Goal: Task Accomplishment & Management: Complete application form

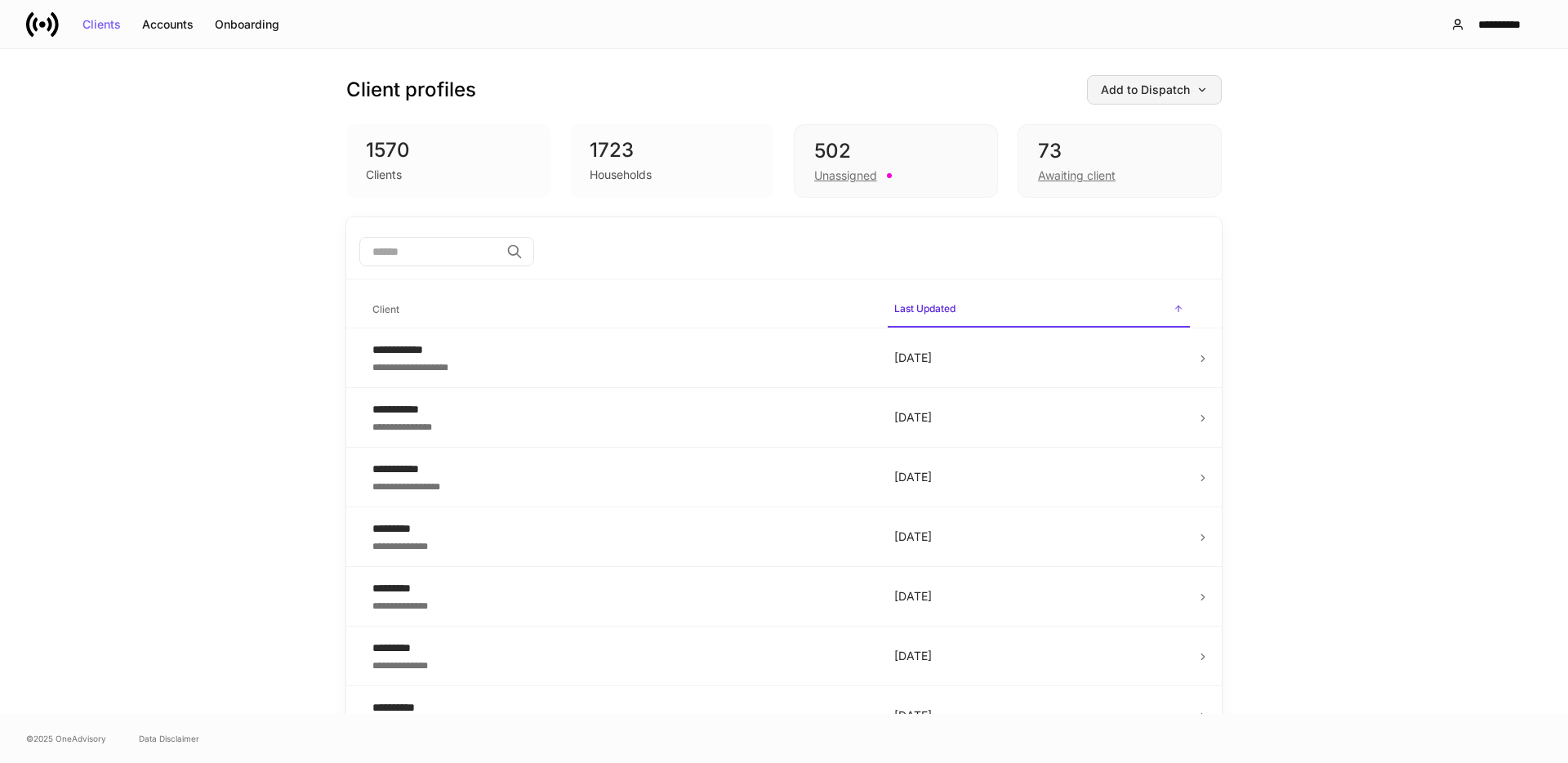
click at [1149, 81] on button "Add to Dispatch" at bounding box center [1153, 89] width 135 height 29
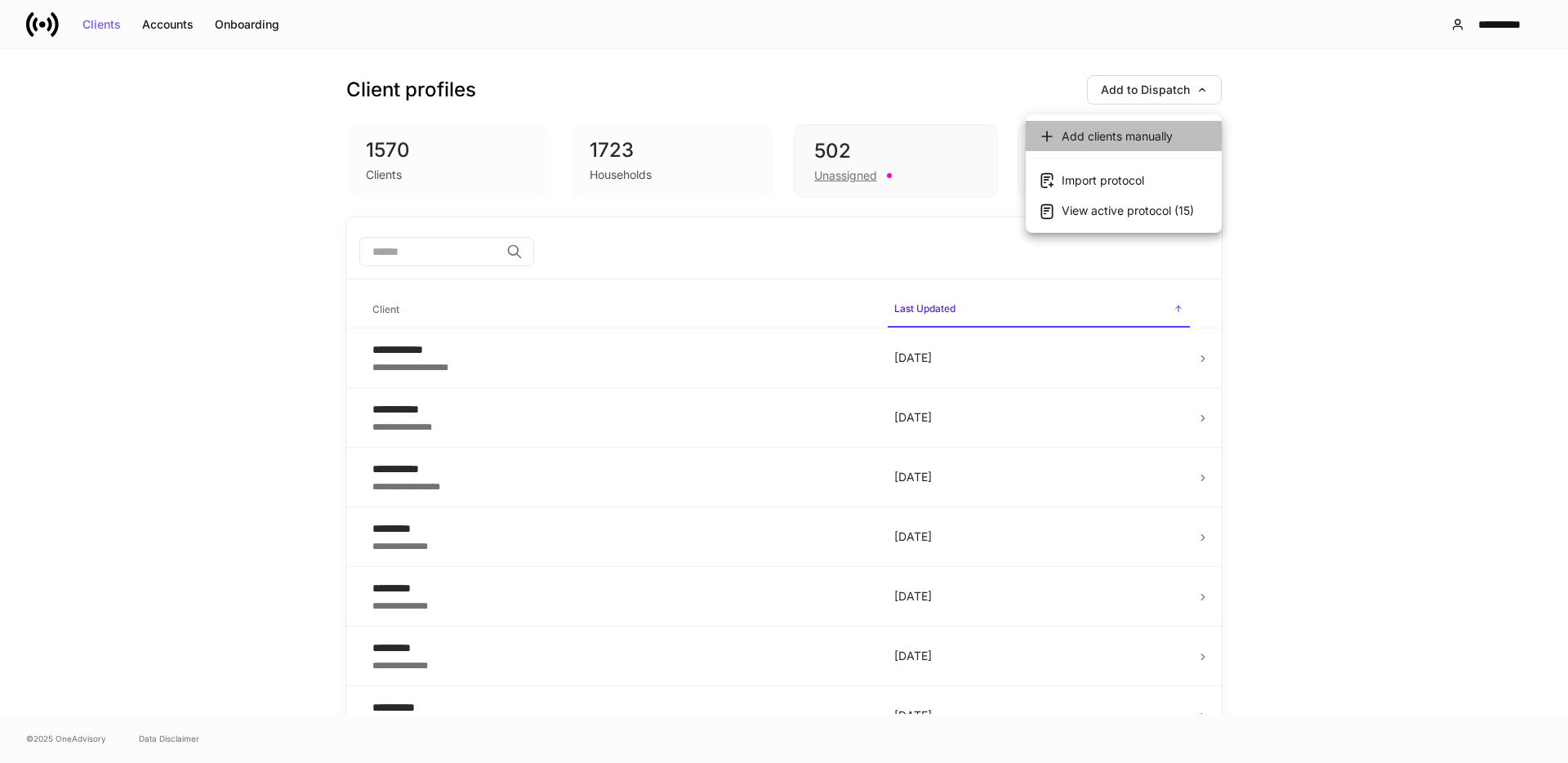
click at [1115, 135] on div "Add clients manually" at bounding box center [1117, 135] width 111 height 16
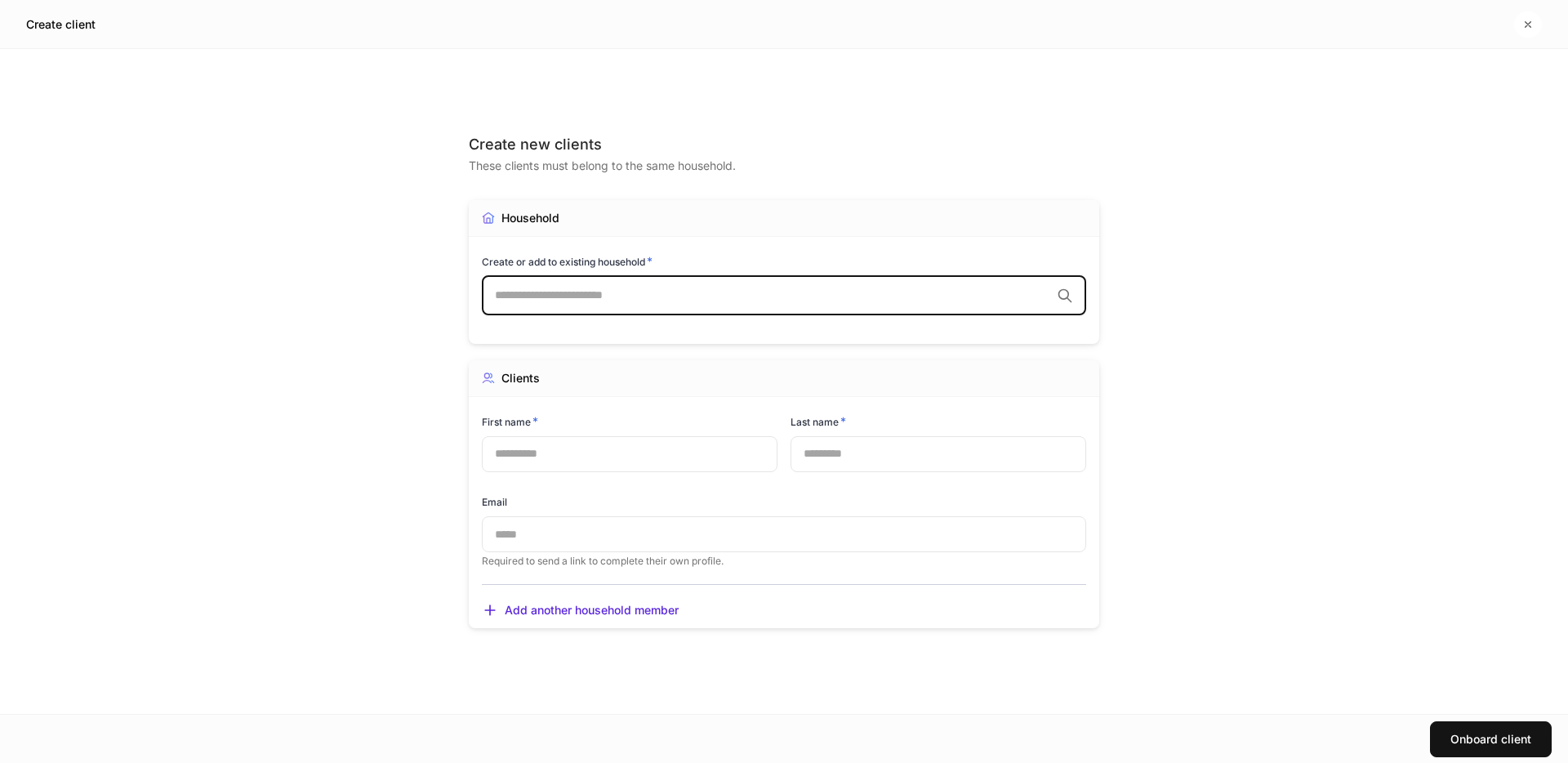
click at [641, 300] on input "text" at bounding box center [772, 295] width 555 height 16
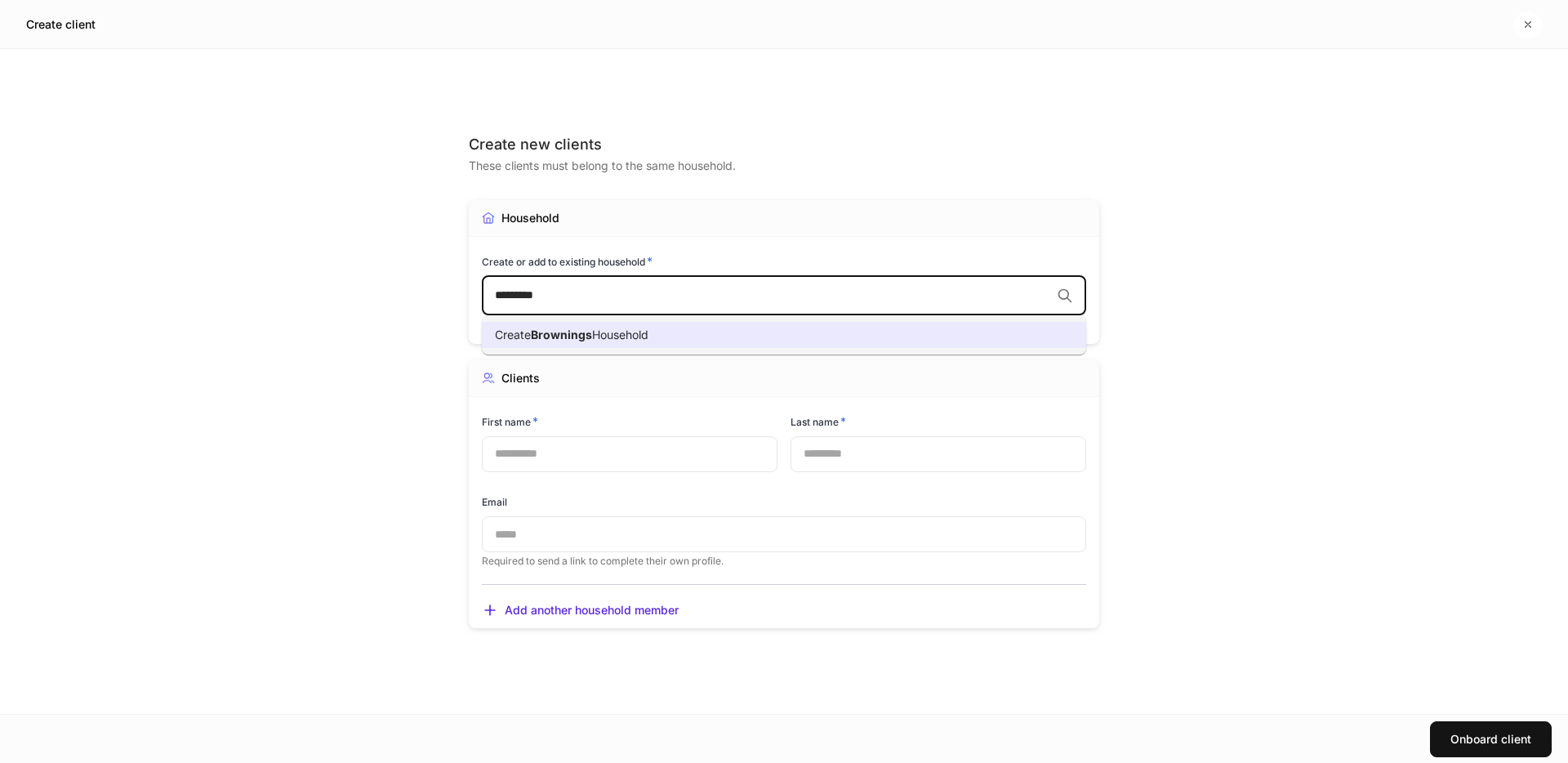
click at [659, 337] on li "Create Brownings Household" at bounding box center [784, 335] width 604 height 26
type input "*********"
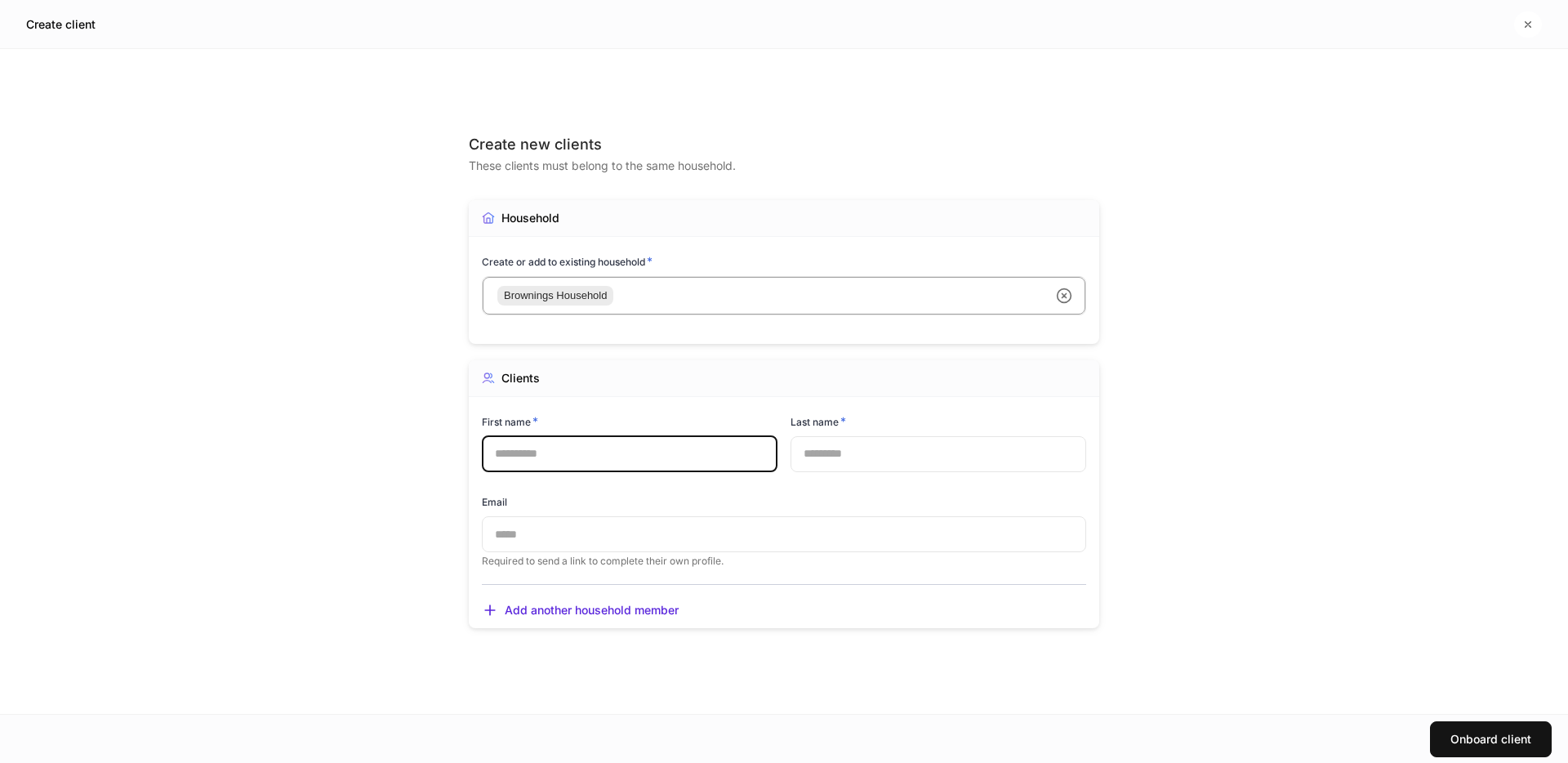
click at [599, 456] on input "text" at bounding box center [629, 454] width 295 height 36
type input "******"
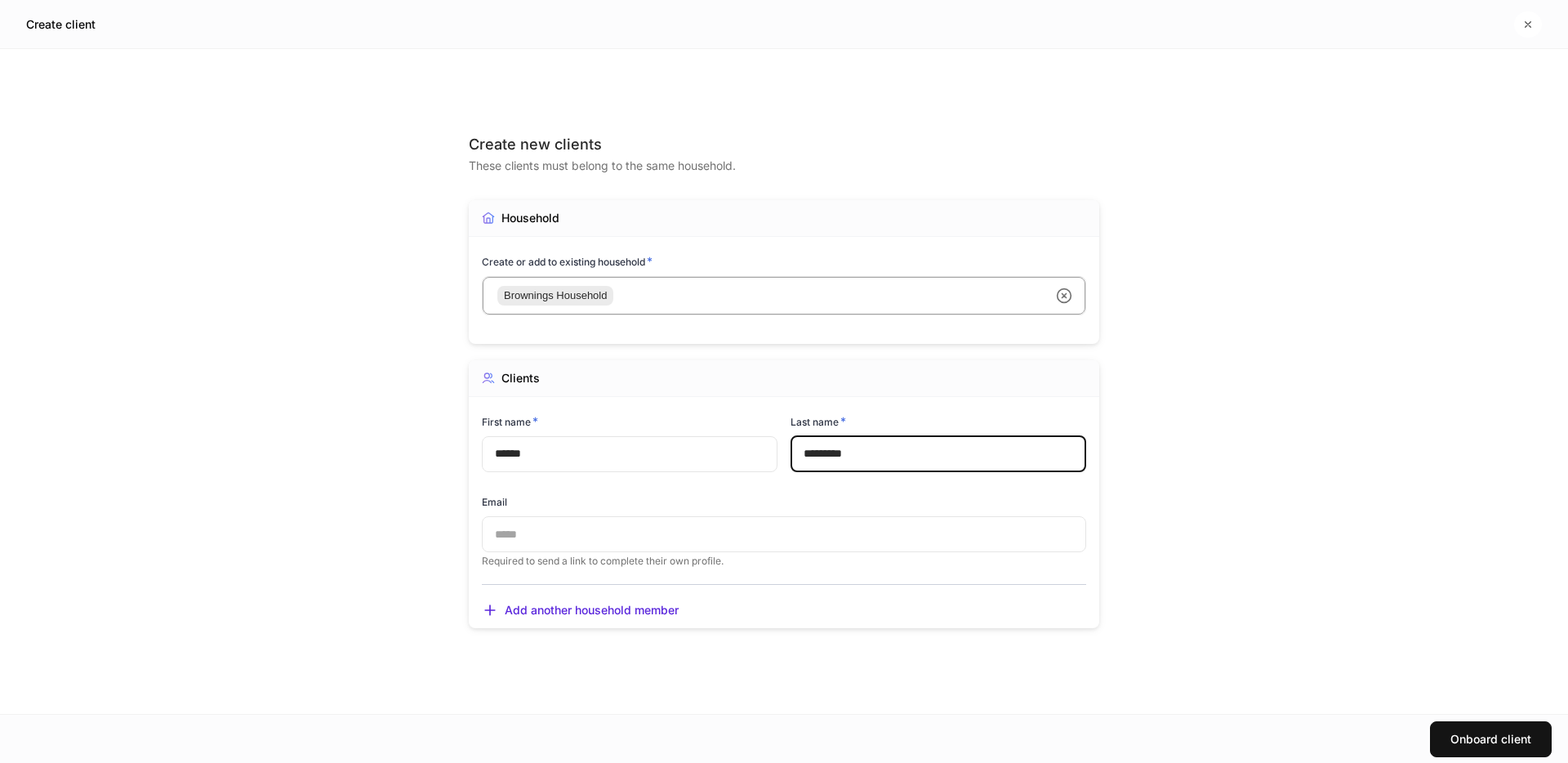
type input "*********"
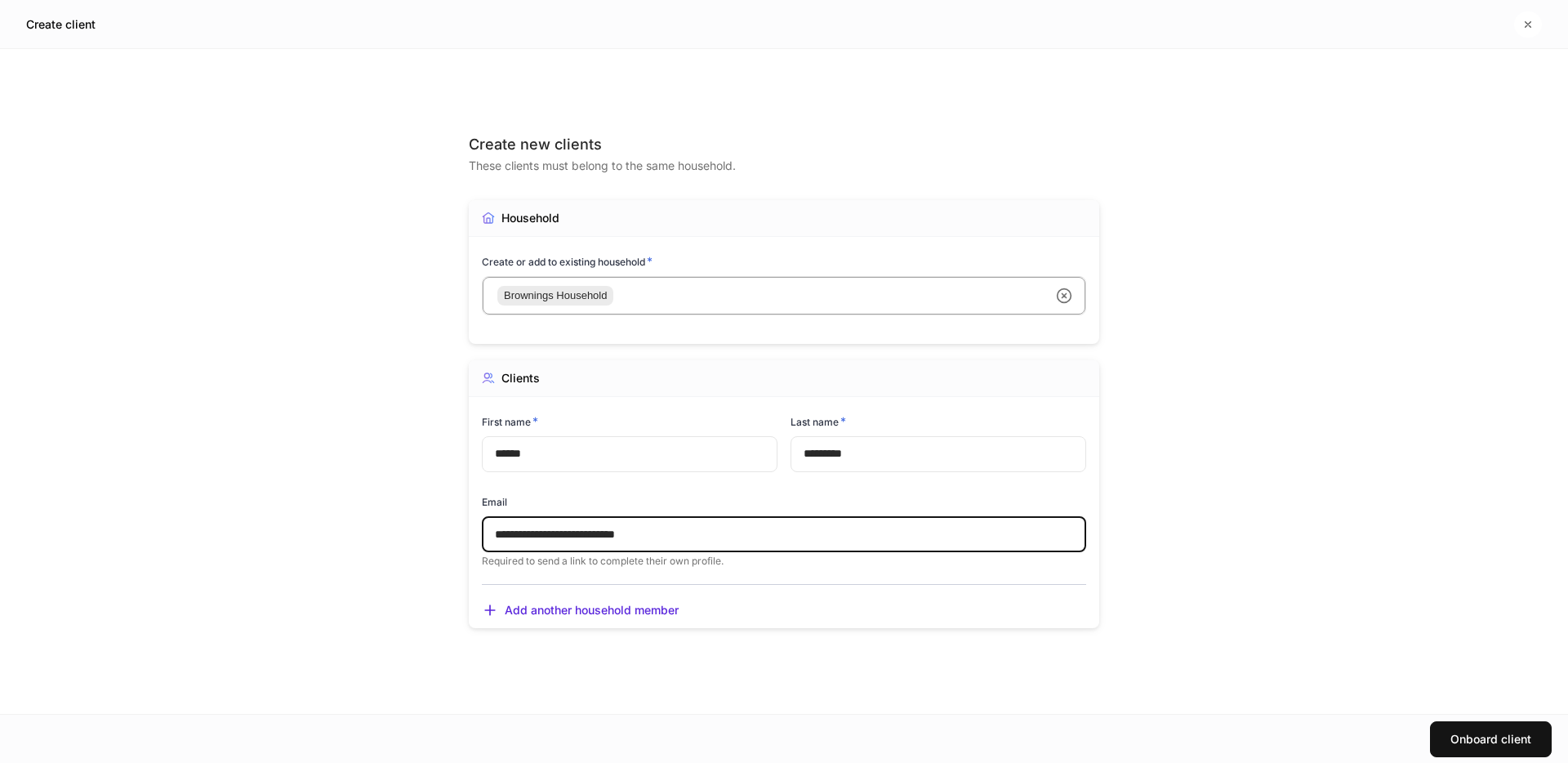
type input "**********"
click at [743, 664] on div "**********" at bounding box center [784, 381] width 630 height 599
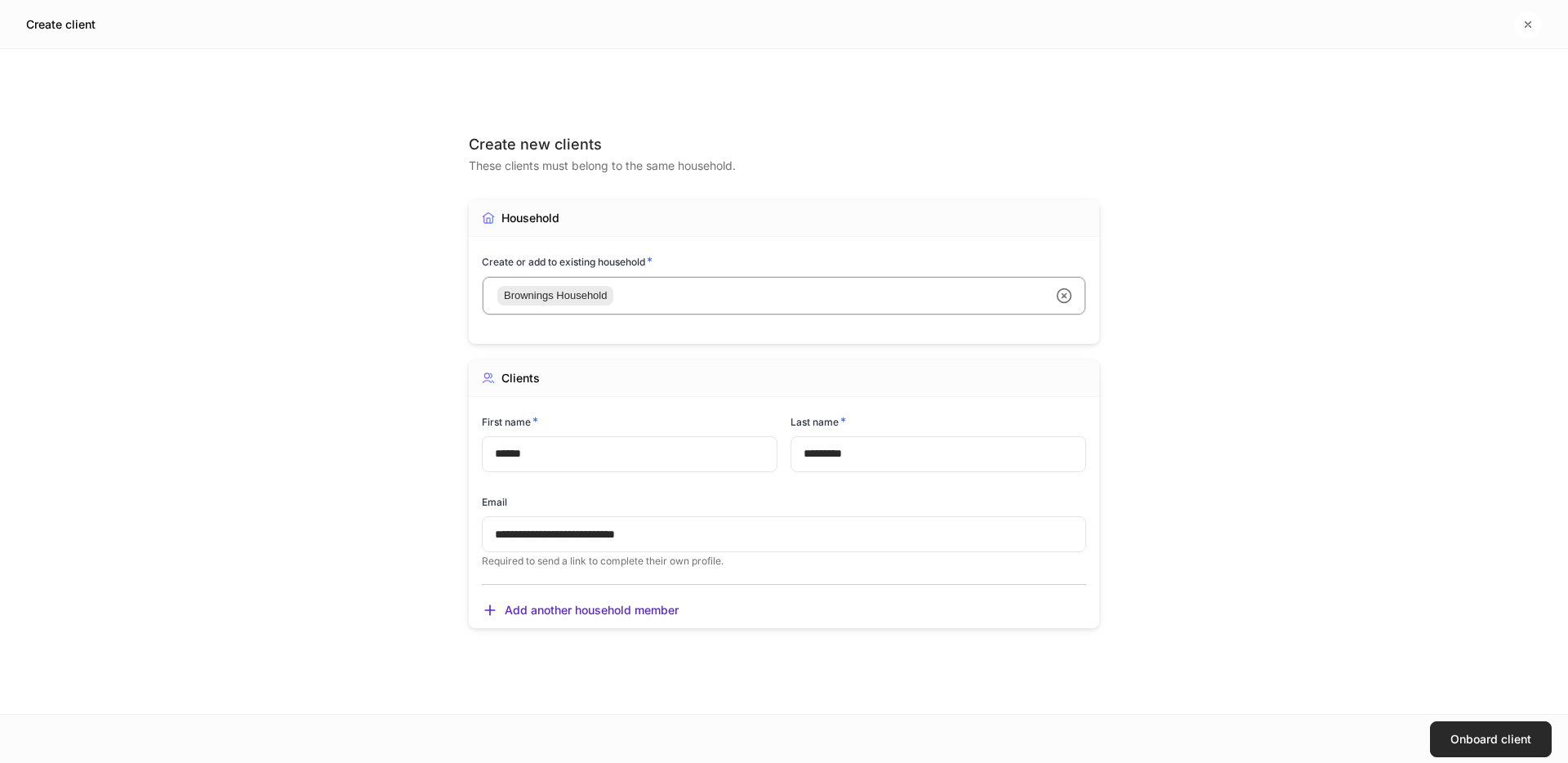
click at [1472, 745] on div "Onboard client" at bounding box center [1491, 739] width 81 height 11
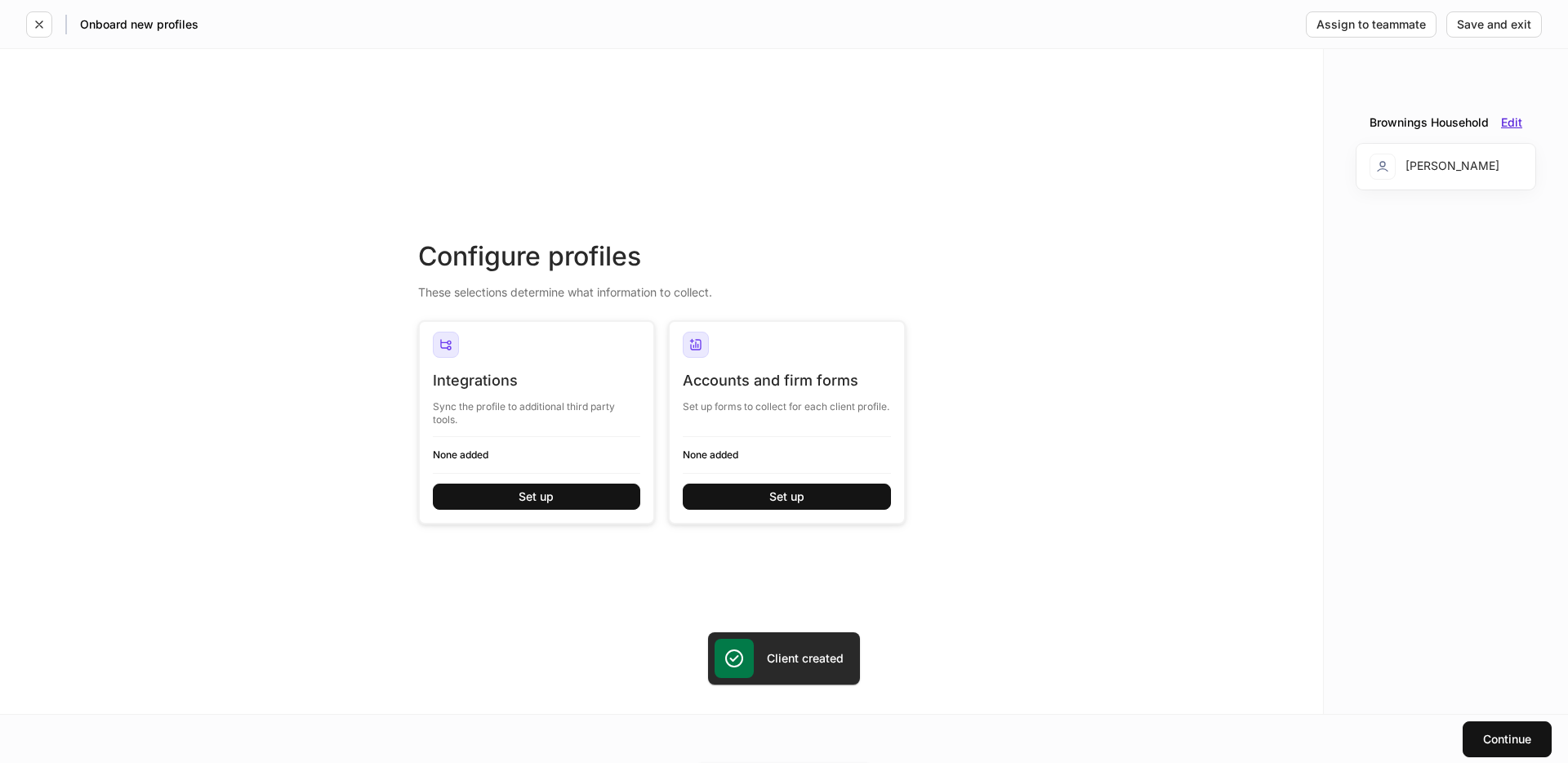
click at [1514, 119] on div "Edit" at bounding box center [1512, 122] width 22 height 11
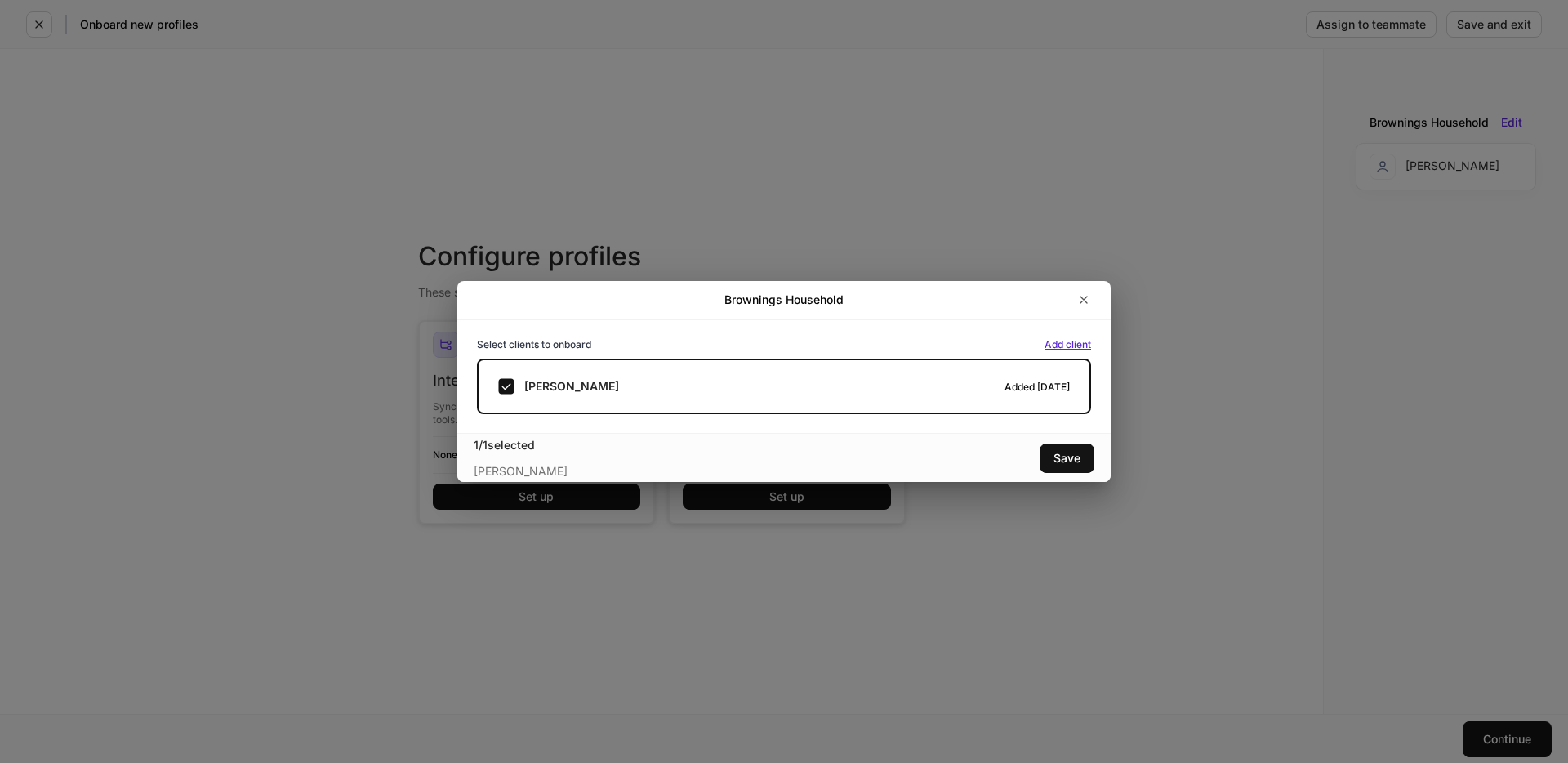
click at [1072, 342] on div "Add client" at bounding box center [1067, 344] width 46 height 9
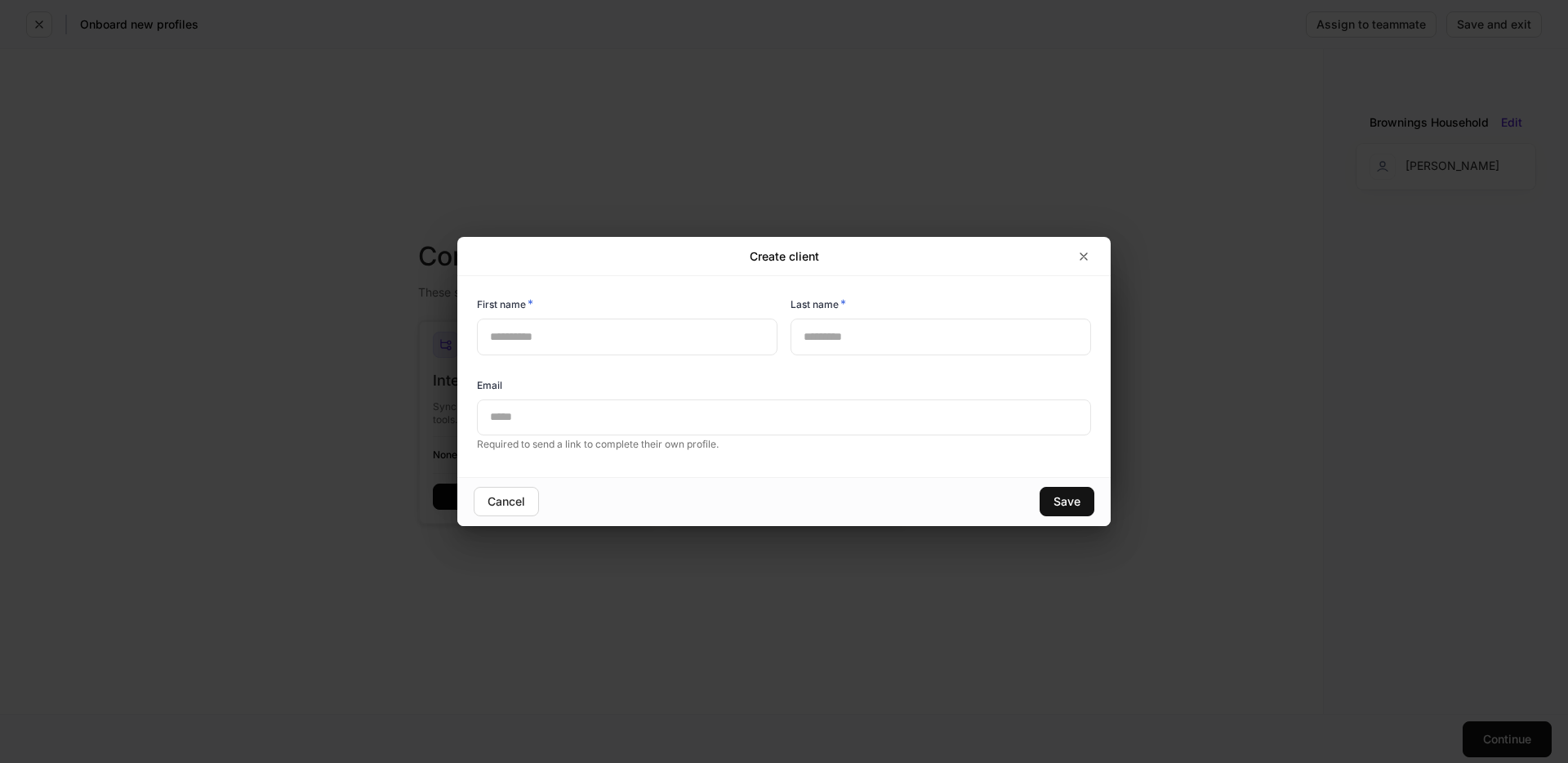
click at [587, 338] on input "text" at bounding box center [626, 337] width 300 height 36
type input "*****"
type input "*********"
drag, startPoint x: 885, startPoint y: 491, endPoint x: 1055, endPoint y: 487, distance: 170.0
click at [903, 491] on div "Save" at bounding box center [939, 501] width 310 height 29
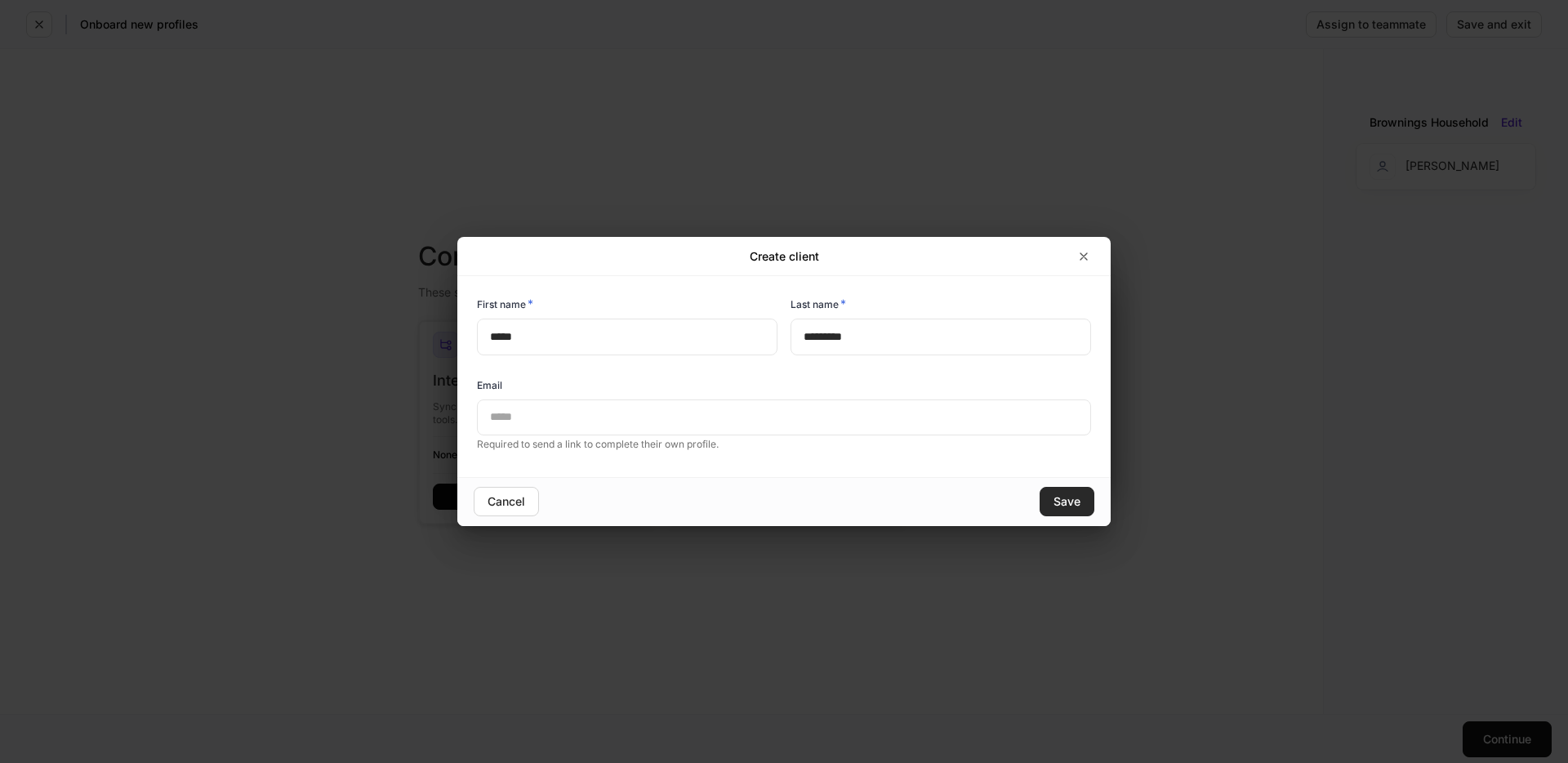
click at [1063, 490] on button "Save" at bounding box center [1067, 501] width 55 height 29
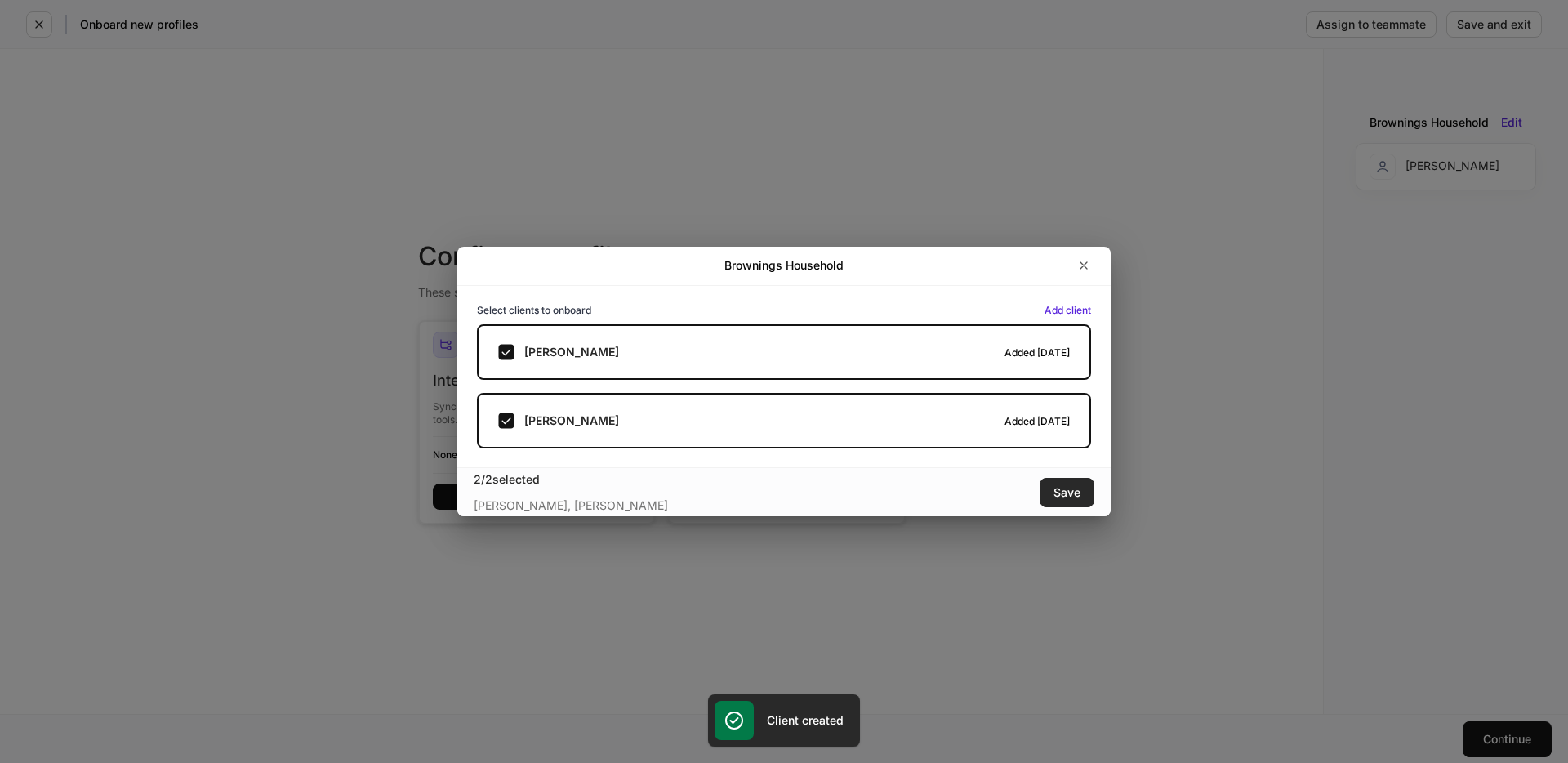
click at [1050, 495] on button "Save" at bounding box center [1067, 492] width 55 height 29
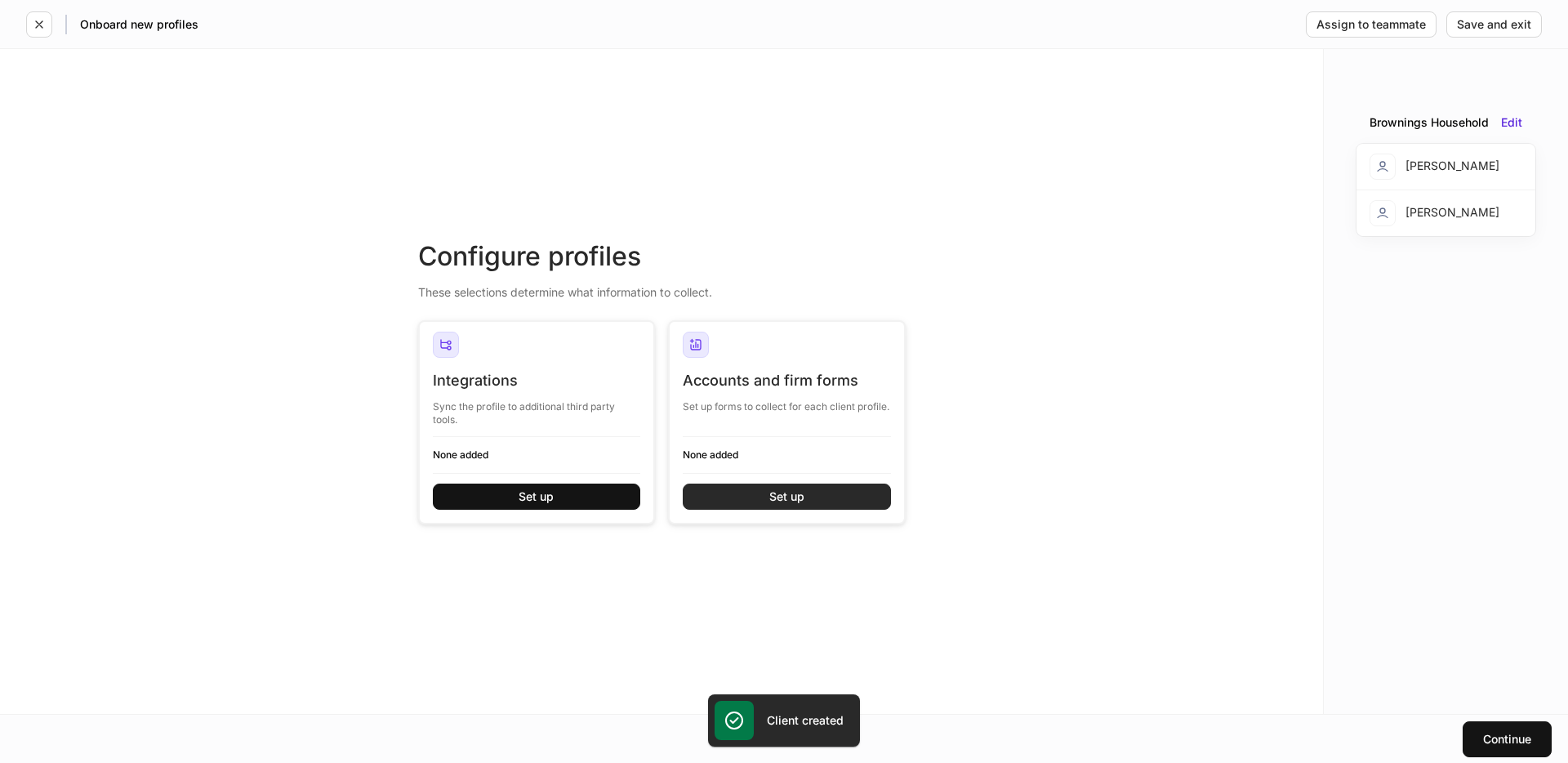
click at [789, 499] on div "Set up" at bounding box center [786, 497] width 35 height 11
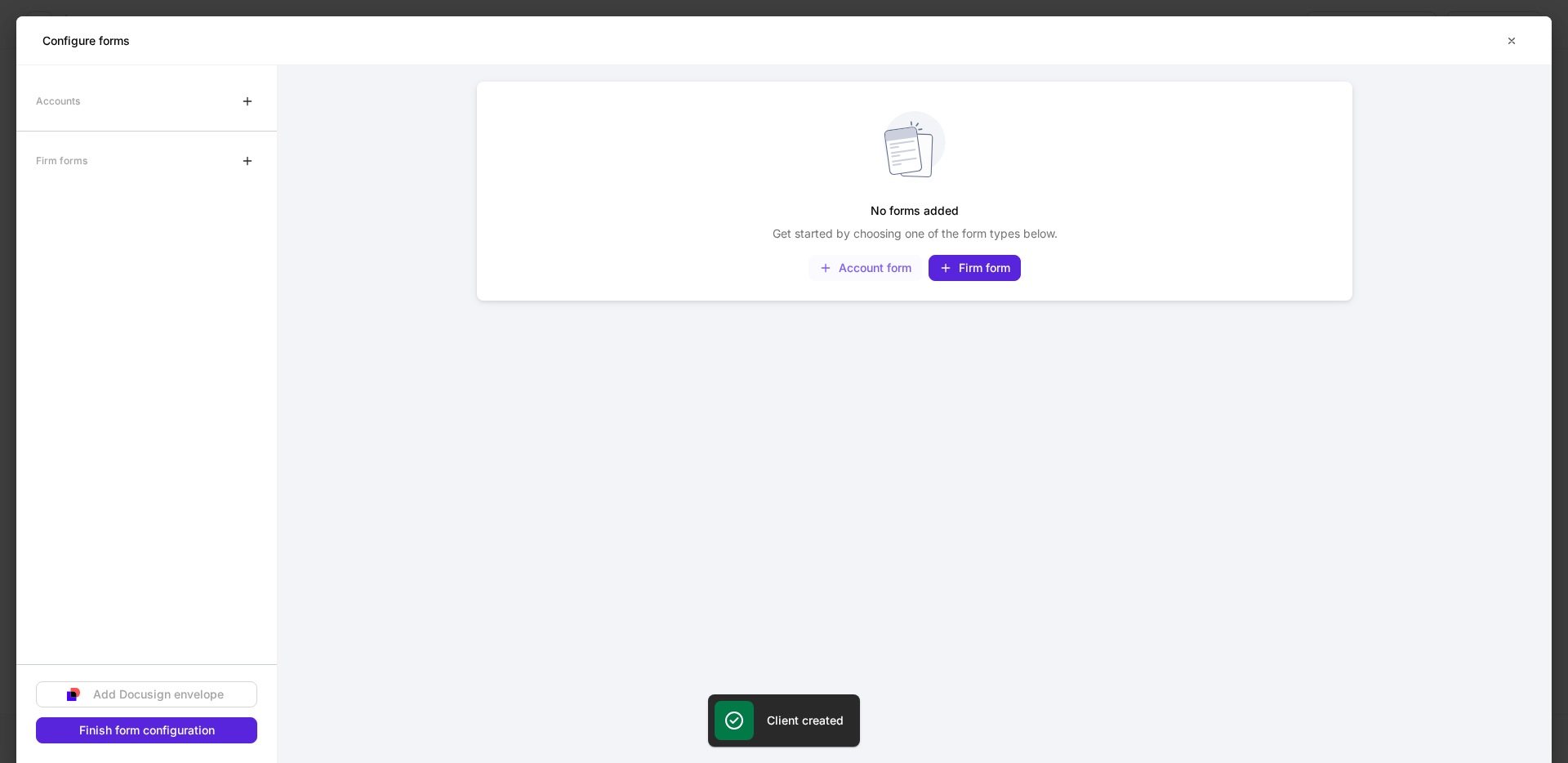
click at [888, 269] on div "Account form" at bounding box center [865, 268] width 92 height 13
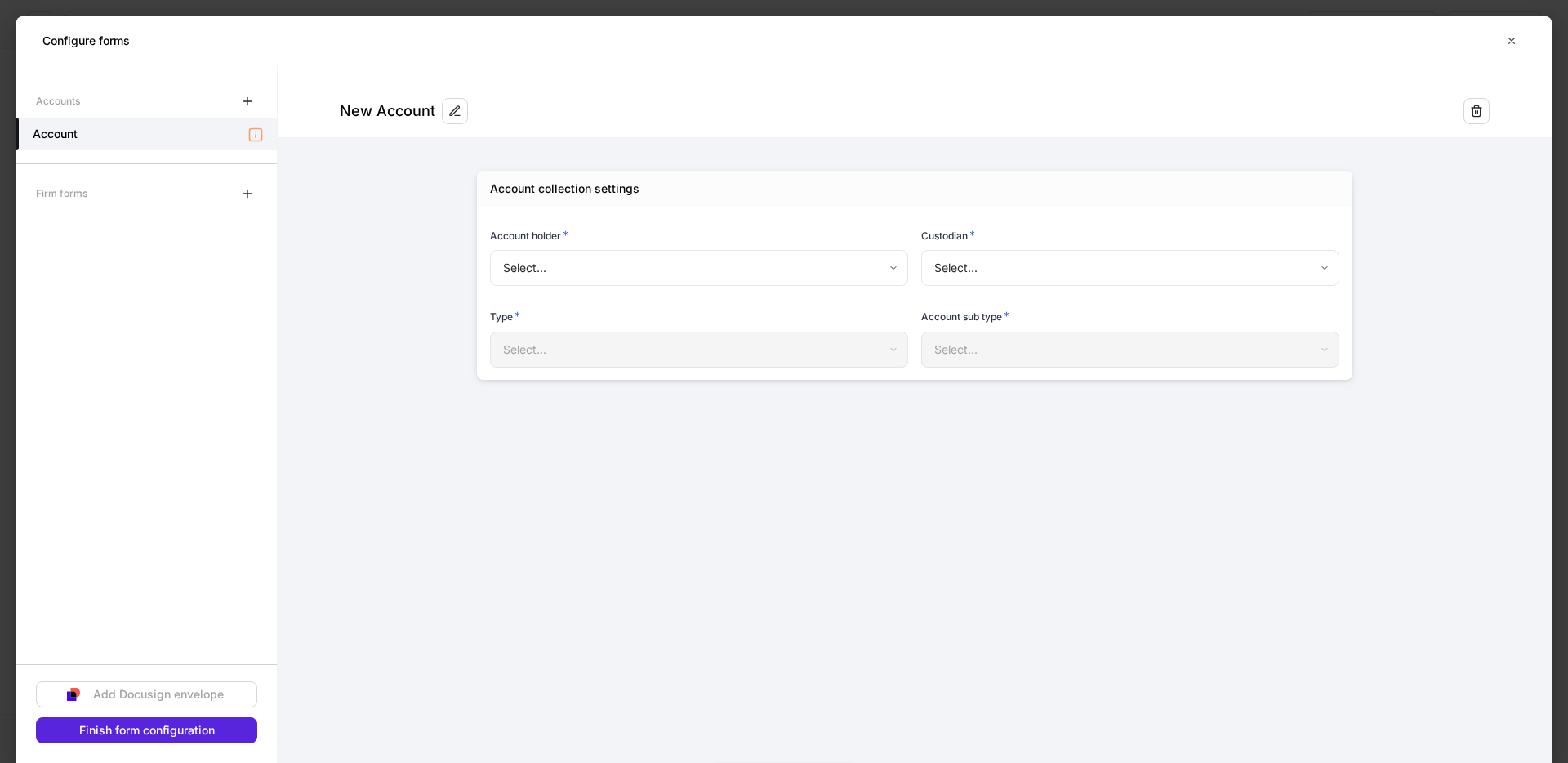
click at [815, 276] on body "Onboard new profiles Assign to teammate Save and exit Configure profiles These …" at bounding box center [784, 381] width 1568 height 763
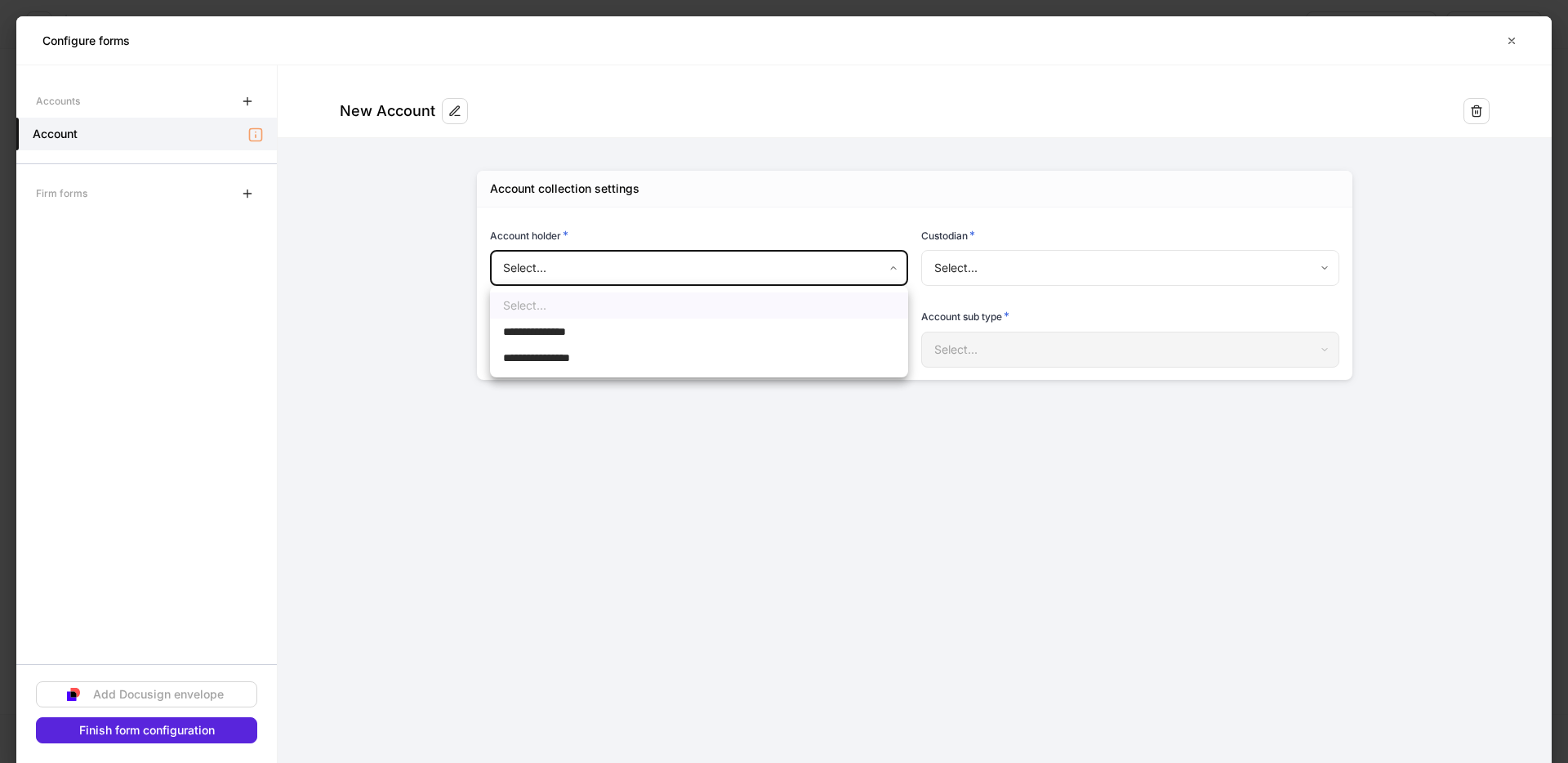
drag, startPoint x: 789, startPoint y: 326, endPoint x: 886, endPoint y: 308, distance: 98.7
click at [789, 326] on li "**********" at bounding box center [699, 332] width 418 height 26
type input "**********"
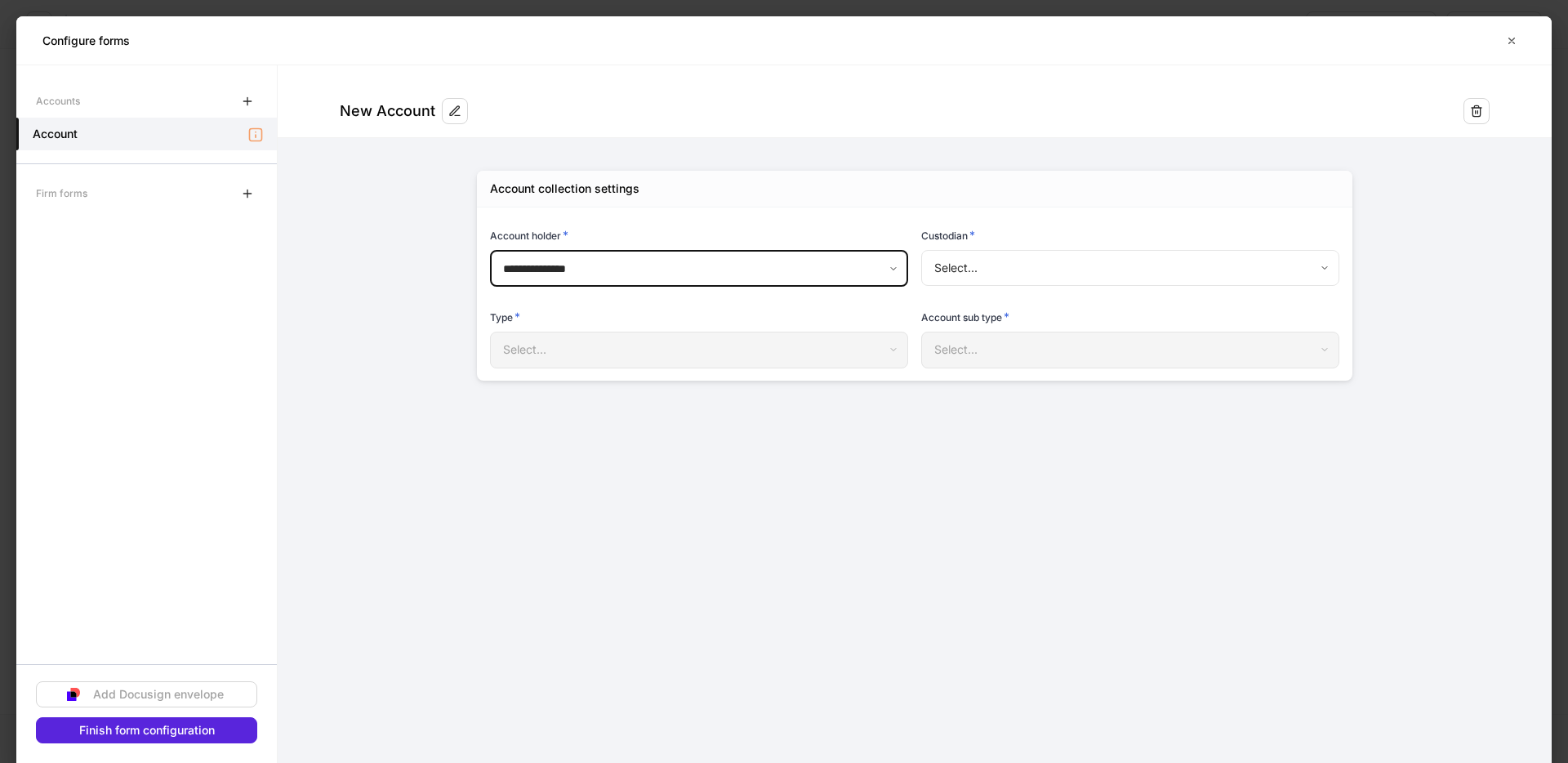
click at [972, 277] on body "**********" at bounding box center [784, 381] width 1568 height 763
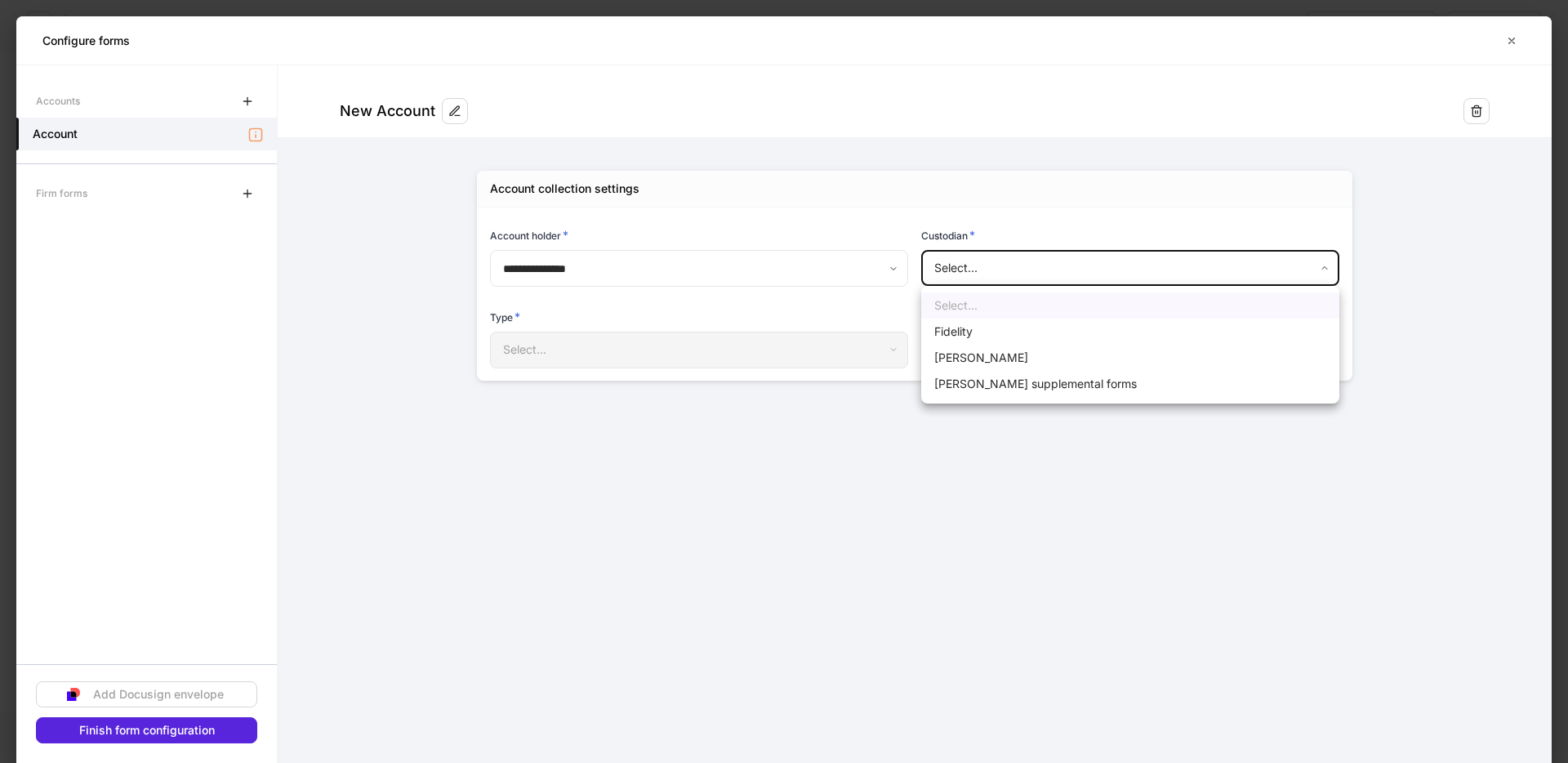
click at [984, 350] on li "[PERSON_NAME]" at bounding box center [1130, 358] width 418 height 26
type input "******"
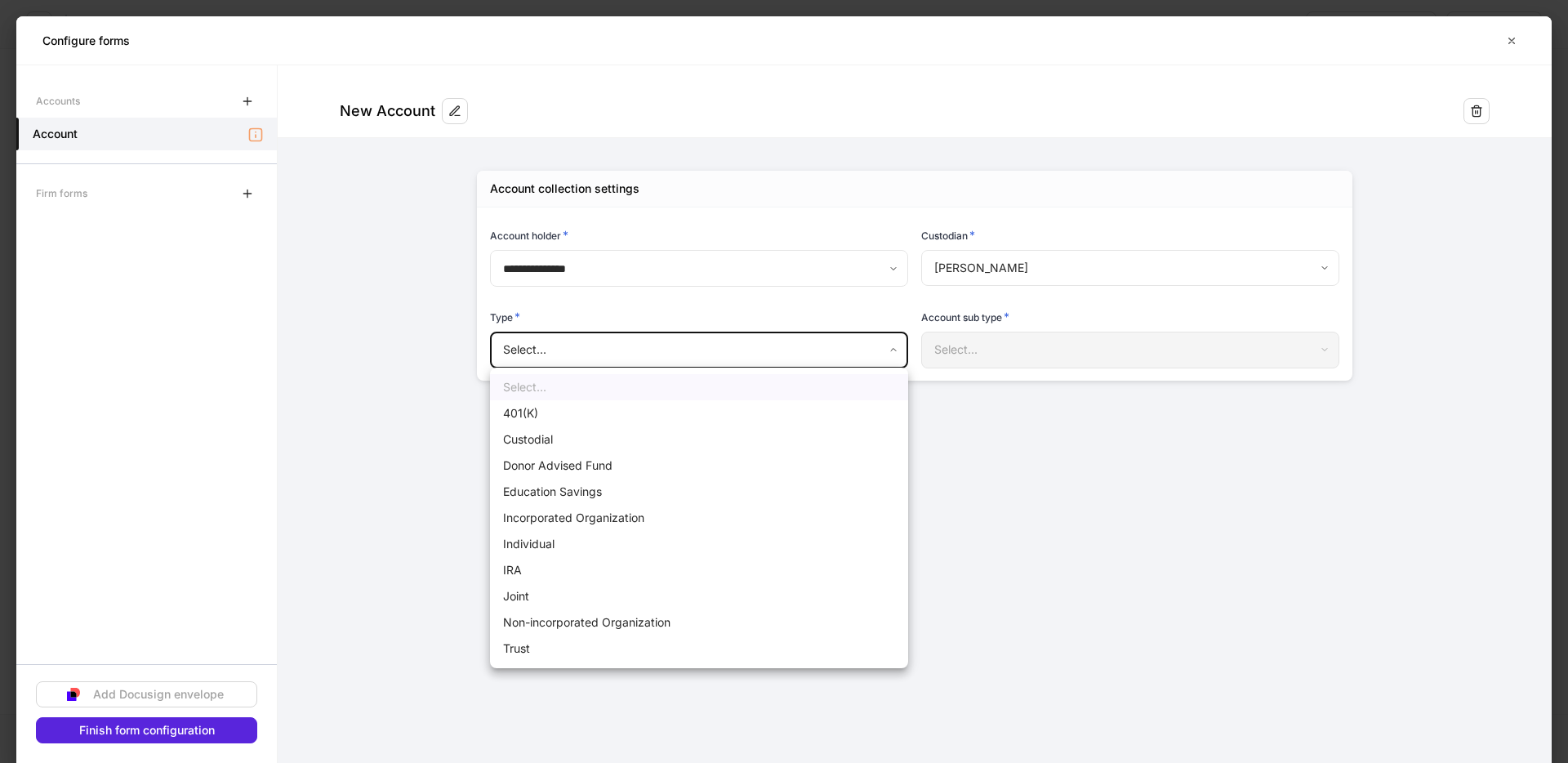
click at [703, 356] on body "**********" at bounding box center [784, 381] width 1568 height 763
click at [573, 539] on li "Individual" at bounding box center [699, 544] width 418 height 26
type input "**********"
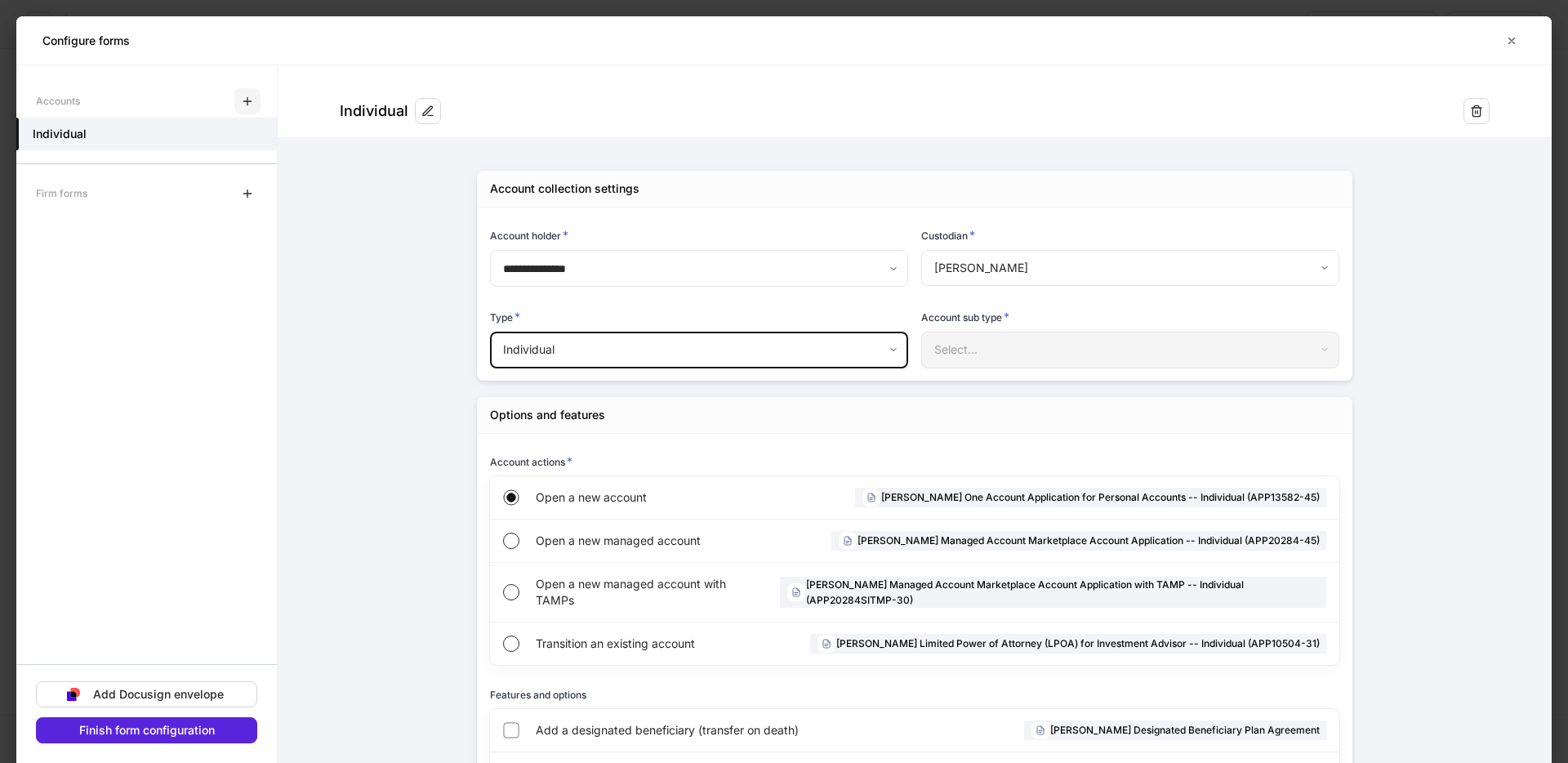
click at [251, 96] on icon "button" at bounding box center [247, 102] width 13 height 13
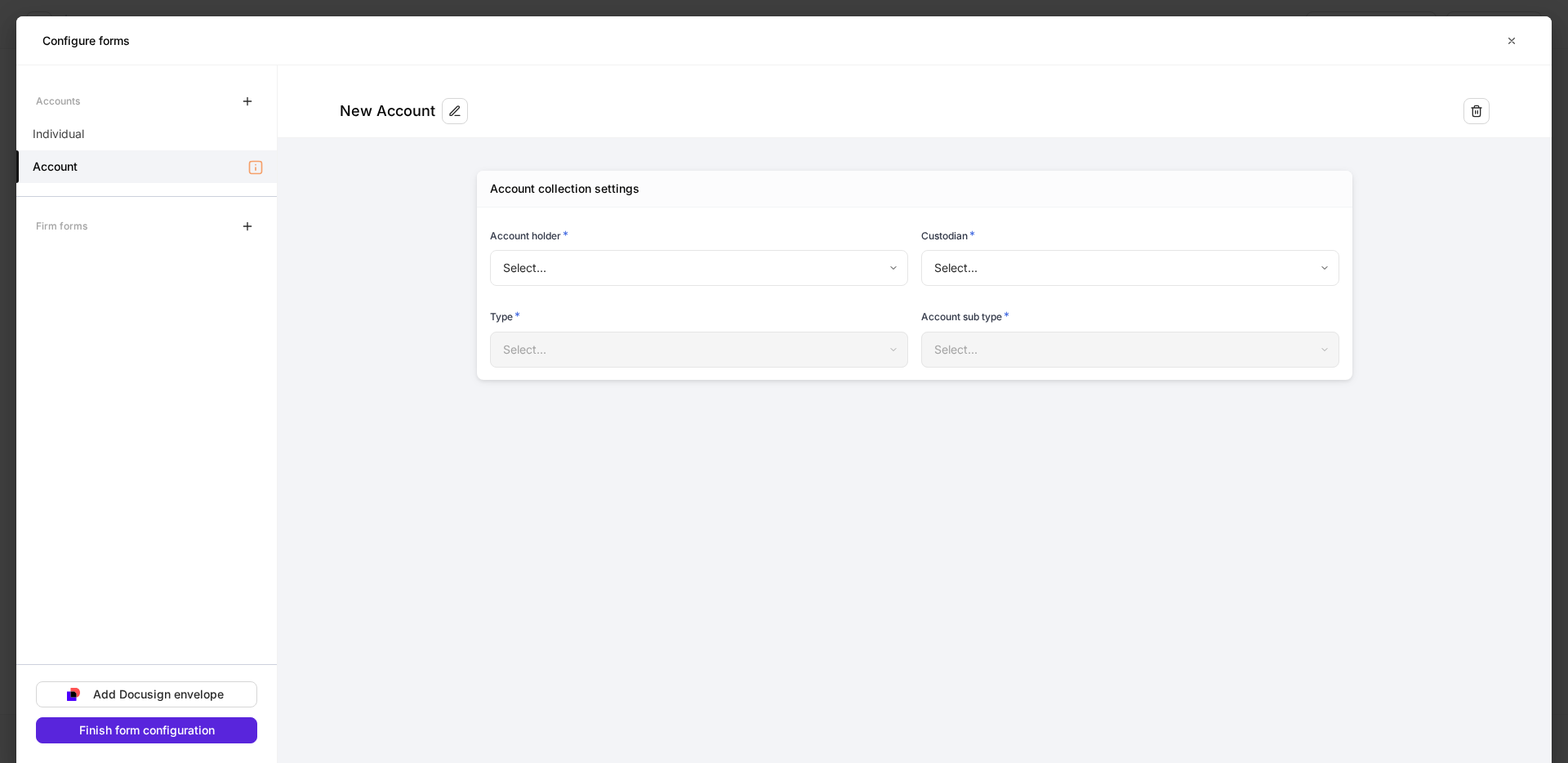
click at [827, 253] on body "Onboard new profiles Assign to teammate Save and exit Configure profiles These …" at bounding box center [784, 381] width 1568 height 763
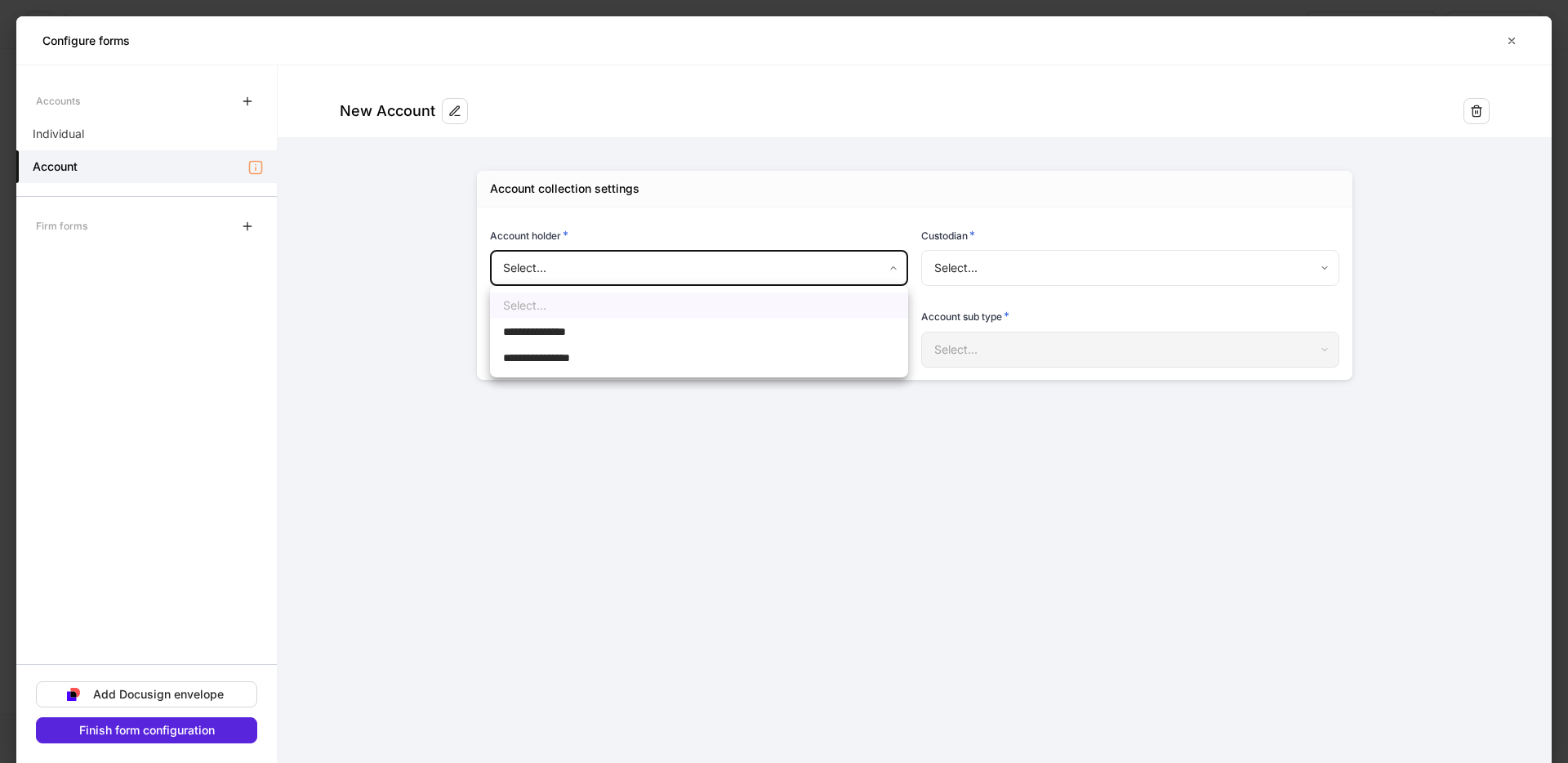
drag, startPoint x: 585, startPoint y: 358, endPoint x: 749, endPoint y: 331, distance: 166.2
click at [585, 358] on span "**********" at bounding box center [552, 358] width 99 height 16
type input "**********"
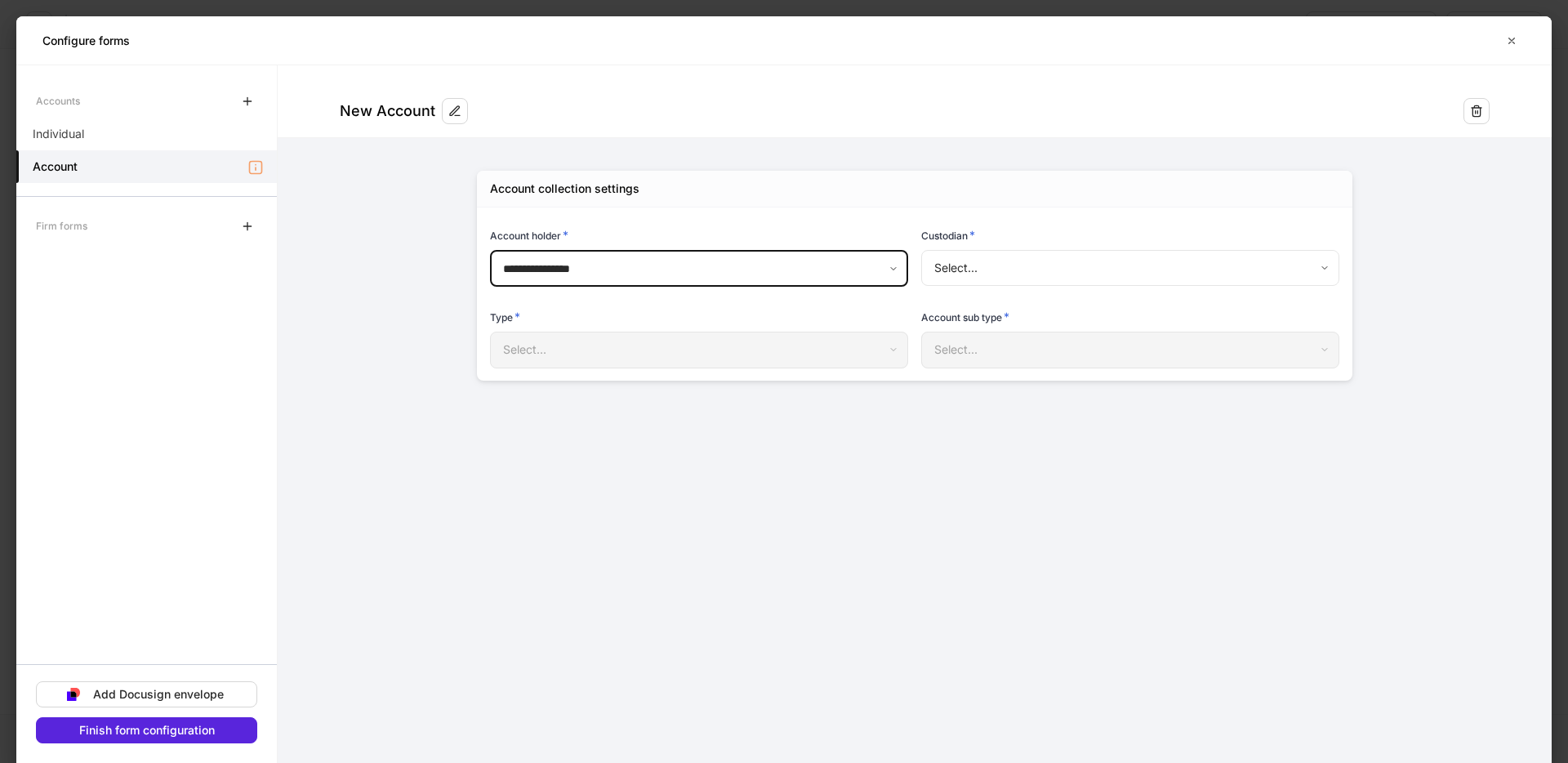
click at [990, 268] on body "**********" at bounding box center [784, 381] width 1568 height 763
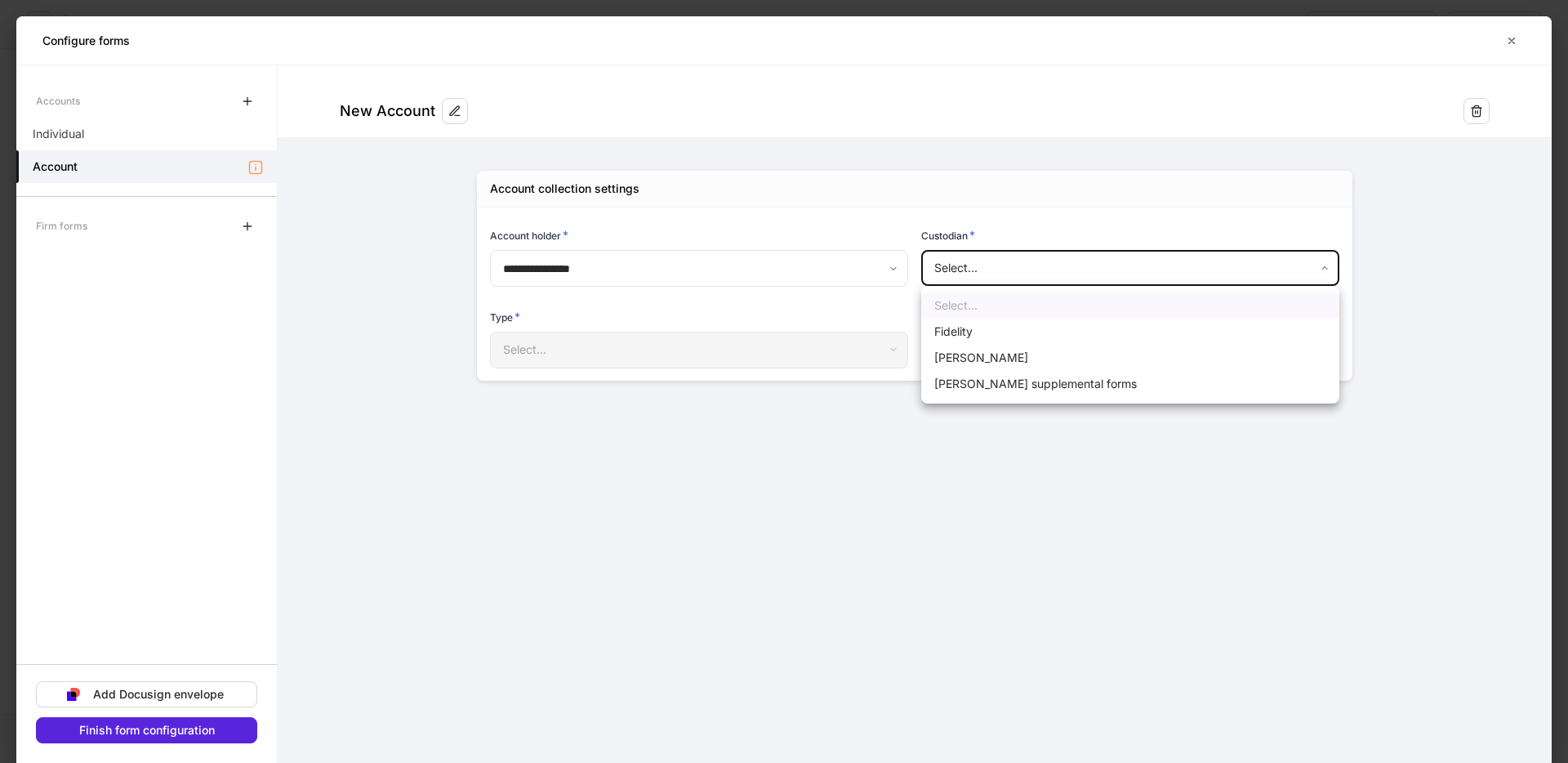
drag, startPoint x: 982, startPoint y: 353, endPoint x: 950, endPoint y: 356, distance: 32.1
click at [977, 354] on li "[PERSON_NAME]" at bounding box center [1130, 358] width 418 height 26
type input "******"
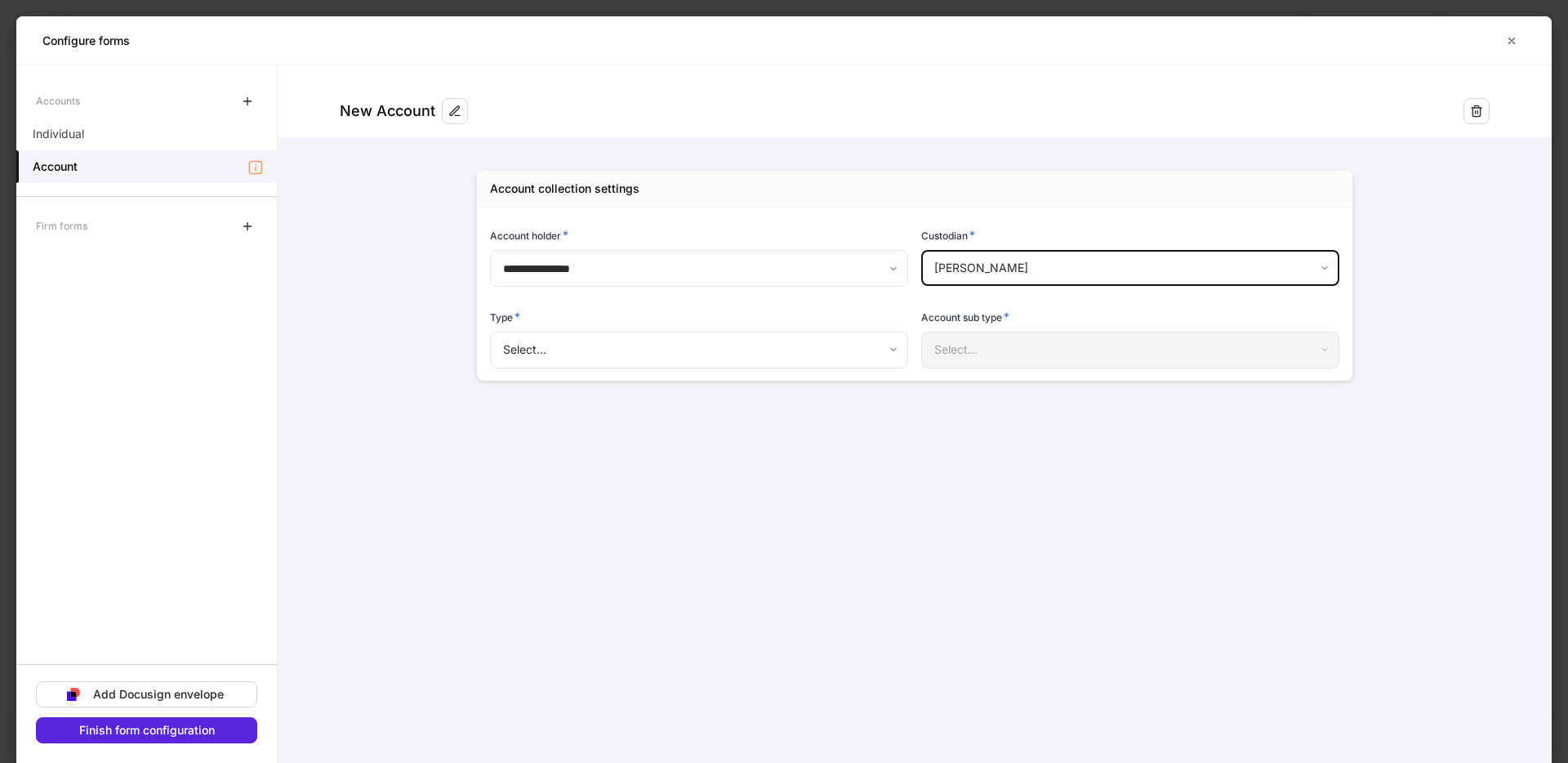
click at [757, 344] on body "**********" at bounding box center [784, 381] width 1568 height 763
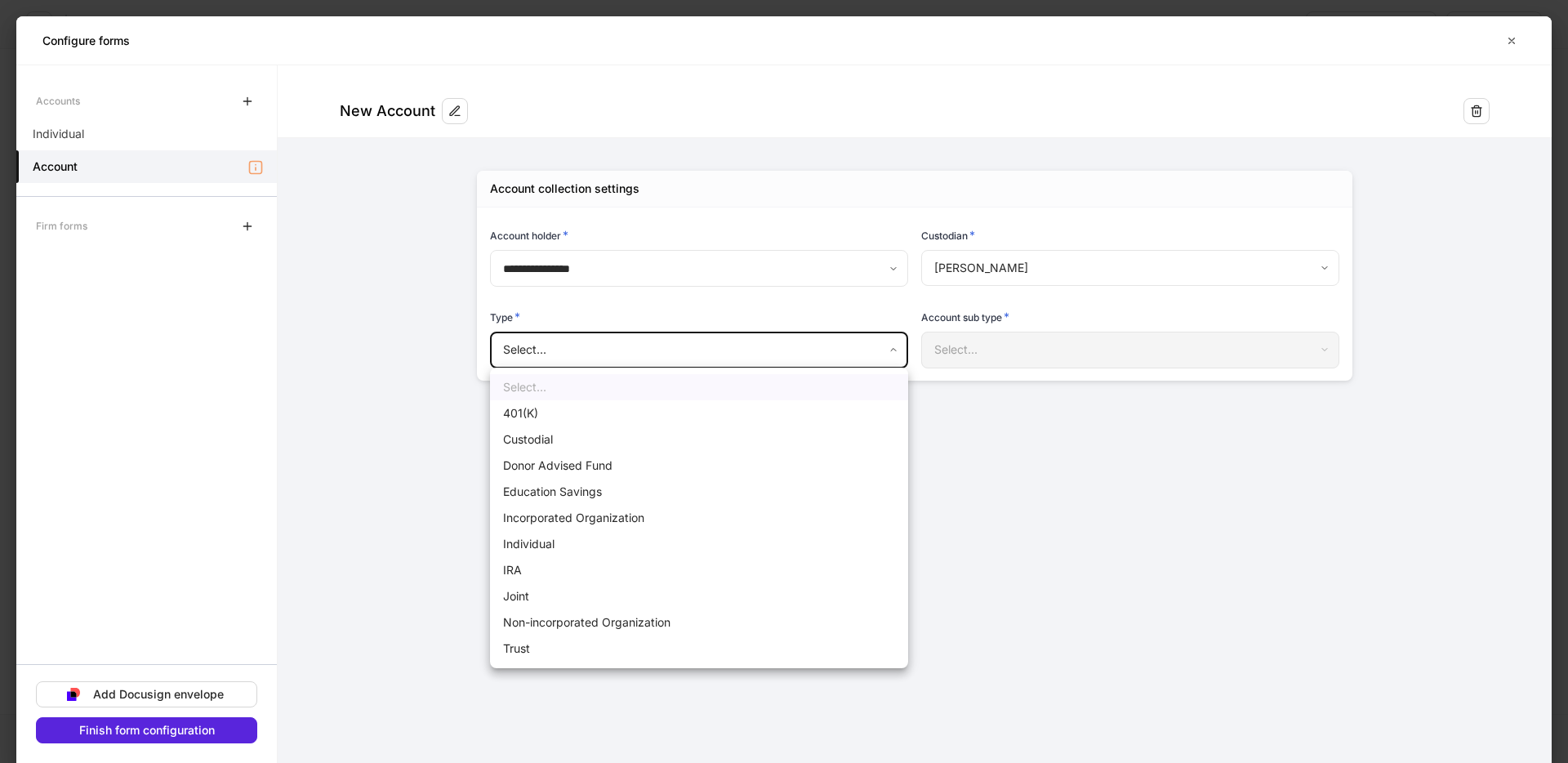
click at [565, 597] on li "Joint" at bounding box center [699, 596] width 418 height 26
type input "*****"
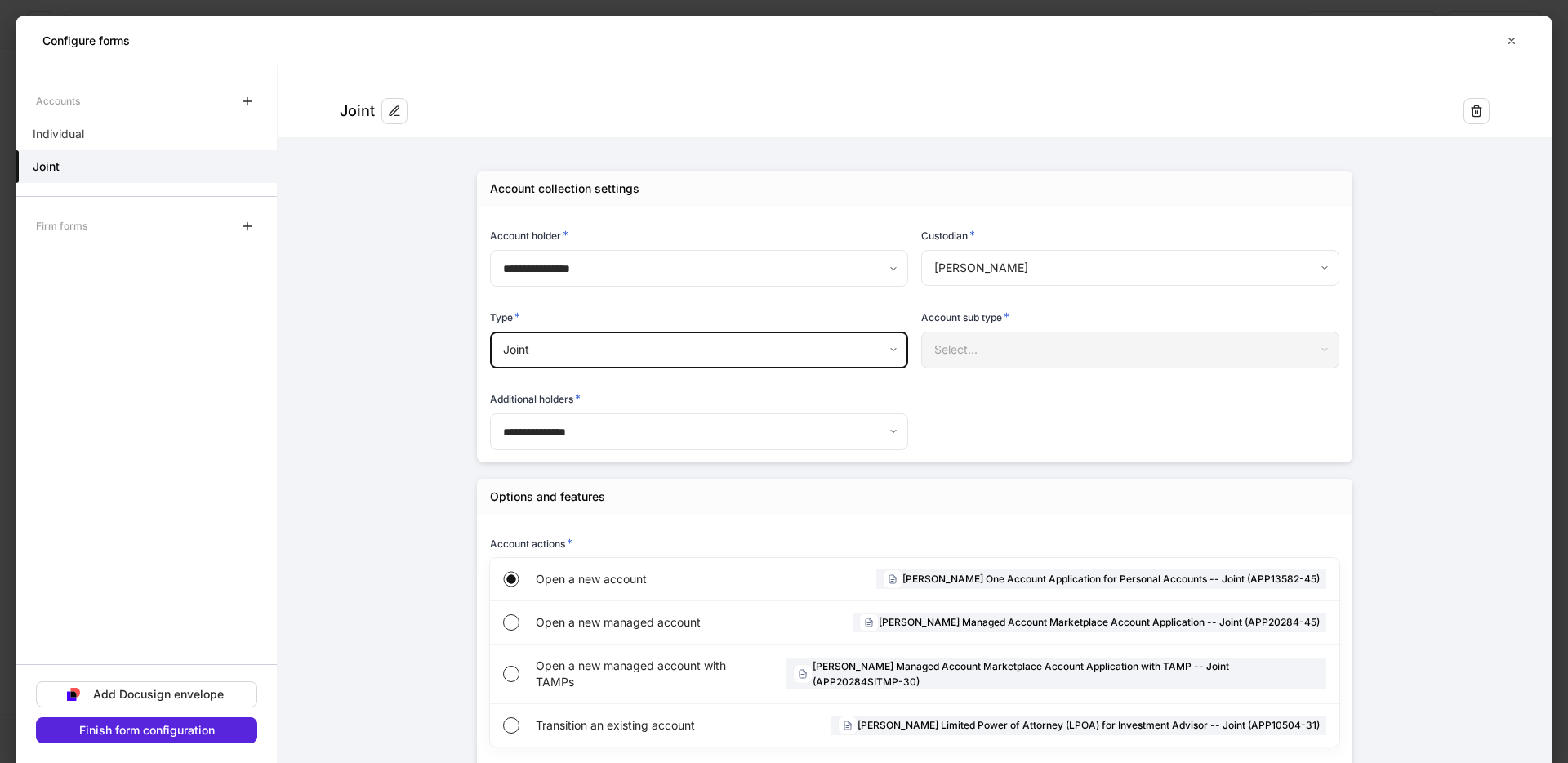
click at [412, 398] on form "**********" at bounding box center [914, 580] width 1274 height 1029
click at [436, 192] on div "**********" at bounding box center [914, 616] width 980 height 957
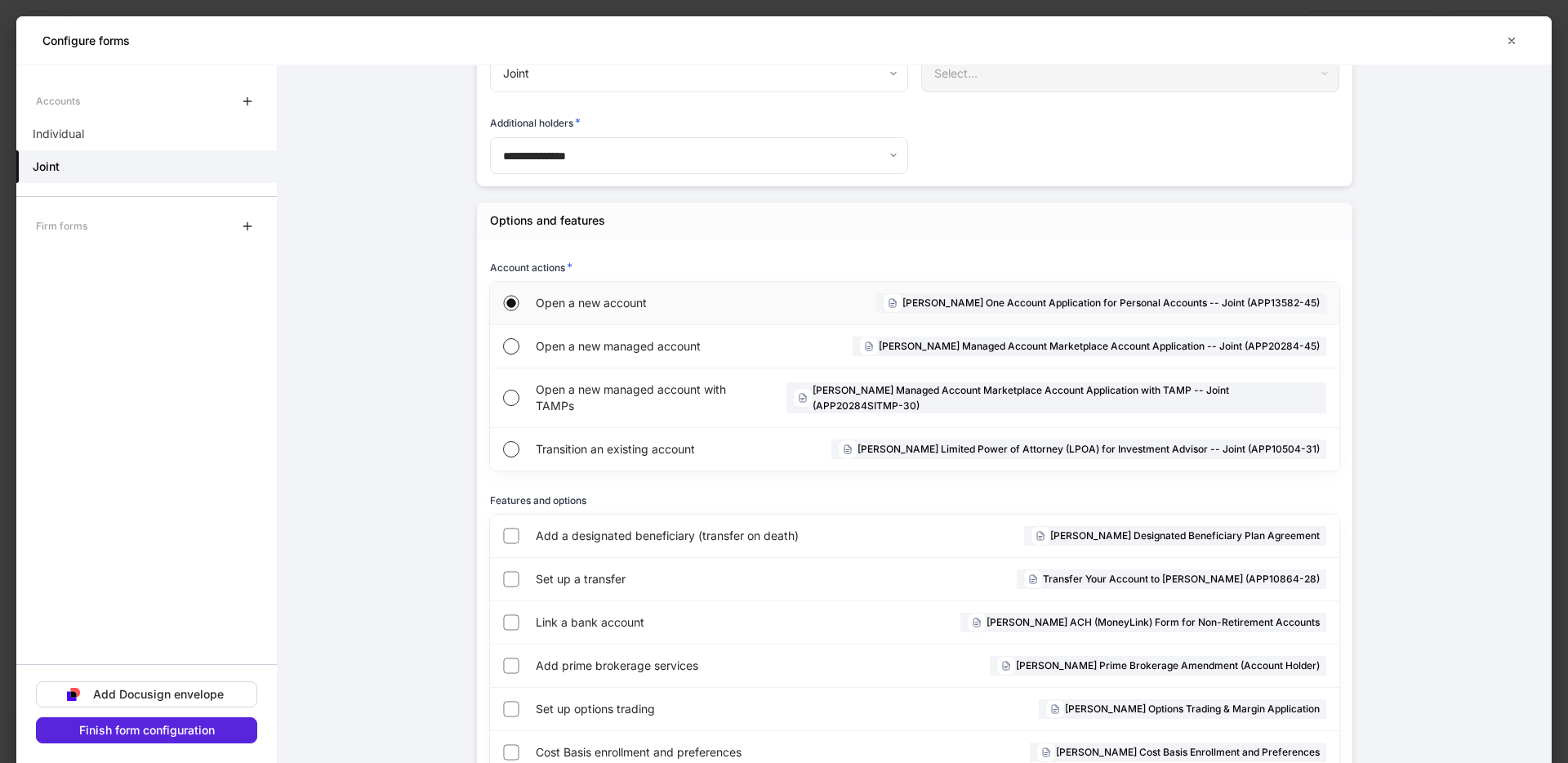
scroll to position [313, 0]
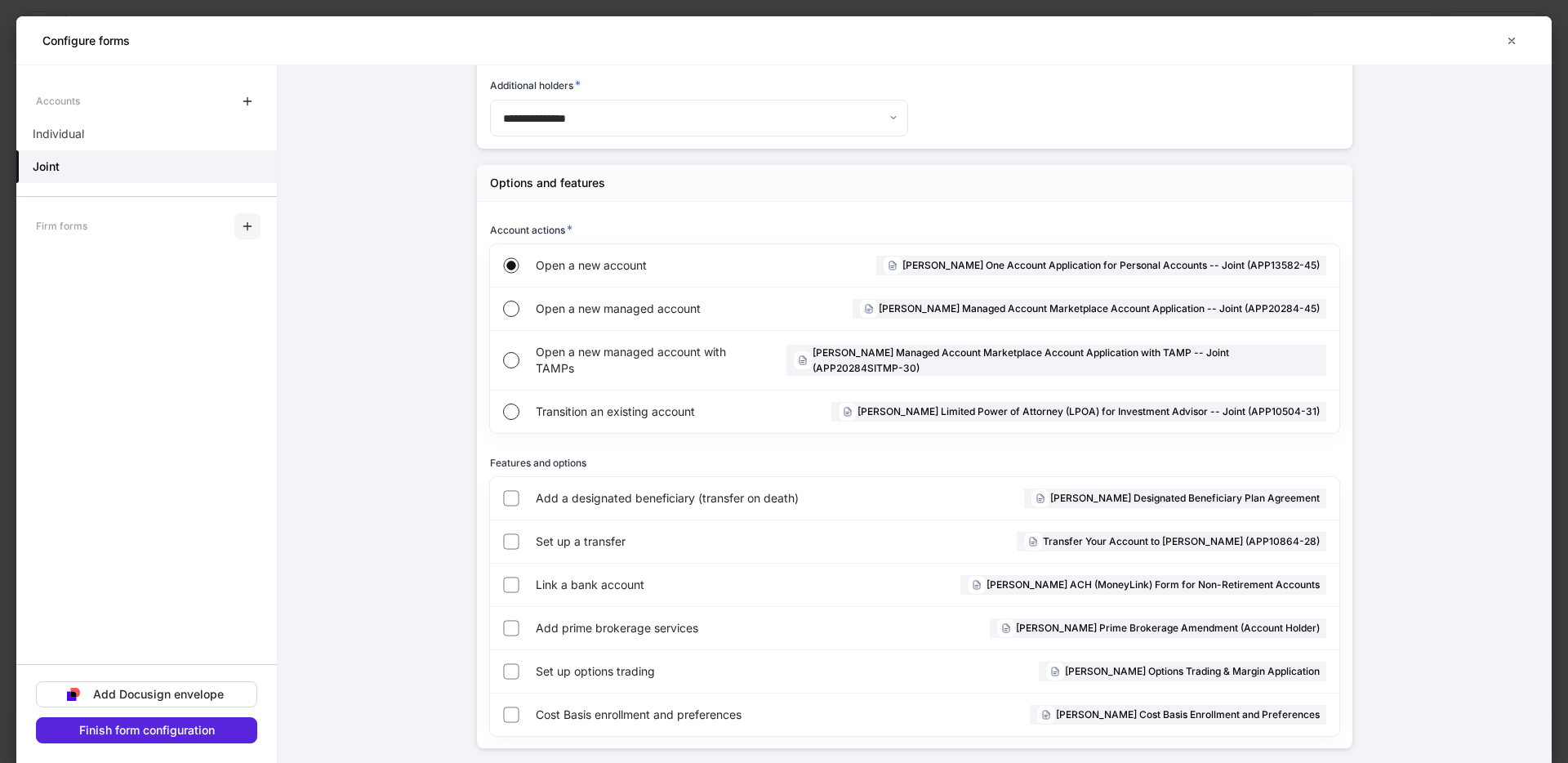
click at [248, 230] on icon "button" at bounding box center [247, 227] width 13 height 13
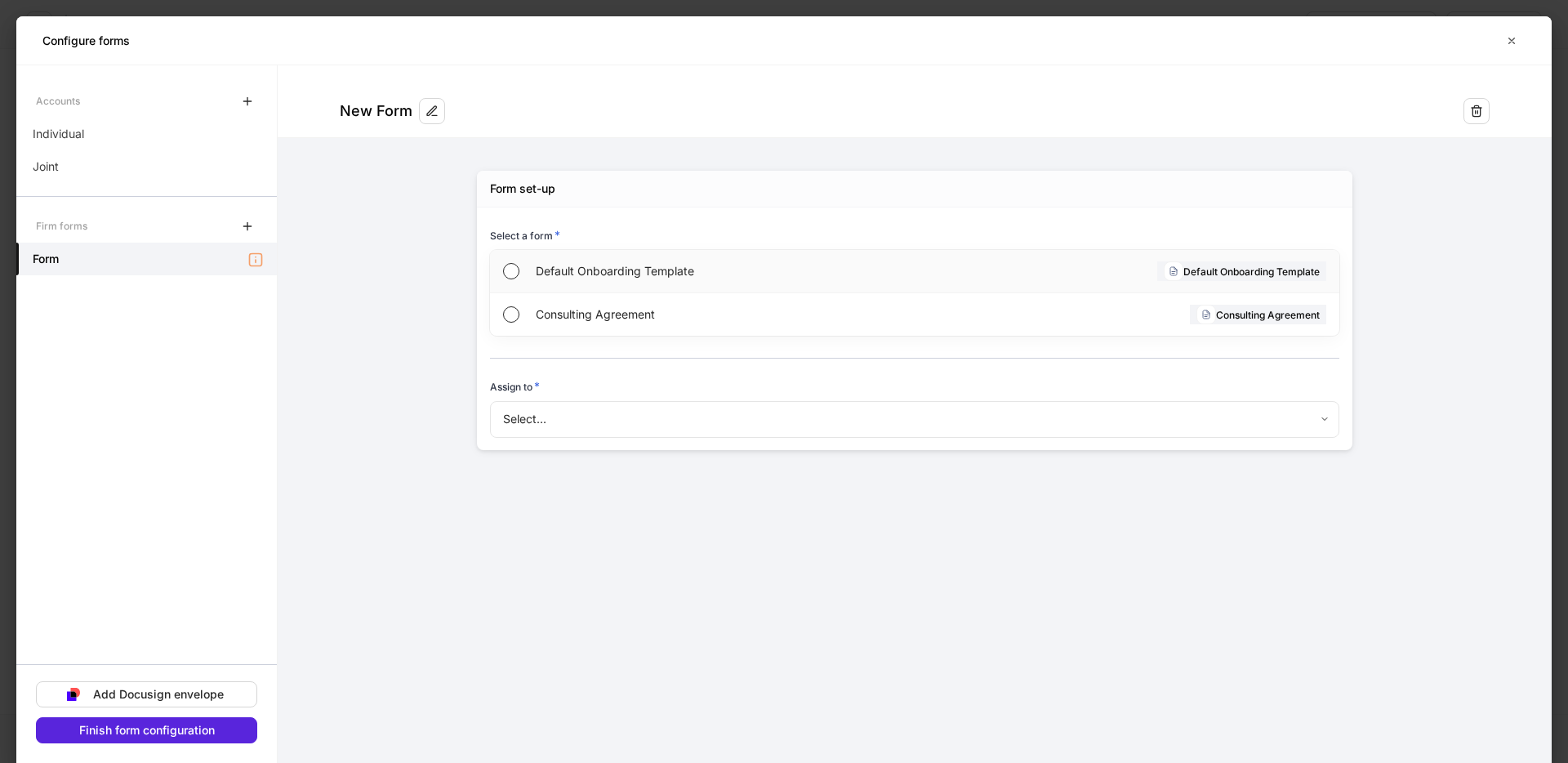
click at [746, 266] on span "Default Onboarding Template" at bounding box center [723, 271] width 377 height 16
click at [542, 421] on body "Onboard new profiles Assign to teammate Save and exit Configure profiles These …" at bounding box center [784, 381] width 1568 height 763
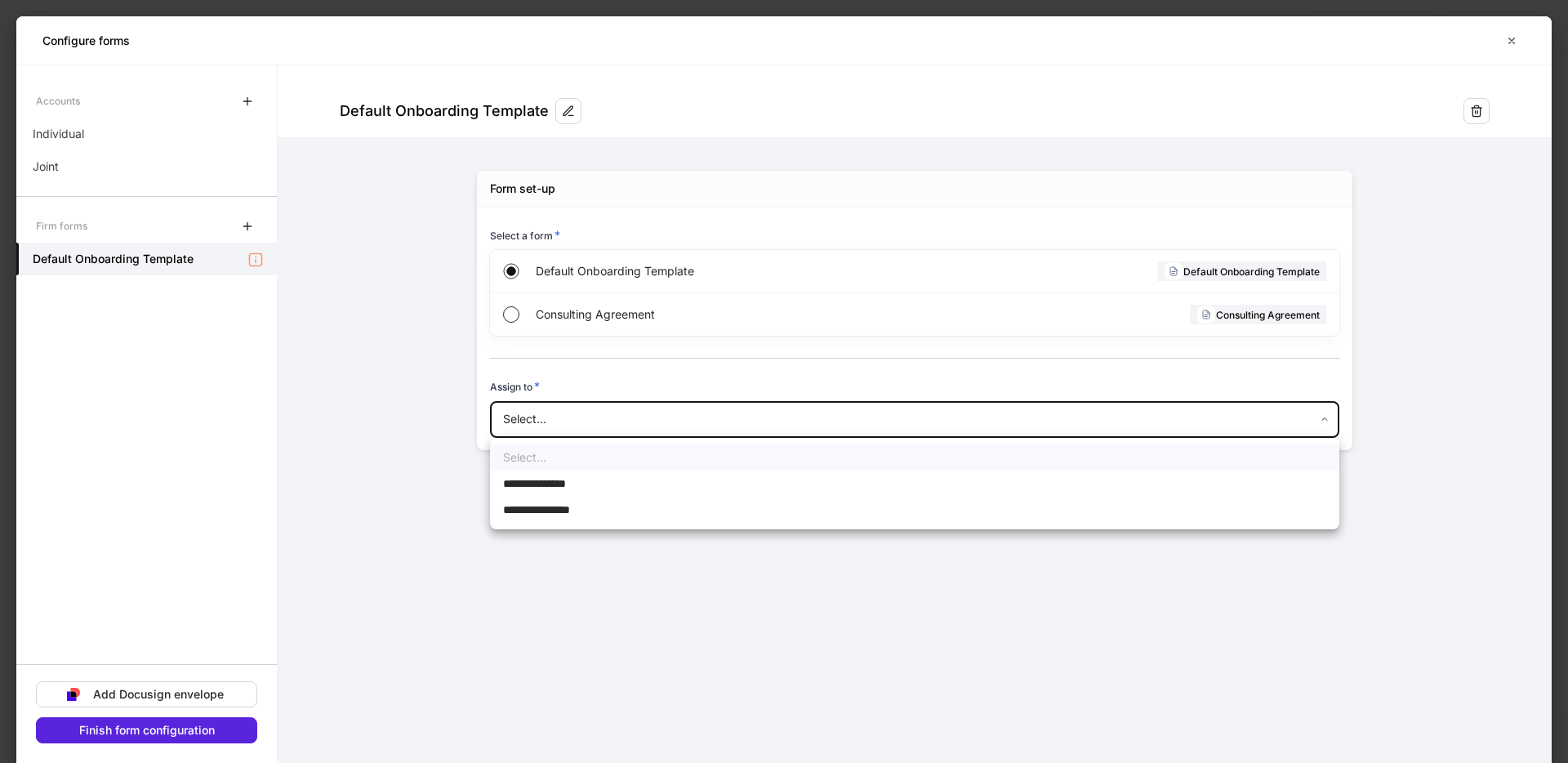
click at [555, 316] on div at bounding box center [784, 381] width 1568 height 763
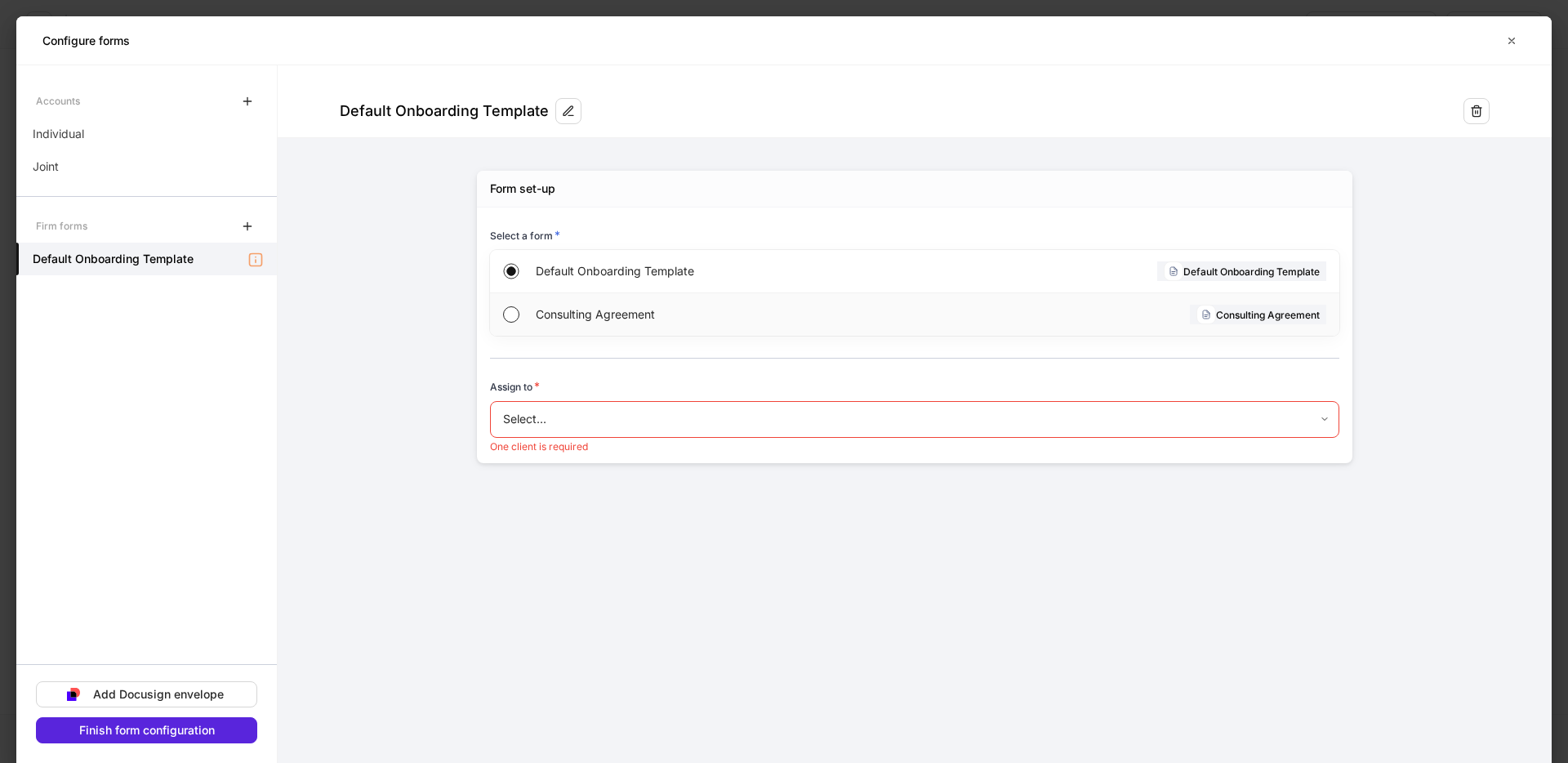
click at [573, 317] on span "Consulting Agreement" at bounding box center [722, 314] width 374 height 16
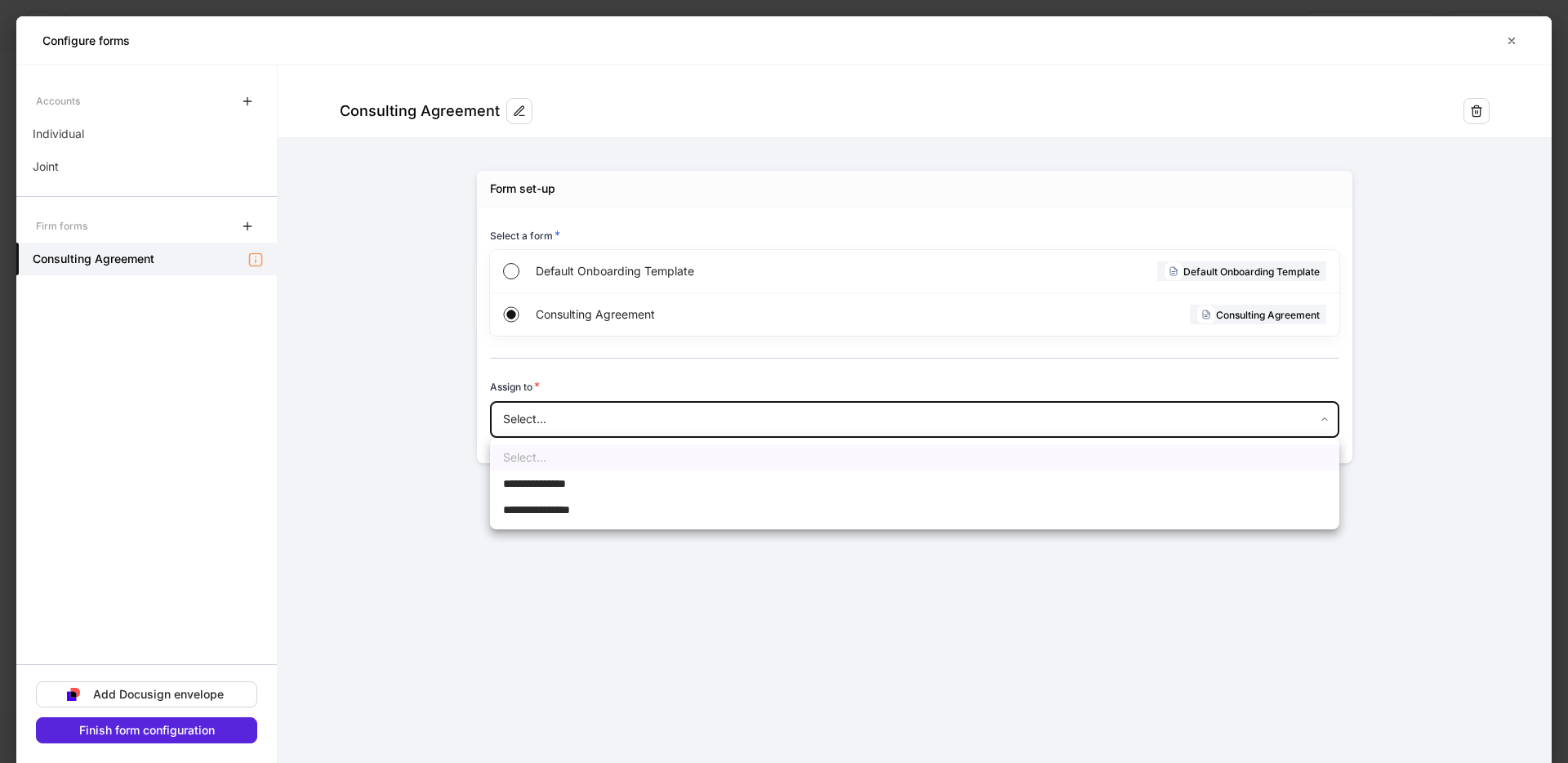
click at [556, 428] on body "**********" at bounding box center [784, 381] width 1568 height 763
click at [560, 413] on div at bounding box center [784, 381] width 1568 height 763
click at [575, 426] on body "**********" at bounding box center [784, 381] width 1568 height 763
click at [557, 483] on span "**********" at bounding box center [547, 483] width 88 height 16
type input "**********"
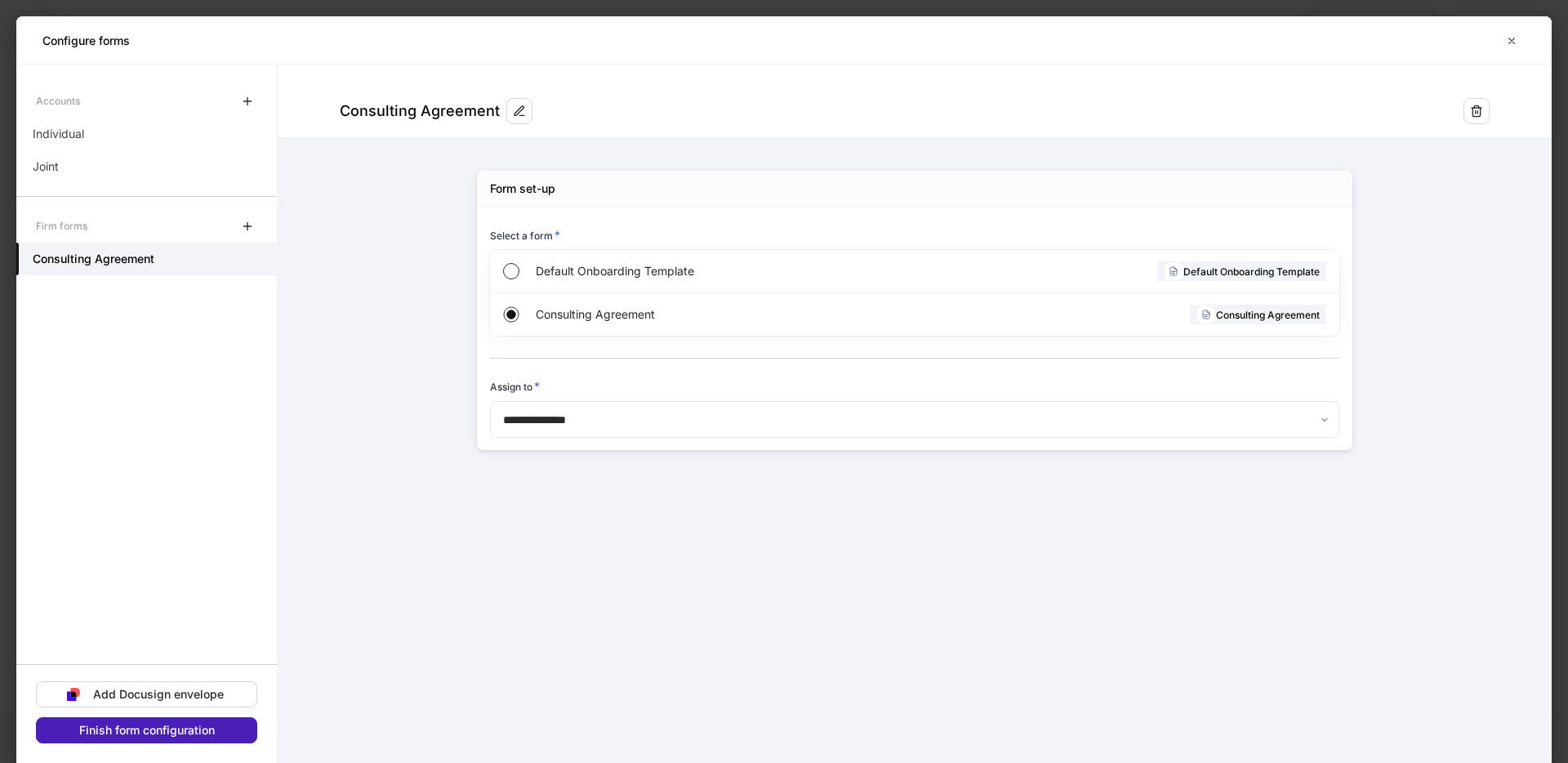
click at [232, 739] on button "Finish form configuration" at bounding box center [146, 730] width 221 height 26
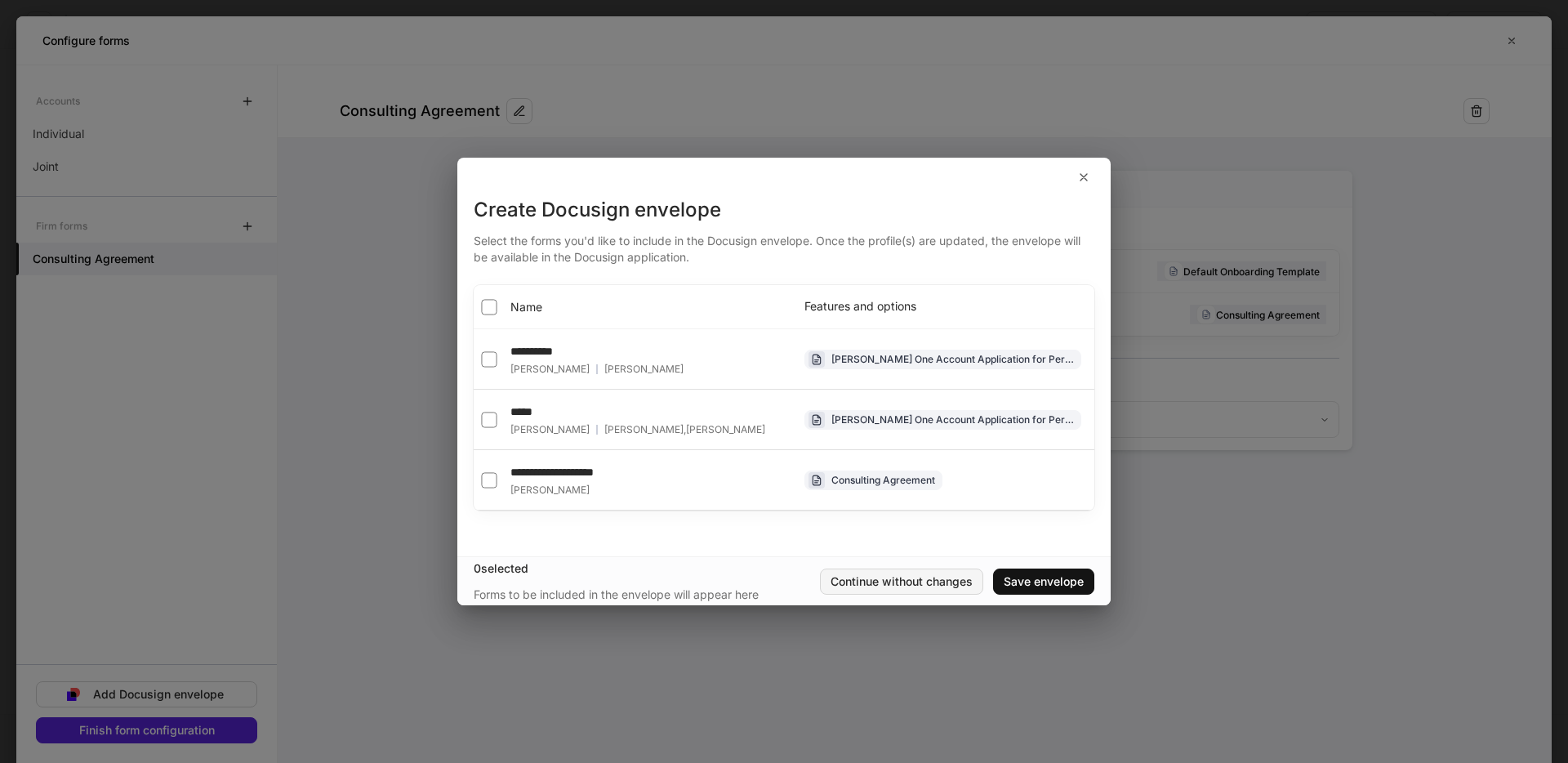
click at [870, 582] on div "Continue without changes" at bounding box center [901, 581] width 142 height 11
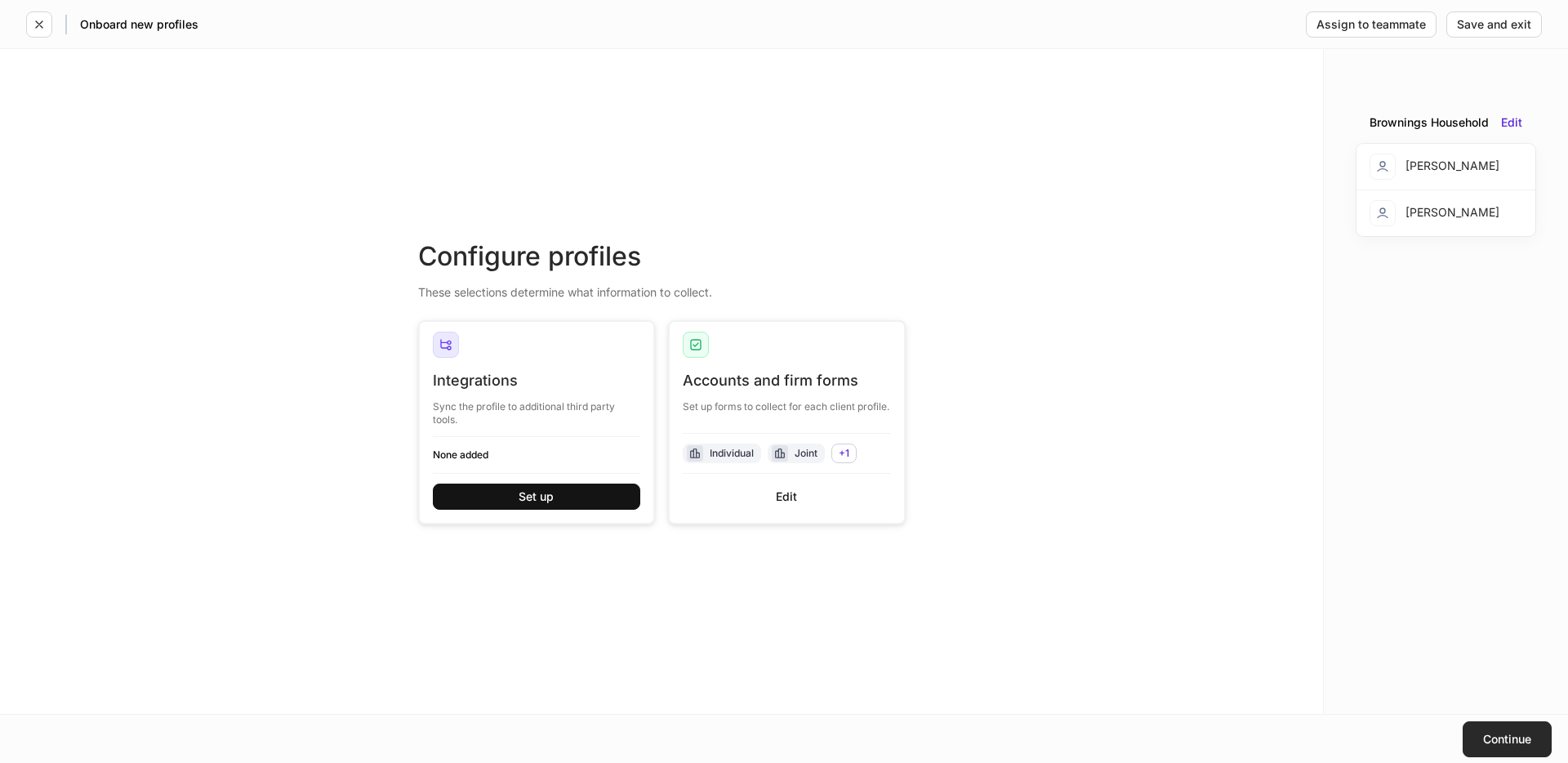
click at [1528, 739] on div "Continue" at bounding box center [1506, 739] width 48 height 11
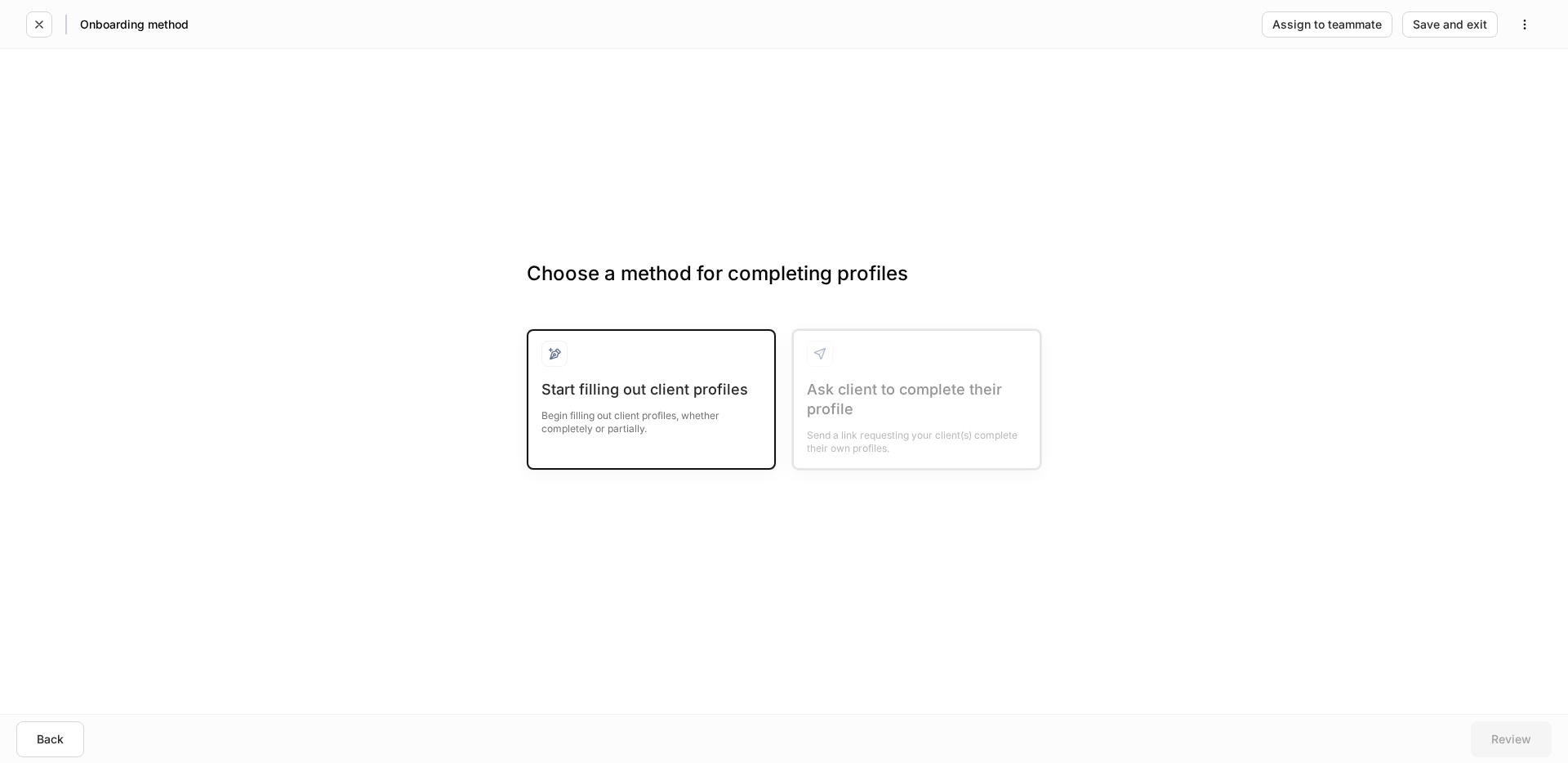
click at [665, 438] on div "Start filling out client profiles Begin filling out client profiles, whether co…" at bounding box center [652, 418] width 220 height 75
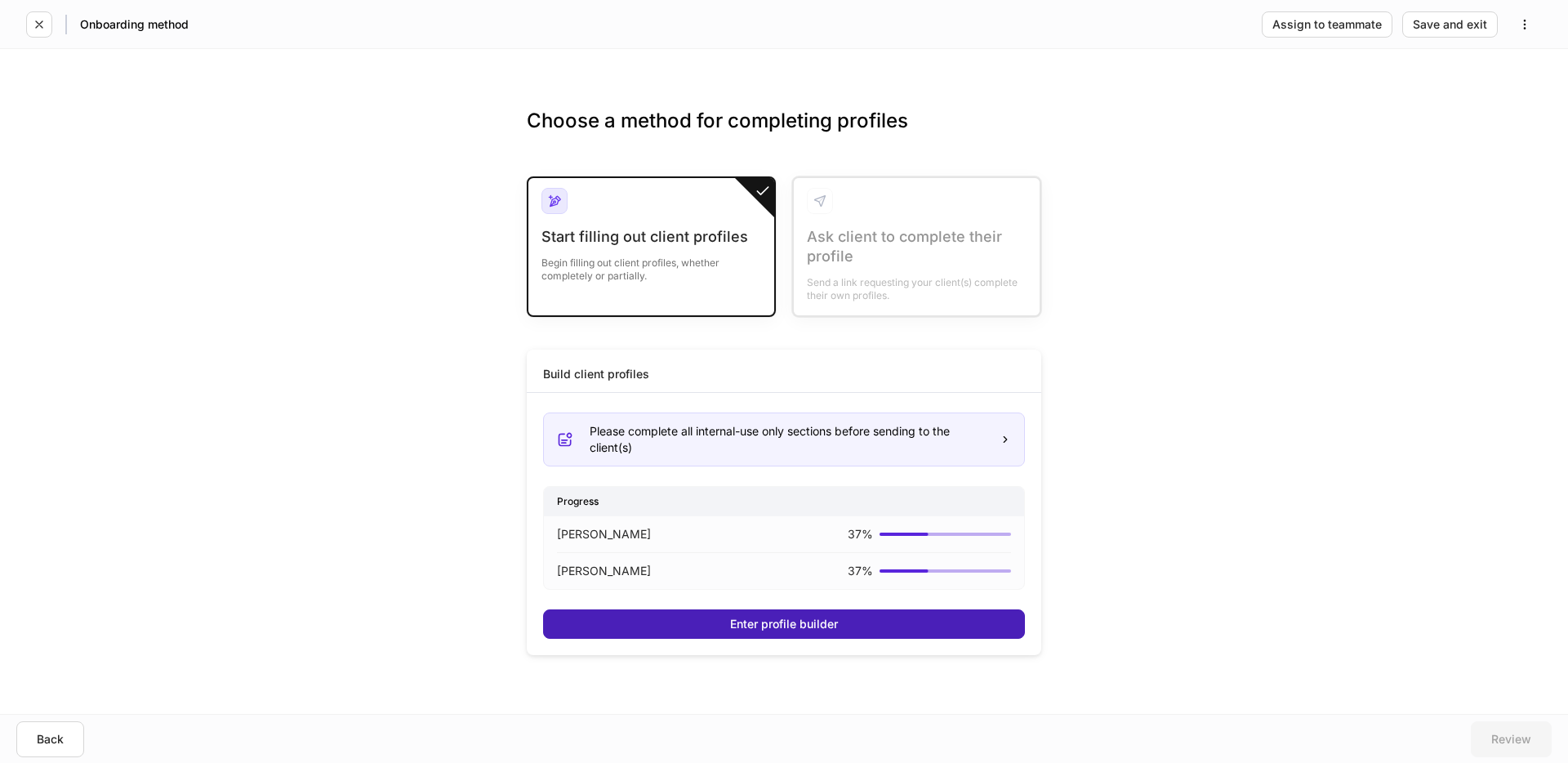
click at [703, 618] on button "Enter profile builder" at bounding box center [784, 624] width 482 height 29
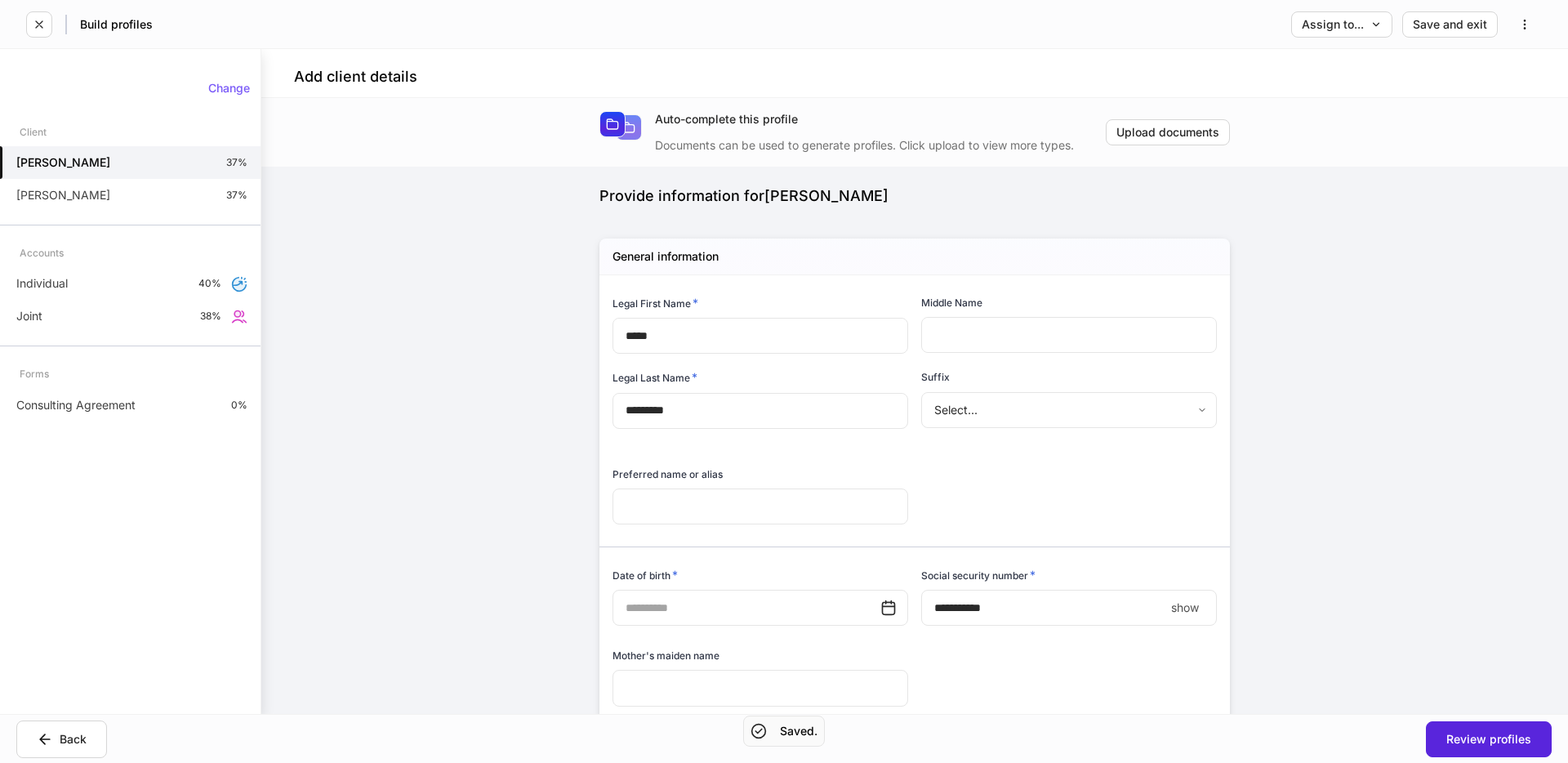
click at [155, 422] on div "Change Client [PERSON_NAME] 37% [PERSON_NAME] 37% Accounts Individual 40% Joint…" at bounding box center [130, 381] width 261 height 626
click at [158, 412] on div "Consulting Agreement 0%" at bounding box center [130, 405] width 261 height 33
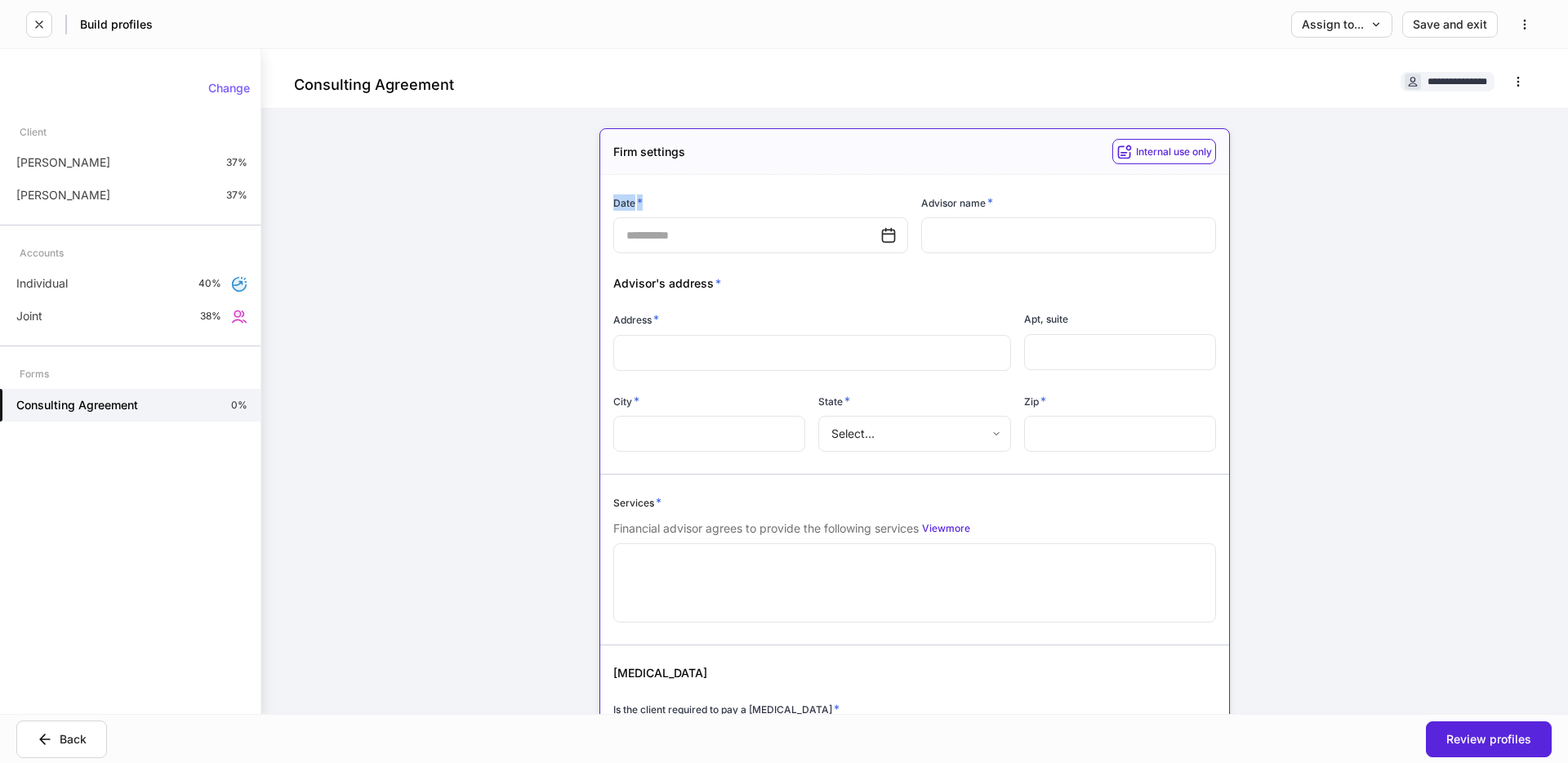
drag, startPoint x: 613, startPoint y: 203, endPoint x: 645, endPoint y: 201, distance: 32.1
click at [645, 201] on div "Date *" at bounding box center [760, 206] width 294 height 23
drag, startPoint x: 926, startPoint y: 205, endPoint x: 784, endPoint y: 222, distance: 143.0
click at [986, 204] on h6 "Advisor name *" at bounding box center [957, 202] width 71 height 16
click at [118, 153] on div "[PERSON_NAME] 37%" at bounding box center [130, 162] width 261 height 33
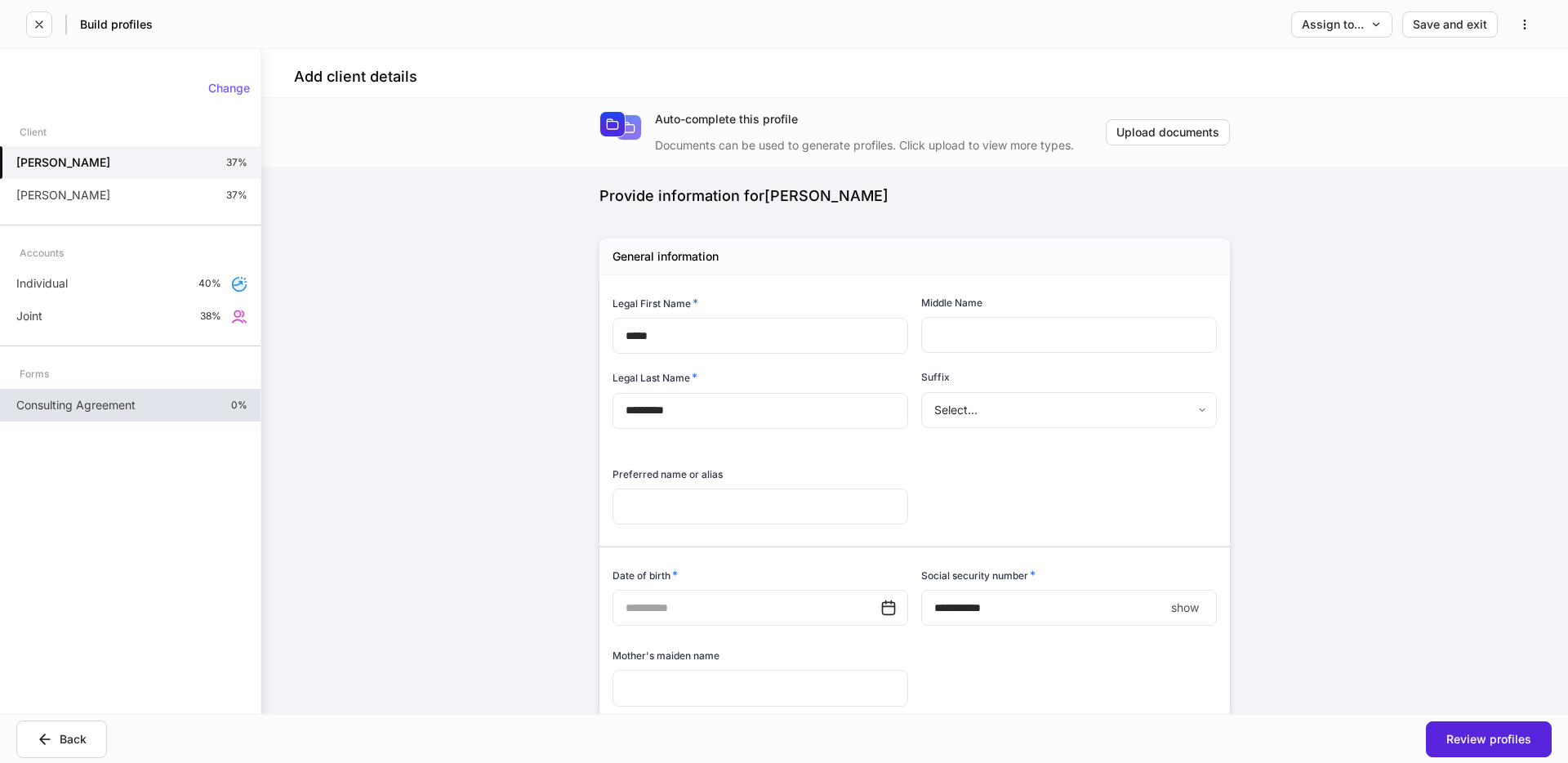
click at [69, 421] on div "Consulting Agreement 0%" at bounding box center [130, 405] width 261 height 33
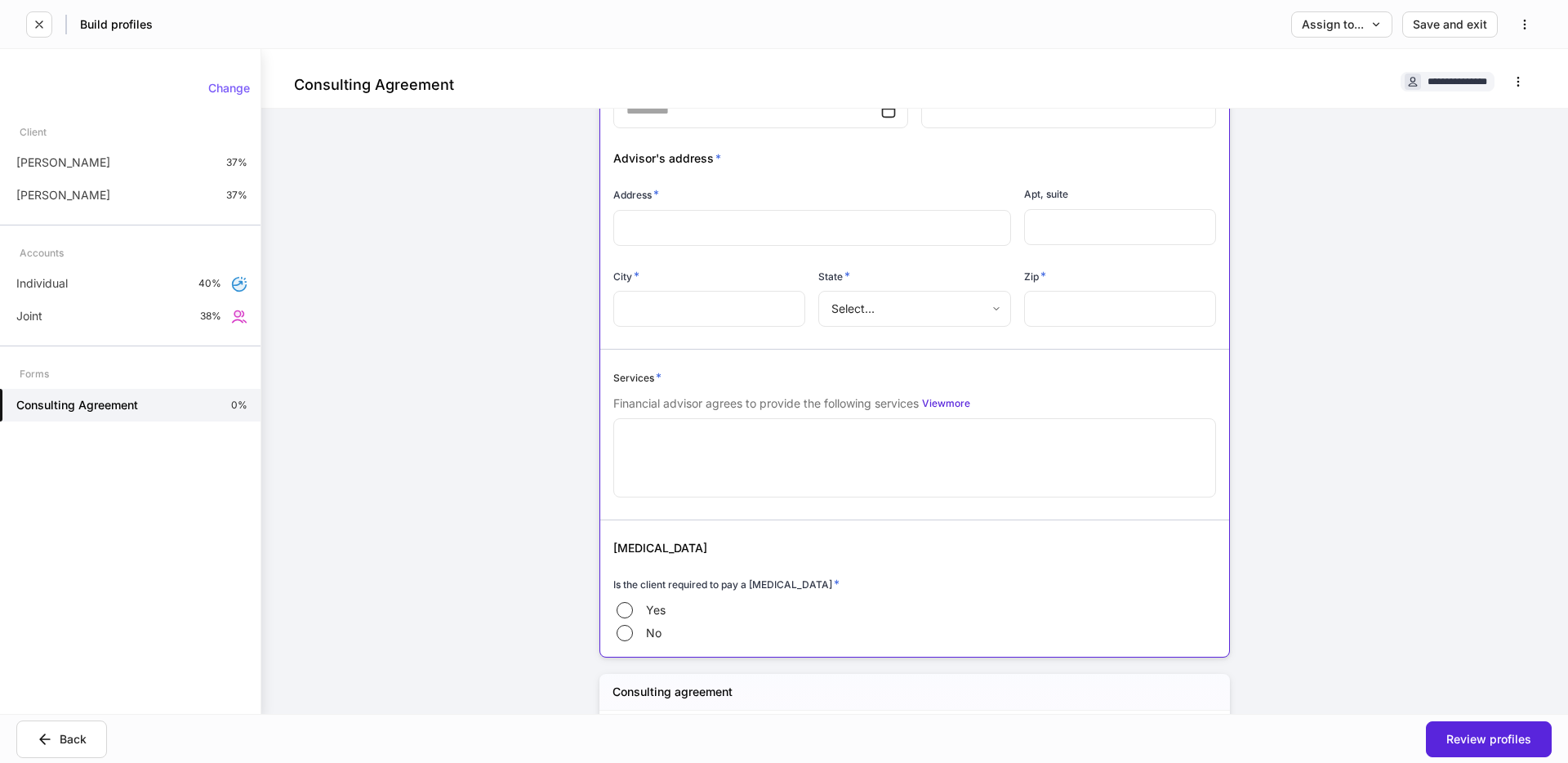
scroll to position [284, 0]
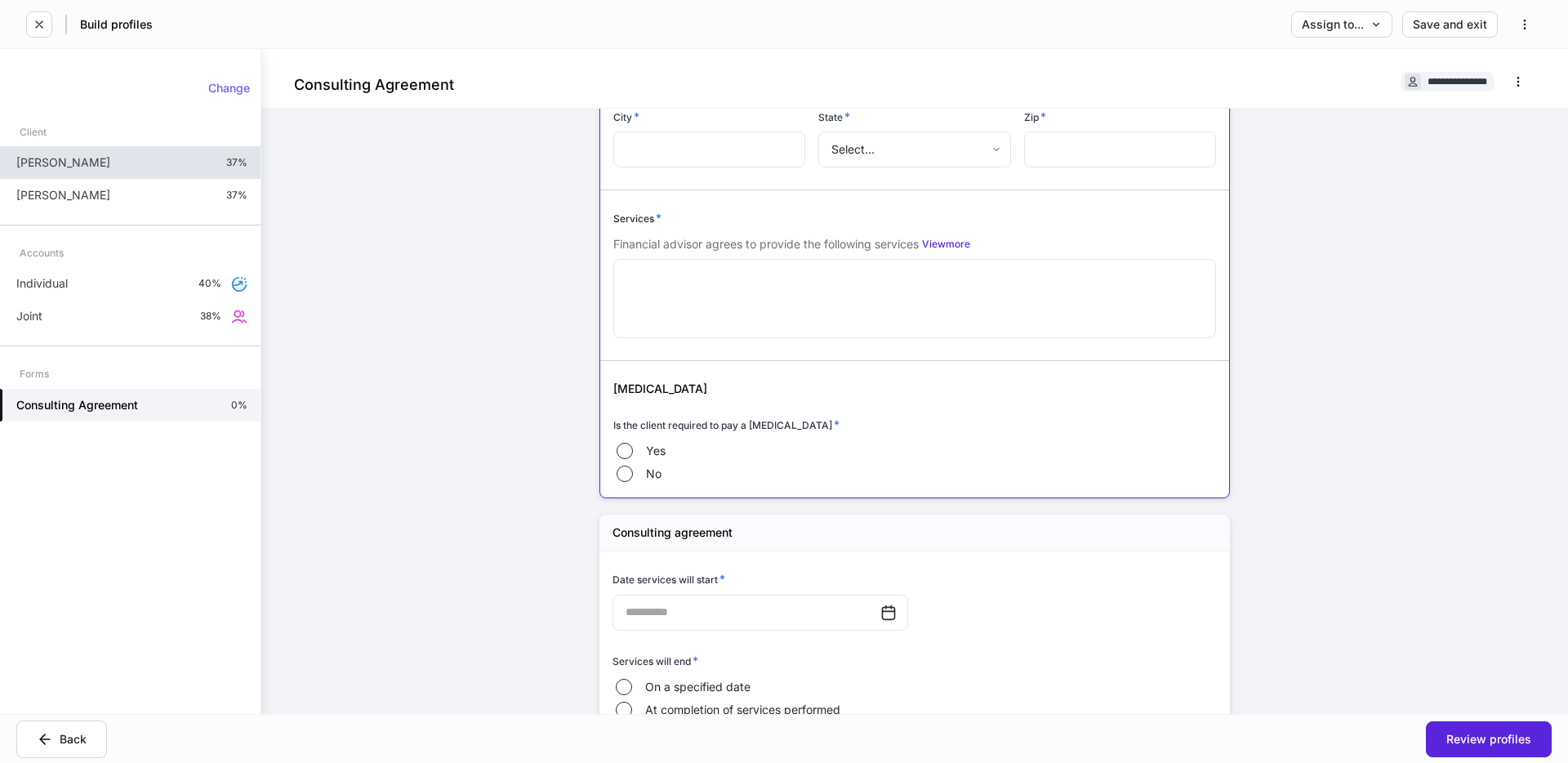
click at [137, 164] on div "[PERSON_NAME] 37%" at bounding box center [130, 162] width 261 height 33
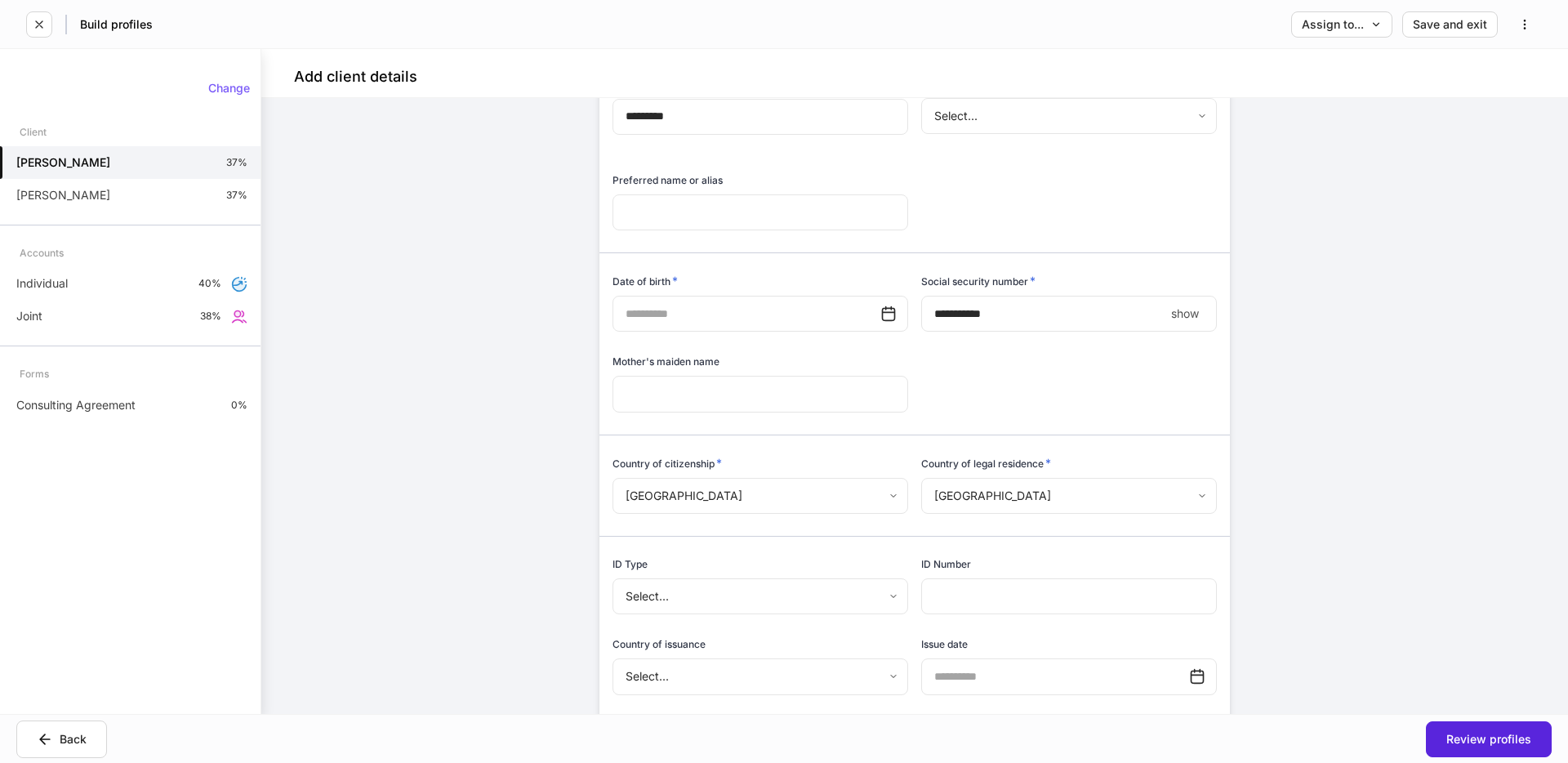
scroll to position [151, 0]
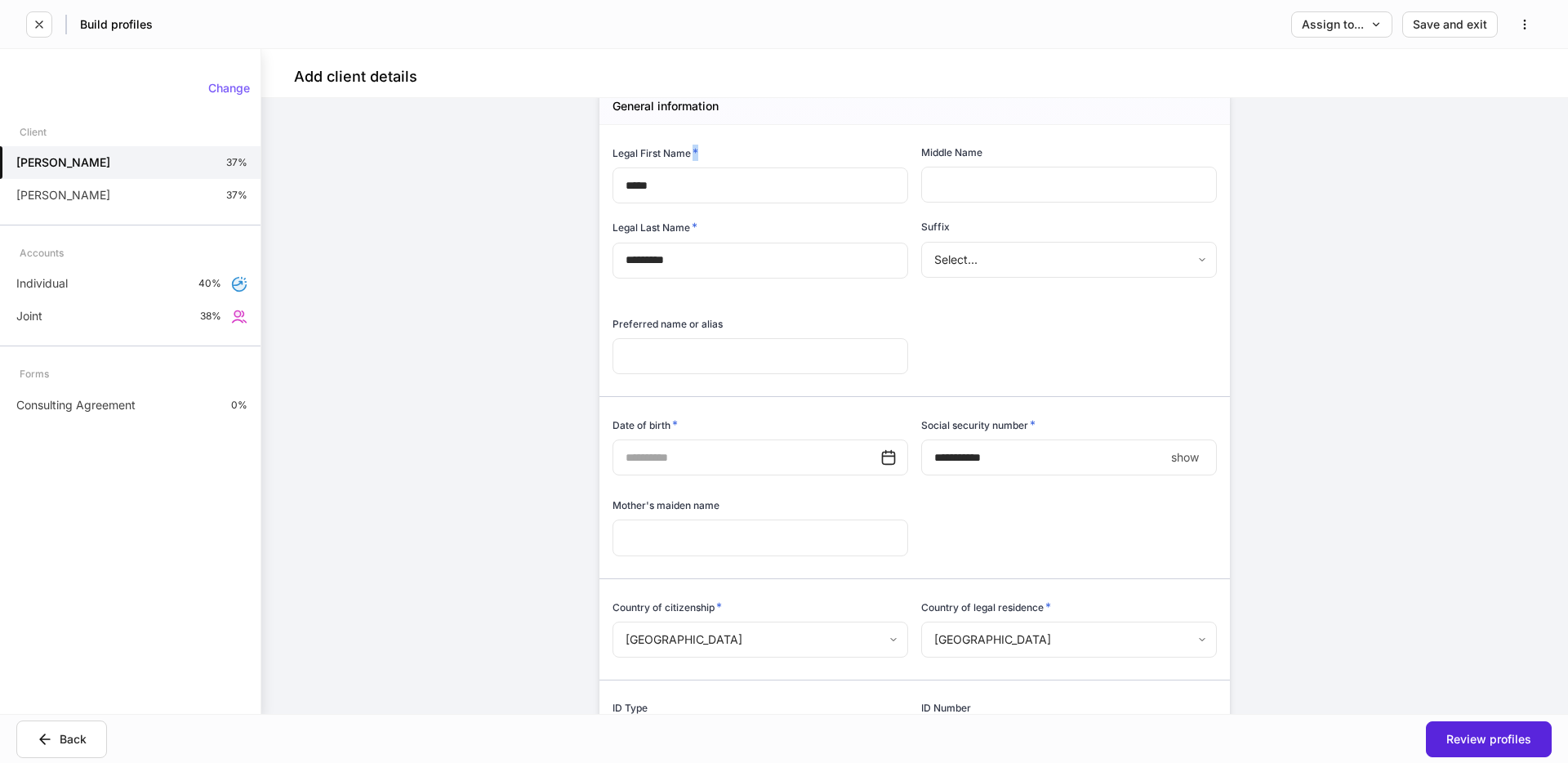
drag, startPoint x: 689, startPoint y: 152, endPoint x: 723, endPoint y: 158, distance: 34.5
click at [723, 152] on div "Legal First Name *" at bounding box center [760, 156] width 295 height 23
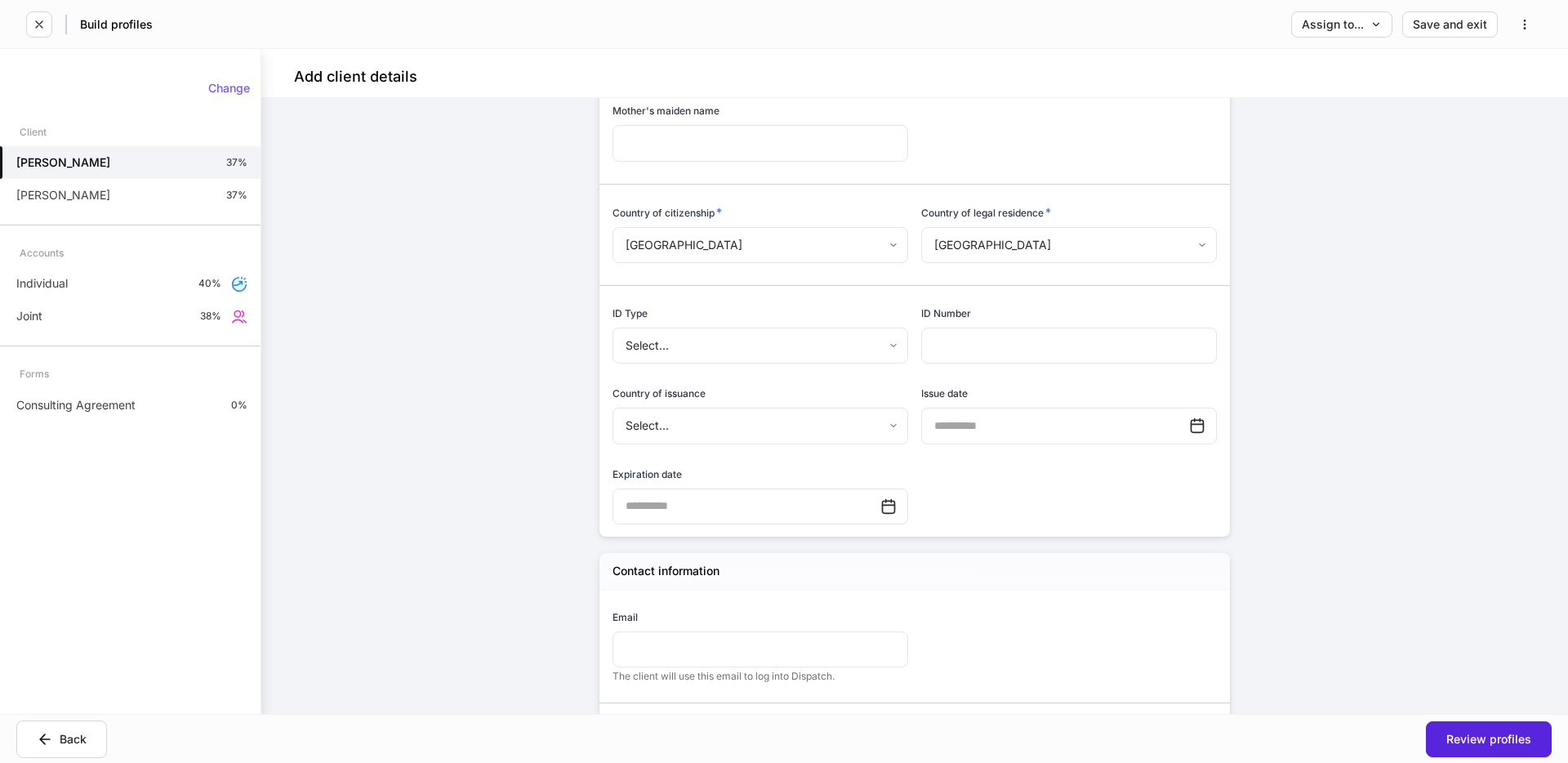
scroll to position [563, 0]
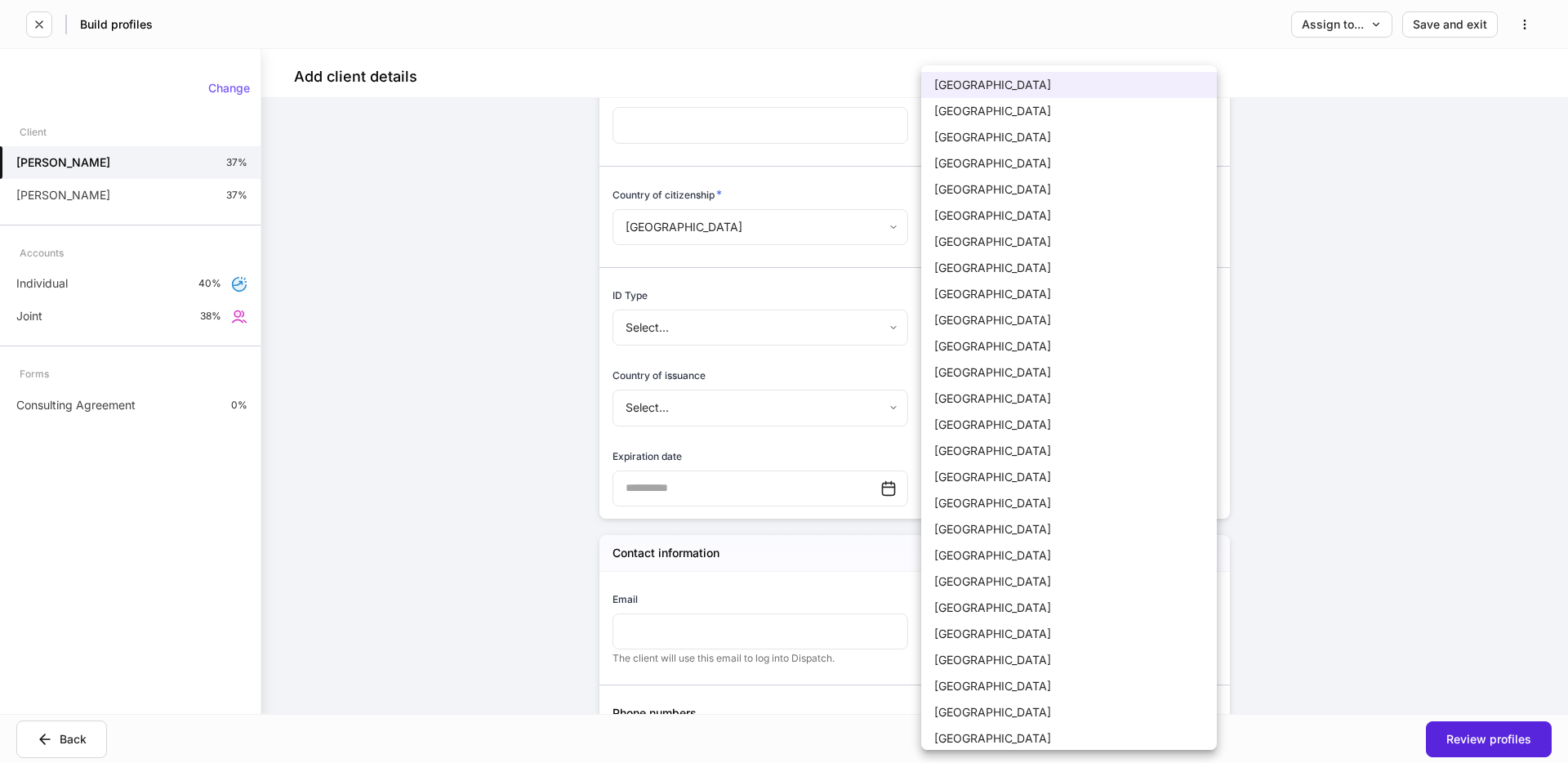
click at [1112, 223] on body "Build profiles Assign to... Save and exit Add client details Auto-complete this…" at bounding box center [784, 381] width 1568 height 763
drag, startPoint x: 1408, startPoint y: 221, endPoint x: 1389, endPoint y: 224, distance: 19.2
click at [1408, 221] on div at bounding box center [784, 381] width 1568 height 763
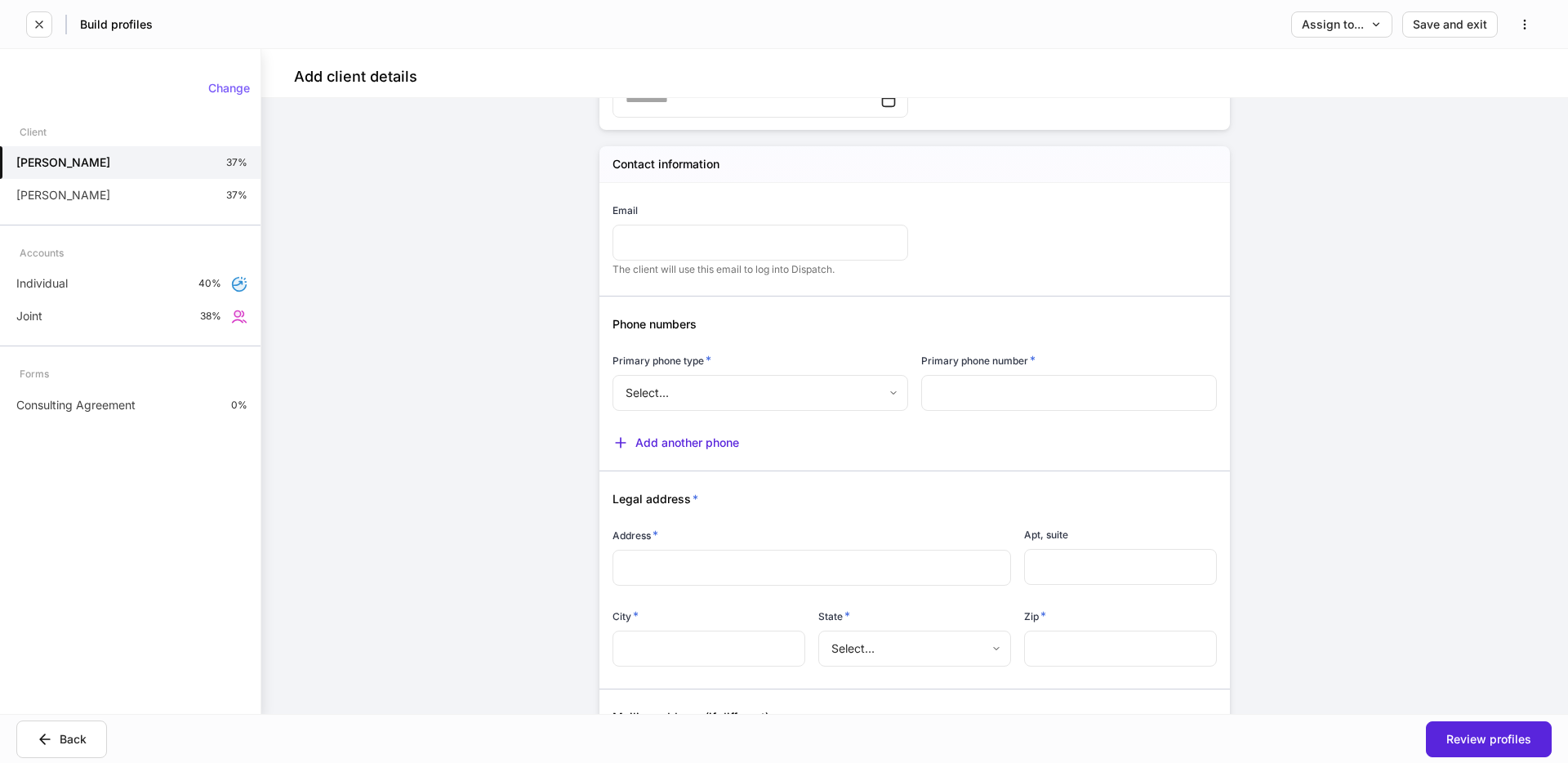
scroll to position [982, 0]
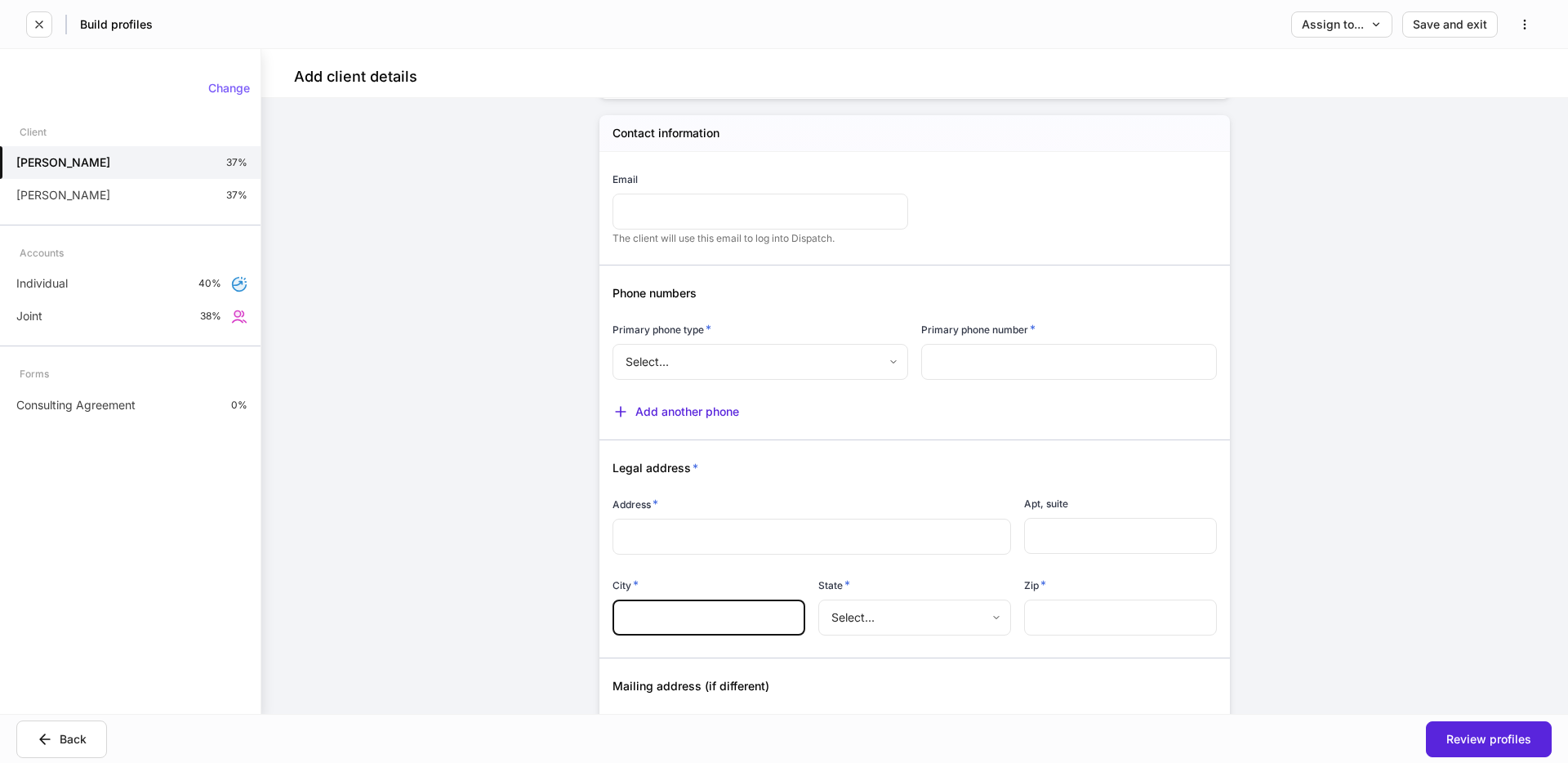
drag, startPoint x: 732, startPoint y: 615, endPoint x: 879, endPoint y: 608, distance: 147.2
click at [756, 612] on input "text" at bounding box center [708, 617] width 193 height 36
click at [1364, 593] on div "Auto-complete this profile Documents can be used to generate profiles. Click up…" at bounding box center [914, 405] width 1307 height 616
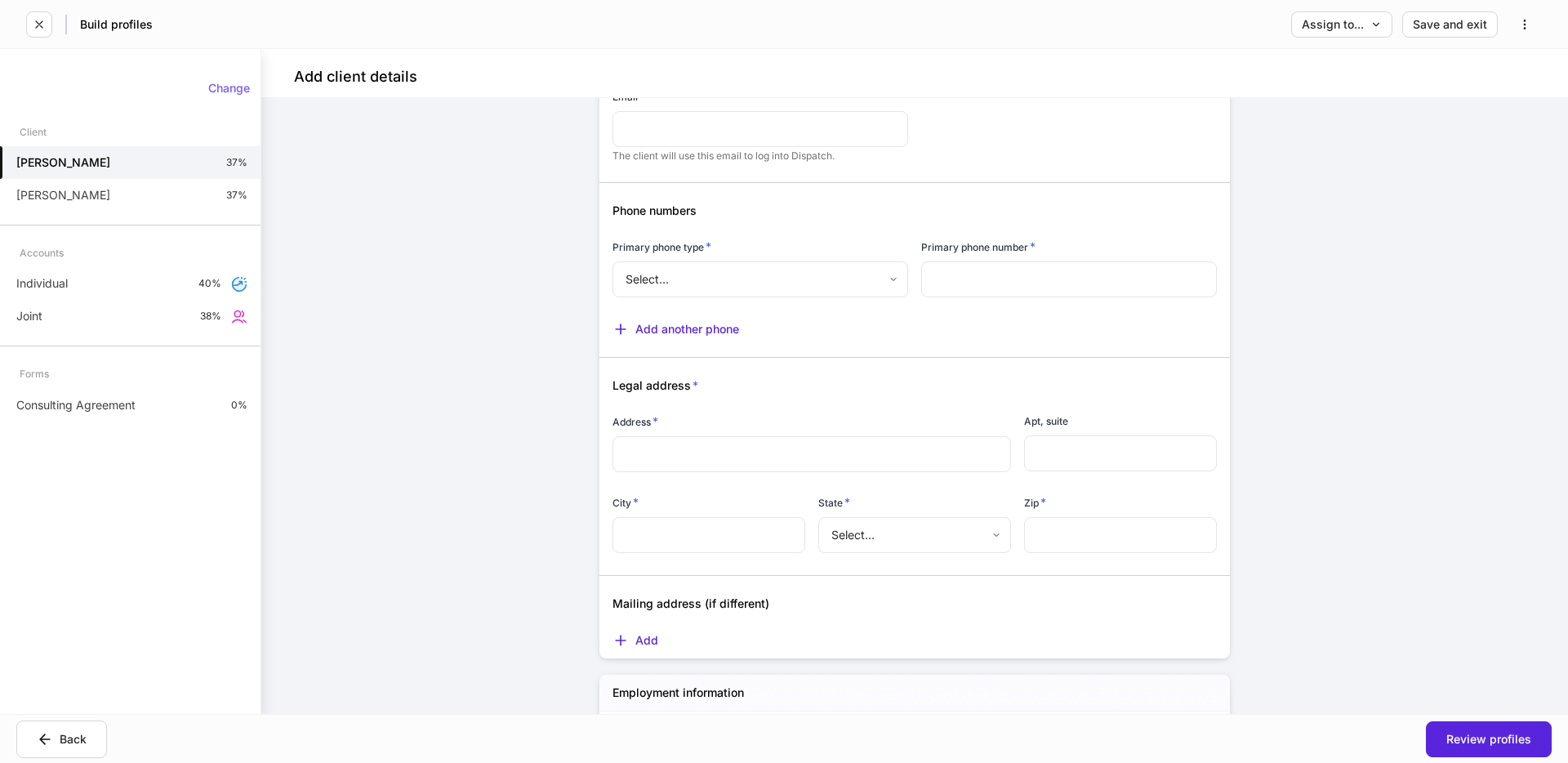
scroll to position [1067, 0]
click at [642, 639] on div "Add" at bounding box center [635, 638] width 46 height 16
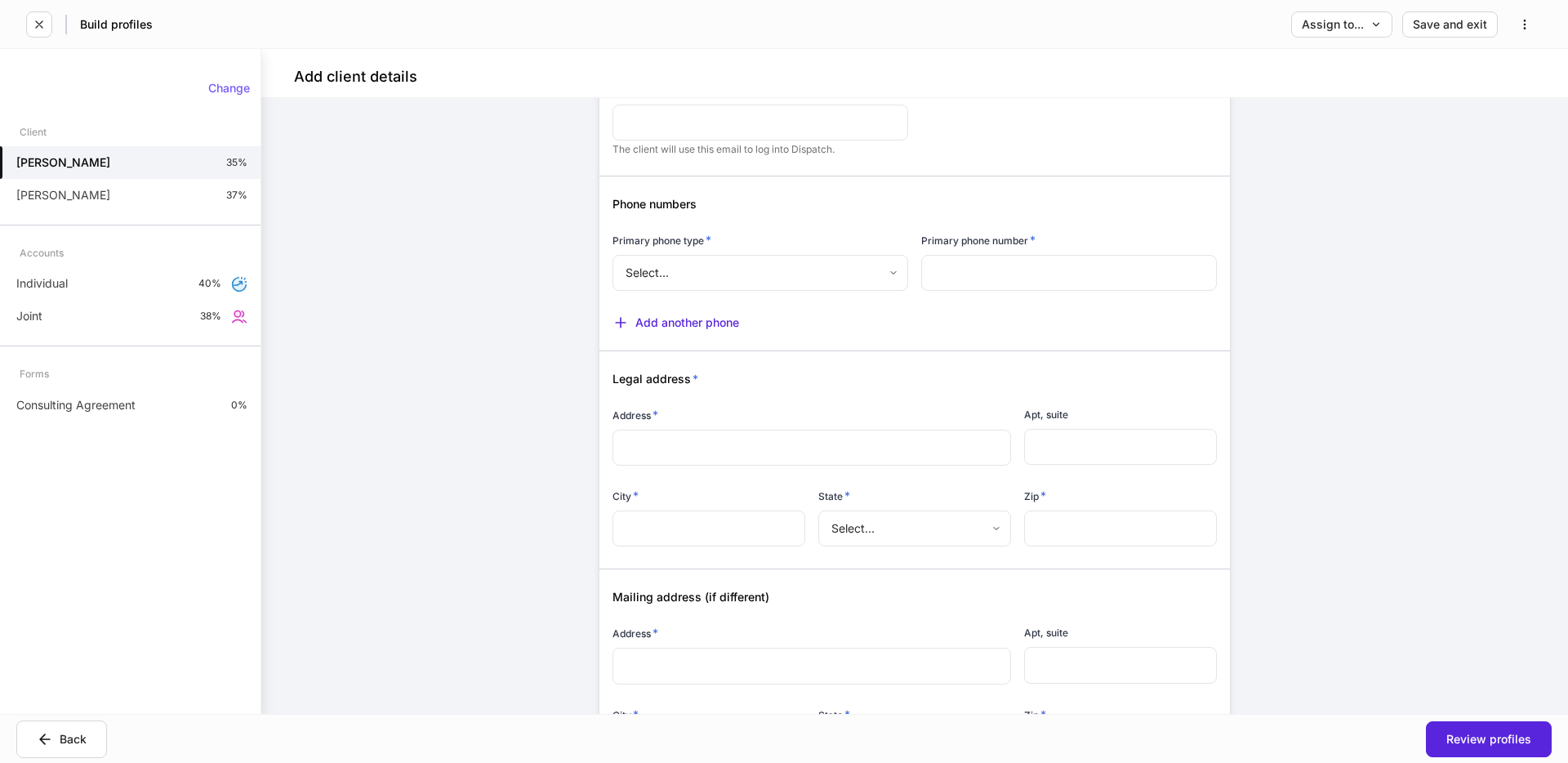
scroll to position [957, 0]
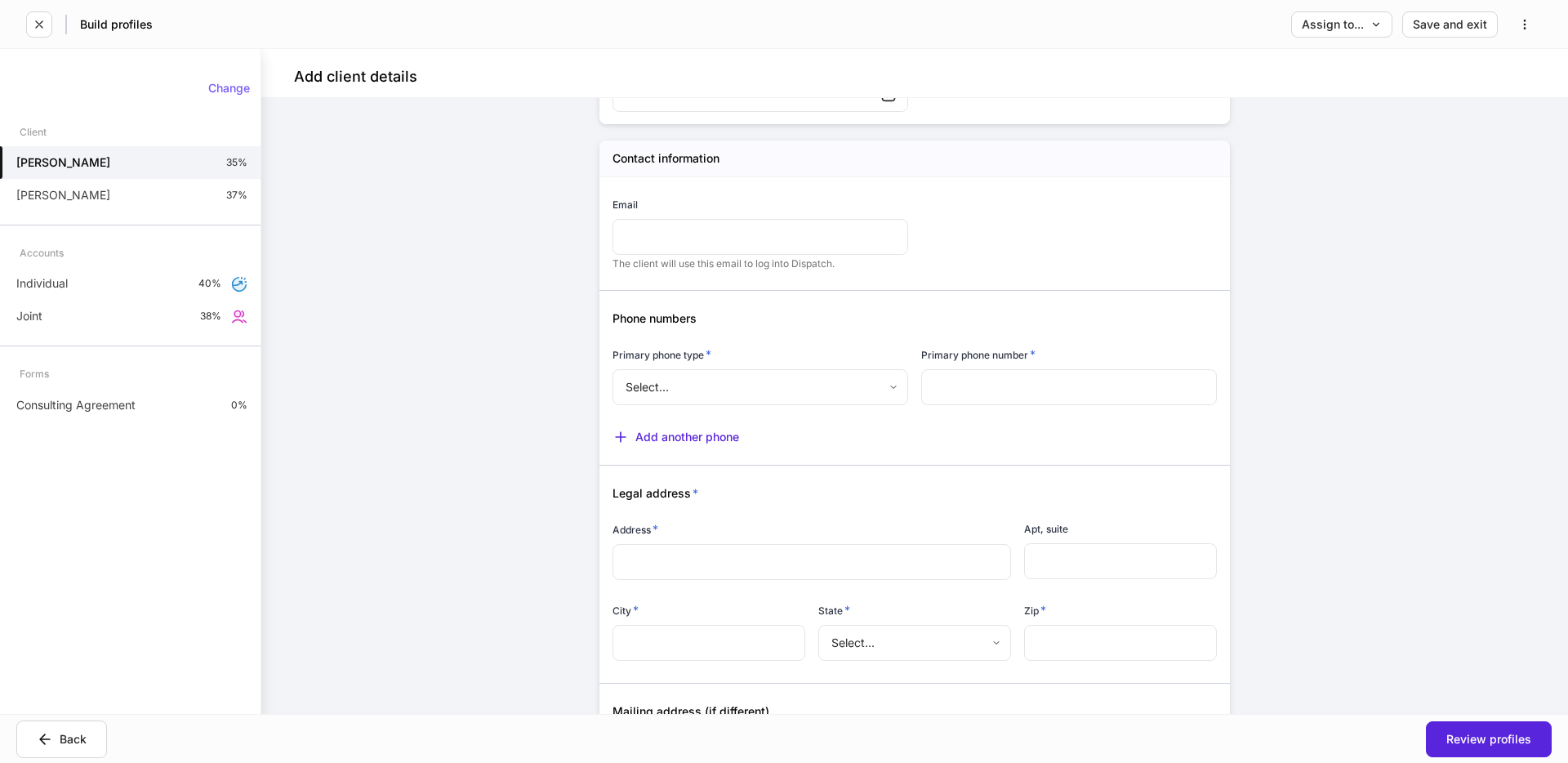
click at [1234, 369] on div "Provide information for [PERSON_NAME] Please complete all internal-use only sec…" at bounding box center [914, 365] width 735 height 2312
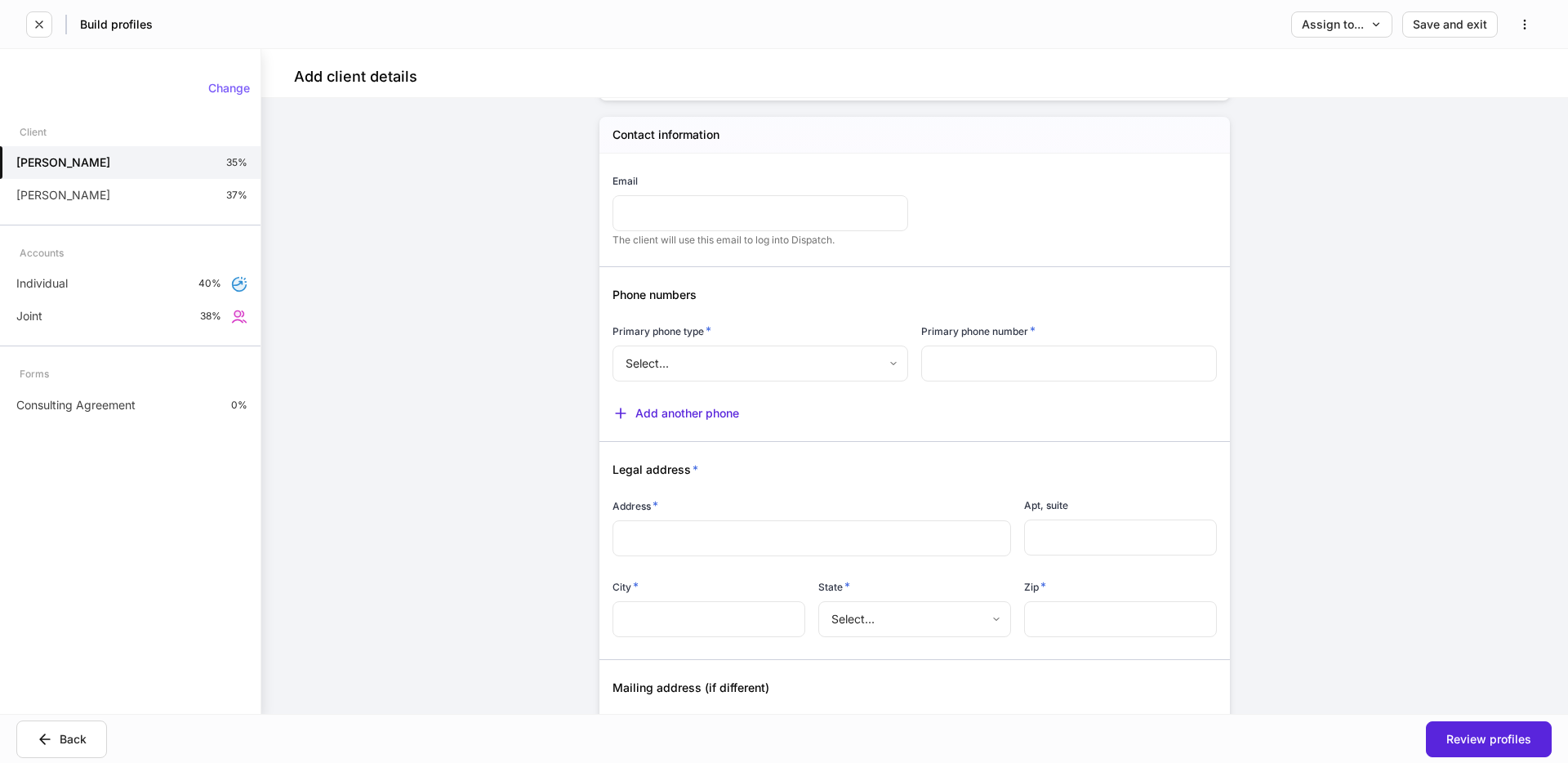
scroll to position [990, 0]
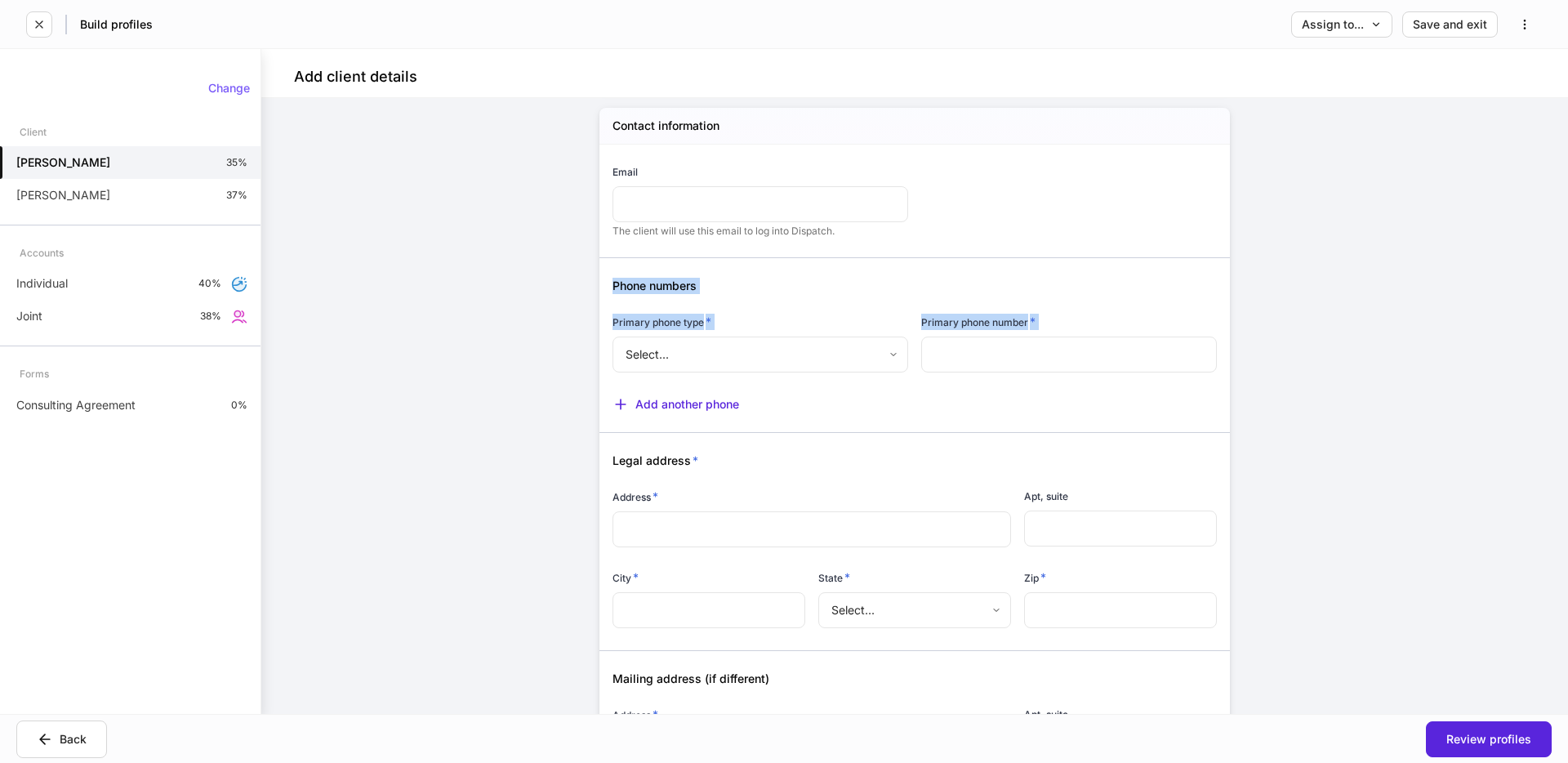
drag, startPoint x: 646, startPoint y: 286, endPoint x: 1146, endPoint y: 403, distance: 513.5
click at [1146, 403] on div "Email ​ The client will use this email to log into Dispatch. Phone numbers Prim…" at bounding box center [908, 520] width 617 height 751
click at [933, 386] on div "Add another phone" at bounding box center [908, 393] width 617 height 37
drag, startPoint x: 642, startPoint y: 323, endPoint x: 711, endPoint y: 323, distance: 69.0
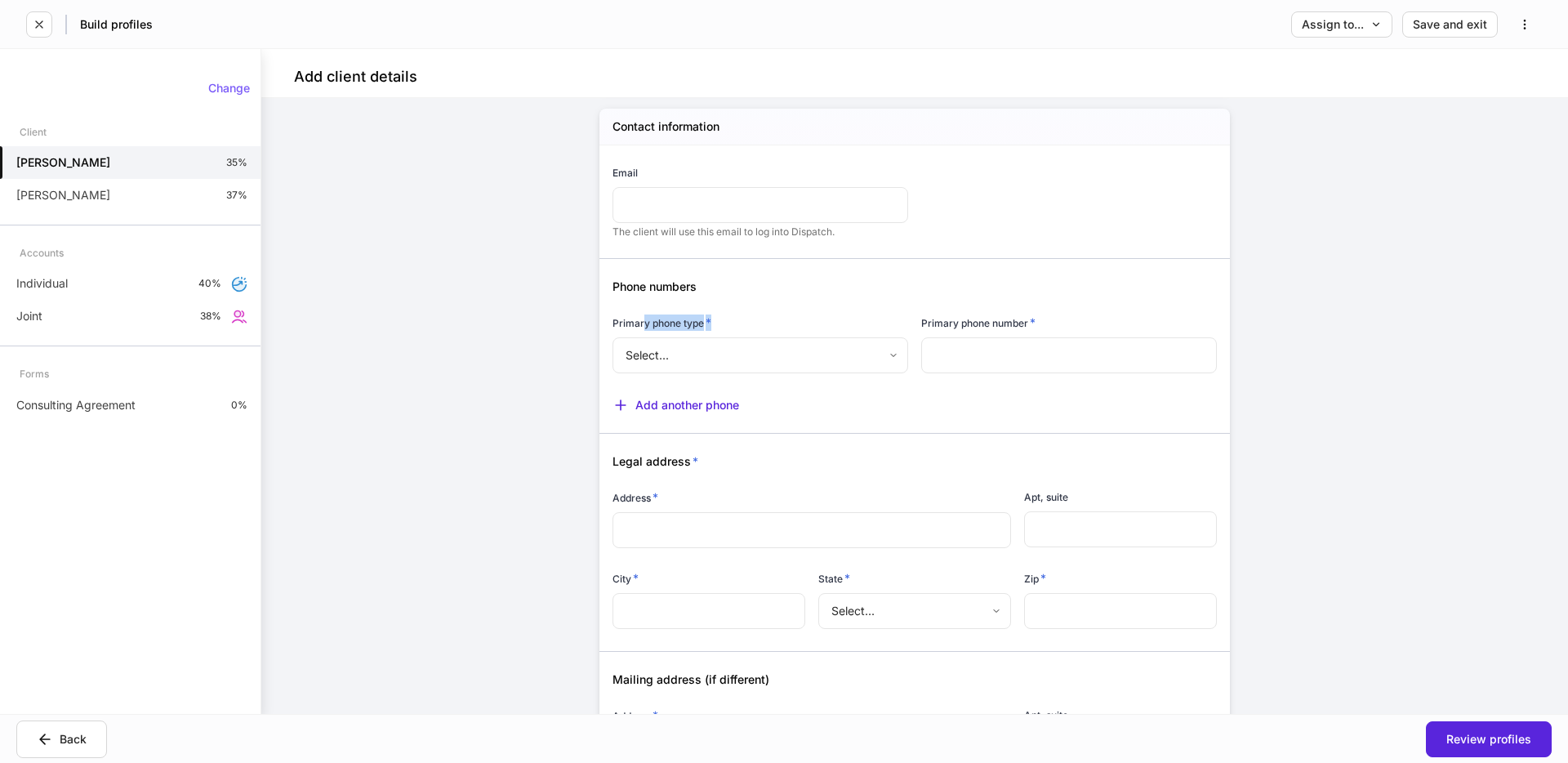
click at [711, 323] on h6 "Primary phone type *" at bounding box center [661, 322] width 99 height 16
drag, startPoint x: 966, startPoint y: 332, endPoint x: 983, endPoint y: 327, distance: 17.7
click at [967, 332] on div "Primary phone number *" at bounding box center [1069, 326] width 295 height 23
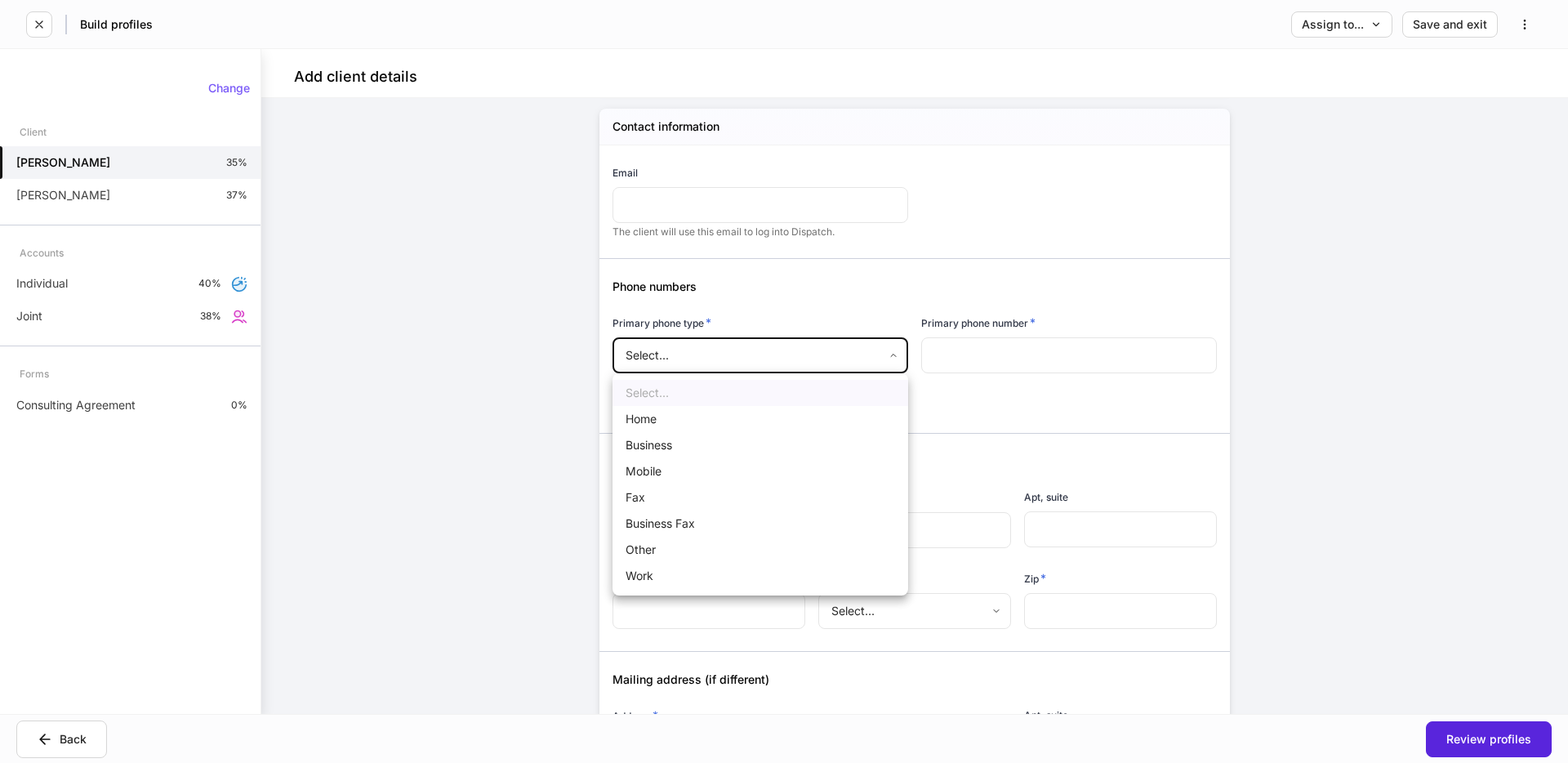
click at [822, 362] on body "Build profiles Assign to... Save and exit Add client details Auto-complete this…" at bounding box center [784, 381] width 1568 height 763
click at [943, 364] on div at bounding box center [784, 381] width 1568 height 763
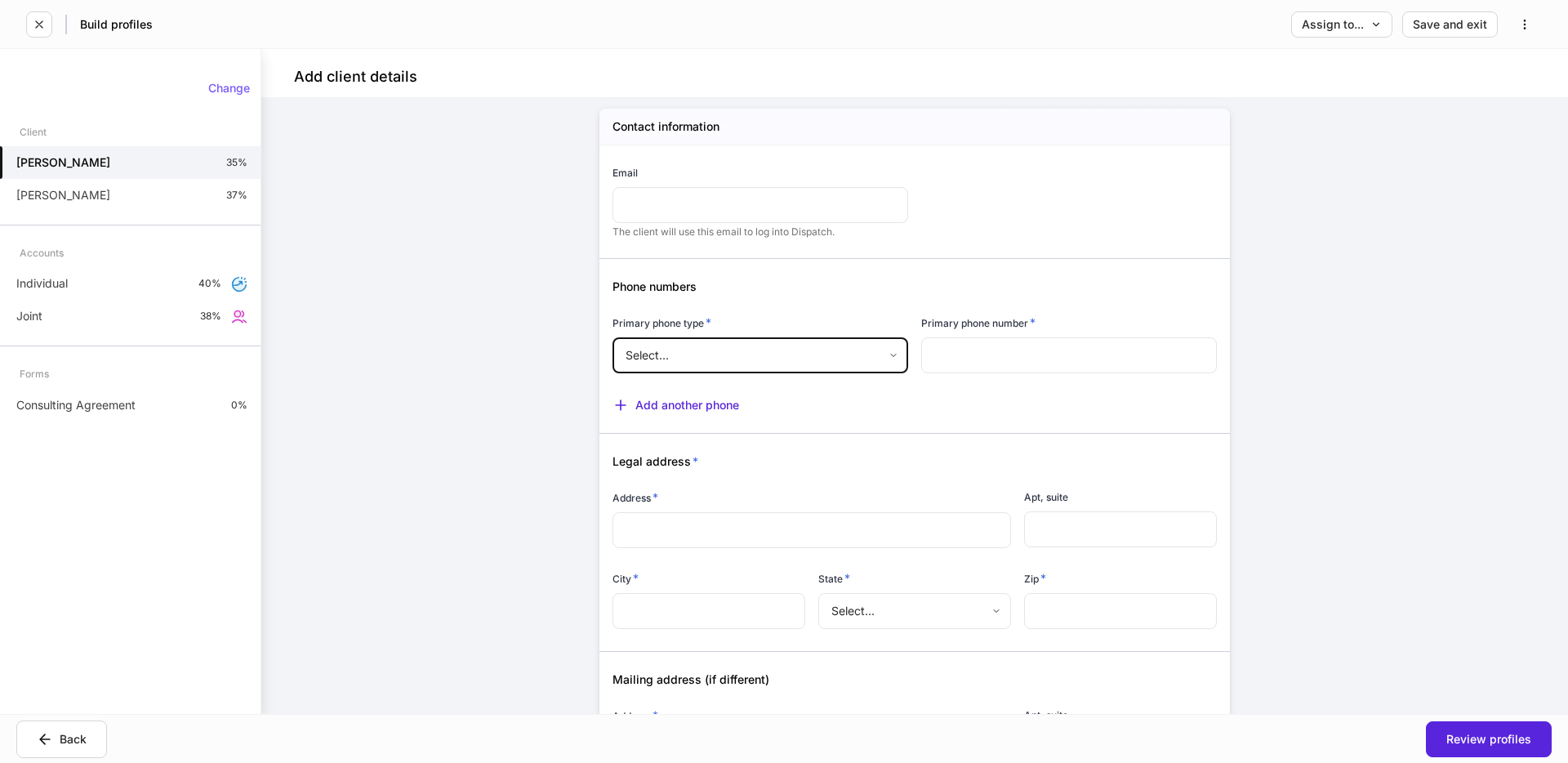
click at [882, 357] on body "Build profiles Assign to... Save and exit Add client details Auto-complete this…" at bounding box center [784, 381] width 1568 height 763
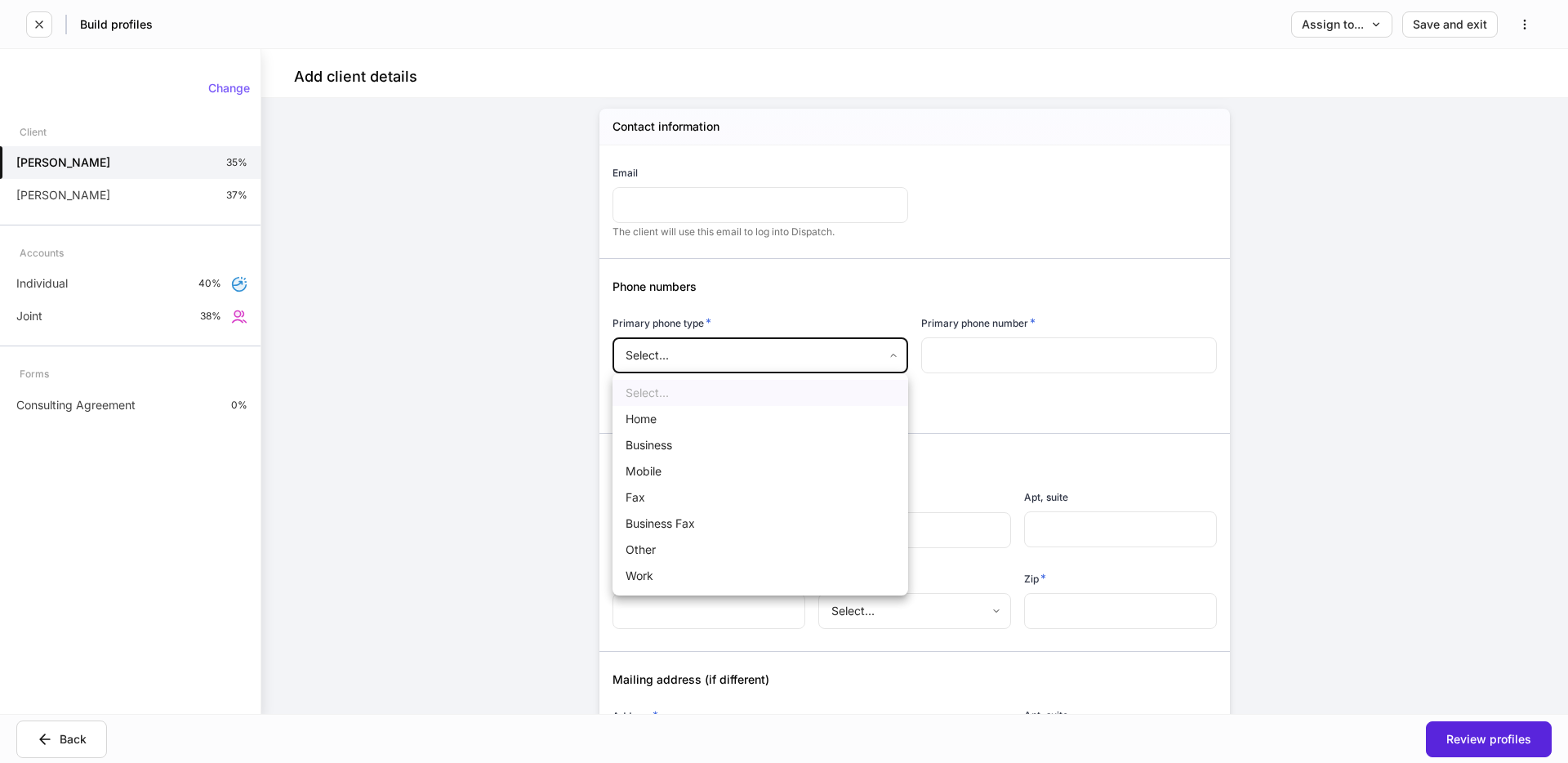
click at [749, 426] on li "Home" at bounding box center [760, 419] width 295 height 26
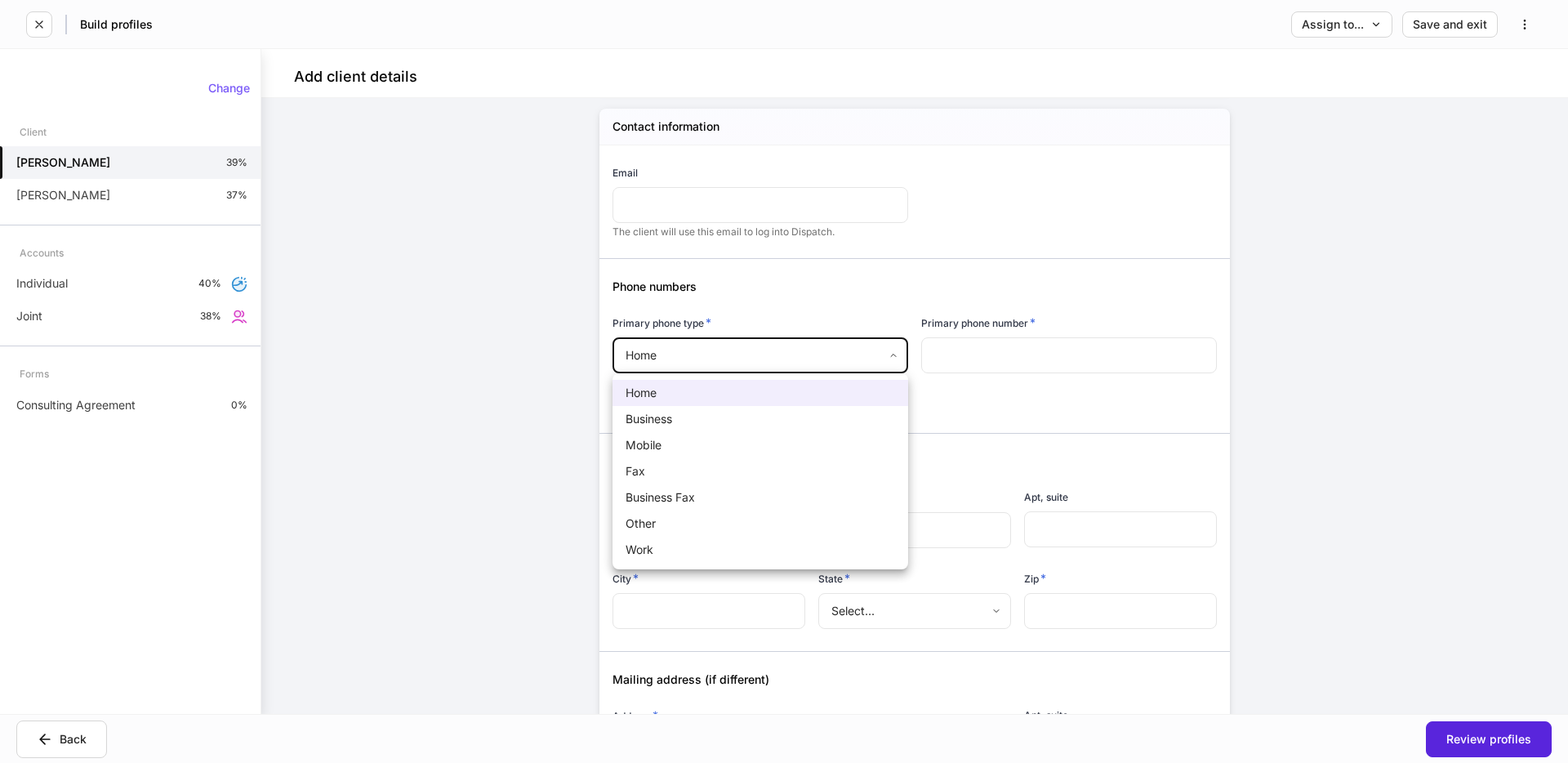
click at [734, 362] on body "Build profiles Assign to... Save and exit Add client details Auto-complete this…" at bounding box center [784, 381] width 1568 height 763
click at [694, 418] on li "Business" at bounding box center [760, 419] width 295 height 26
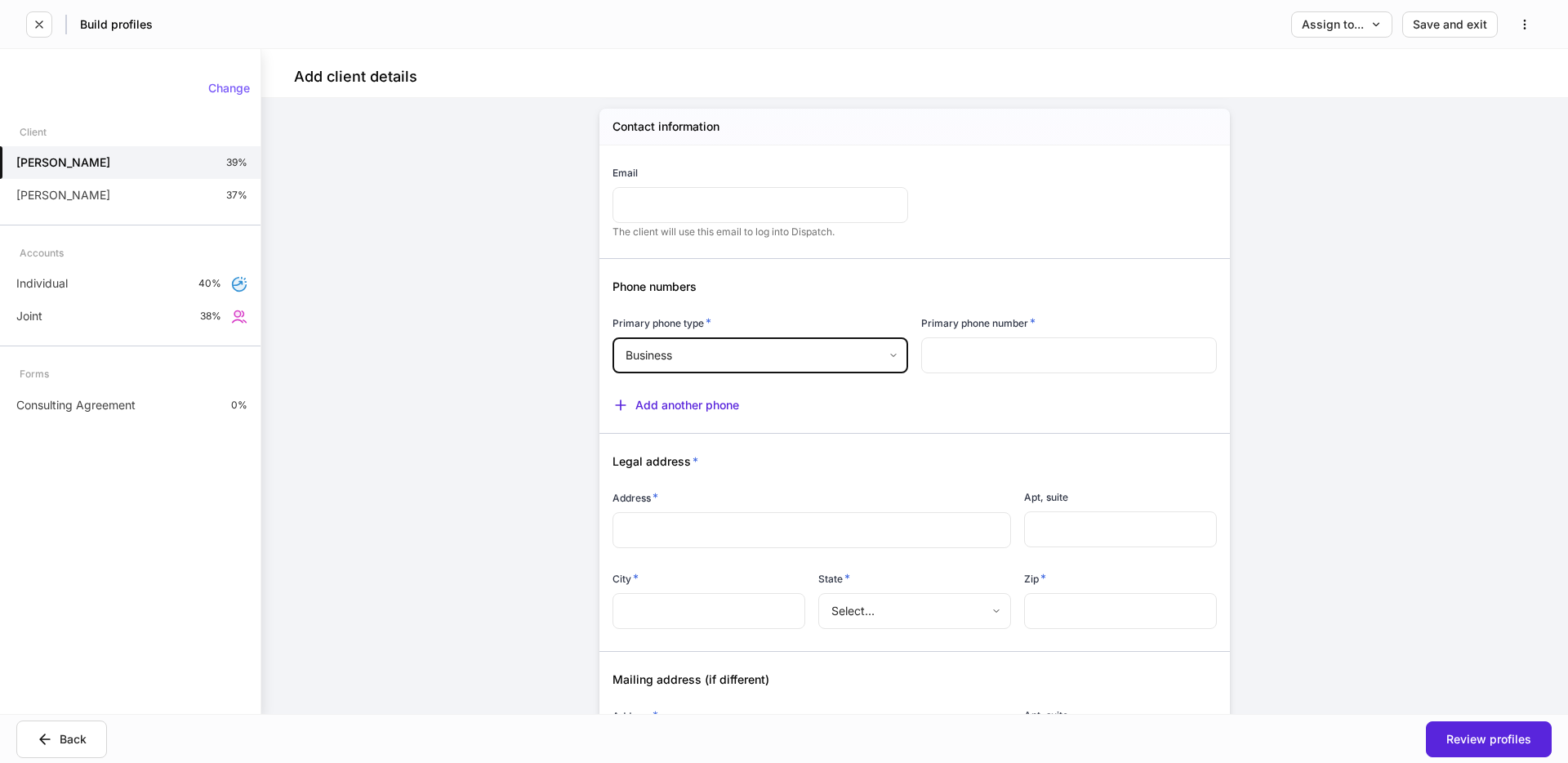
click at [715, 364] on body "Build profiles Assign to... Save and exit Add client details Auto-complete this…" at bounding box center [784, 381] width 1568 height 763
click at [664, 442] on li "Mobile" at bounding box center [760, 445] width 295 height 26
type input "*"
click at [1105, 348] on input "text" at bounding box center [1069, 356] width 295 height 36
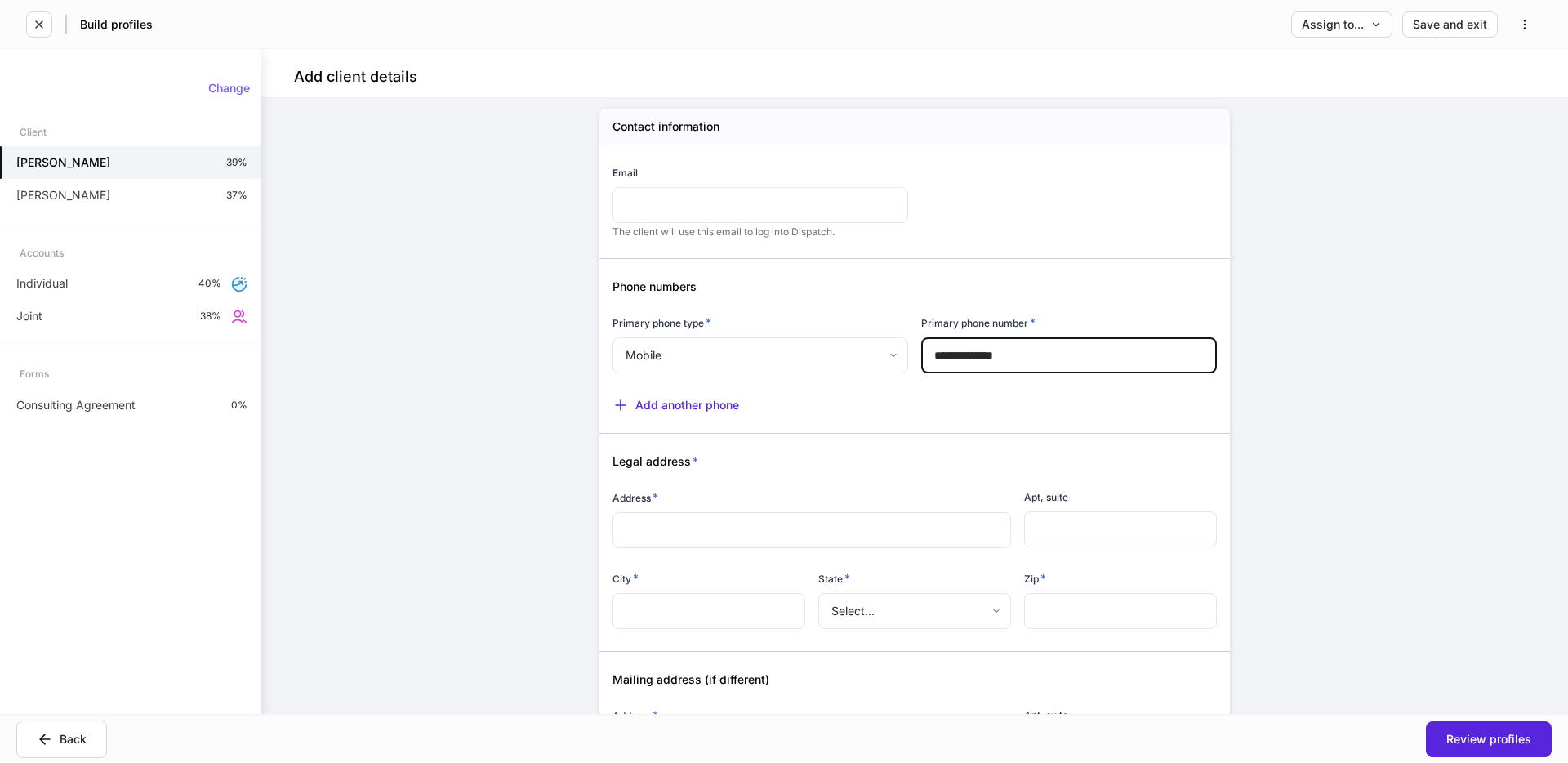
click at [1237, 405] on div "**********" at bounding box center [914, 333] width 735 height 2312
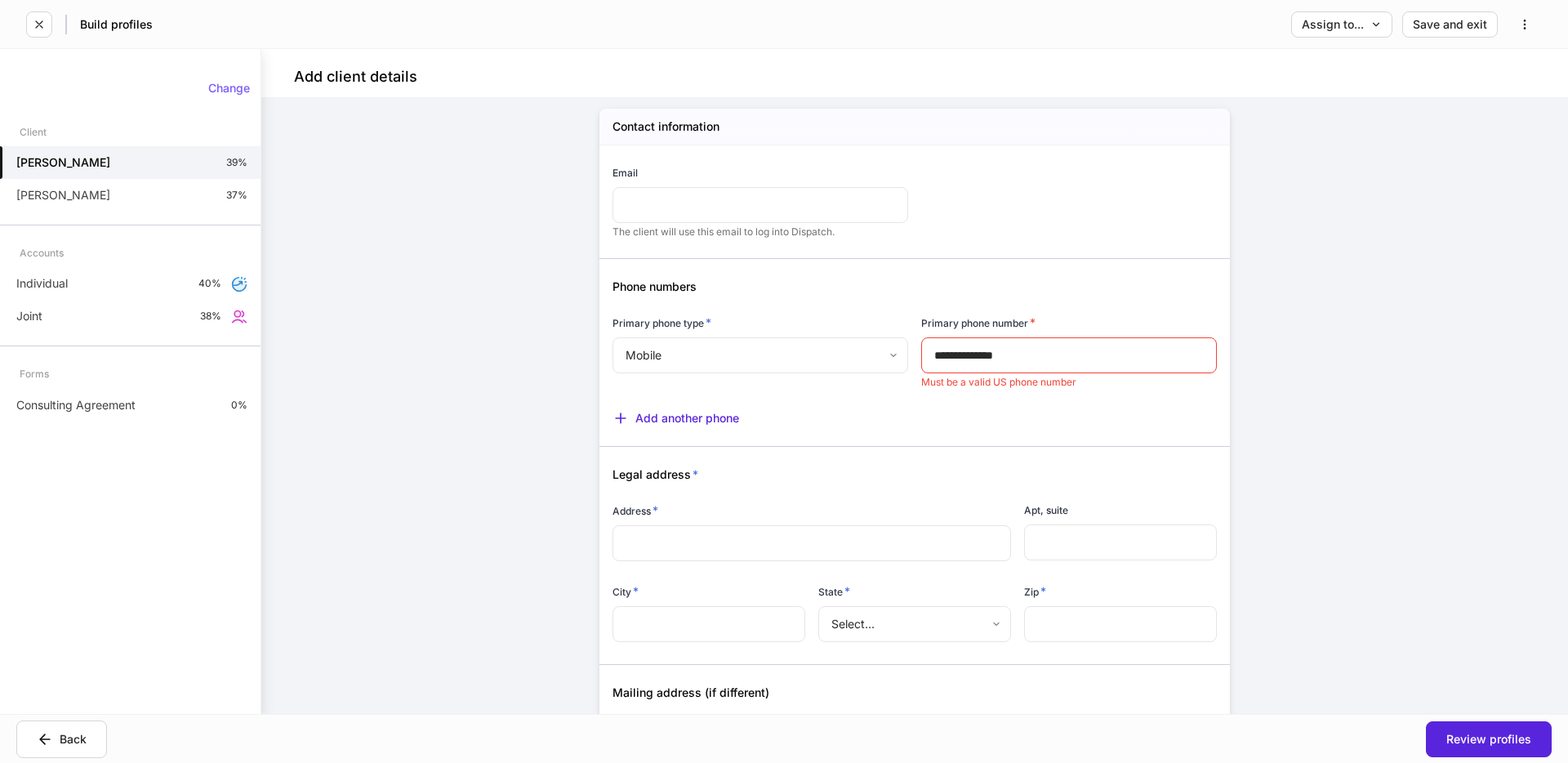
scroll to position [993, 0]
click at [1045, 353] on input "**********" at bounding box center [1069, 352] width 295 height 36
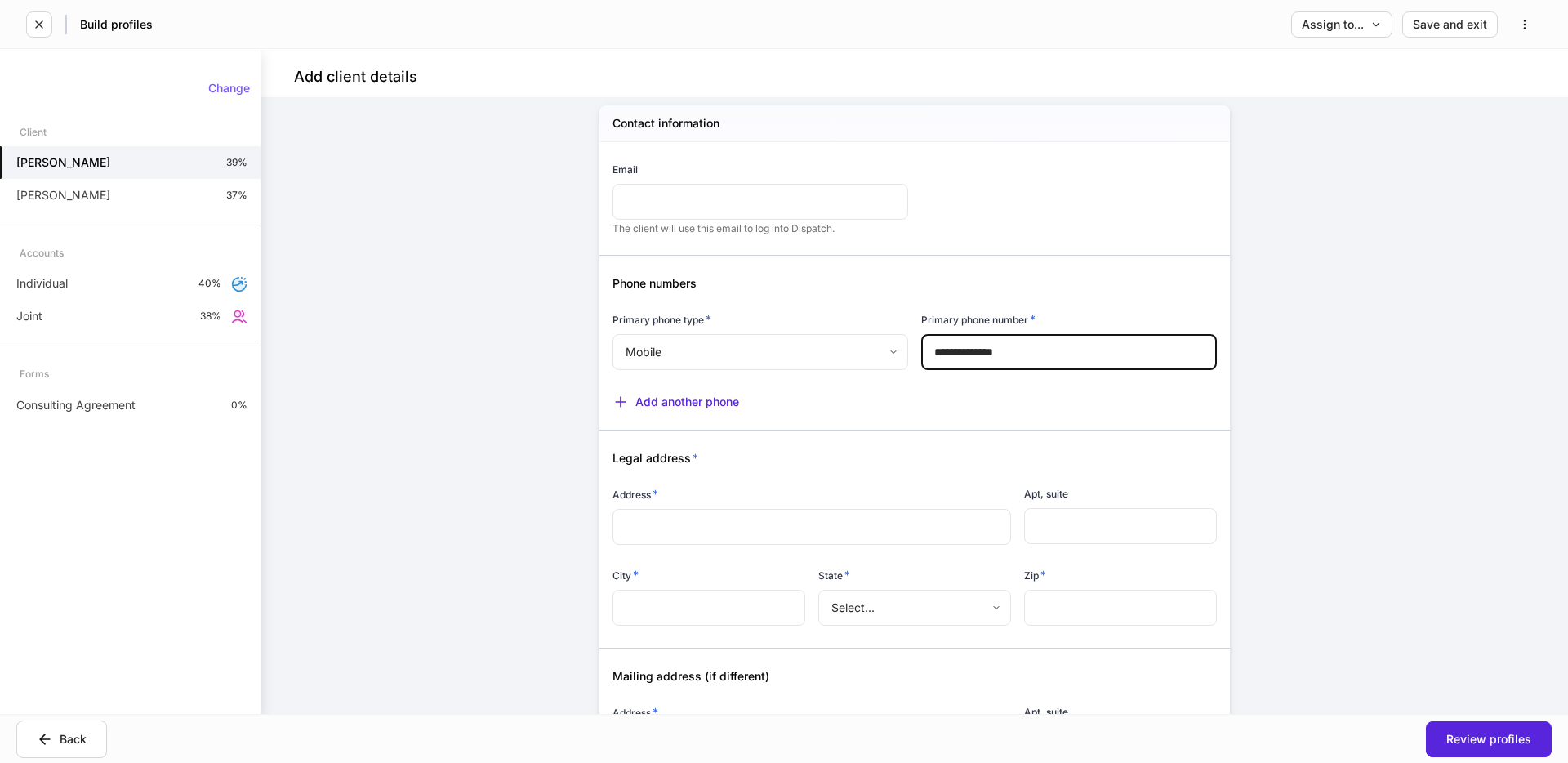
type input "**********"
click at [1210, 387] on div "Add another phone" at bounding box center [908, 390] width 617 height 37
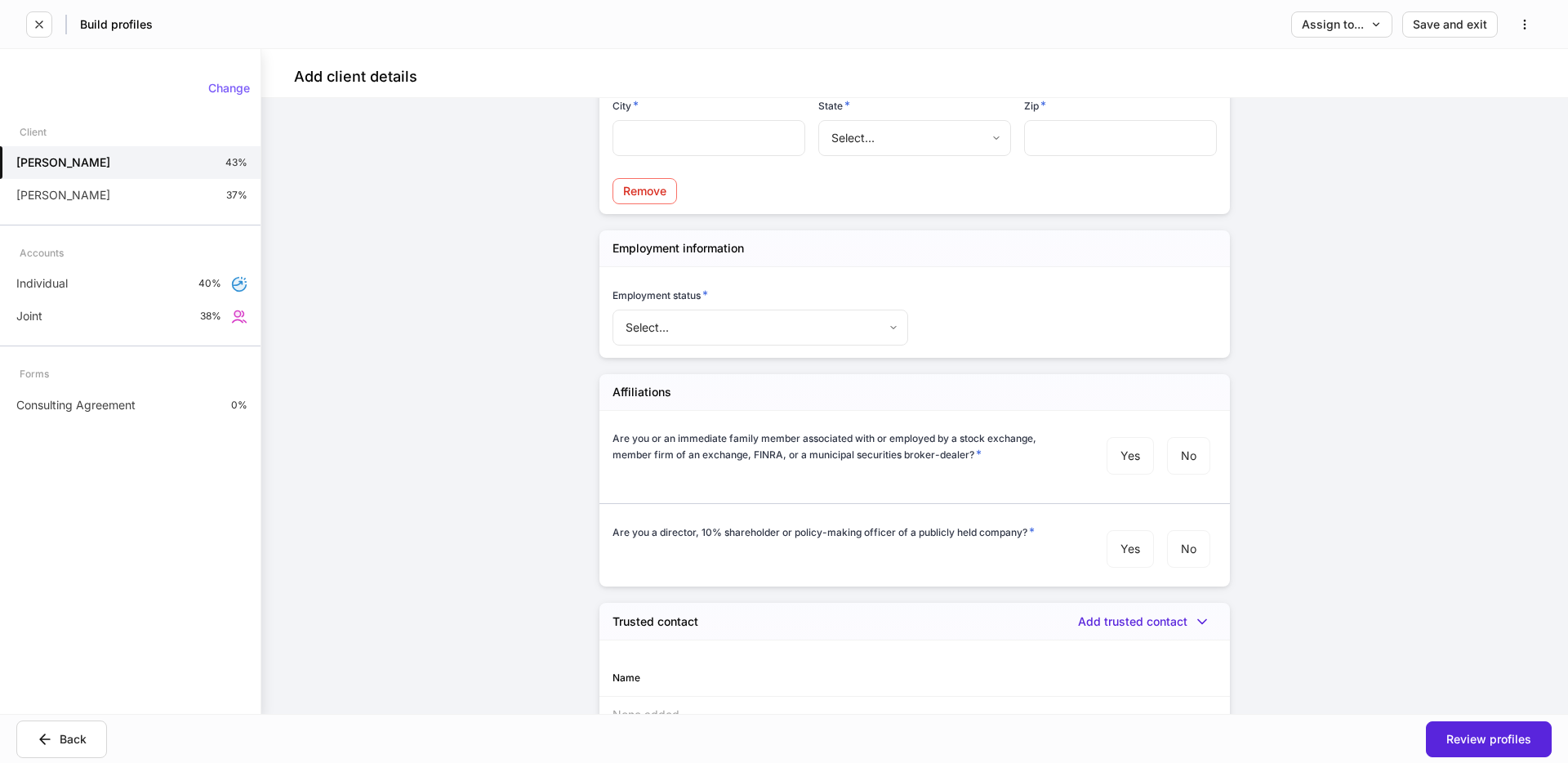
scroll to position [1760, 0]
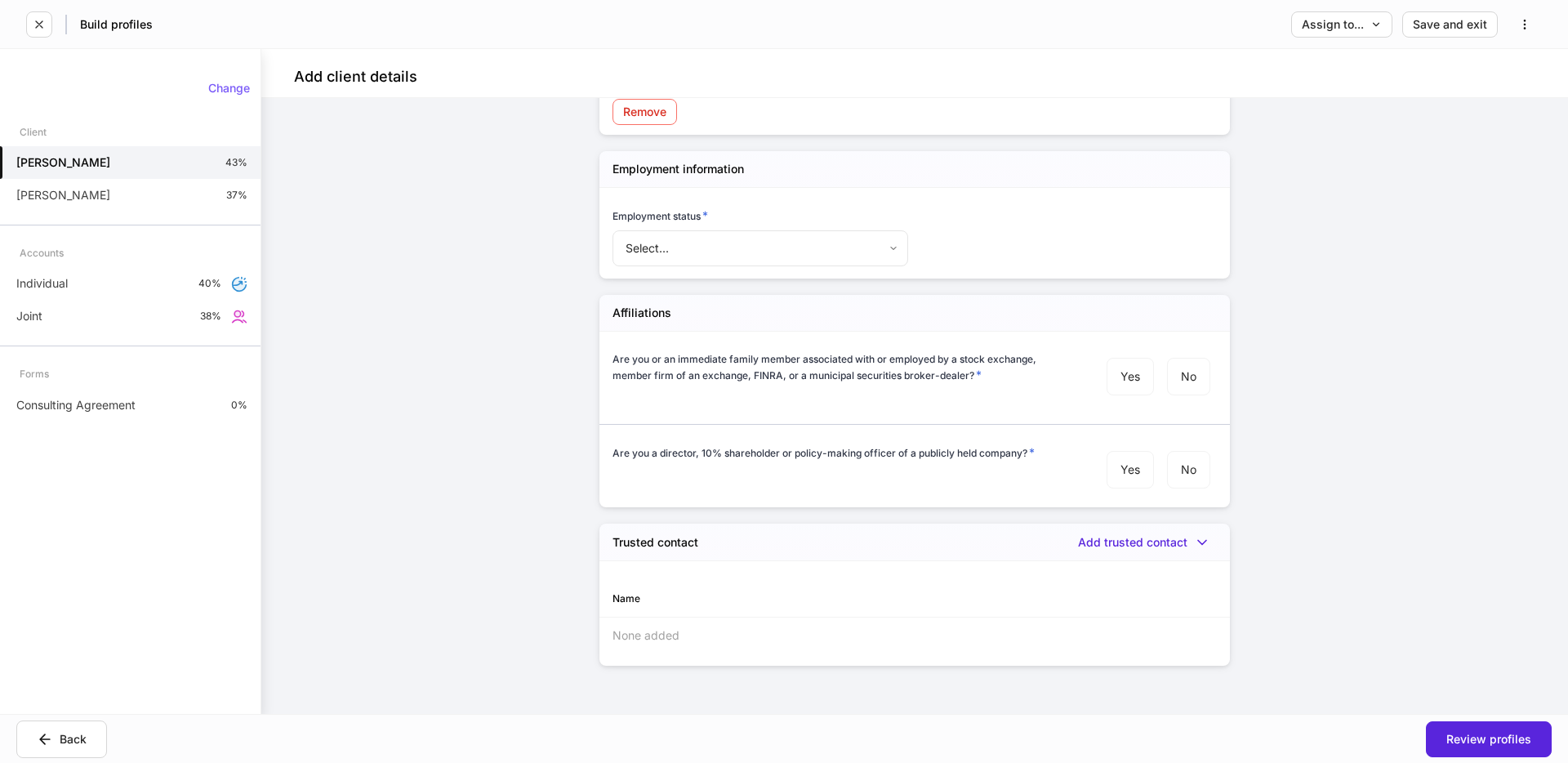
drag, startPoint x: 64, startPoint y: 284, endPoint x: 259, endPoint y: 379, distance: 216.9
click at [65, 285] on p "Individual" at bounding box center [41, 283] width 52 height 16
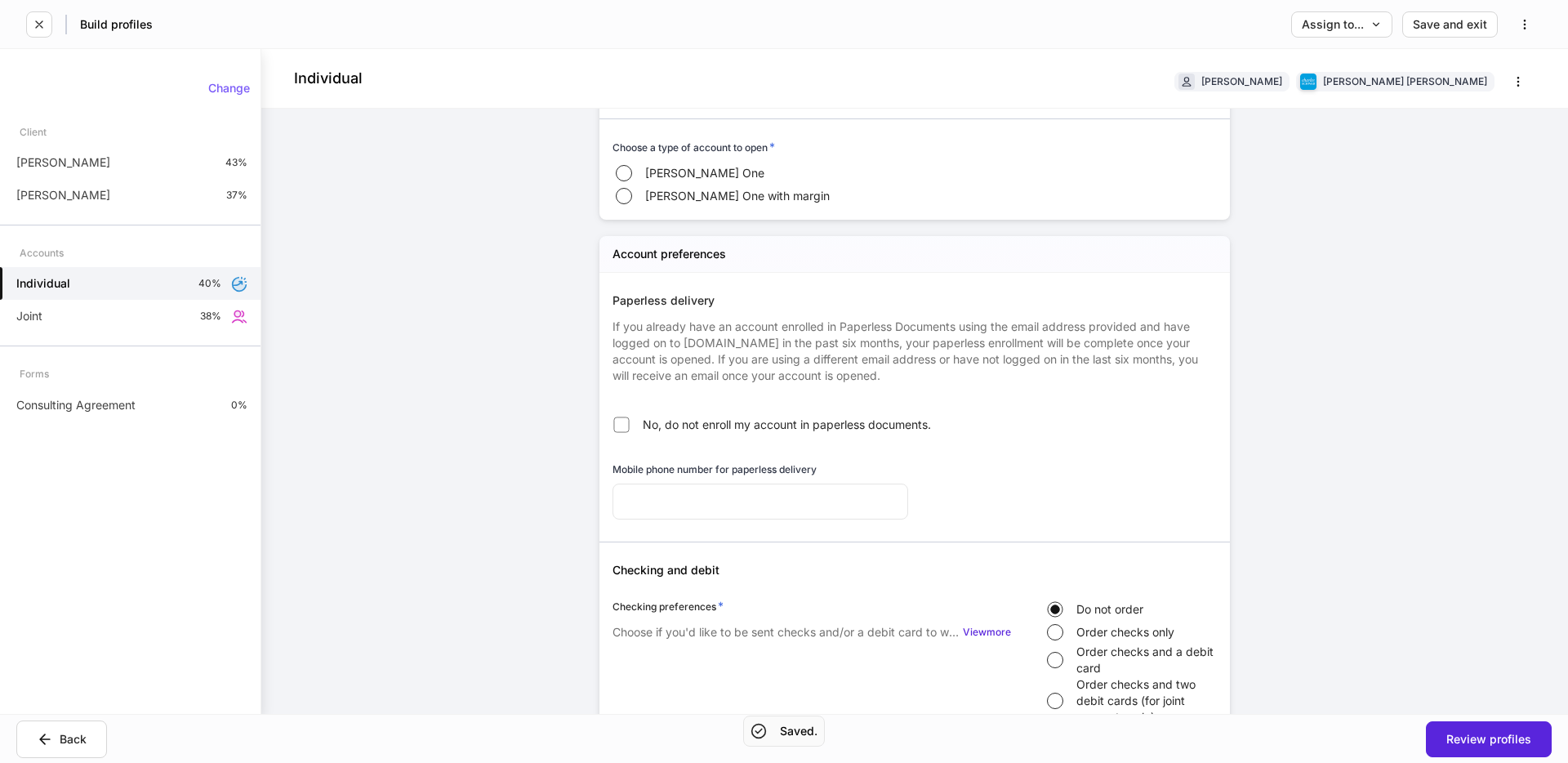
scroll to position [690, 0]
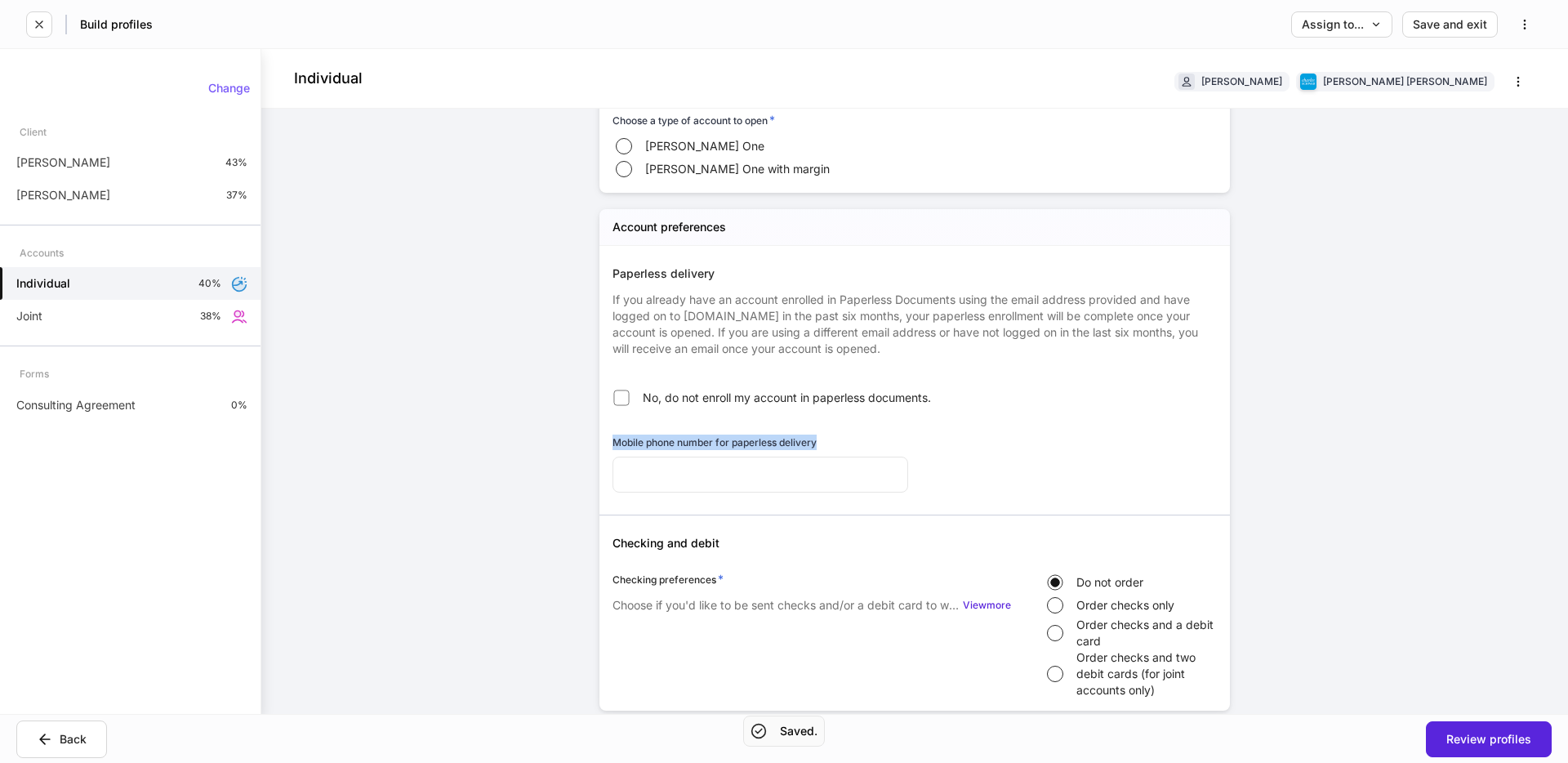
drag, startPoint x: 610, startPoint y: 441, endPoint x: 848, endPoint y: 444, distance: 238.0
click at [848, 444] on div "Mobile phone number for paperless delivery ​" at bounding box center [753, 454] width 309 height 80
click at [90, 165] on p "[PERSON_NAME]" at bounding box center [63, 162] width 94 height 16
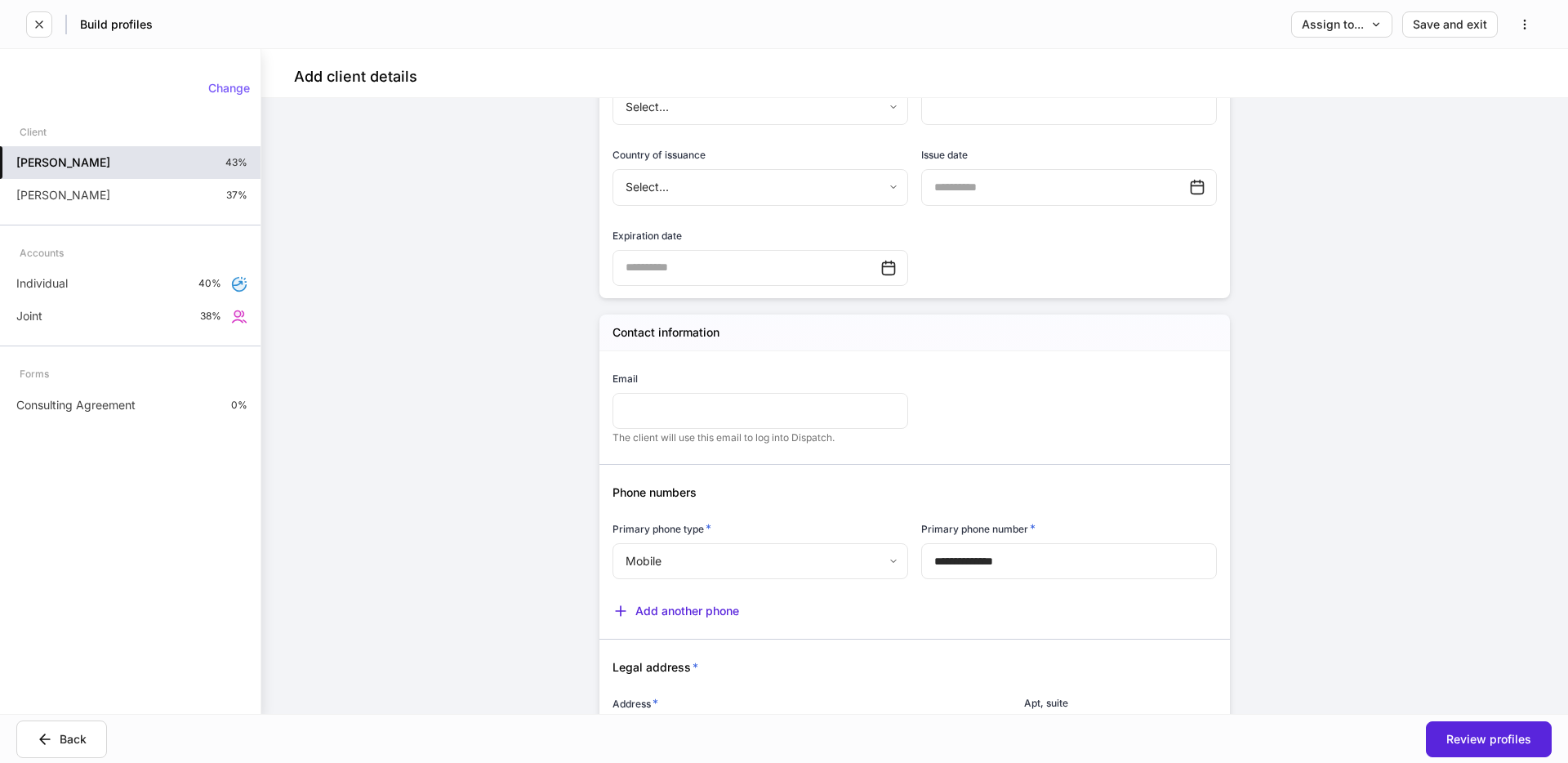
scroll to position [934, 0]
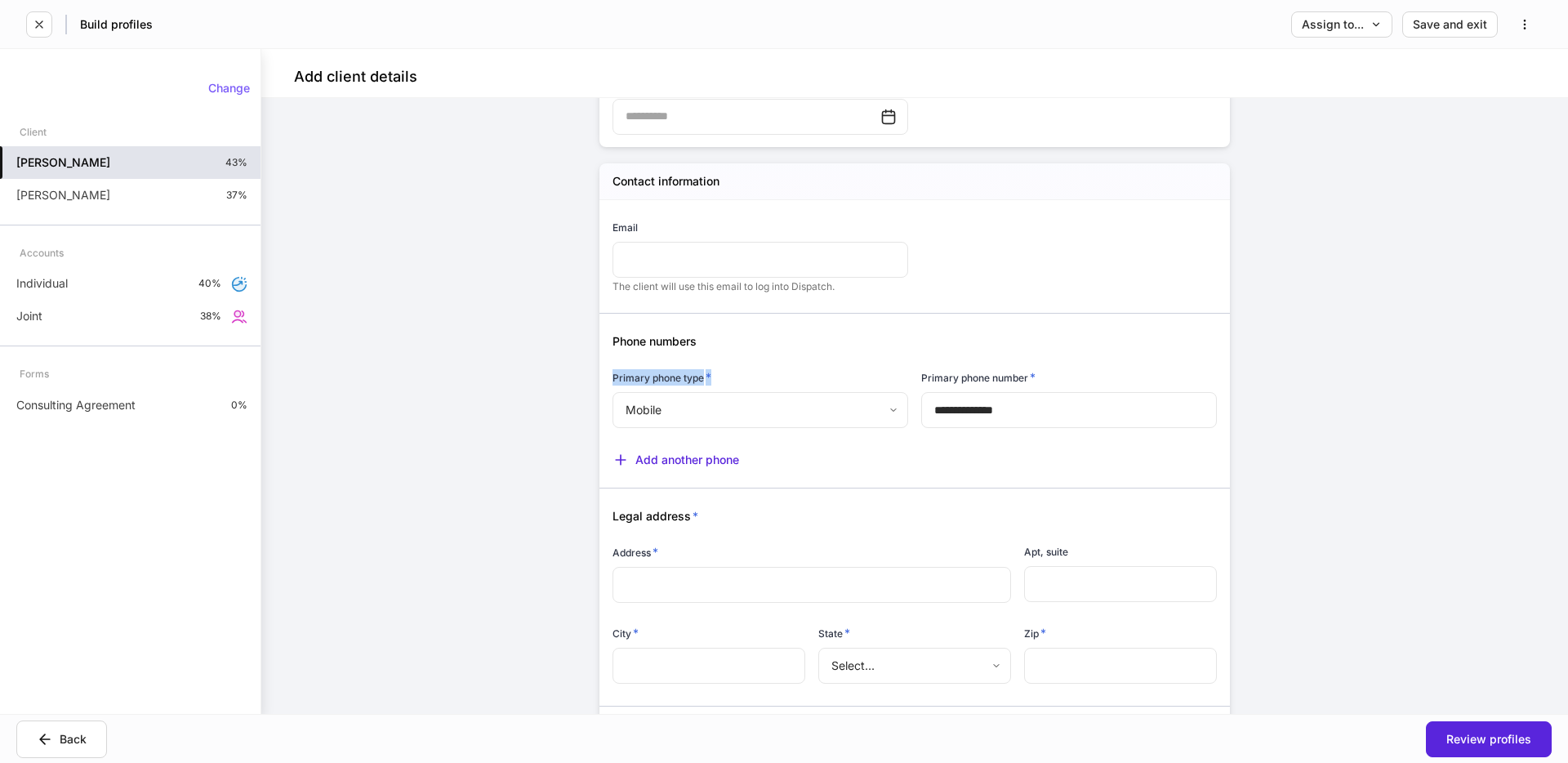
drag, startPoint x: 610, startPoint y: 379, endPoint x: 741, endPoint y: 375, distance: 131.1
click at [717, 380] on div "Primary phone type * Mobile * ​" at bounding box center [753, 390] width 309 height 81
click at [665, 402] on body "Build profiles Assign to... Save and exit Add client details Auto-complete this…" at bounding box center [784, 381] width 1568 height 763
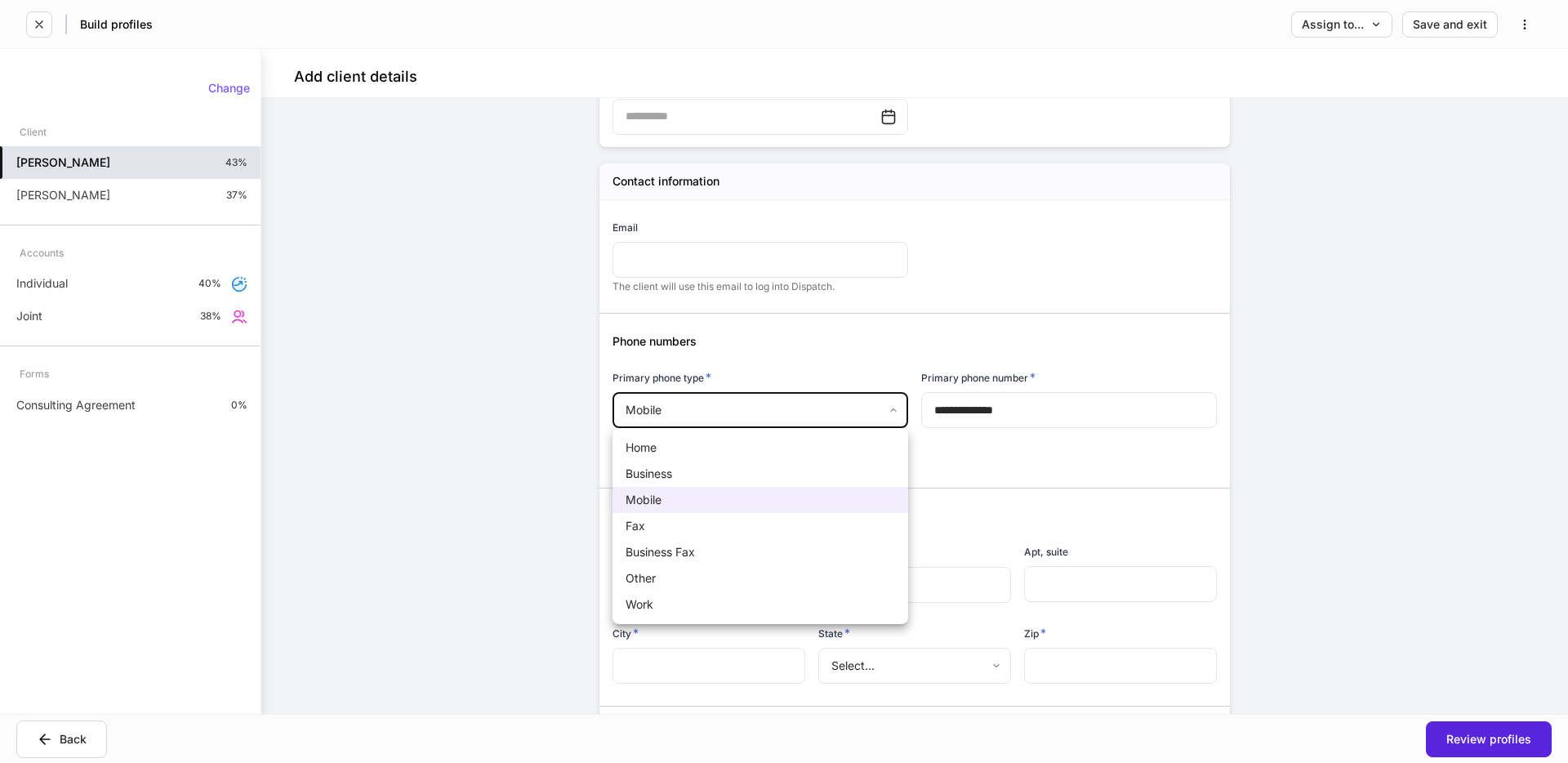
click at [698, 409] on div at bounding box center [784, 381] width 1568 height 763
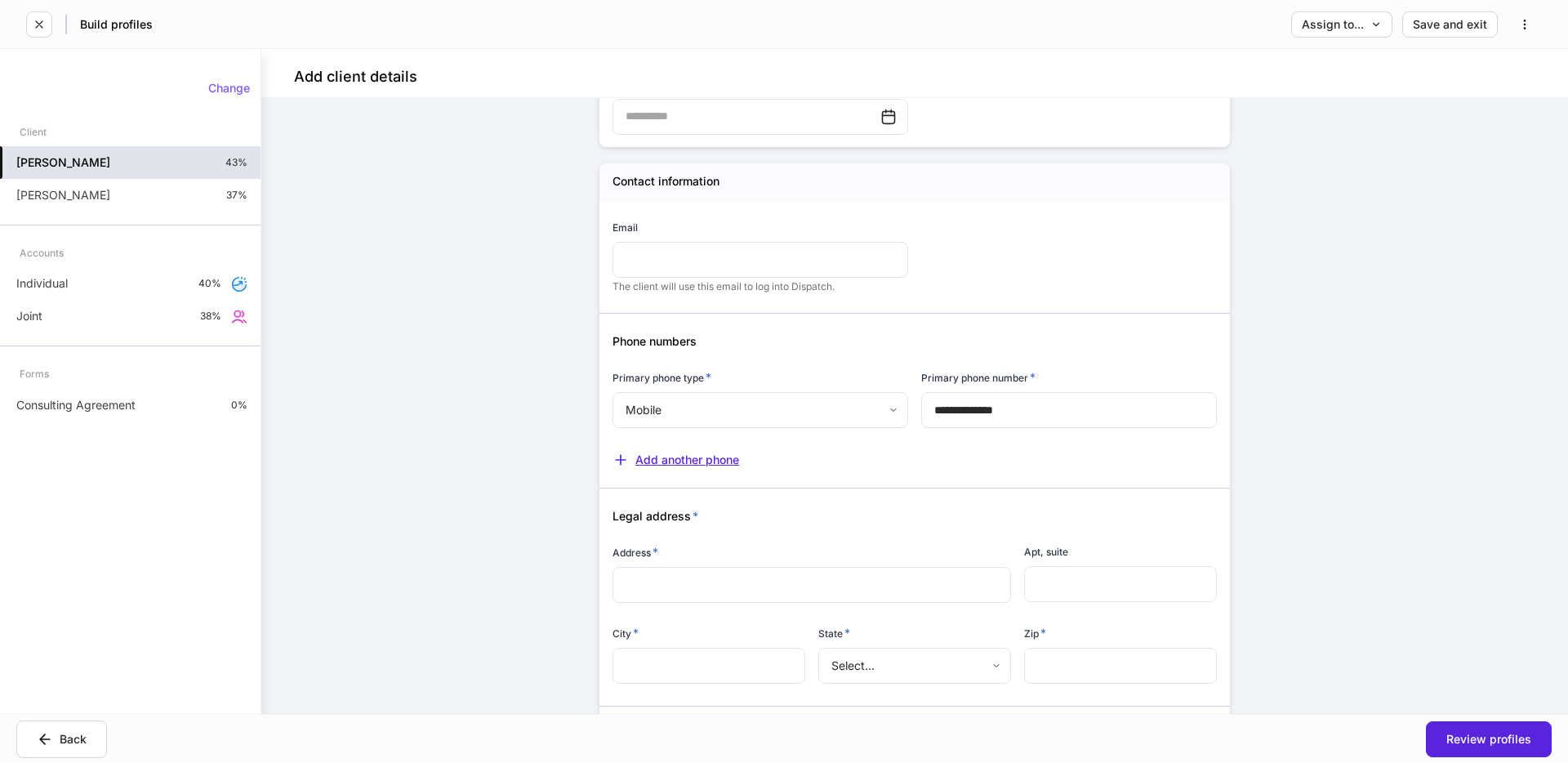
drag, startPoint x: 668, startPoint y: 462, endPoint x: 744, endPoint y: 494, distance: 82.5
click at [668, 462] on div "Add another phone" at bounding box center [675, 459] width 127 height 16
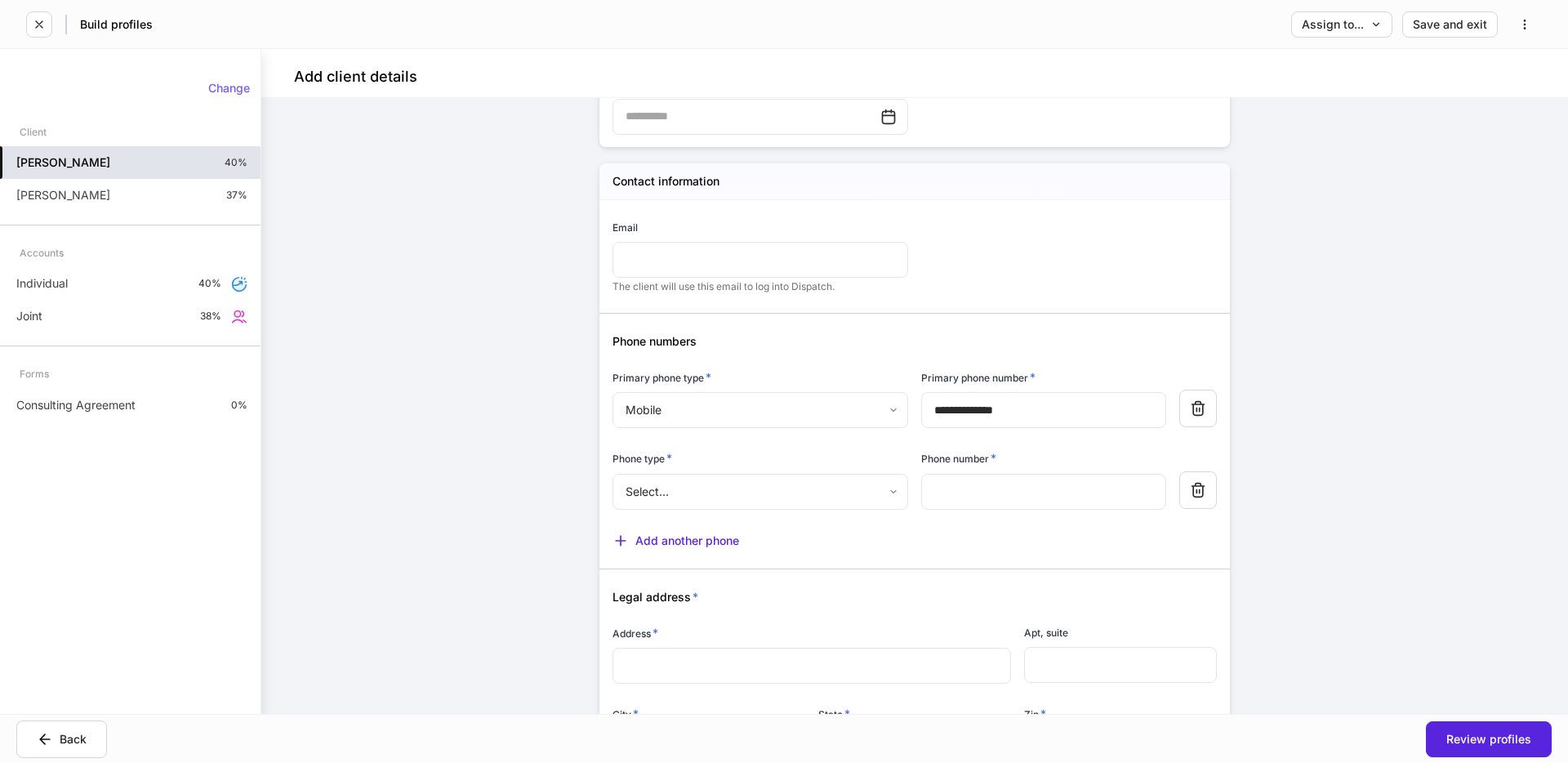
click at [696, 482] on body "Build profiles Assign to... Save and exit Add client details Auto-complete this…" at bounding box center [784, 381] width 1568 height 763
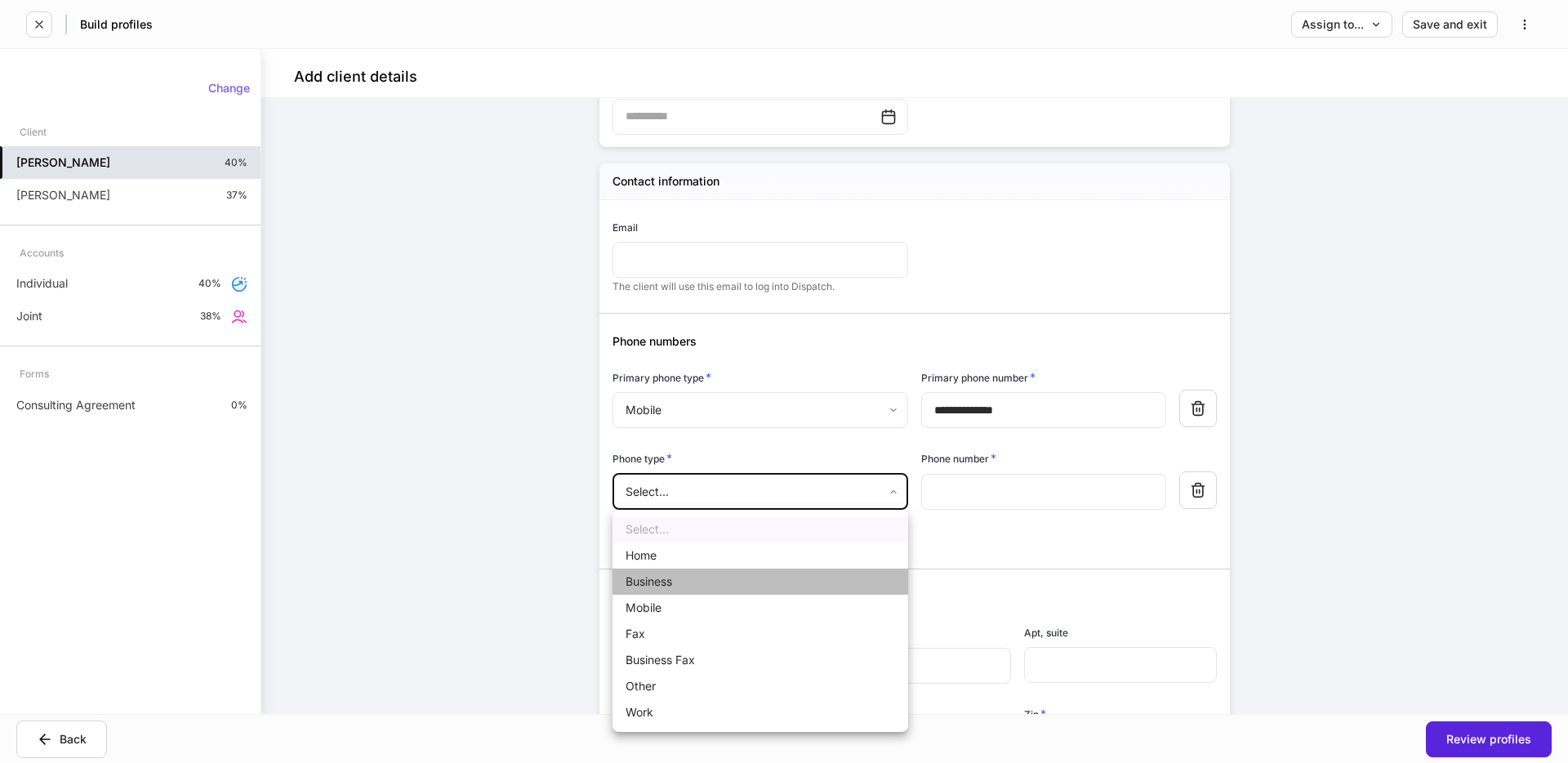
click at [673, 586] on li "Business" at bounding box center [760, 581] width 295 height 26
type input "*"
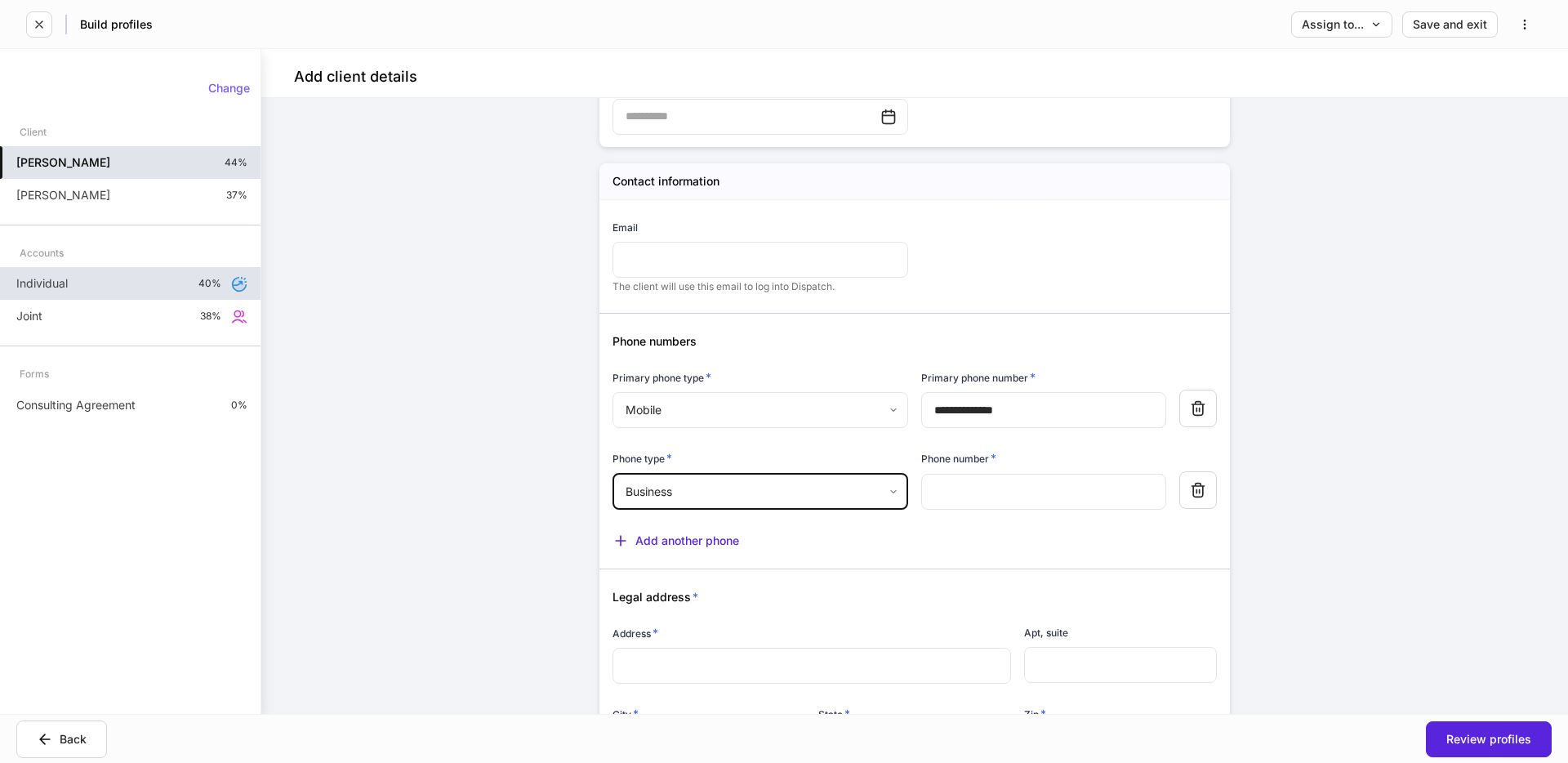
click at [145, 290] on div "Individual 40%" at bounding box center [130, 283] width 261 height 33
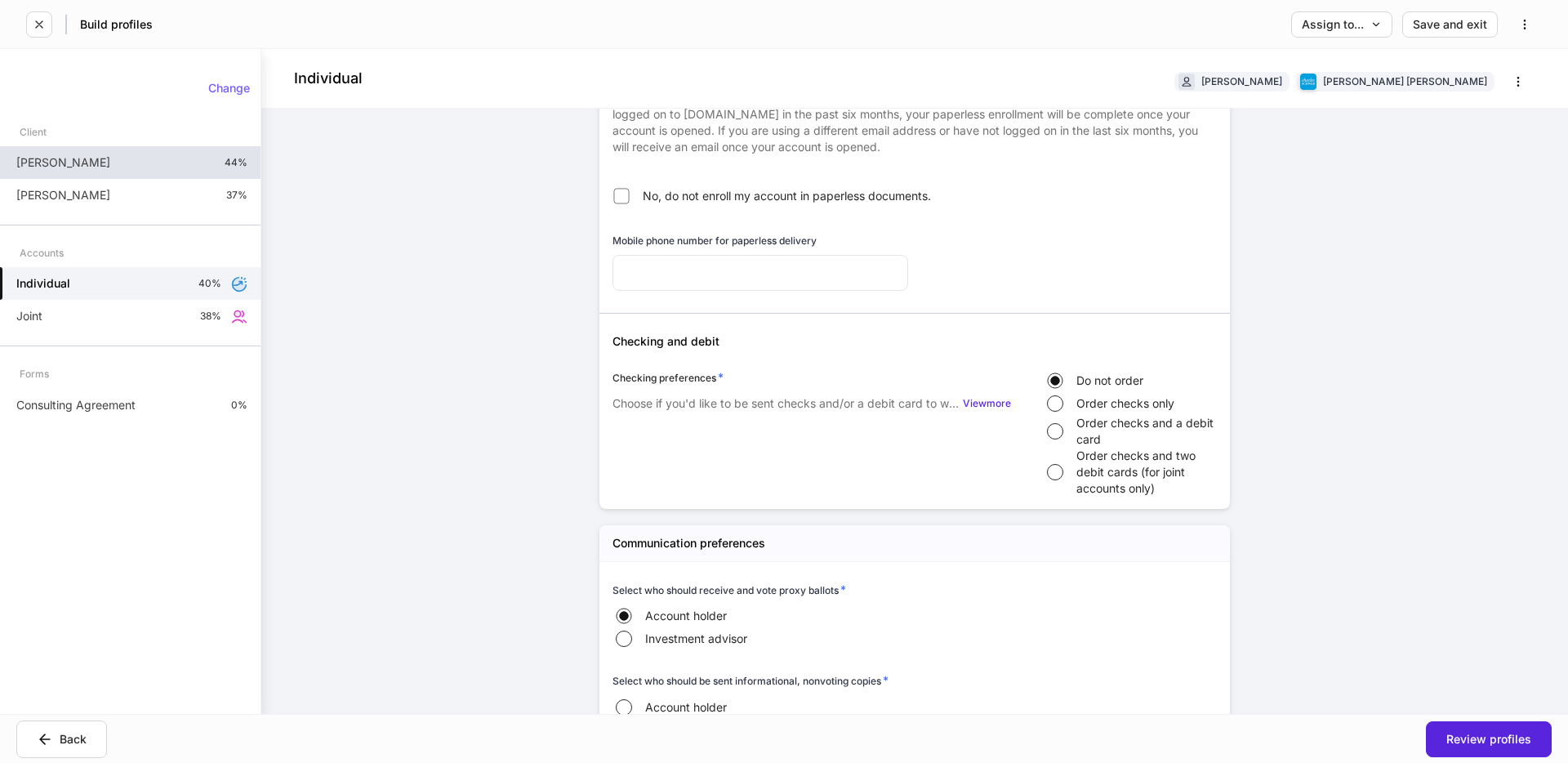
scroll to position [893, 0]
drag, startPoint x: 615, startPoint y: 237, endPoint x: 715, endPoint y: 236, distance: 100.0
click at [715, 236] on h6 "Mobile phone number for paperless delivery" at bounding box center [714, 239] width 204 height 15
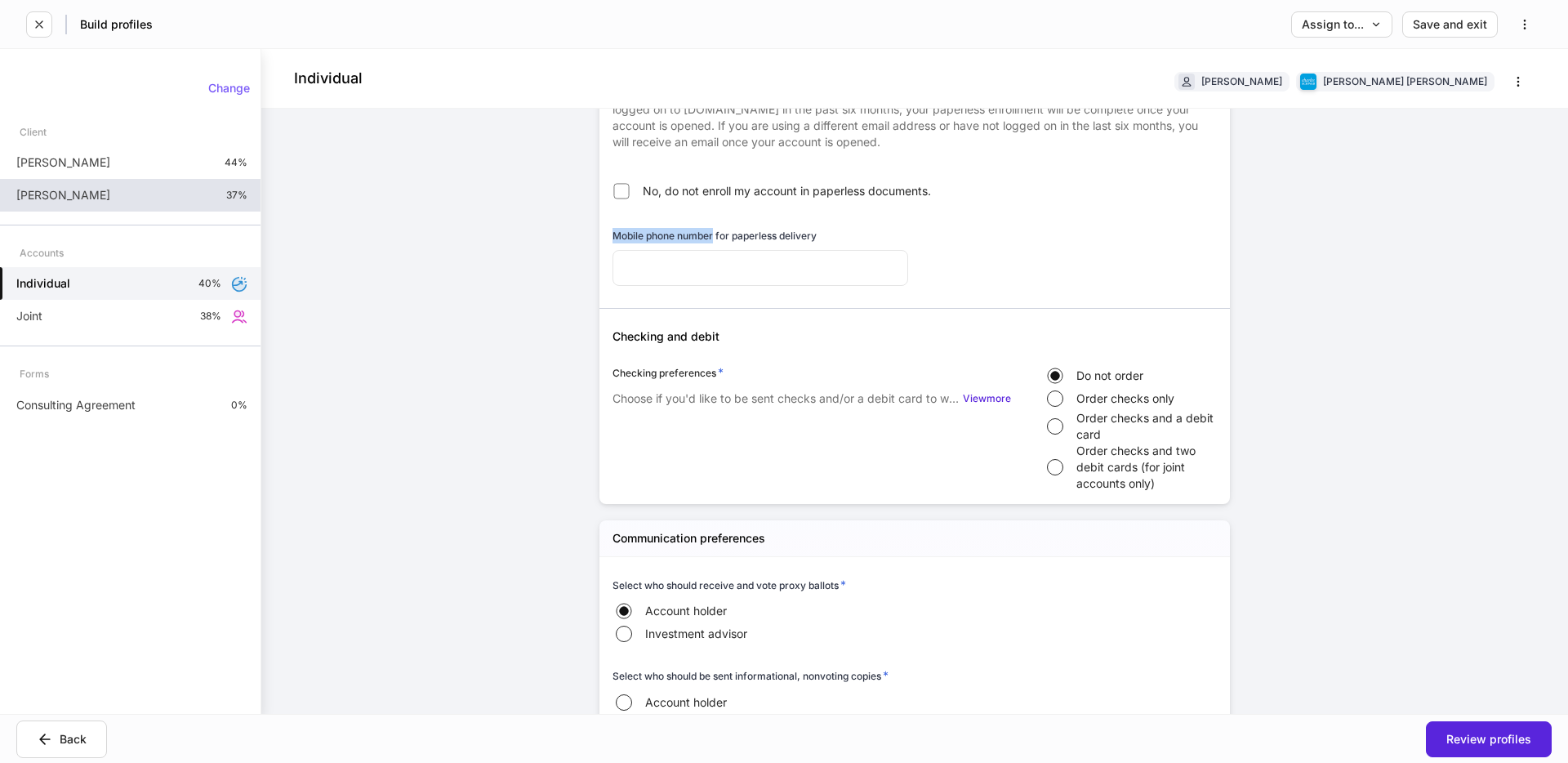
click at [147, 176] on div "[PERSON_NAME] 44%" at bounding box center [130, 162] width 261 height 33
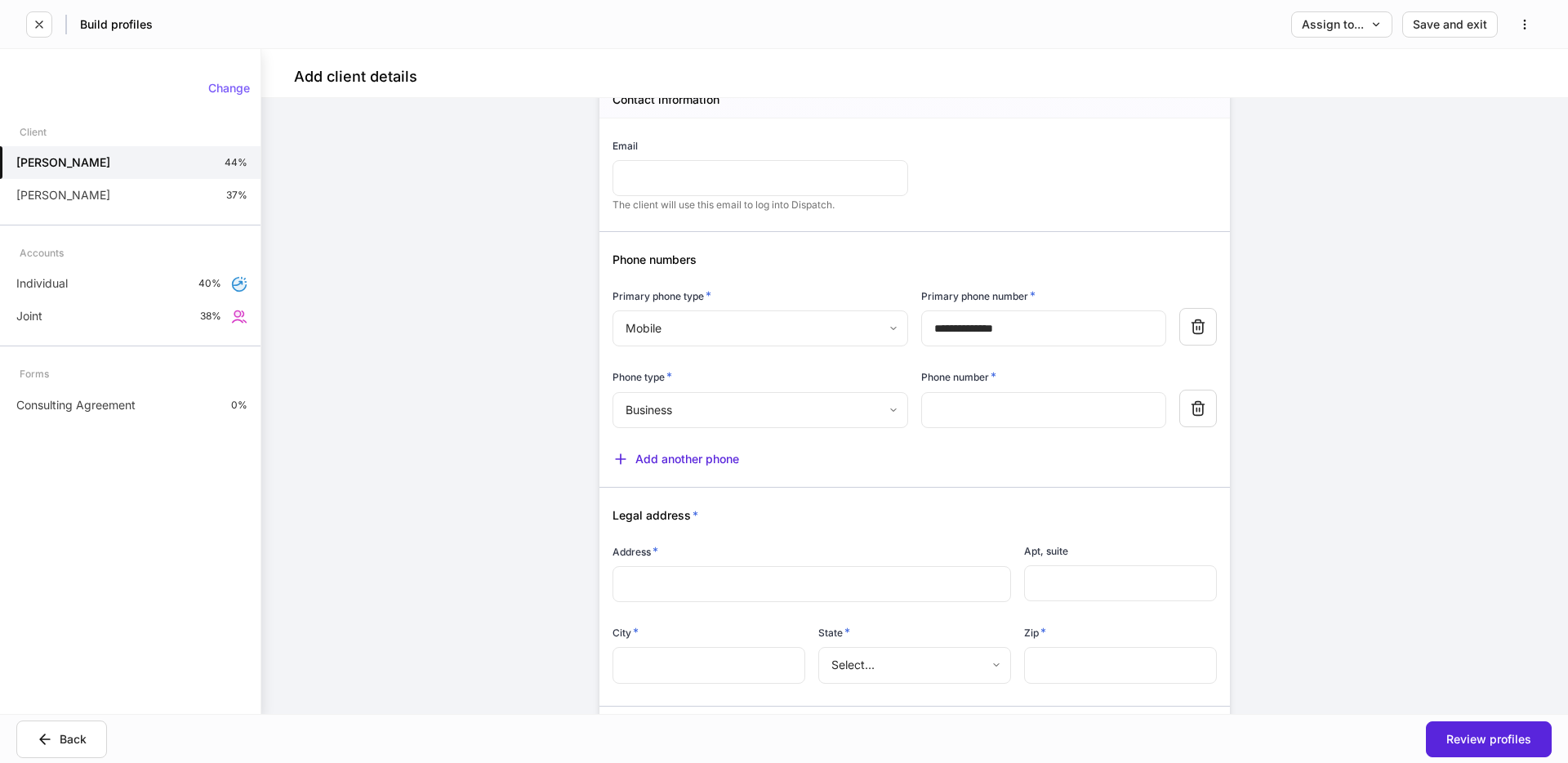
scroll to position [1026, 0]
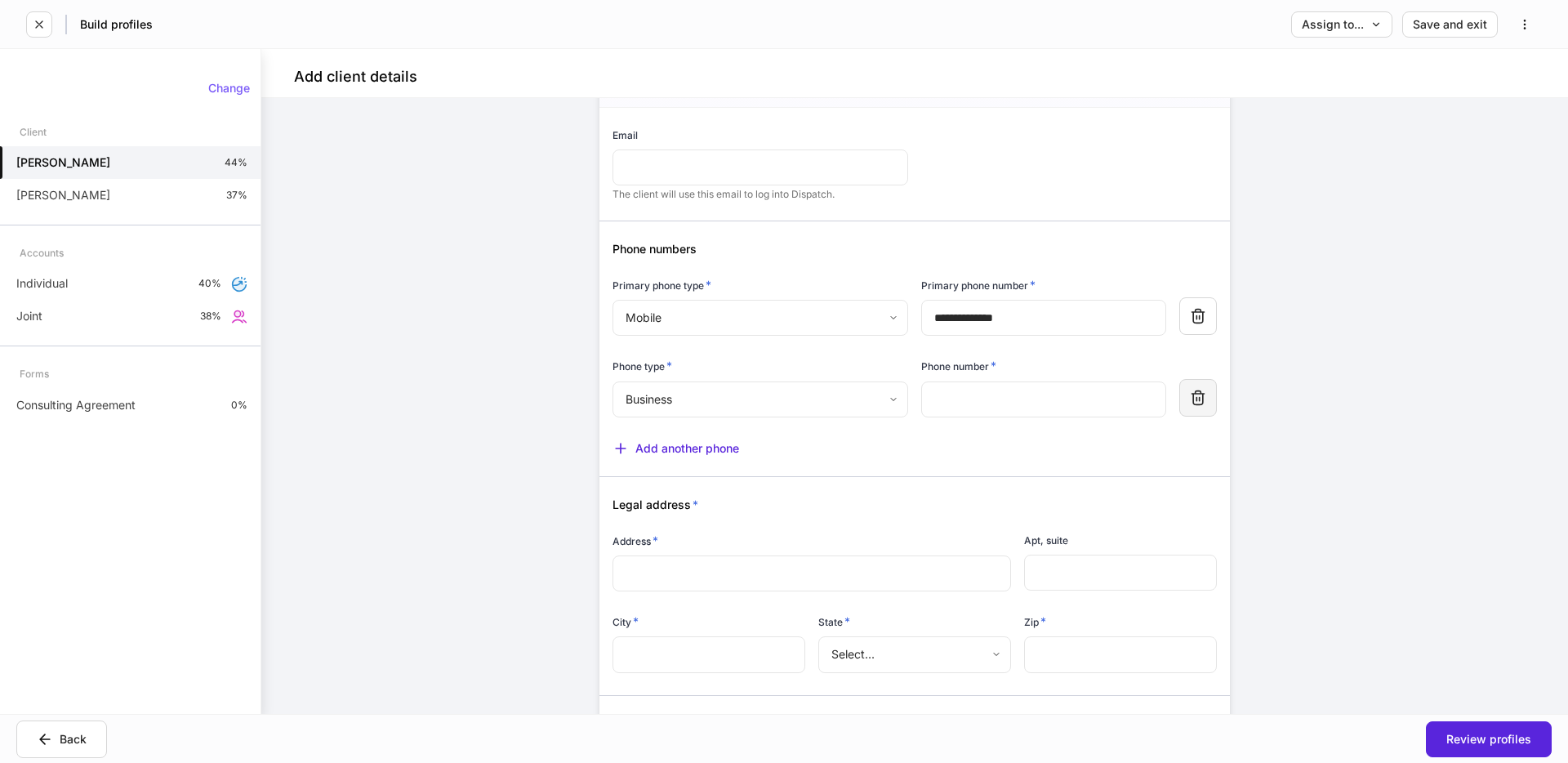
click at [1209, 405] on button "button" at bounding box center [1198, 398] width 38 height 38
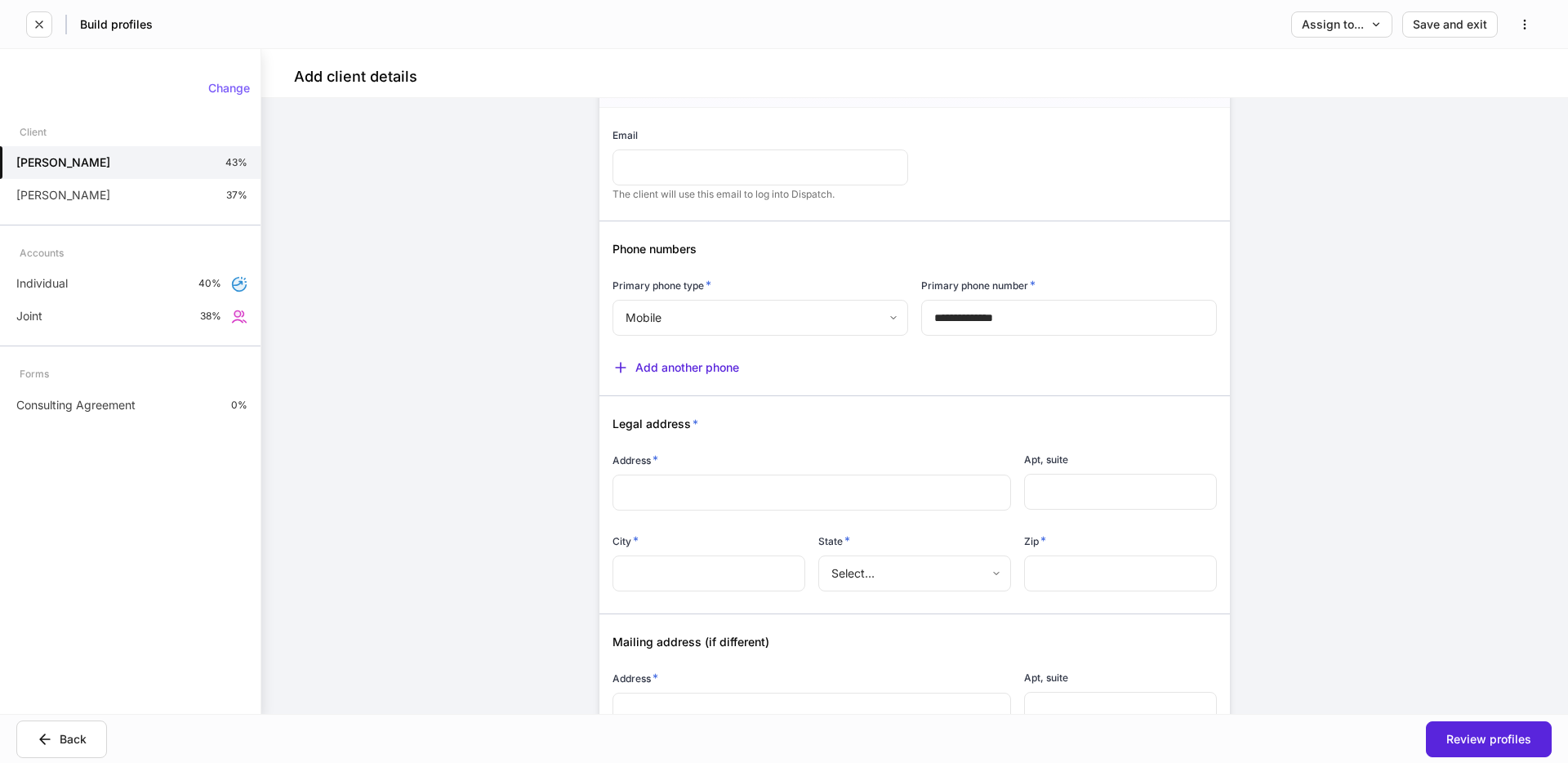
drag, startPoint x: 681, startPoint y: 363, endPoint x: 691, endPoint y: 396, distance: 34.5
click at [681, 363] on div "Add another phone" at bounding box center [675, 367] width 127 height 16
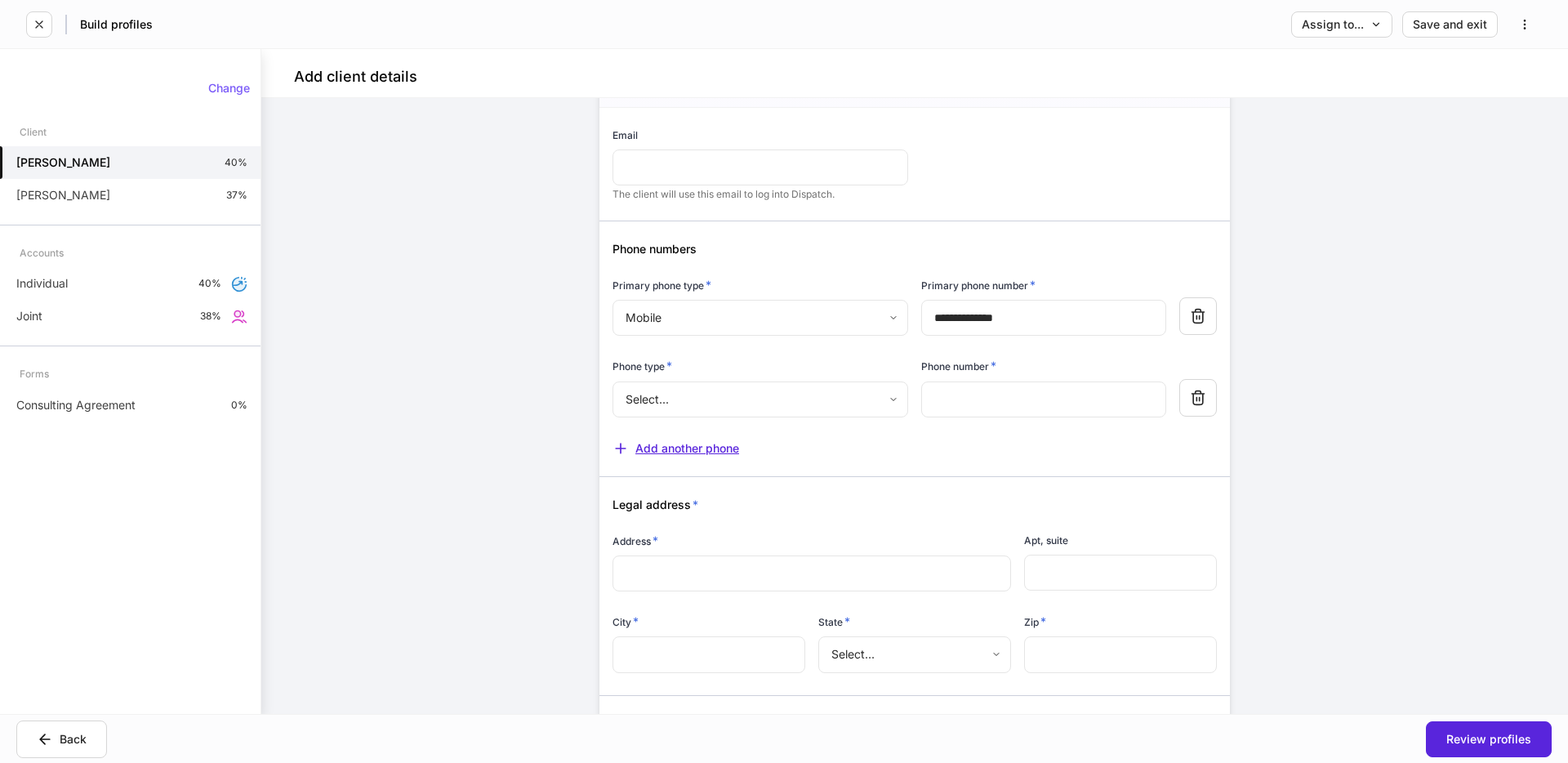
click at [695, 446] on div "Add another phone" at bounding box center [675, 448] width 127 height 16
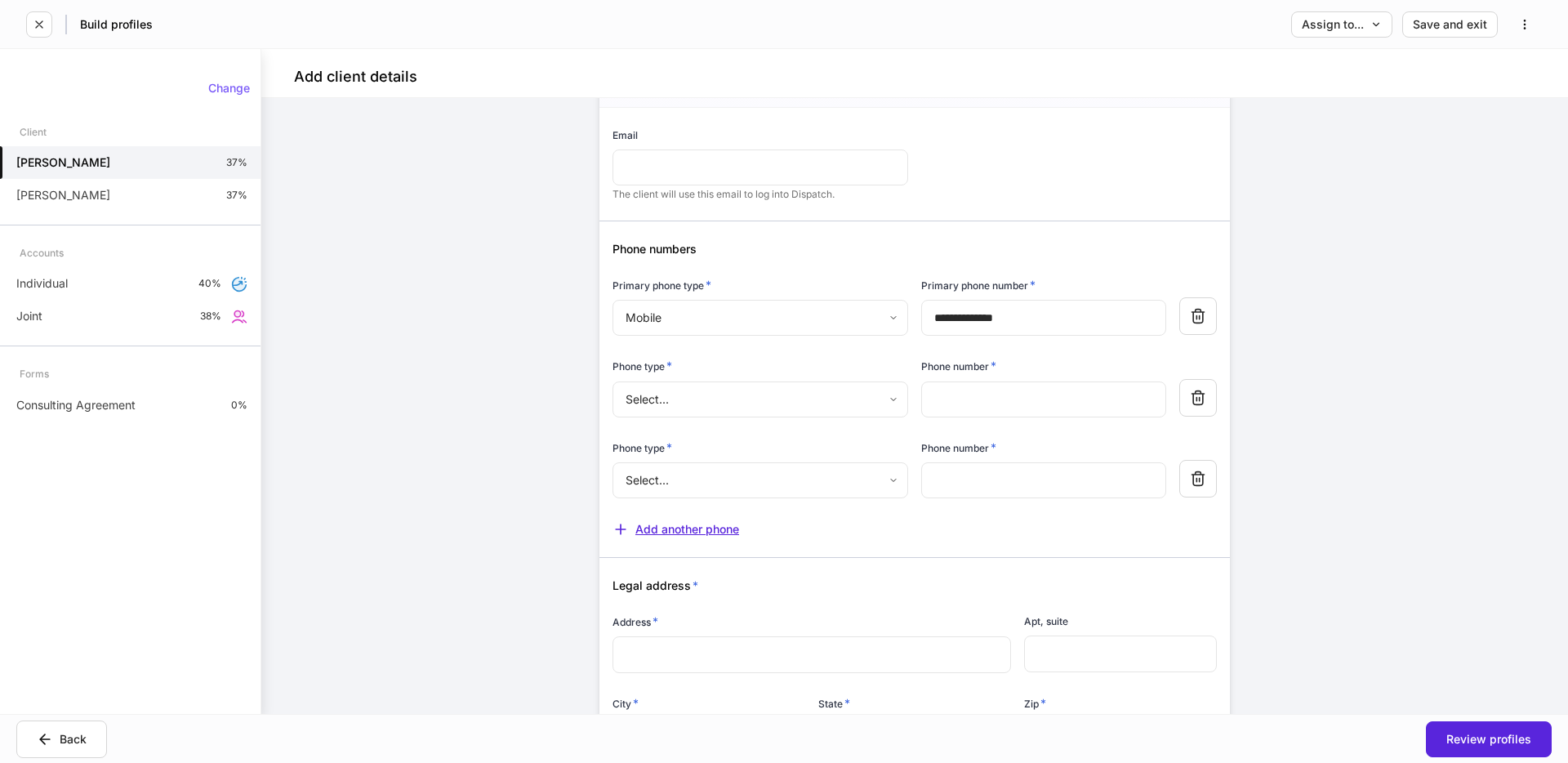
click at [684, 531] on div "Add another phone" at bounding box center [675, 529] width 127 height 16
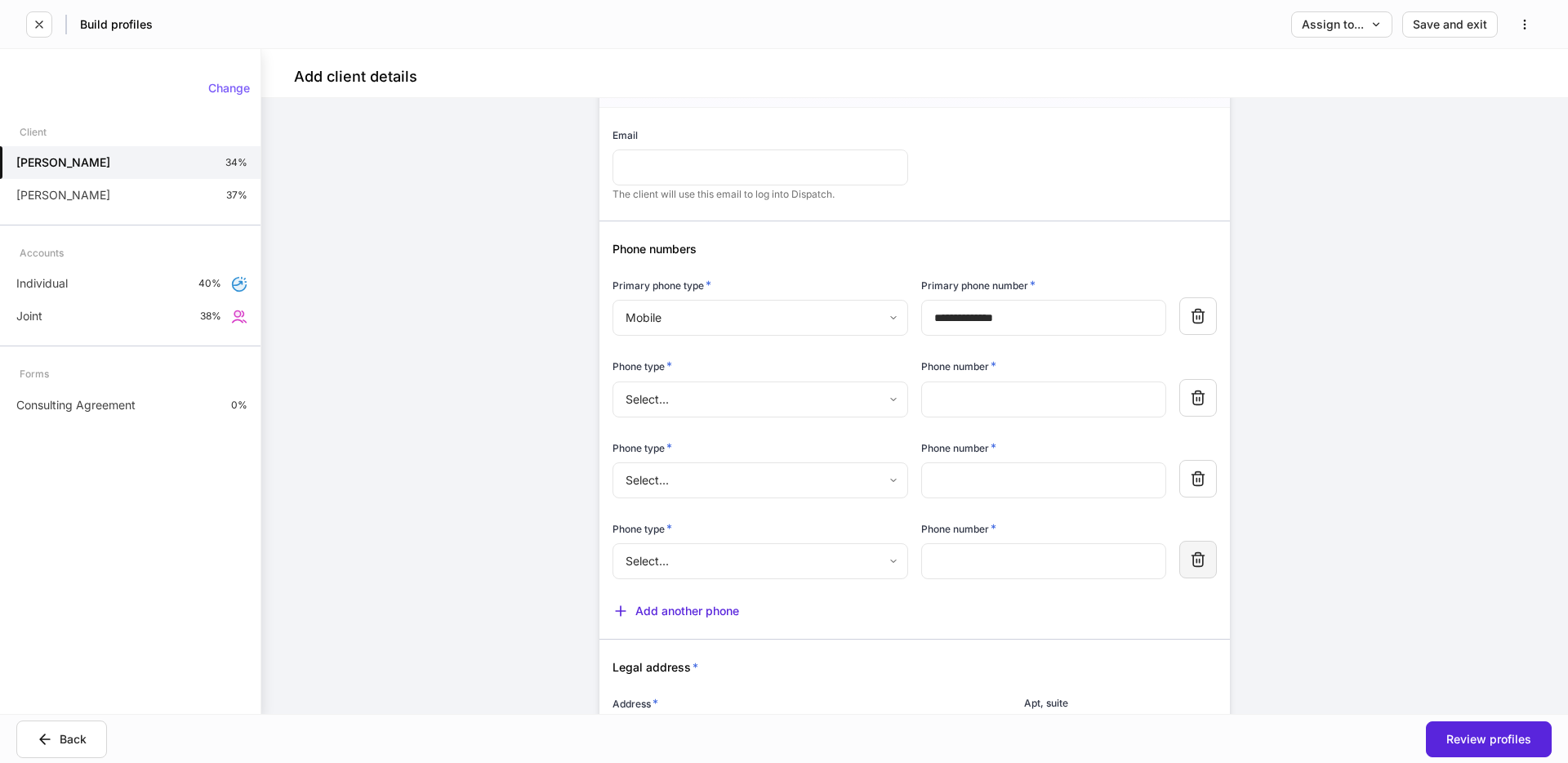
drag, startPoint x: 1204, startPoint y: 561, endPoint x: 1212, endPoint y: 498, distance: 63.5
click at [1205, 561] on icon "button" at bounding box center [1197, 559] width 16 height 16
click at [1207, 475] on button "button" at bounding box center [1198, 479] width 38 height 38
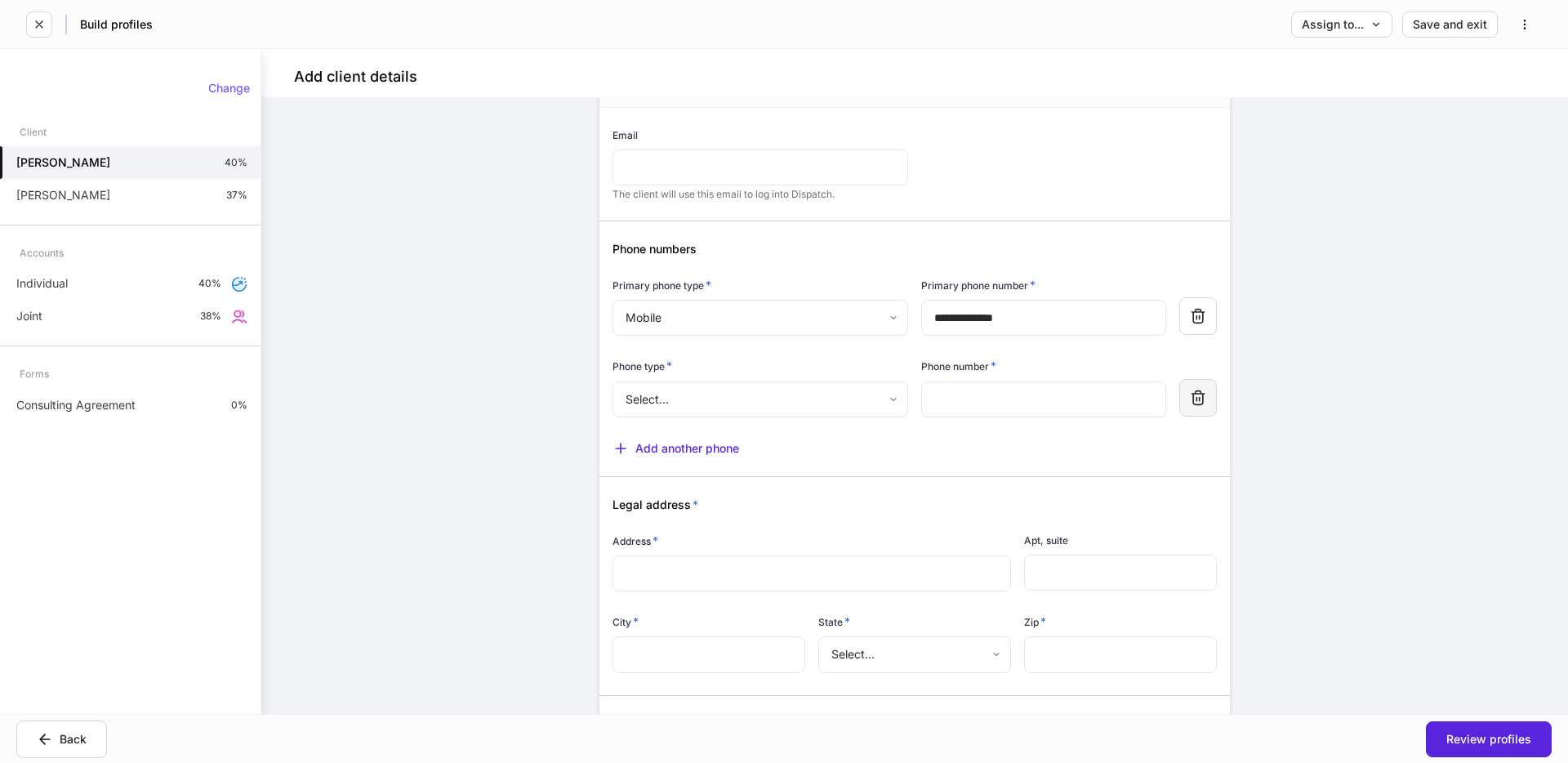
click at [1195, 395] on icon "button" at bounding box center [1197, 397] width 16 height 16
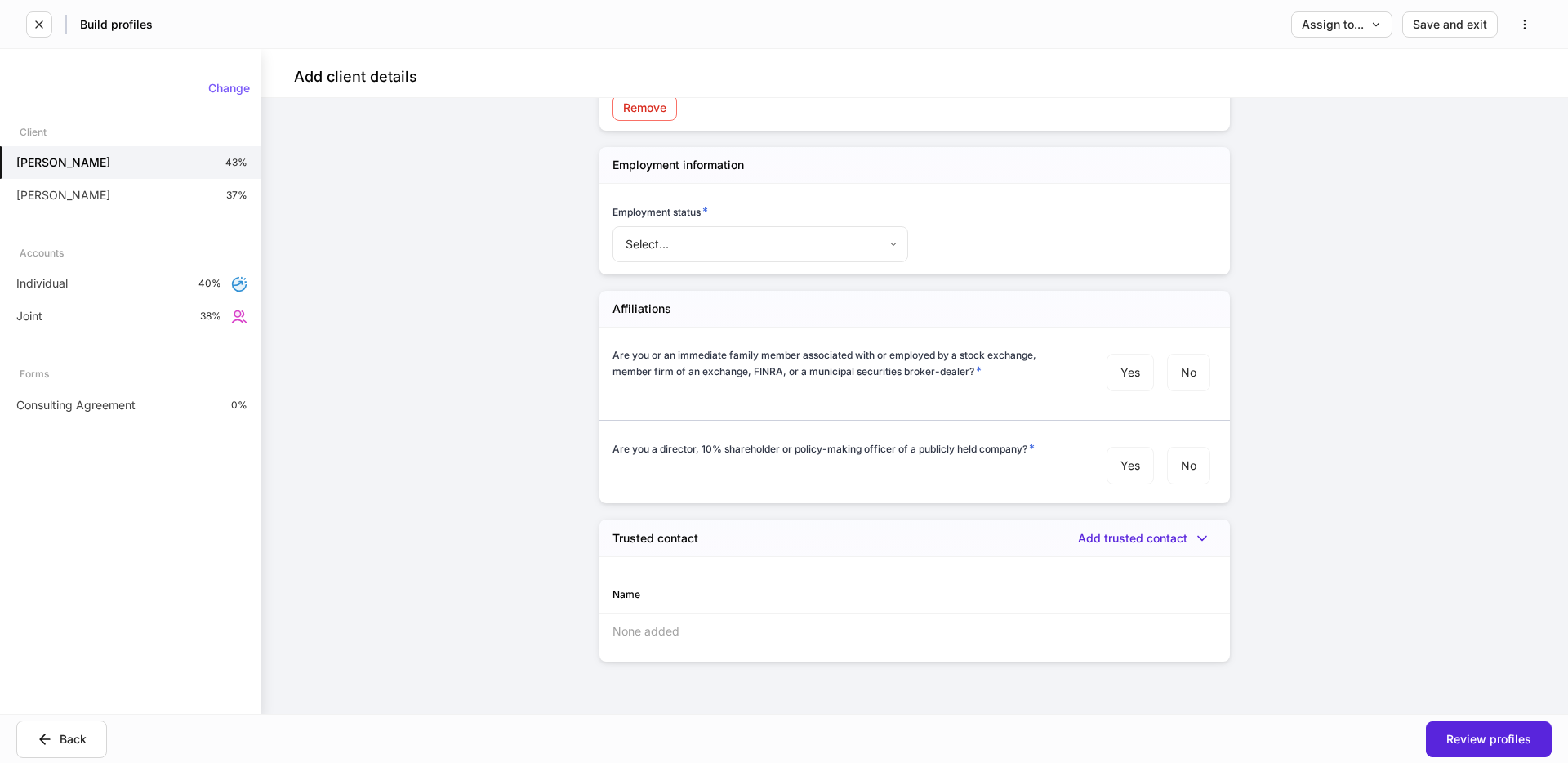
scroll to position [1764, 0]
drag, startPoint x: 619, startPoint y: 538, endPoint x: 1268, endPoint y: 644, distance: 657.6
click at [1284, 641] on div "**********" at bounding box center [914, 405] width 1307 height 616
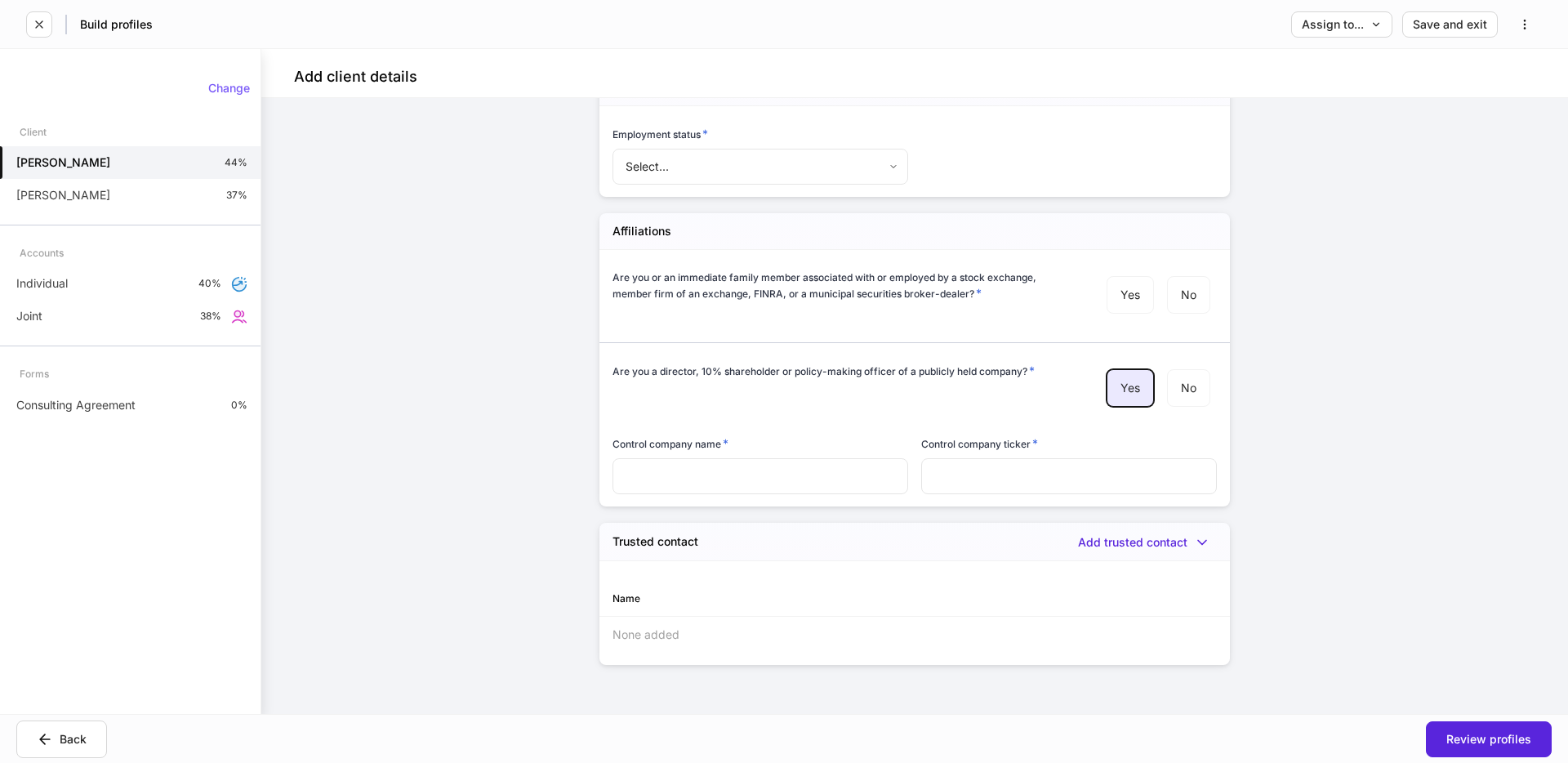
scroll to position [1845, 0]
click at [1307, 387] on div "**********" at bounding box center [914, 405] width 1307 height 616
click at [1143, 544] on div "Add trusted contact" at bounding box center [1148, 538] width 139 height 16
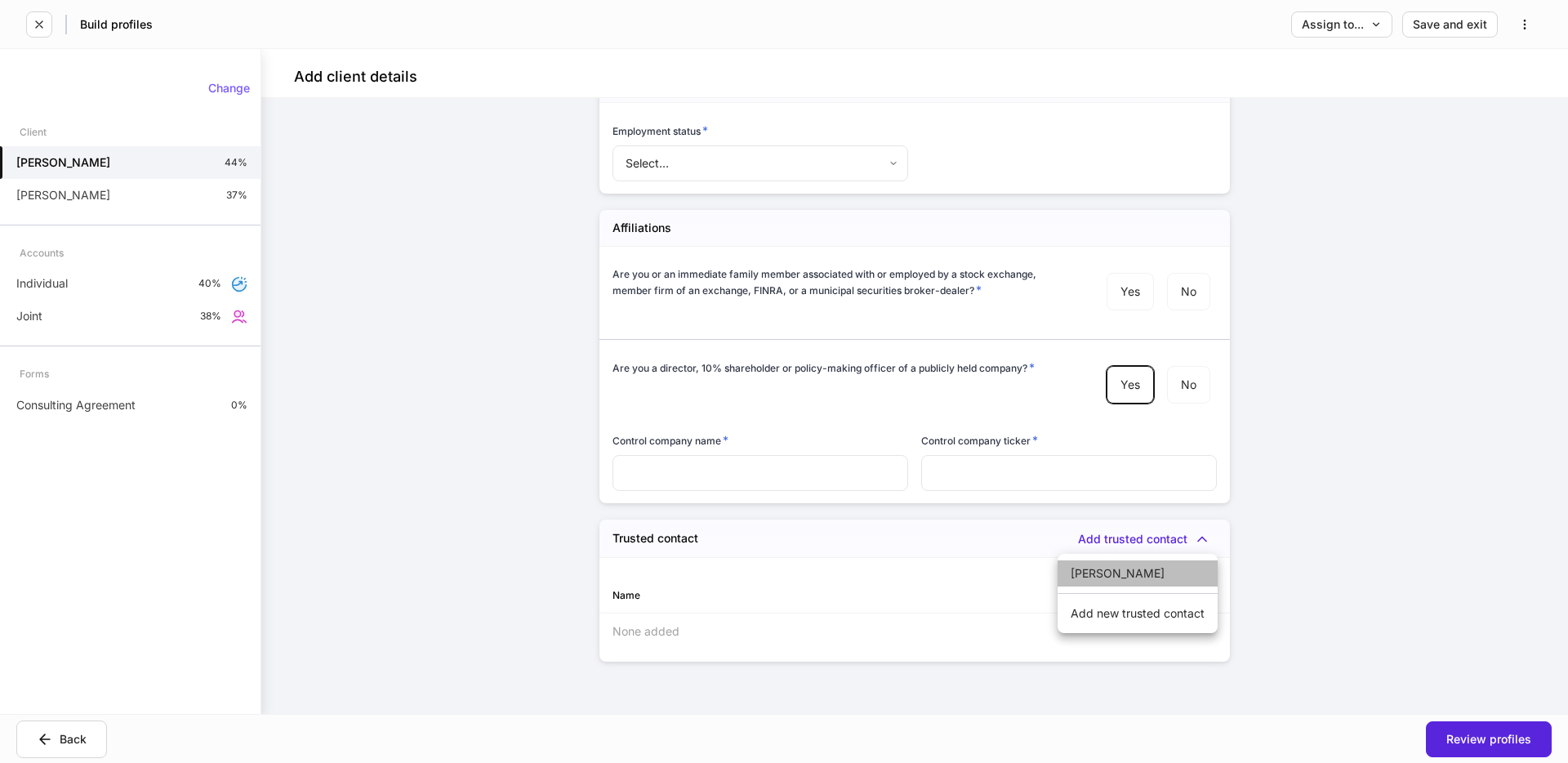
click at [1122, 568] on li "[PERSON_NAME]" at bounding box center [1137, 574] width 160 height 26
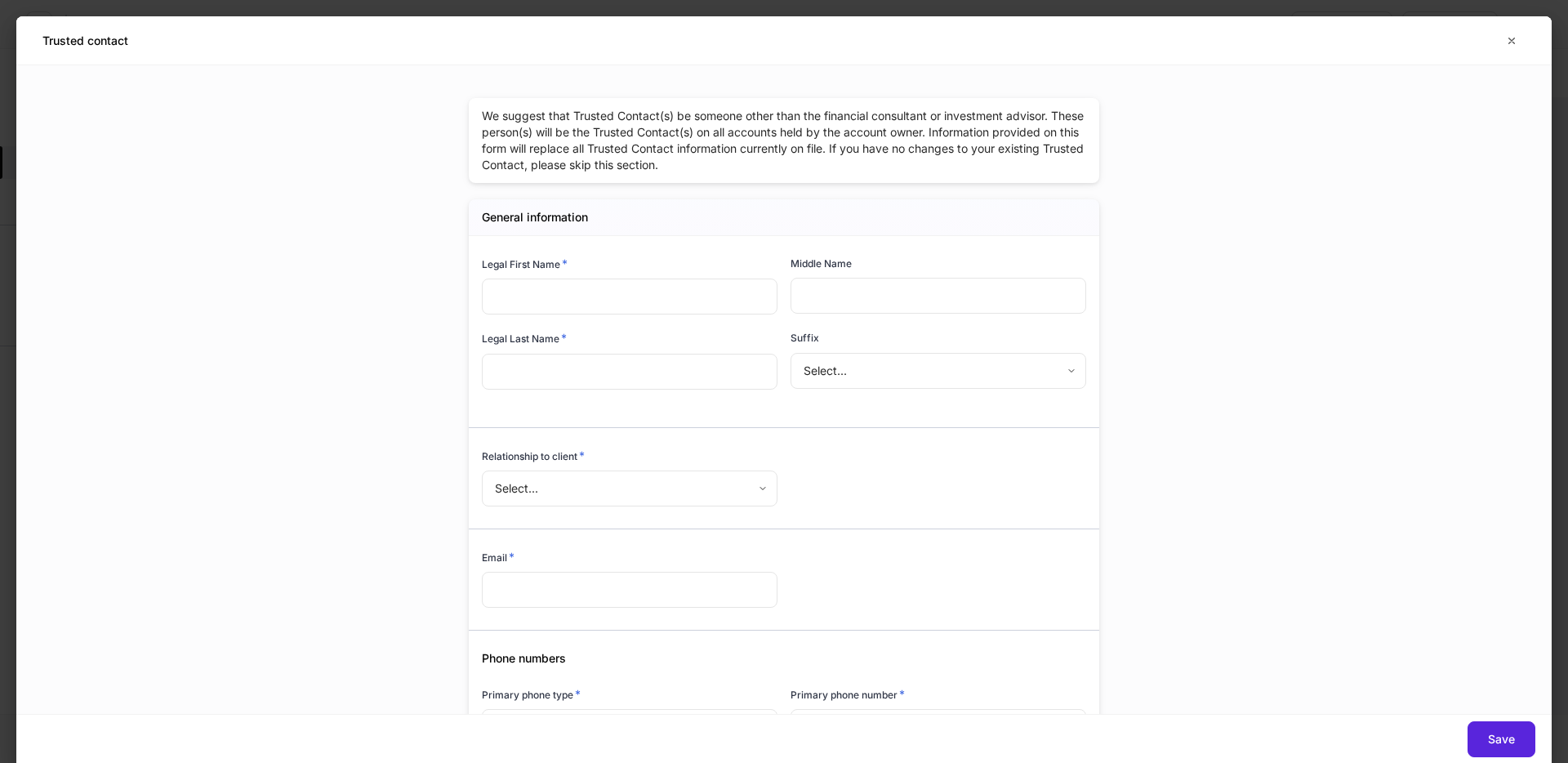
type input "******"
type input "*********"
type input "**********"
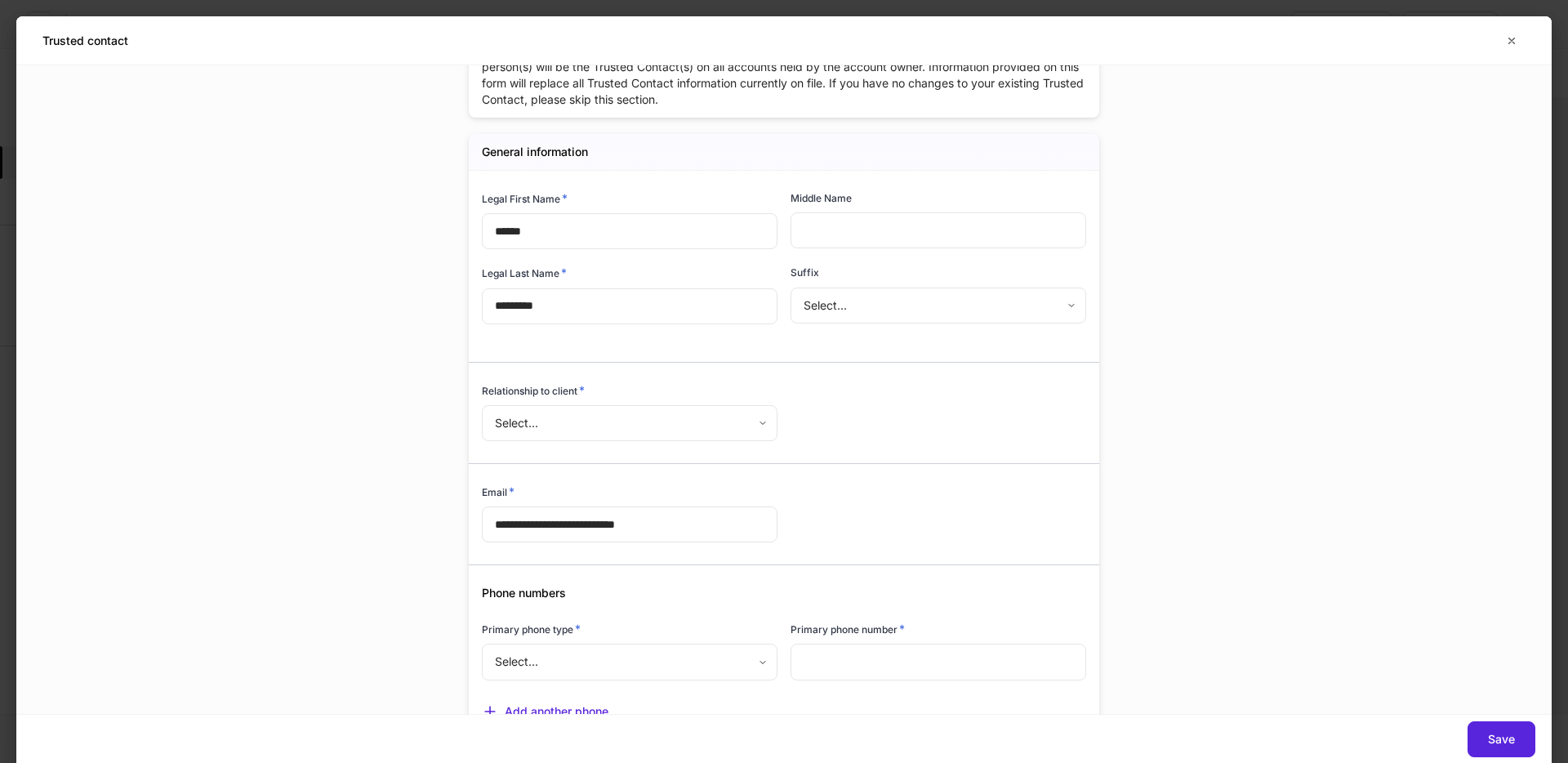
scroll to position [91, 0]
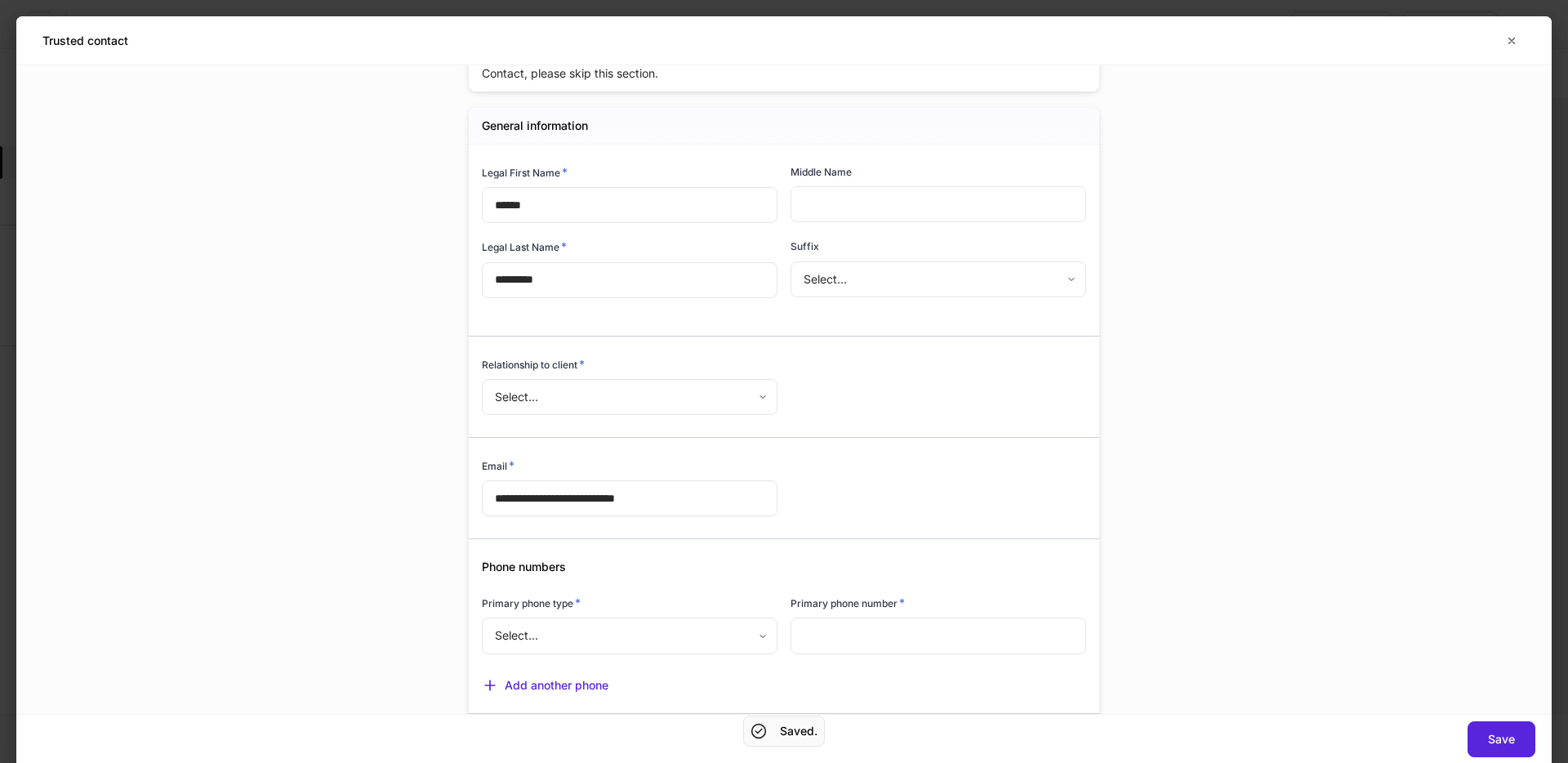
click at [644, 405] on body "Build profiles Assign to... Save and exit Add client details Auto-complete this…" at bounding box center [784, 381] width 1568 height 763
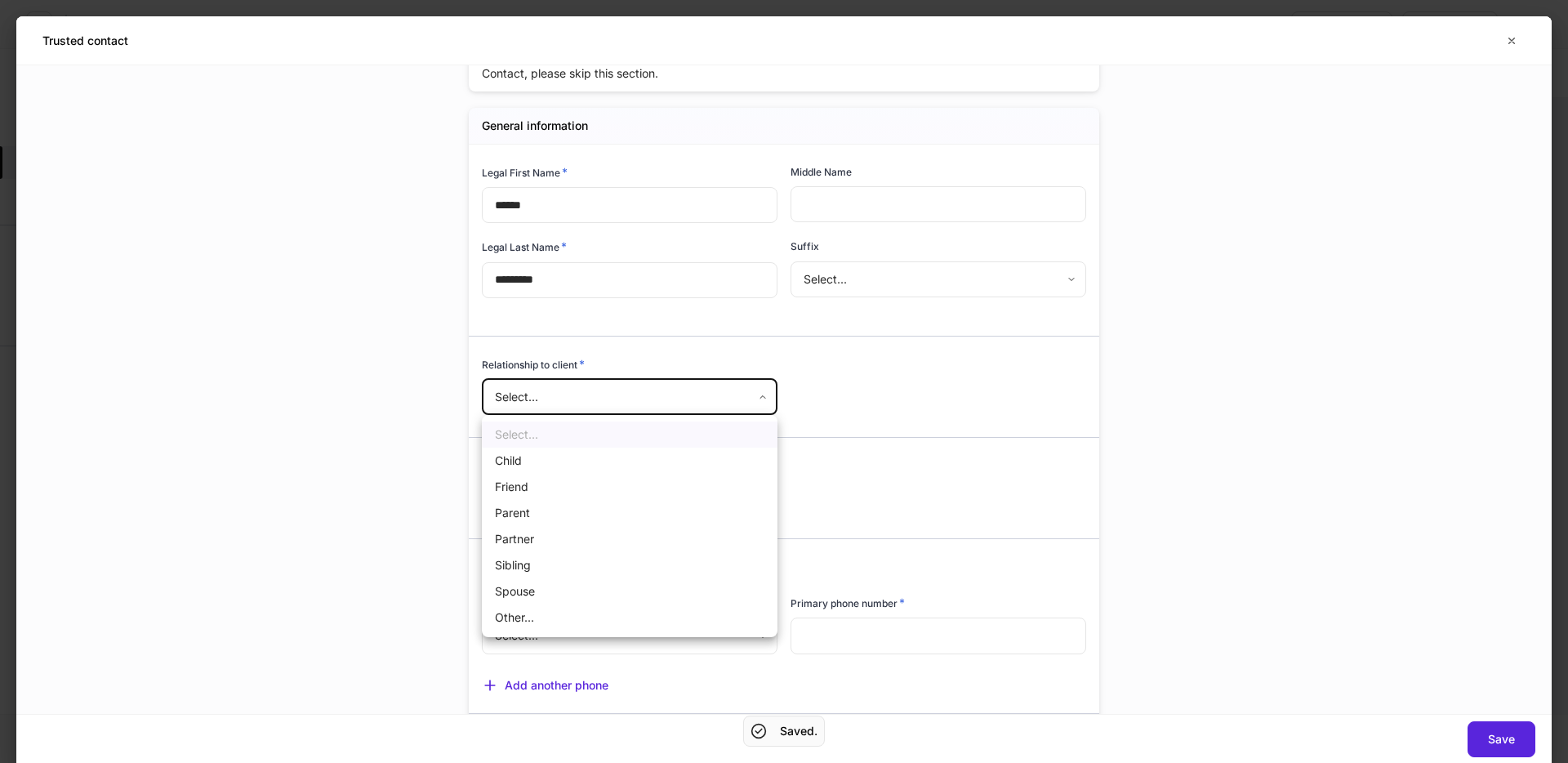
click at [570, 495] on li "Friend" at bounding box center [629, 486] width 295 height 26
type input "******"
drag, startPoint x: 1370, startPoint y: 518, endPoint x: 1233, endPoint y: 524, distance: 137.1
click at [1338, 518] on div "**********" at bounding box center [784, 389] width 1535 height 648
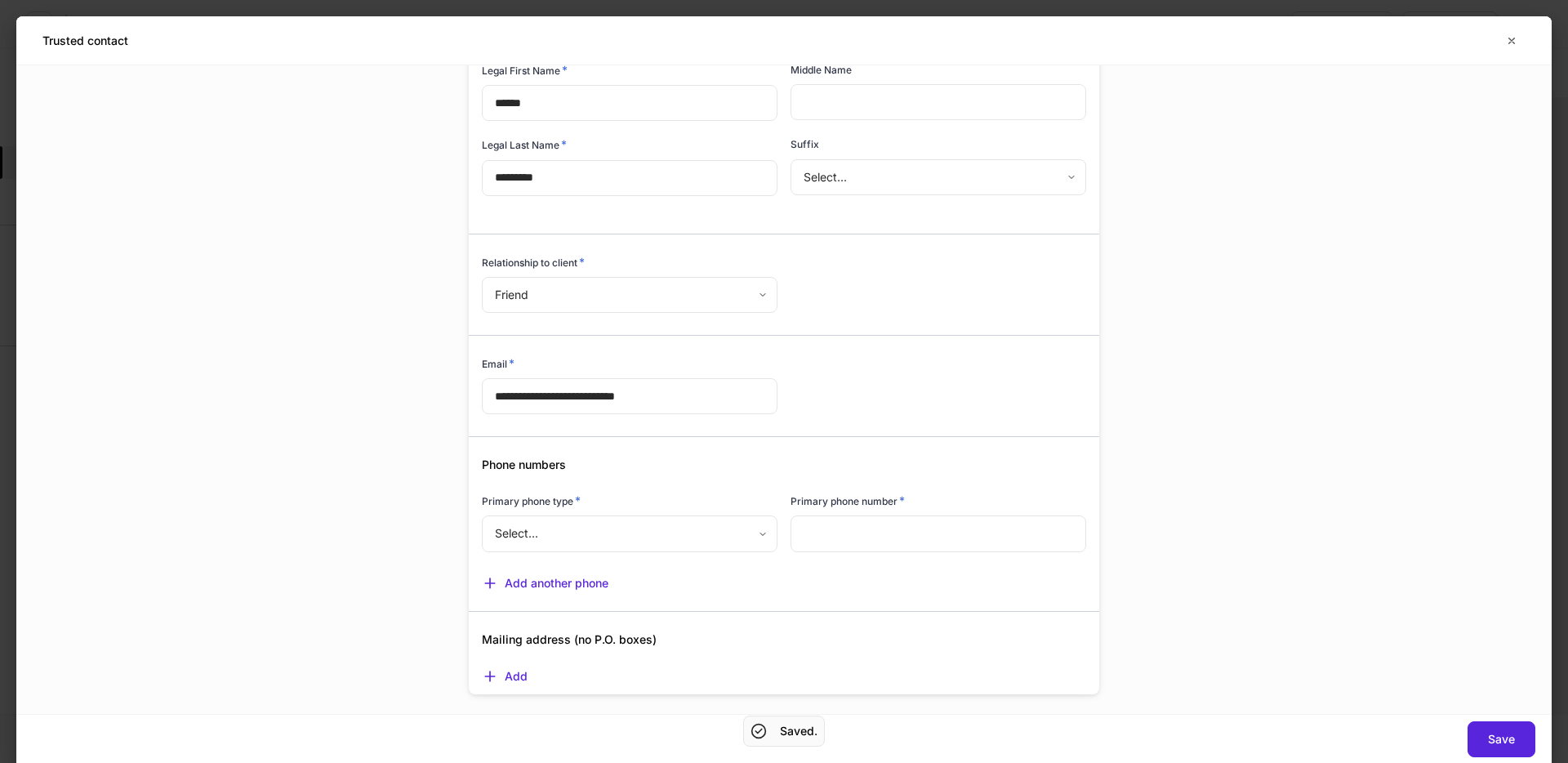
scroll to position [239, 0]
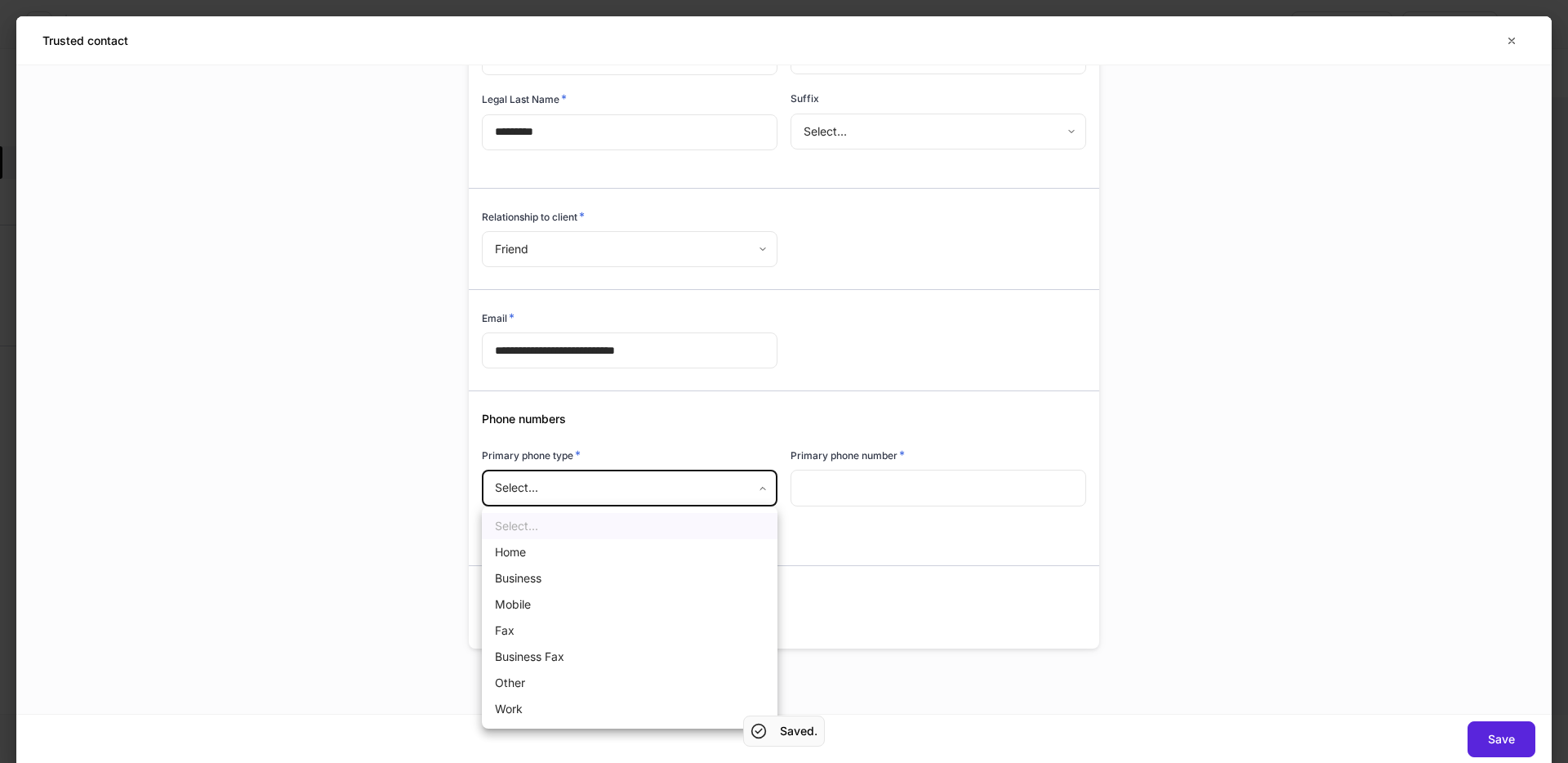
click at [669, 504] on body "Build profiles Assign to... Save and exit Add client details Auto-complete this…" at bounding box center [784, 381] width 1568 height 763
drag, startPoint x: 559, startPoint y: 560, endPoint x: 758, endPoint y: 533, distance: 200.8
click at [559, 560] on li "Home" at bounding box center [629, 552] width 295 height 26
type input "*"
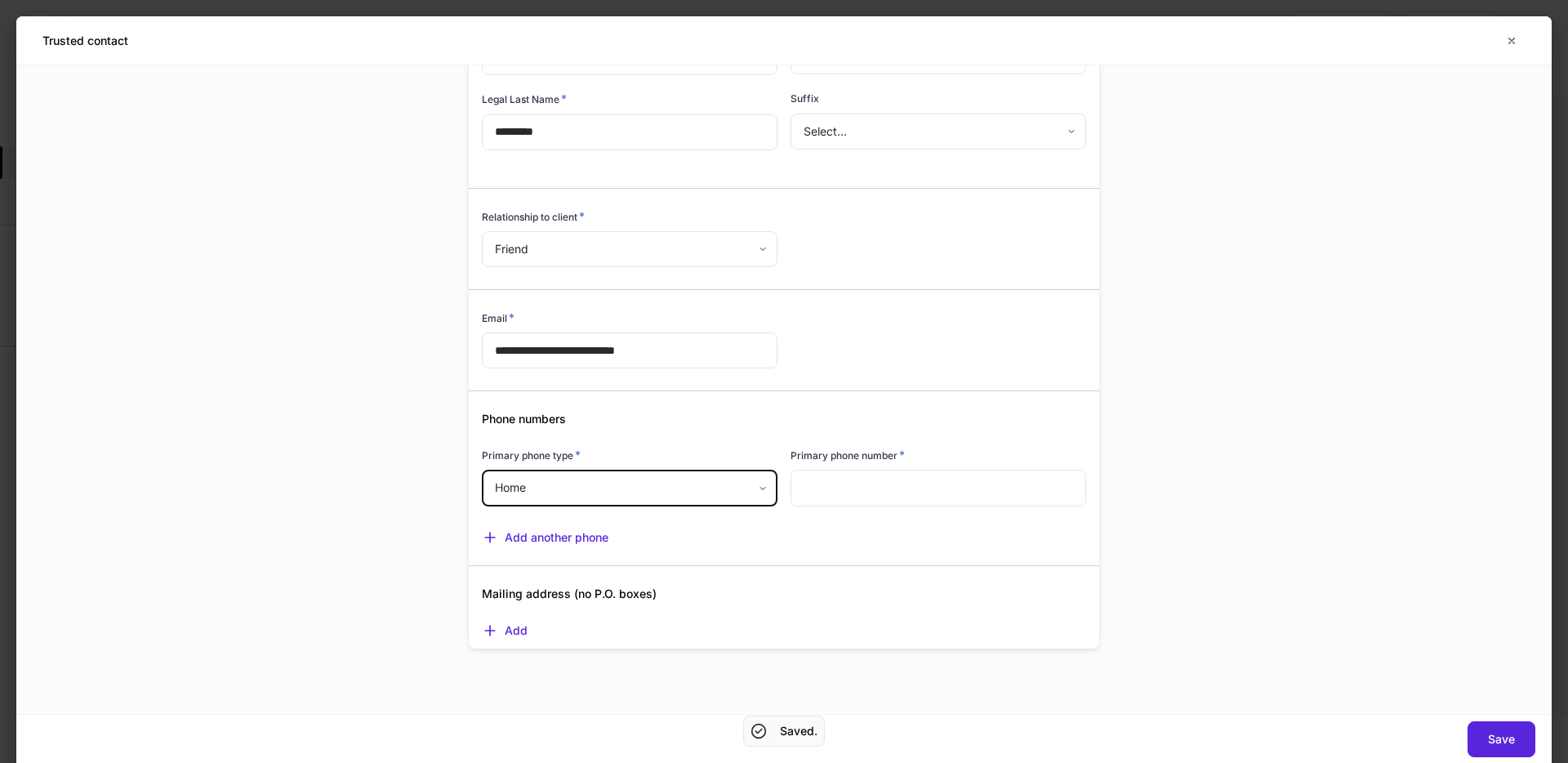
click at [913, 489] on input "text" at bounding box center [938, 487] width 295 height 36
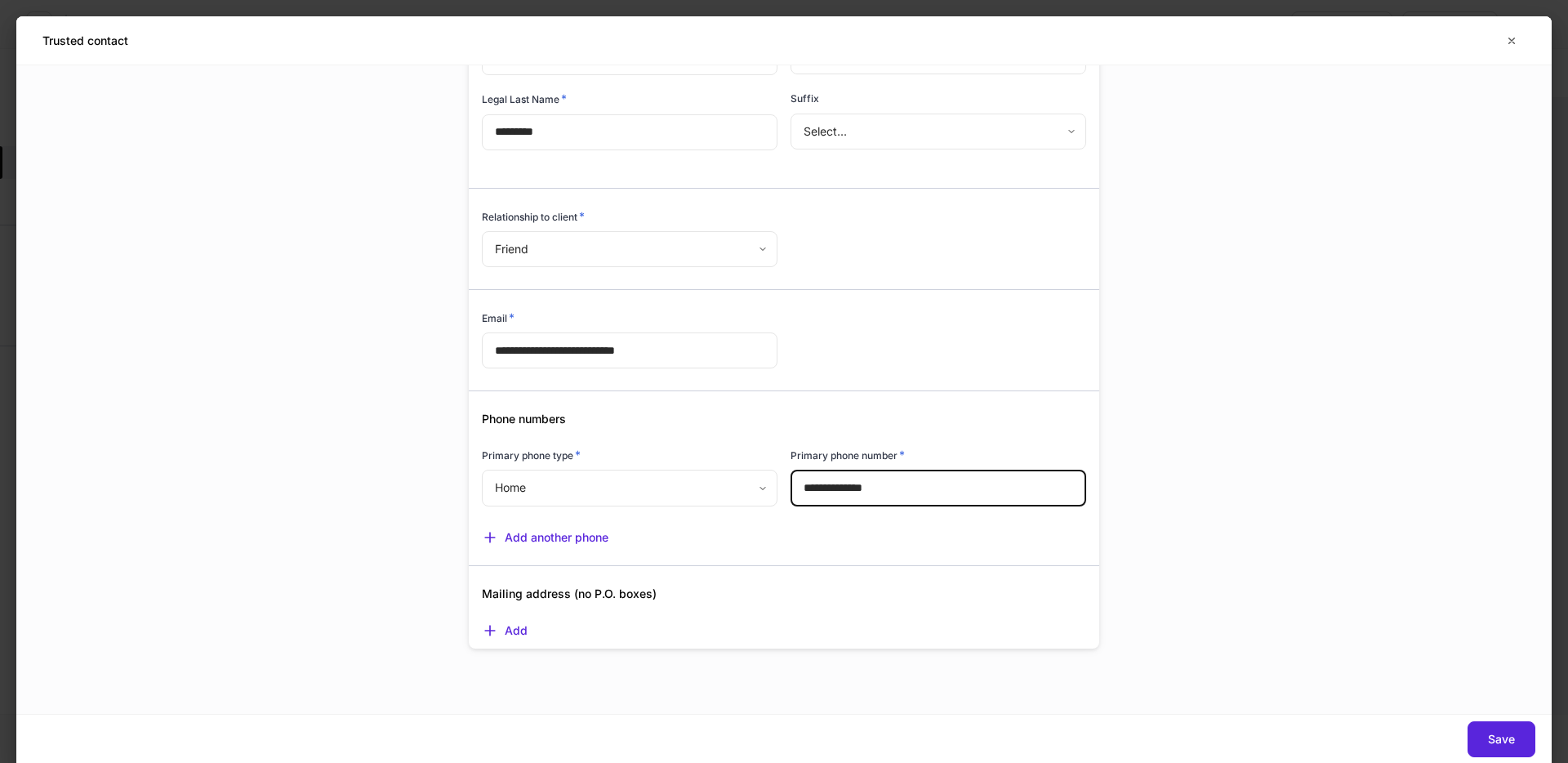
type input "**********"
drag, startPoint x: 1257, startPoint y: 599, endPoint x: 1294, endPoint y: 641, distance: 56.0
click at [1258, 601] on div "**********" at bounding box center [784, 389] width 1535 height 648
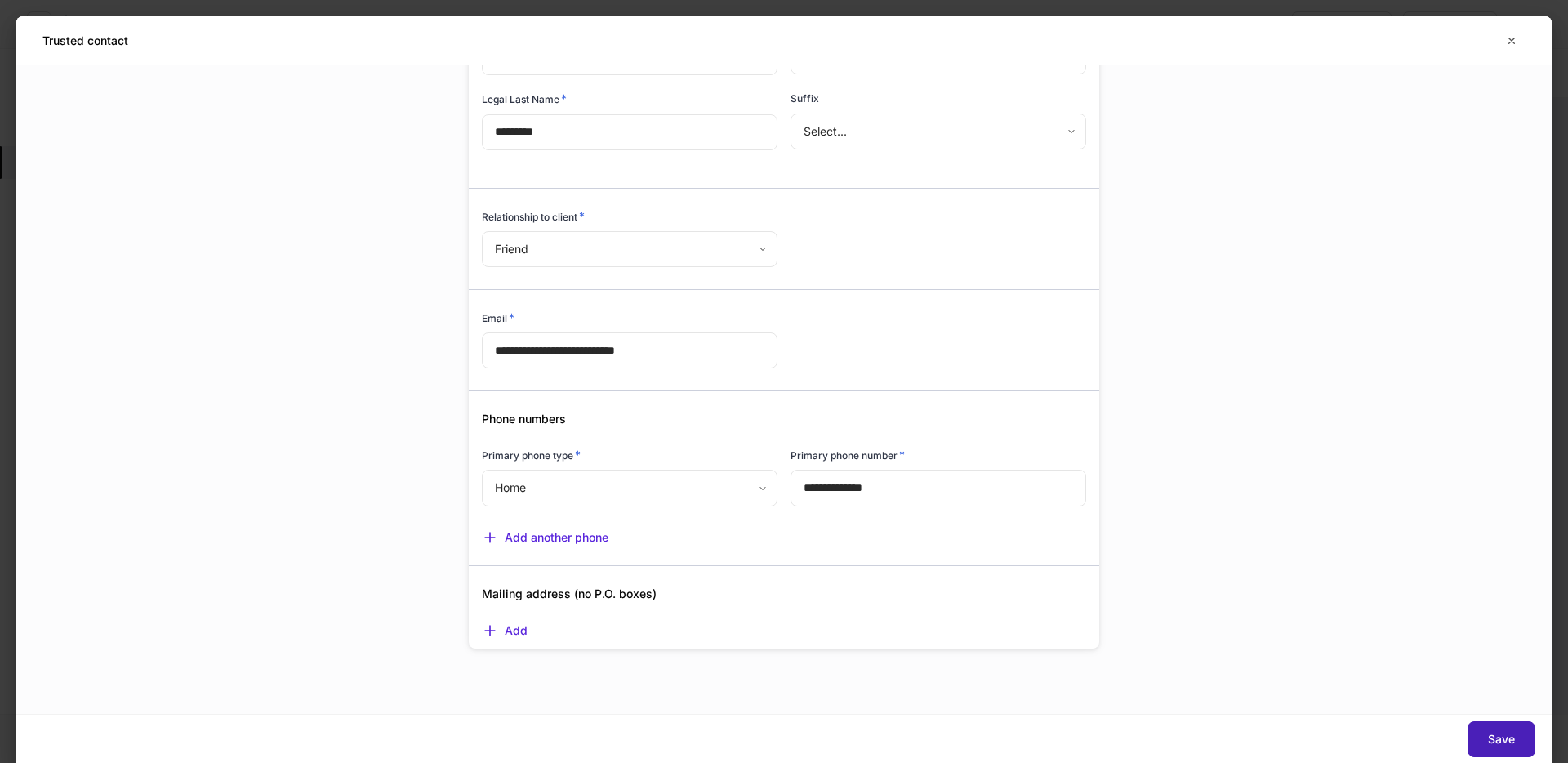
click at [1503, 744] on div "Save" at bounding box center [1501, 739] width 27 height 11
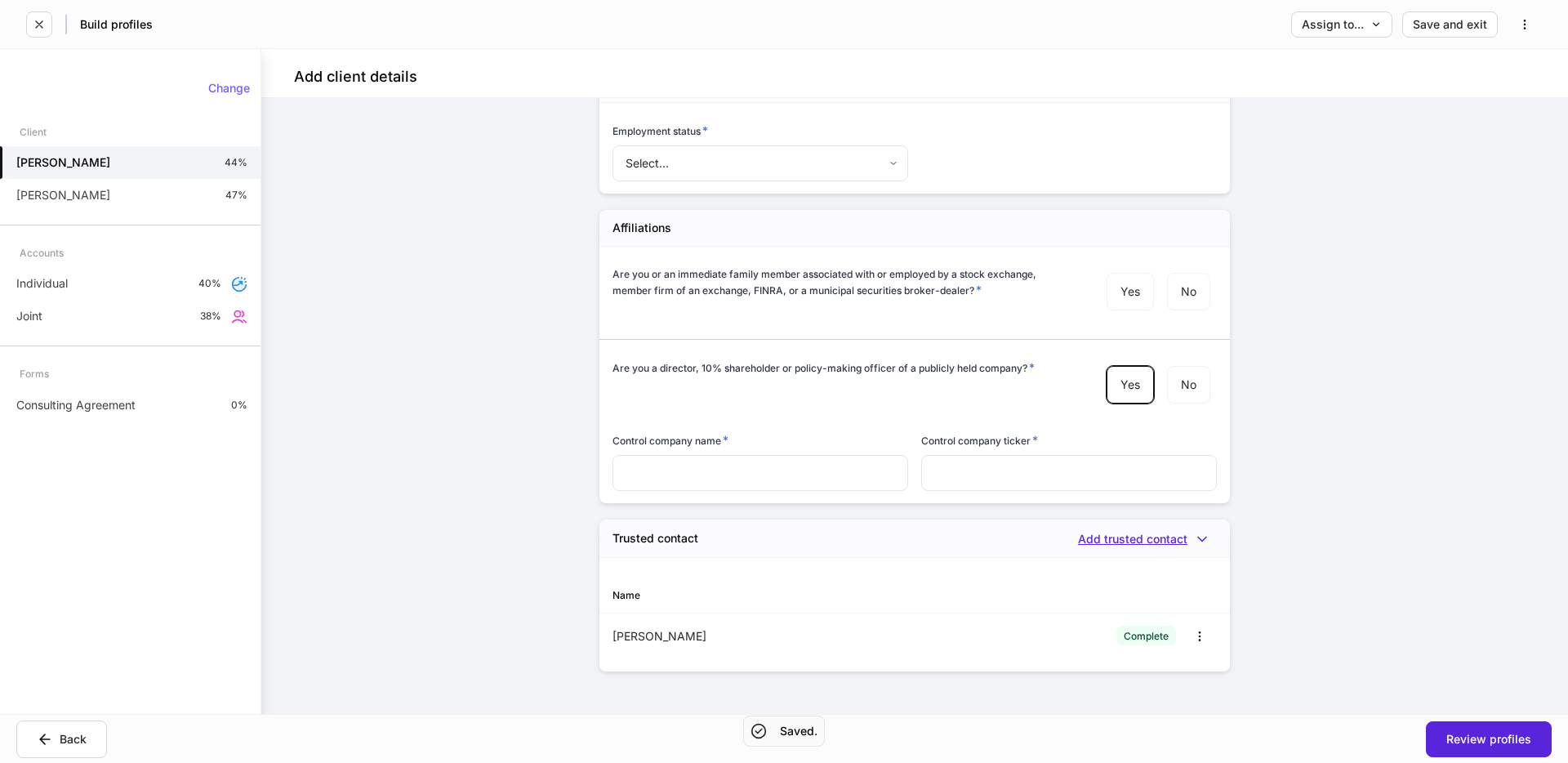
click at [1185, 533] on div "Add trusted contact" at bounding box center [1148, 538] width 139 height 16
click at [678, 544] on div at bounding box center [784, 381] width 1568 height 763
click at [660, 535] on h5 "Trusted contact" at bounding box center [655, 537] width 86 height 16
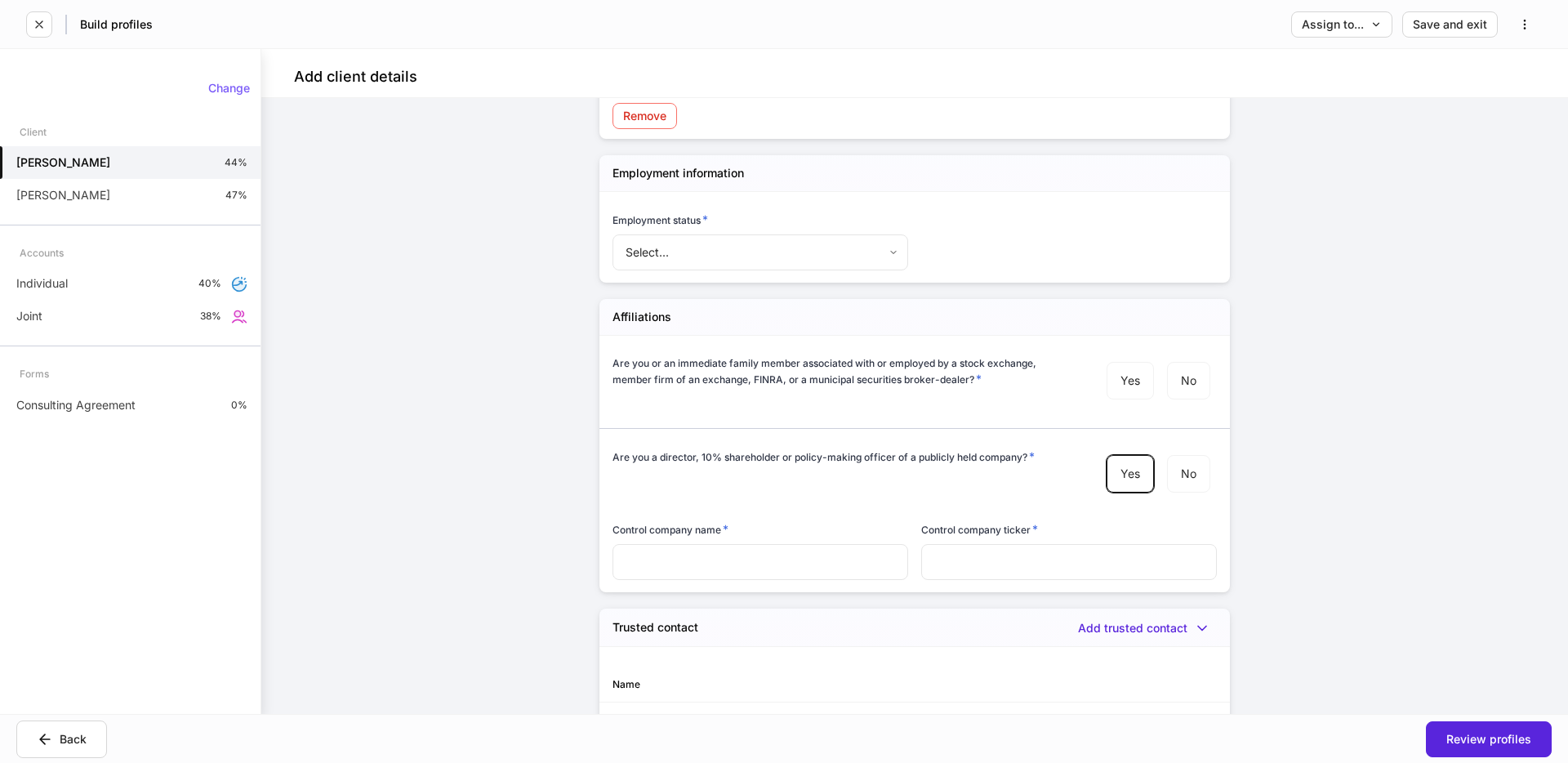
scroll to position [1854, 0]
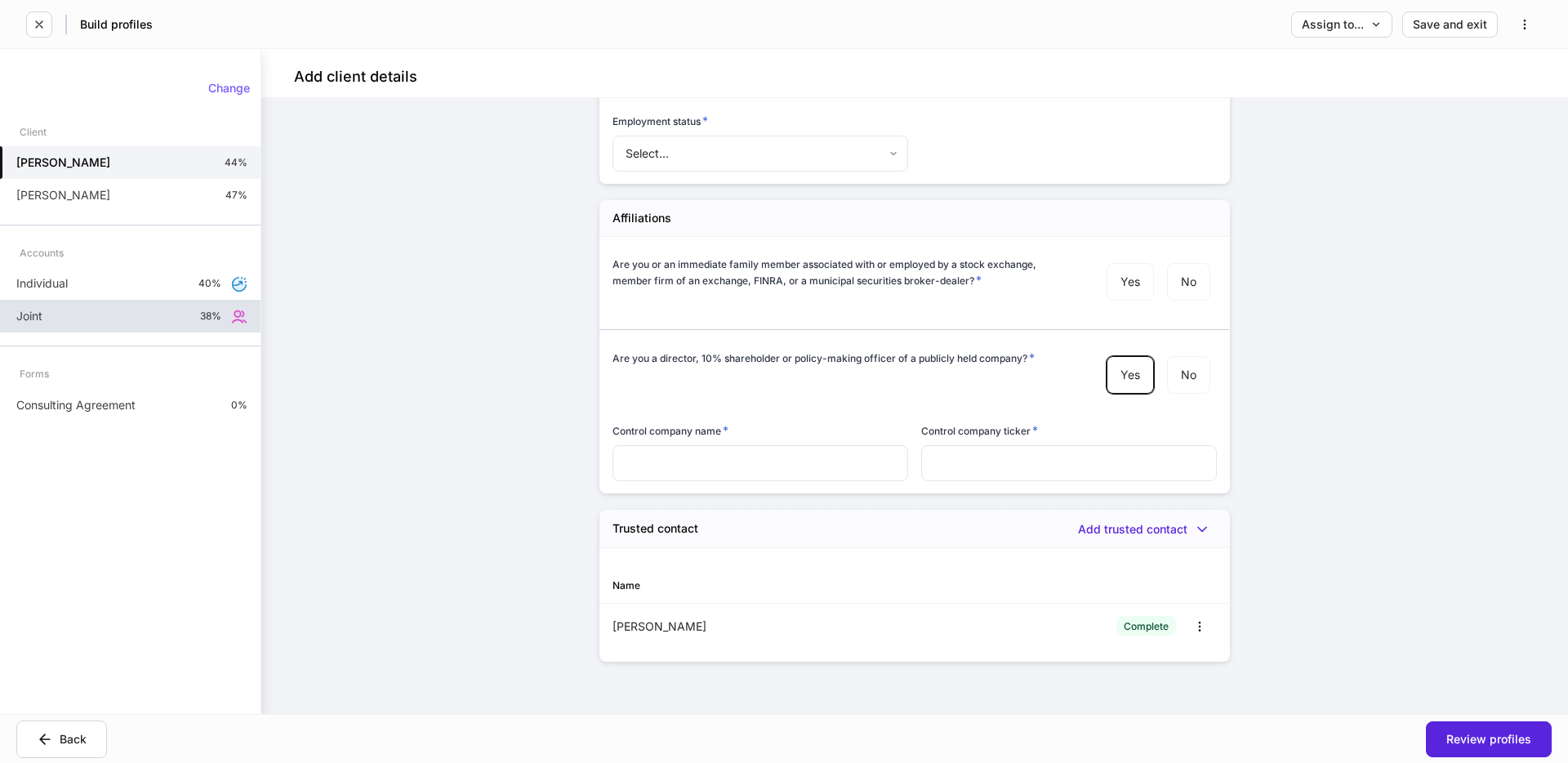
drag, startPoint x: 90, startPoint y: 285, endPoint x: 164, endPoint y: 306, distance: 76.9
click at [90, 285] on div "Individual 40%" at bounding box center [130, 283] width 261 height 33
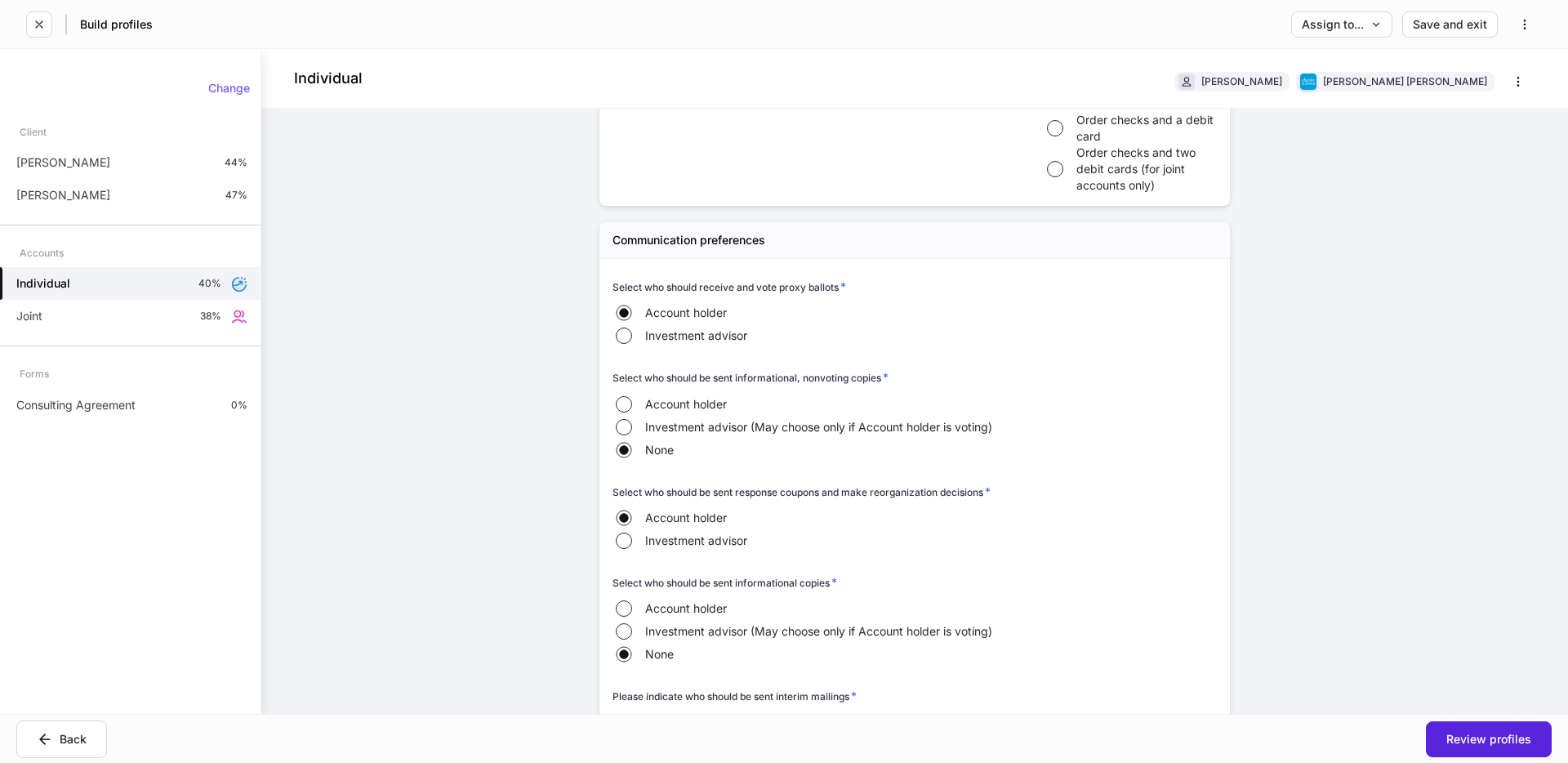
scroll to position [1198, 0]
click at [216, 89] on div "Change" at bounding box center [229, 88] width 41 height 11
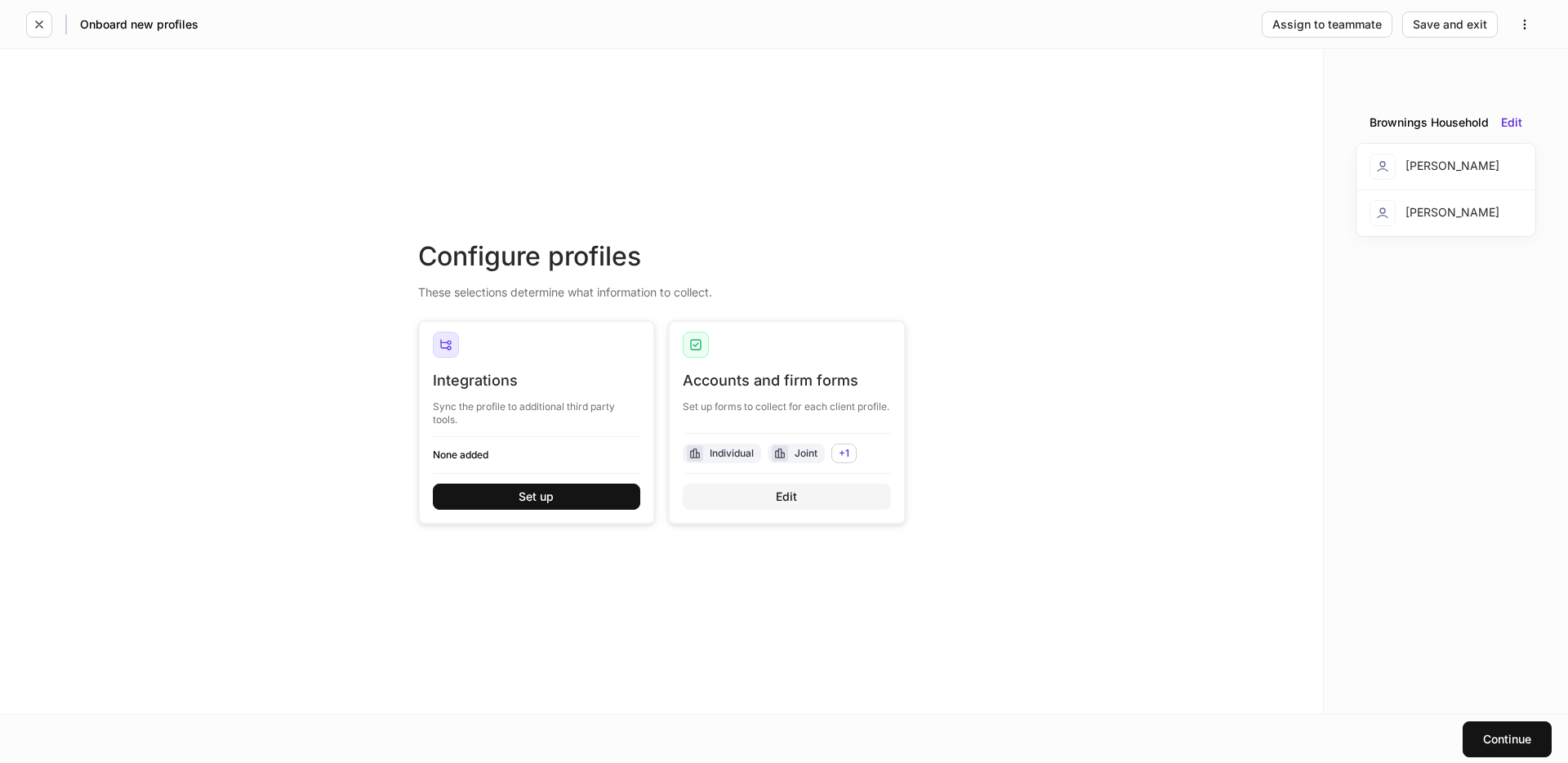
click at [784, 491] on div "Edit" at bounding box center [786, 497] width 22 height 11
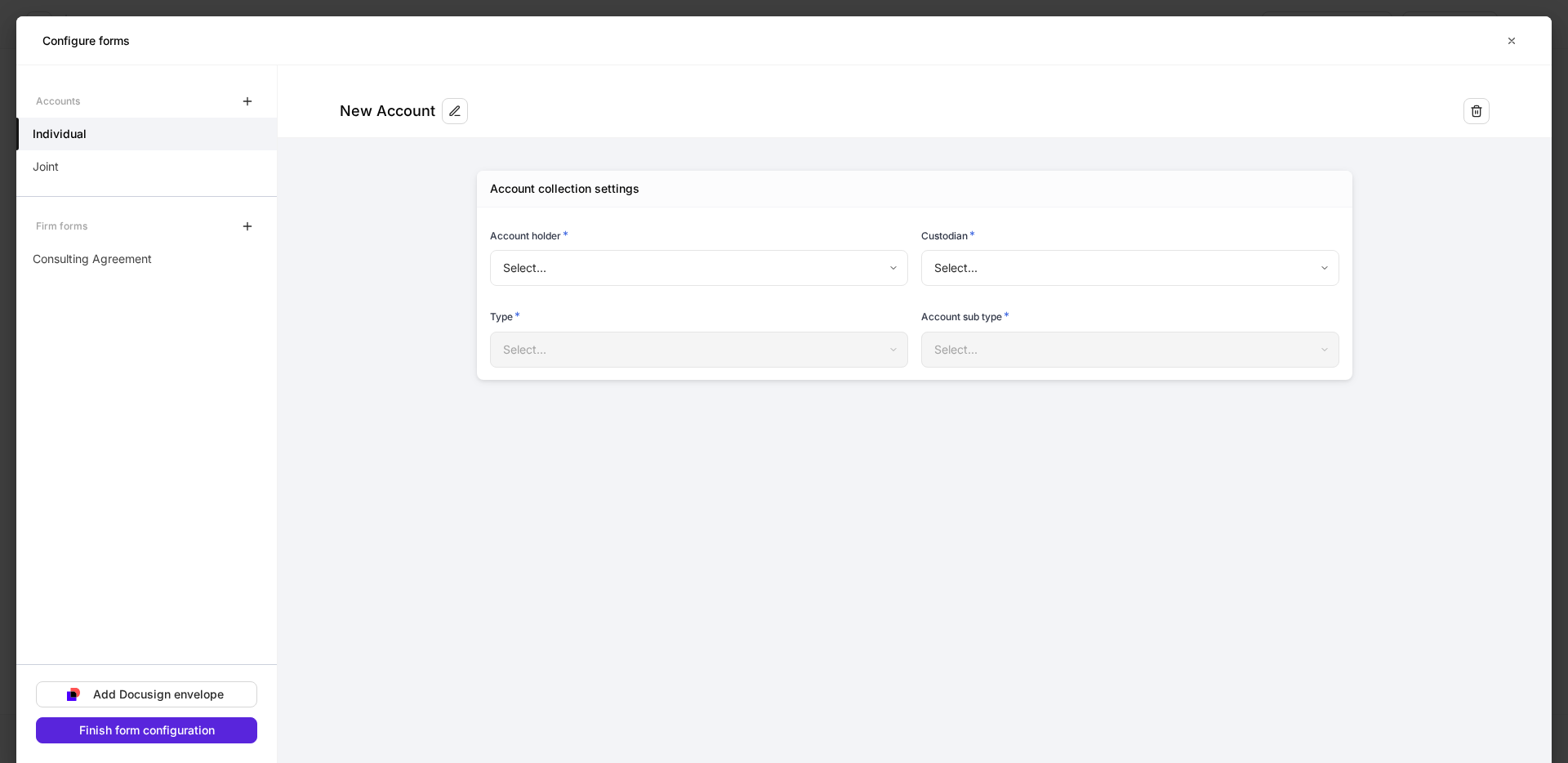
type input "**********"
type input "******"
type input "**********"
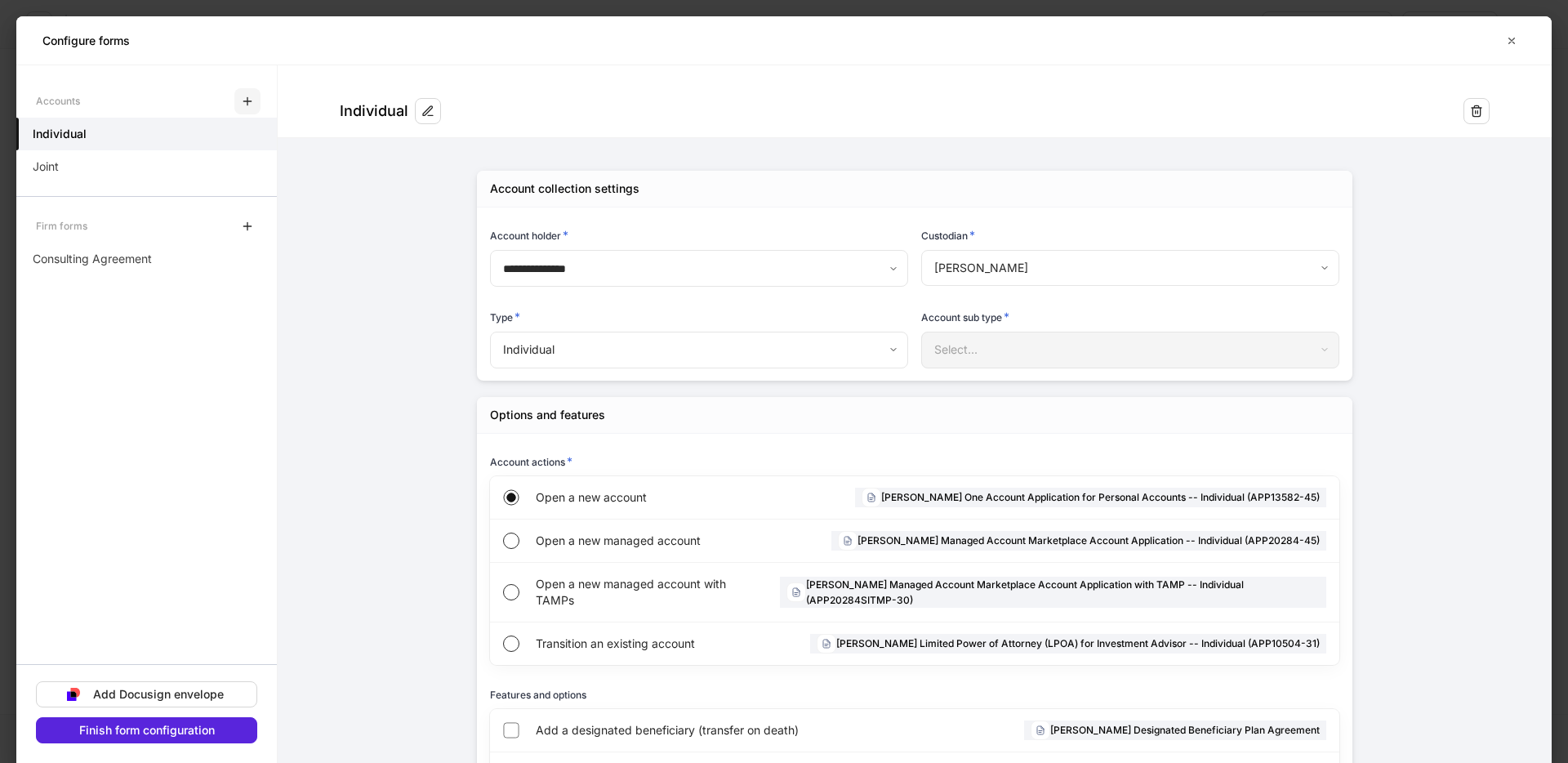
click at [245, 99] on icon "button" at bounding box center [247, 102] width 13 height 13
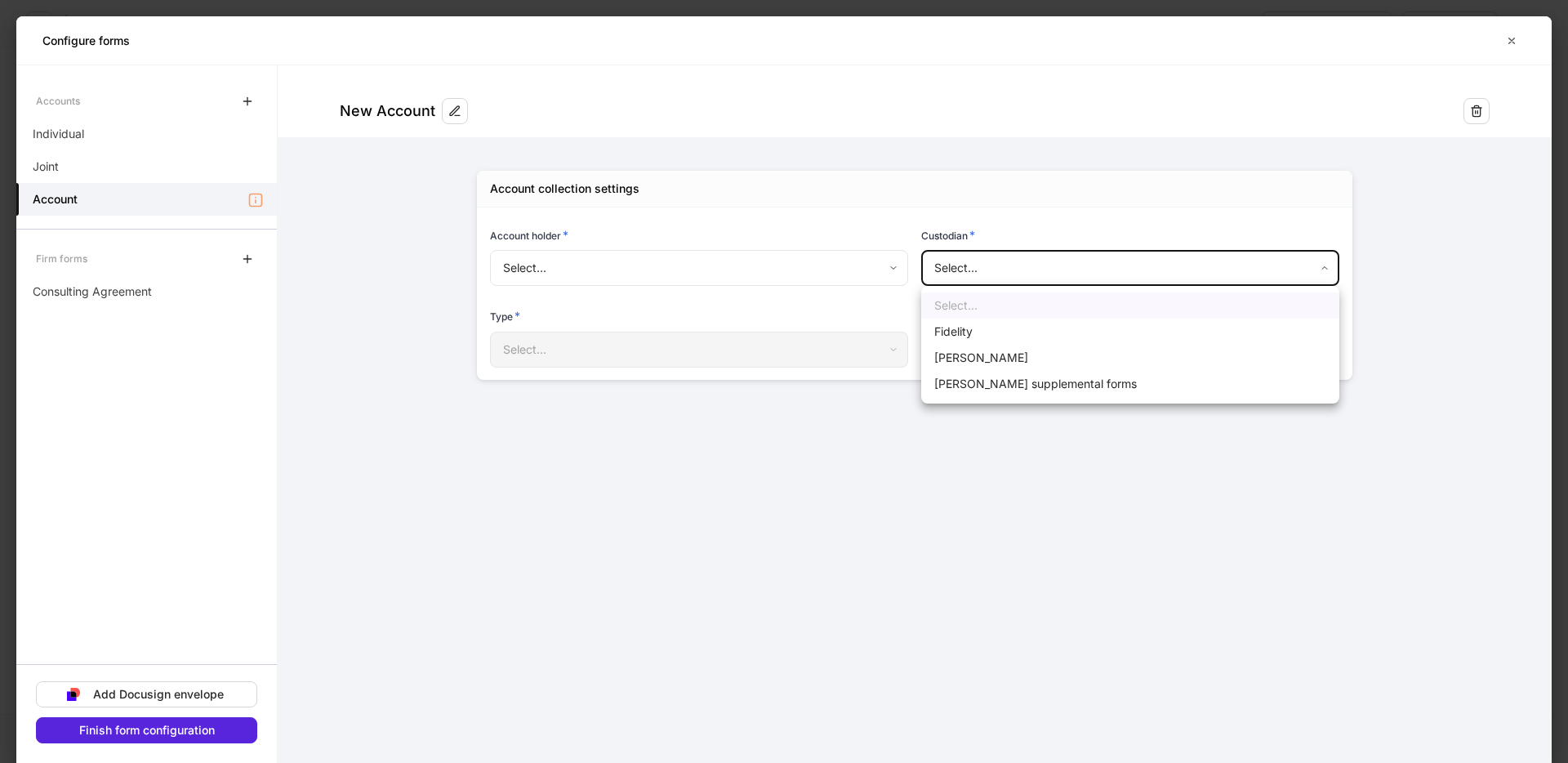
click at [976, 256] on body "Onboard new profiles Assign to teammate Save and exit Configure profiles These …" at bounding box center [784, 381] width 1568 height 763
click at [969, 335] on li "Fidelity" at bounding box center [1130, 332] width 418 height 26
type input "********"
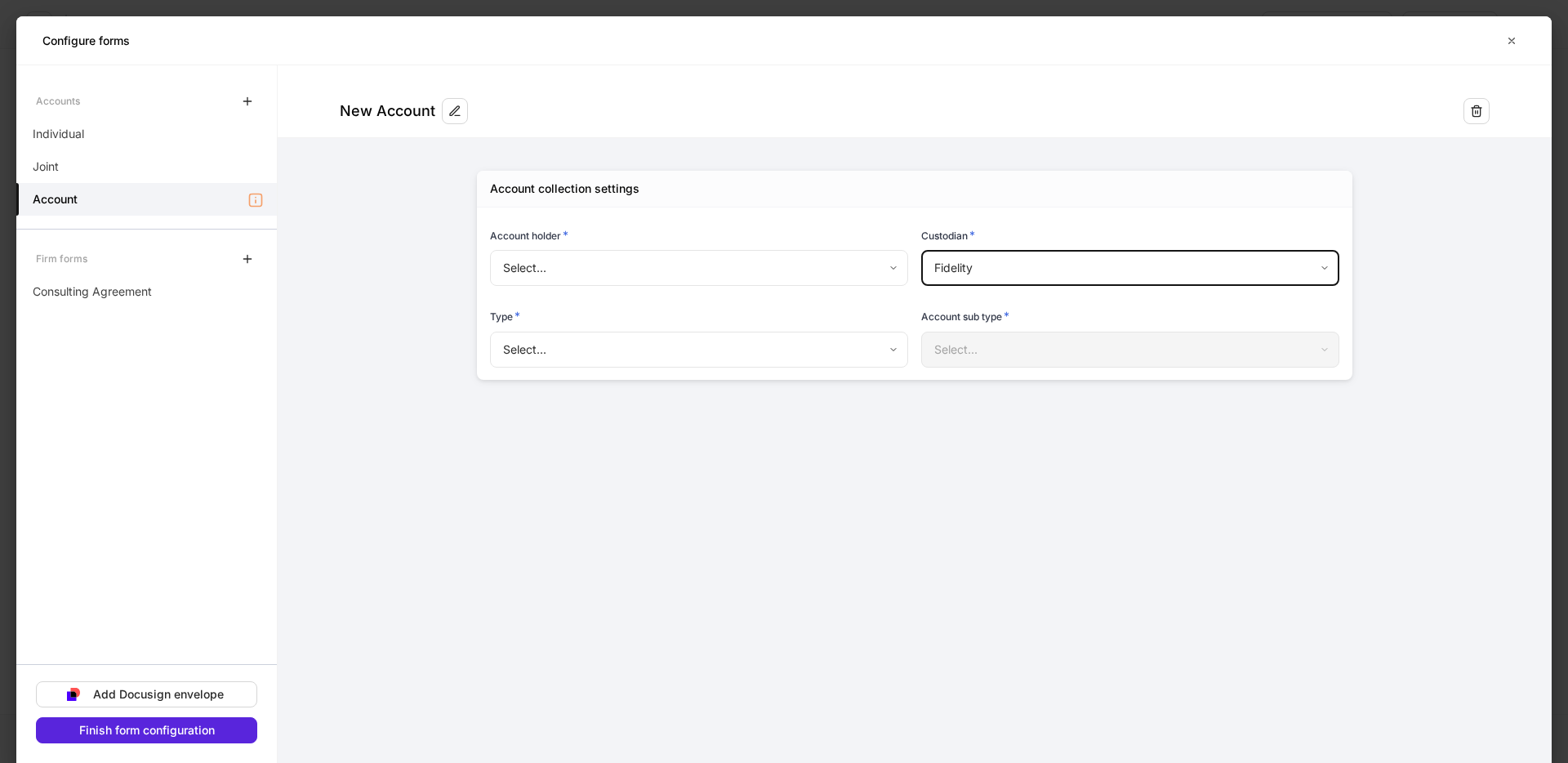
click at [736, 338] on body "Onboard new profiles Assign to teammate Save and exit Configure profiles These …" at bounding box center [784, 381] width 1568 height 763
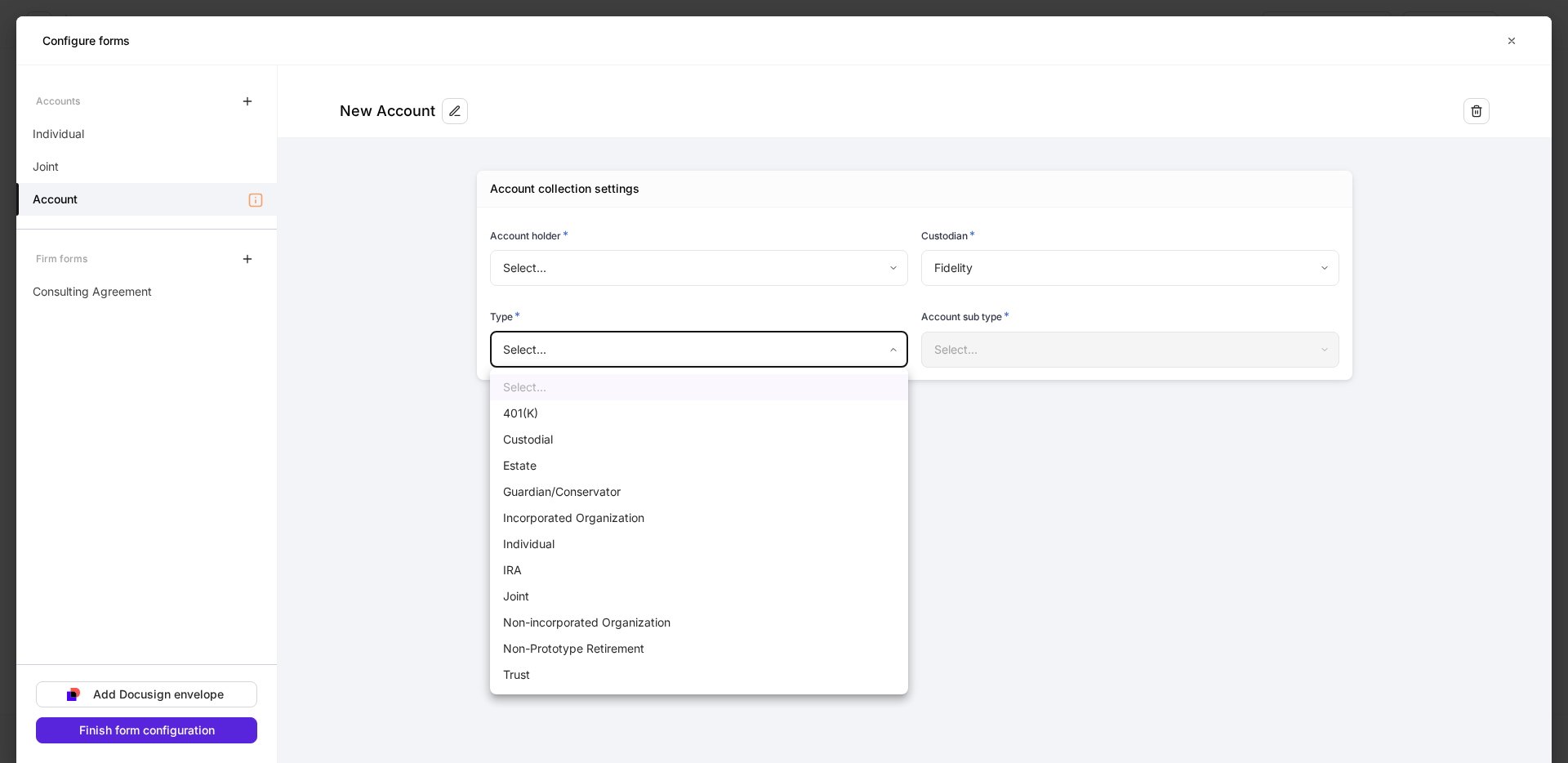
click at [537, 547] on li "Individual" at bounding box center [699, 544] width 418 height 26
type input "**********"
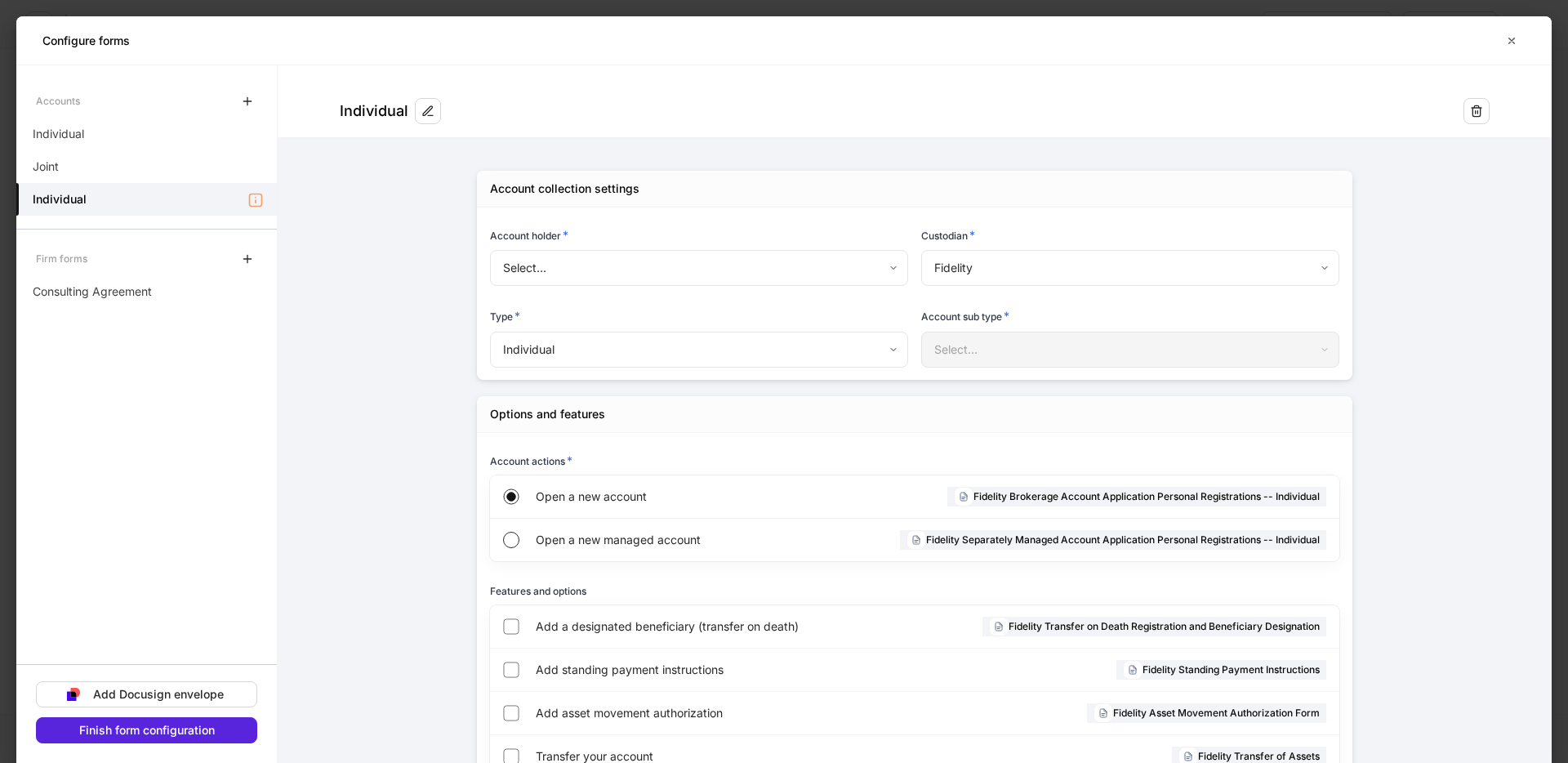
click at [366, 557] on form "**********" at bounding box center [914, 755] width 1274 height 1379
click at [628, 270] on body "**********" at bounding box center [784, 381] width 1568 height 763
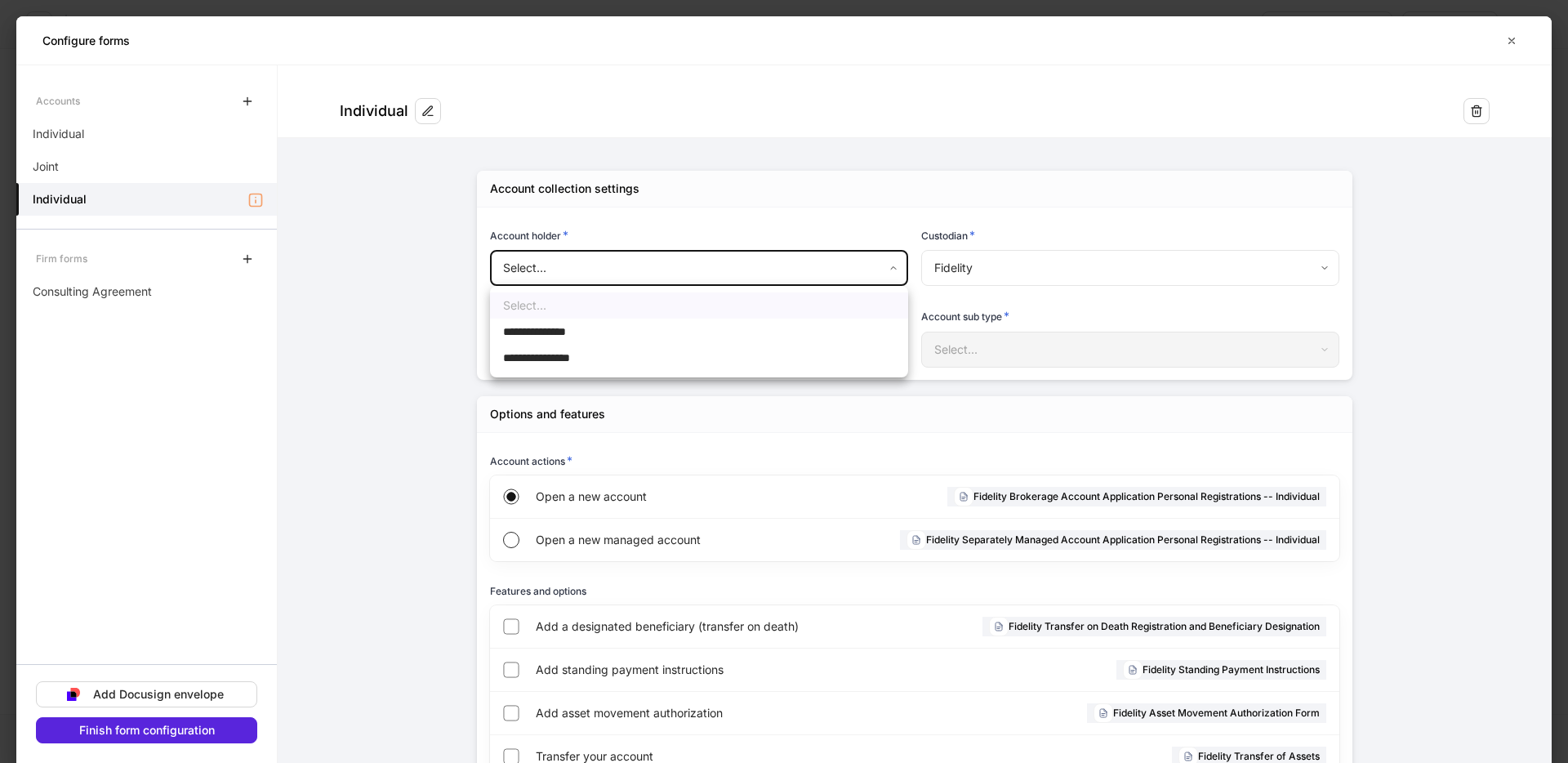
click at [543, 335] on span "**********" at bounding box center [547, 331] width 88 height 16
type input "**********"
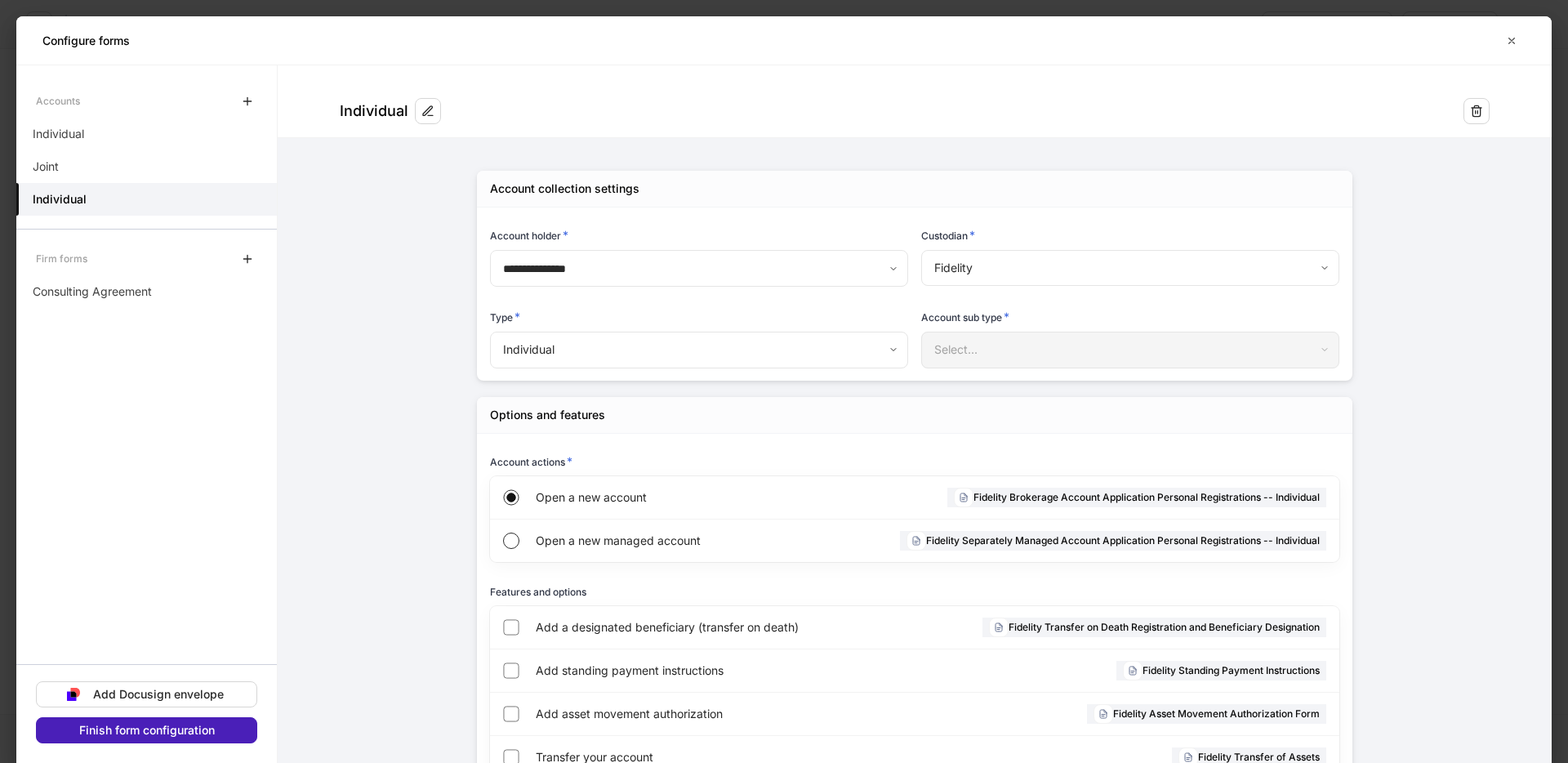
click at [214, 732] on div "Finish form configuration" at bounding box center [147, 730] width 135 height 11
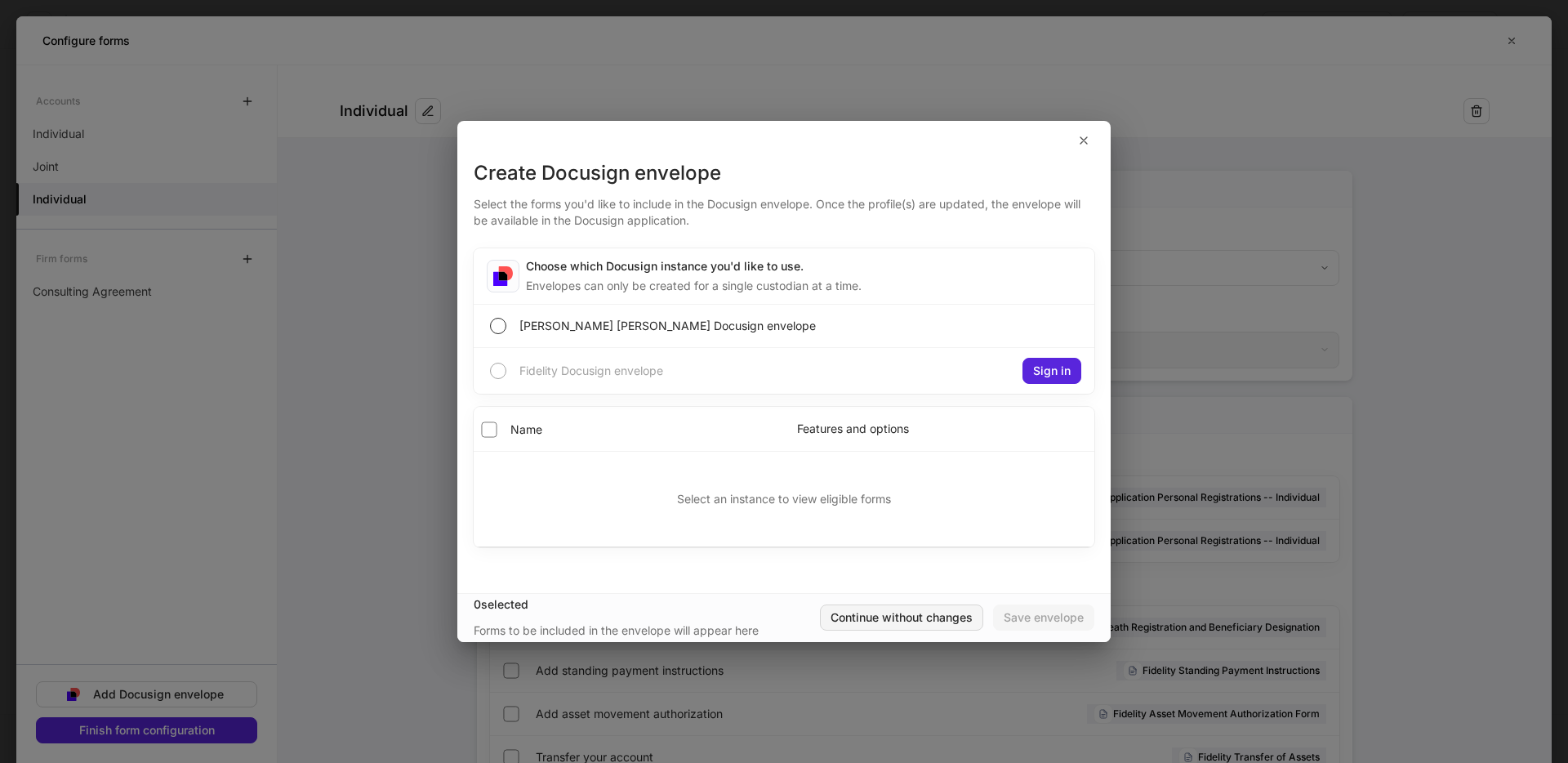
click at [912, 605] on button "Continue without changes" at bounding box center [902, 617] width 164 height 26
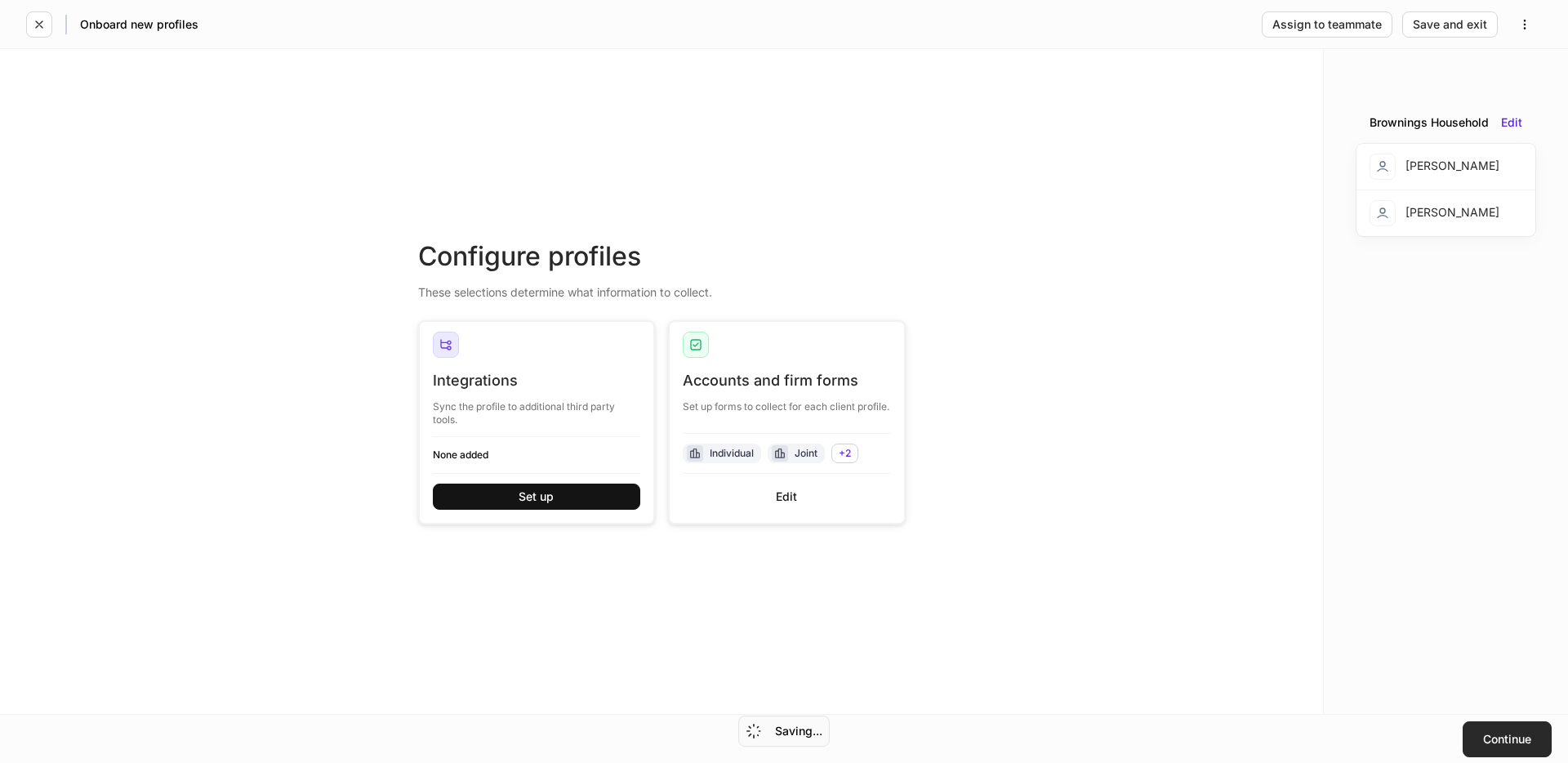
click at [1504, 751] on button "Continue" at bounding box center [1507, 739] width 89 height 36
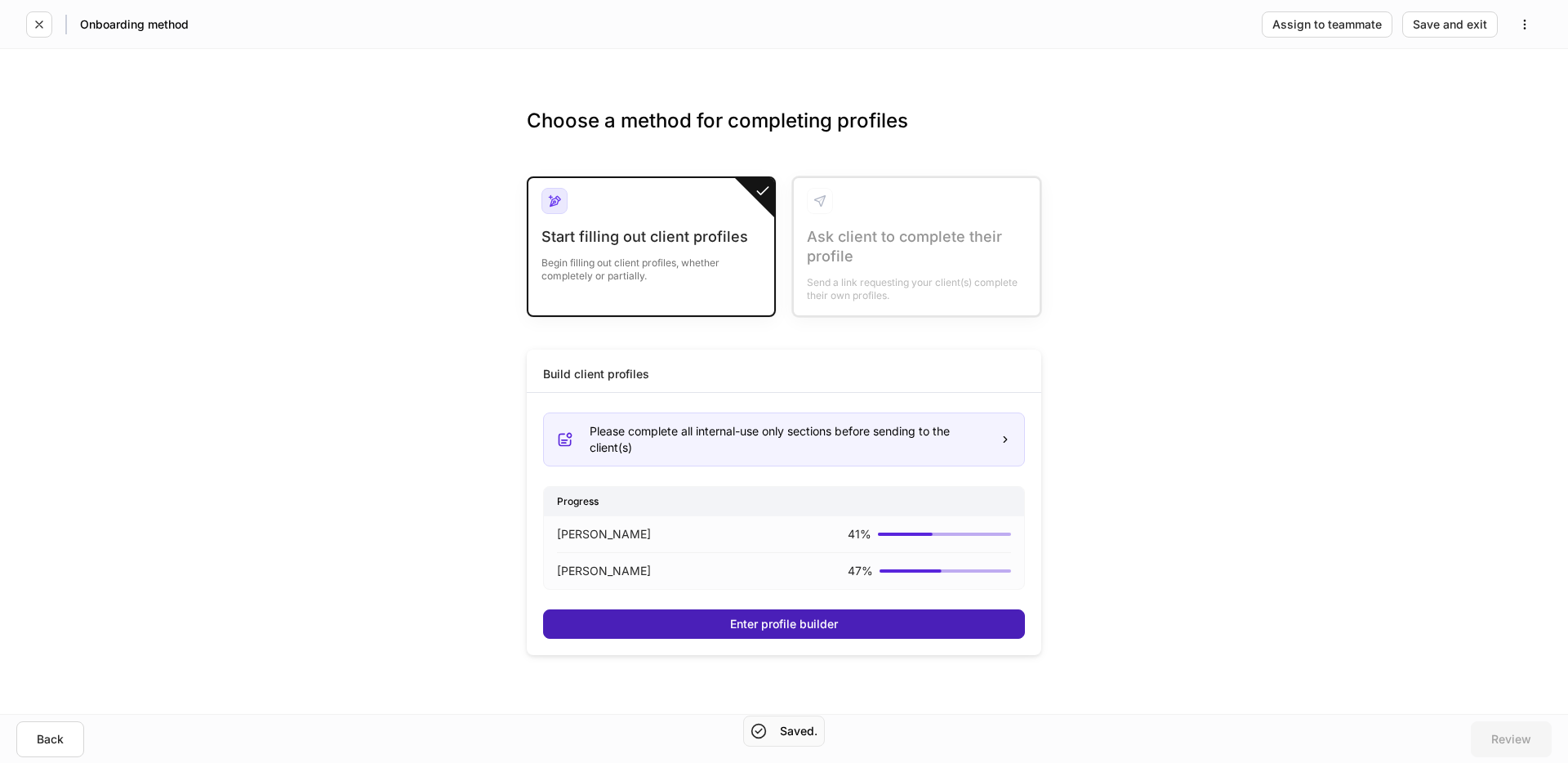
click at [696, 610] on button "Enter profile builder" at bounding box center [784, 624] width 482 height 29
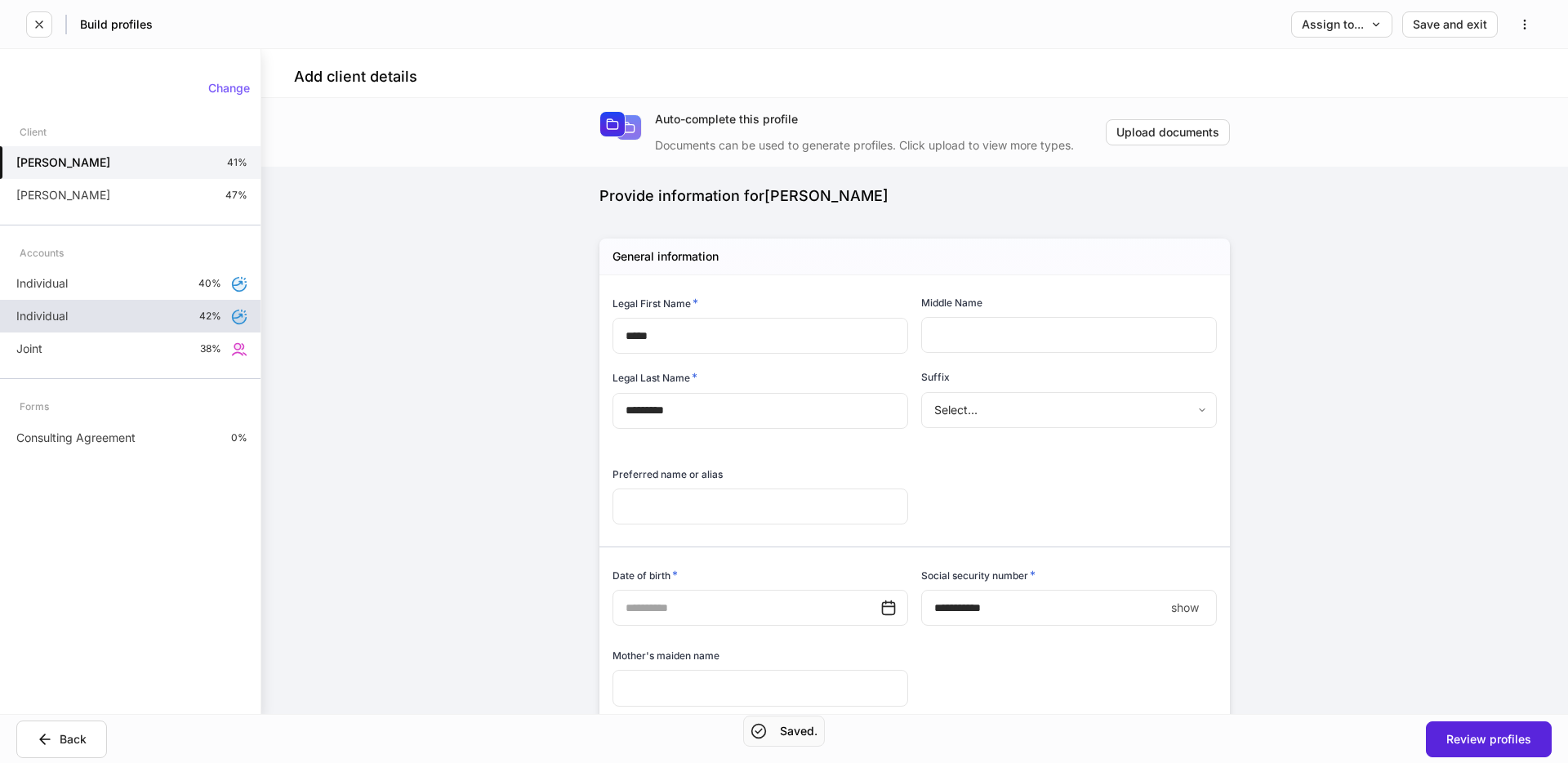
click at [101, 319] on div "Individual 42%" at bounding box center [130, 316] width 261 height 33
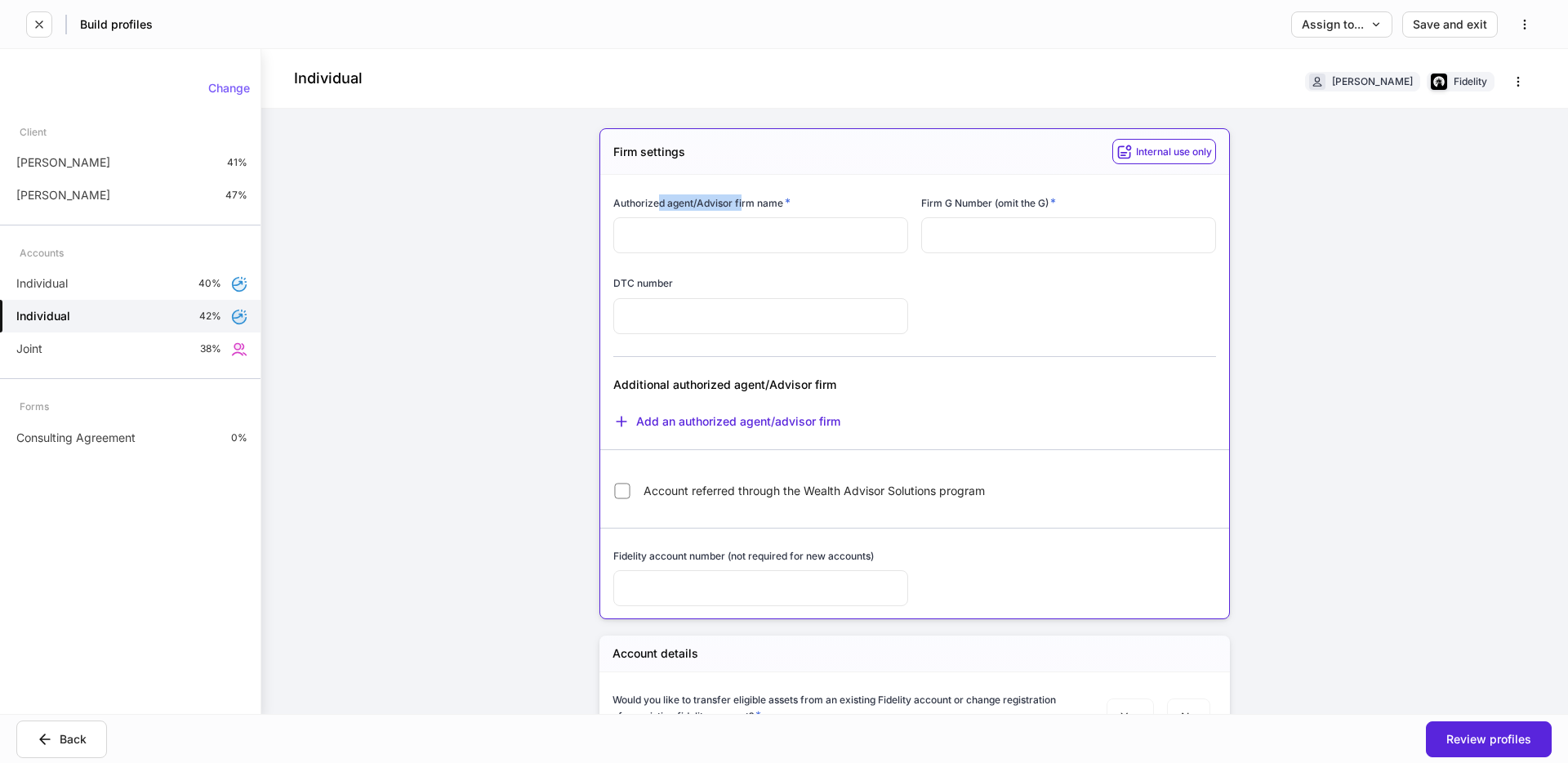
drag, startPoint x: 676, startPoint y: 208, endPoint x: 744, endPoint y: 208, distance: 68.0
click at [744, 208] on h6 "Authorized agent/Advisor firm name *" at bounding box center [702, 202] width 177 height 16
drag, startPoint x: 933, startPoint y: 207, endPoint x: 784, endPoint y: 325, distance: 190.1
click at [981, 207] on h6 "Firm G Number (omit the G) *" at bounding box center [988, 202] width 135 height 16
drag, startPoint x: 689, startPoint y: 382, endPoint x: 845, endPoint y: 392, distance: 156.3
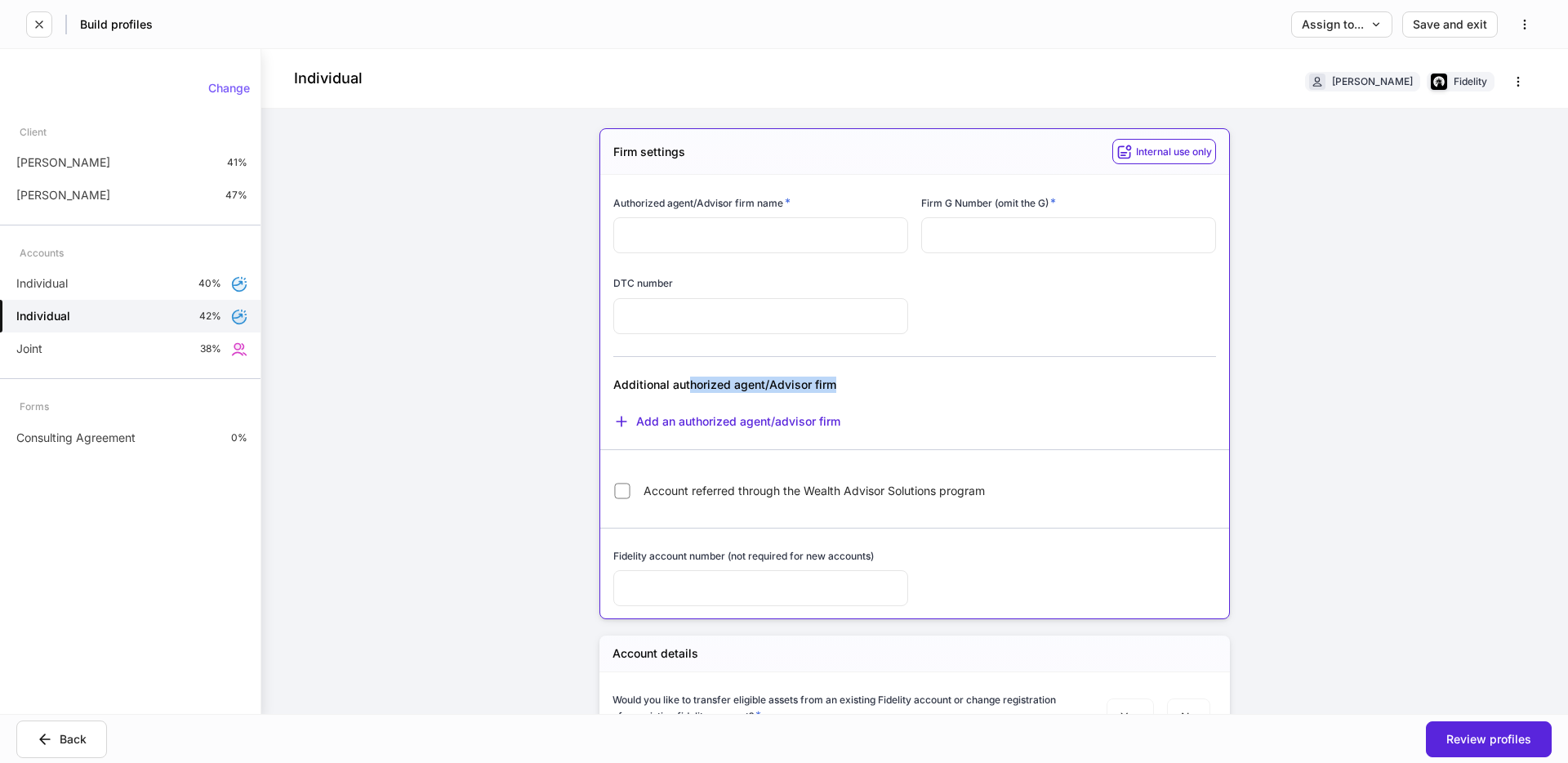
click at [869, 382] on div "Additional authorized agent/Advisor firm" at bounding box center [812, 384] width 398 height 16
click at [754, 389] on div "Additional authorized agent/Advisor firm" at bounding box center [812, 384] width 398 height 16
click at [750, 424] on div "Add an authorized agent/advisor firm" at bounding box center [726, 421] width 227 height 16
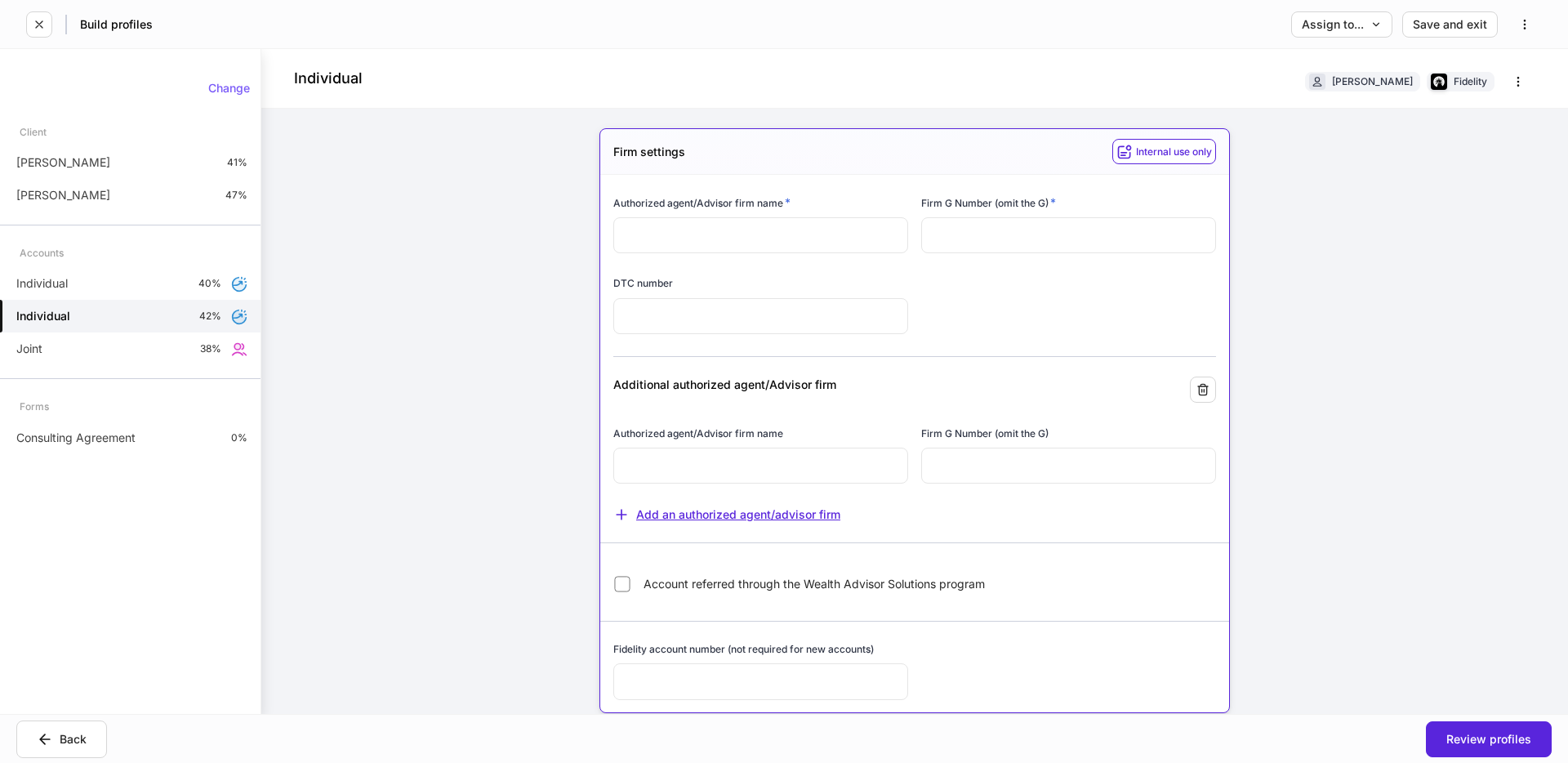
click at [727, 506] on div "Add an authorized agent/advisor firm" at bounding box center [726, 514] width 227 height 16
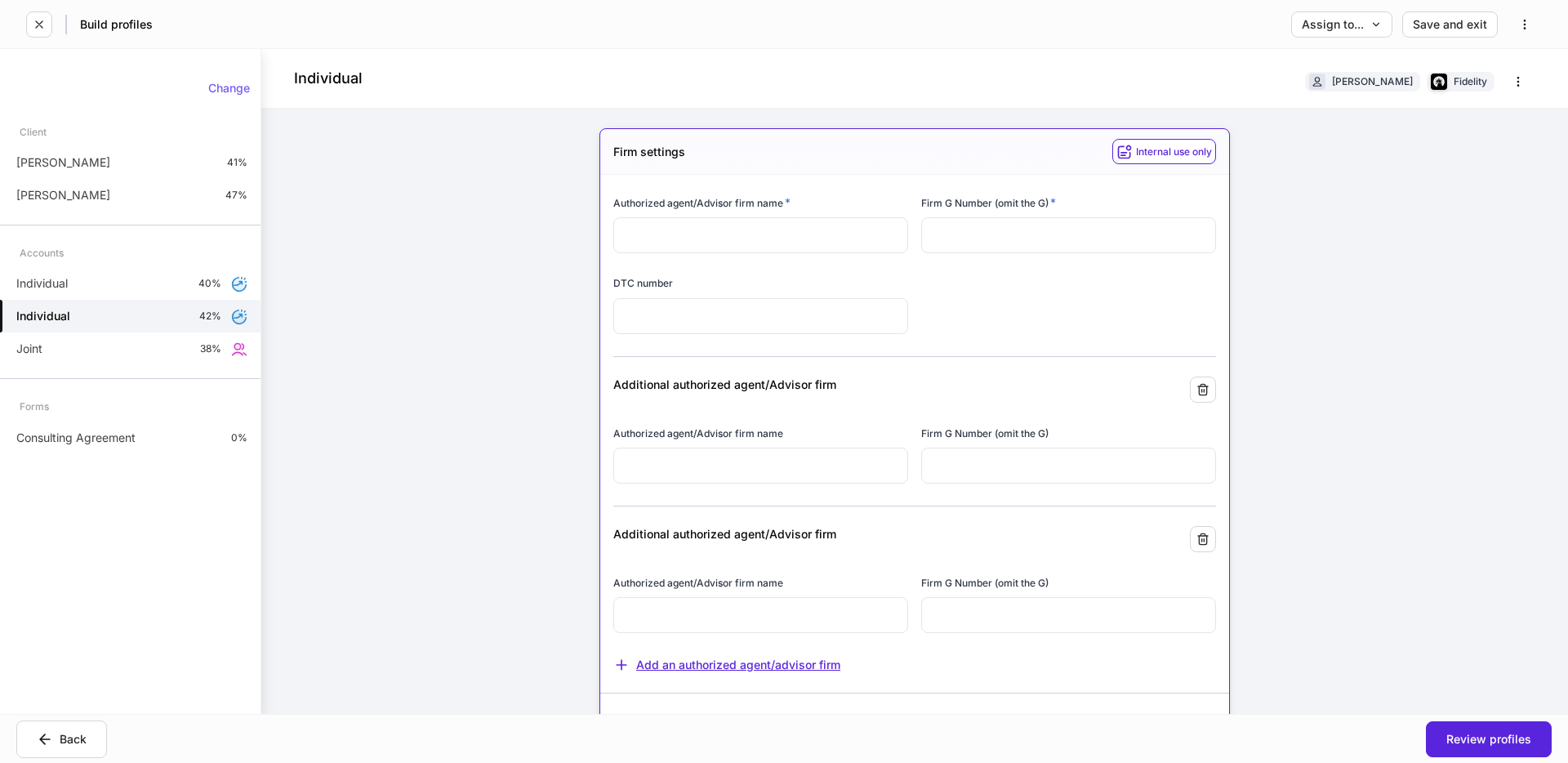
click at [714, 670] on div "Add an authorized agent/advisor firm" at bounding box center [726, 664] width 227 height 16
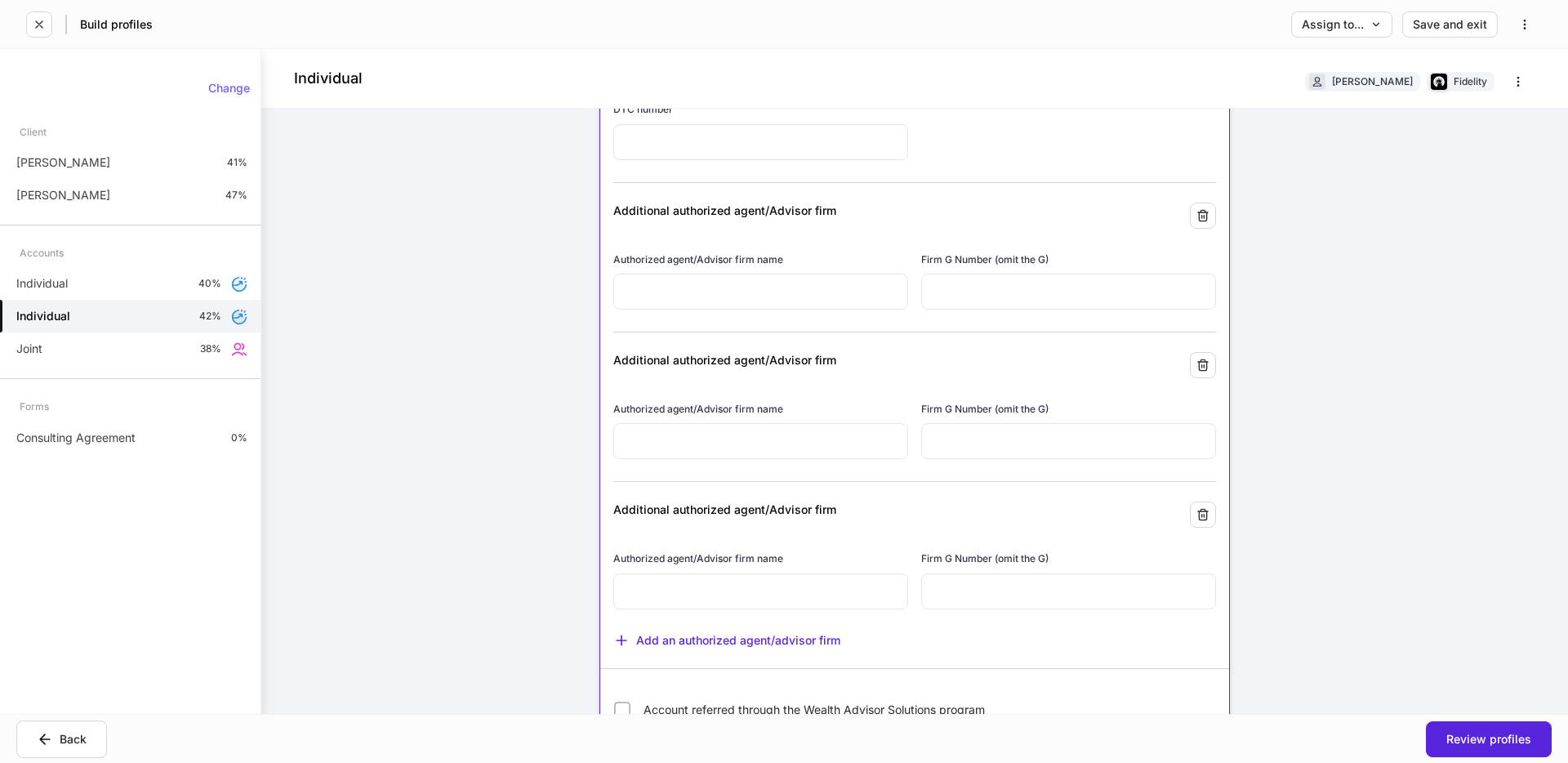
scroll to position [199, 0]
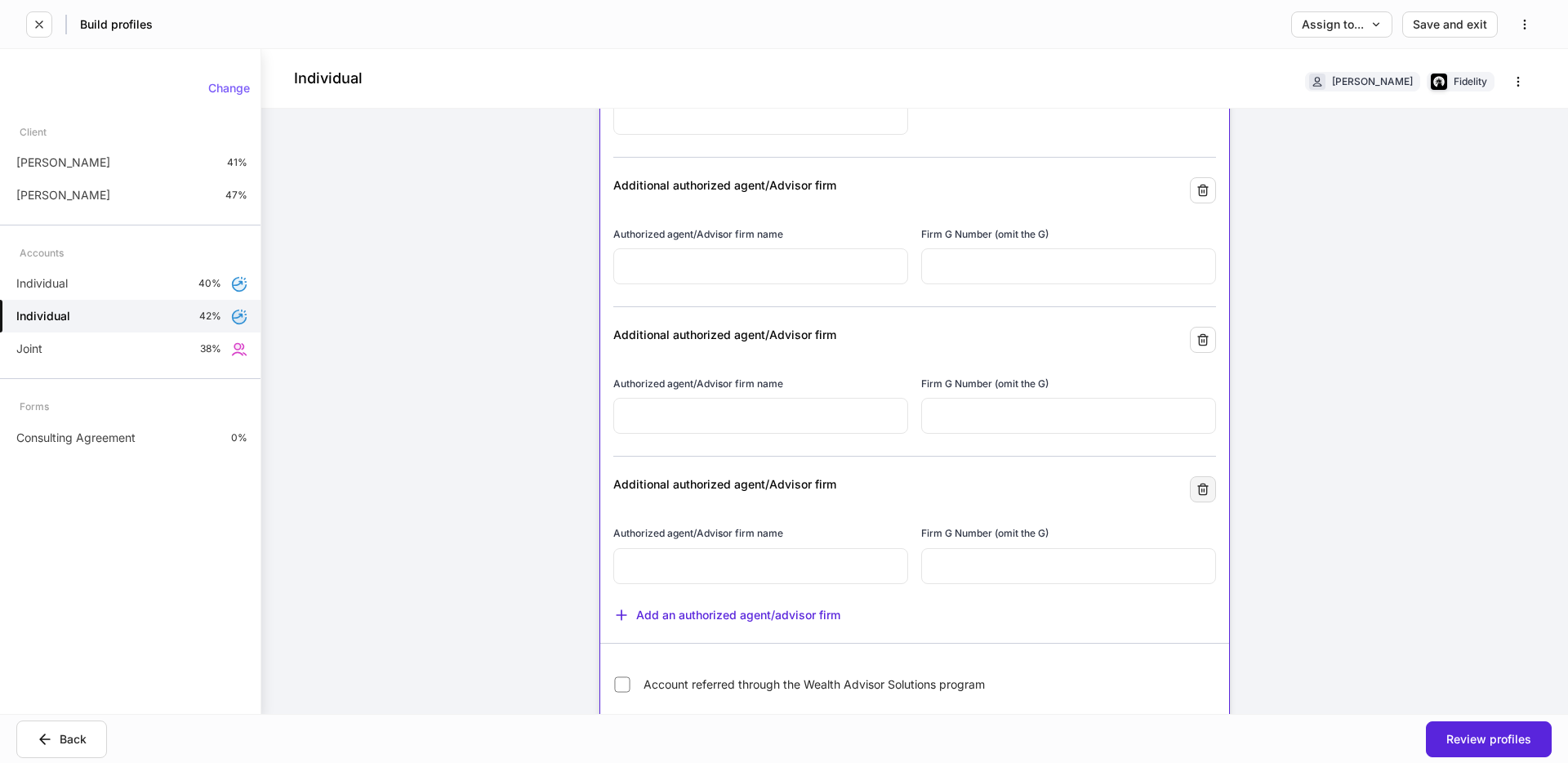
click at [1206, 490] on icon "button" at bounding box center [1202, 489] width 9 height 10
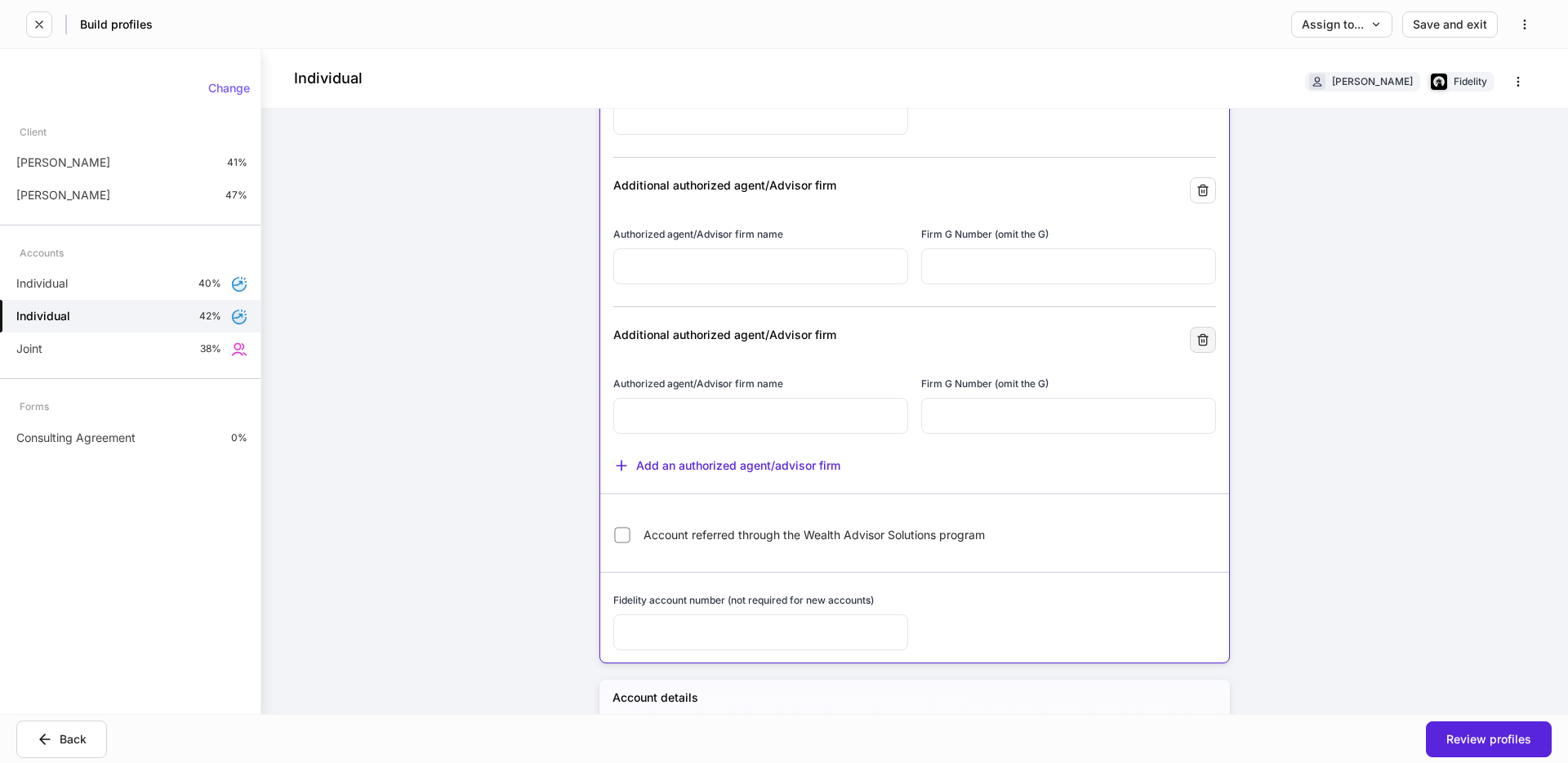
click at [1211, 345] on button "button" at bounding box center [1203, 340] width 26 height 26
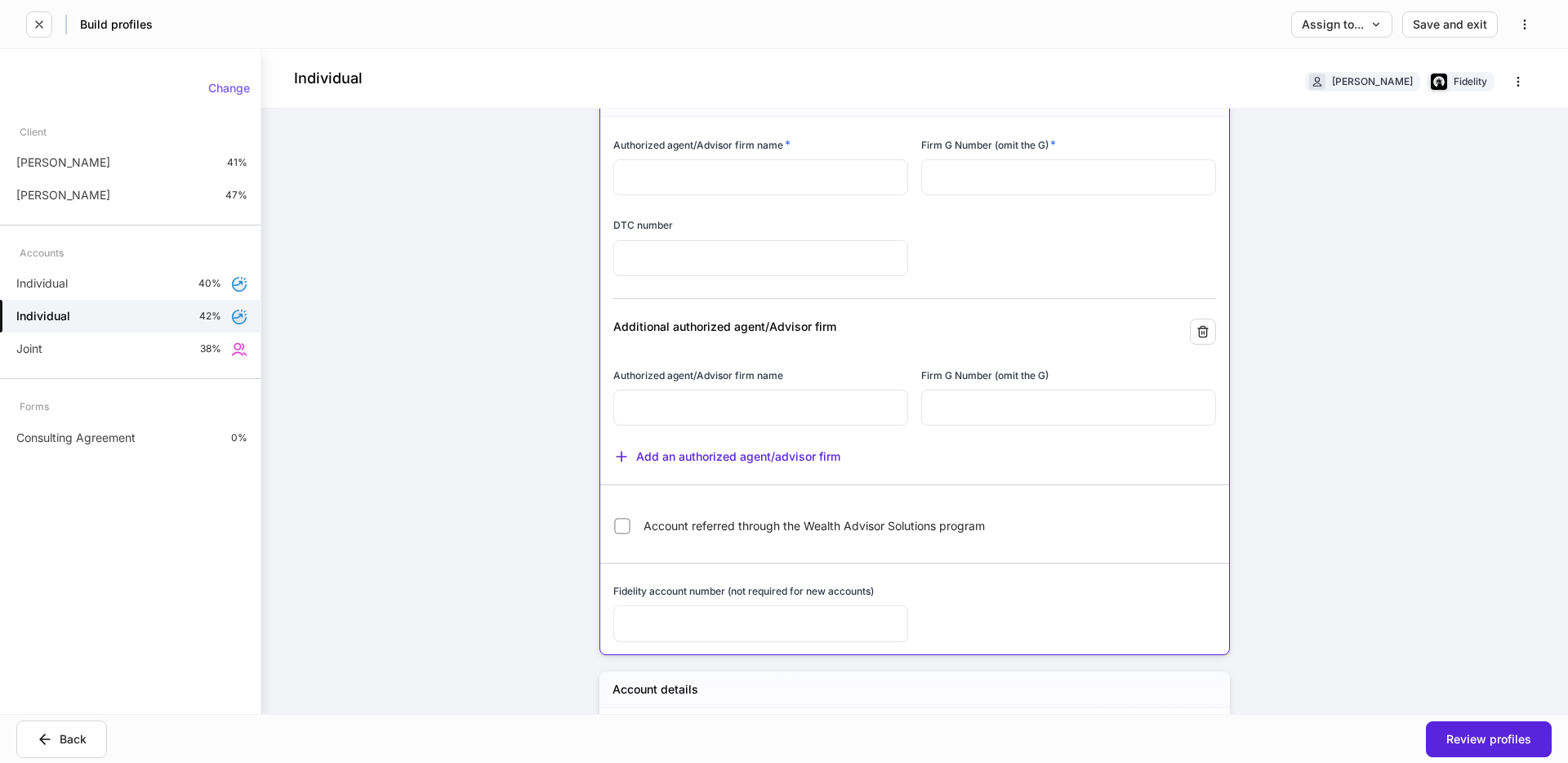
scroll to position [0, 0]
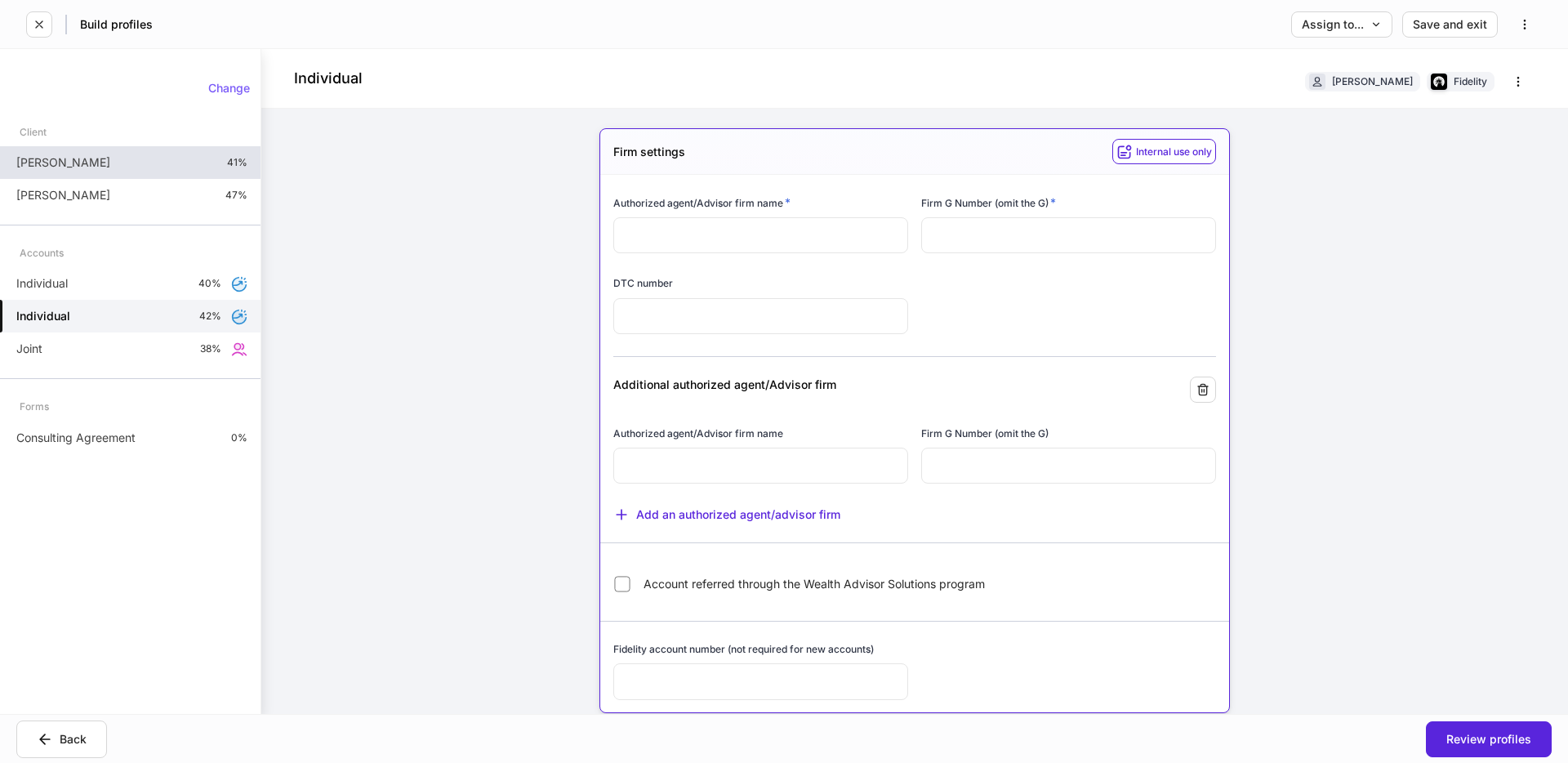
click at [159, 166] on div "[PERSON_NAME] 41%" at bounding box center [130, 162] width 261 height 33
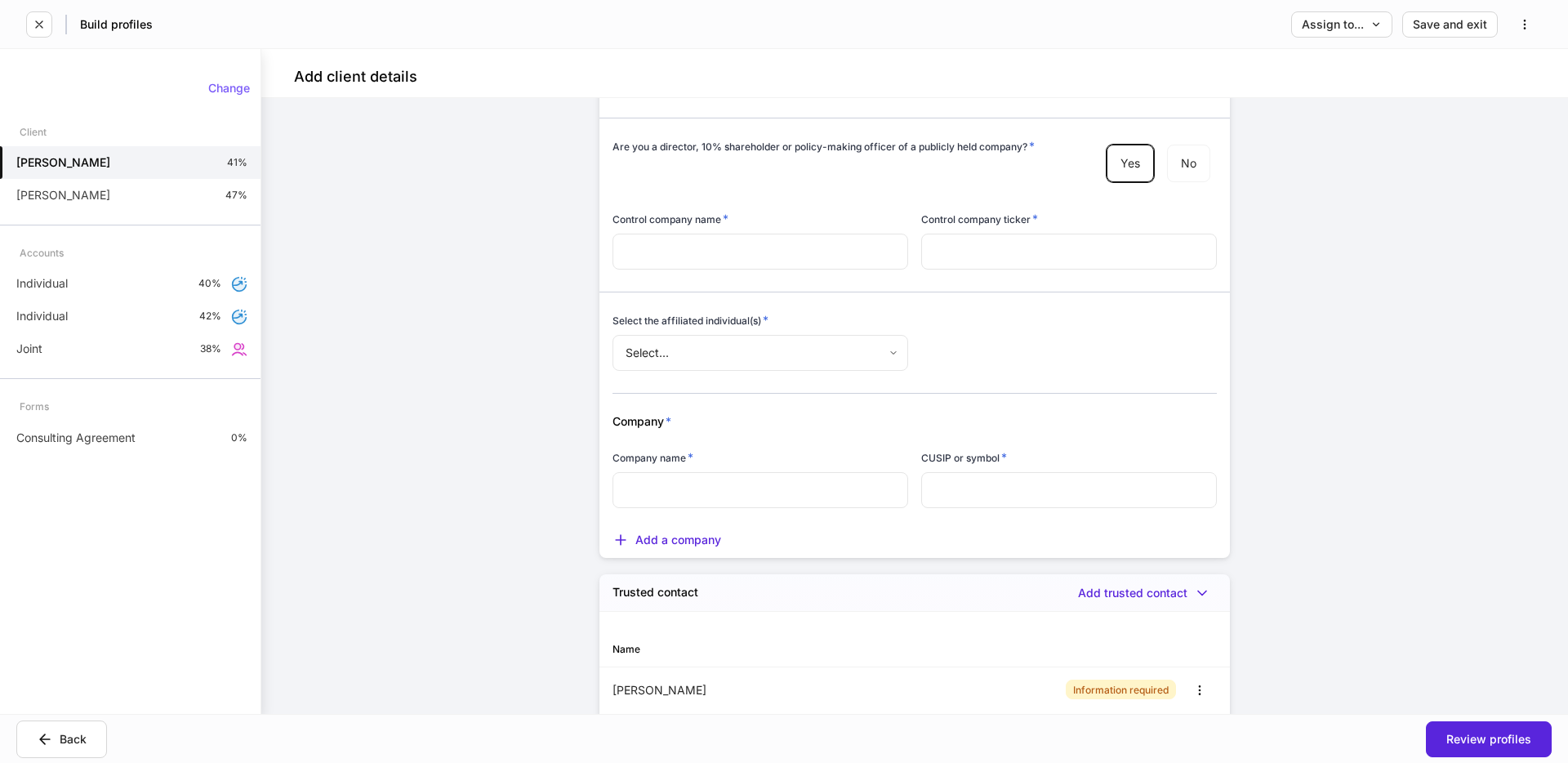
scroll to position [1972, 0]
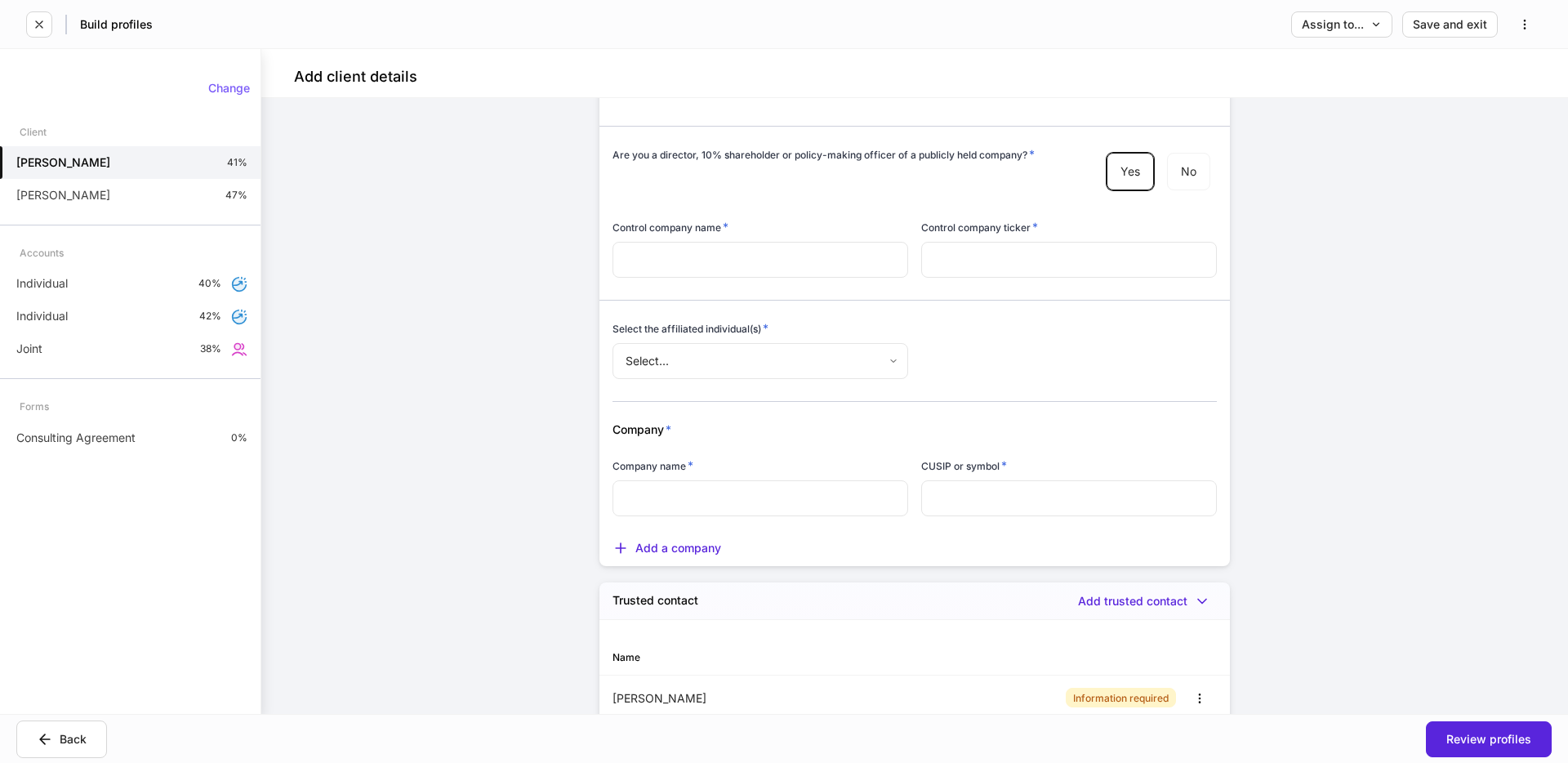
click at [738, 492] on input "text" at bounding box center [760, 498] width 295 height 36
drag, startPoint x: 1030, startPoint y: 515, endPoint x: 905, endPoint y: 516, distance: 125.0
click at [1009, 516] on input "text" at bounding box center [1069, 498] width 295 height 36
click at [903, 516] on input "text" at bounding box center [760, 498] width 295 height 36
drag, startPoint x: 1024, startPoint y: 512, endPoint x: 980, endPoint y: 517, distance: 44.3
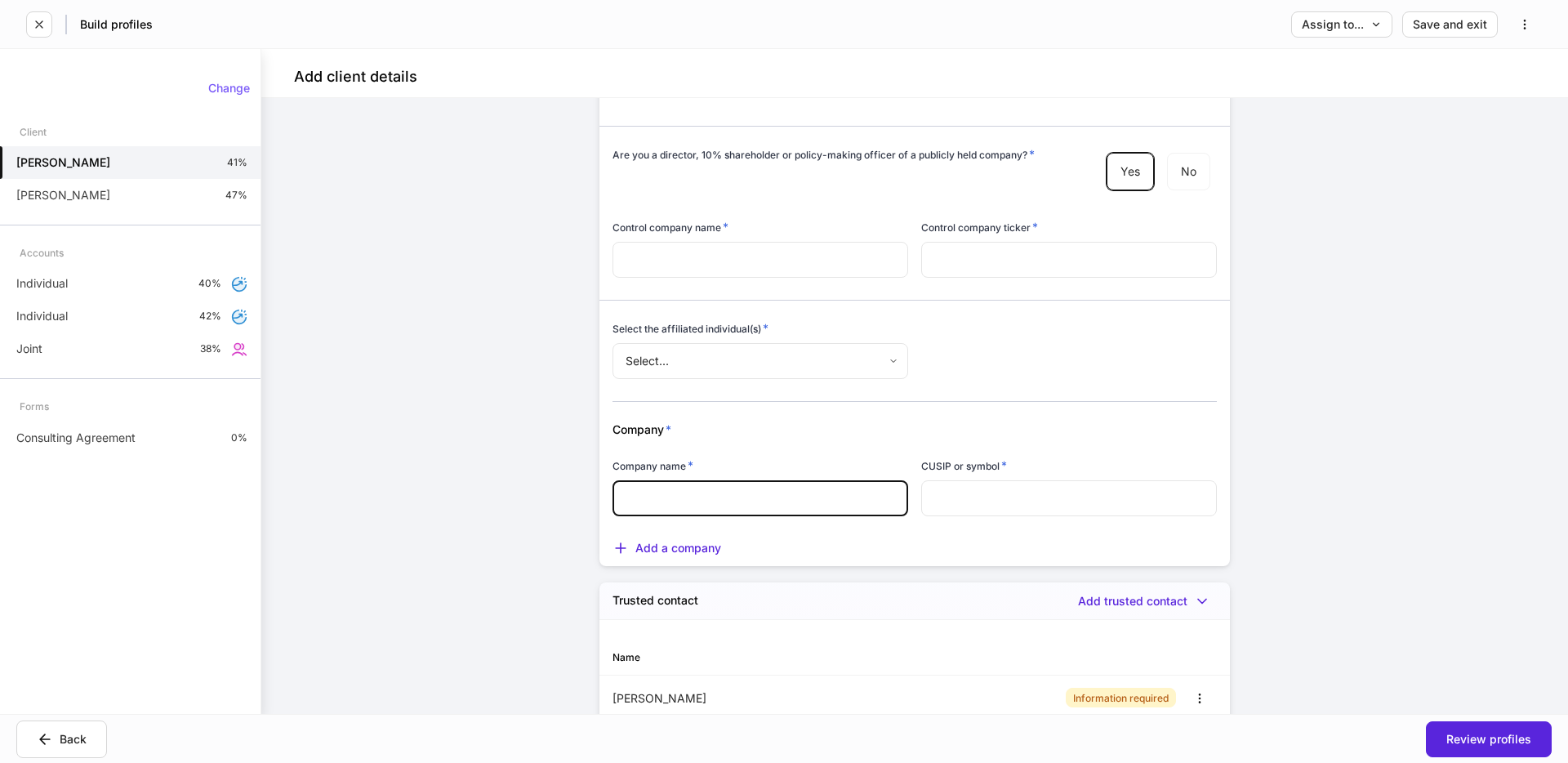
click at [1024, 512] on input "text" at bounding box center [1069, 498] width 295 height 36
click at [662, 546] on div "Add a company" at bounding box center [666, 548] width 108 height 16
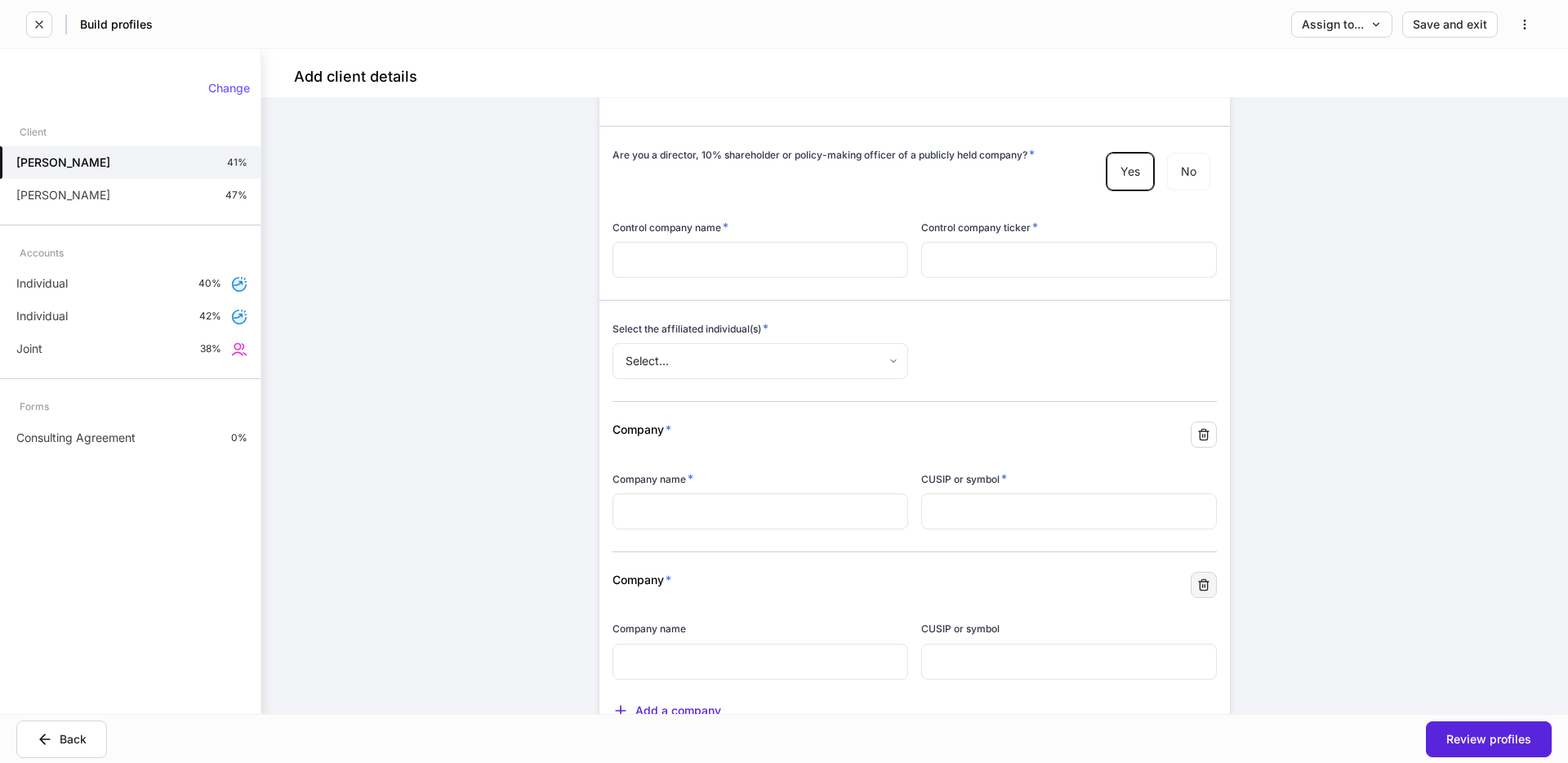
click at [1197, 585] on icon "button" at bounding box center [1204, 585] width 13 height 13
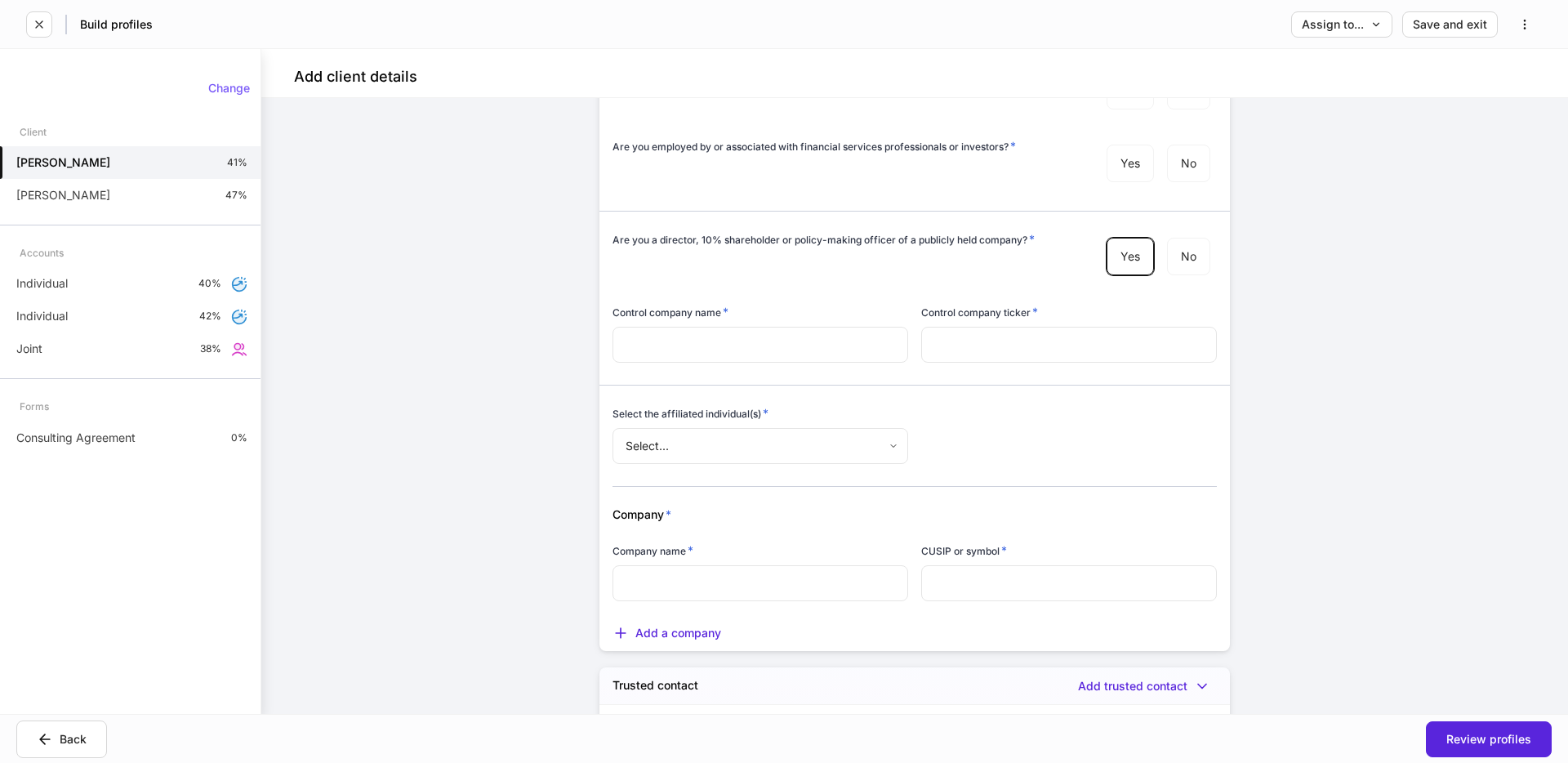
scroll to position [1879, 0]
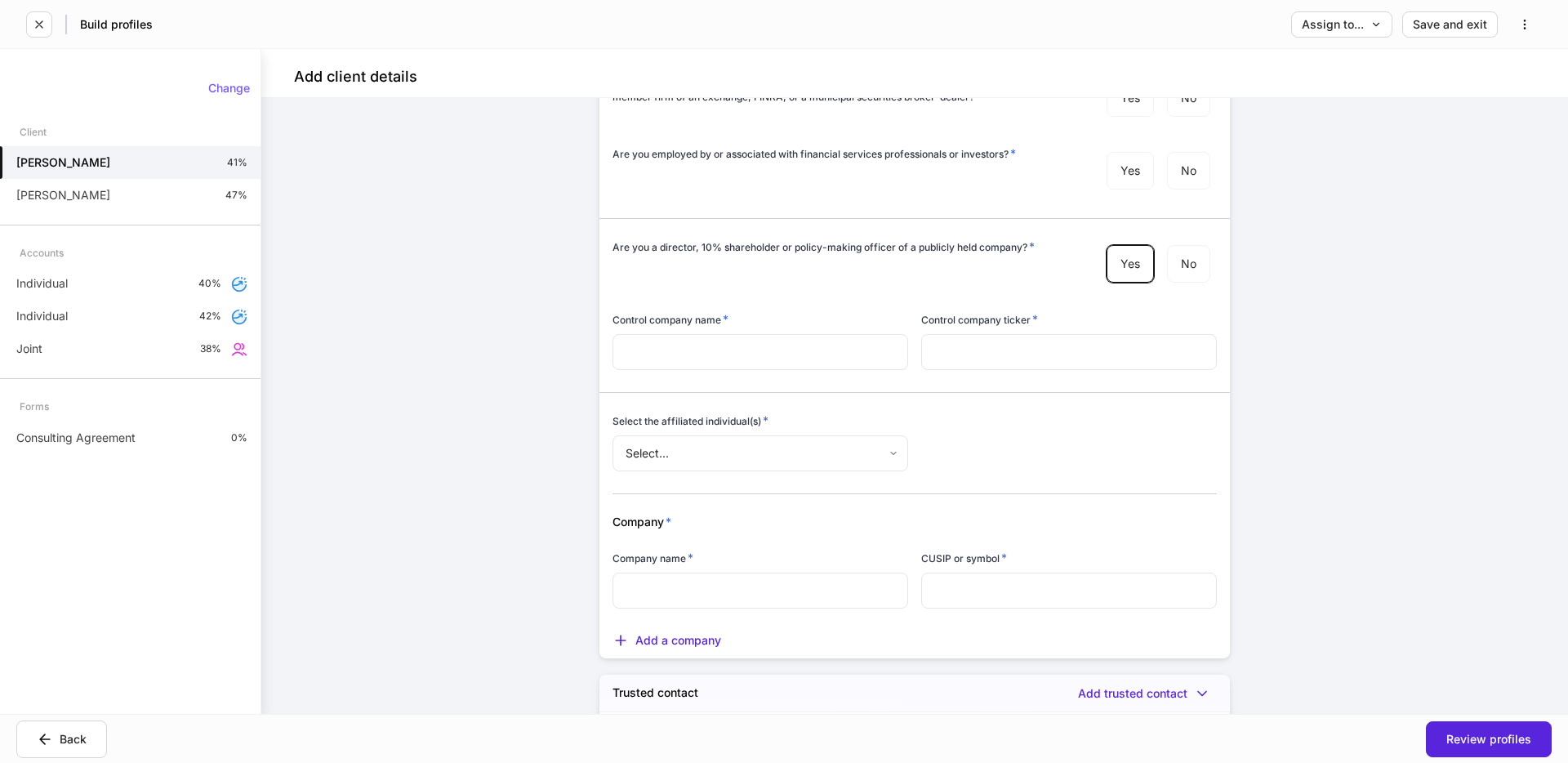
click at [354, 433] on div "**********" at bounding box center [914, 405] width 1307 height 616
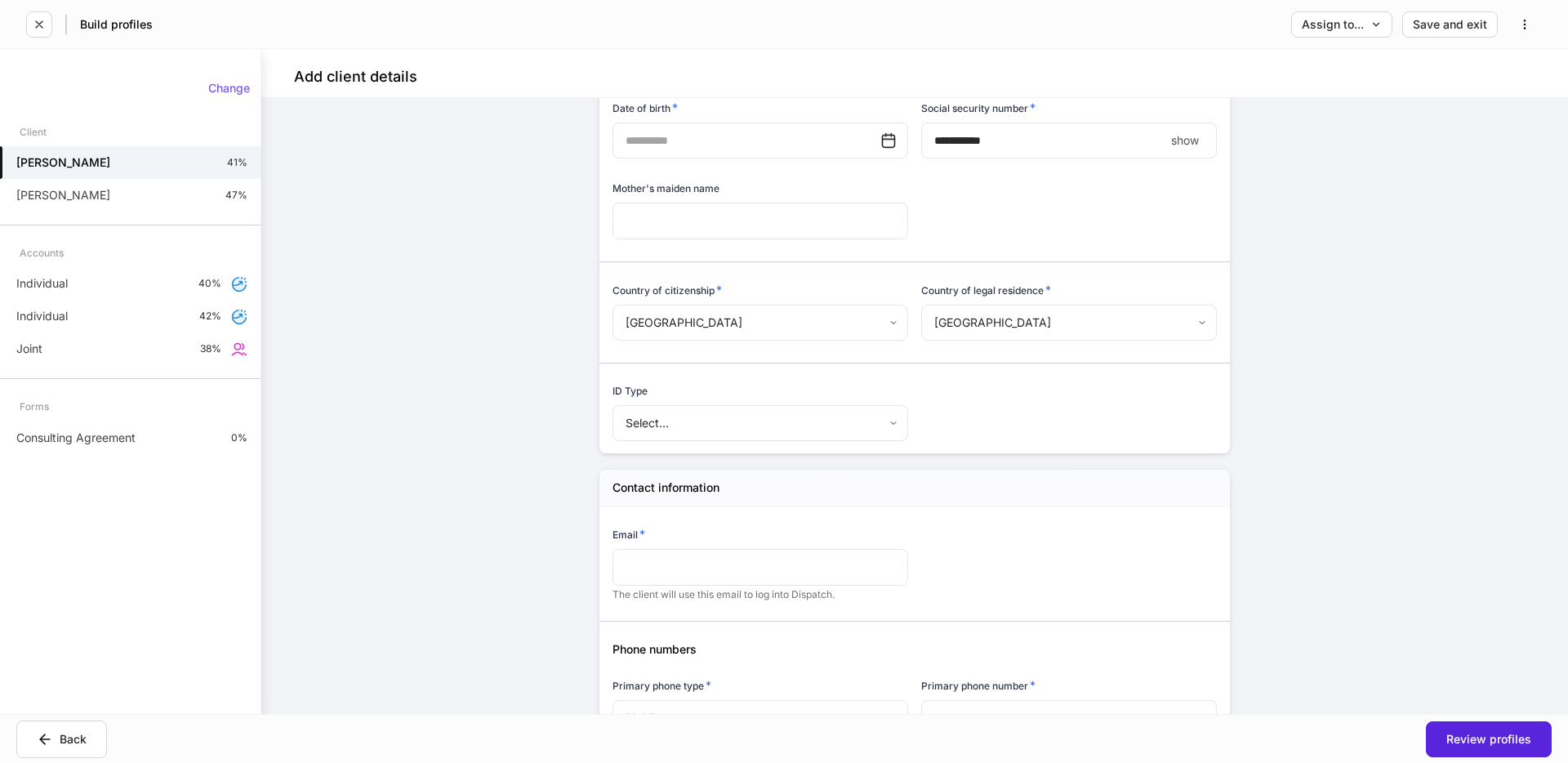
scroll to position [0, 0]
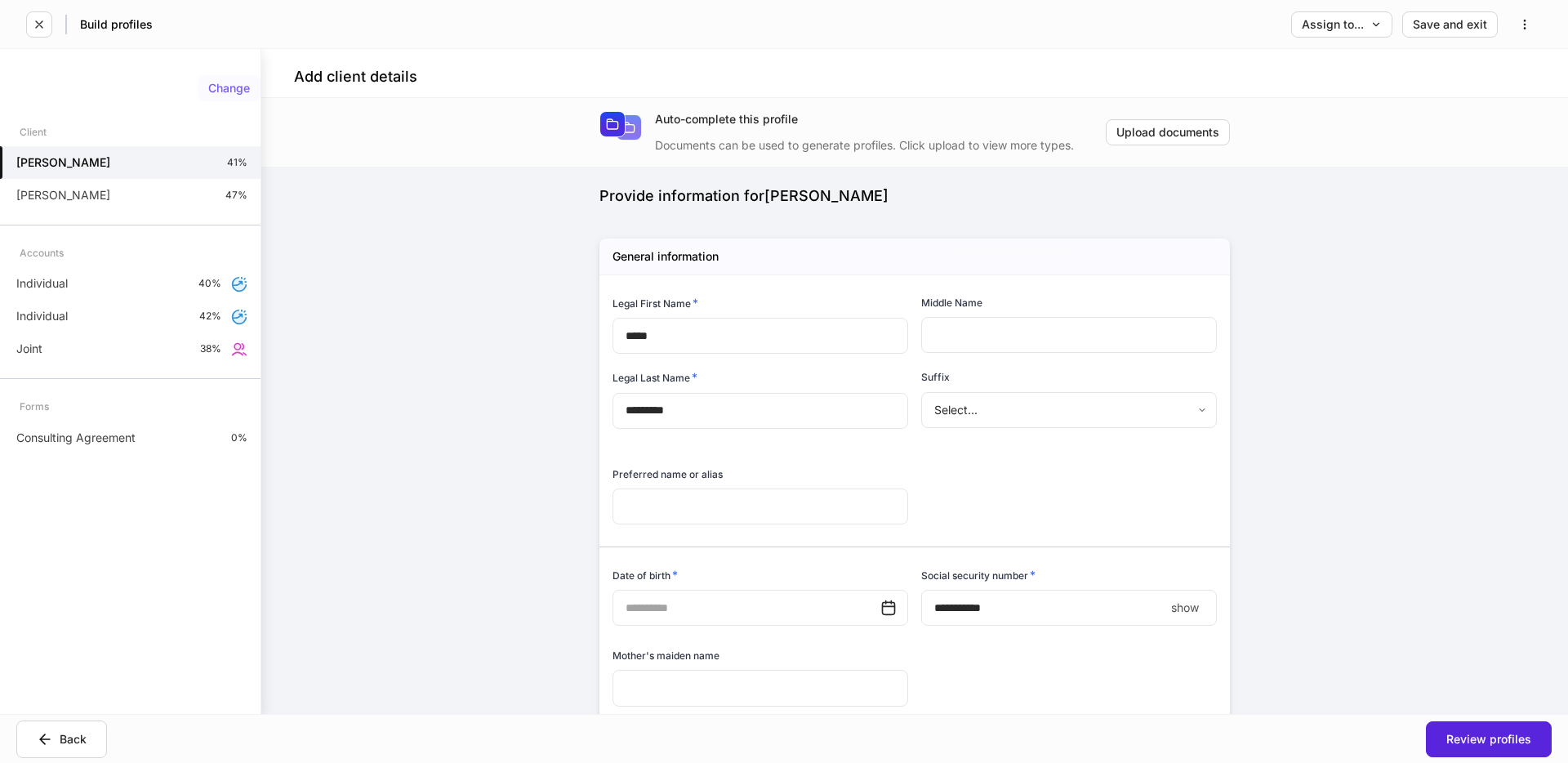
click at [223, 92] on div "Change" at bounding box center [229, 88] width 41 height 11
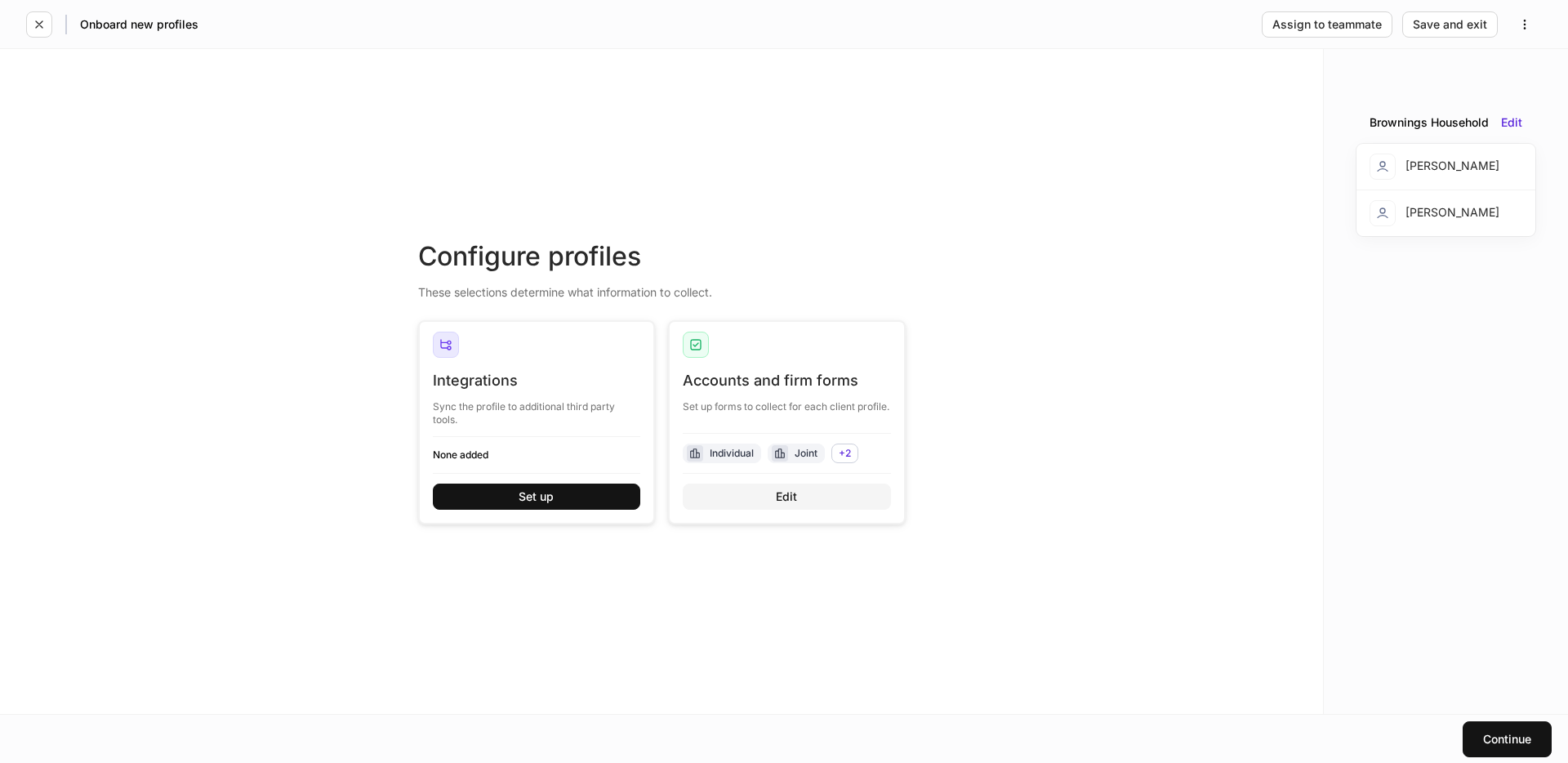
click at [776, 505] on button "Edit" at bounding box center [786, 497] width 208 height 26
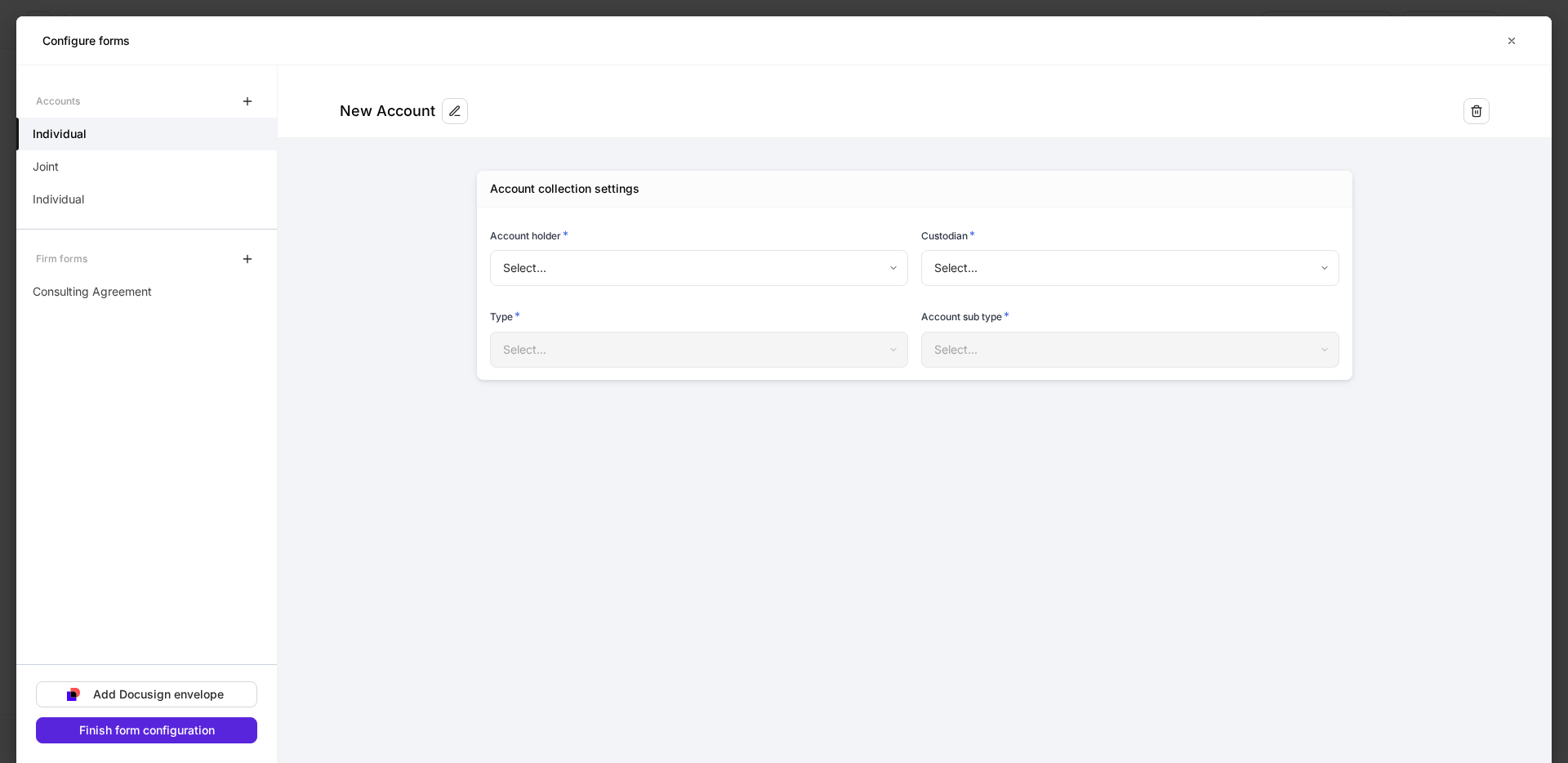
type input "**********"
type input "******"
type input "**********"
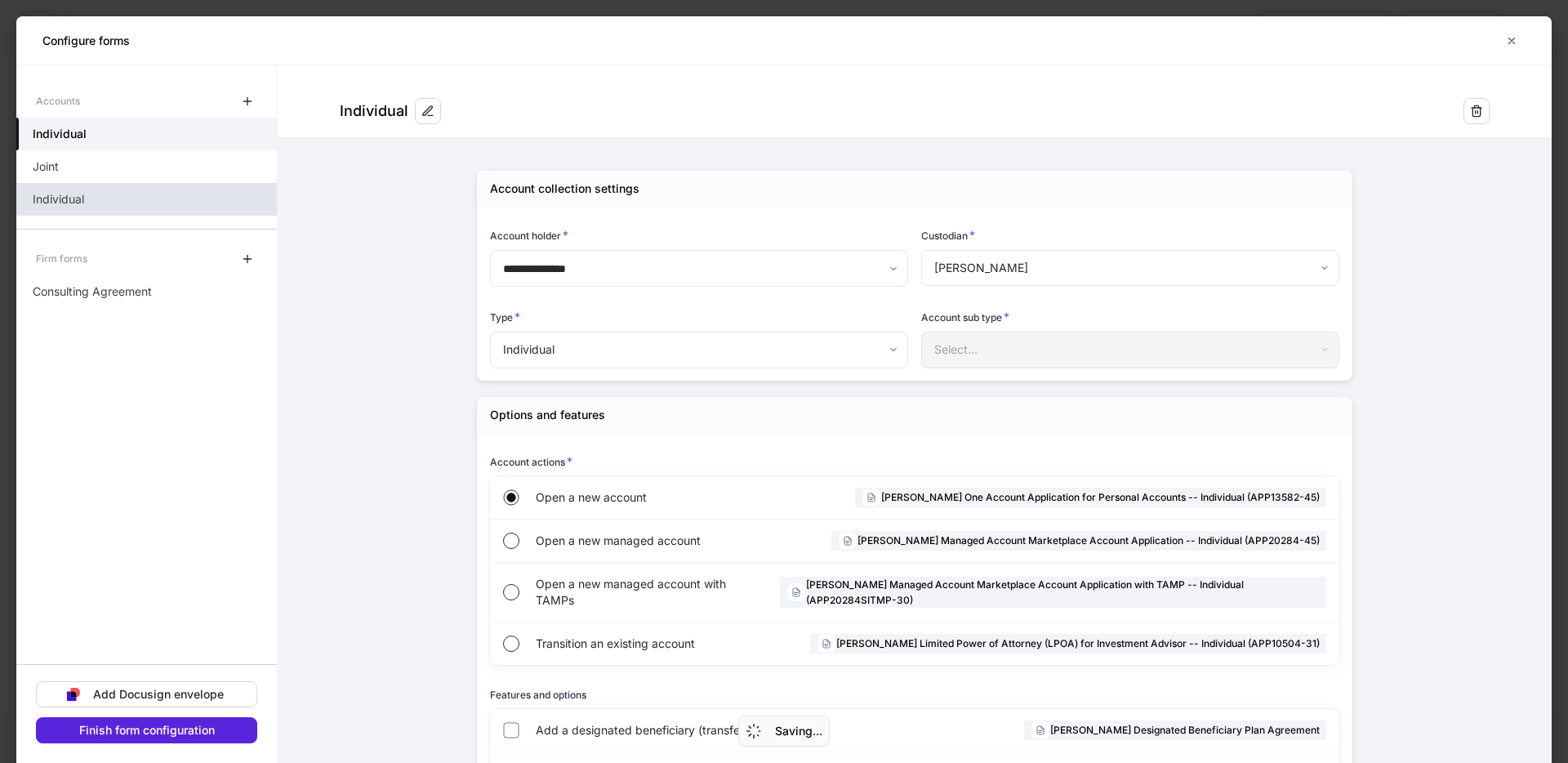
click at [170, 205] on div "Individual" at bounding box center [146, 199] width 261 height 33
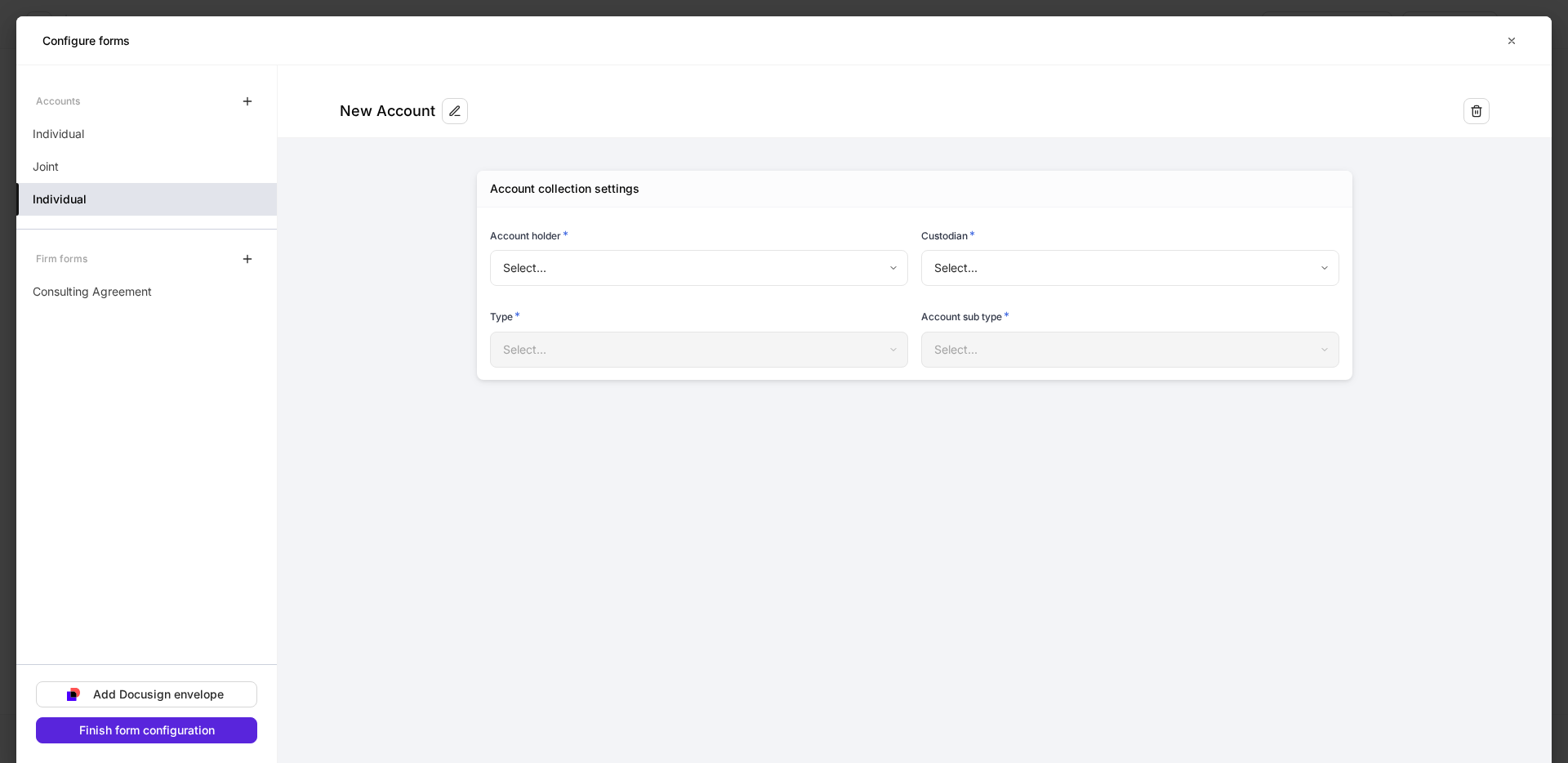
type input "**********"
type input "********"
type input "**********"
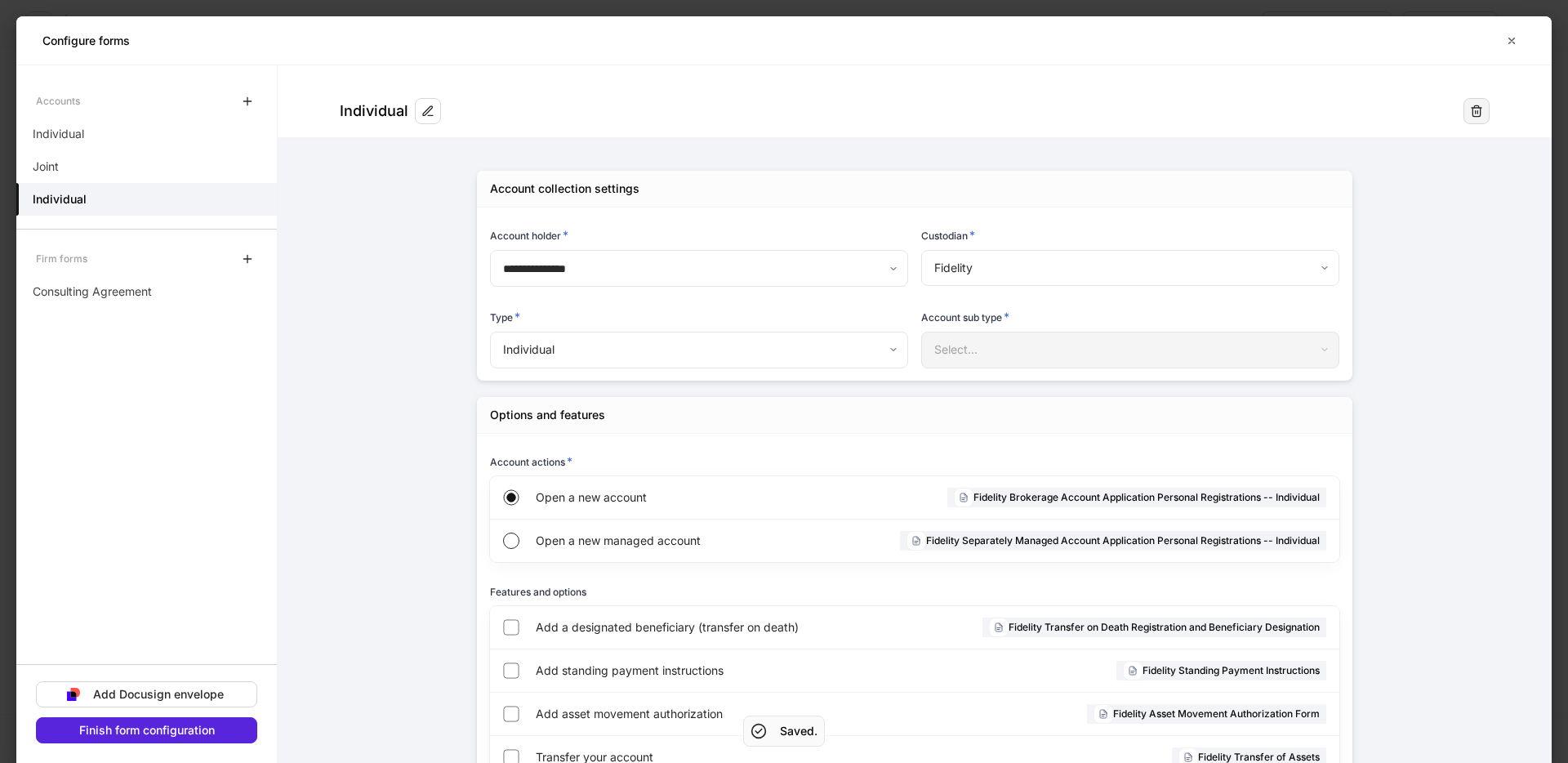
click at [1473, 110] on icon "button" at bounding box center [1477, 111] width 13 height 13
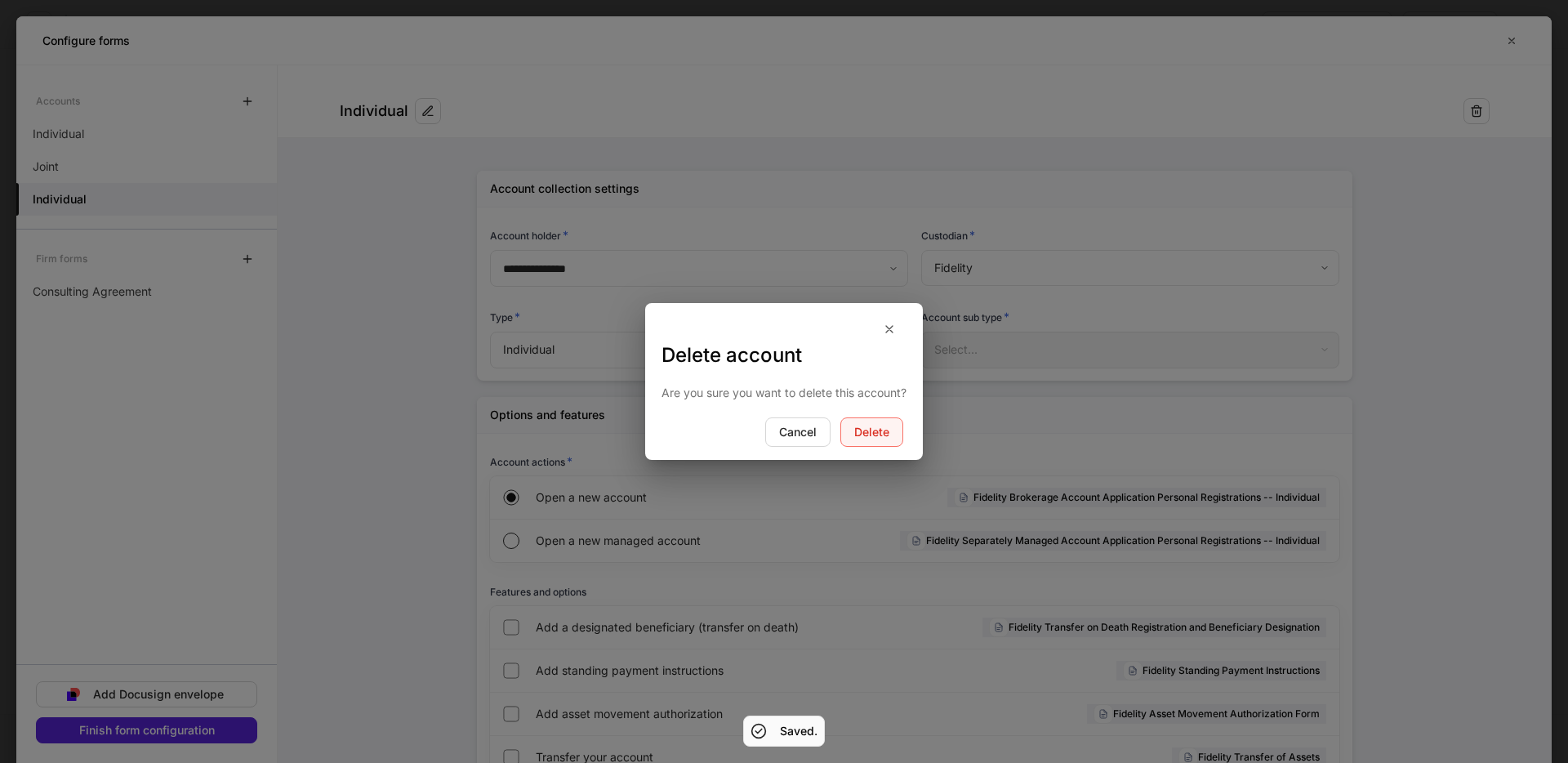
click at [865, 437] on div "Delete" at bounding box center [871, 432] width 35 height 11
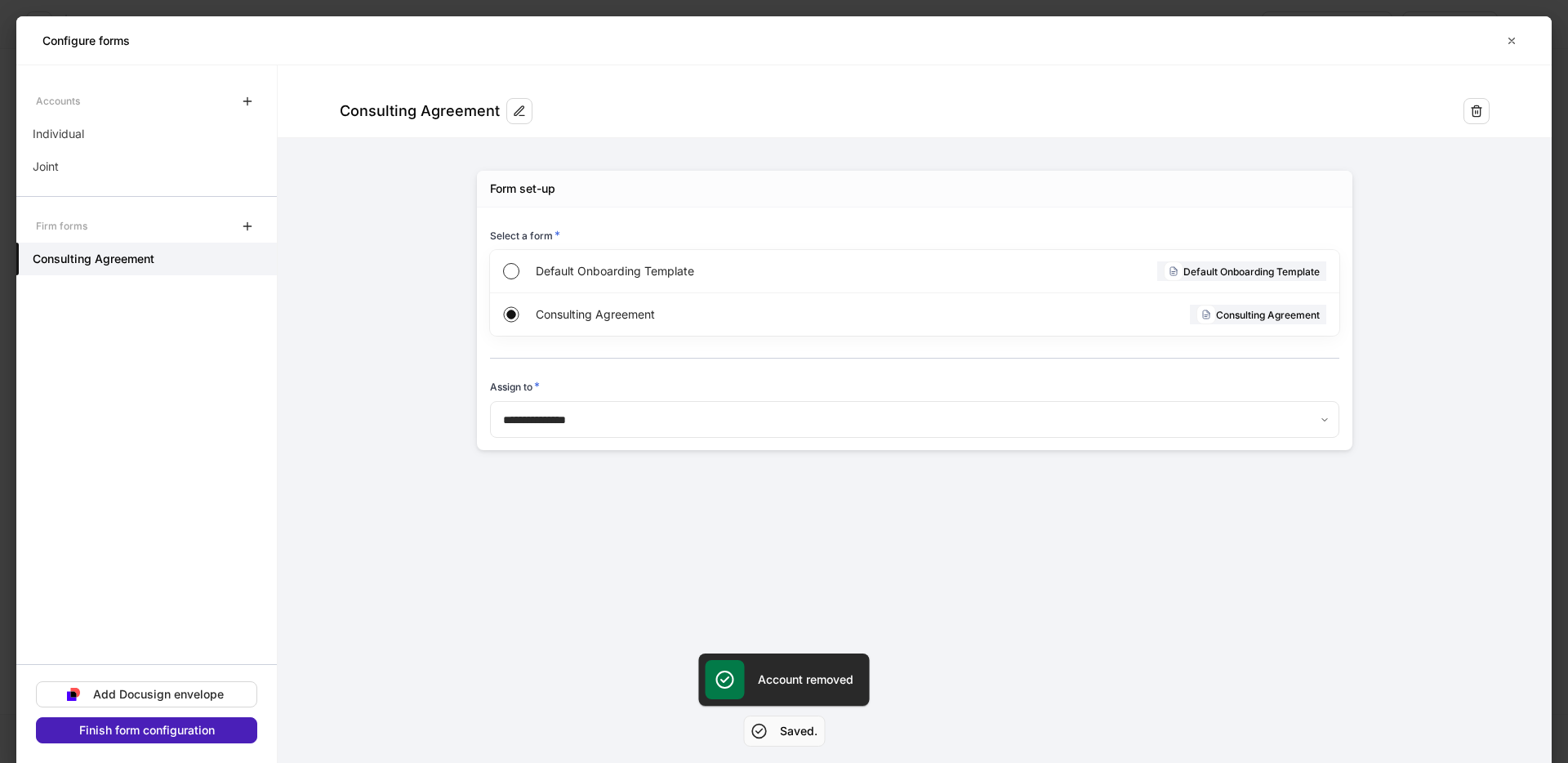
click at [149, 739] on button "Finish form configuration" at bounding box center [146, 730] width 221 height 26
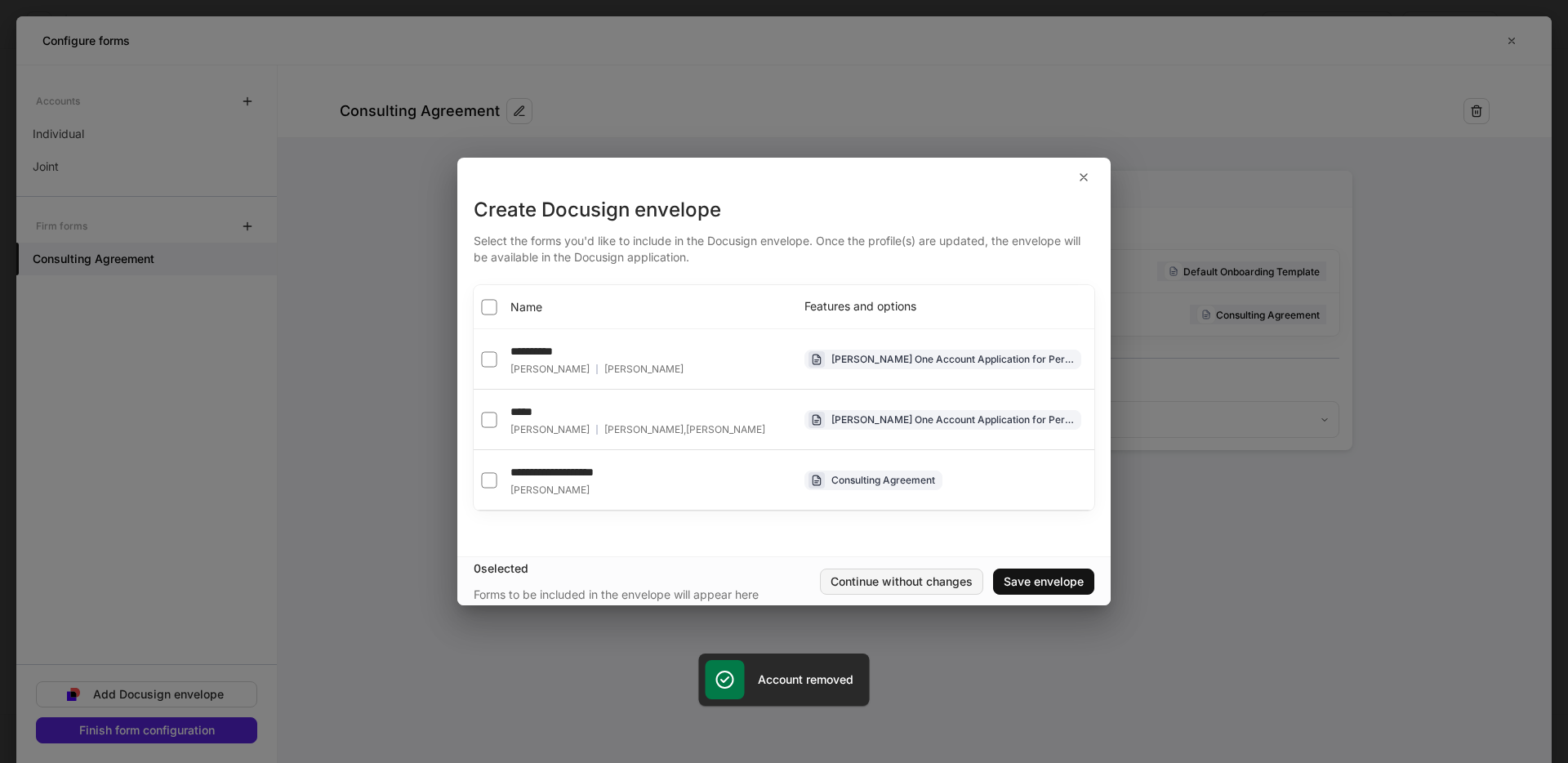
click at [953, 585] on div "Continue without changes" at bounding box center [901, 581] width 142 height 11
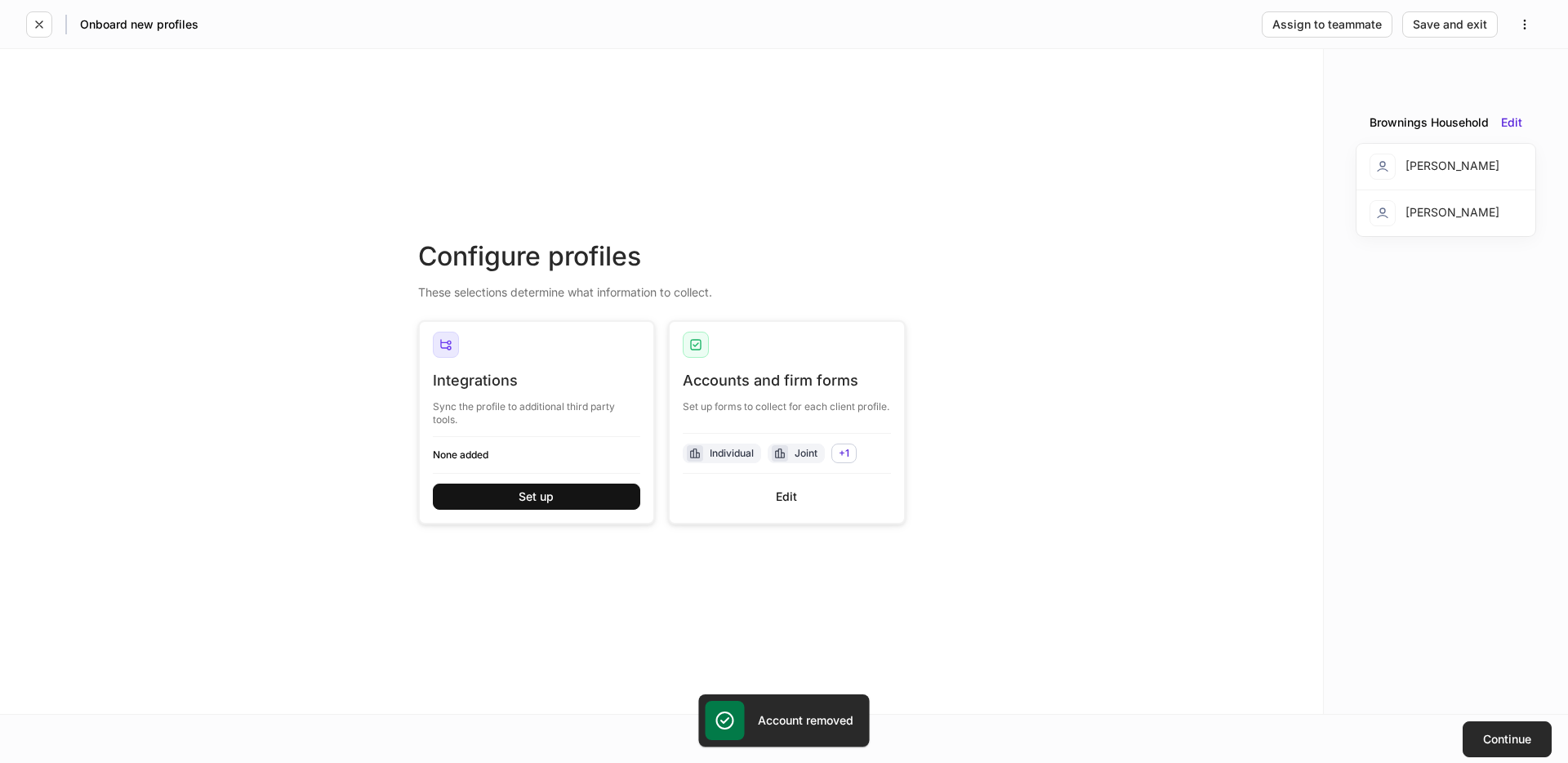
drag, startPoint x: 1521, startPoint y: 755, endPoint x: 1513, endPoint y: 756, distance: 8.1
click at [1520, 755] on button "Continue" at bounding box center [1507, 739] width 89 height 36
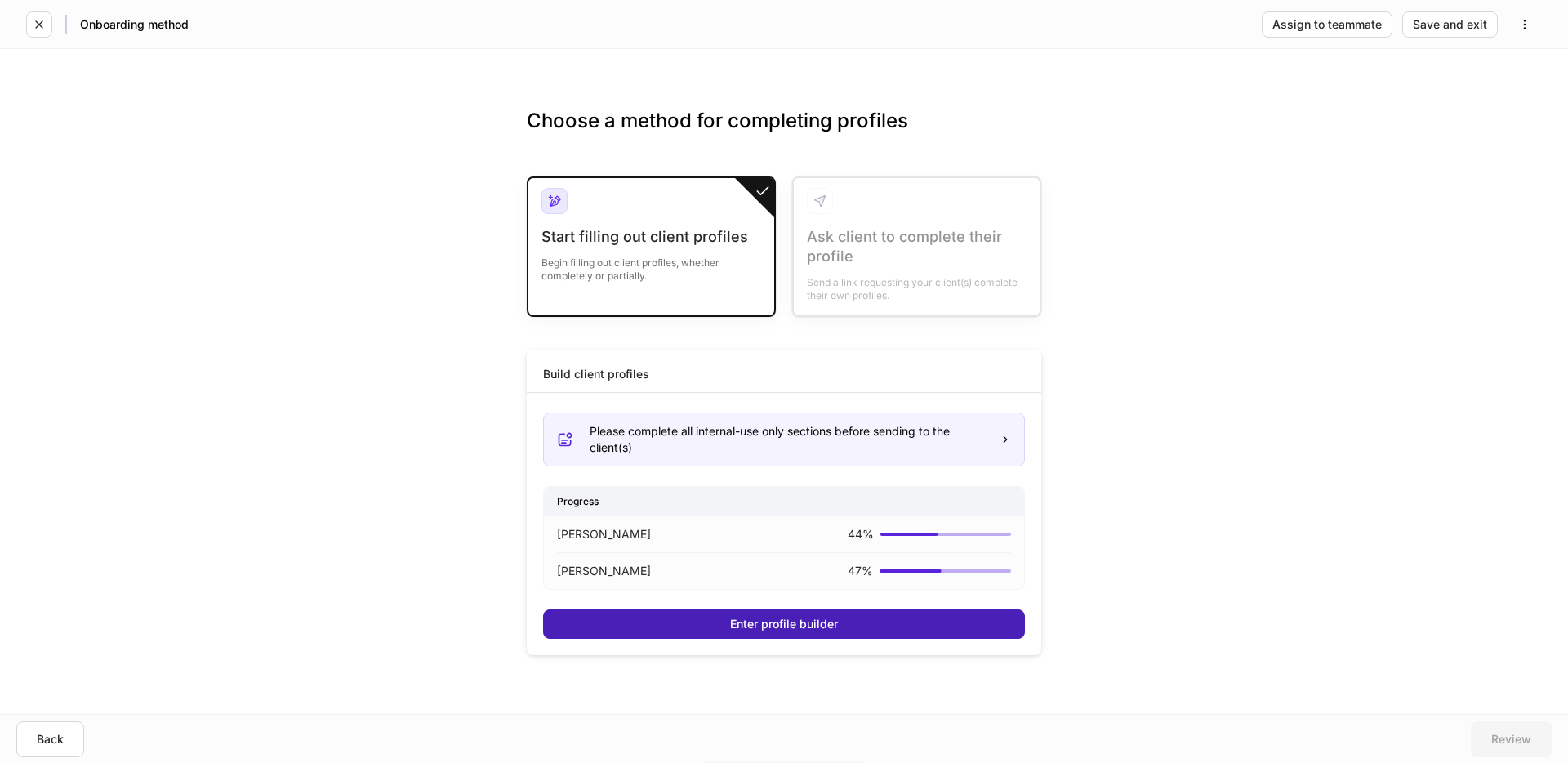
click at [912, 627] on button "Enter profile builder" at bounding box center [784, 624] width 482 height 29
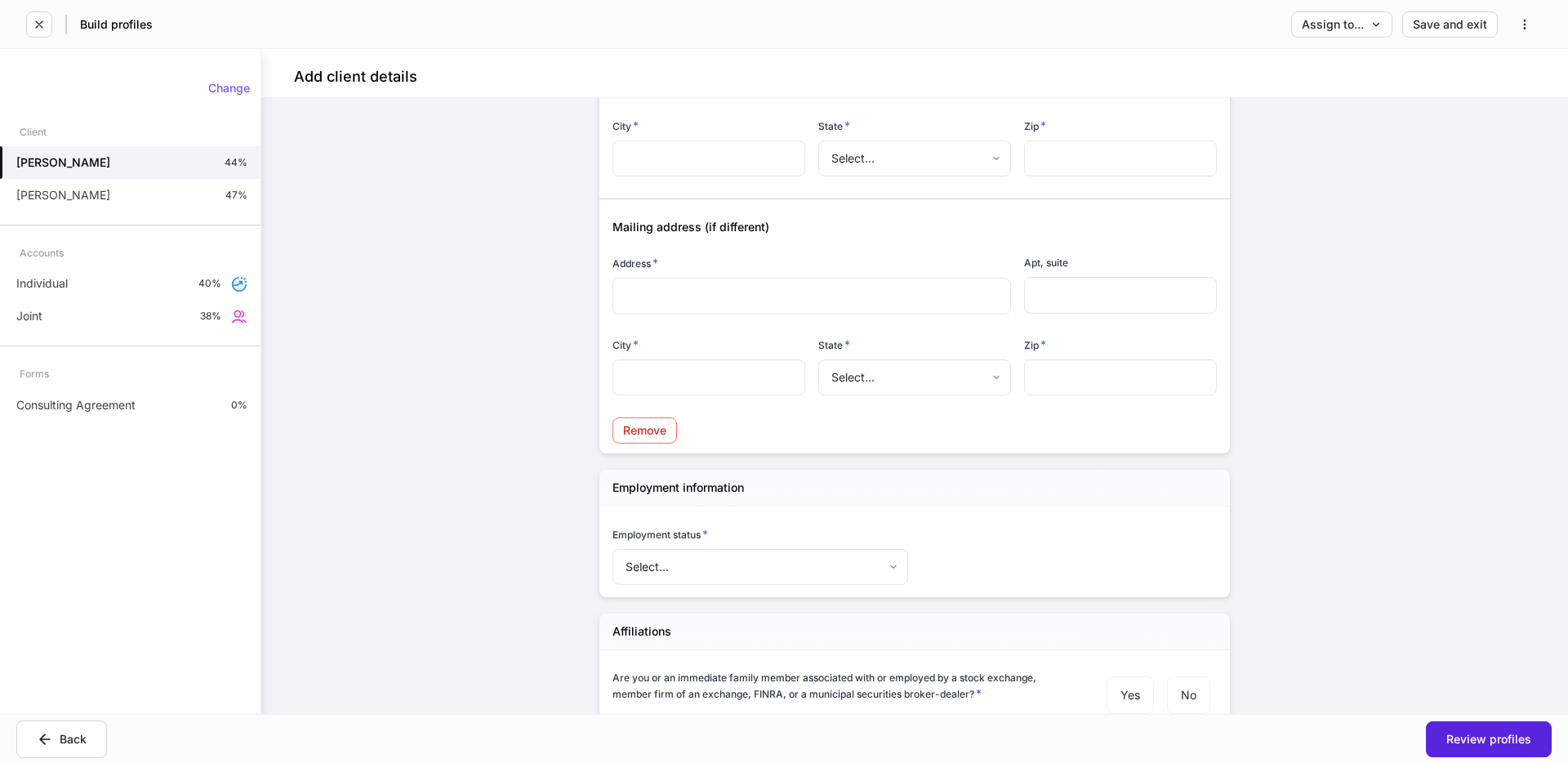
scroll to position [1343, 0]
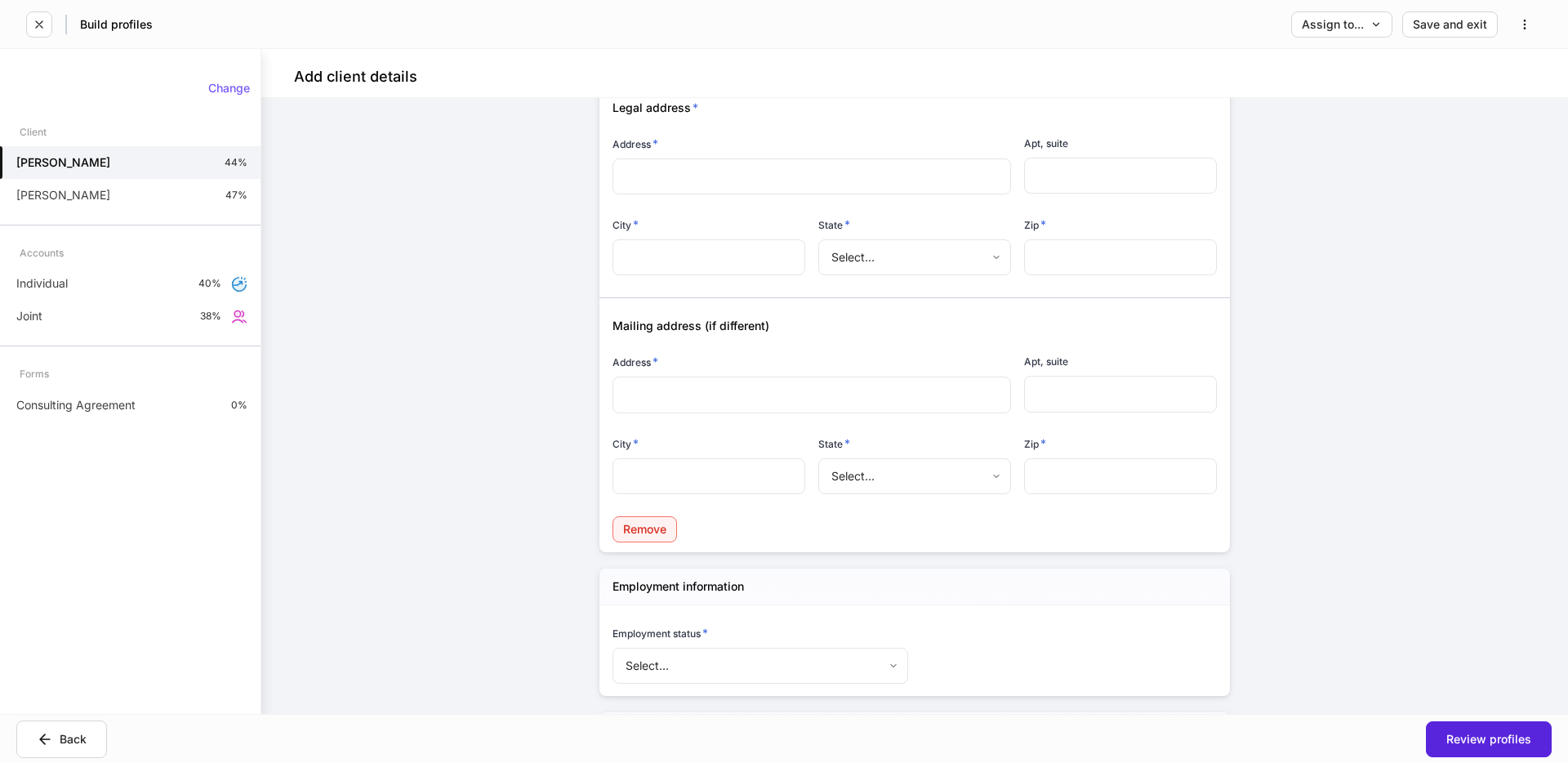
click at [624, 526] on div "Remove" at bounding box center [644, 529] width 43 height 11
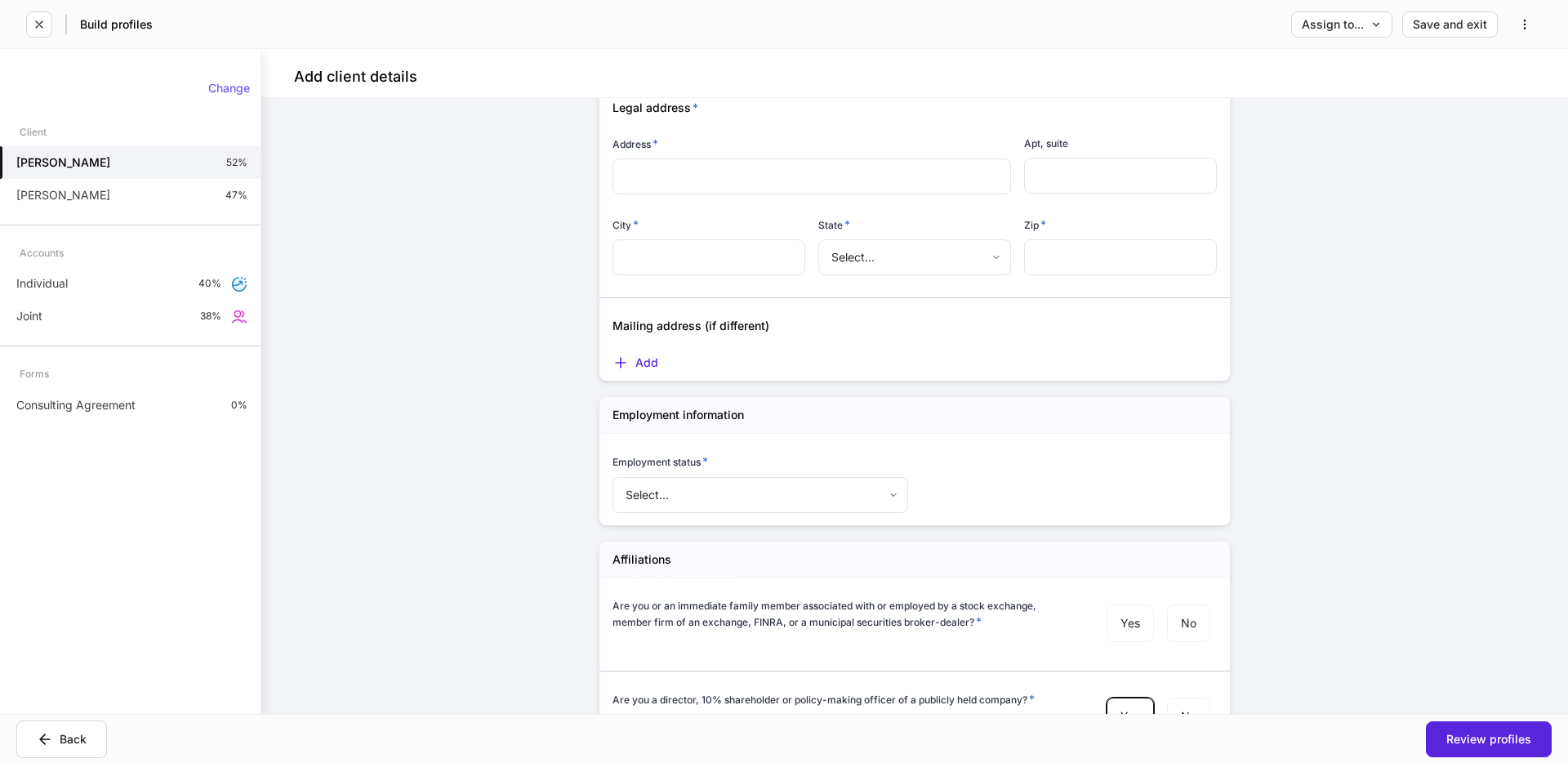
scroll to position [1145, 0]
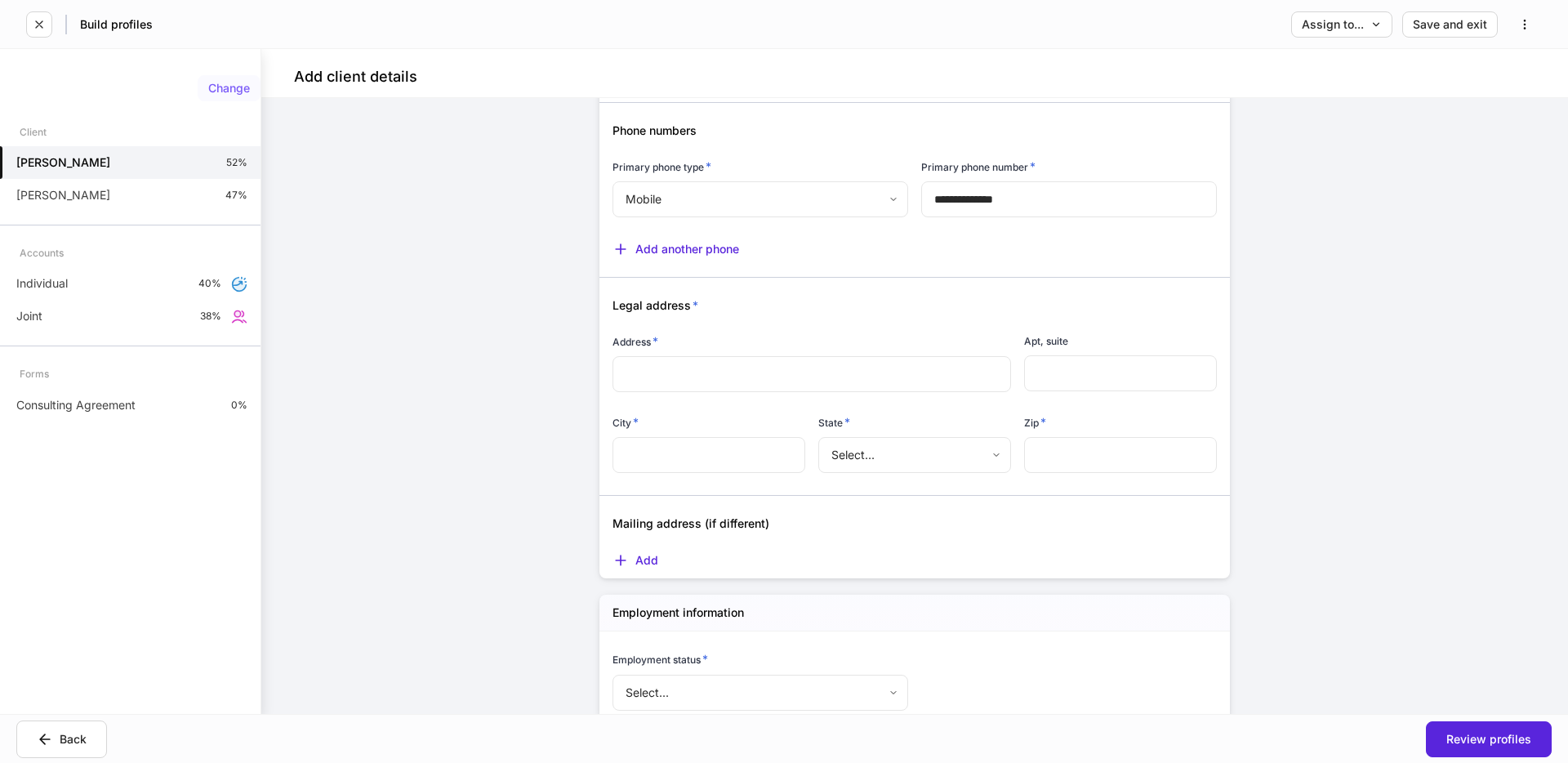
click at [226, 77] on button "Change" at bounding box center [229, 88] width 63 height 26
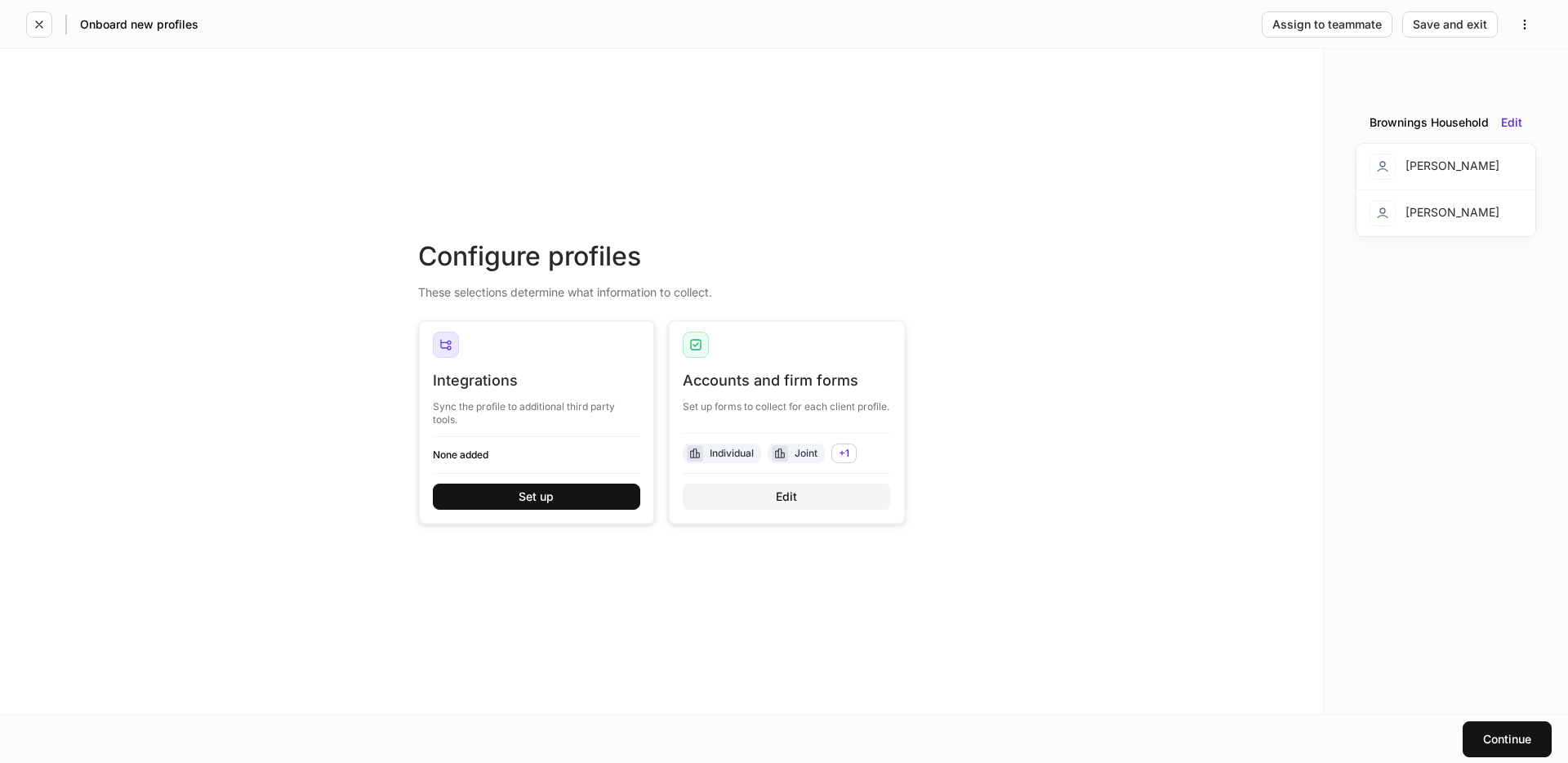
click at [814, 504] on button "Edit" at bounding box center [786, 497] width 208 height 26
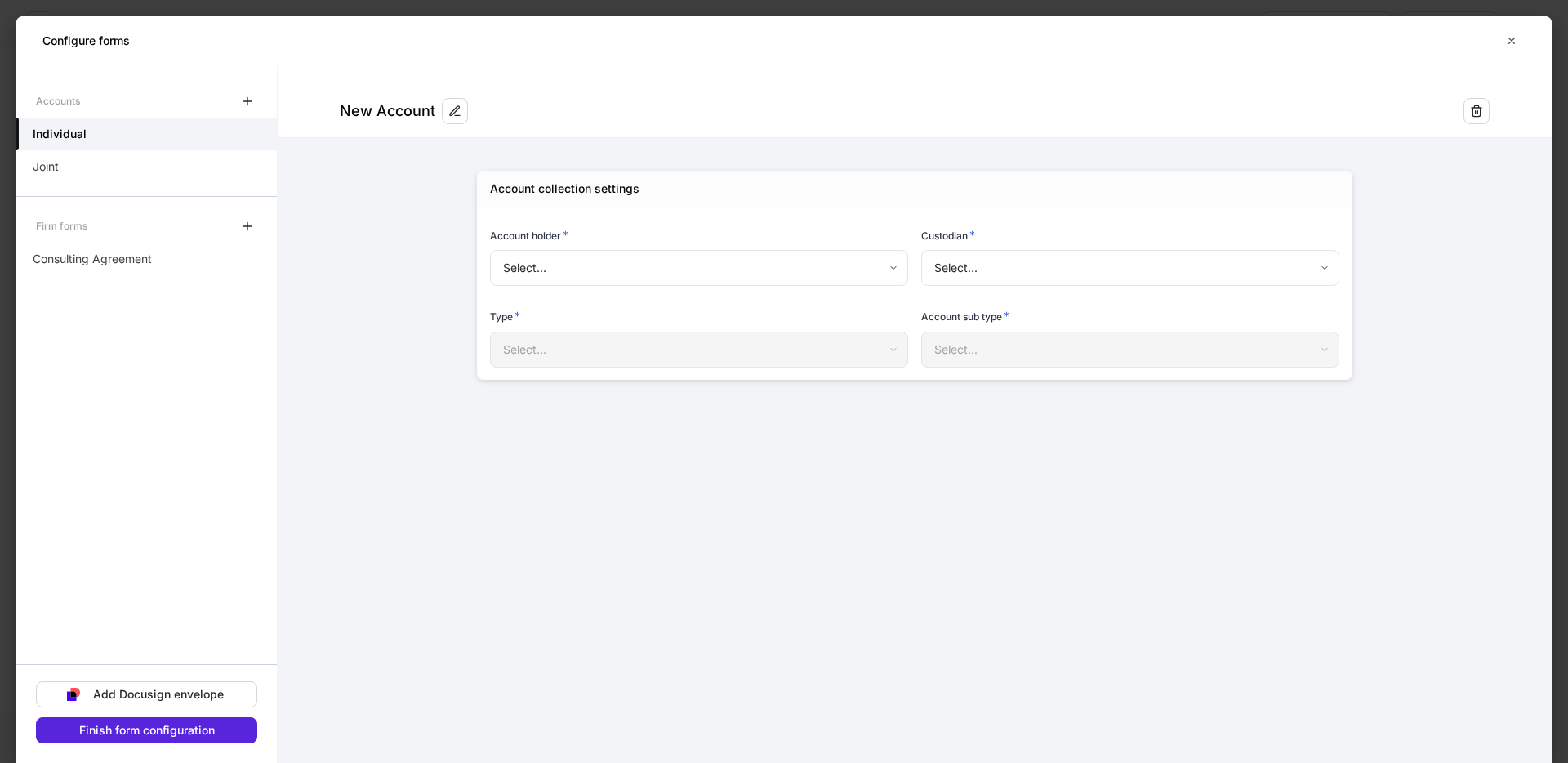
type input "**********"
type input "******"
type input "**********"
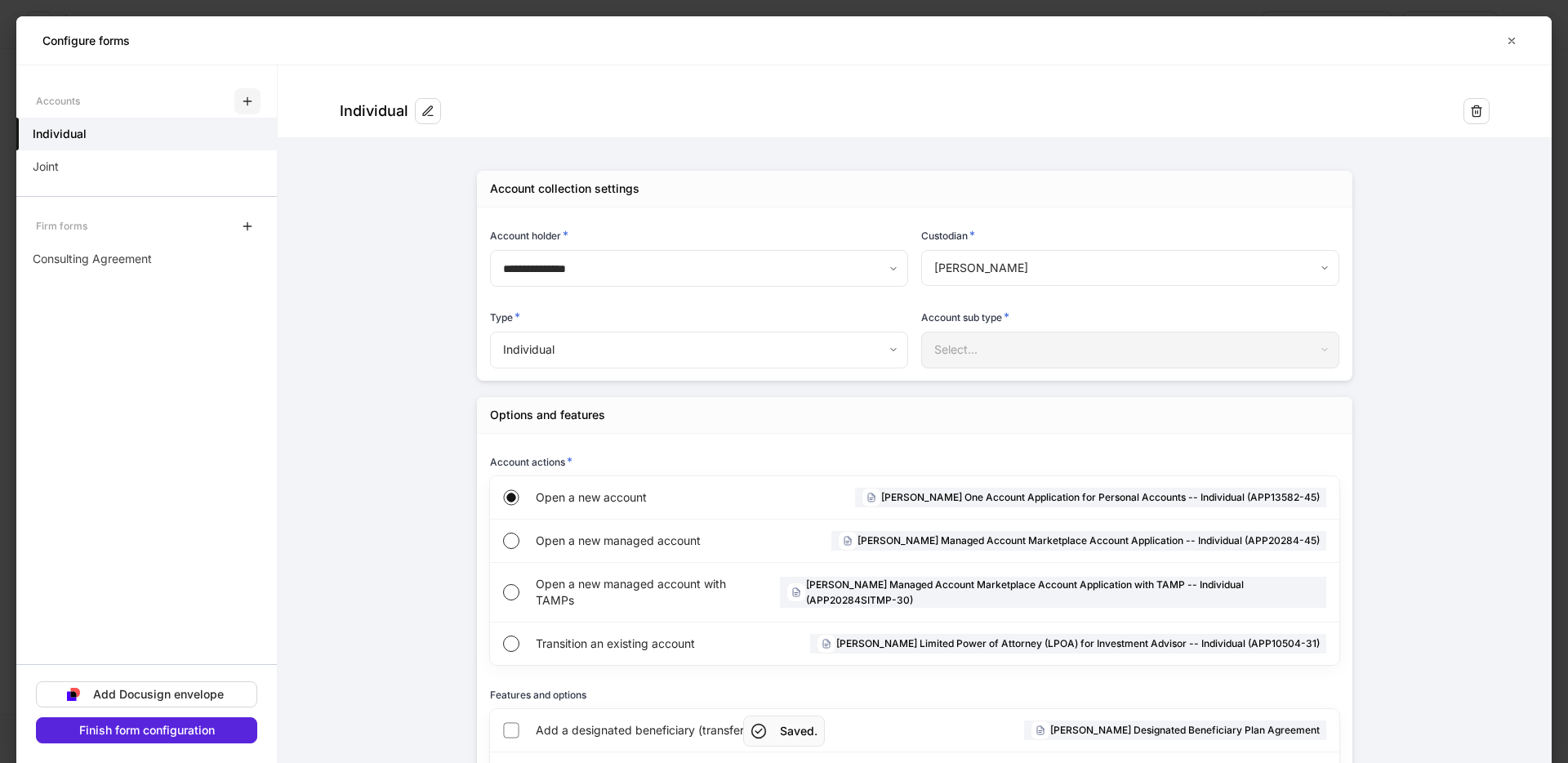
click at [249, 104] on icon "button" at bounding box center [247, 102] width 13 height 13
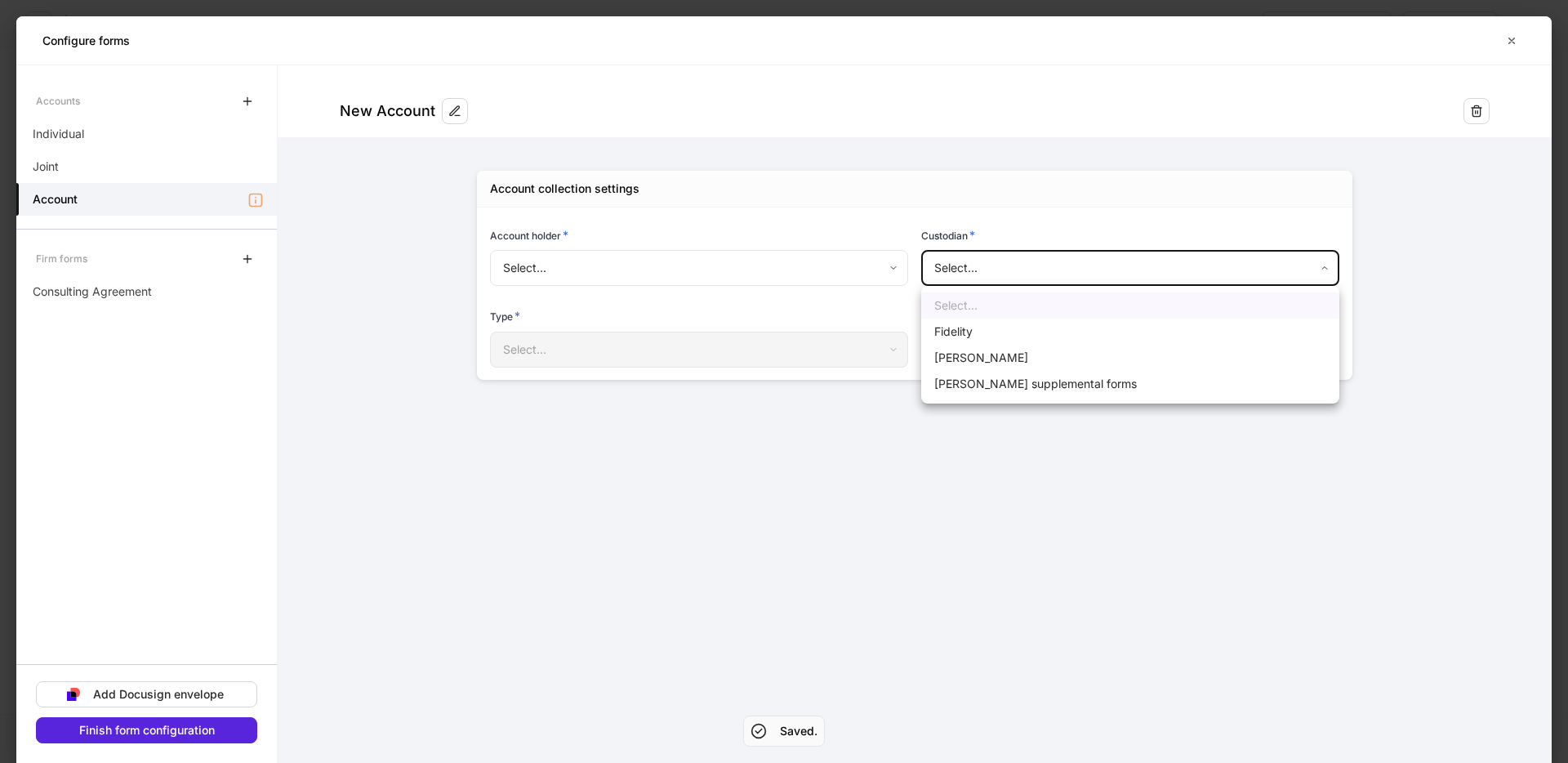
click at [988, 258] on body "Onboard new profiles Assign to teammate Save and exit Configure profiles These …" at bounding box center [784, 381] width 1568 height 763
drag, startPoint x: 986, startPoint y: 333, endPoint x: 906, endPoint y: 337, distance: 80.1
click at [975, 333] on li "Fidelity" at bounding box center [1130, 332] width 418 height 26
type input "********"
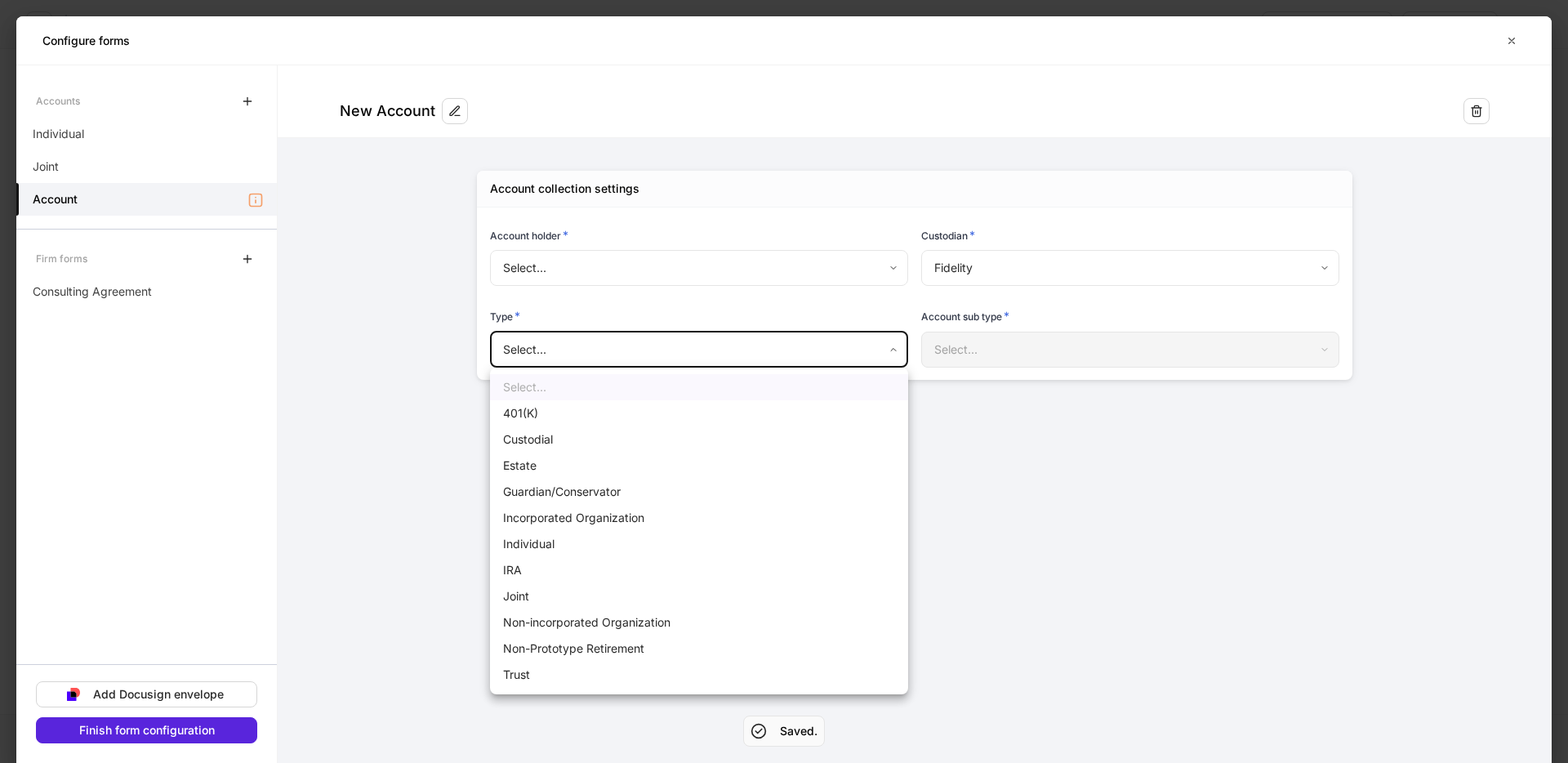
click at [677, 350] on body "Onboard new profiles Assign to teammate Save and exit Configure profiles These …" at bounding box center [784, 381] width 1568 height 763
drag, startPoint x: 539, startPoint y: 535, endPoint x: 547, endPoint y: 537, distance: 8.2
click at [539, 535] on li "Individual" at bounding box center [699, 544] width 418 height 26
type input "**********"
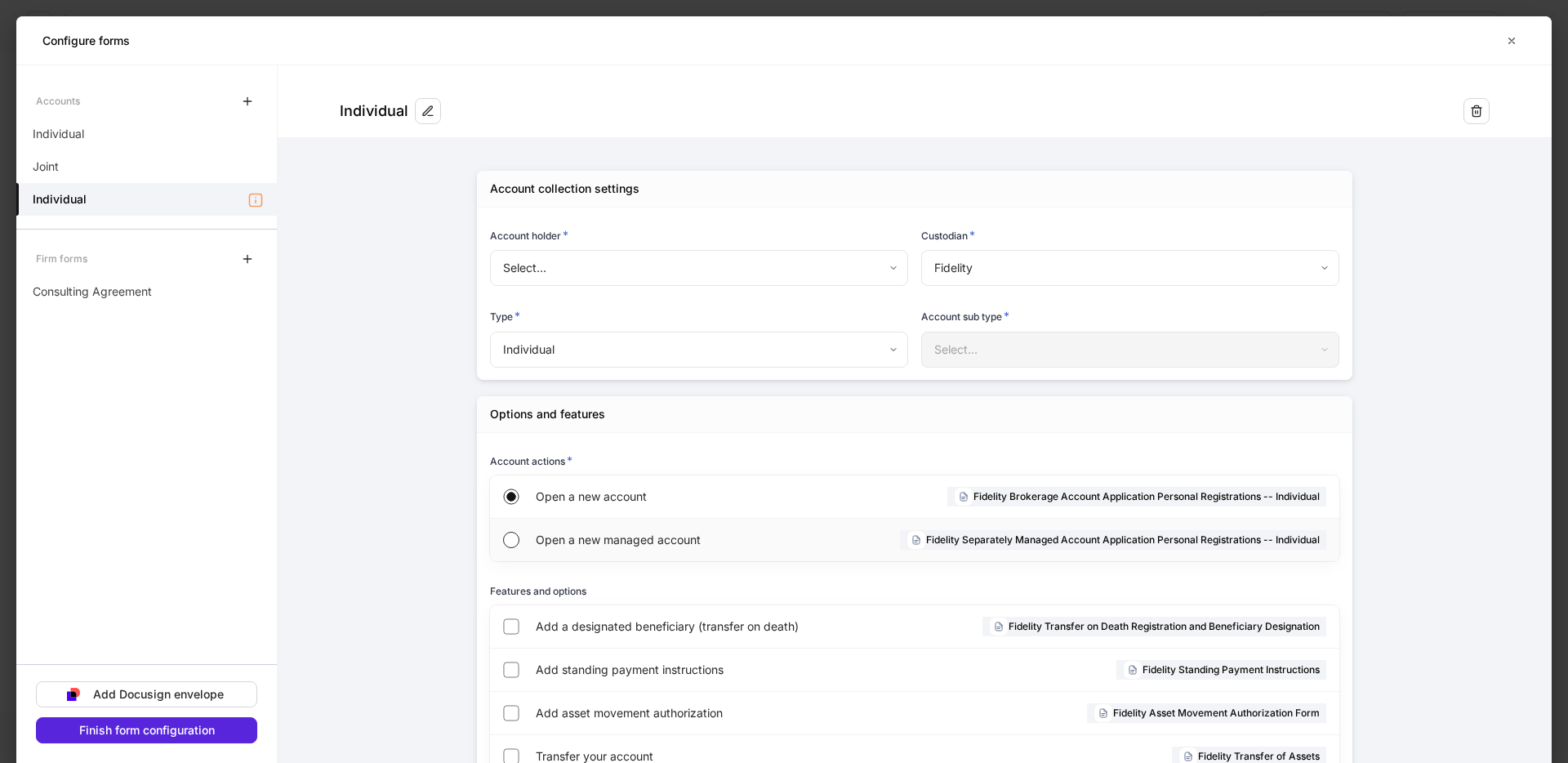
click at [589, 530] on div "Open a new managed account" at bounding box center [660, 539] width 251 height 42
drag, startPoint x: 187, startPoint y: 732, endPoint x: 201, endPoint y: 732, distance: 14.0
click at [187, 732] on div "Finish form configuration" at bounding box center [147, 730] width 135 height 11
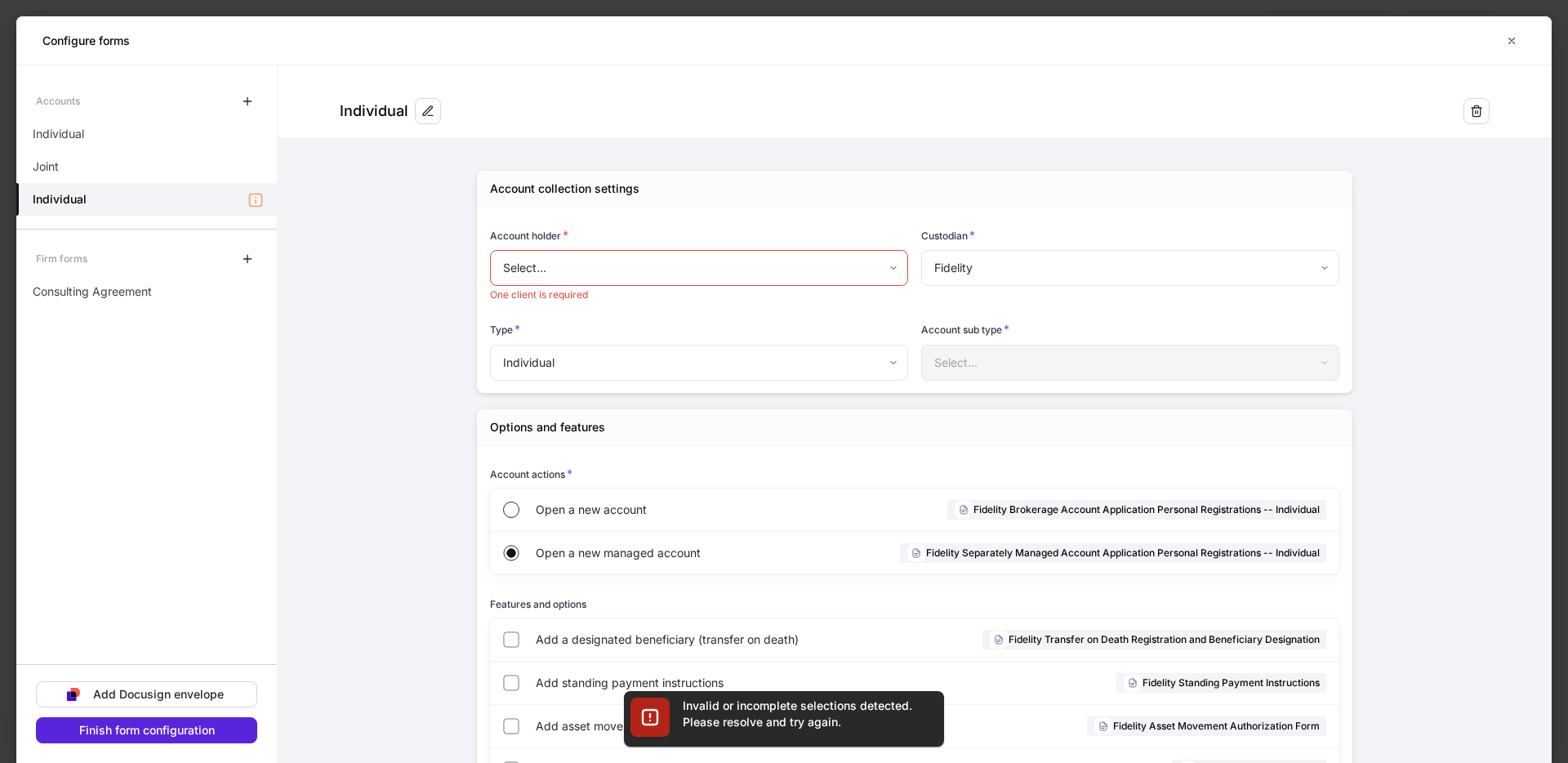
click at [681, 269] on body "**********" at bounding box center [784, 381] width 1568 height 763
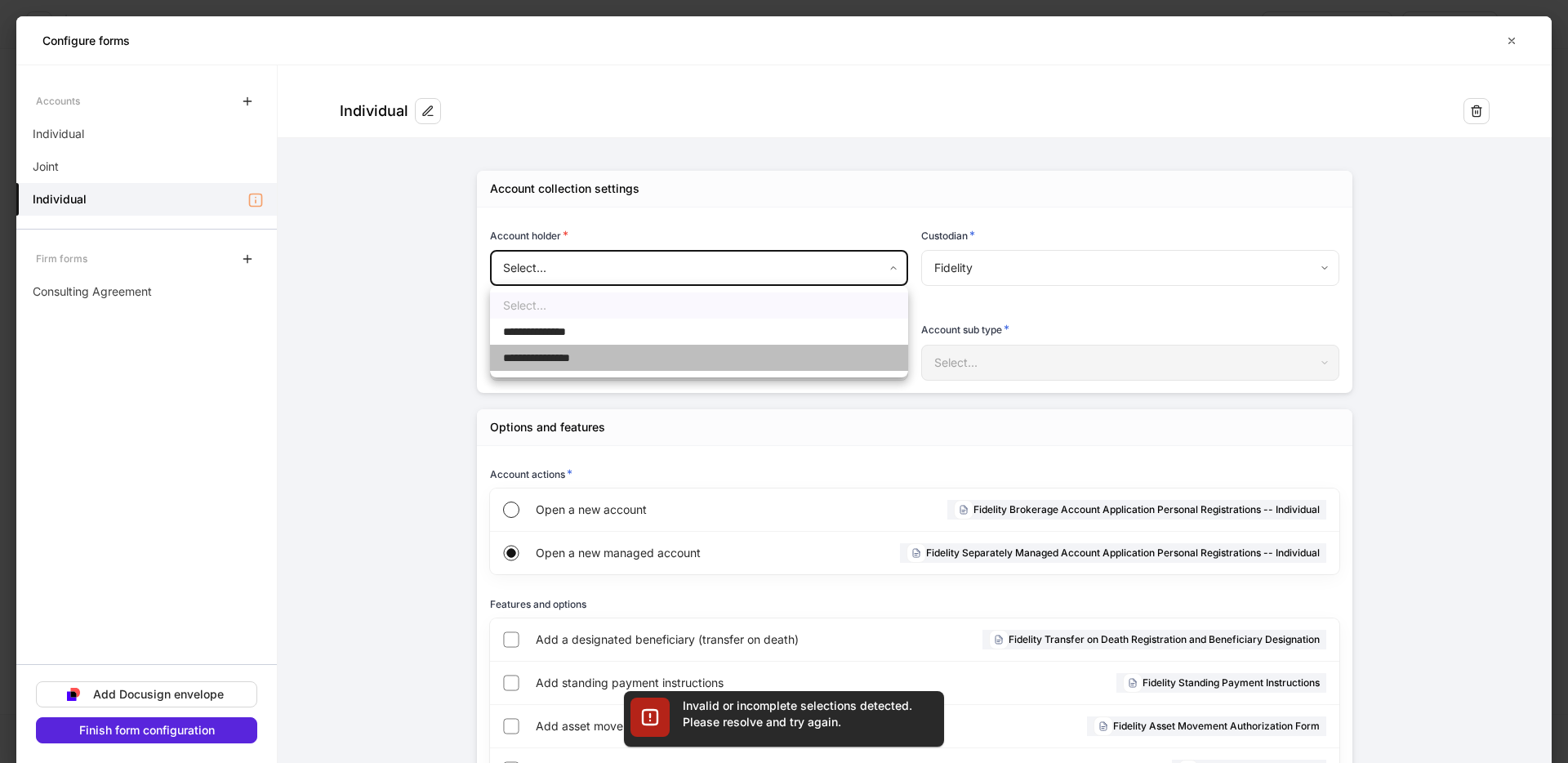
drag, startPoint x: 622, startPoint y: 349, endPoint x: 520, endPoint y: 413, distance: 120.4
click at [622, 349] on li "**********" at bounding box center [699, 358] width 418 height 26
type input "**********"
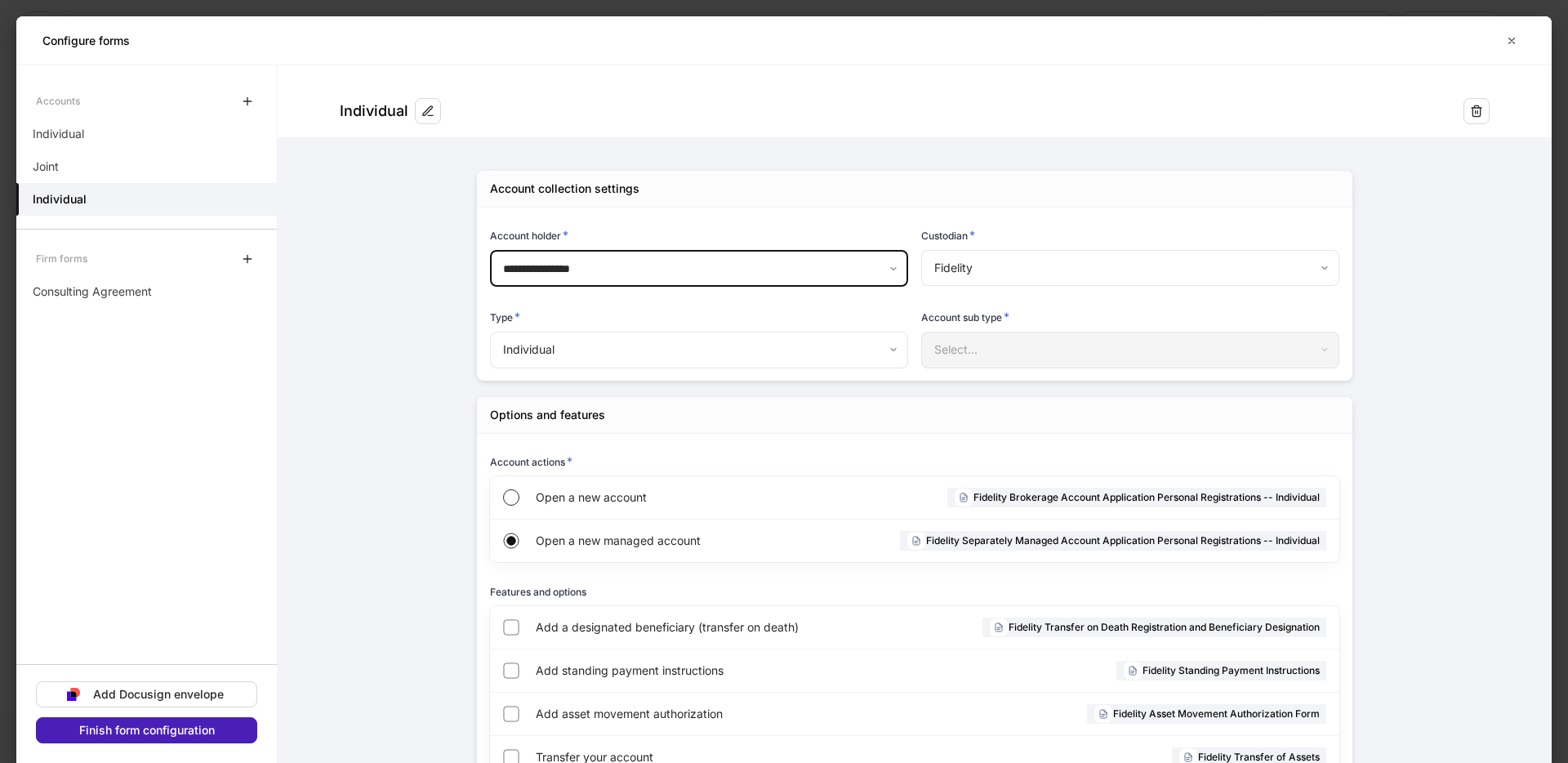
click at [221, 736] on button "Finish form configuration" at bounding box center [146, 730] width 221 height 26
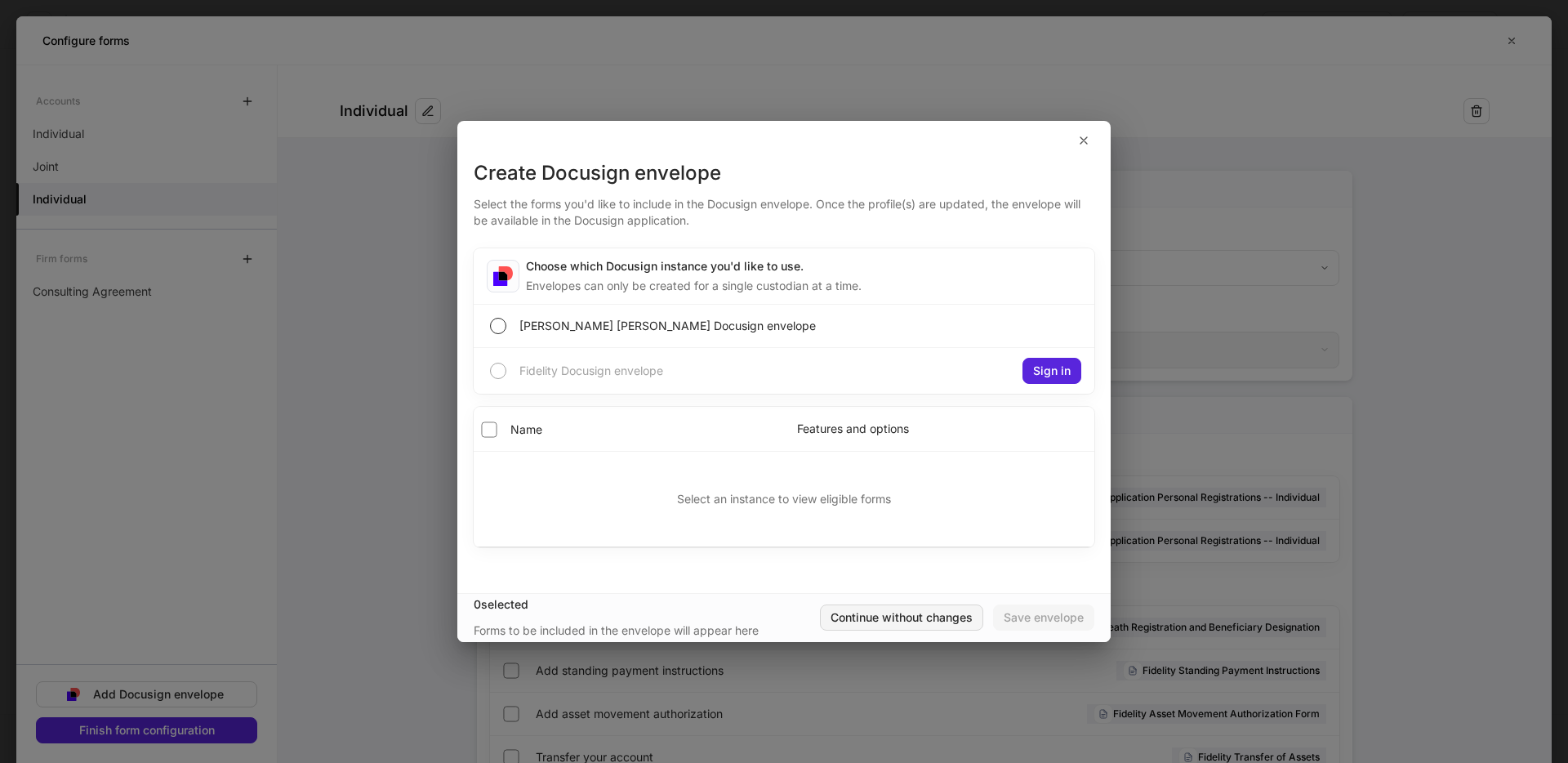
click at [890, 613] on div "Continue without changes" at bounding box center [901, 617] width 142 height 11
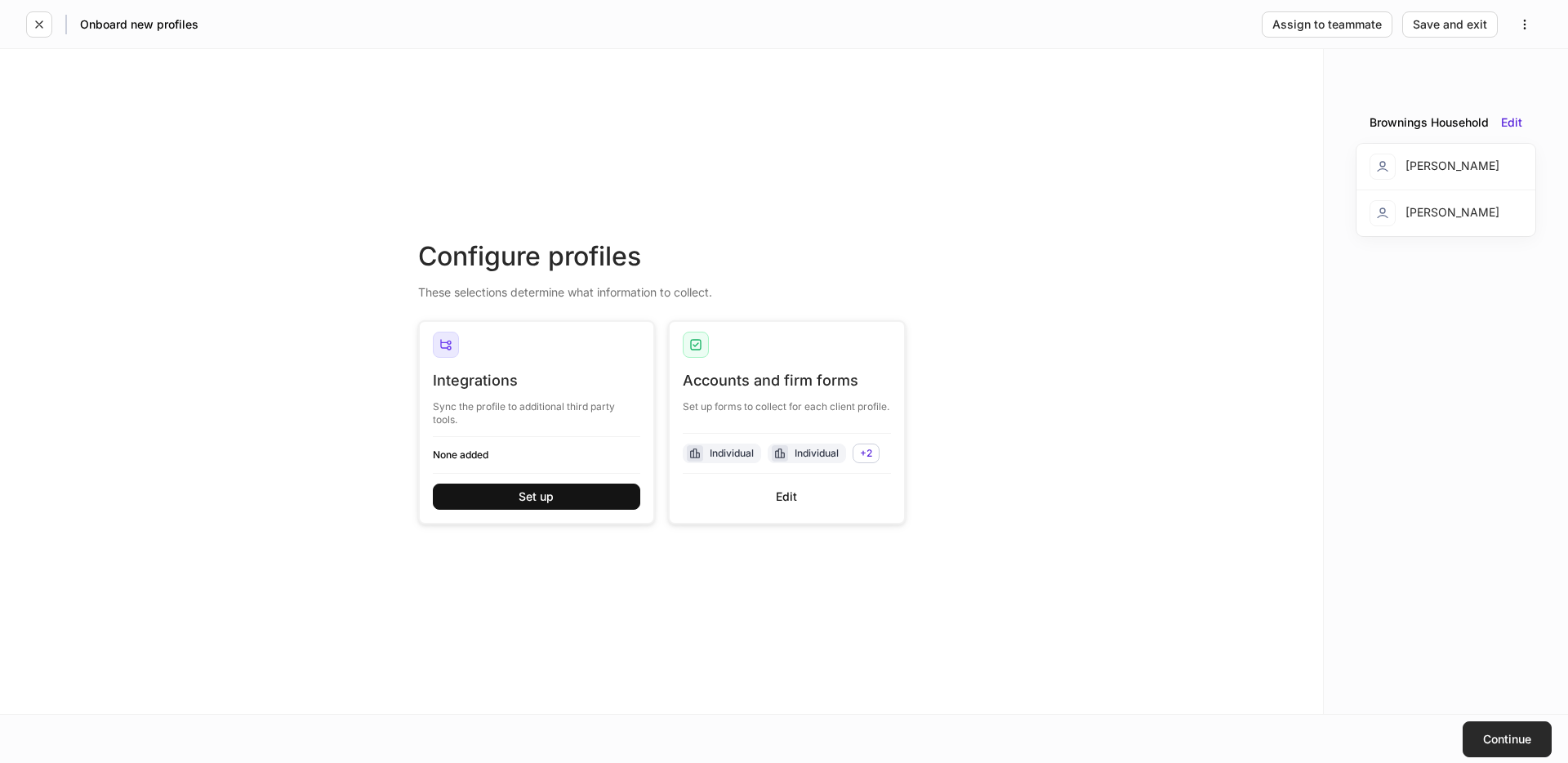
click at [1495, 739] on div "Continue" at bounding box center [1506, 739] width 48 height 11
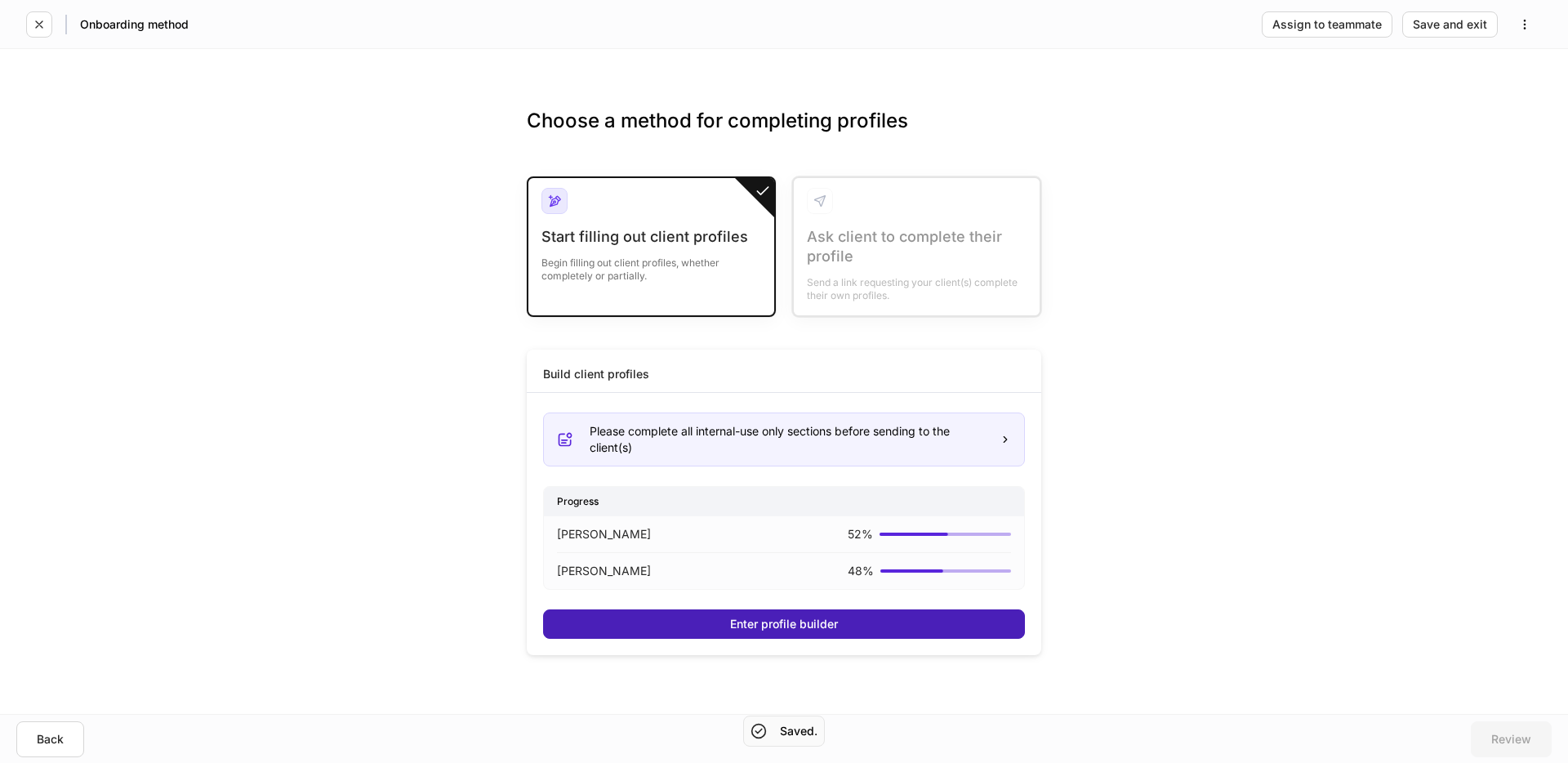
click at [680, 617] on button "Enter profile builder" at bounding box center [784, 624] width 482 height 29
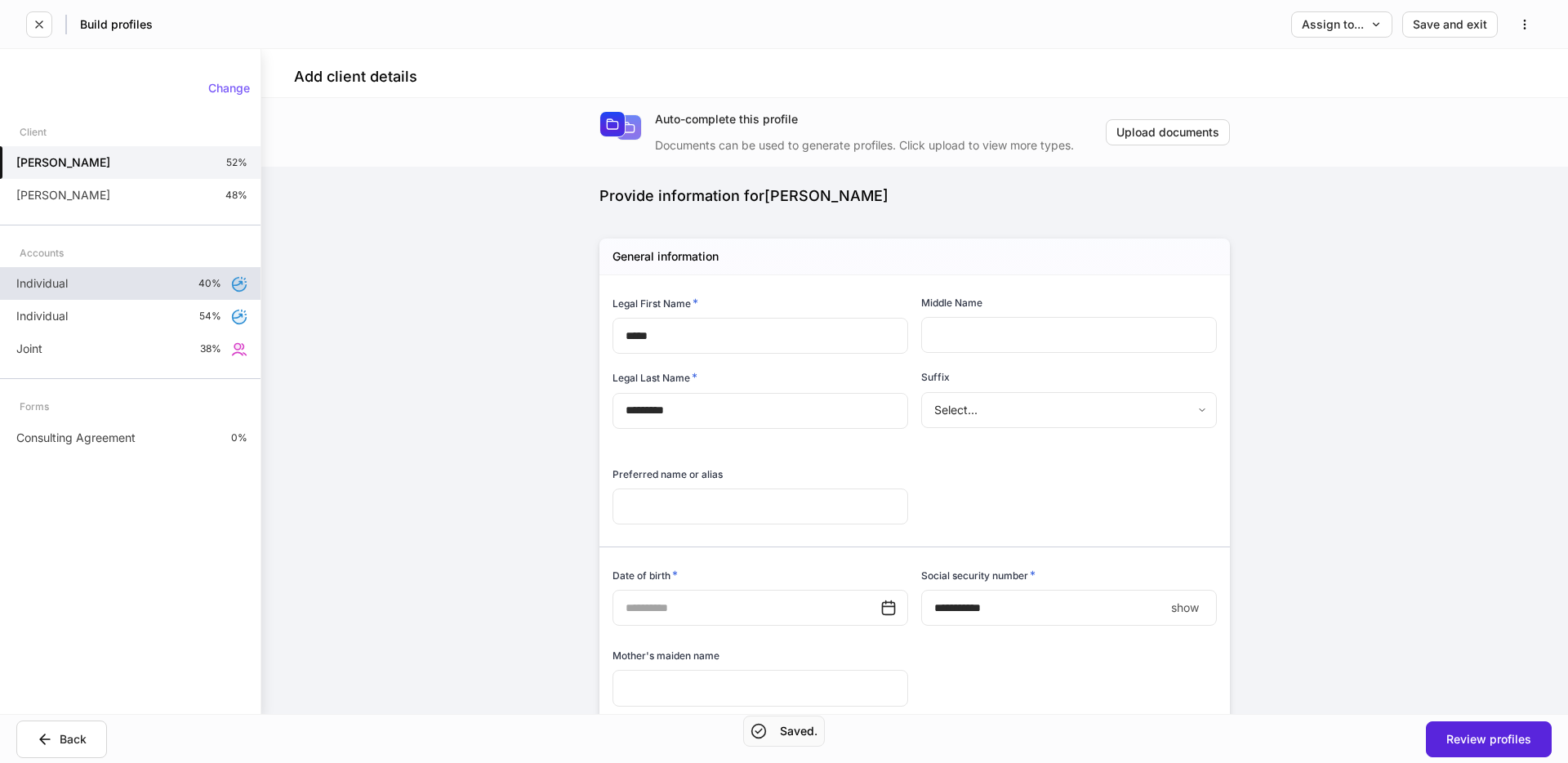
click at [87, 294] on div "Individual 40%" at bounding box center [130, 283] width 261 height 33
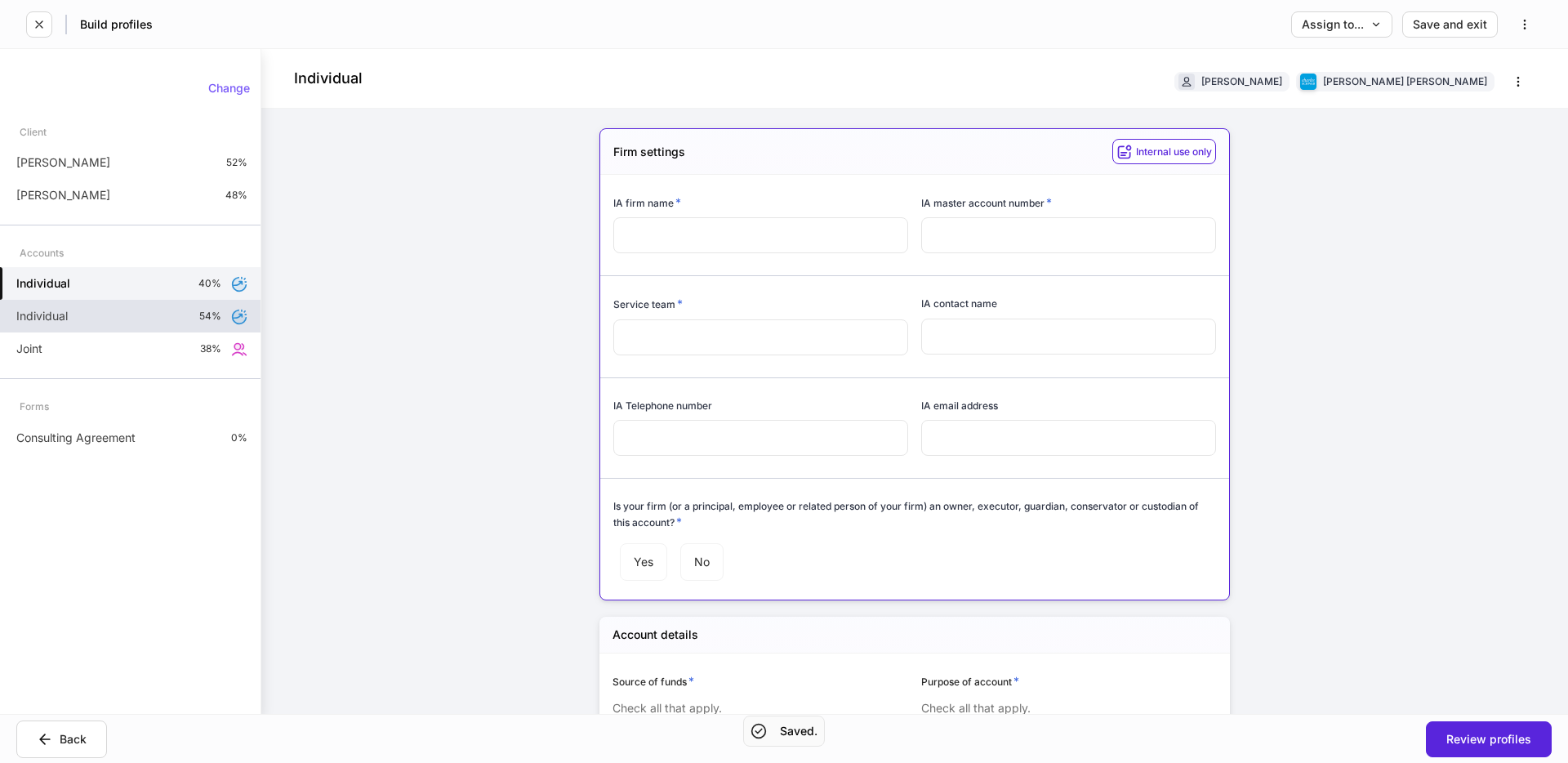
click at [77, 311] on div "Individual 54%" at bounding box center [130, 316] width 261 height 33
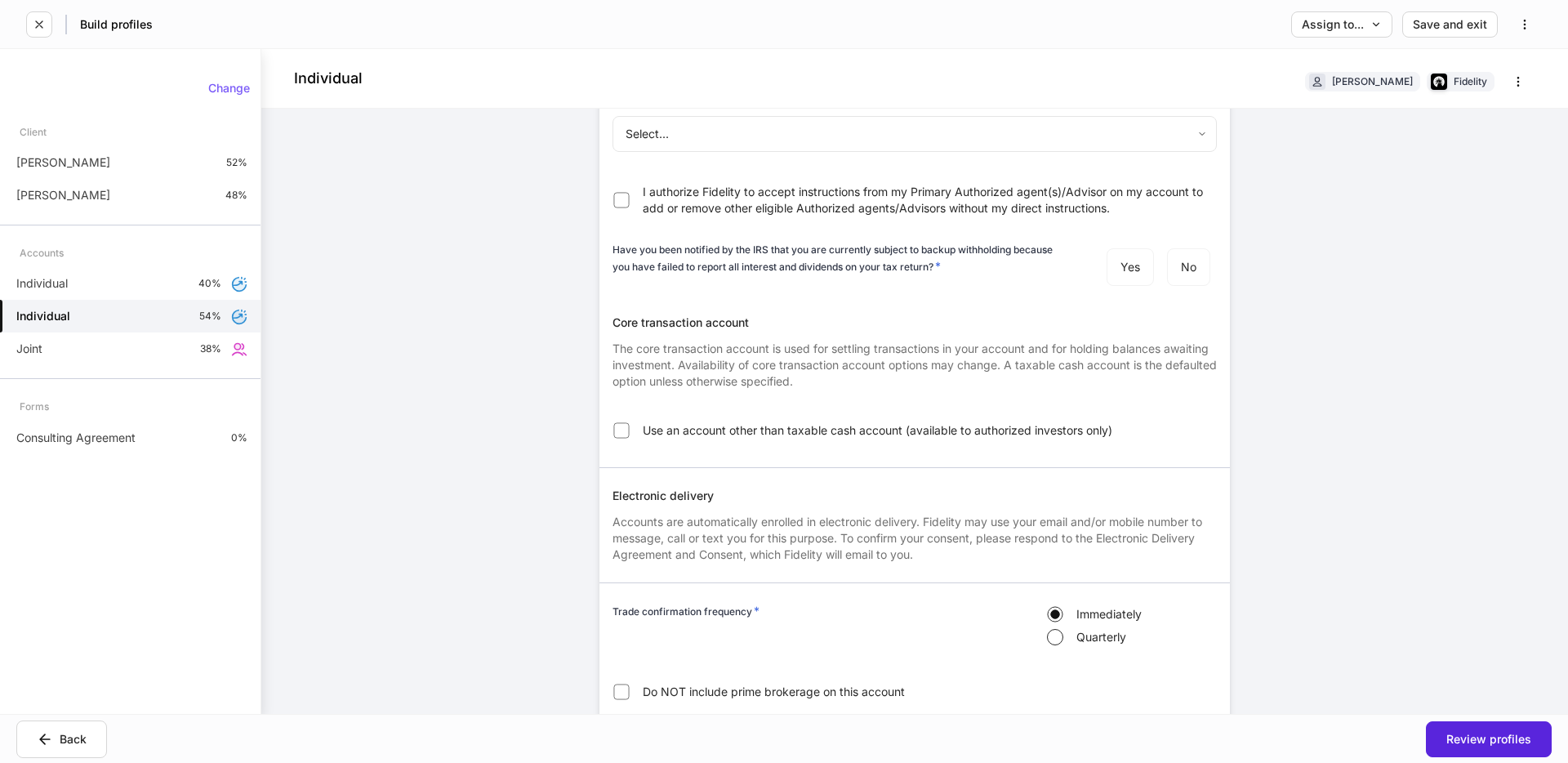
scroll to position [2399, 0]
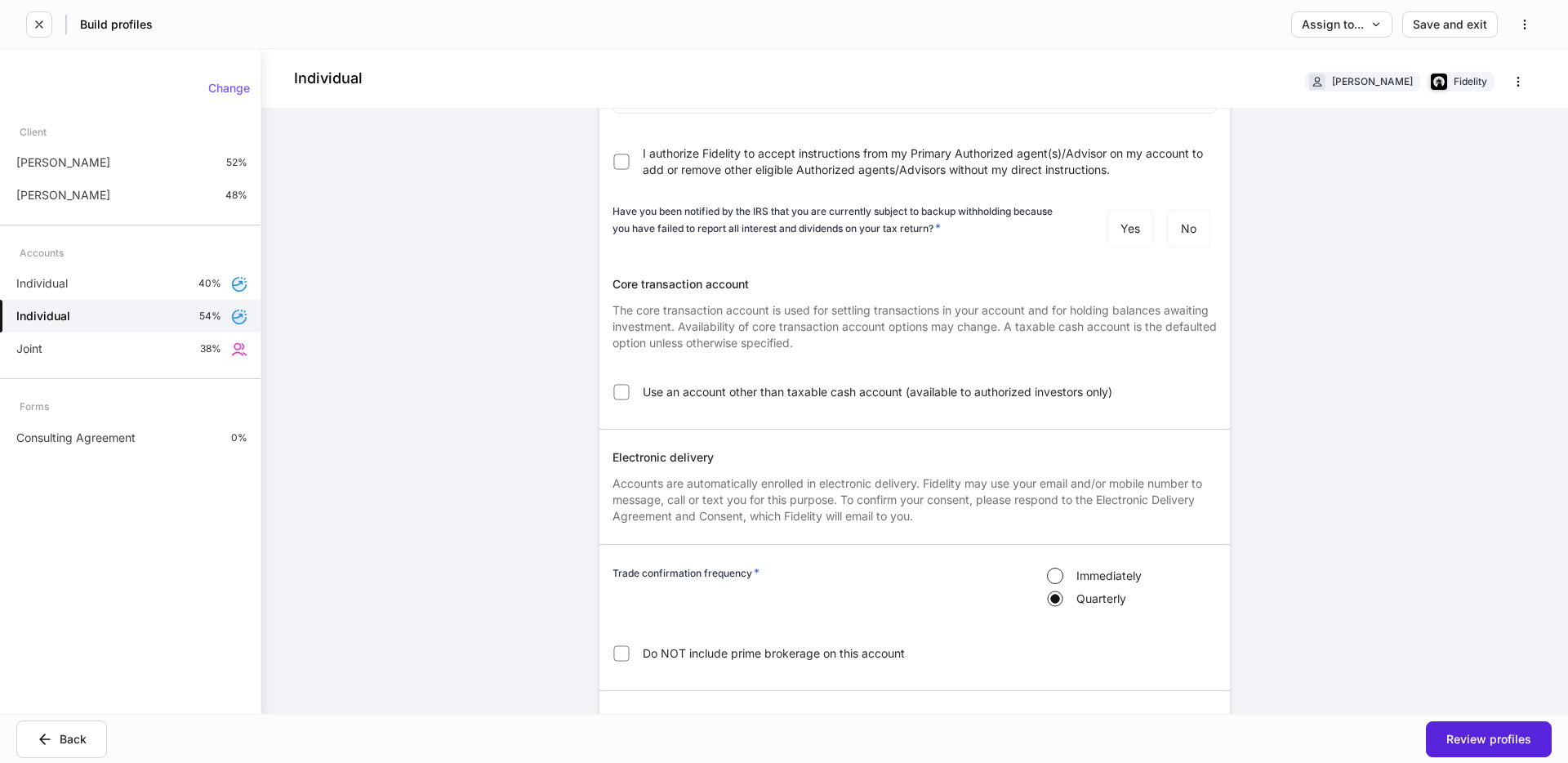
click at [1068, 564] on label "Immediately" at bounding box center [1130, 576] width 173 height 23
click at [719, 645] on span "Do NOT include prime brokerage on this account" at bounding box center [773, 653] width 262 height 16
drag, startPoint x: 719, startPoint y: 524, endPoint x: 671, endPoint y: 617, distance: 104.7
click at [719, 645] on span "Do NOT include prime brokerage on this account" at bounding box center [773, 653] width 262 height 16
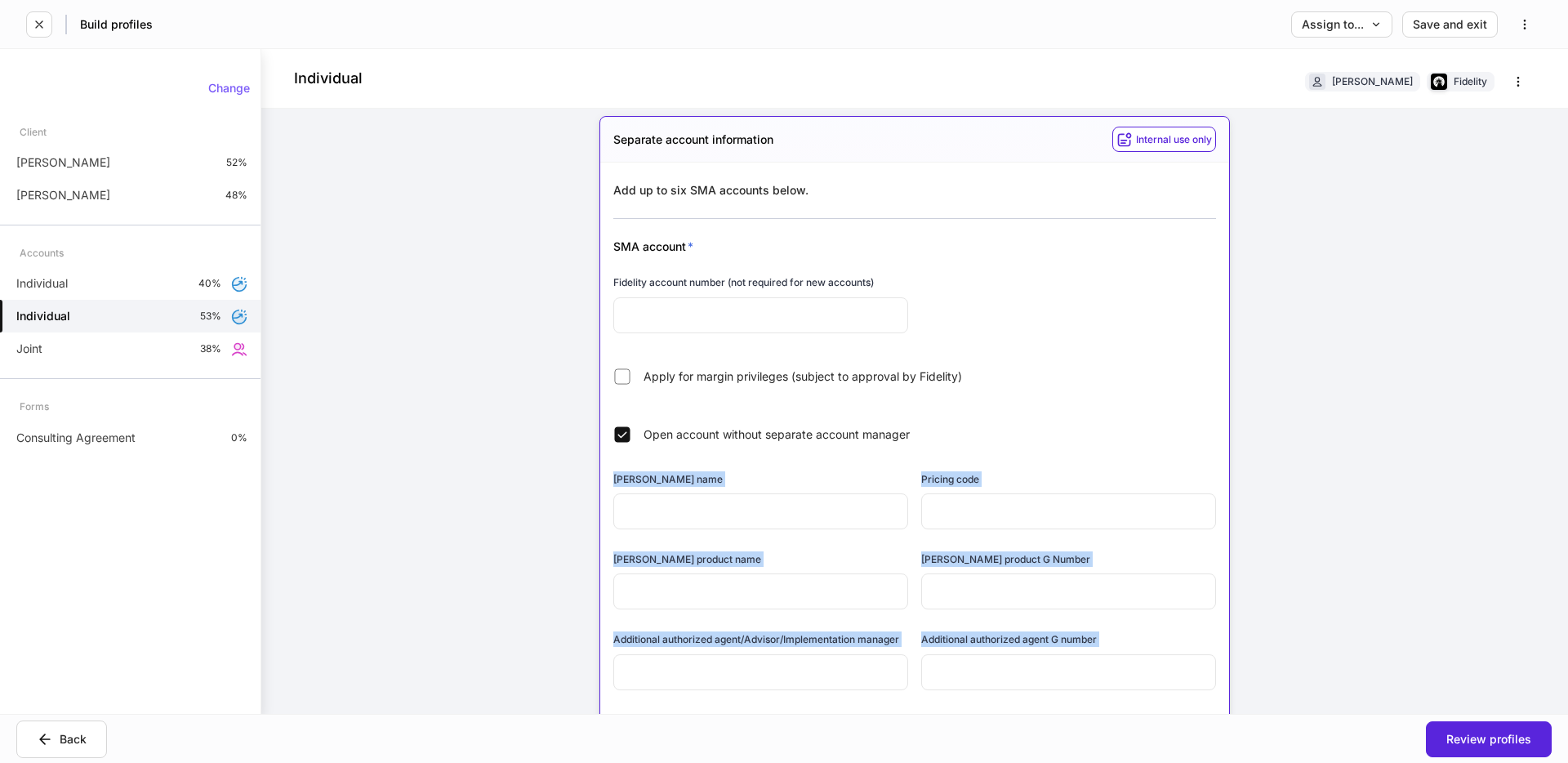
scroll to position [645, 0]
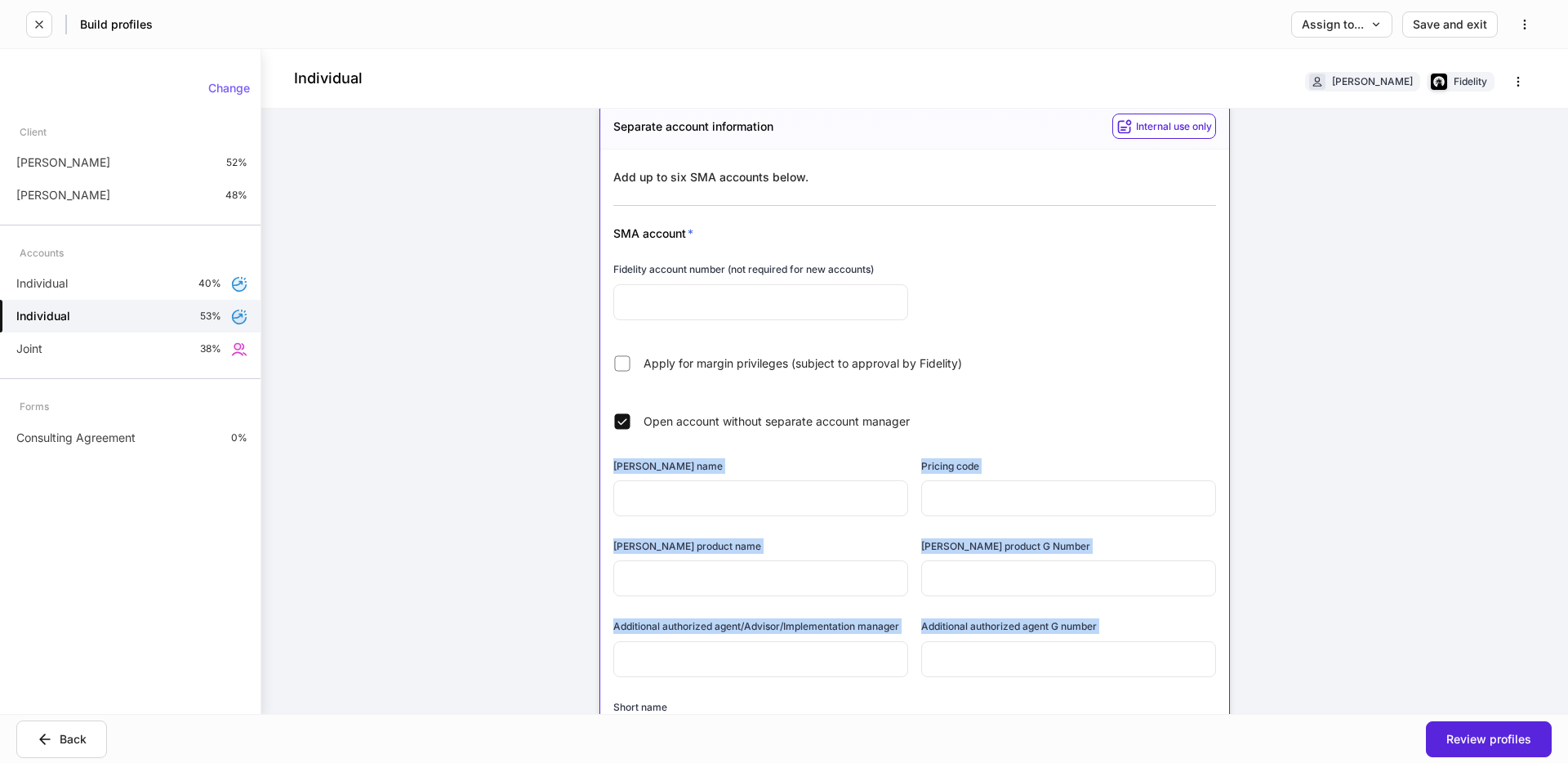
drag, startPoint x: 1068, startPoint y: 533, endPoint x: 1113, endPoint y: 686, distance: 159.5
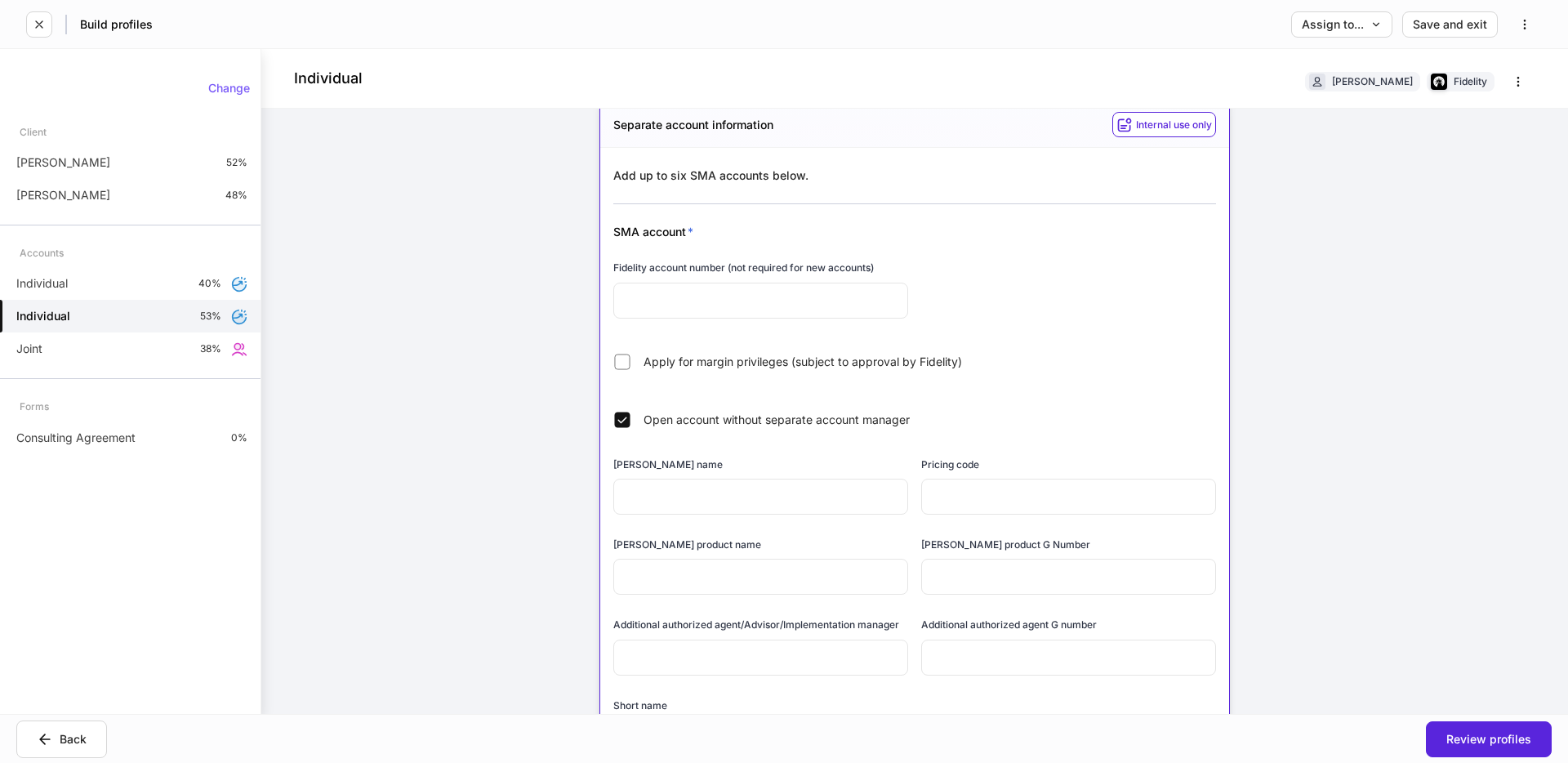
click at [1120, 610] on div "Additional authorized agent G number ​" at bounding box center [1061, 637] width 308 height 80
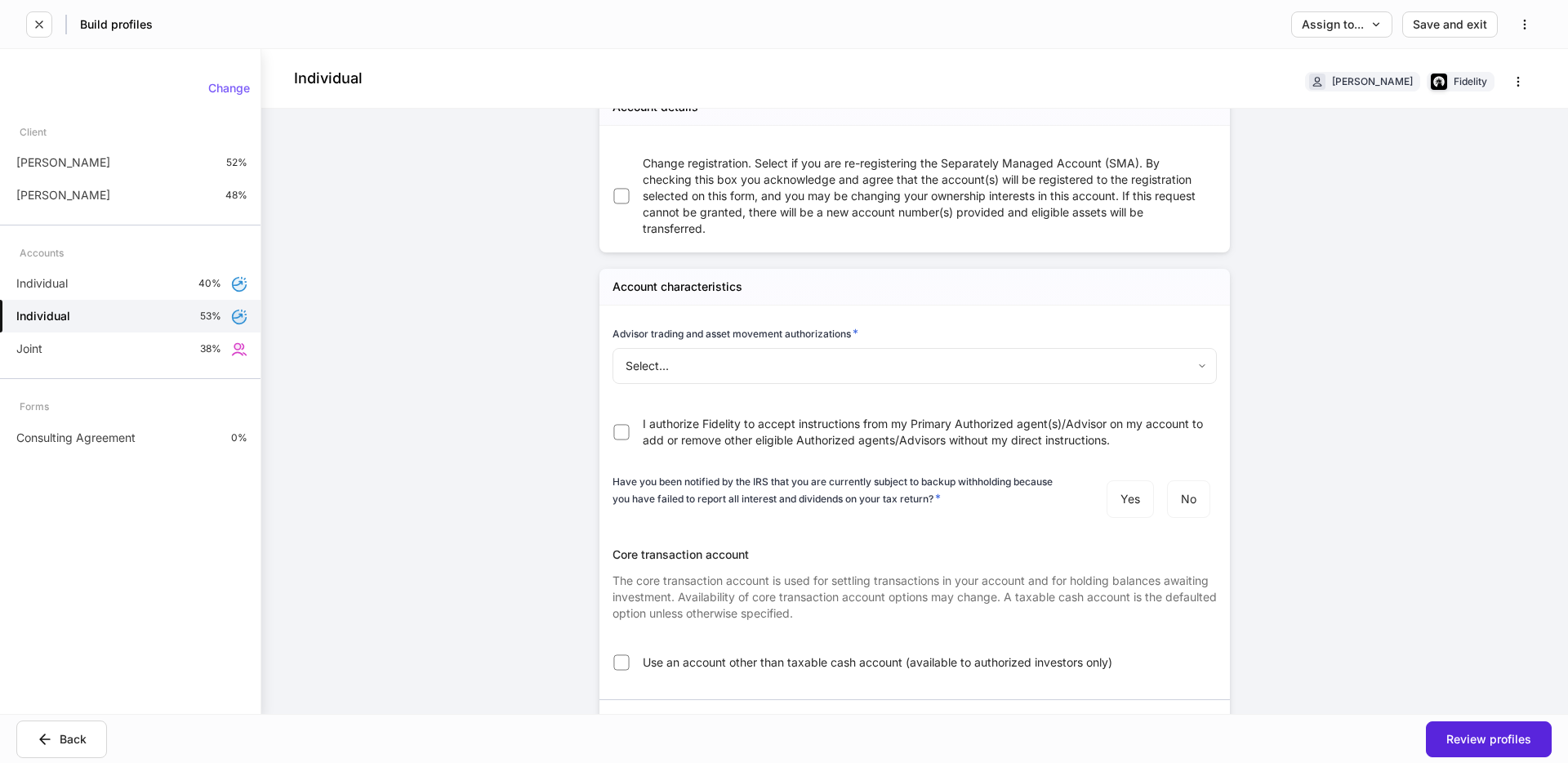
scroll to position [2176, 0]
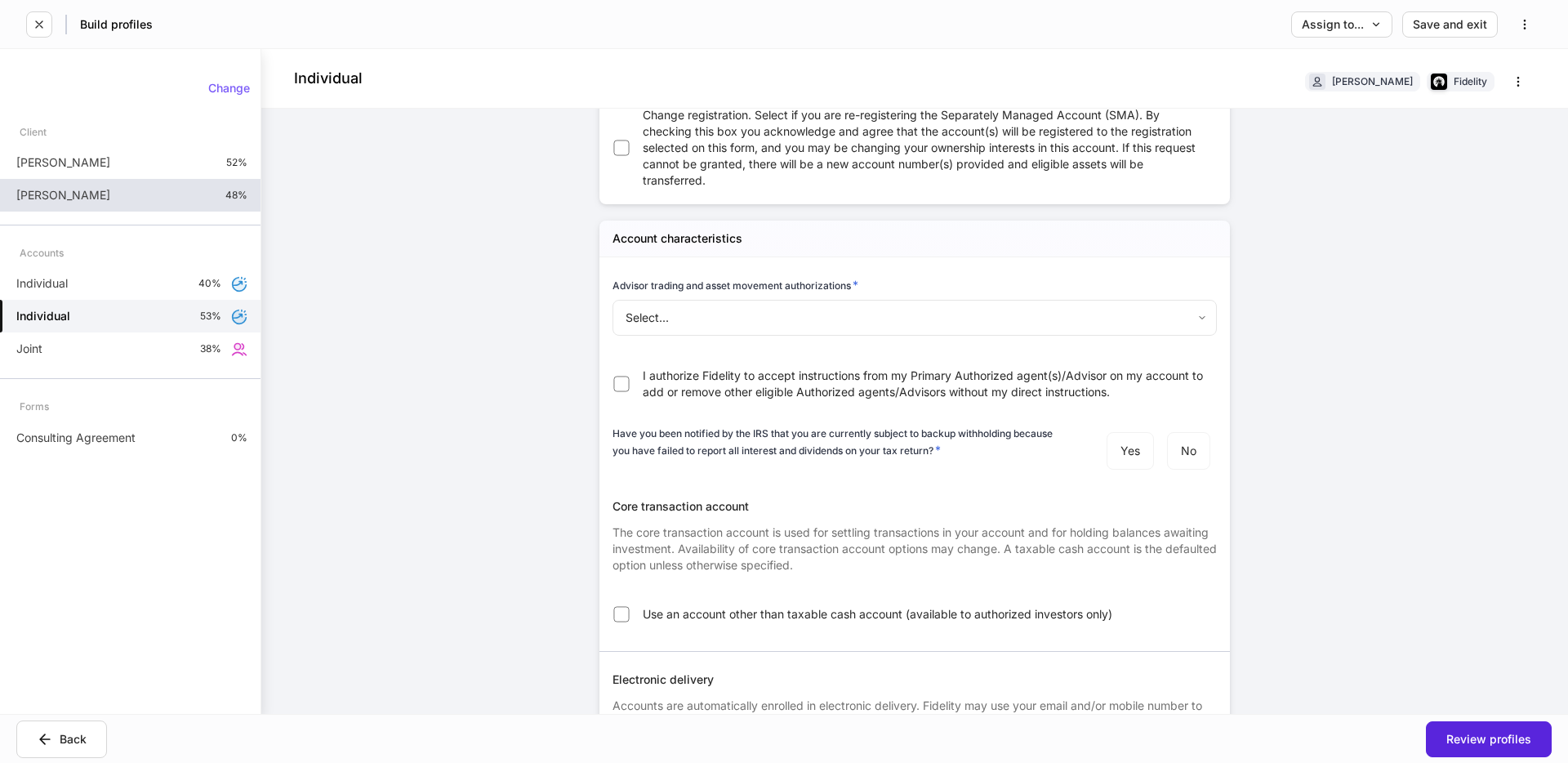
click at [55, 187] on p "[PERSON_NAME]" at bounding box center [63, 195] width 94 height 16
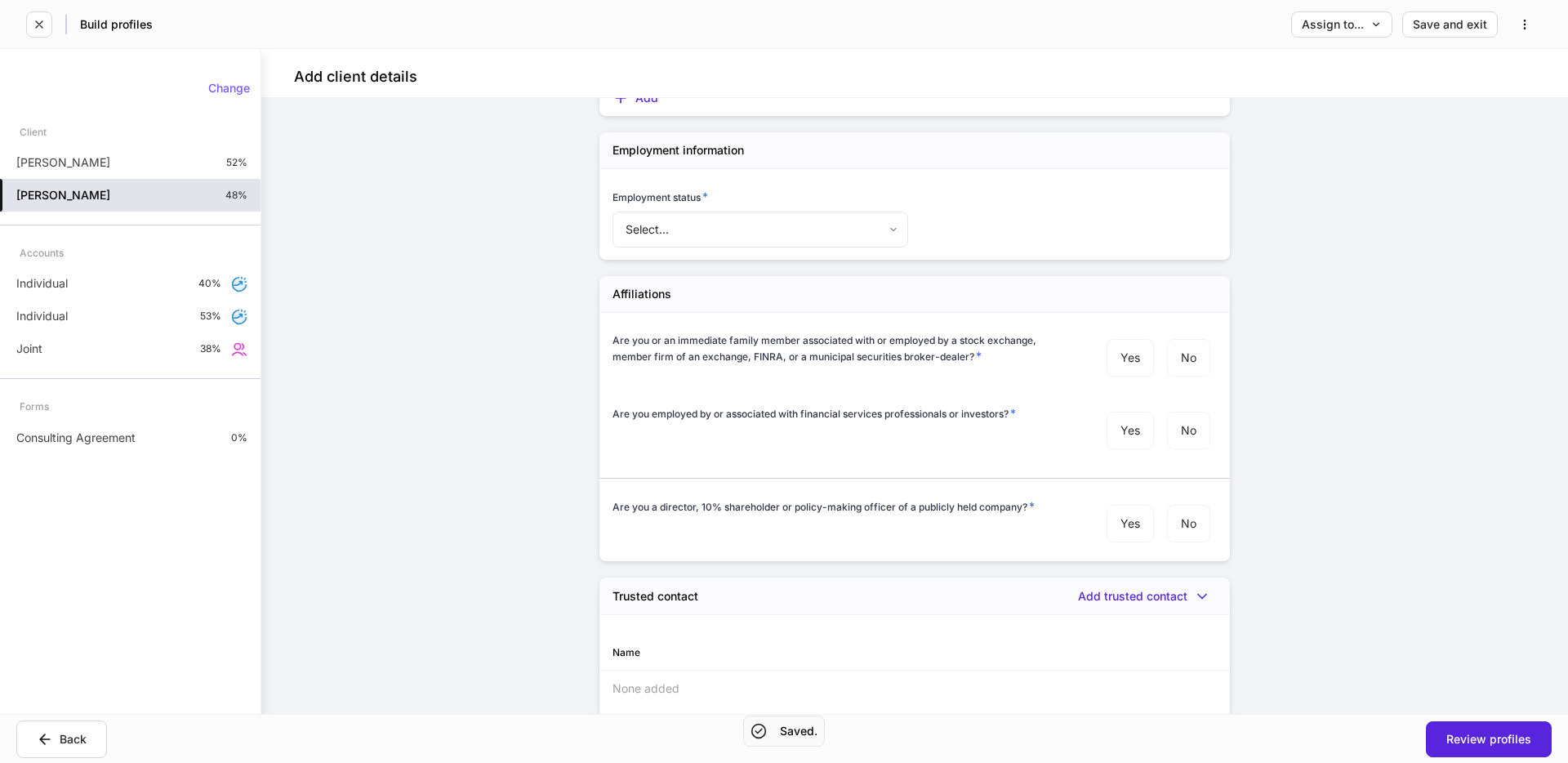
scroll to position [1505, 0]
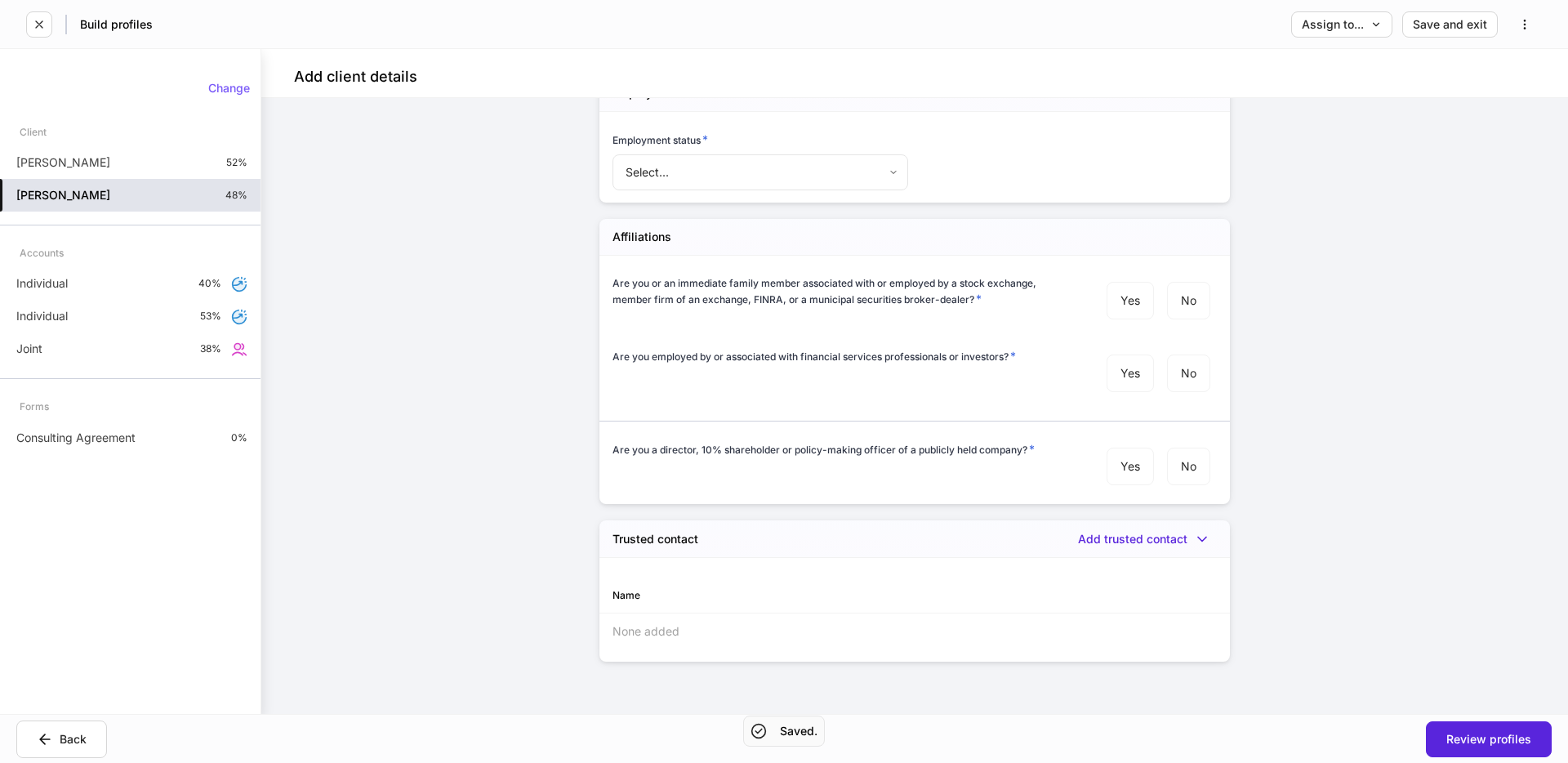
drag, startPoint x: 639, startPoint y: 542, endPoint x: 1227, endPoint y: 638, distance: 595.8
click at [1227, 638] on div "Trusted contact Add trusted contact Name None added" at bounding box center [914, 591] width 630 height 141
drag, startPoint x: 647, startPoint y: 540, endPoint x: 1241, endPoint y: 566, distance: 594.6
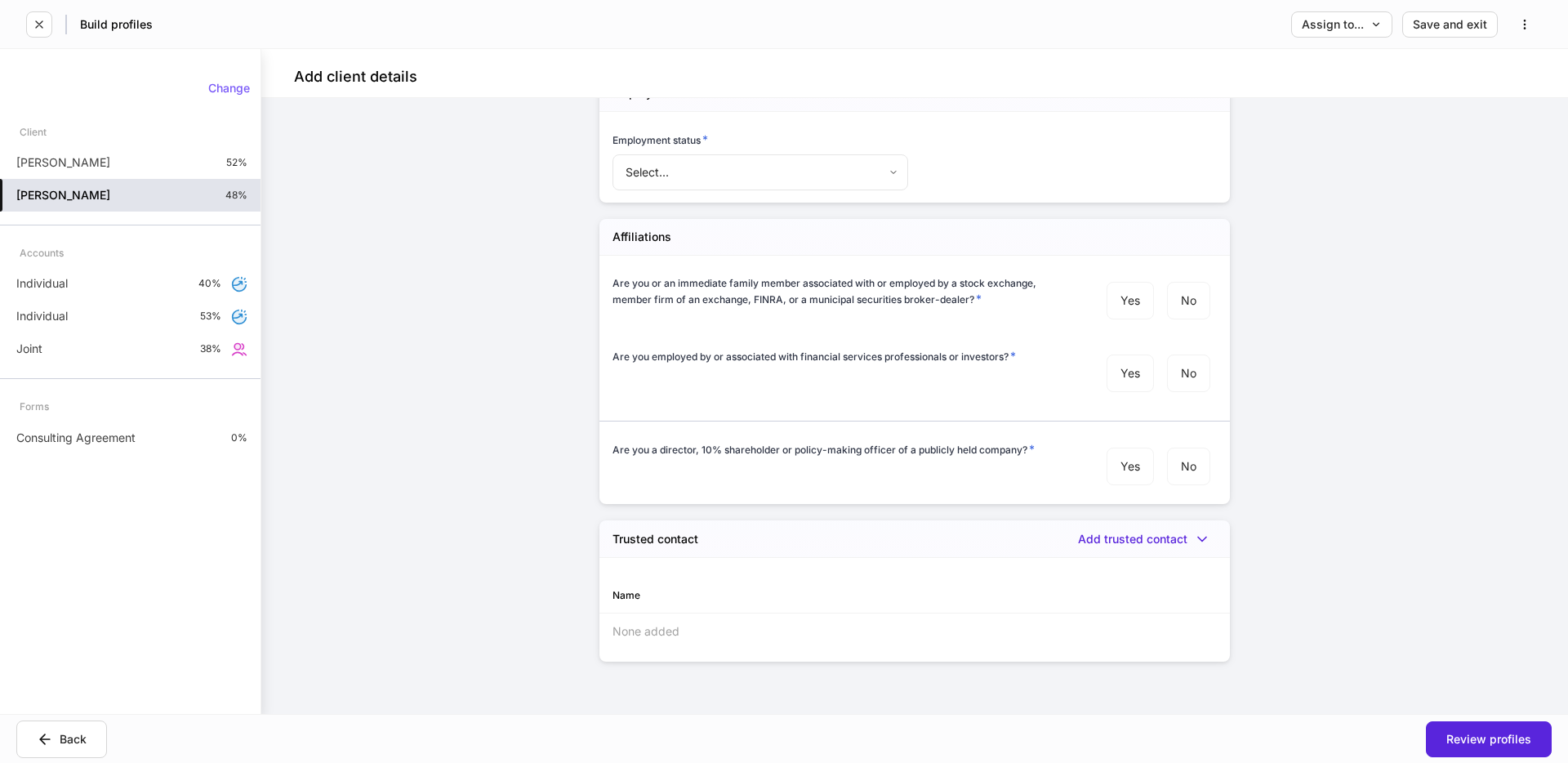
click at [793, 524] on div "Trusted contact Add trusted contact" at bounding box center [914, 539] width 630 height 38
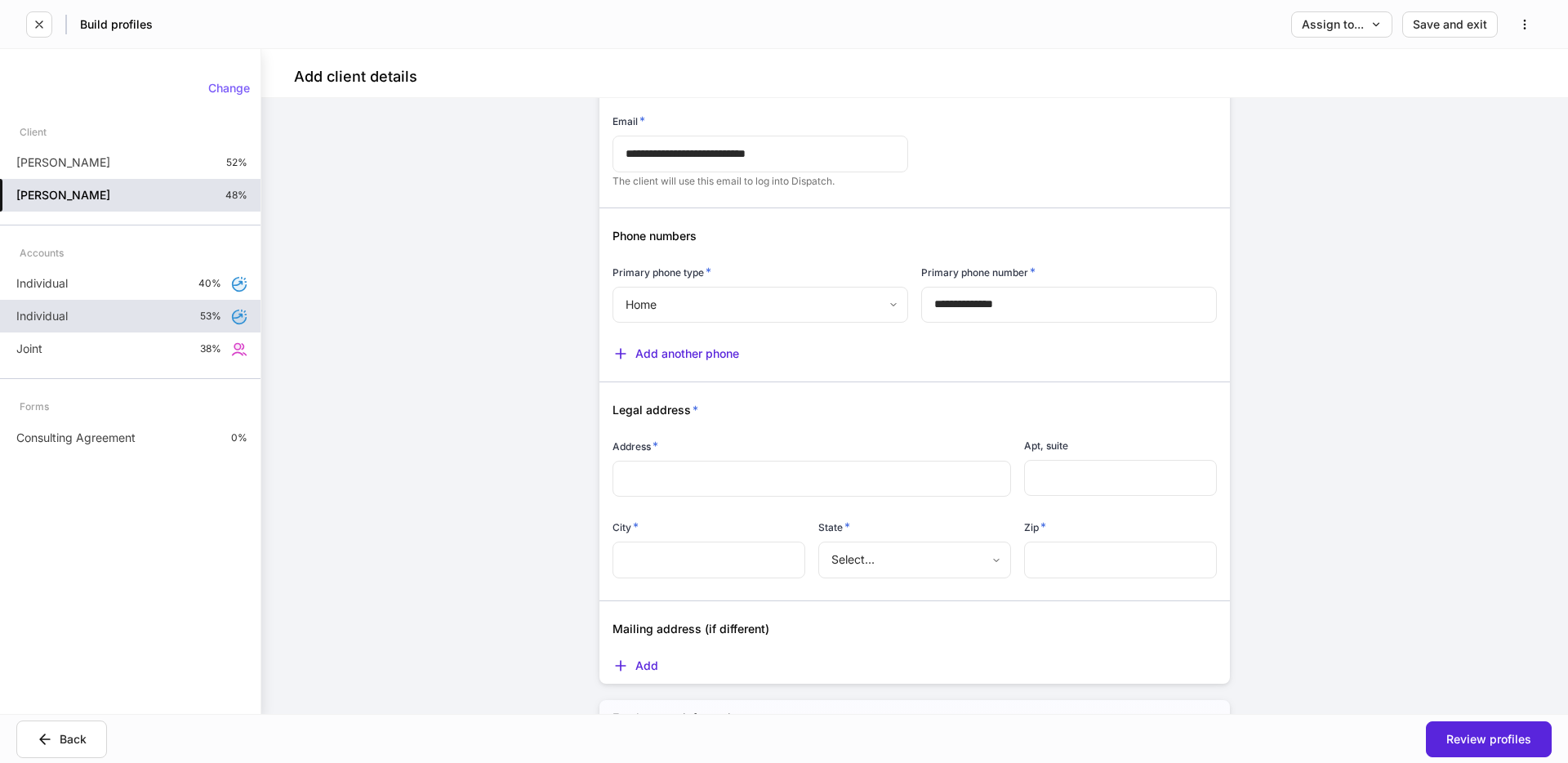
drag, startPoint x: 151, startPoint y: 292, endPoint x: 194, endPoint y: 300, distance: 43.7
click at [151, 292] on div "Individual 40%" at bounding box center [130, 283] width 261 height 33
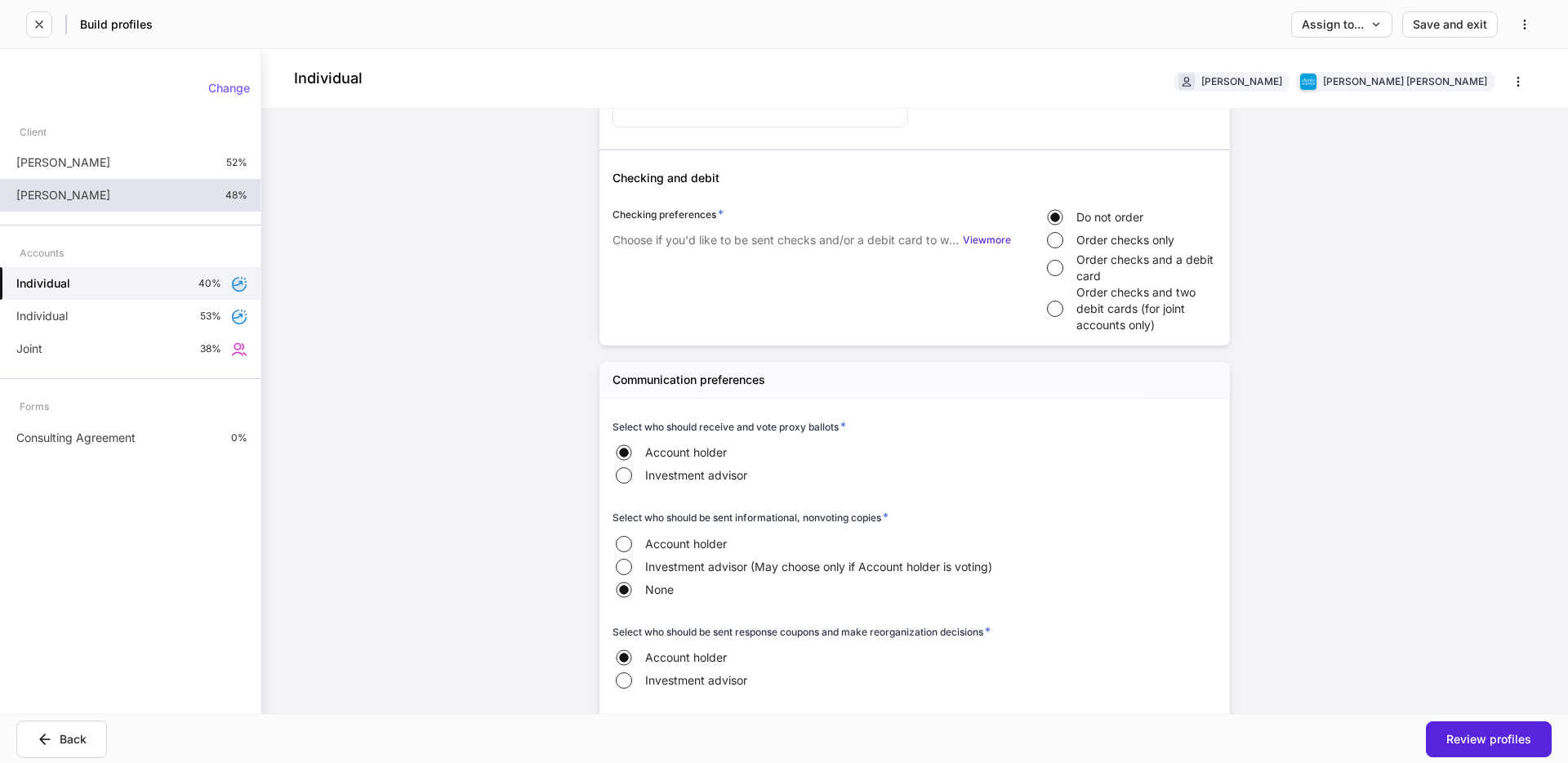
scroll to position [965, 0]
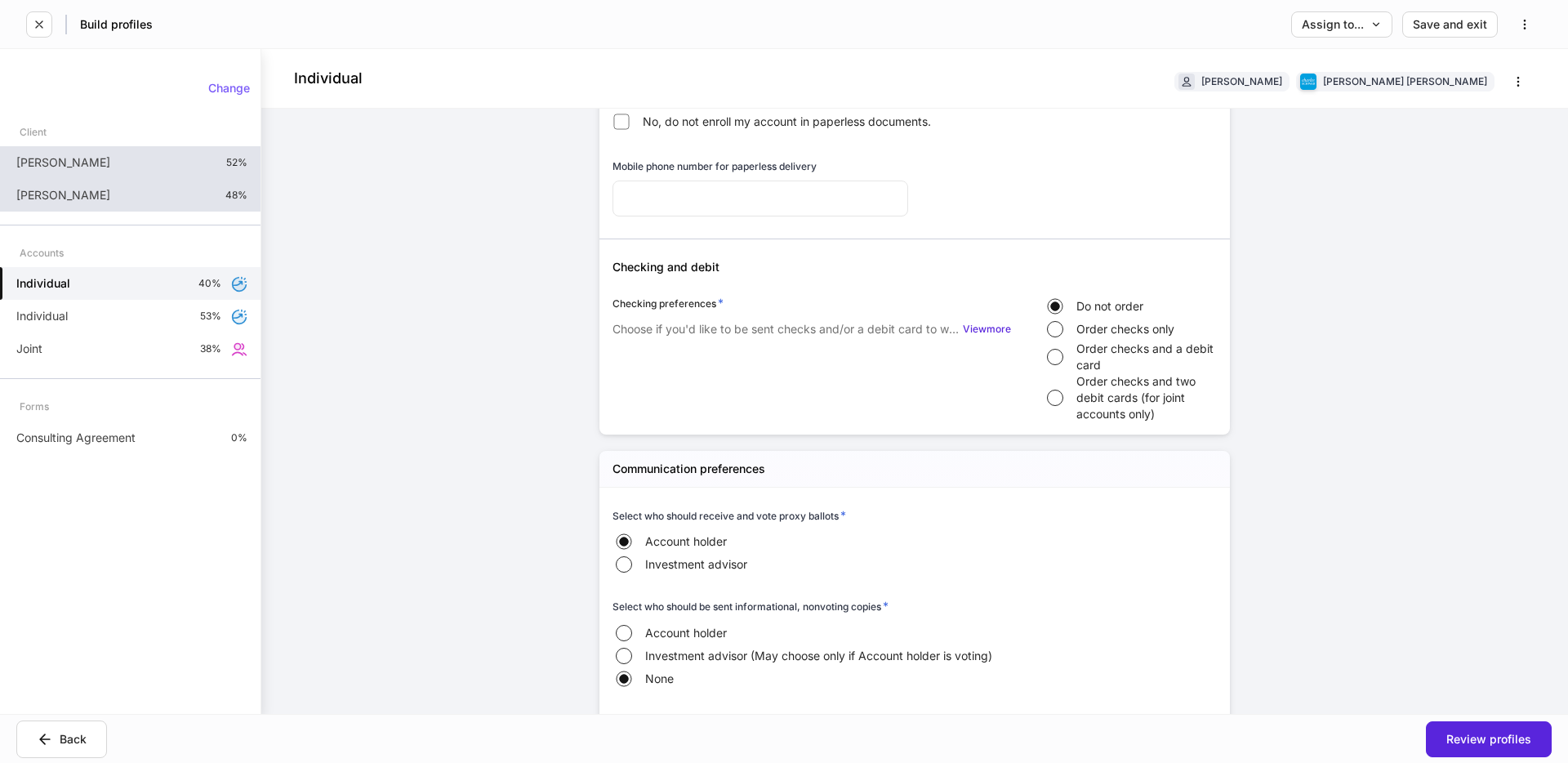
click at [191, 177] on div "[PERSON_NAME] 52%" at bounding box center [130, 162] width 261 height 33
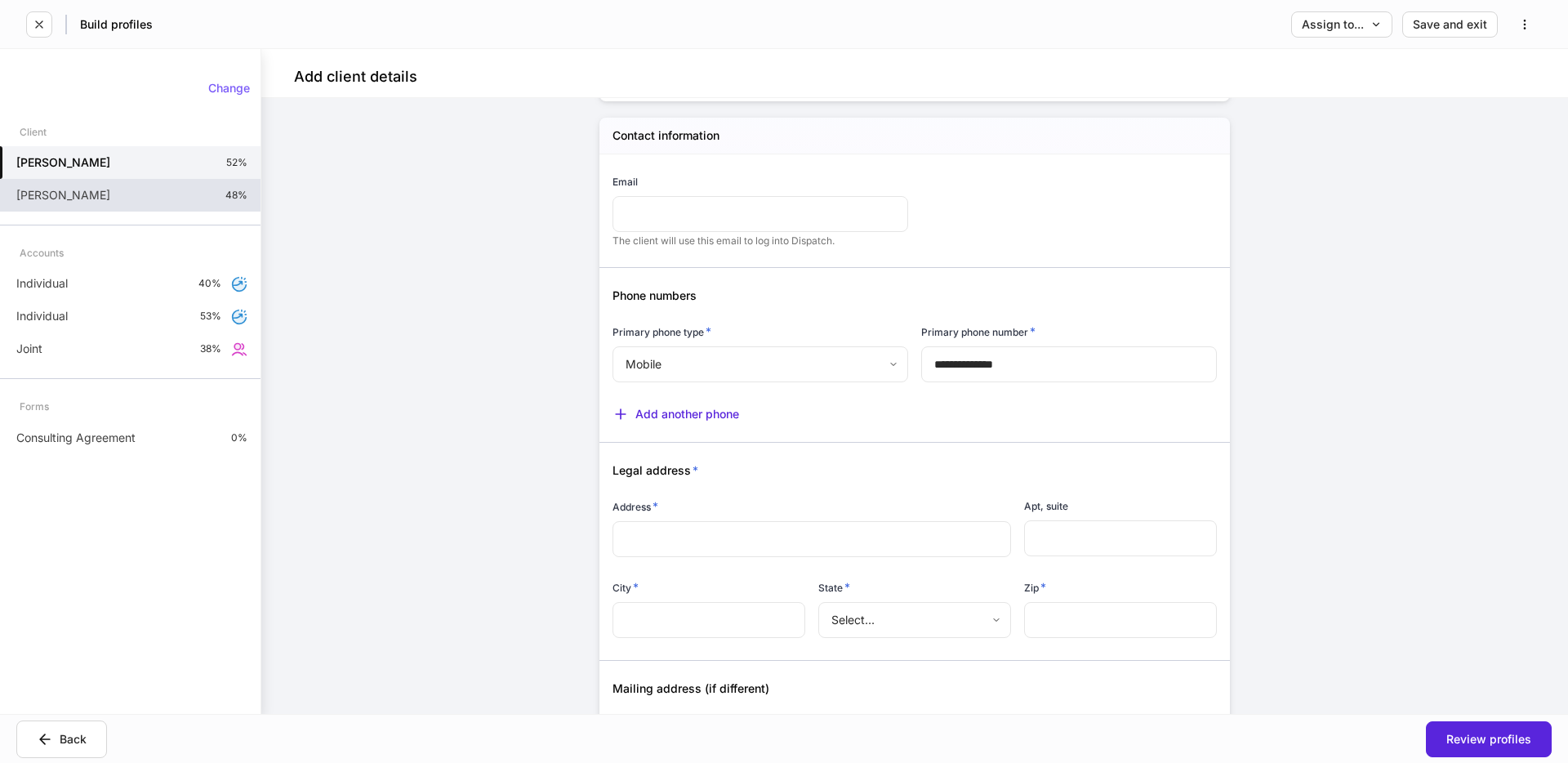
scroll to position [1683, 0]
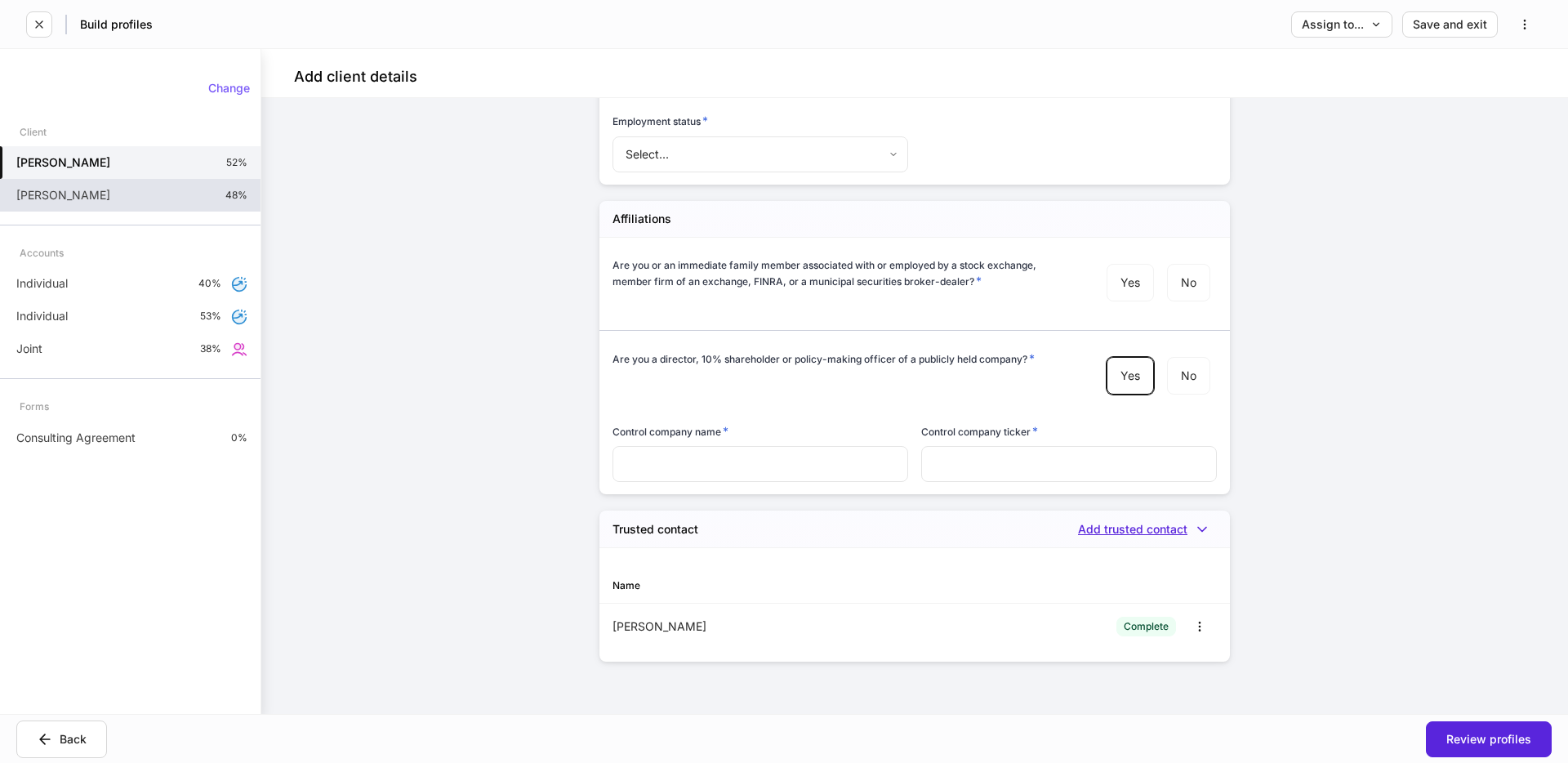
click at [1143, 524] on div "Add trusted contact" at bounding box center [1148, 529] width 139 height 16
drag, startPoint x: 987, startPoint y: 558, endPoint x: 970, endPoint y: 556, distance: 17.1
click at [986, 558] on div at bounding box center [784, 381] width 1568 height 763
drag, startPoint x: 594, startPoint y: 528, endPoint x: 1284, endPoint y: 631, distance: 697.6
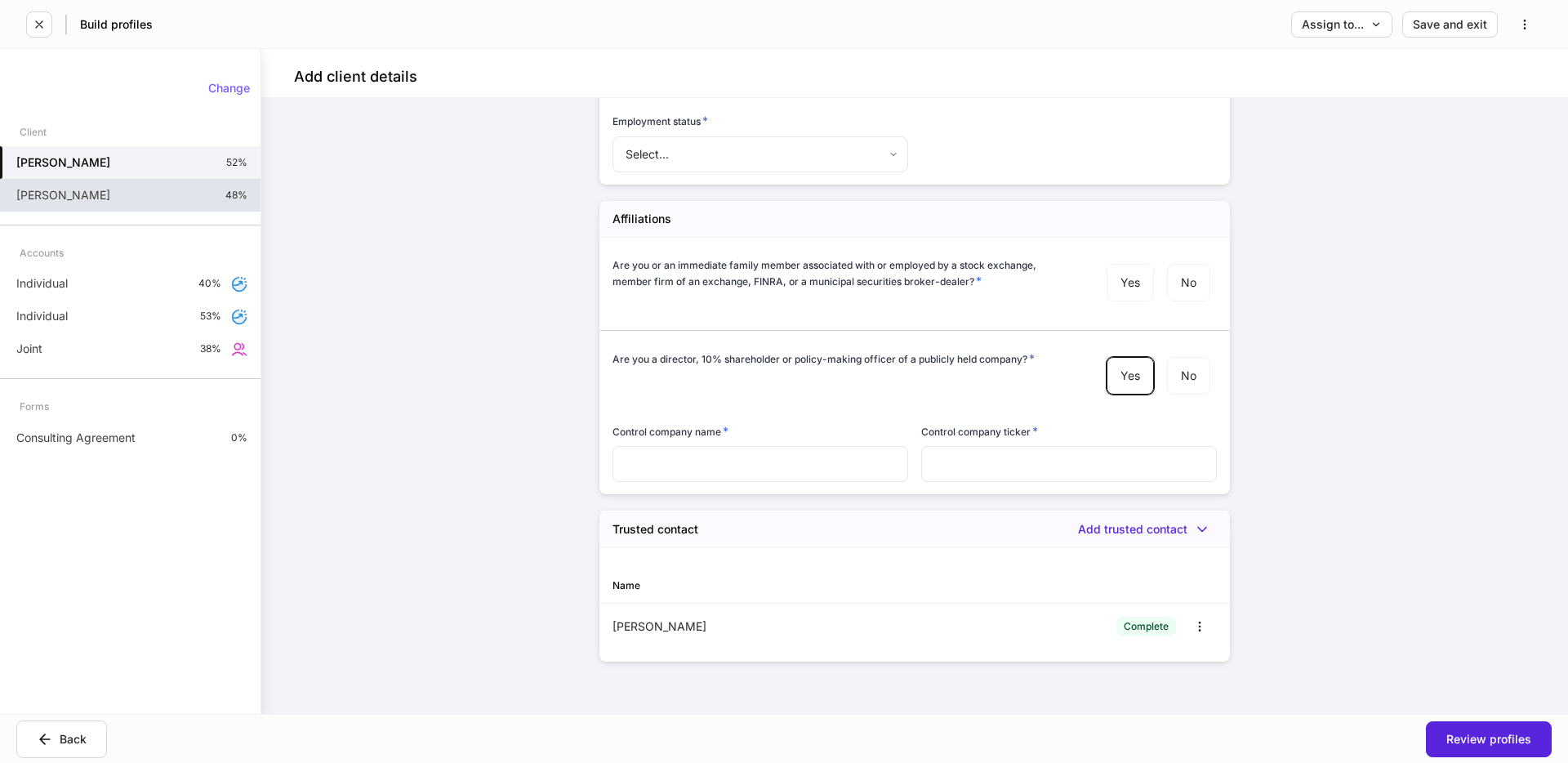
drag, startPoint x: 1284, startPoint y: 631, endPoint x: 1275, endPoint y: 622, distance: 12.7
click at [1285, 631] on div "**********" at bounding box center [914, 405] width 1307 height 616
click at [546, 300] on div "**********" at bounding box center [914, 405] width 1307 height 616
click at [222, 90] on div "Change" at bounding box center [229, 88] width 41 height 11
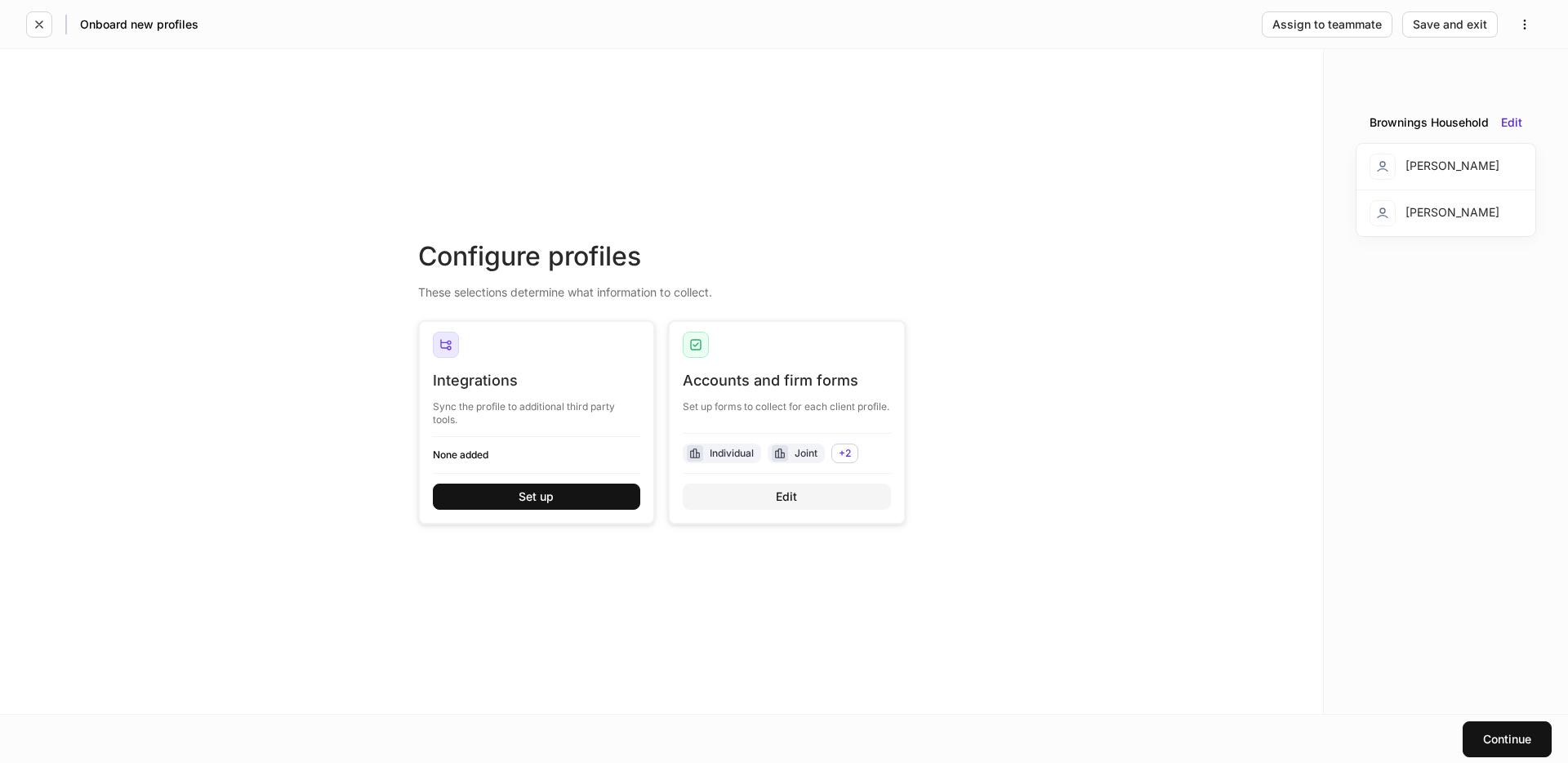
click at [795, 495] on div "Edit" at bounding box center [786, 497] width 22 height 11
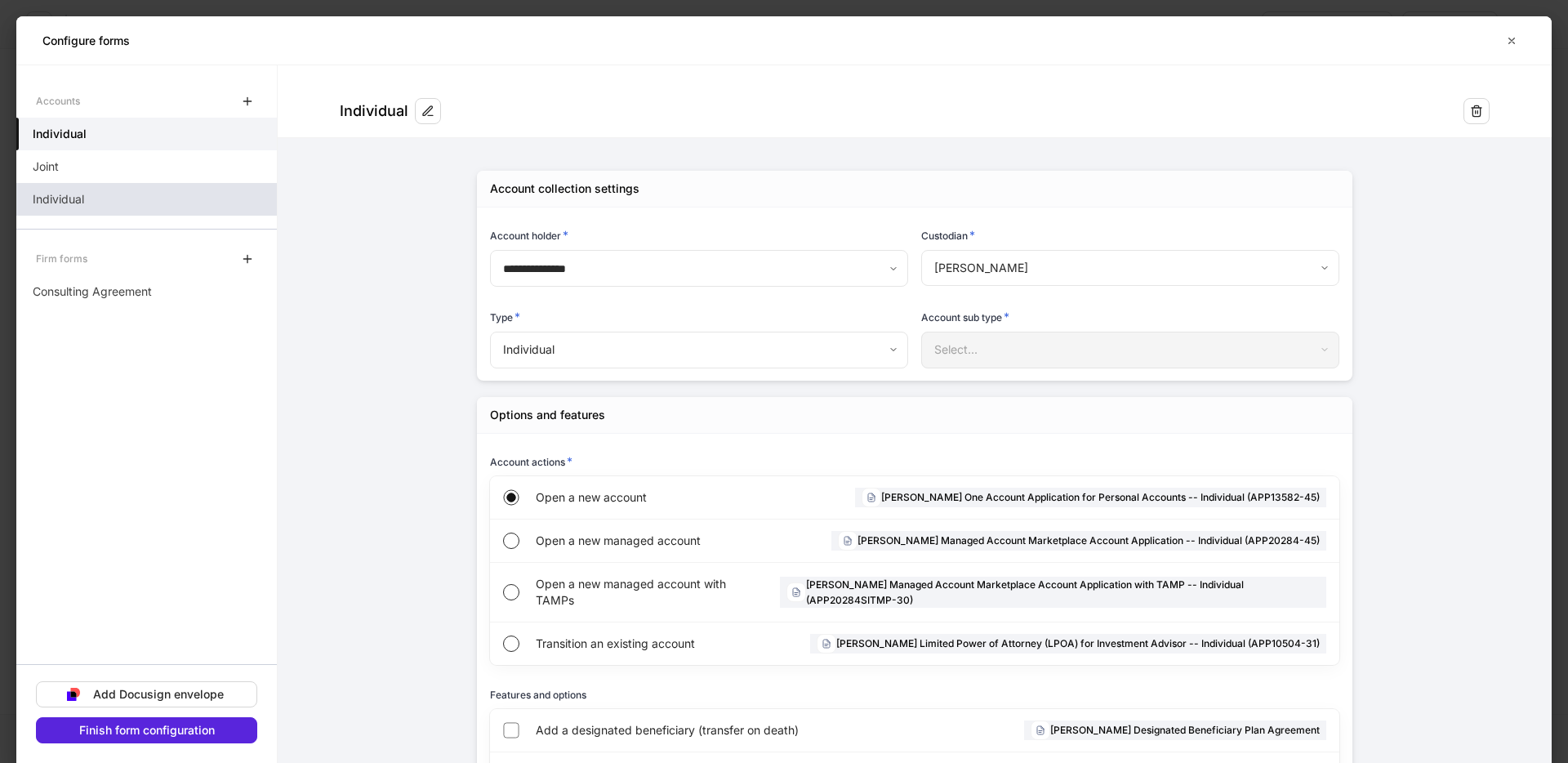
click at [177, 210] on div "Individual" at bounding box center [146, 199] width 261 height 33
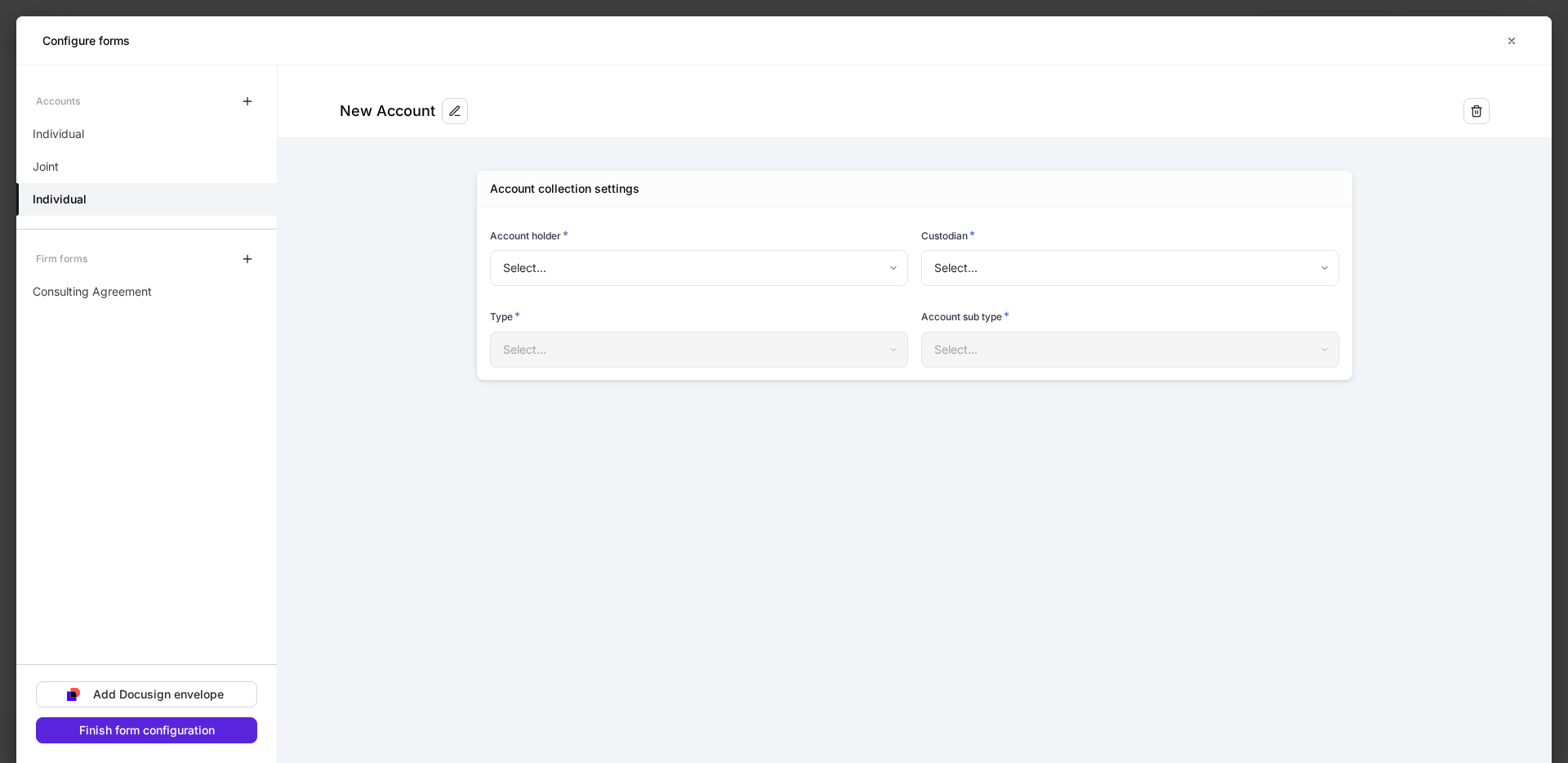
type input "**********"
type input "********"
type input "**********"
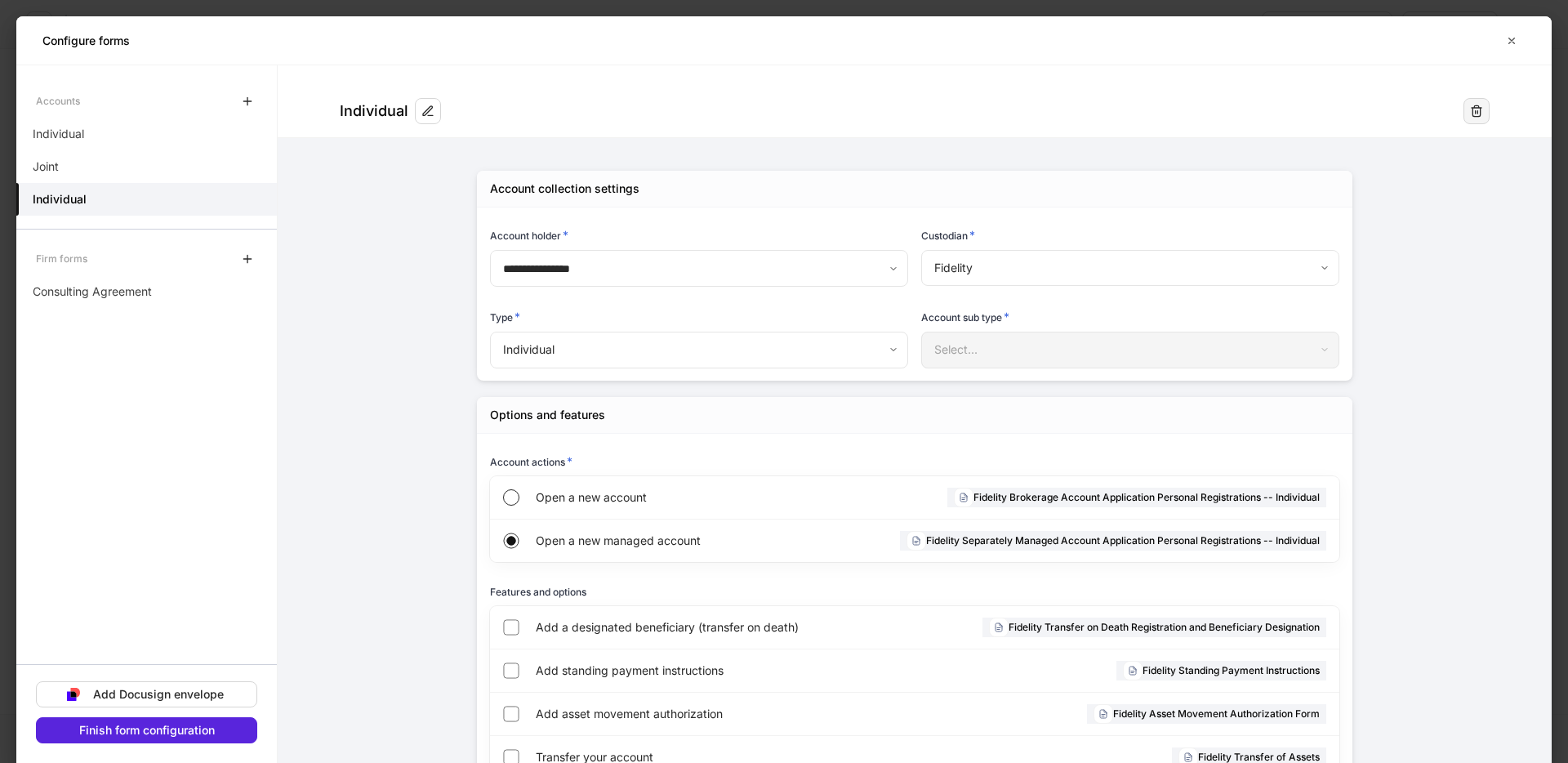
click at [1470, 112] on icon "button" at bounding box center [1477, 111] width 13 height 13
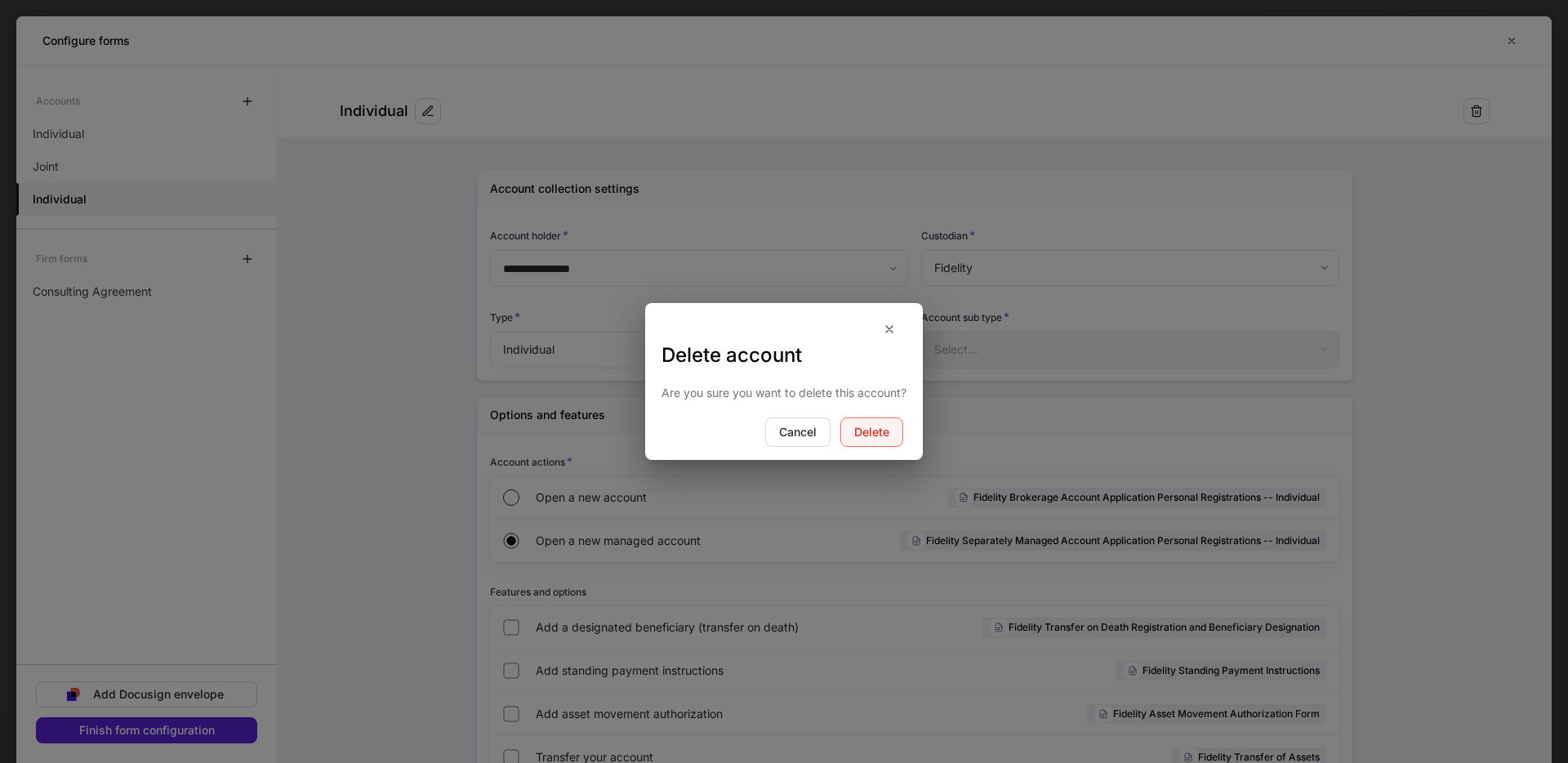
drag, startPoint x: 869, startPoint y: 435, endPoint x: 847, endPoint y: 426, distance: 23.8
click at [866, 434] on div "Delete" at bounding box center [871, 432] width 35 height 11
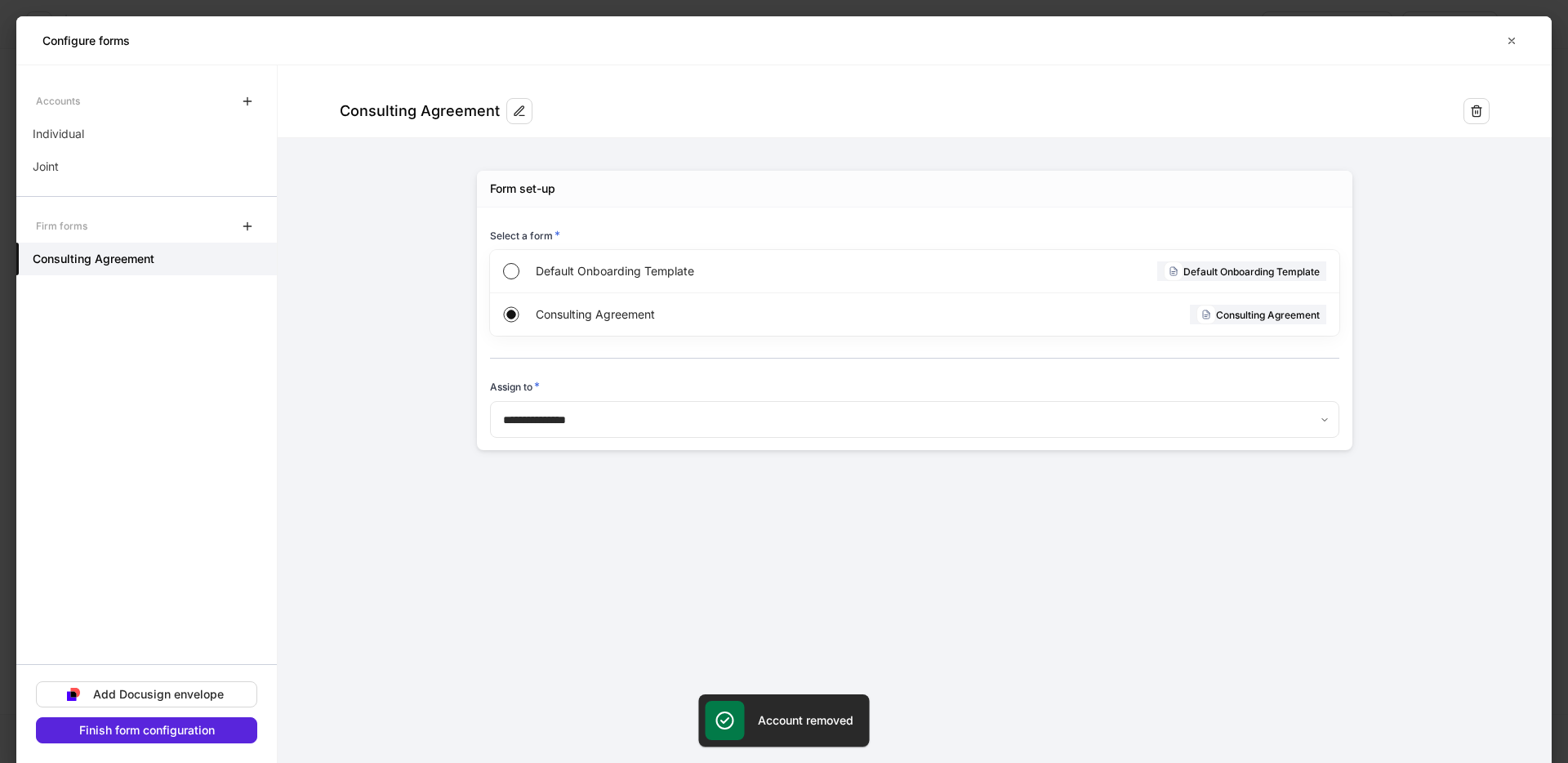
click at [261, 101] on div "Accounts" at bounding box center [146, 101] width 261 height 33
click at [249, 102] on icon "button" at bounding box center [247, 102] width 13 height 13
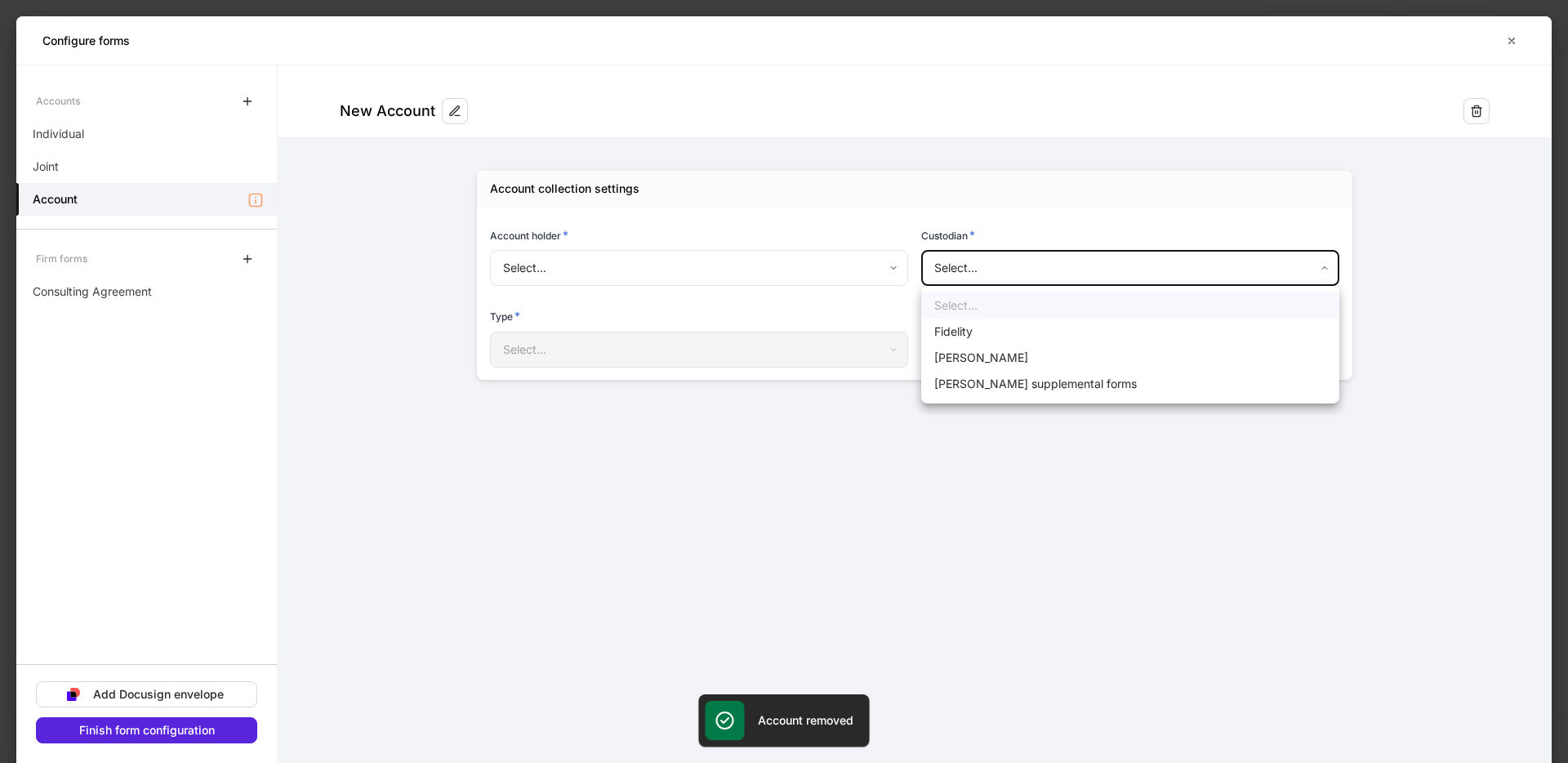
drag, startPoint x: 1180, startPoint y: 271, endPoint x: 1046, endPoint y: 292, distance: 135.6
click at [1180, 271] on body "Onboard new profiles Assign to teammate Save and exit Configure profiles These …" at bounding box center [784, 381] width 1568 height 763
drag, startPoint x: 984, startPoint y: 359, endPoint x: 933, endPoint y: 362, distance: 51.1
click at [981, 360] on li "[PERSON_NAME]" at bounding box center [1130, 358] width 418 height 26
type input "******"
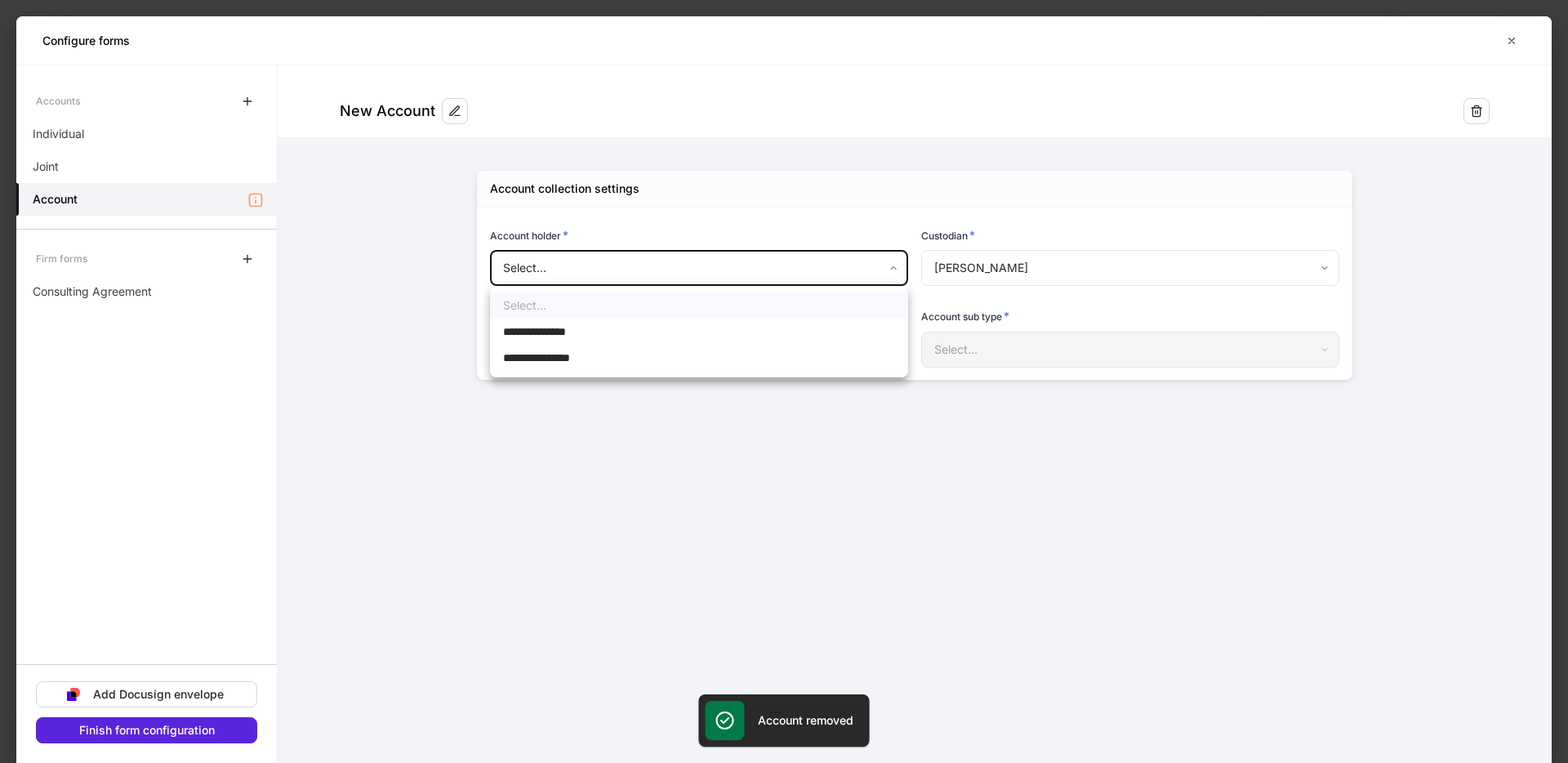
drag, startPoint x: 820, startPoint y: 269, endPoint x: 693, endPoint y: 313, distance: 134.4
click at [816, 269] on body "**********" at bounding box center [784, 381] width 1568 height 763
click at [640, 336] on li "**********" at bounding box center [699, 332] width 418 height 26
type input "**********"
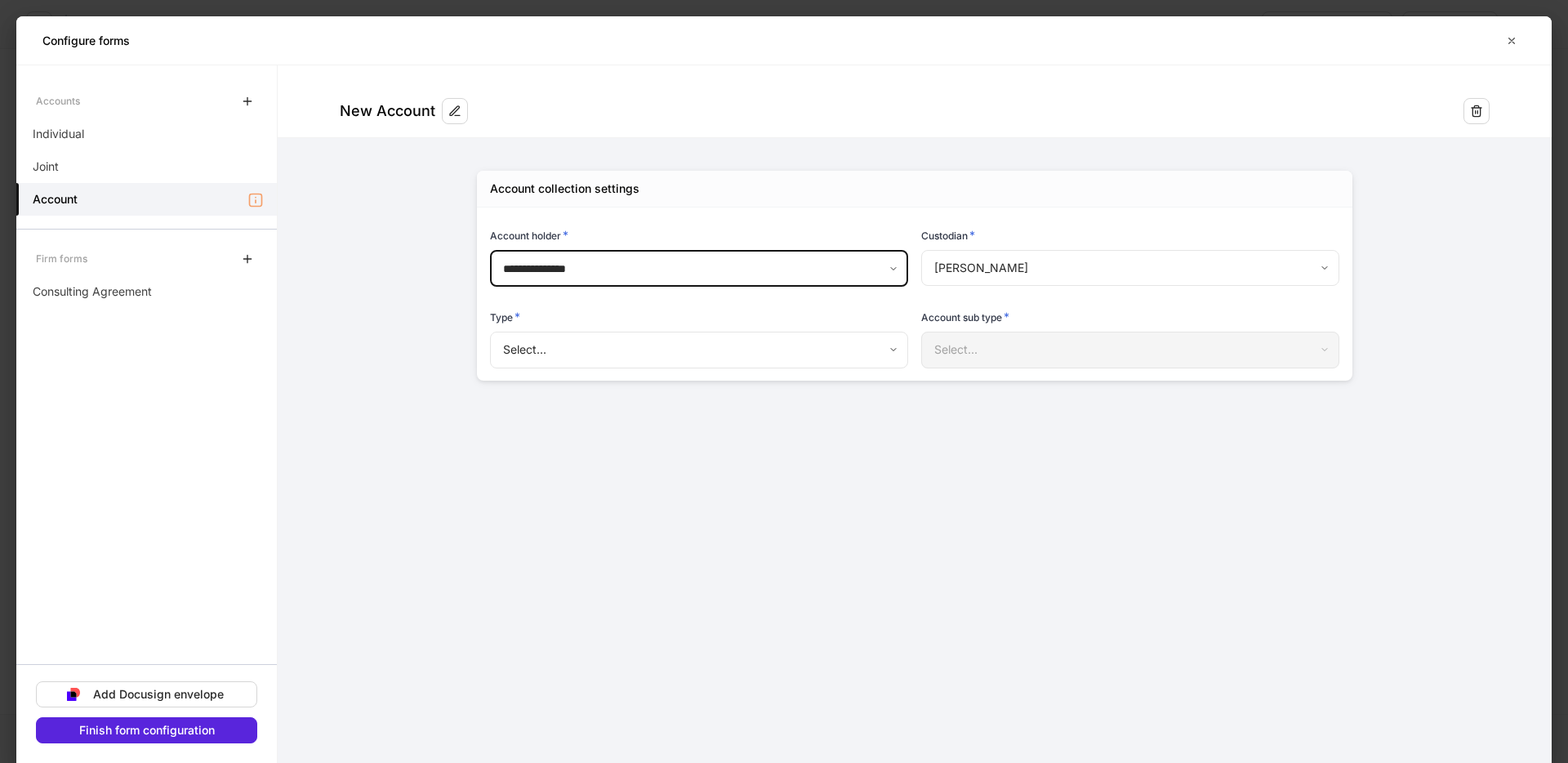
click at [667, 347] on body "**********" at bounding box center [784, 381] width 1568 height 763
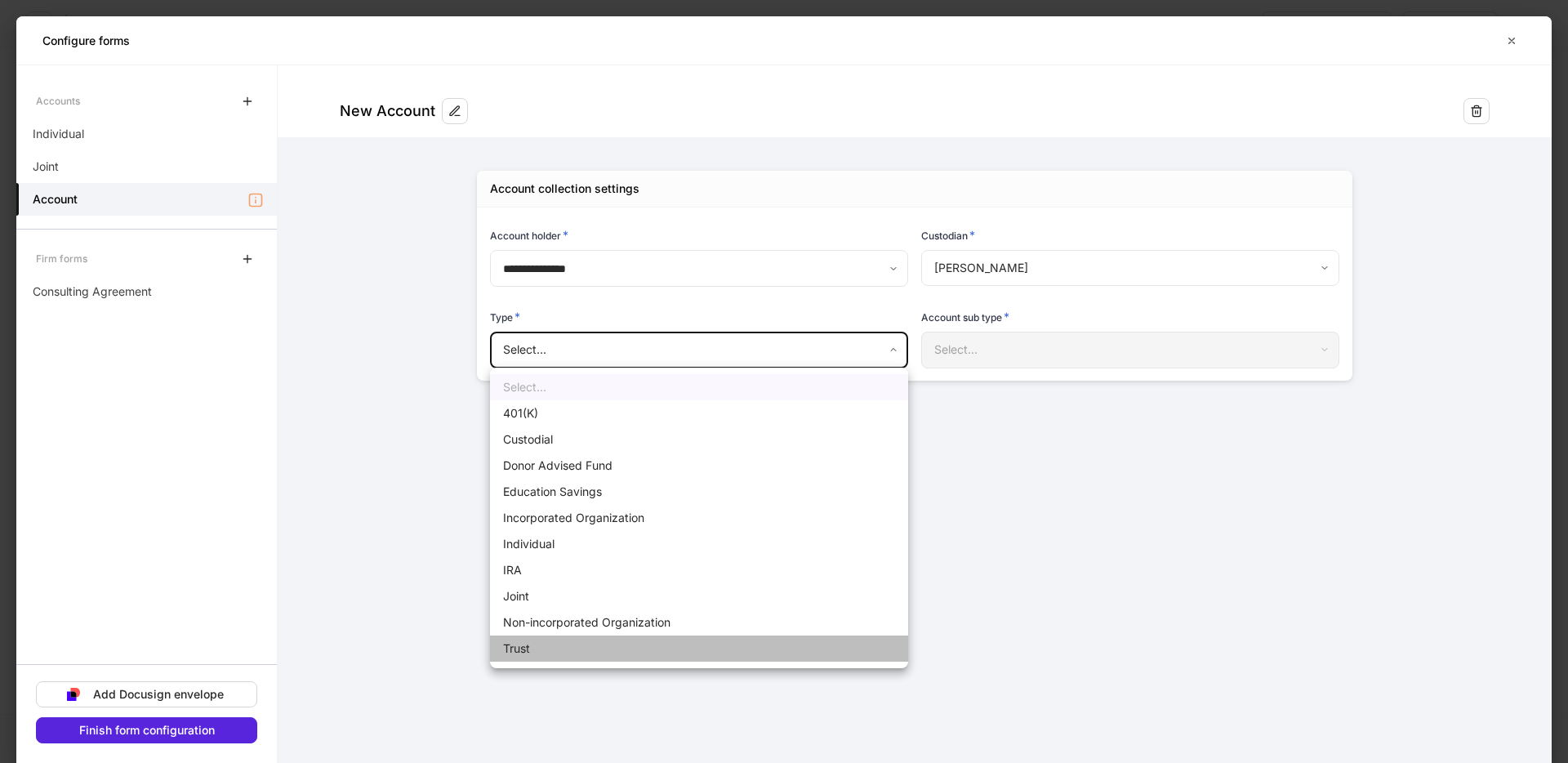
click at [560, 647] on li "Trust" at bounding box center [699, 648] width 418 height 26
type input "*****"
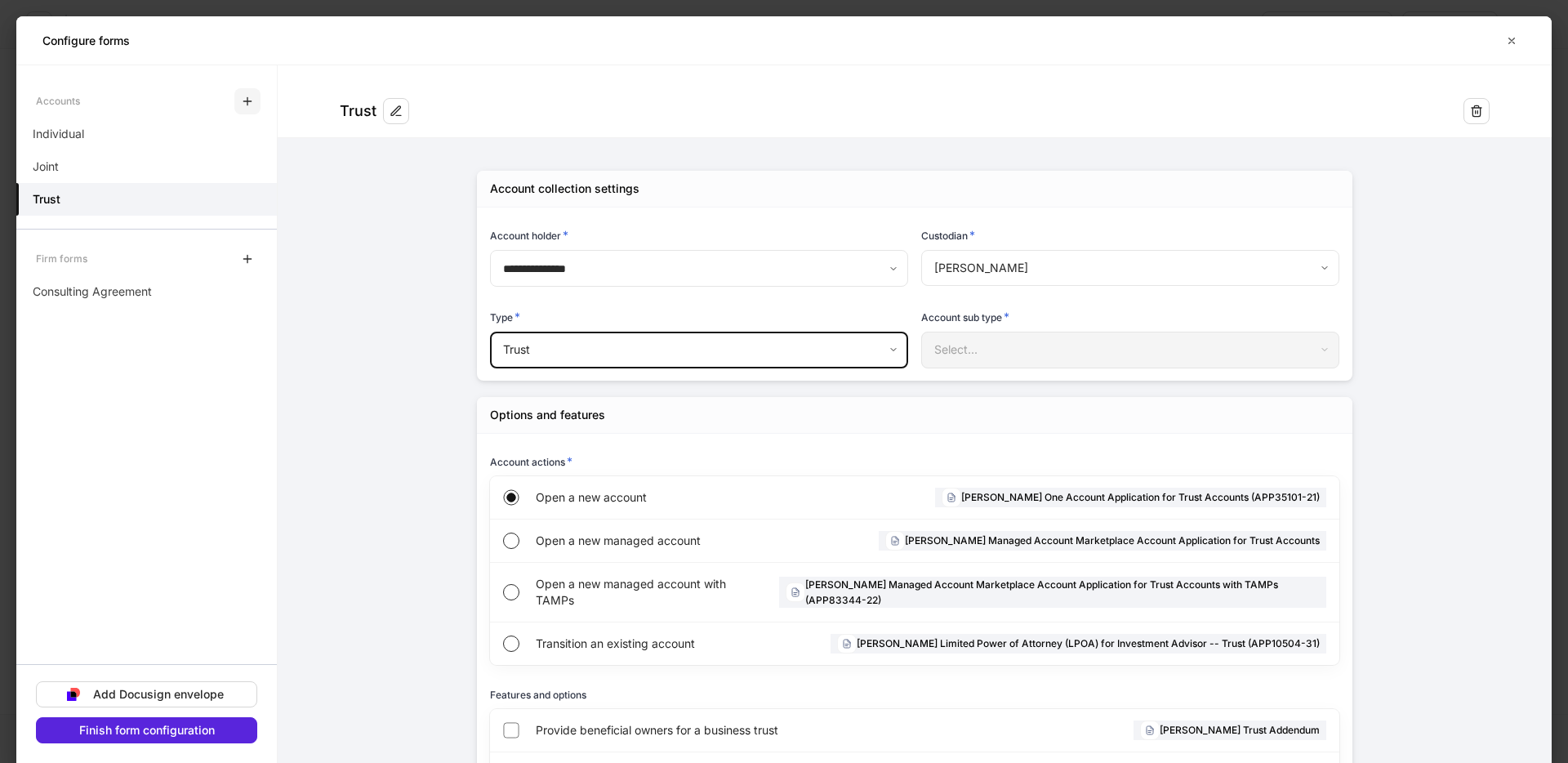
click at [243, 98] on icon "button" at bounding box center [247, 102] width 13 height 13
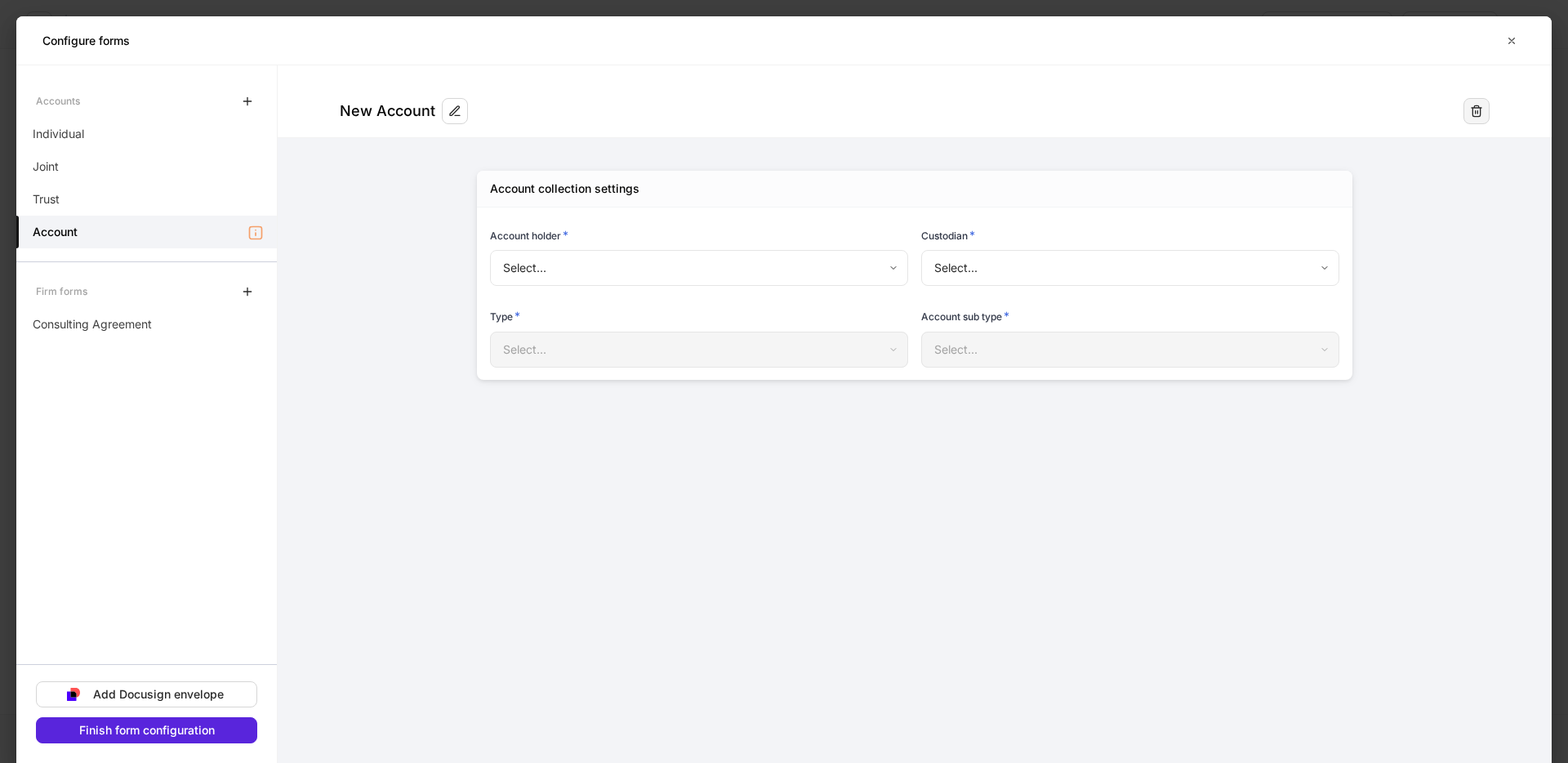
click at [1468, 107] on button "button" at bounding box center [1477, 111] width 26 height 26
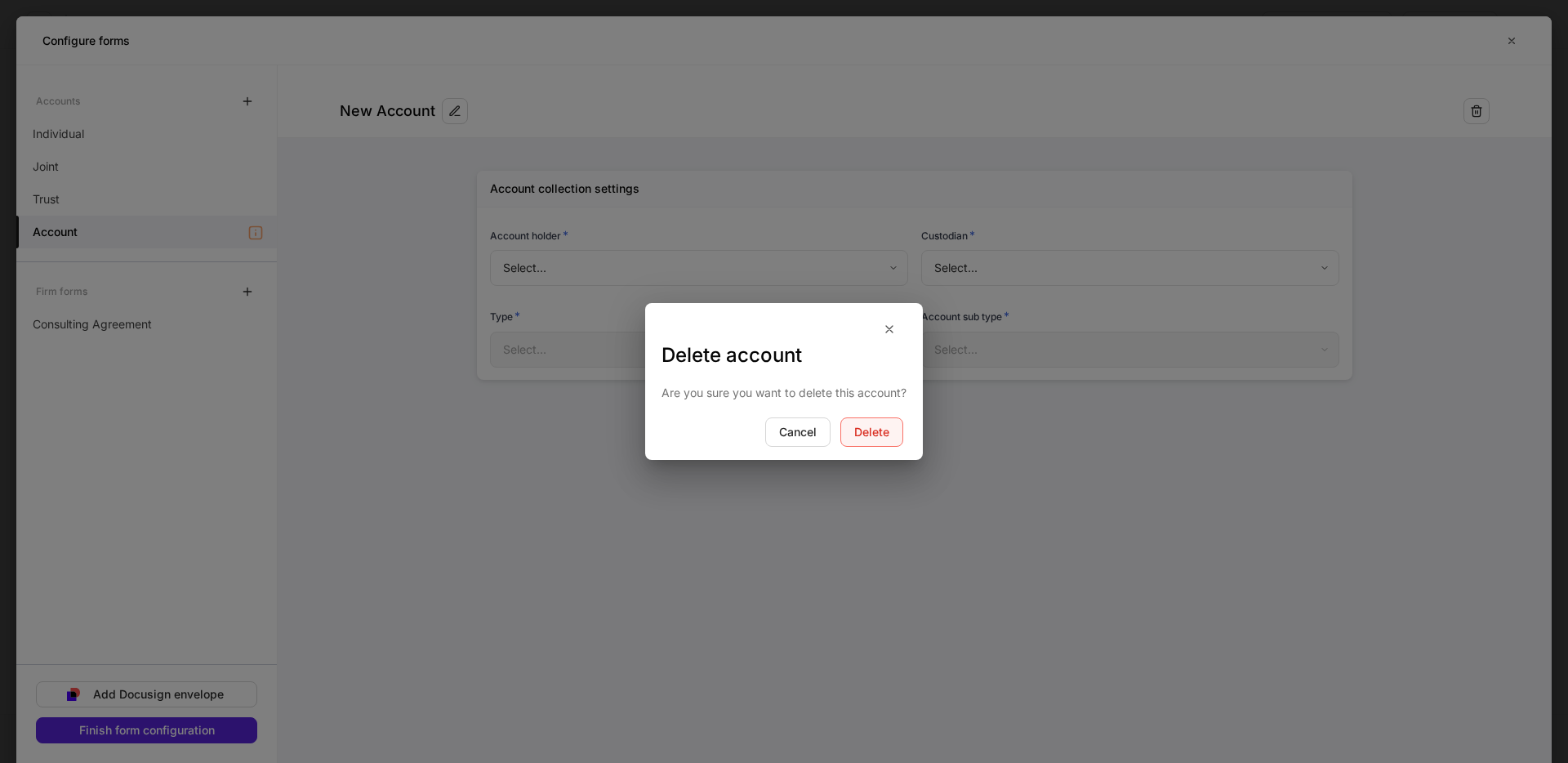
click at [883, 441] on button "Delete" at bounding box center [871, 432] width 63 height 29
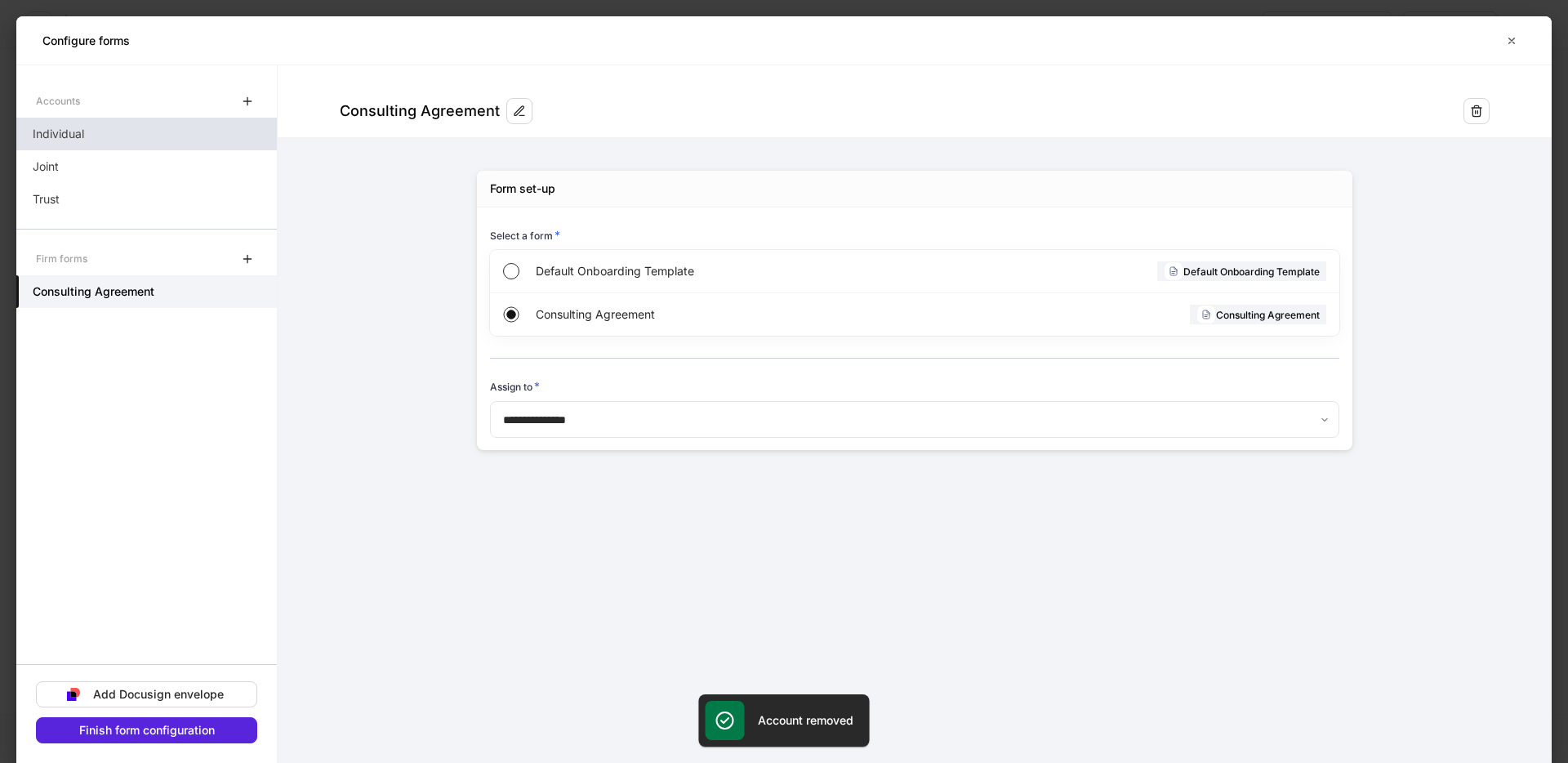
click at [198, 143] on div "Individual" at bounding box center [146, 134] width 261 height 33
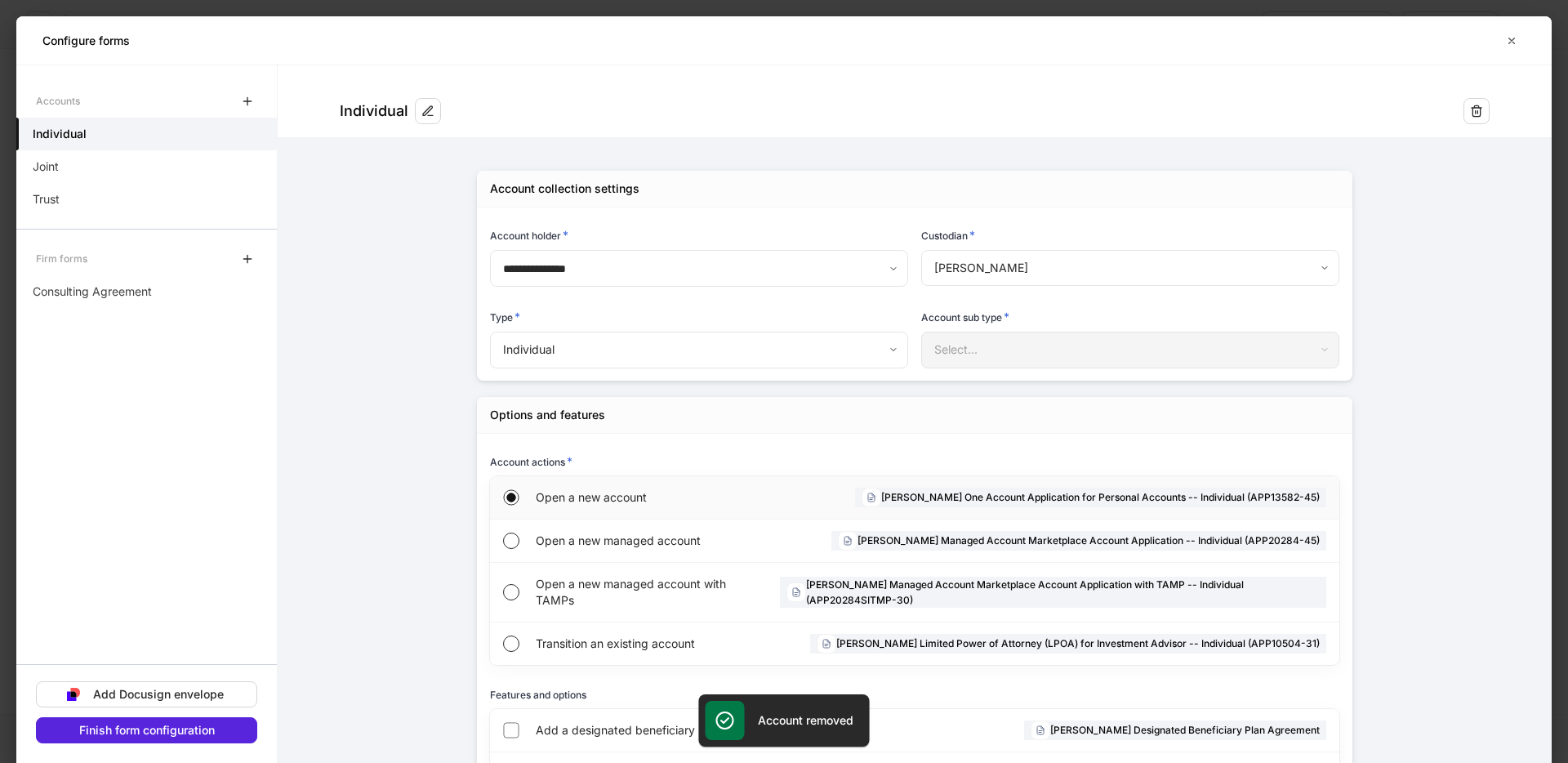
scroll to position [249, 0]
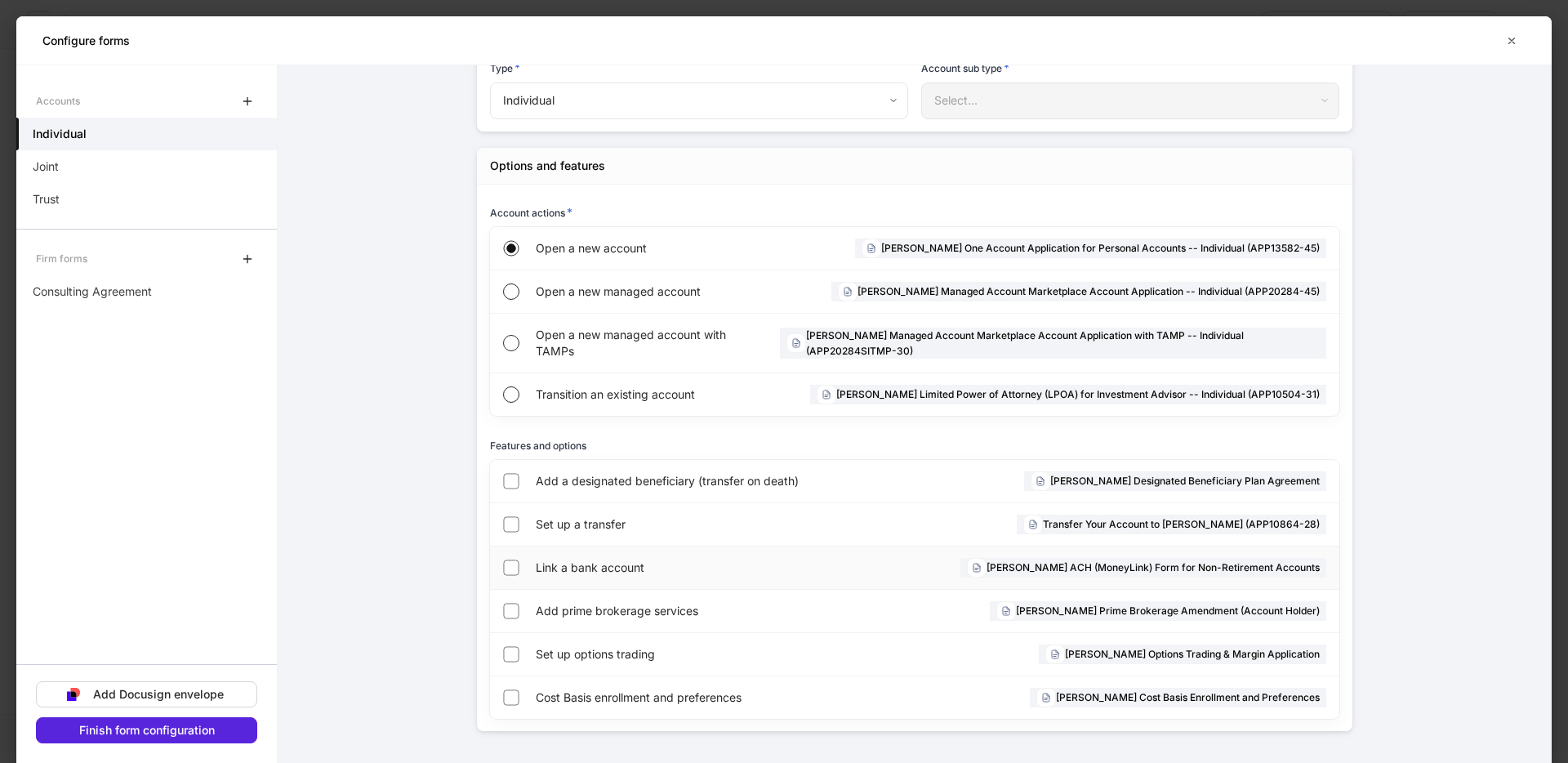
click at [631, 566] on span "Link a bank account" at bounding box center [662, 567] width 254 height 16
click at [211, 734] on div "Finish form configuration" at bounding box center [147, 730] width 135 height 11
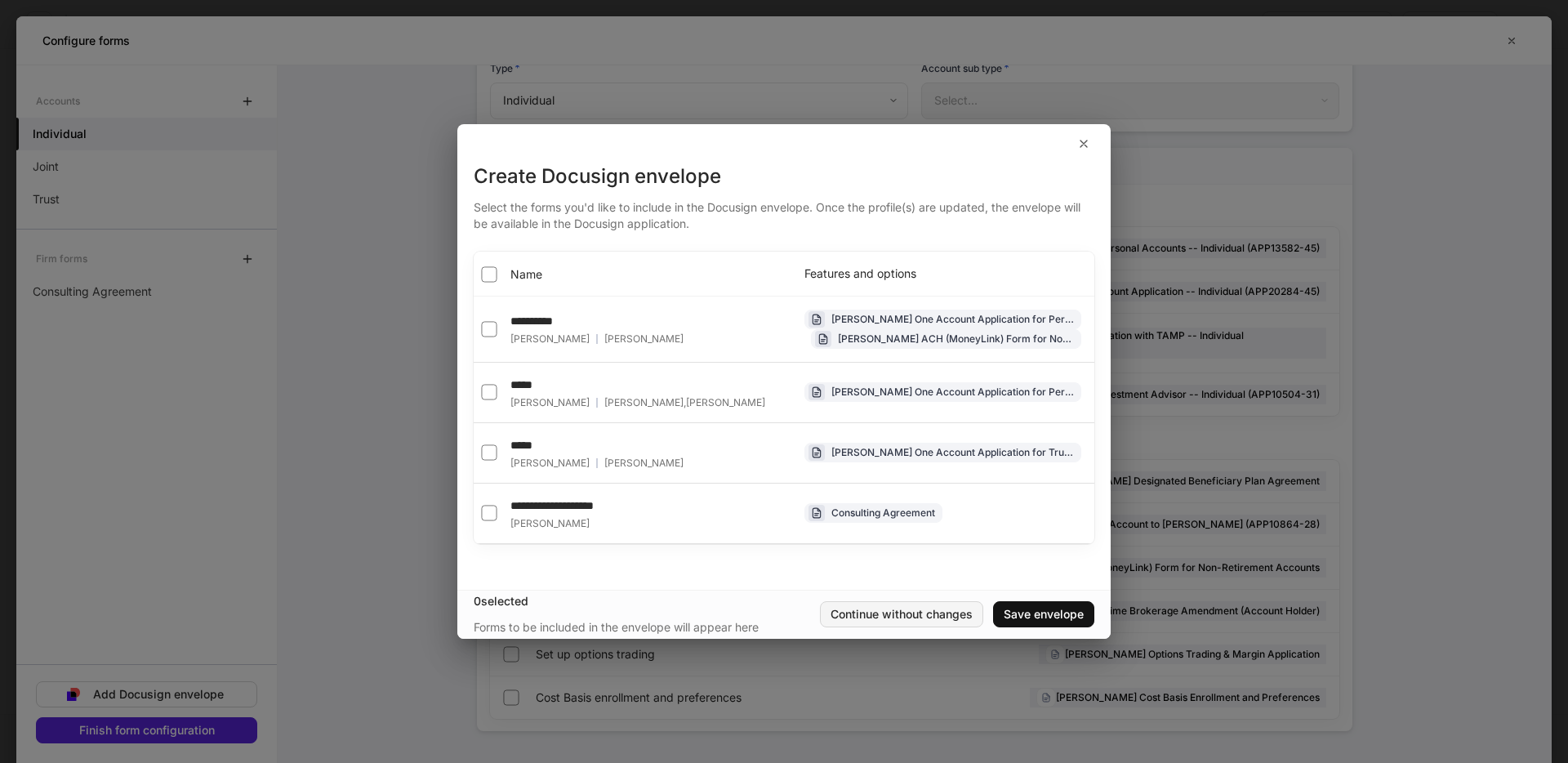
click at [901, 612] on div "Continue without changes" at bounding box center [901, 614] width 142 height 11
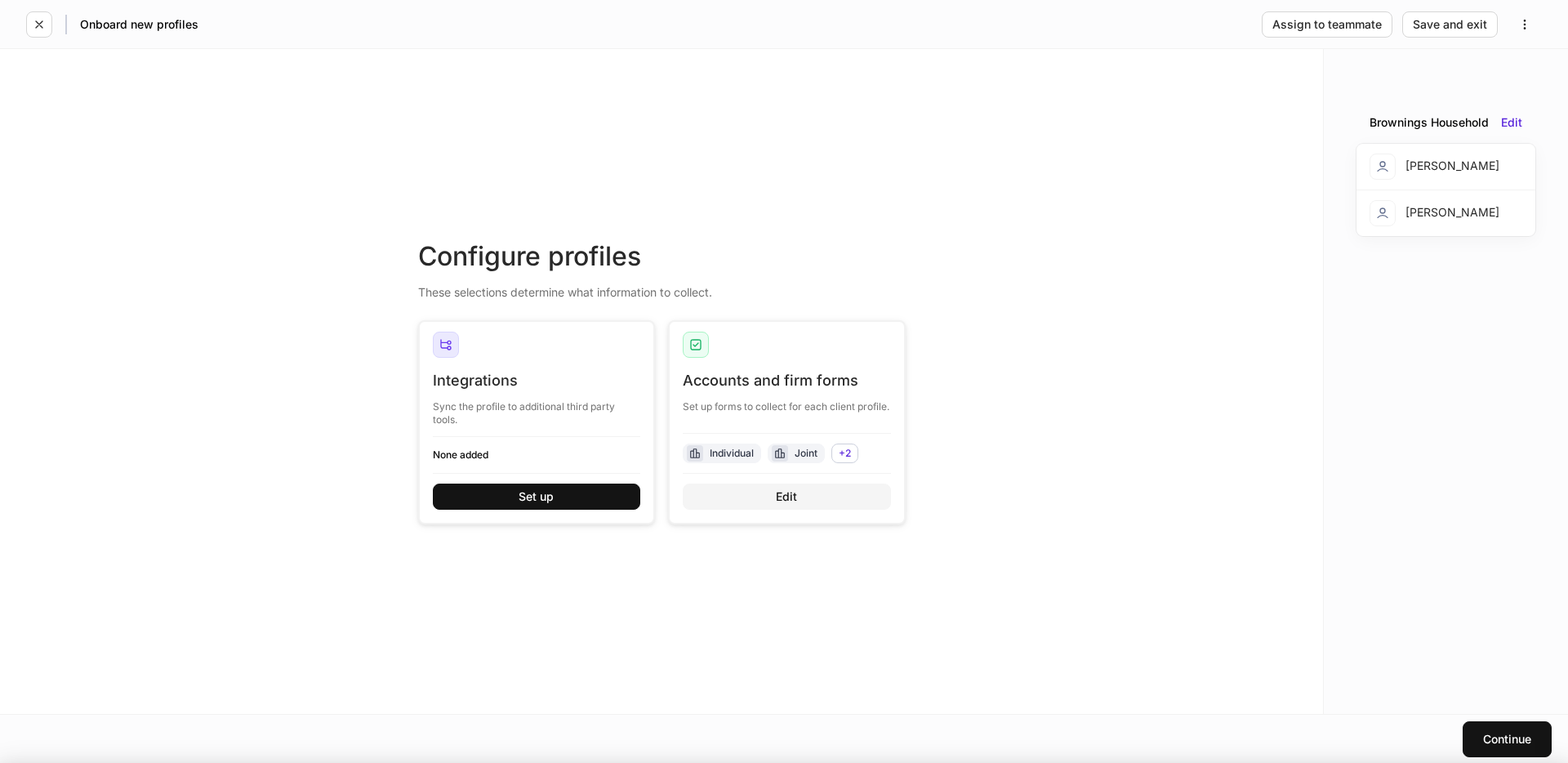
scroll to position [232, 0]
click at [1509, 741] on div "Continue" at bounding box center [1506, 739] width 48 height 11
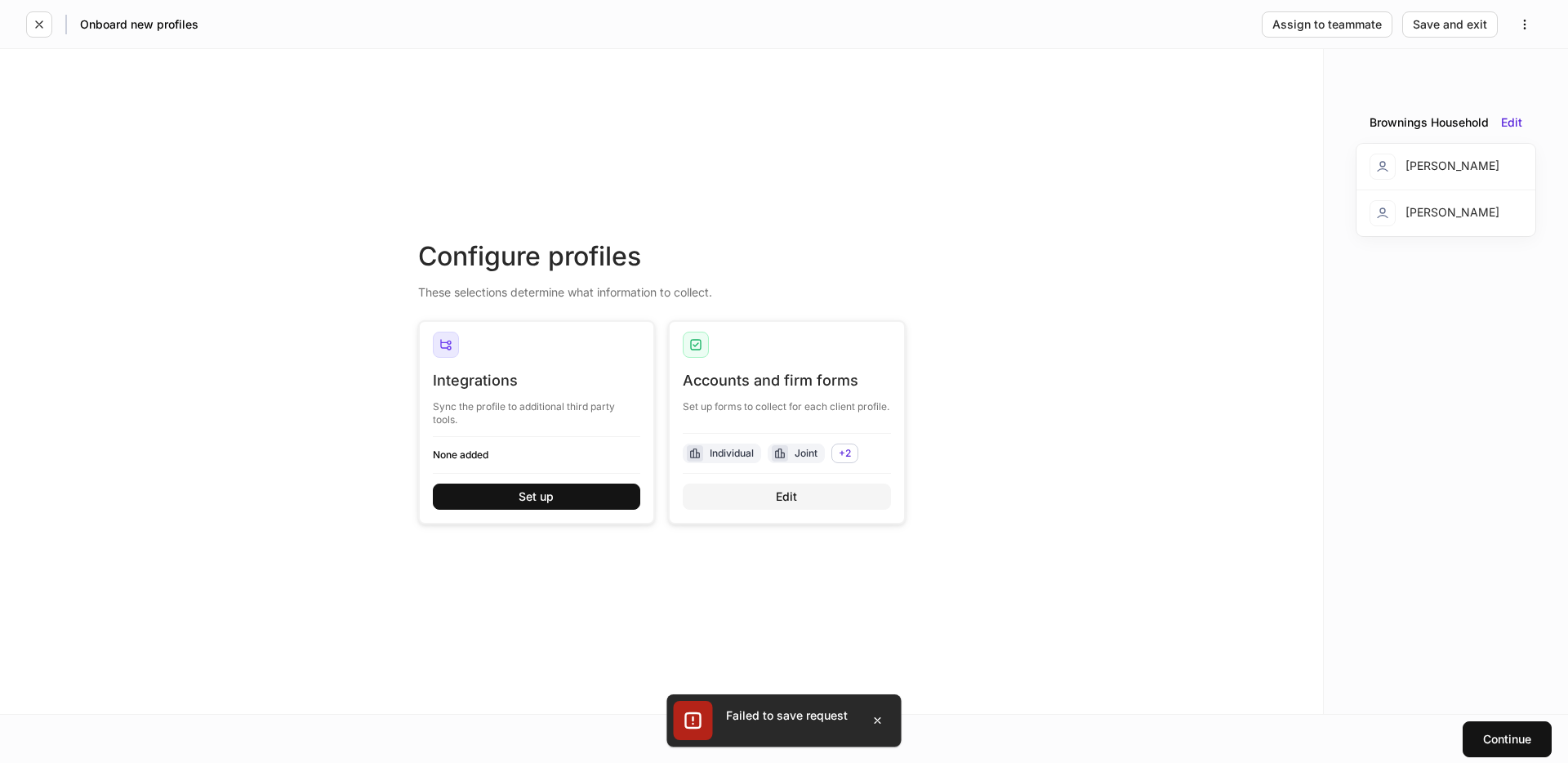
click at [808, 487] on button "Edit" at bounding box center [786, 497] width 208 height 26
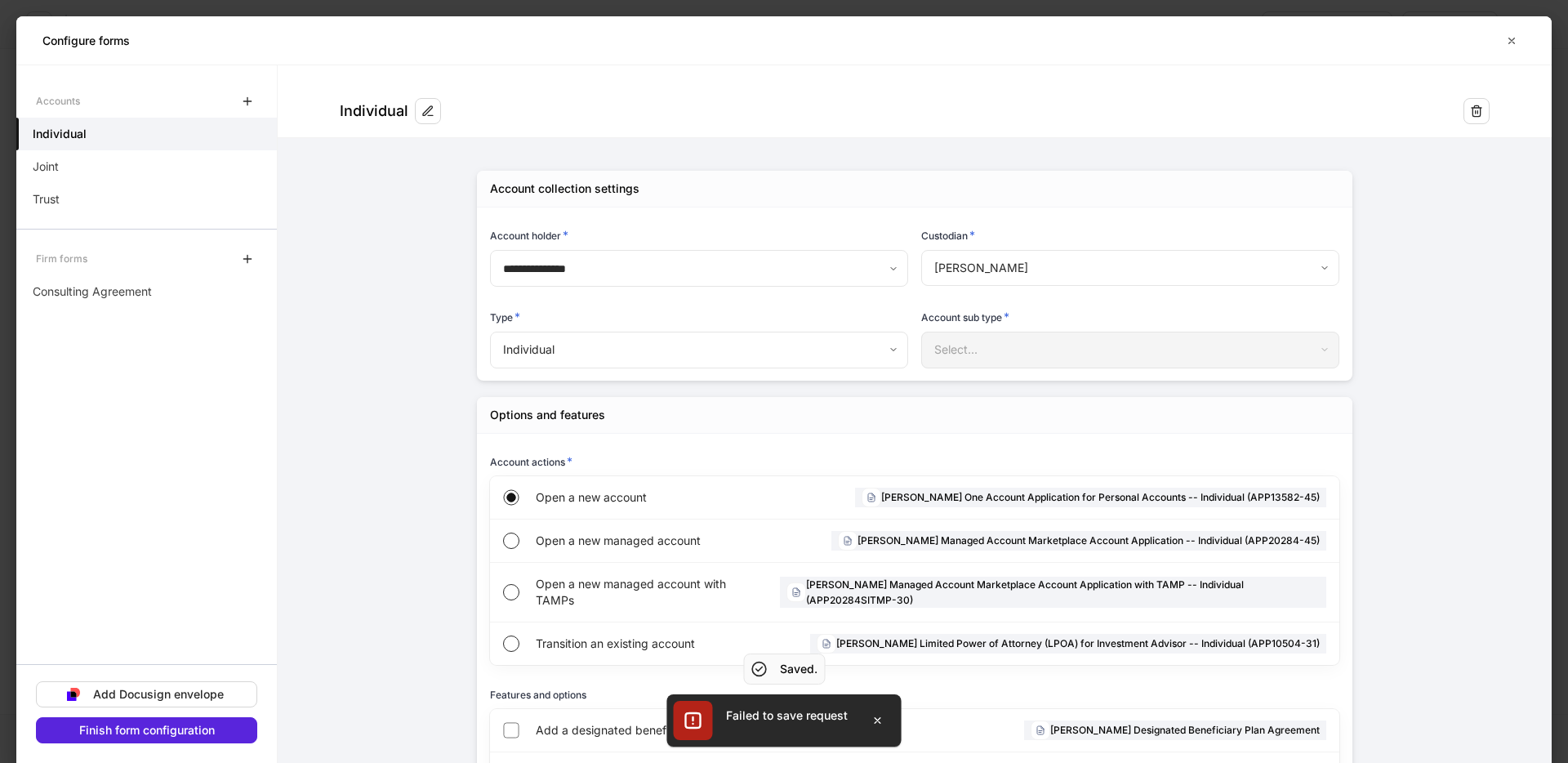
drag, startPoint x: 879, startPoint y: 716, endPoint x: 288, endPoint y: 752, distance: 592.1
click at [863, 722] on button "button" at bounding box center [878, 721] width 34 height 26
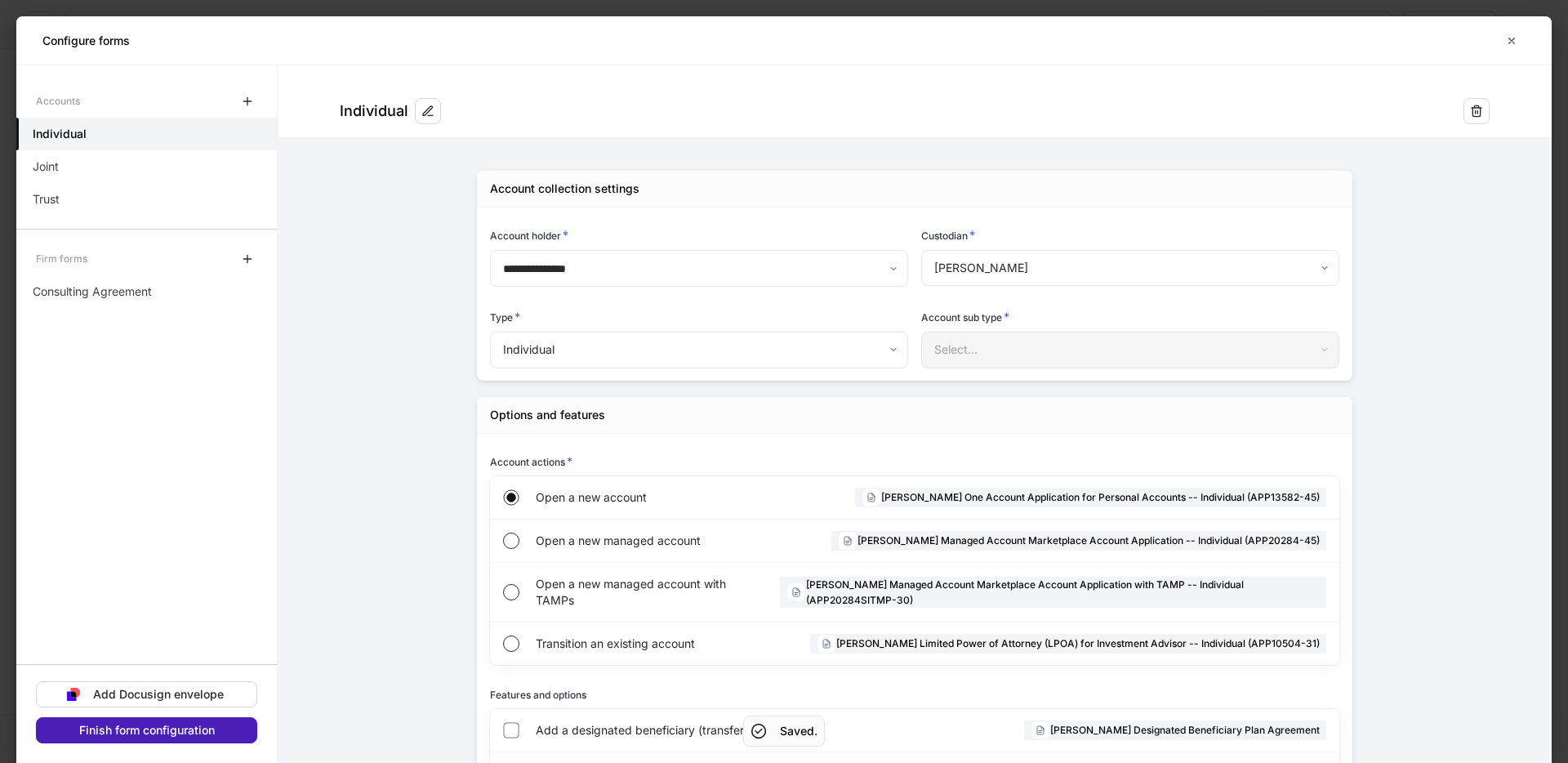
click at [108, 734] on div "Finish form configuration" at bounding box center [147, 730] width 135 height 11
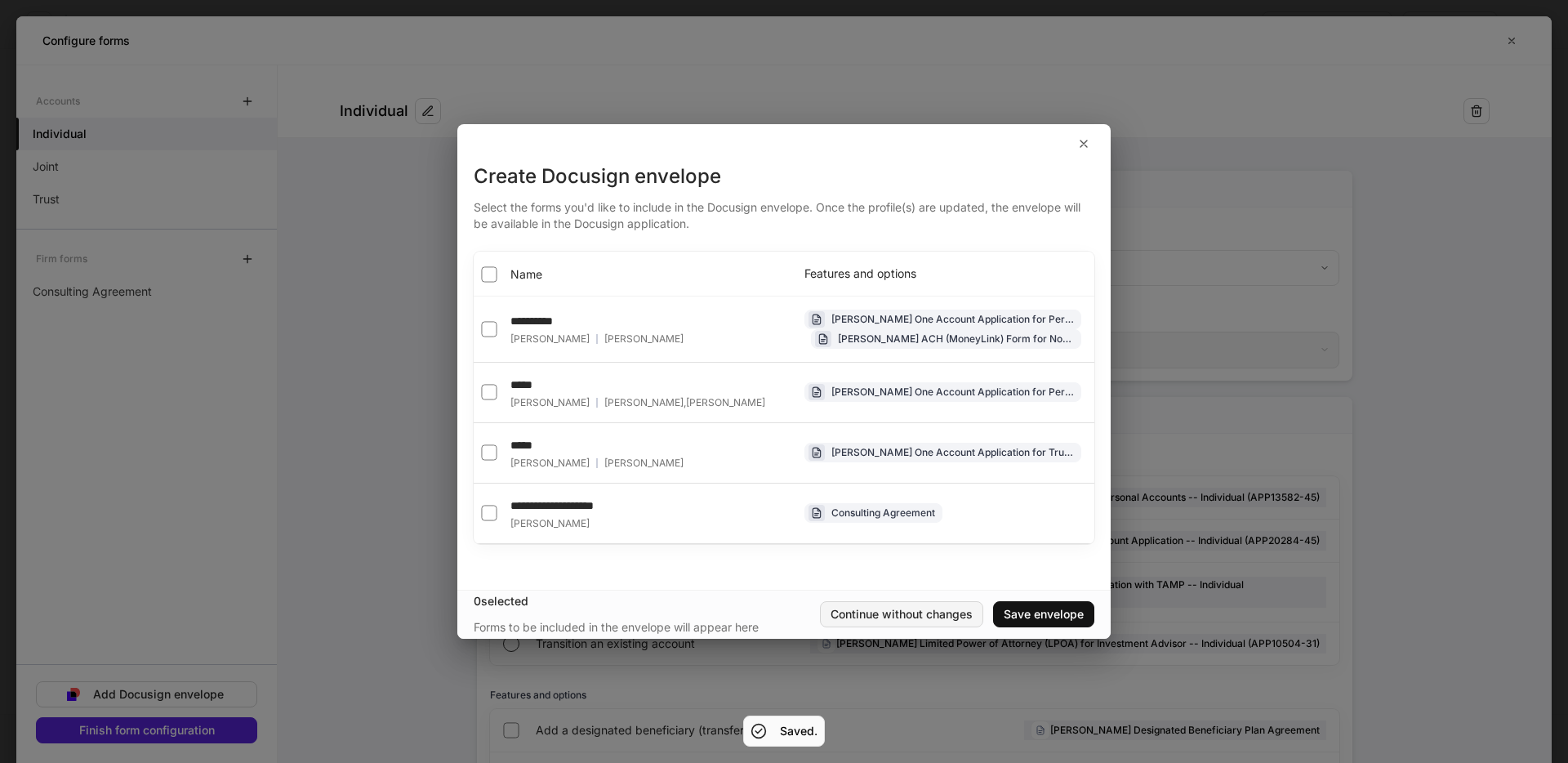
click at [899, 609] on div "Continue without changes" at bounding box center [901, 614] width 142 height 11
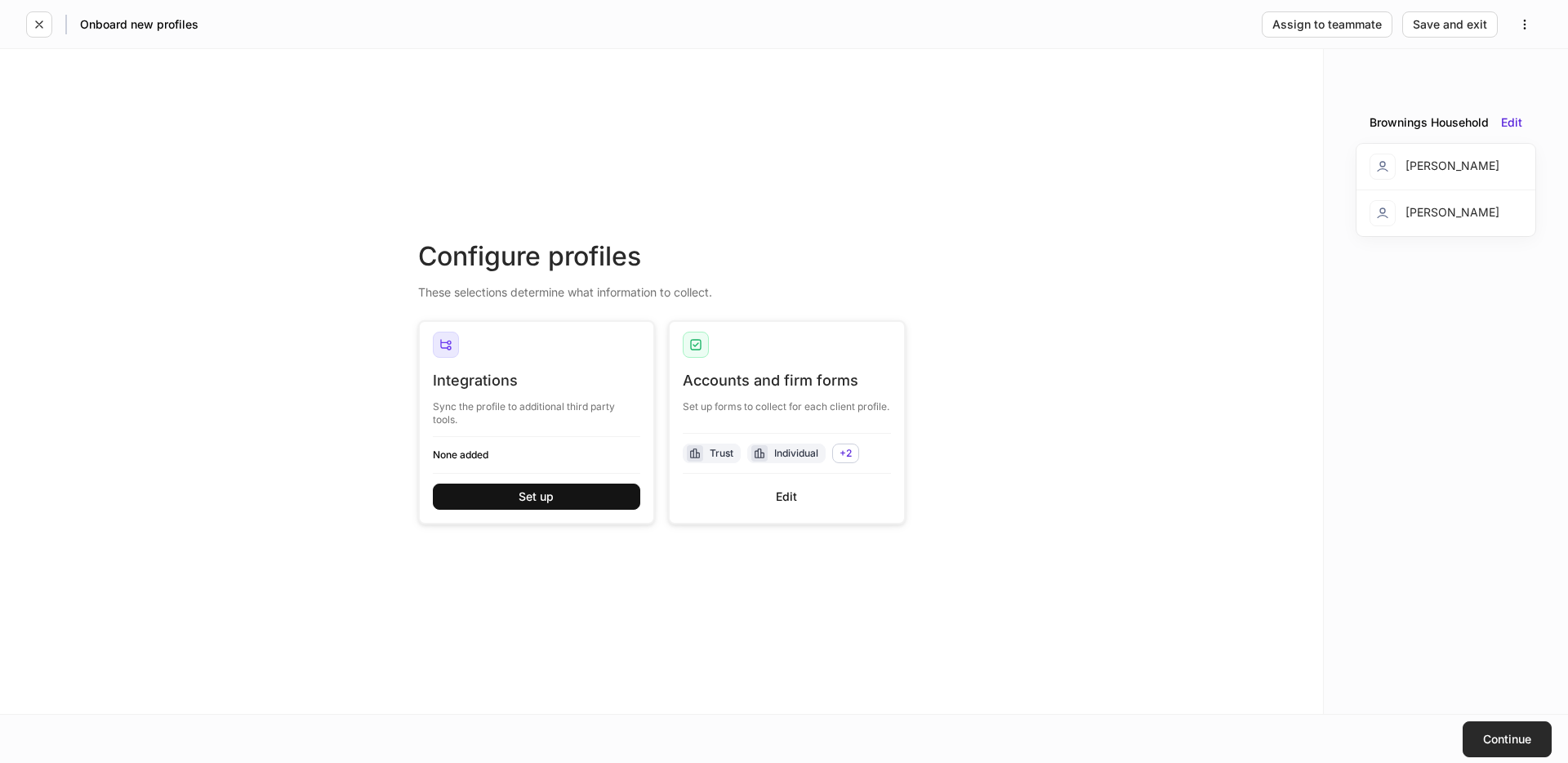
drag, startPoint x: 1512, startPoint y: 740, endPoint x: 1339, endPoint y: 716, distance: 174.7
click at [1495, 739] on div "Continue" at bounding box center [1506, 739] width 48 height 11
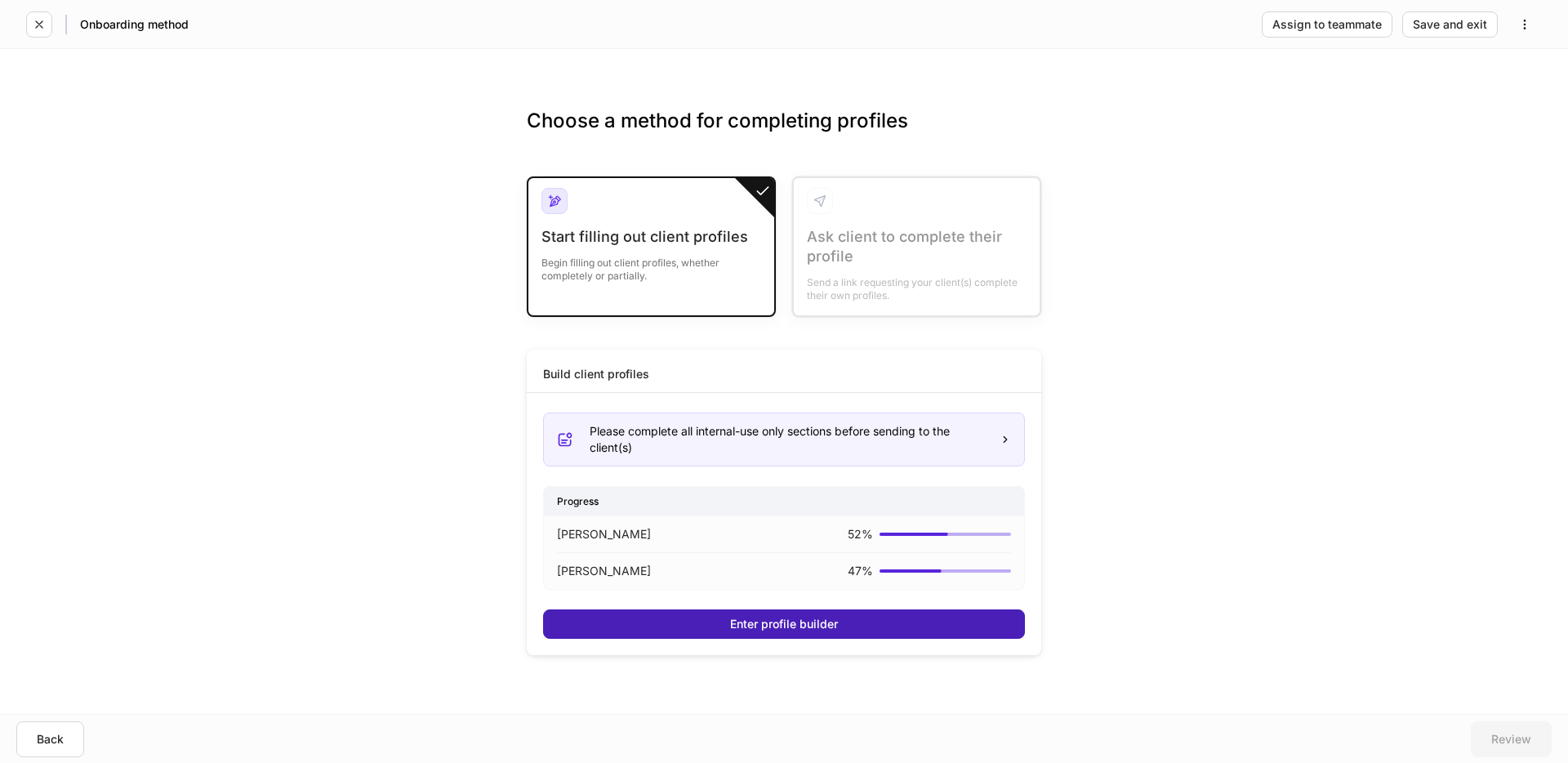
drag, startPoint x: 913, startPoint y: 636, endPoint x: 832, endPoint y: 633, distance: 81.1
click at [832, 633] on button "Enter profile builder" at bounding box center [784, 624] width 482 height 29
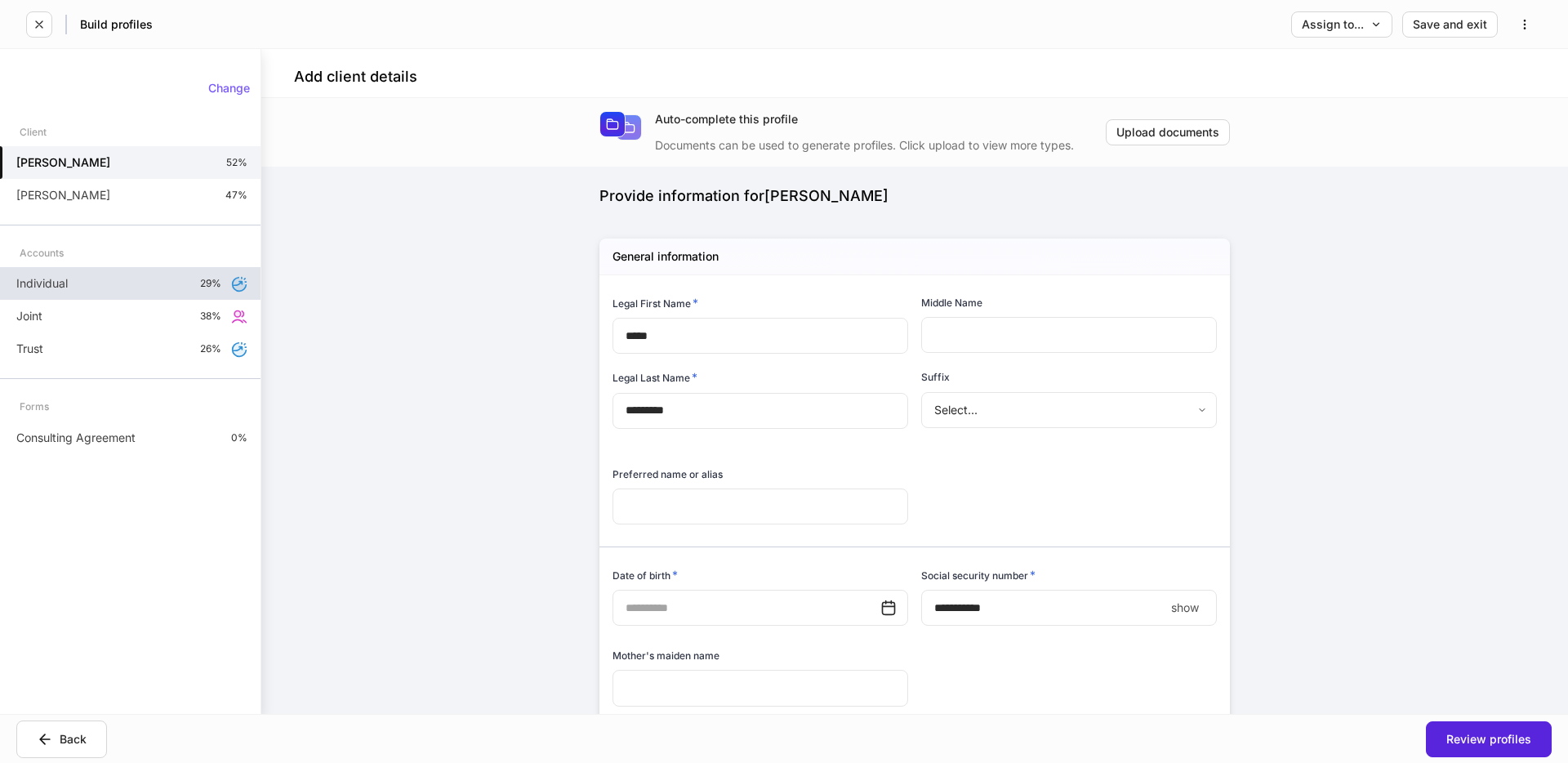
click at [84, 294] on div "Individual 29%" at bounding box center [130, 283] width 261 height 33
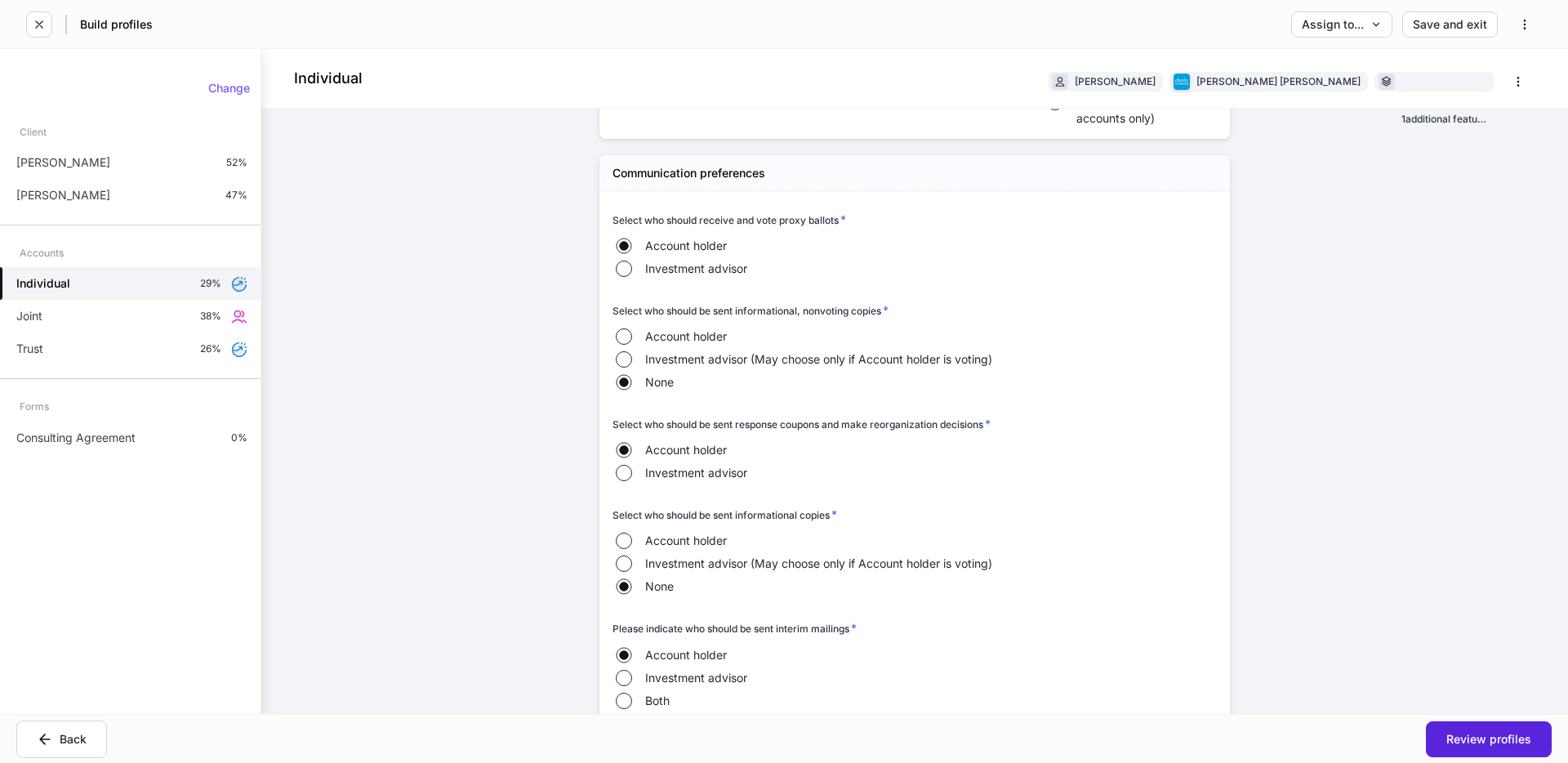
scroll to position [2438, 0]
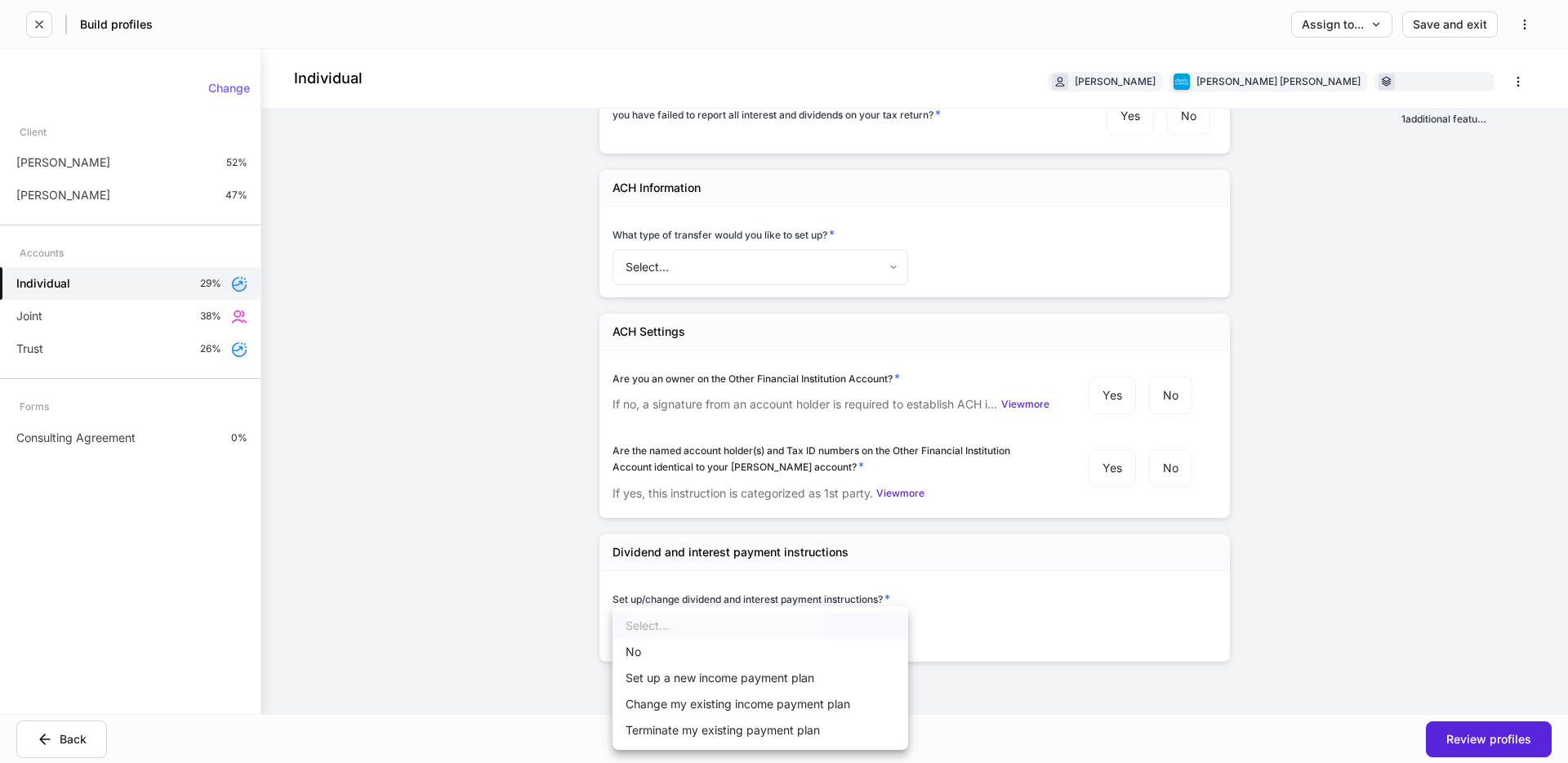
click at [857, 634] on body "Build profiles Assign to... Save and exit Individual [PERSON_NAME] [PERSON_NAME…" at bounding box center [784, 381] width 1568 height 763
drag, startPoint x: 857, startPoint y: 675, endPoint x: 1068, endPoint y: 673, distance: 211.0
click at [857, 675] on li "Set up a new income payment plan" at bounding box center [760, 678] width 295 height 26
type input "***"
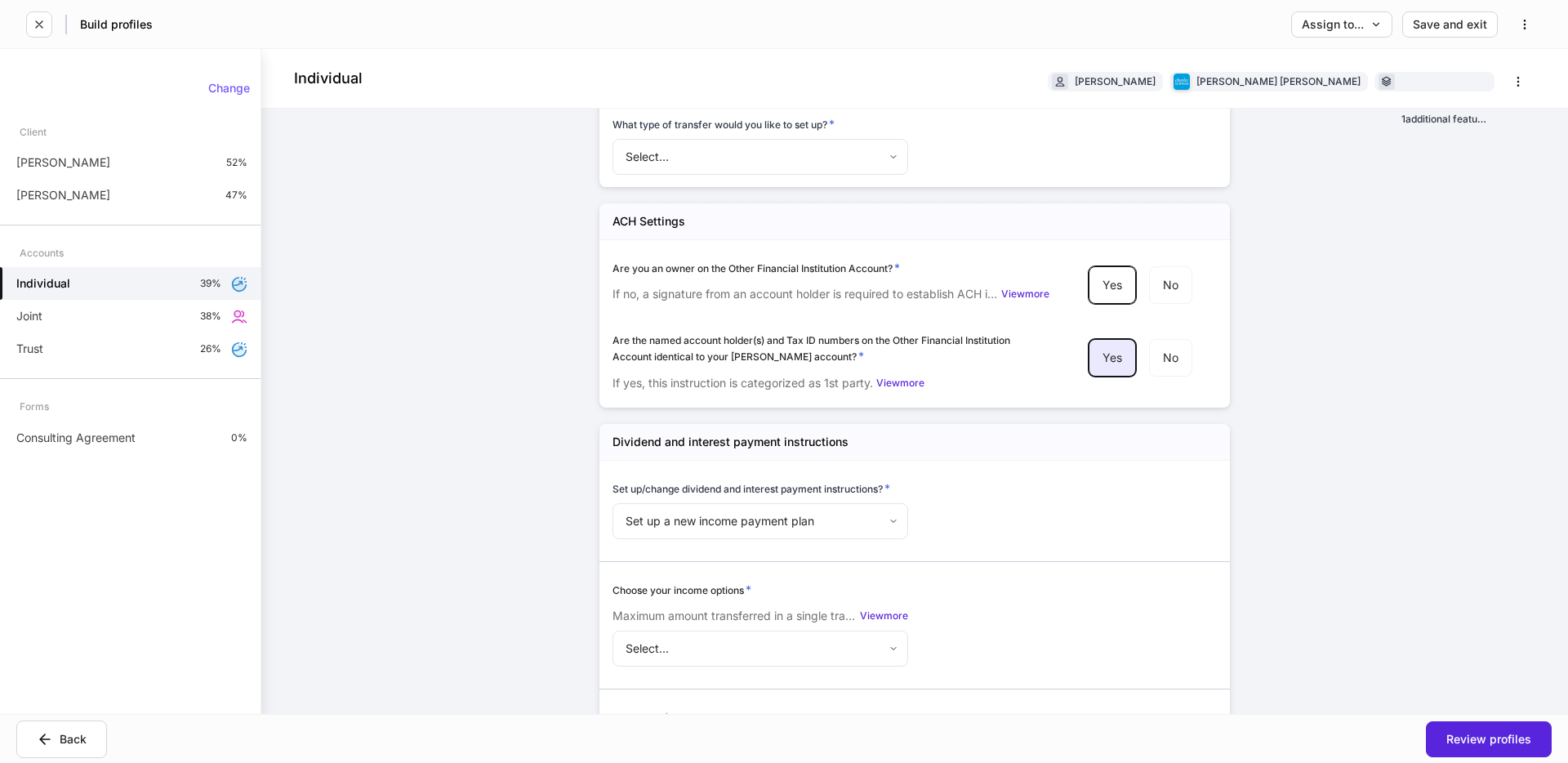
scroll to position [2677, 0]
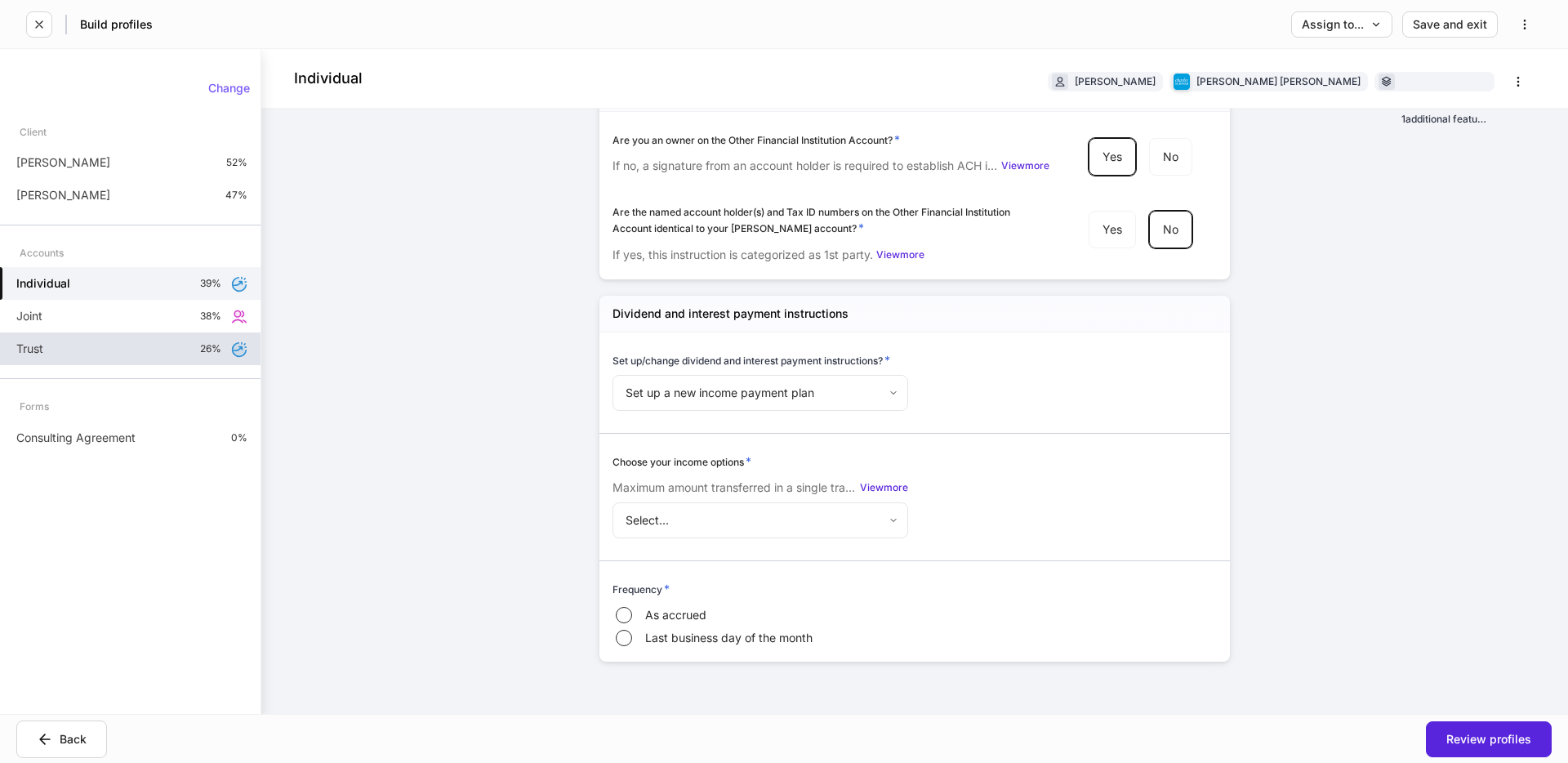
click at [133, 349] on div "Trust 26%" at bounding box center [130, 348] width 261 height 33
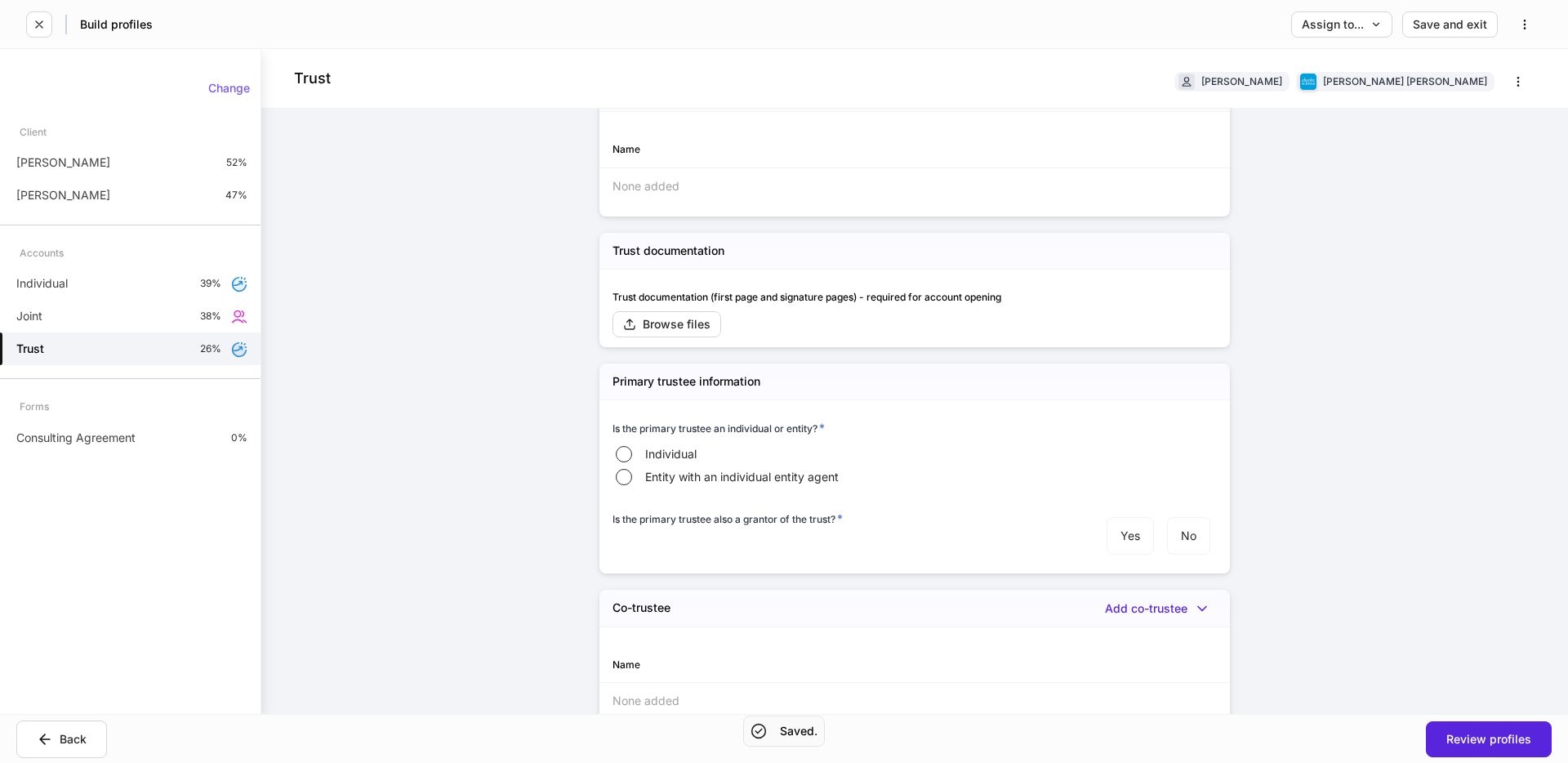
scroll to position [996, 0]
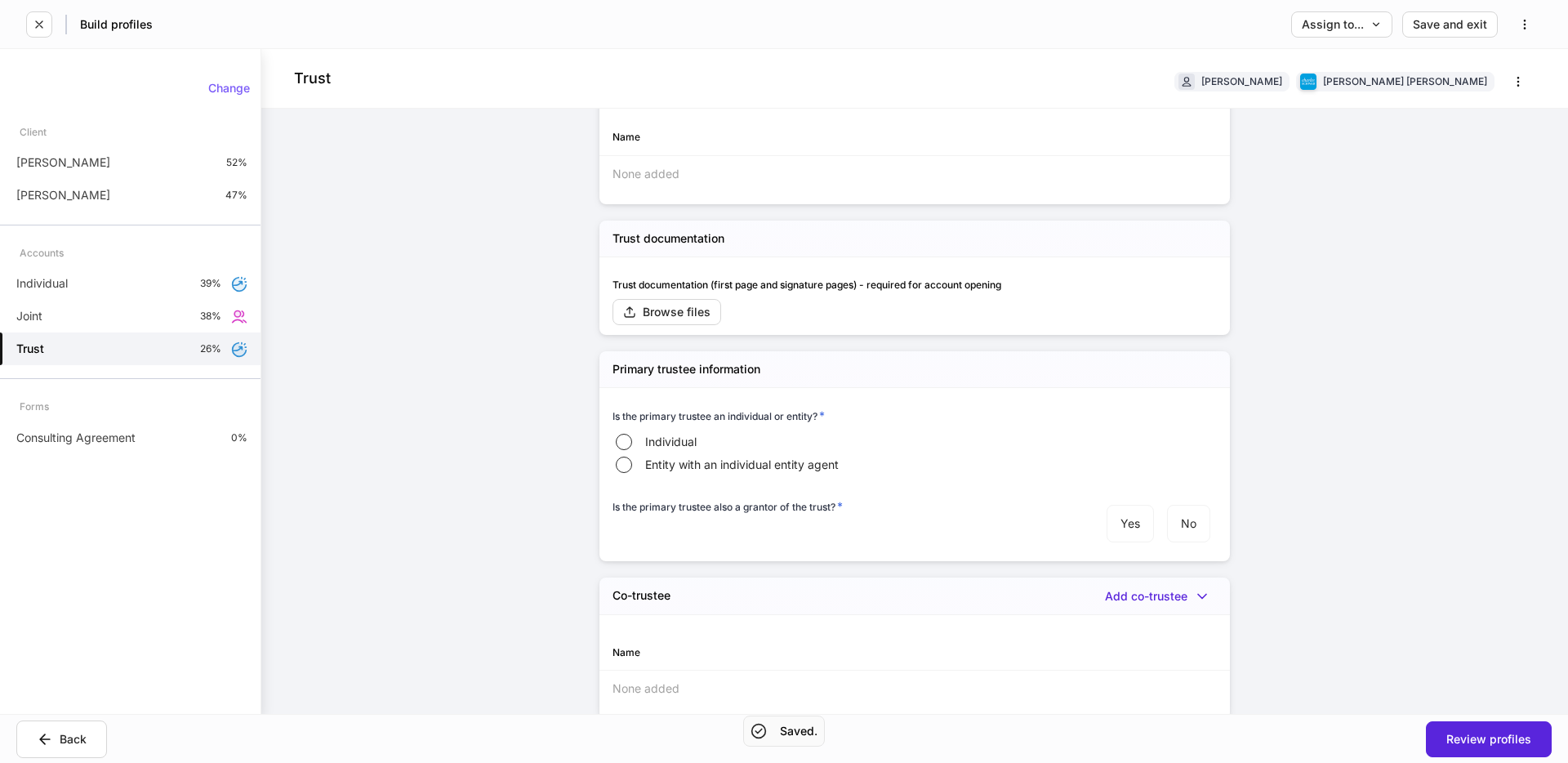
click at [673, 434] on span "Individual" at bounding box center [671, 441] width 52 height 16
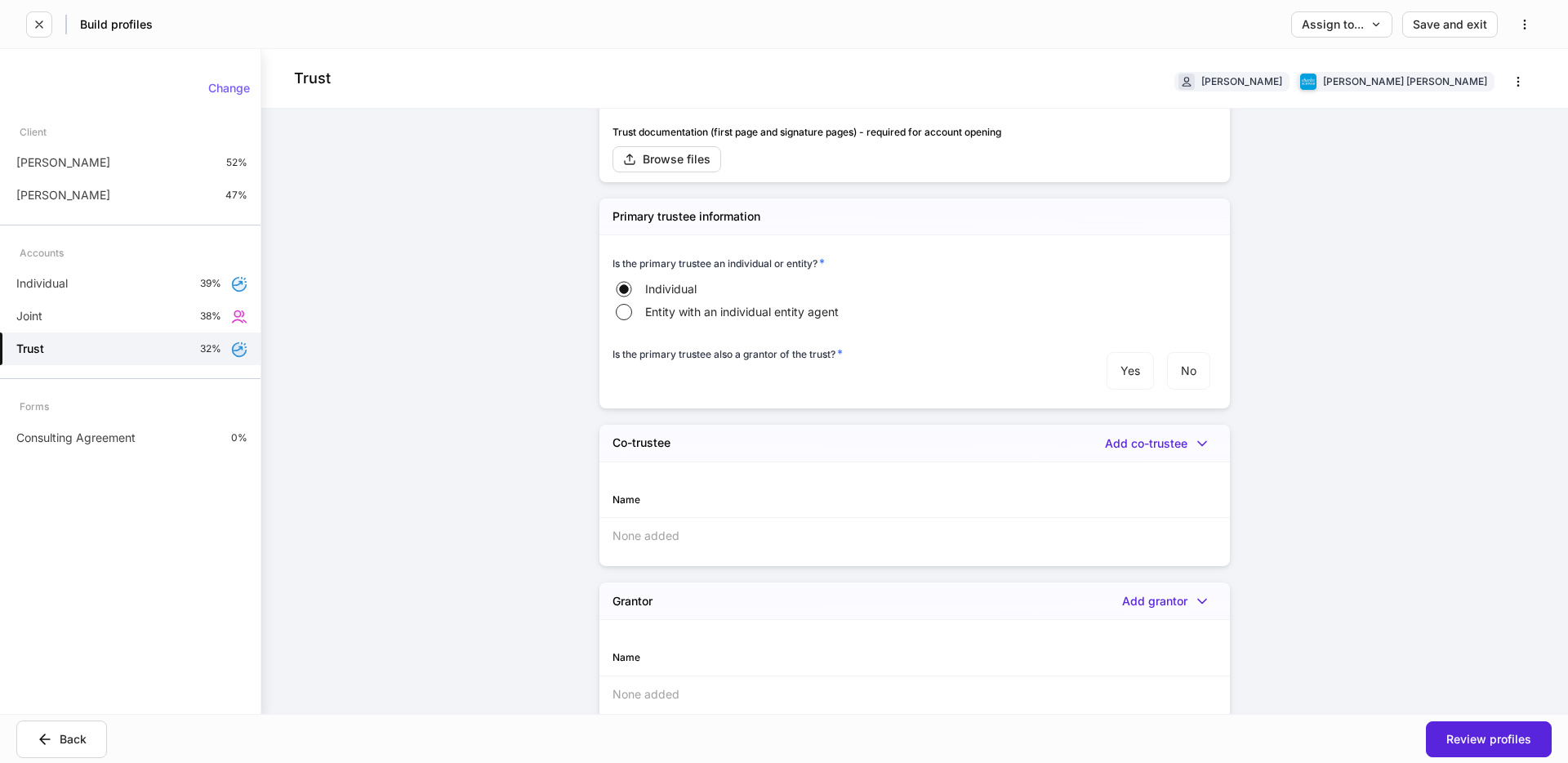
scroll to position [1274, 0]
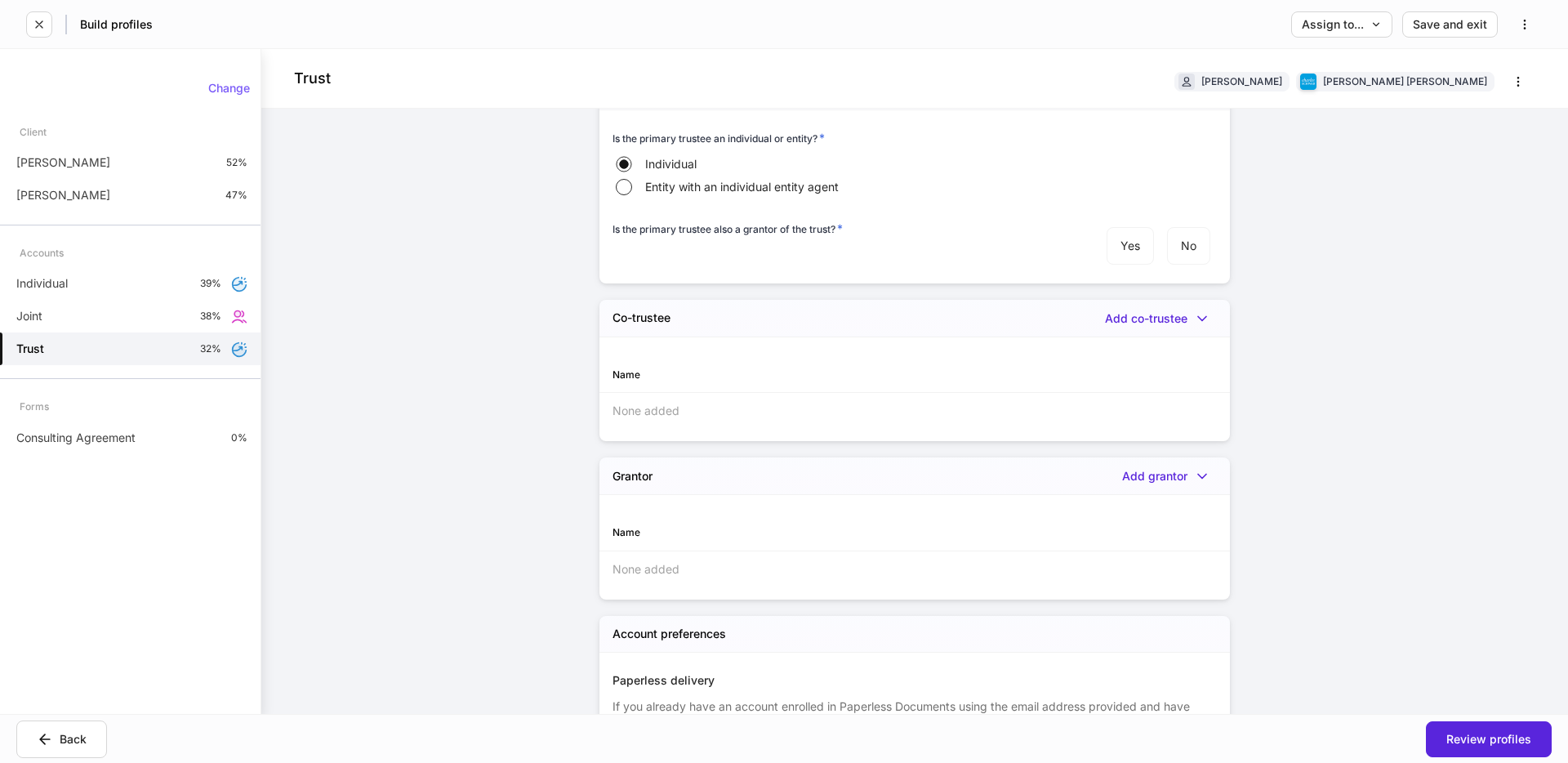
click at [669, 179] on span "Entity with an individual entity agent" at bounding box center [742, 186] width 194 height 16
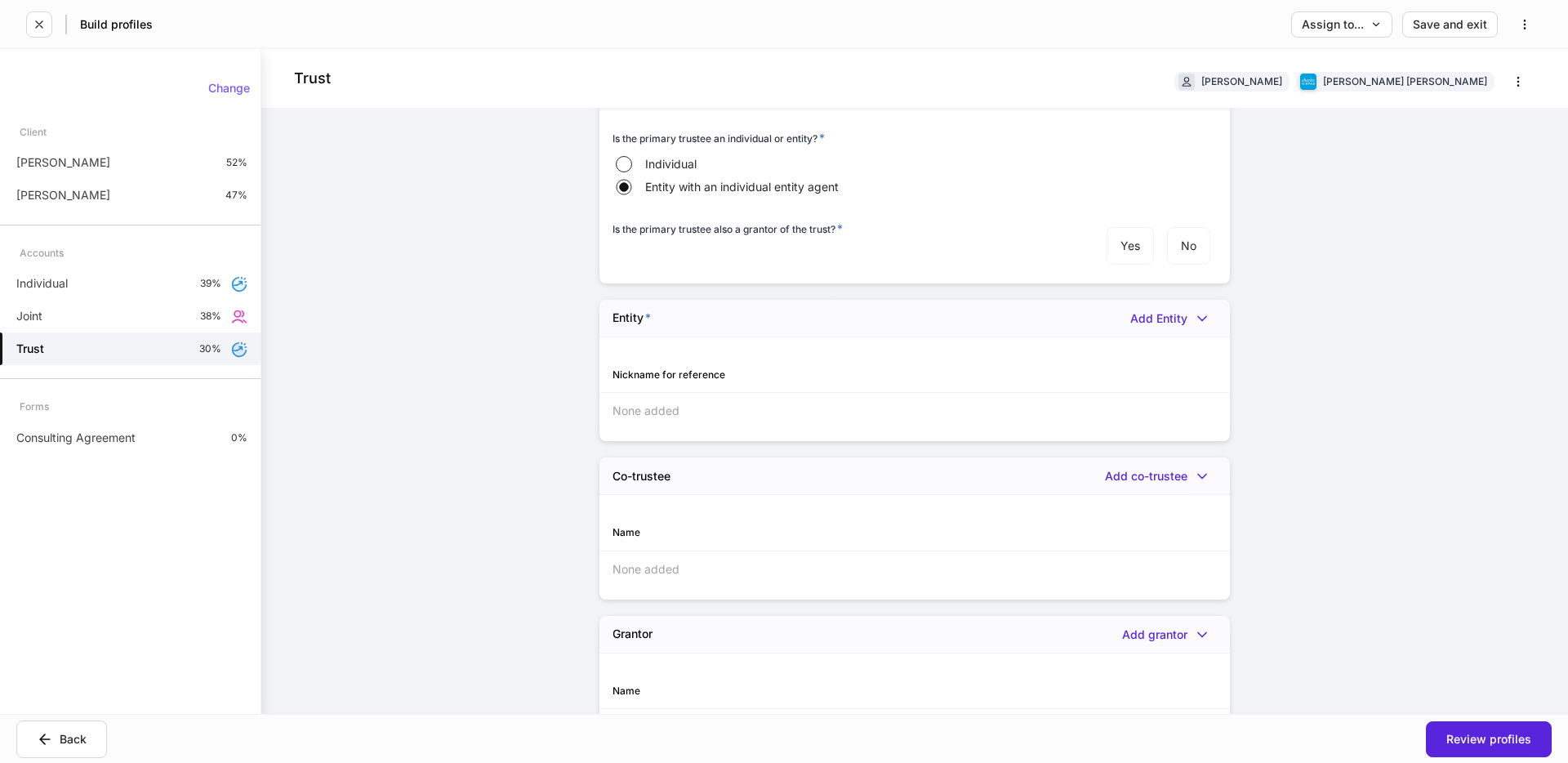
click at [672, 156] on span "Individual" at bounding box center [671, 164] width 52 height 16
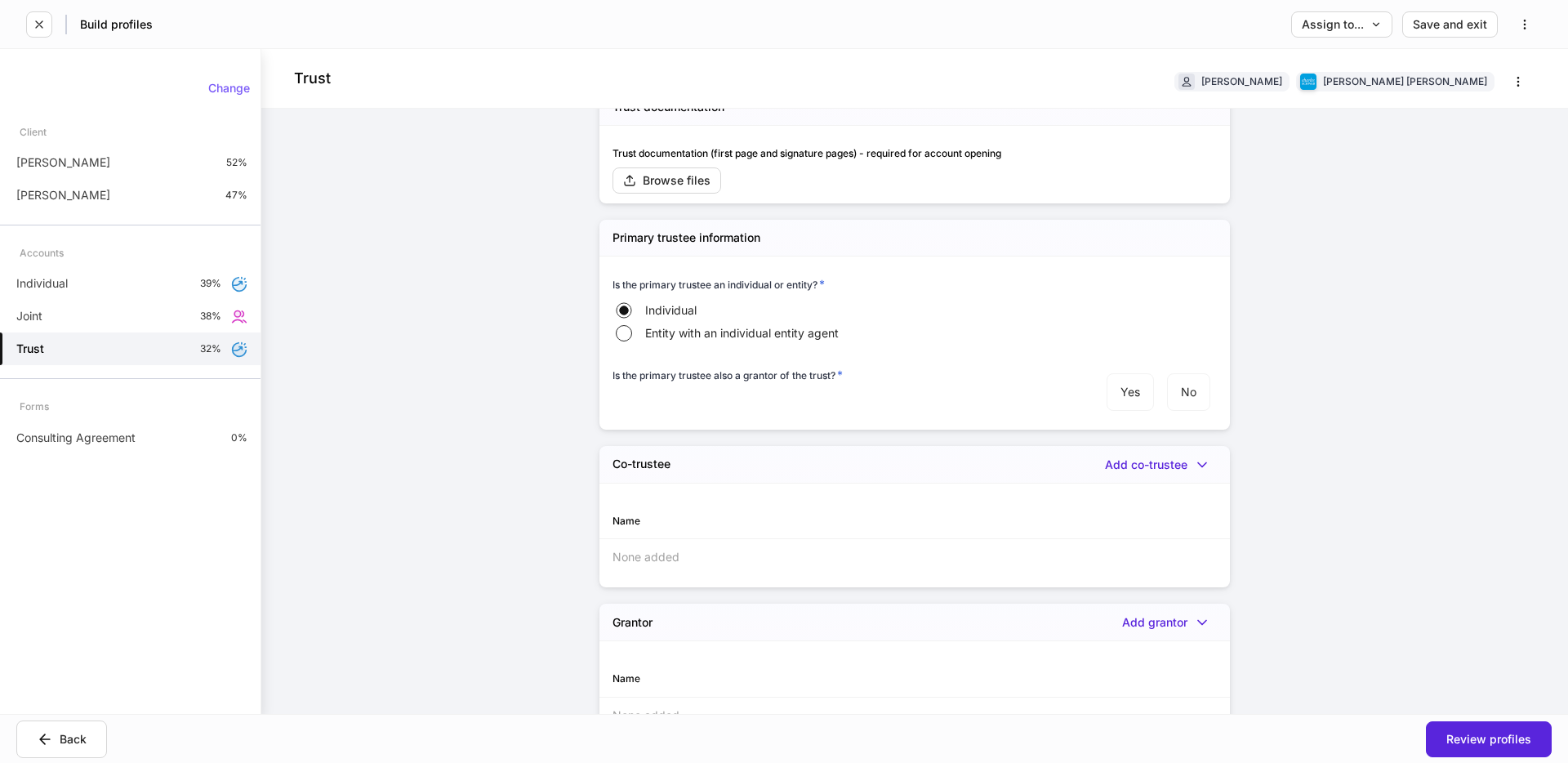
scroll to position [1199, 0]
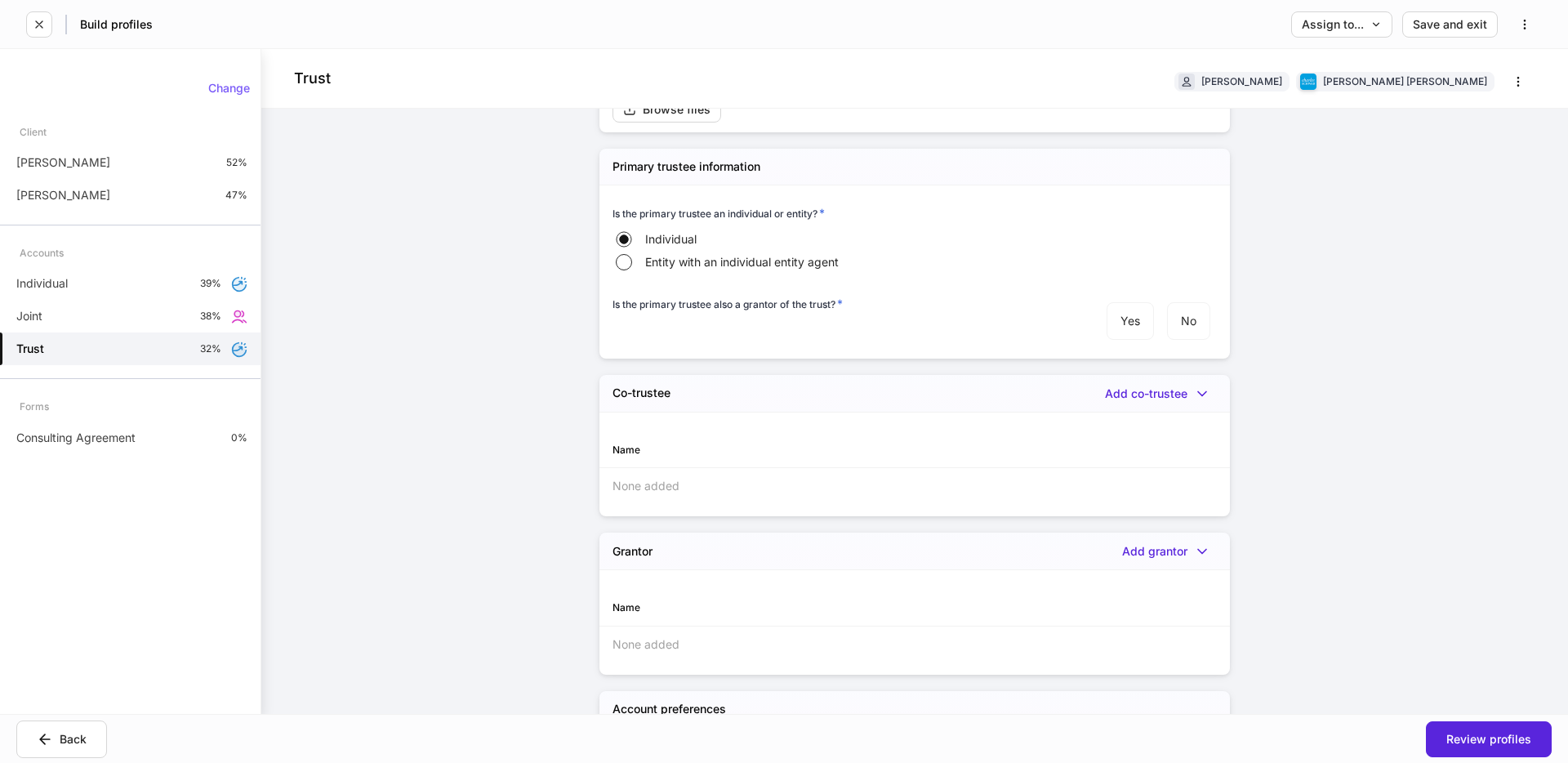
drag, startPoint x: 622, startPoint y: 178, endPoint x: 802, endPoint y: 181, distance: 180.0
click at [792, 205] on h6 "Is the primary trustee an individual or entity? *" at bounding box center [719, 213] width 213 height 16
click at [655, 254] on span "Entity with an individual entity agent" at bounding box center [742, 262] width 194 height 16
drag, startPoint x: 612, startPoint y: 362, endPoint x: 693, endPoint y: 359, distance: 81.1
click at [693, 374] on div "Entity * Add Entity" at bounding box center [914, 393] width 630 height 38
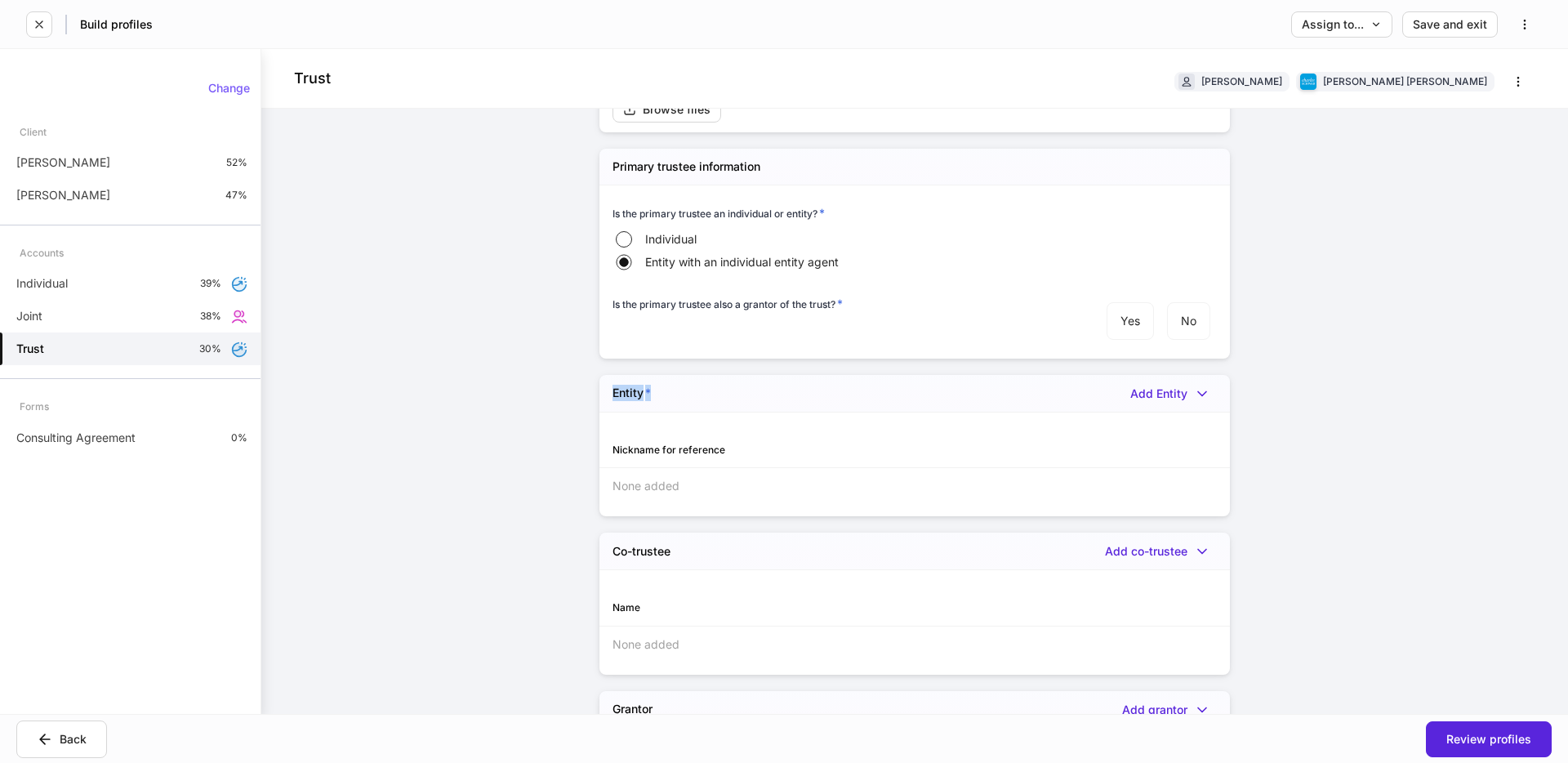
click at [693, 374] on div "Entity * Add Entity" at bounding box center [914, 393] width 630 height 38
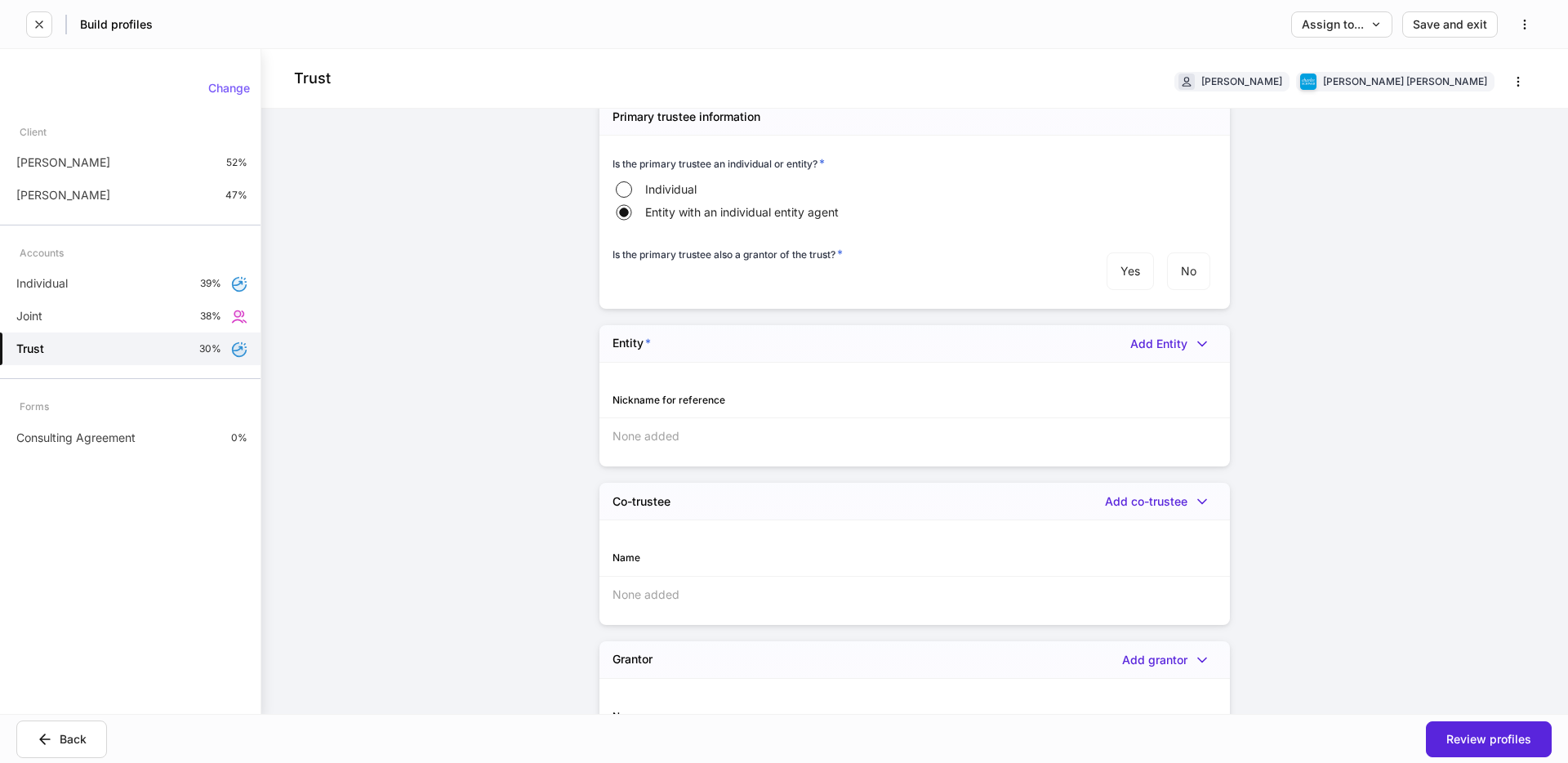
scroll to position [1188, 0]
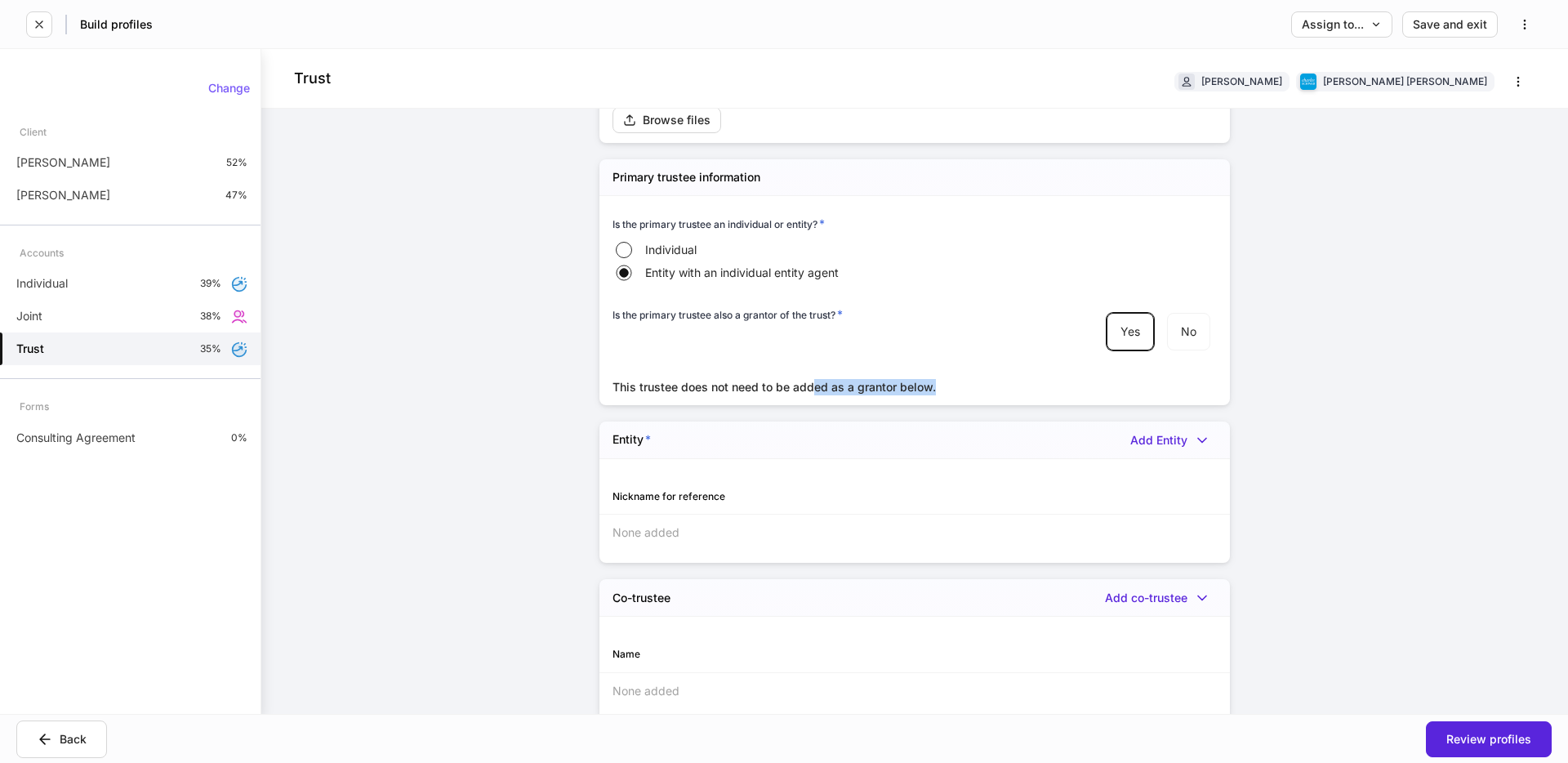
click at [945, 379] on div "This trustee does not need to be added as a grantor below." at bounding box center [914, 387] width 604 height 16
drag, startPoint x: 767, startPoint y: 418, endPoint x: 1031, endPoint y: 513, distance: 280.6
click at [1031, 513] on div "Entity * Add Entity Nickname for reference None added" at bounding box center [914, 492] width 630 height 141
click at [1539, 480] on div "Trust [PERSON_NAME] [PERSON_NAME] [PERSON_NAME] Firm settings Internal use only…" at bounding box center [914, 381] width 1307 height 665
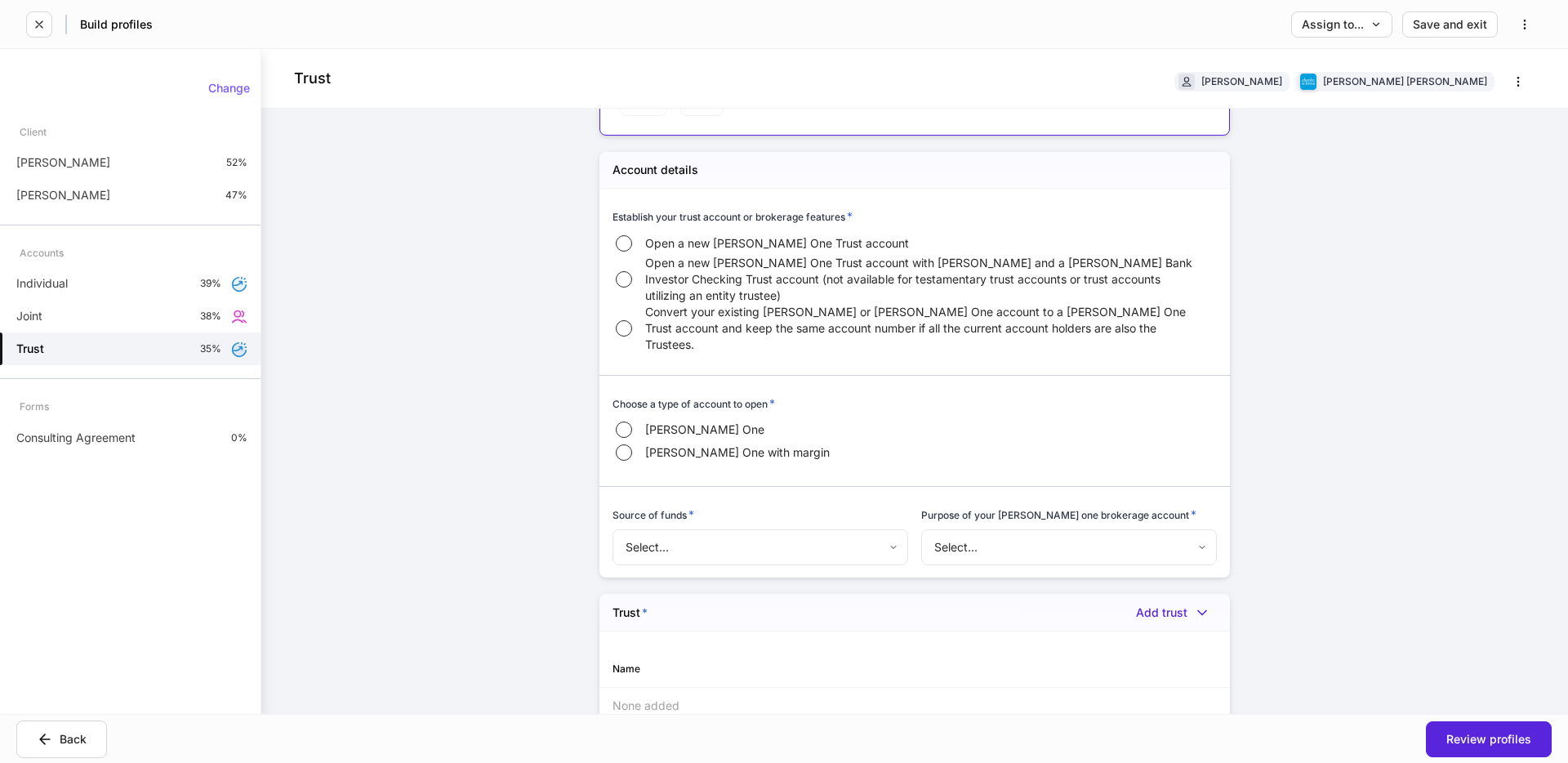
scroll to position [517, 0]
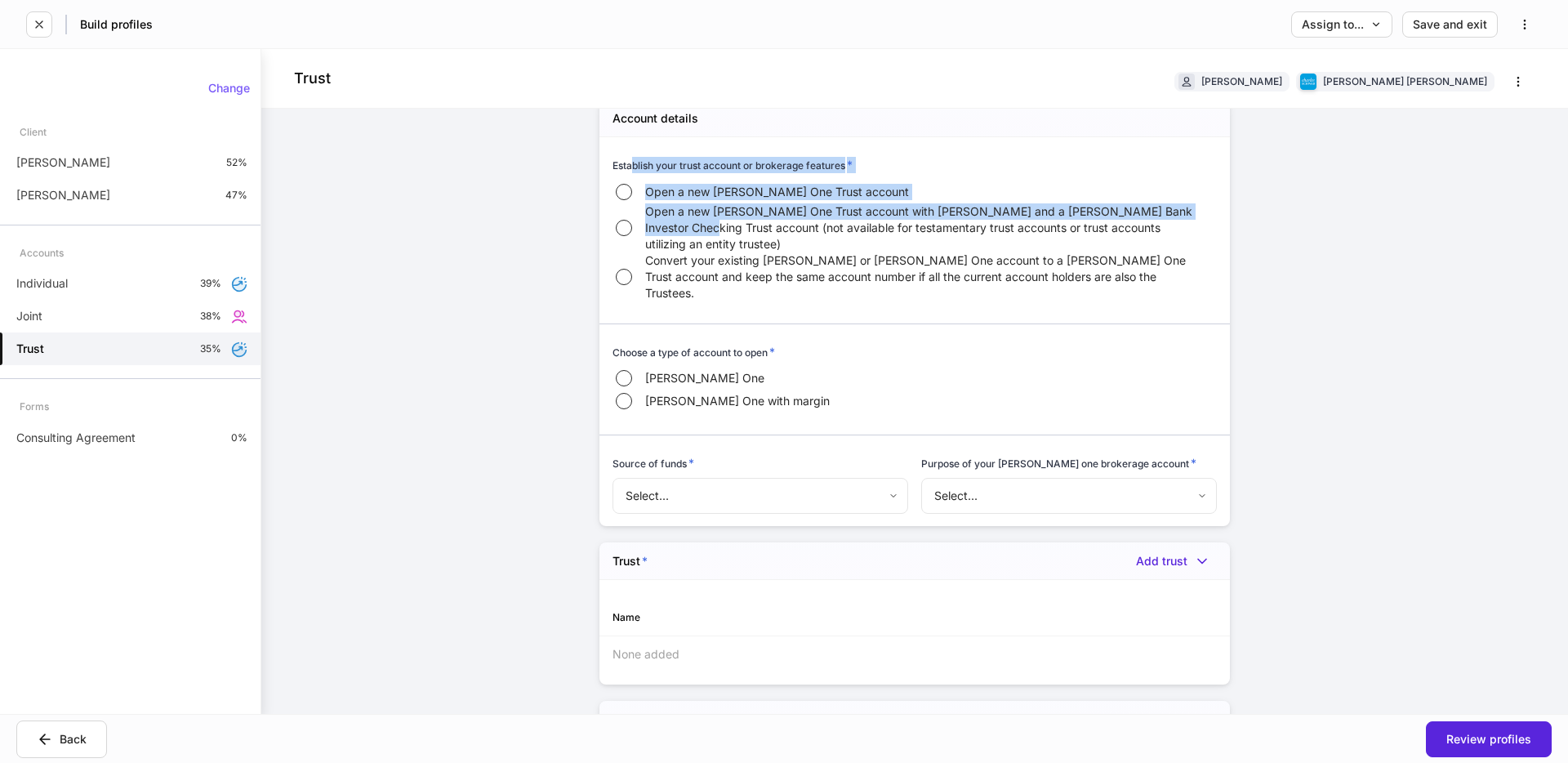
drag, startPoint x: 633, startPoint y: 158, endPoint x: 704, endPoint y: 228, distance: 99.7
click at [704, 228] on div "Establish your trust account or brokerage features * Open a new [PERSON_NAME] O…" at bounding box center [914, 230] width 604 height 146
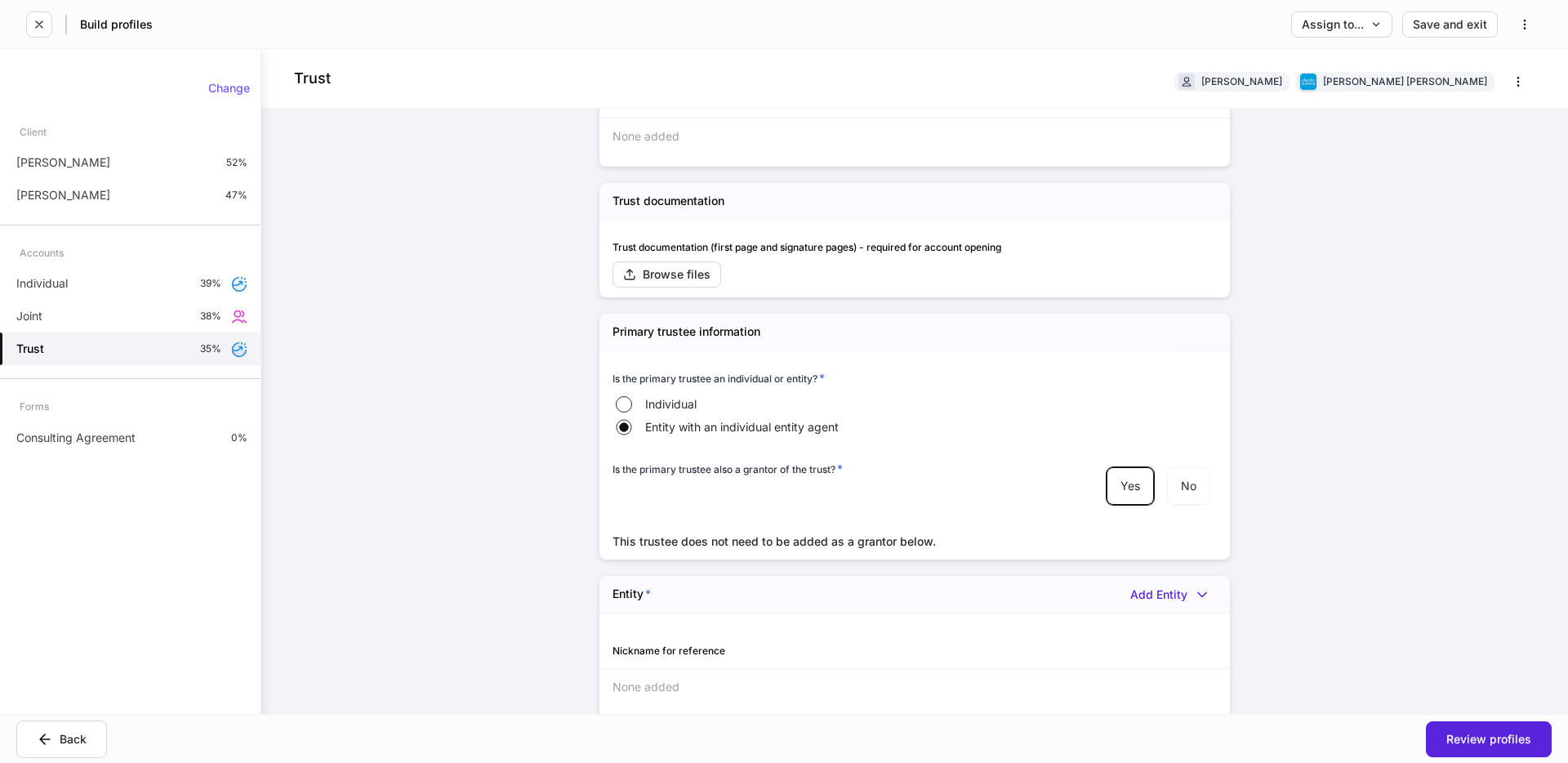
scroll to position [1075, 0]
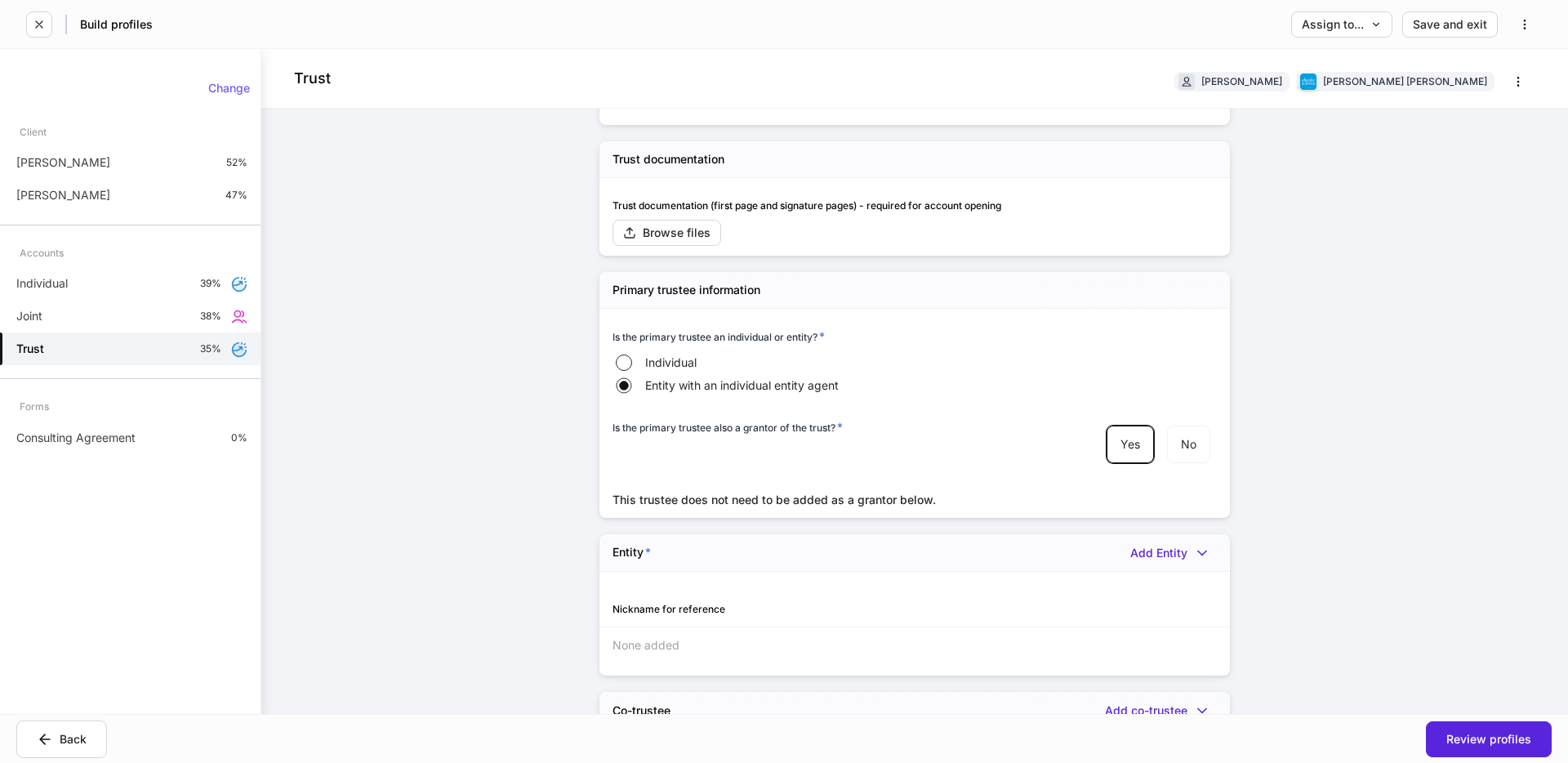
click at [637, 351] on div "Individual Entity with an individual entity agent" at bounding box center [735, 374] width 245 height 46
drag, startPoint x: 712, startPoint y: 536, endPoint x: 860, endPoint y: 564, distance: 150.6
click at [861, 565] on div "Co-trustee Add co-trustee Name None added" at bounding box center [914, 605] width 630 height 141
drag, startPoint x: 670, startPoint y: 469, endPoint x: 940, endPoint y: 469, distance: 270.0
click at [940, 492] on div "This trustee does not need to be added as a grantor below." at bounding box center [914, 500] width 604 height 16
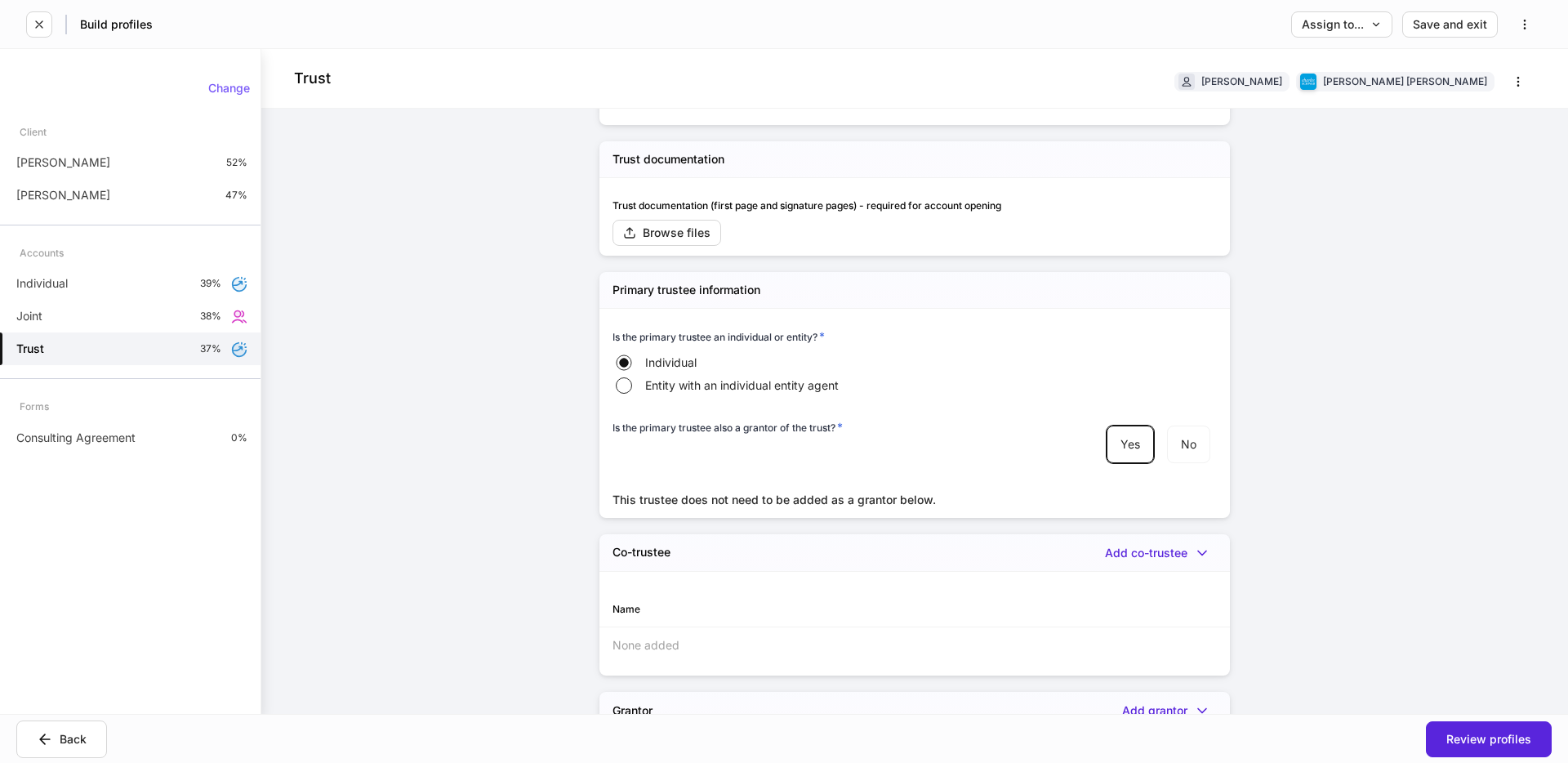
click at [940, 492] on div "This trustee does not need to be added as a grantor below." at bounding box center [914, 500] width 604 height 16
drag, startPoint x: 934, startPoint y: 468, endPoint x: 619, endPoint y: 469, distance: 315.0
click at [619, 492] on div "This trustee does not need to be added as a grantor below." at bounding box center [914, 500] width 604 height 16
click at [635, 492] on div "This trustee does not need to be added as a grantor below." at bounding box center [914, 500] width 604 height 16
drag, startPoint x: 666, startPoint y: 470, endPoint x: 581, endPoint y: 459, distance: 85.7
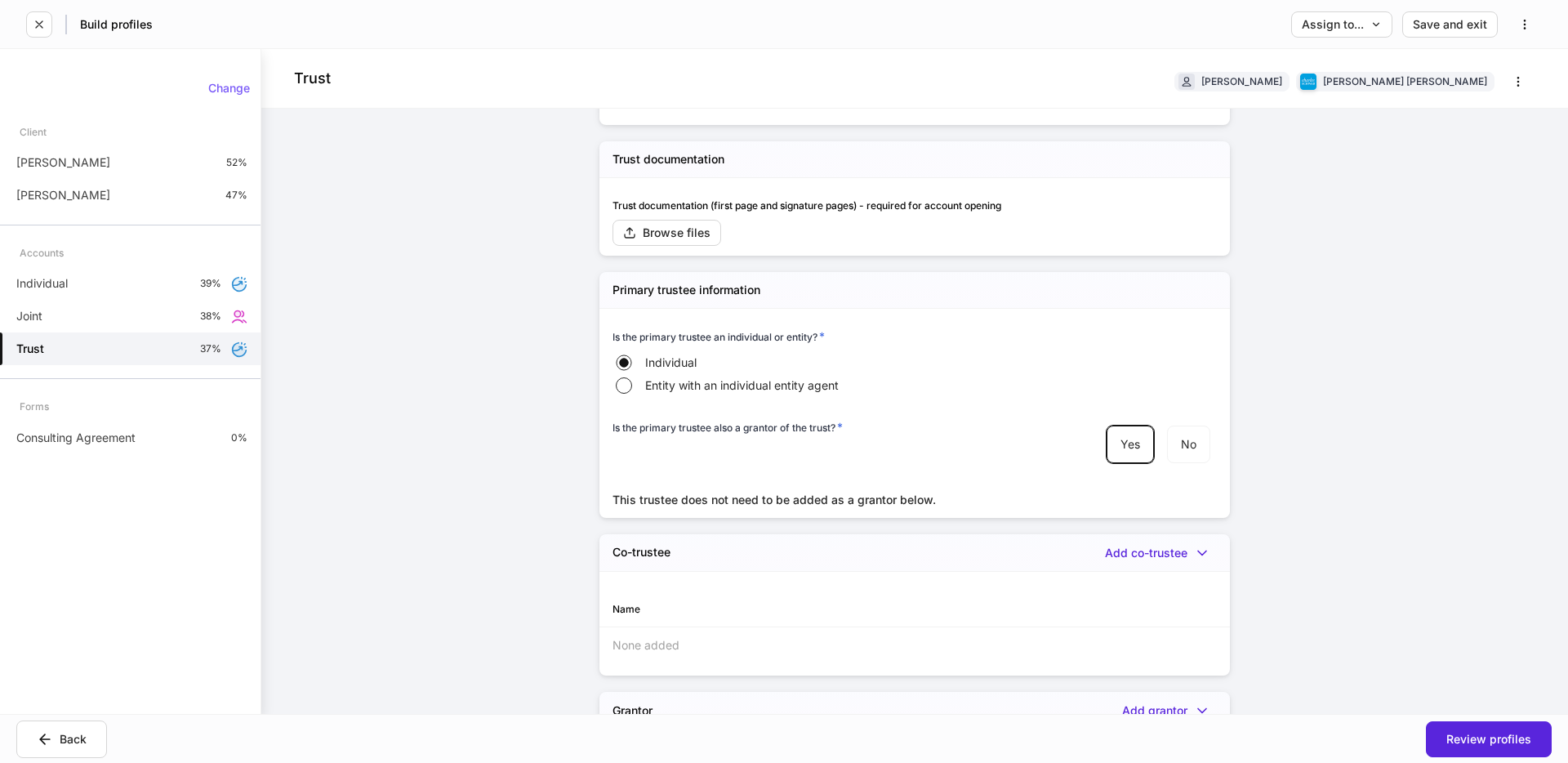
click at [666, 492] on div "This trustee does not need to be added as a grantor below." at bounding box center [914, 500] width 604 height 16
drag, startPoint x: 628, startPoint y: 468, endPoint x: 838, endPoint y: 468, distance: 210.0
click at [838, 492] on div "This trustee does not need to be added as a grantor below." at bounding box center [914, 500] width 604 height 16
click at [669, 492] on div "This trustee does not need to be added as a grantor below." at bounding box center [914, 500] width 604 height 16
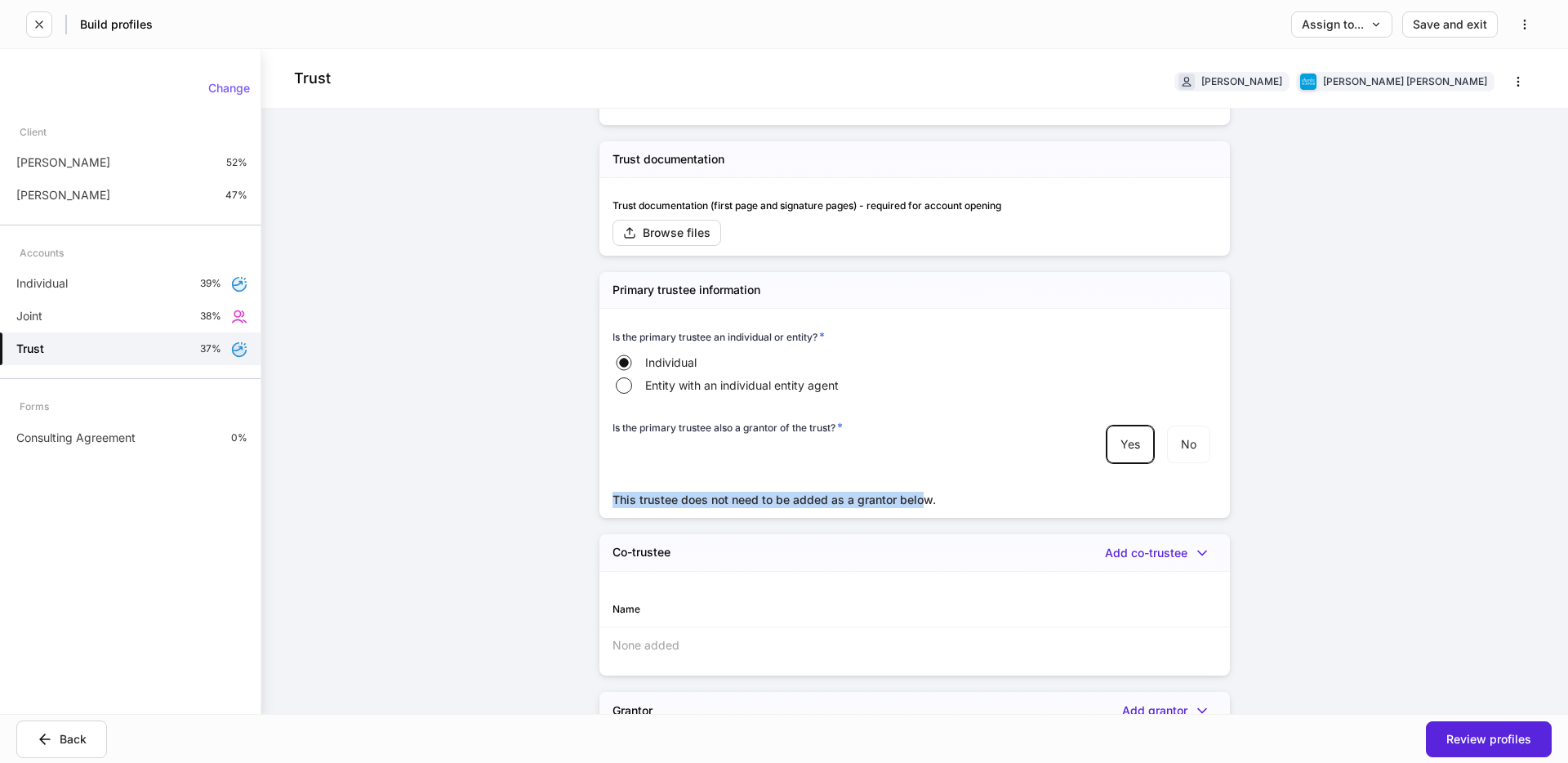
drag, startPoint x: 616, startPoint y: 468, endPoint x: 922, endPoint y: 474, distance: 306.1
click at [922, 492] on div "This trustee does not need to be added as a grantor below." at bounding box center [914, 500] width 604 height 16
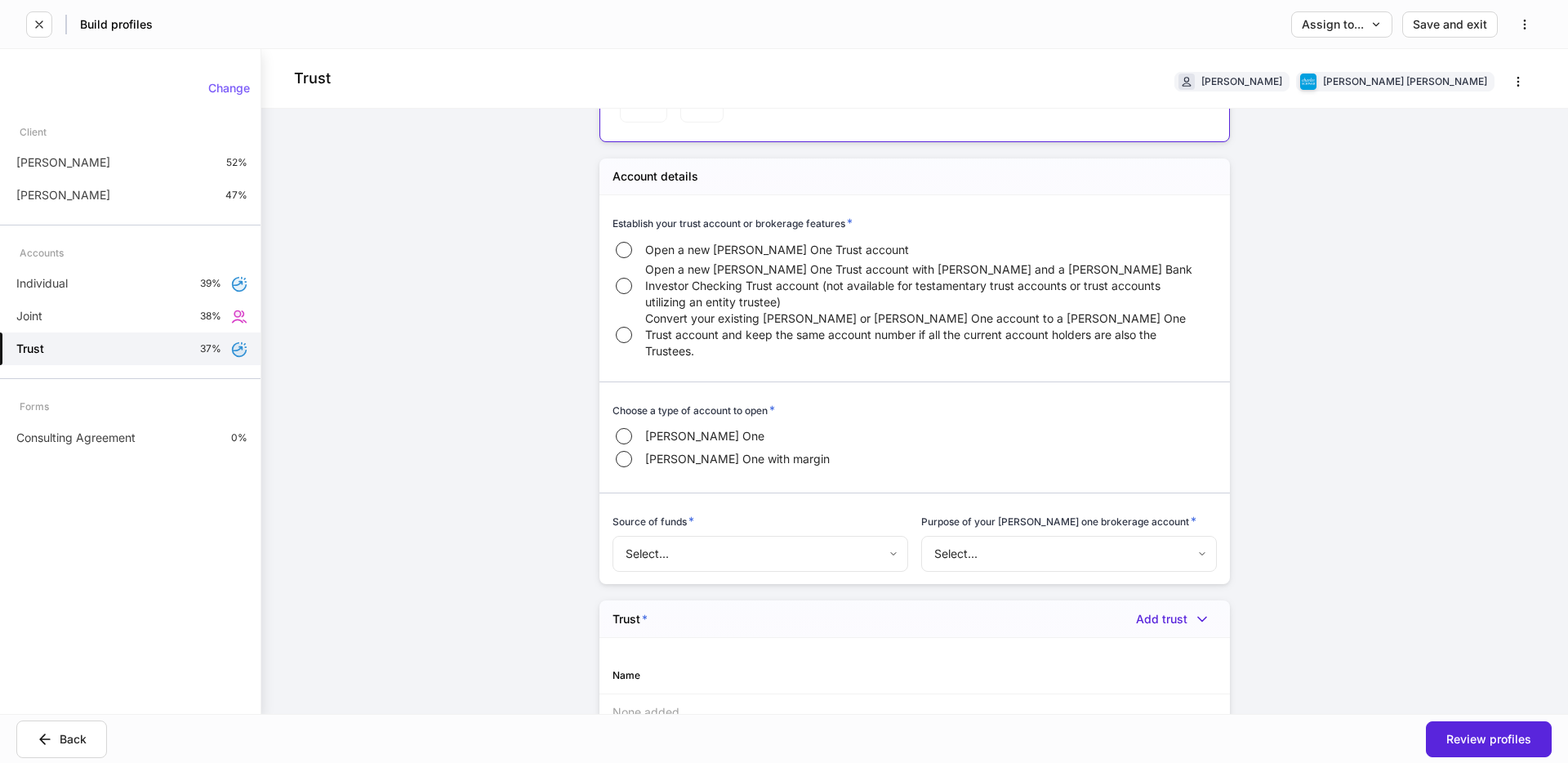
scroll to position [499, 0]
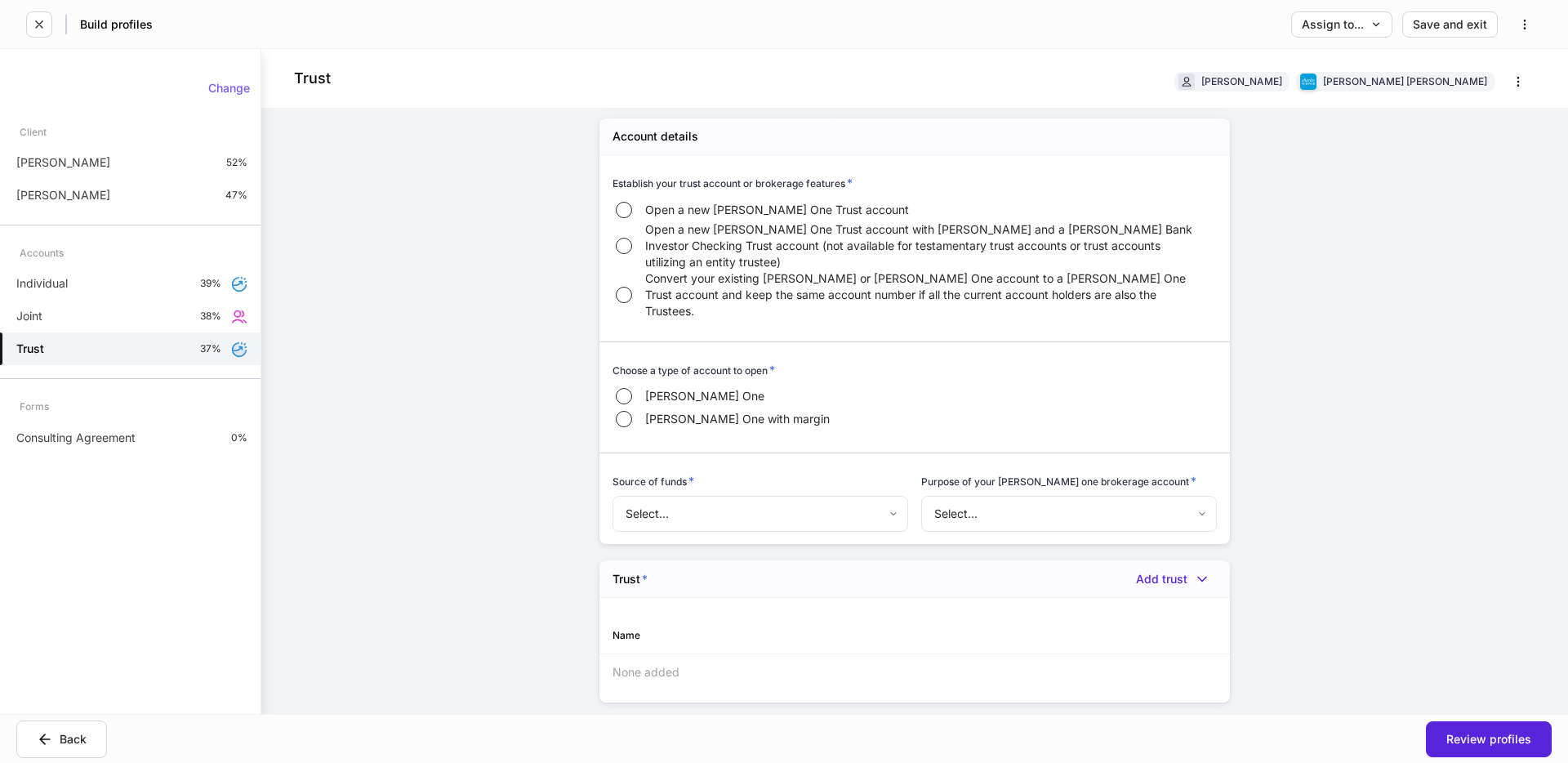
click at [748, 485] on body "Build profiles Assign to... Save and exit Trust [PERSON_NAME] [PERSON_NAME] [PE…" at bounding box center [784, 381] width 1568 height 763
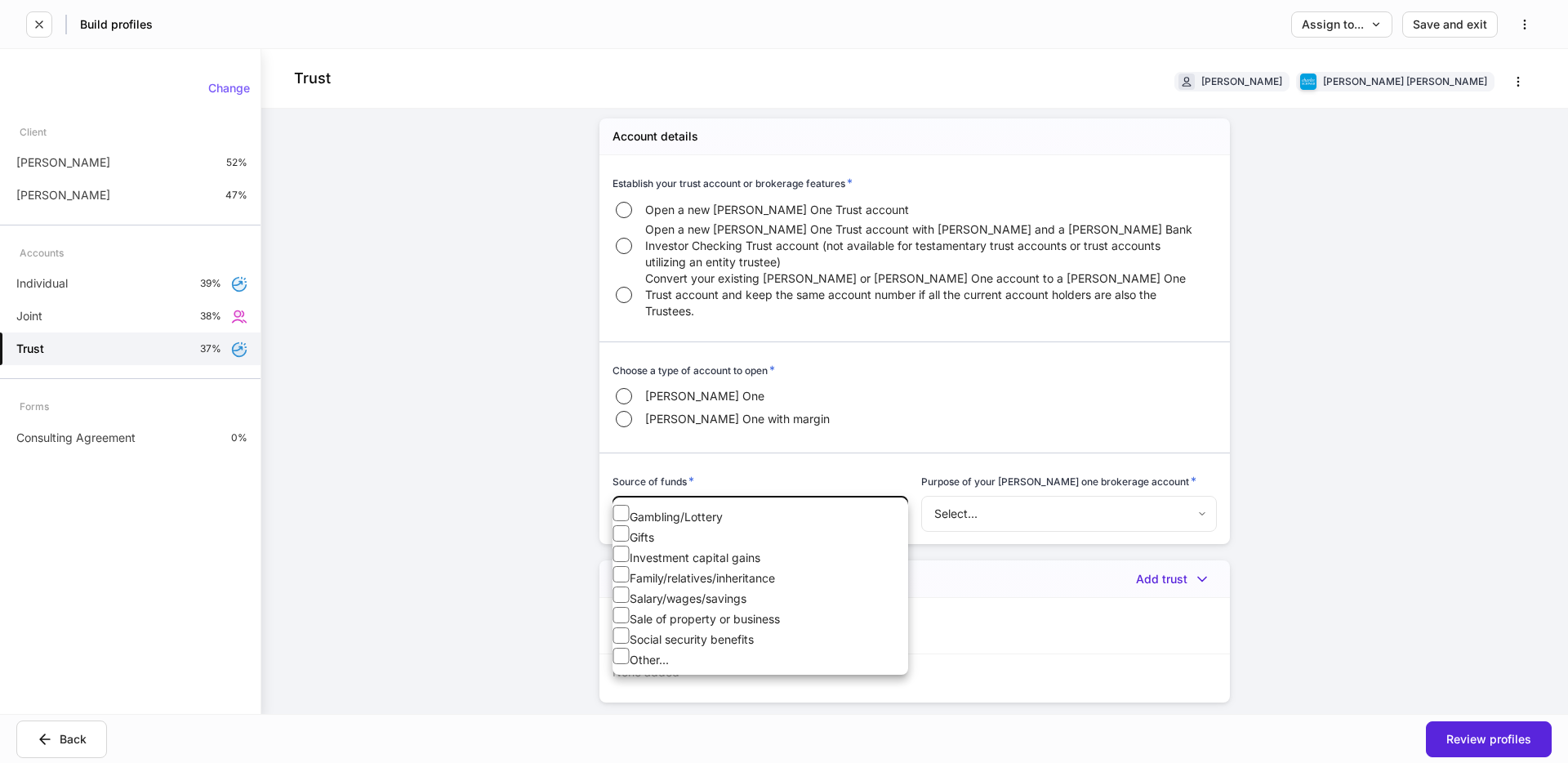
click at [764, 469] on div at bounding box center [784, 381] width 1568 height 763
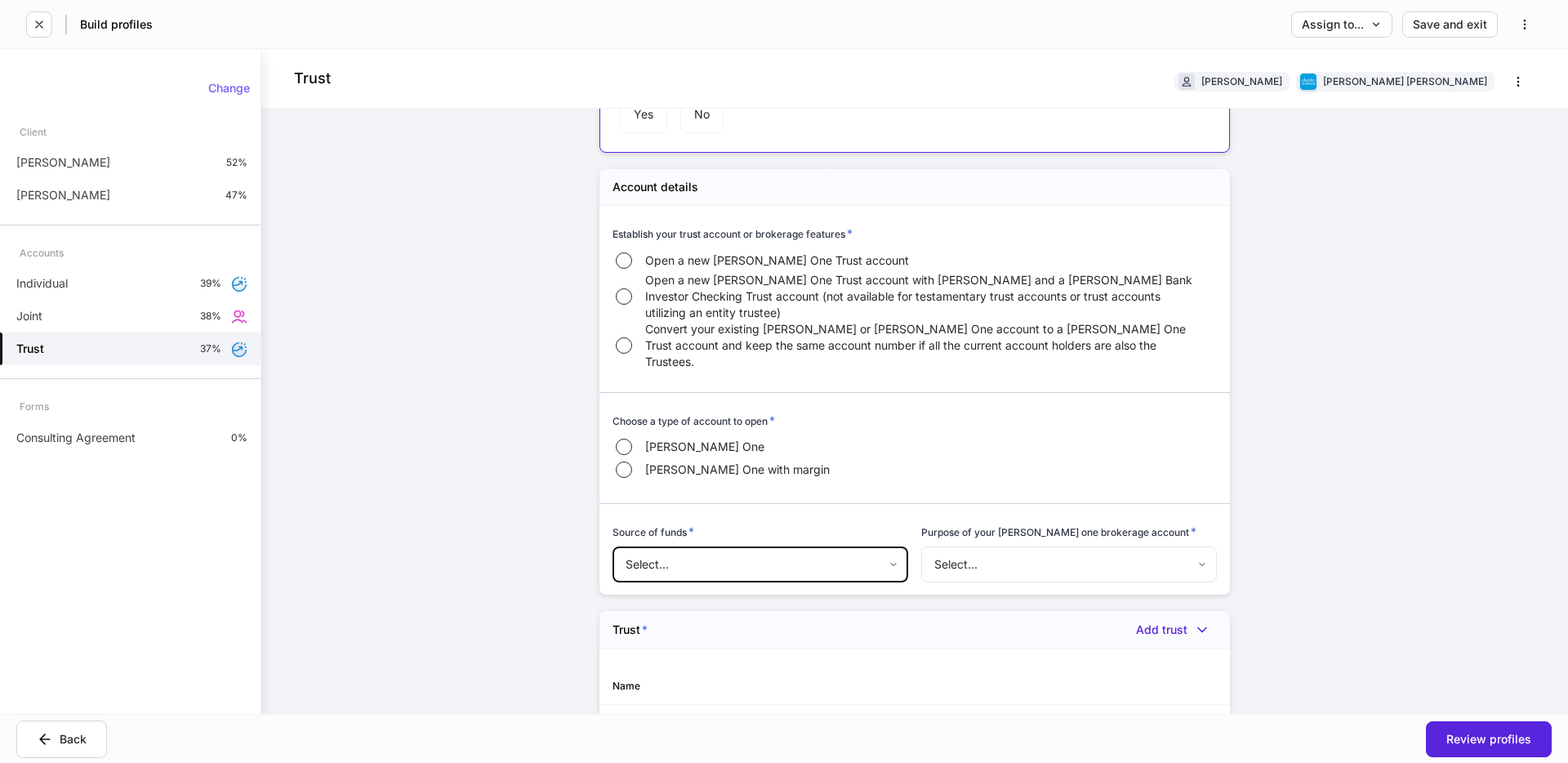
scroll to position [426, 0]
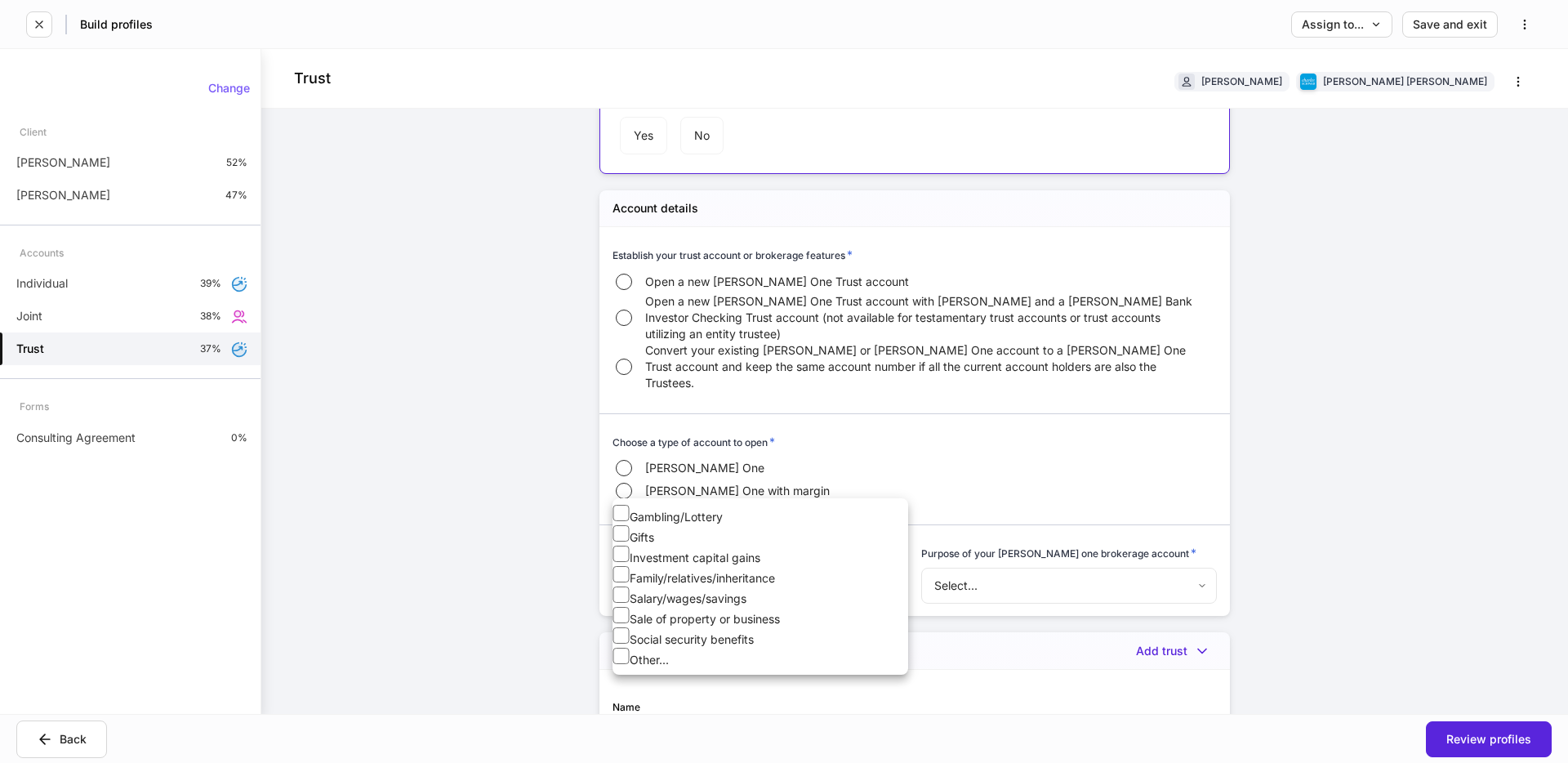
drag, startPoint x: 729, startPoint y: 554, endPoint x: 720, endPoint y: 556, distance: 9.2
click at [729, 554] on body "Build profiles Assign to... Save and exit Trust [PERSON_NAME] [PERSON_NAME] [PE…" at bounding box center [784, 381] width 1568 height 763
click at [983, 466] on div at bounding box center [784, 381] width 1568 height 763
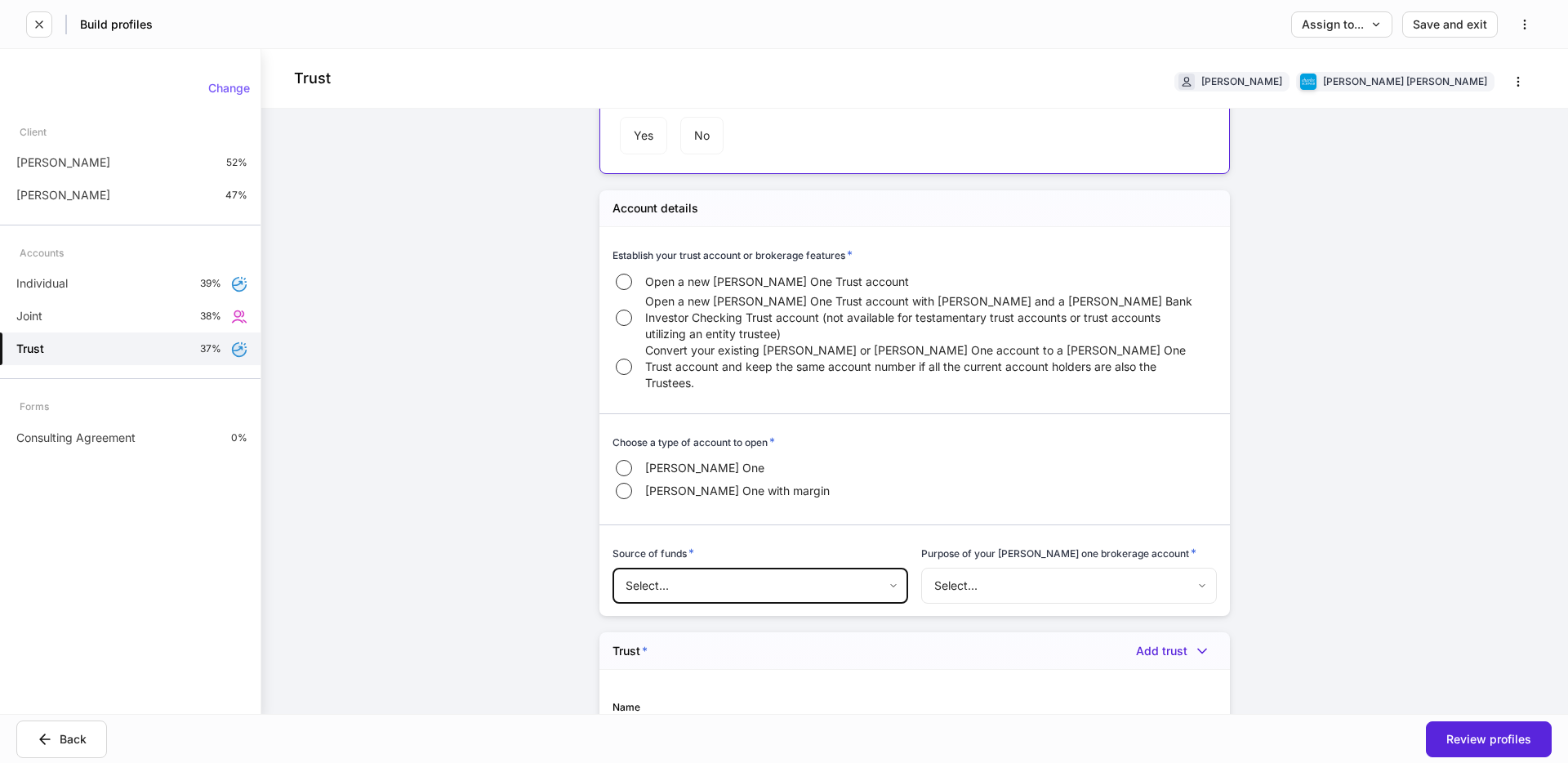
click at [639, 312] on label "Open a new [PERSON_NAME] One Trust account with [PERSON_NAME] and a [PERSON_NAM…" at bounding box center [905, 318] width 585 height 49
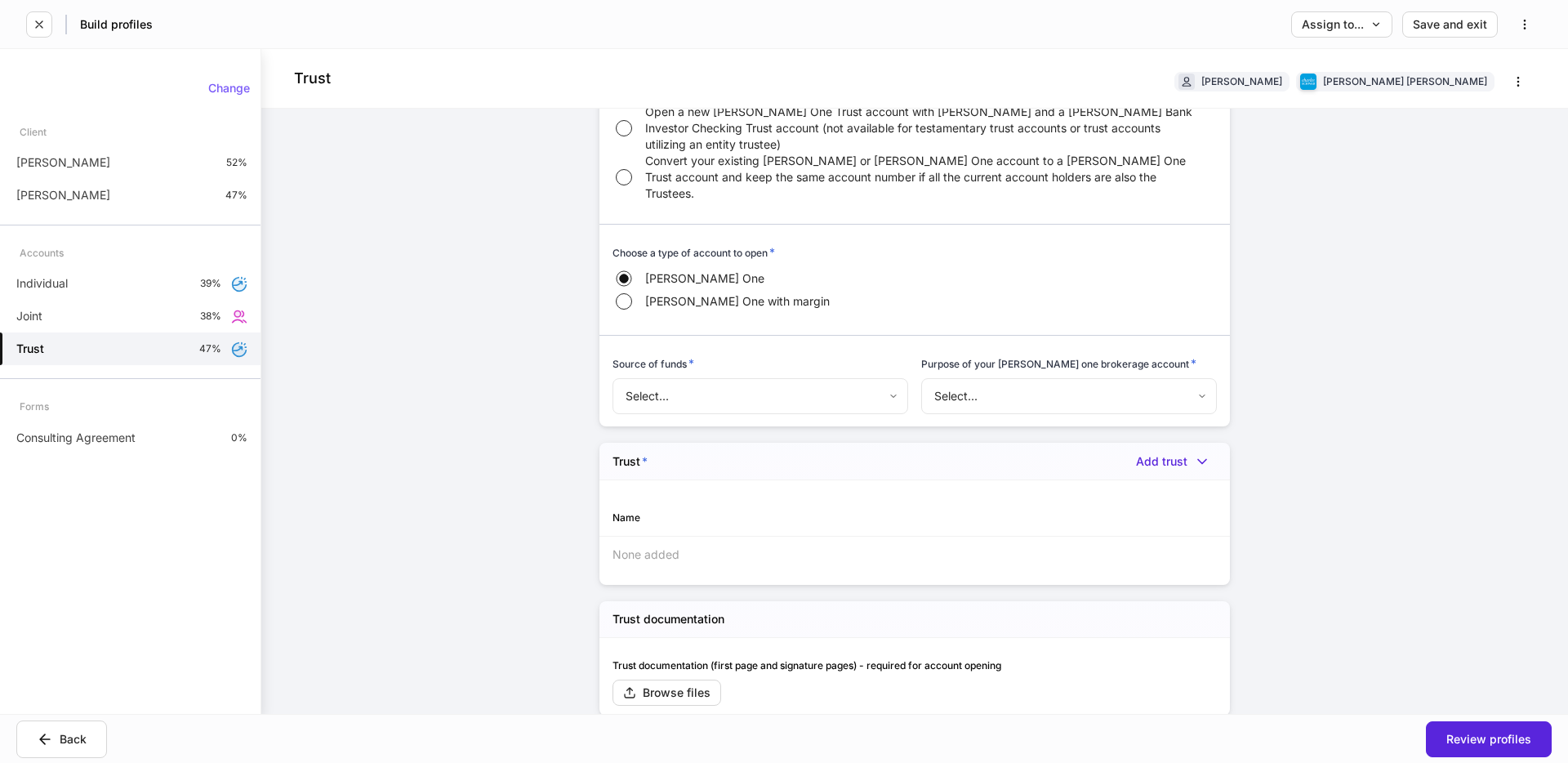
scroll to position [802, 0]
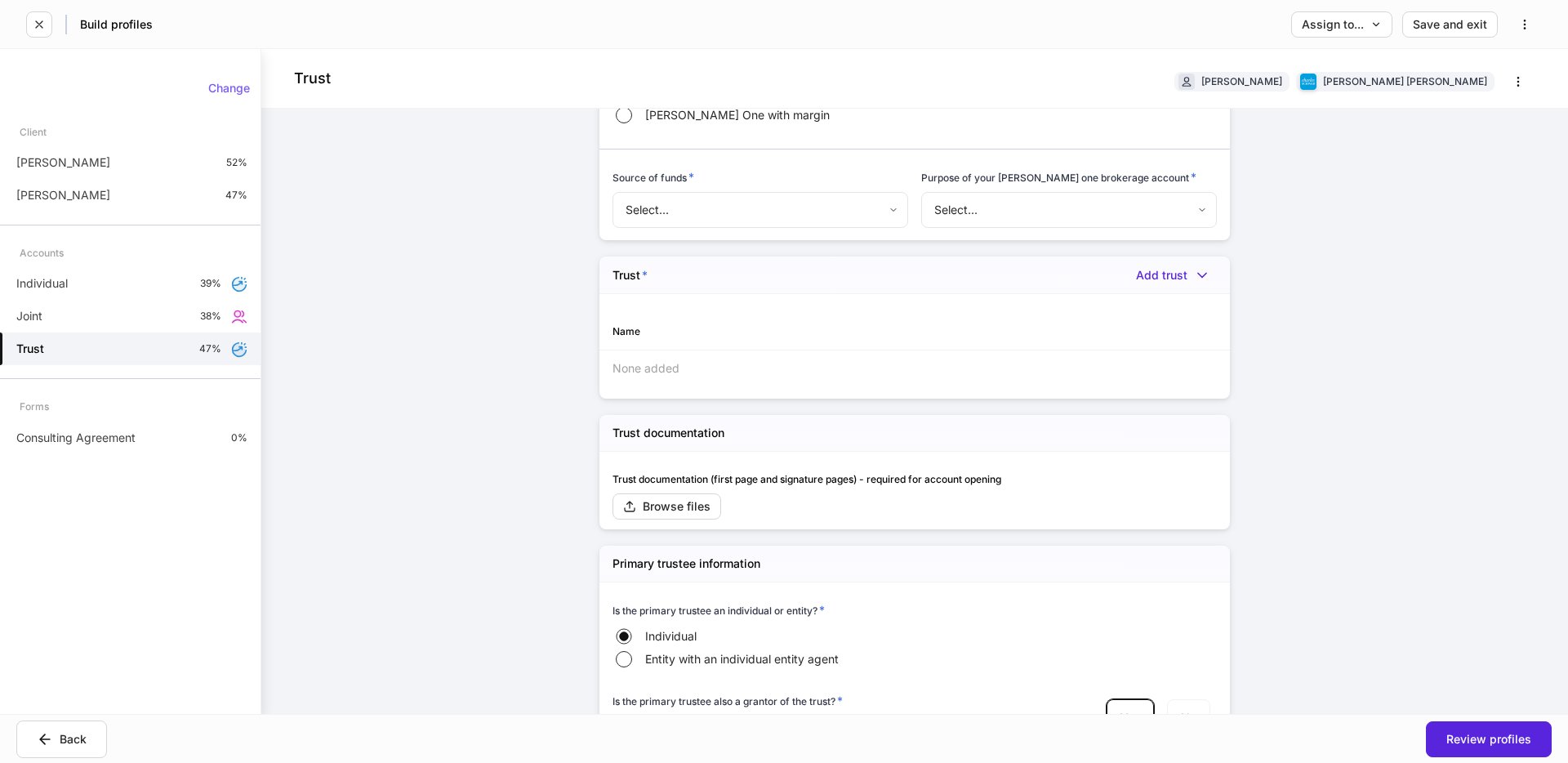
click at [745, 182] on body "Build profiles Assign to... Save and exit Trust [PERSON_NAME] [PERSON_NAME] [PE…" at bounding box center [784, 381] width 1568 height 763
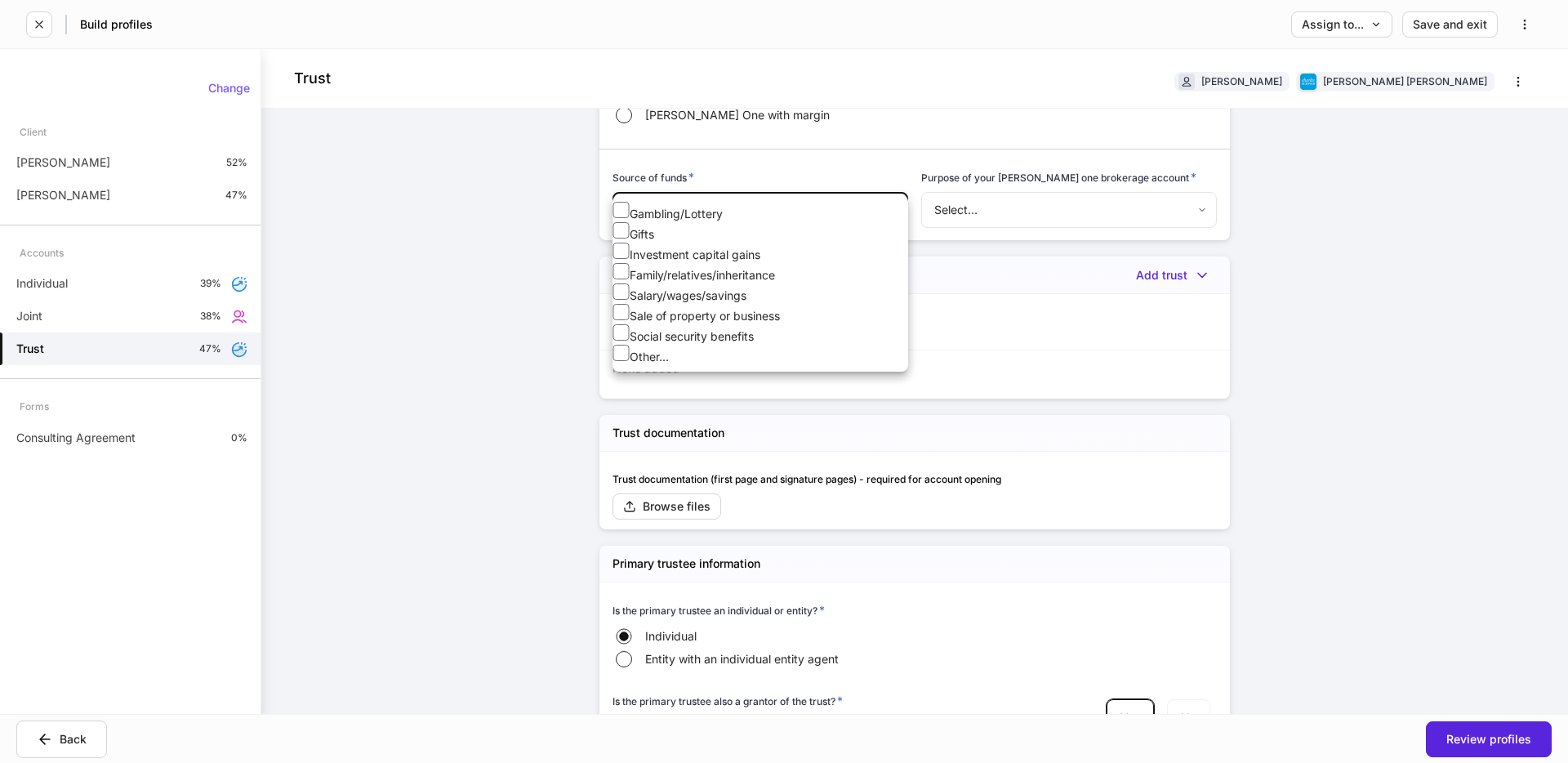
drag, startPoint x: 554, startPoint y: 426, endPoint x: 700, endPoint y: 446, distance: 147.4
click at [554, 426] on div at bounding box center [784, 381] width 1568 height 763
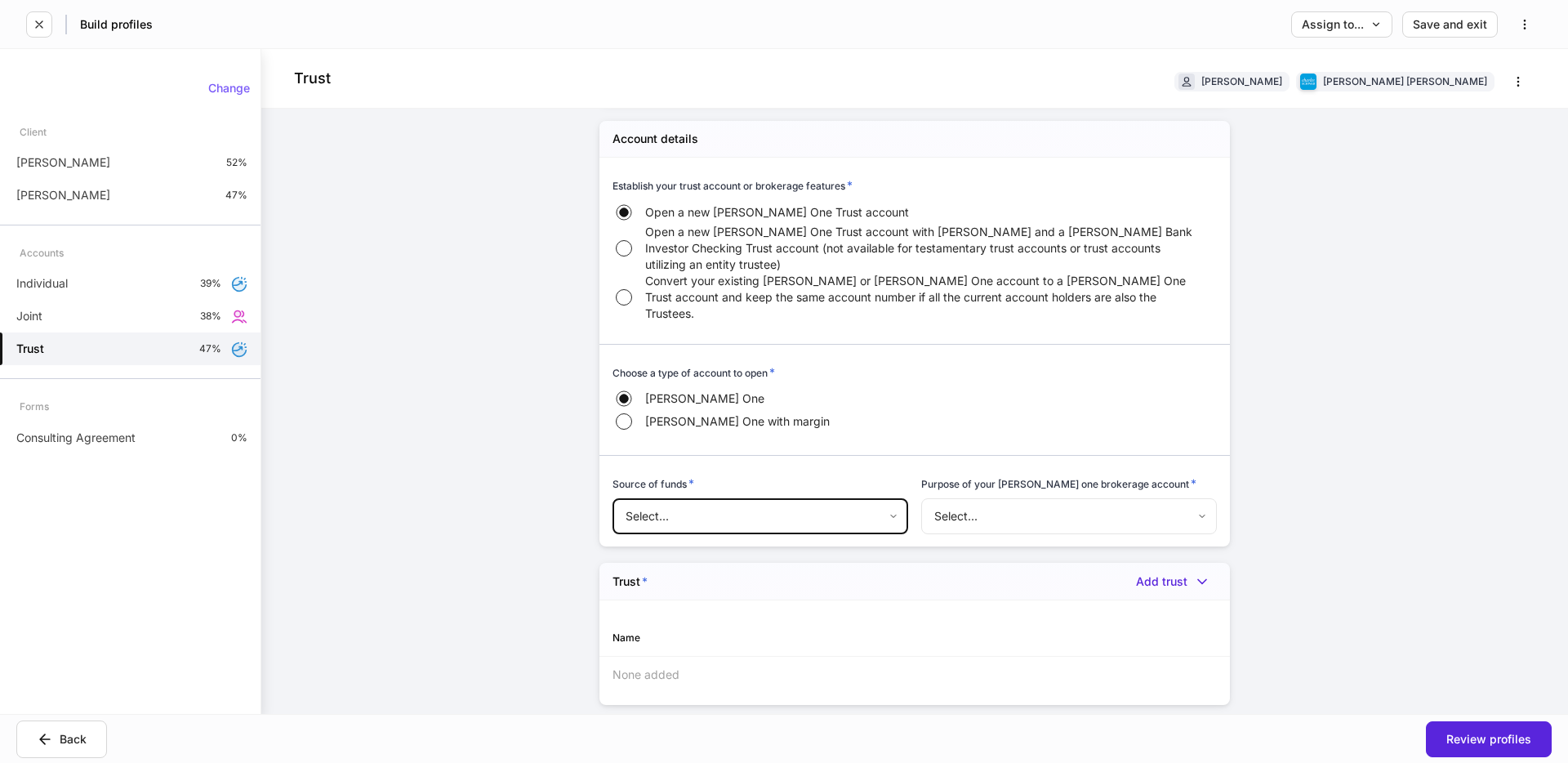
scroll to position [643, 0]
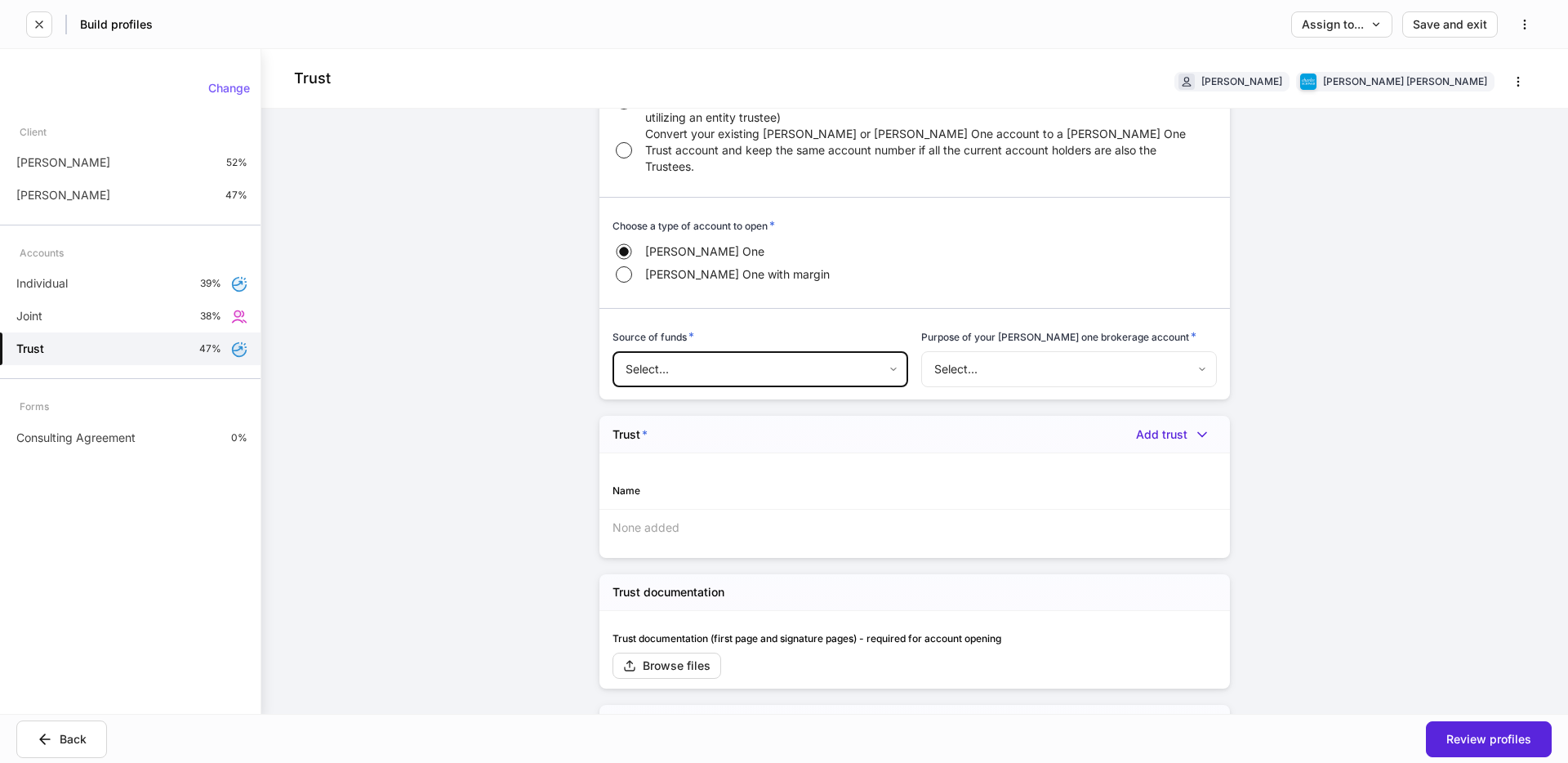
click at [1389, 470] on div "Trust [PERSON_NAME] [PERSON_NAME] [PERSON_NAME] Firm settings Internal use only…" at bounding box center [914, 381] width 1307 height 665
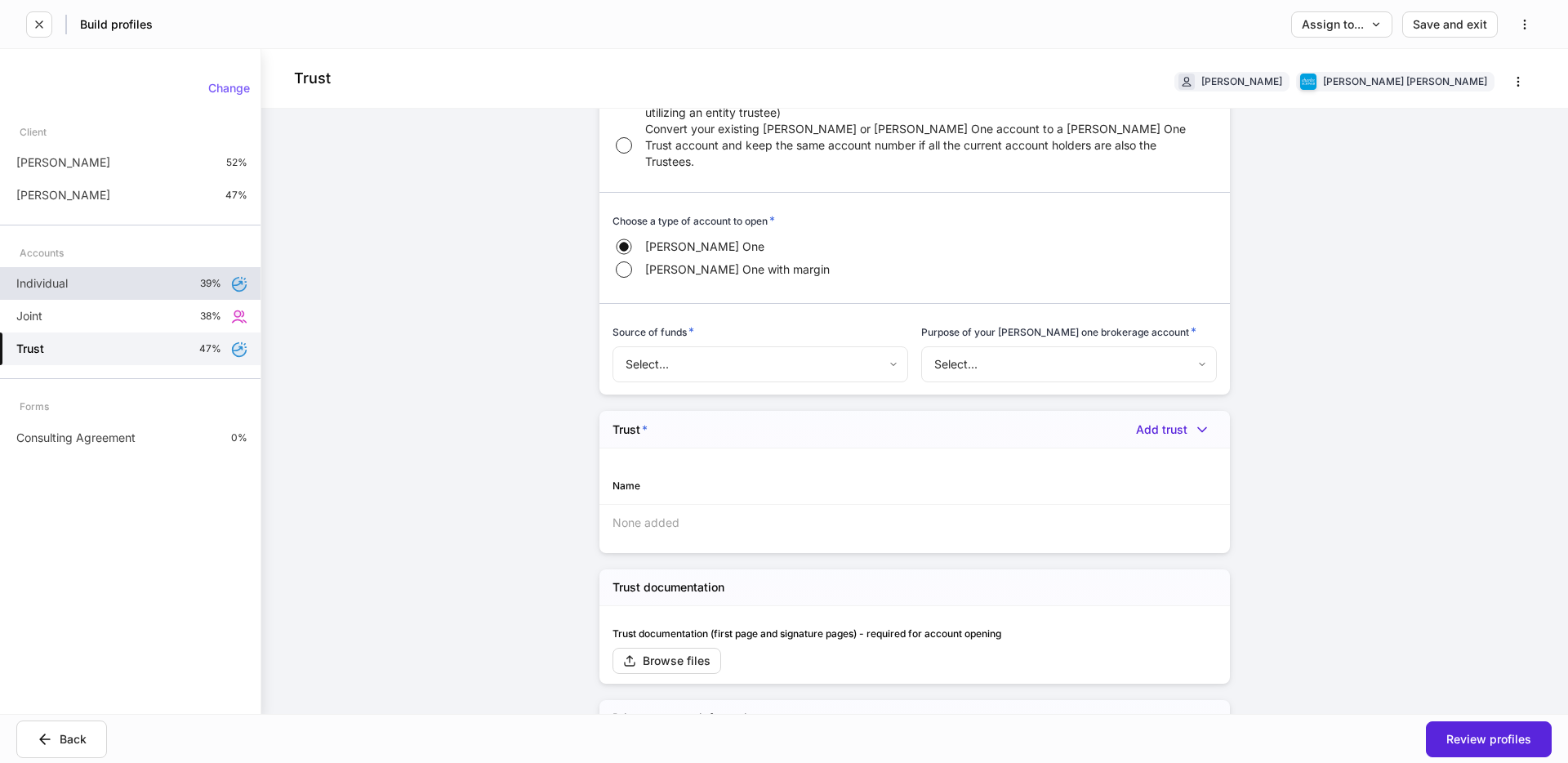
click at [132, 276] on div "Individual 39%" at bounding box center [130, 283] width 261 height 33
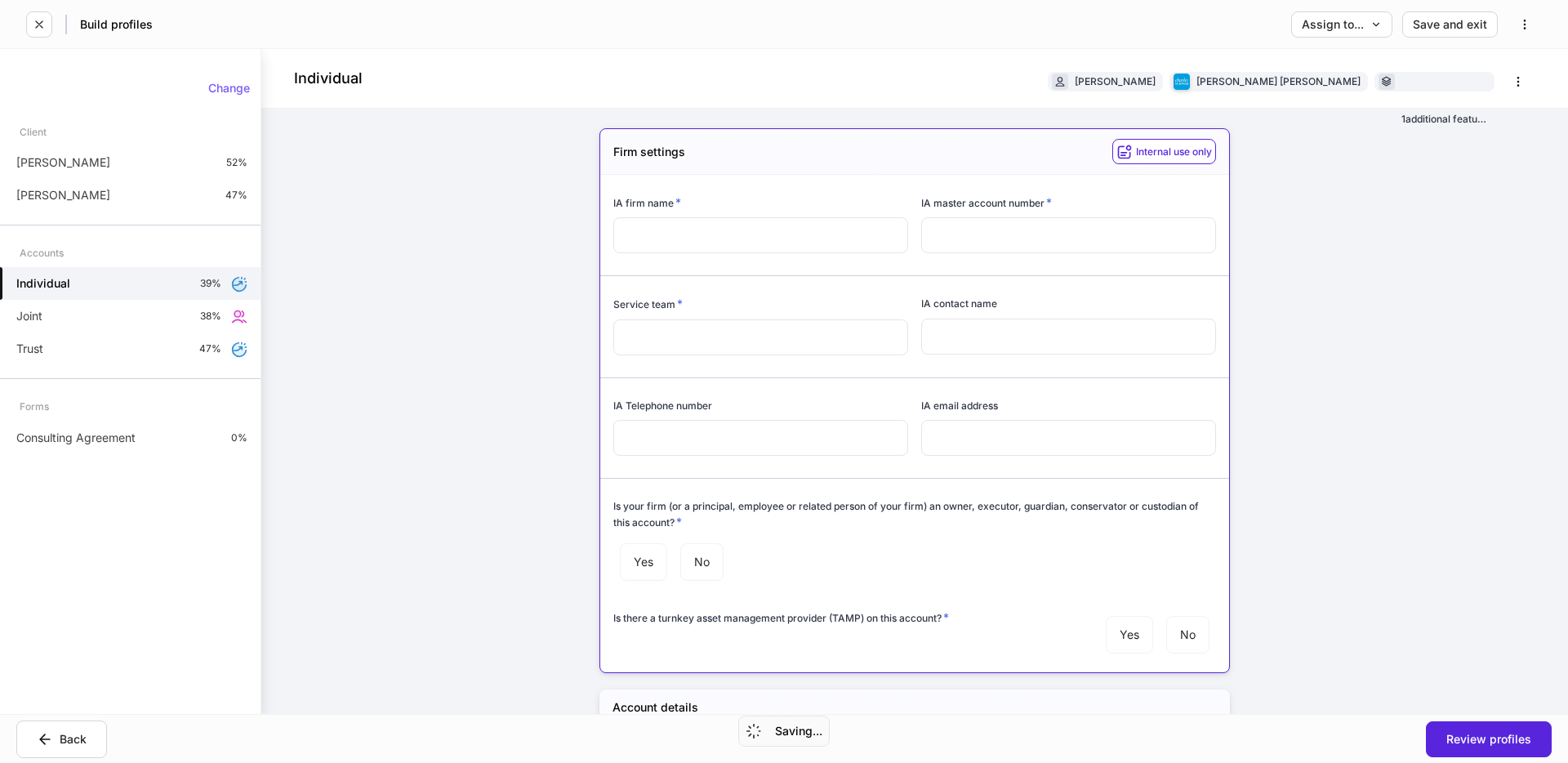
drag, startPoint x: 96, startPoint y: 171, endPoint x: 205, endPoint y: 244, distance: 131.2
click at [96, 171] on div "[PERSON_NAME] 52%" at bounding box center [130, 162] width 261 height 33
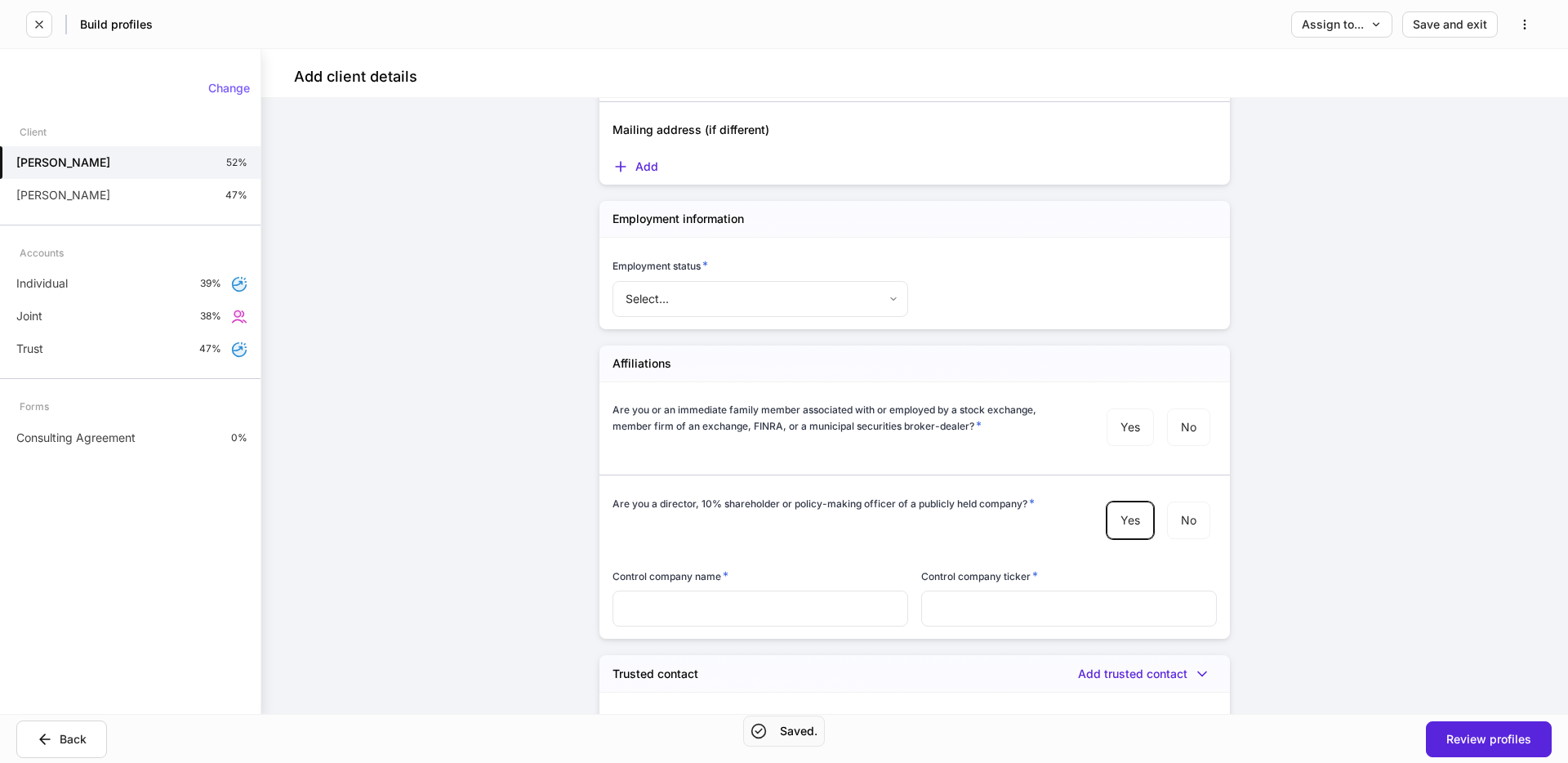
scroll to position [1683, 0]
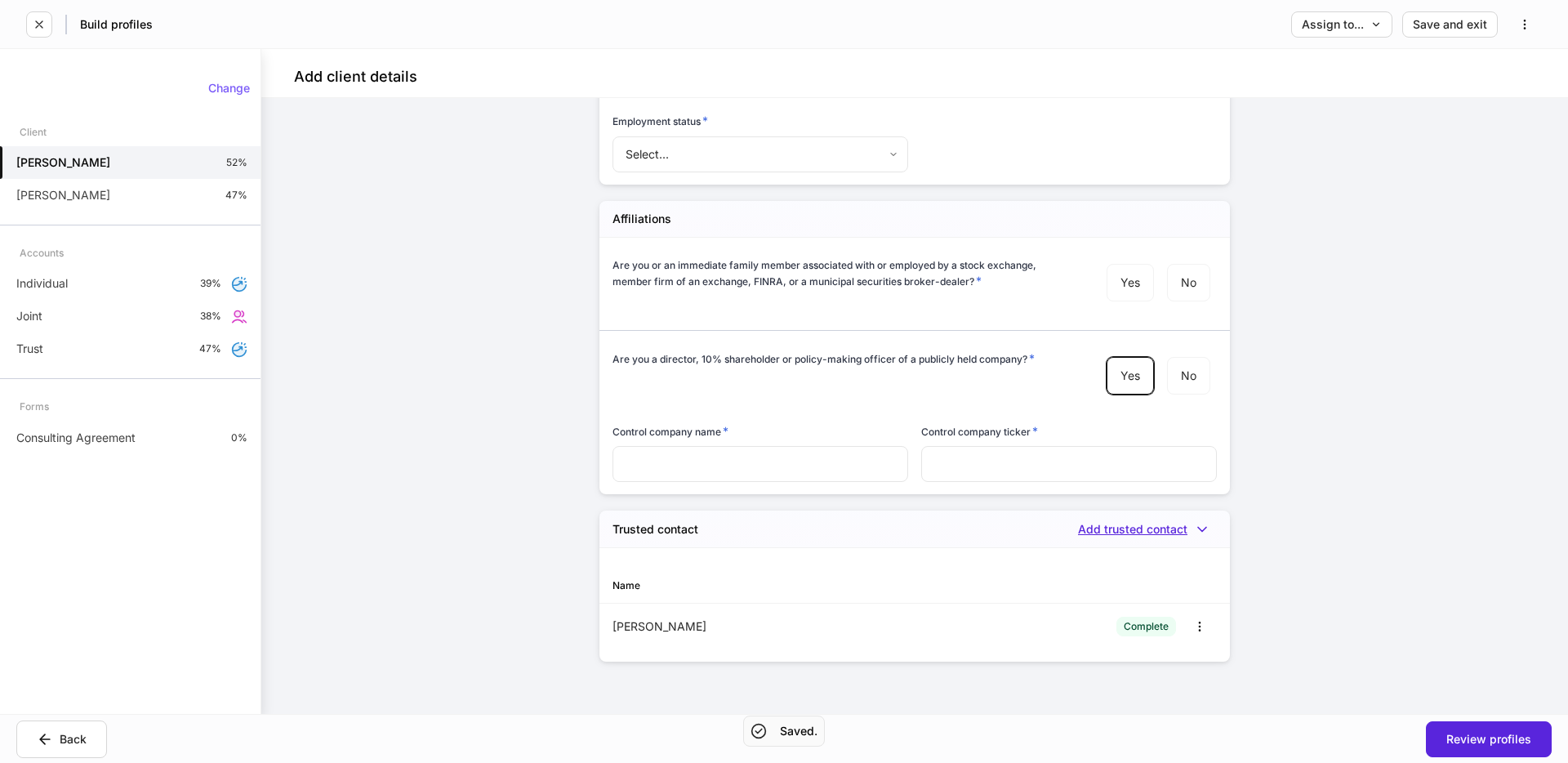
click at [1173, 530] on div "Add trusted contact" at bounding box center [1148, 529] width 139 height 16
click at [1148, 532] on div at bounding box center [784, 381] width 1568 height 763
click at [1196, 622] on icon "button" at bounding box center [1199, 627] width 13 height 13
click at [1174, 699] on li "Delete" at bounding box center [1186, 691] width 60 height 26
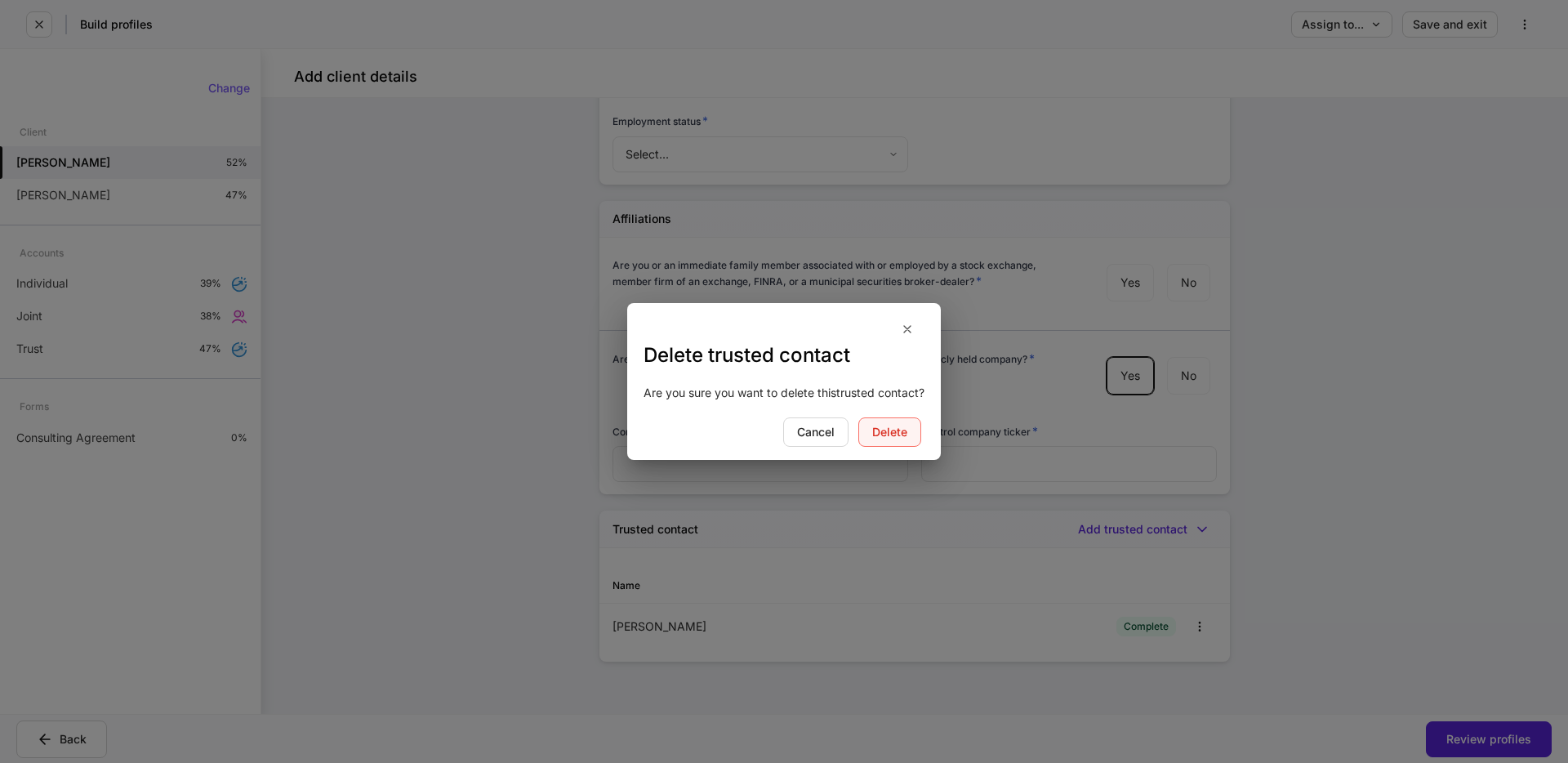
click at [900, 437] on div "Delete" at bounding box center [889, 432] width 35 height 11
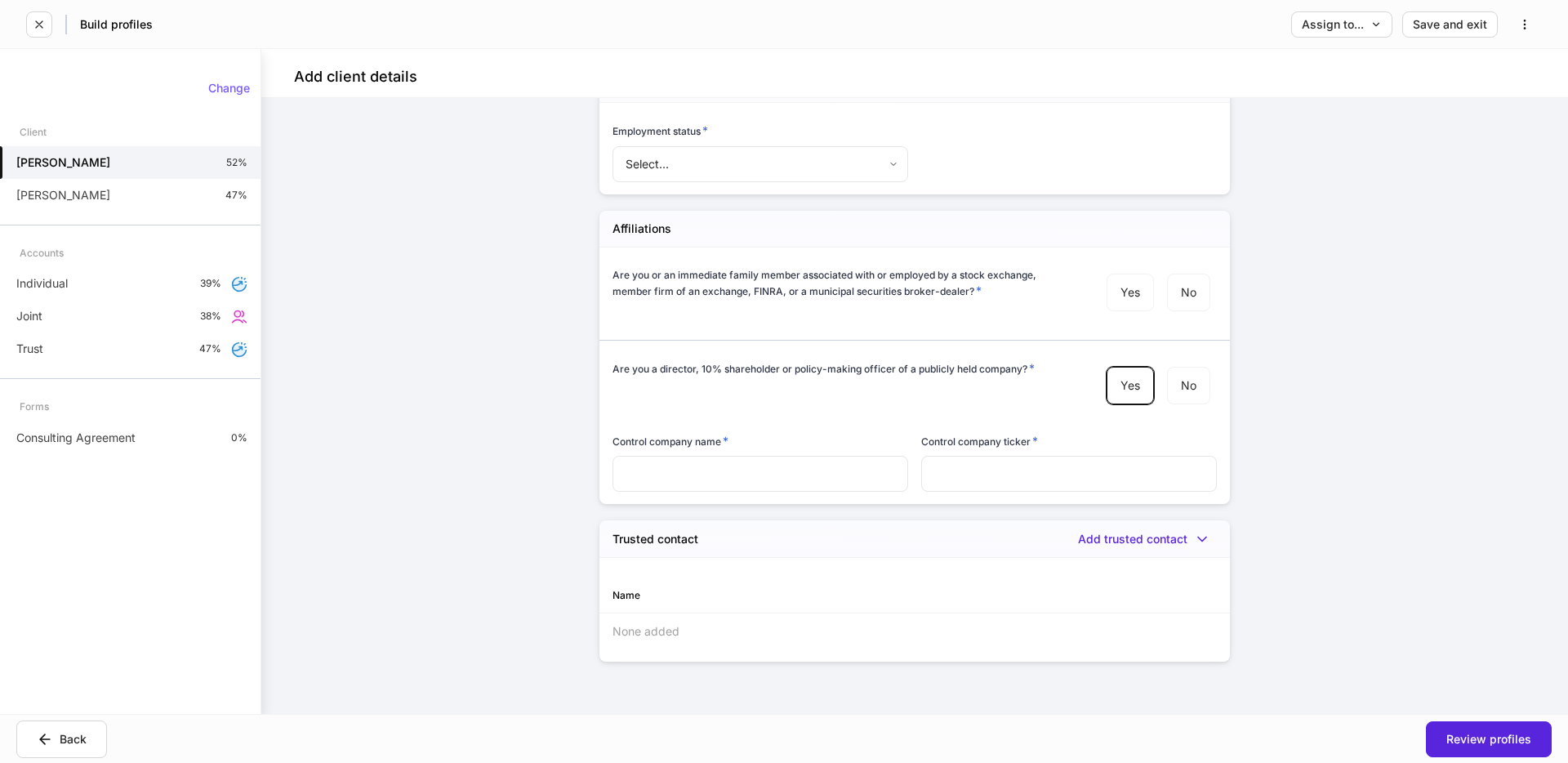
scroll to position [1674, 0]
click at [1136, 534] on div "Add trusted contact" at bounding box center [1148, 538] width 139 height 16
click at [86, 337] on div at bounding box center [784, 381] width 1568 height 763
click at [71, 344] on div "Trust 47%" at bounding box center [130, 348] width 261 height 33
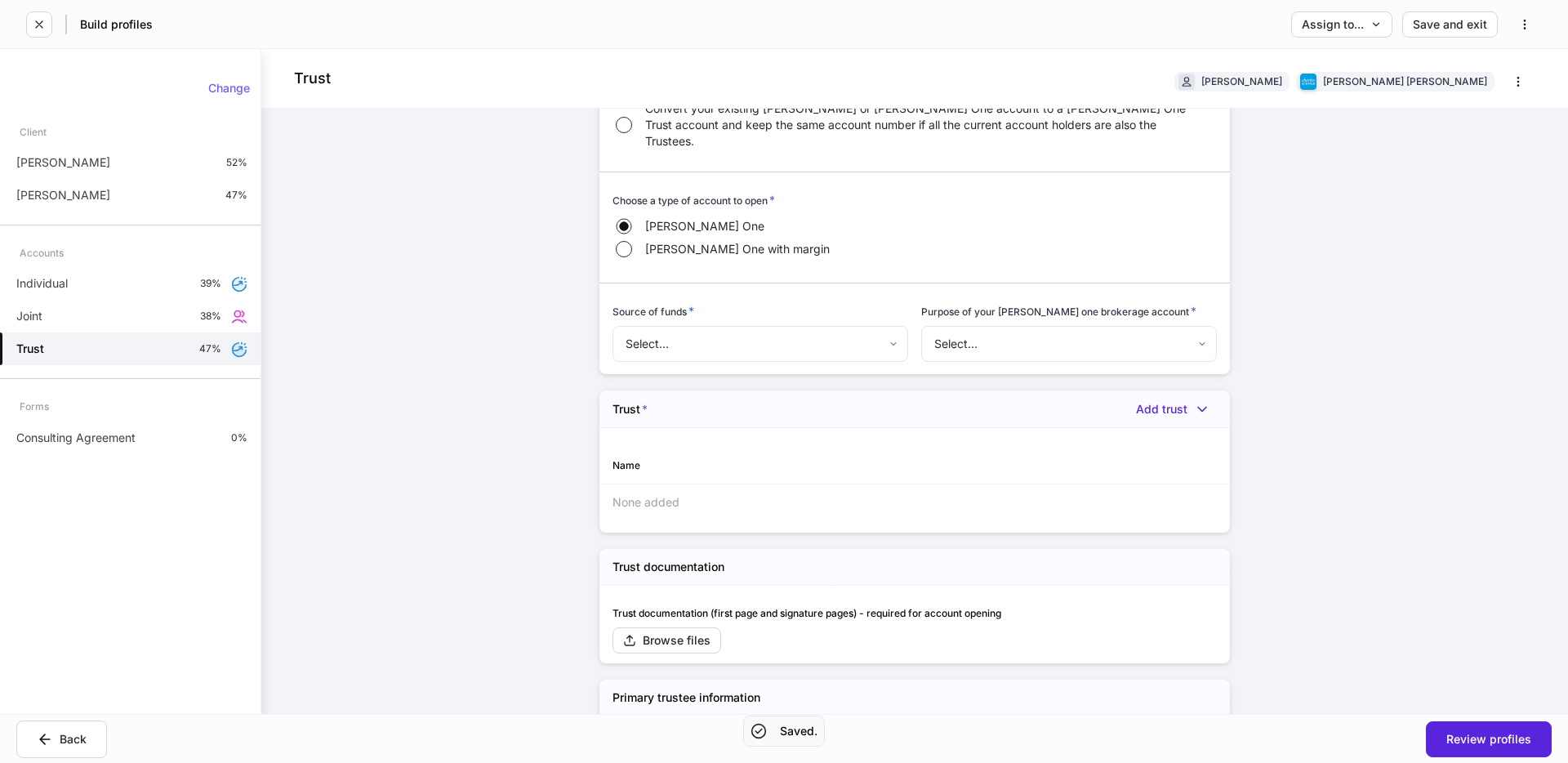
scroll to position [699, 0]
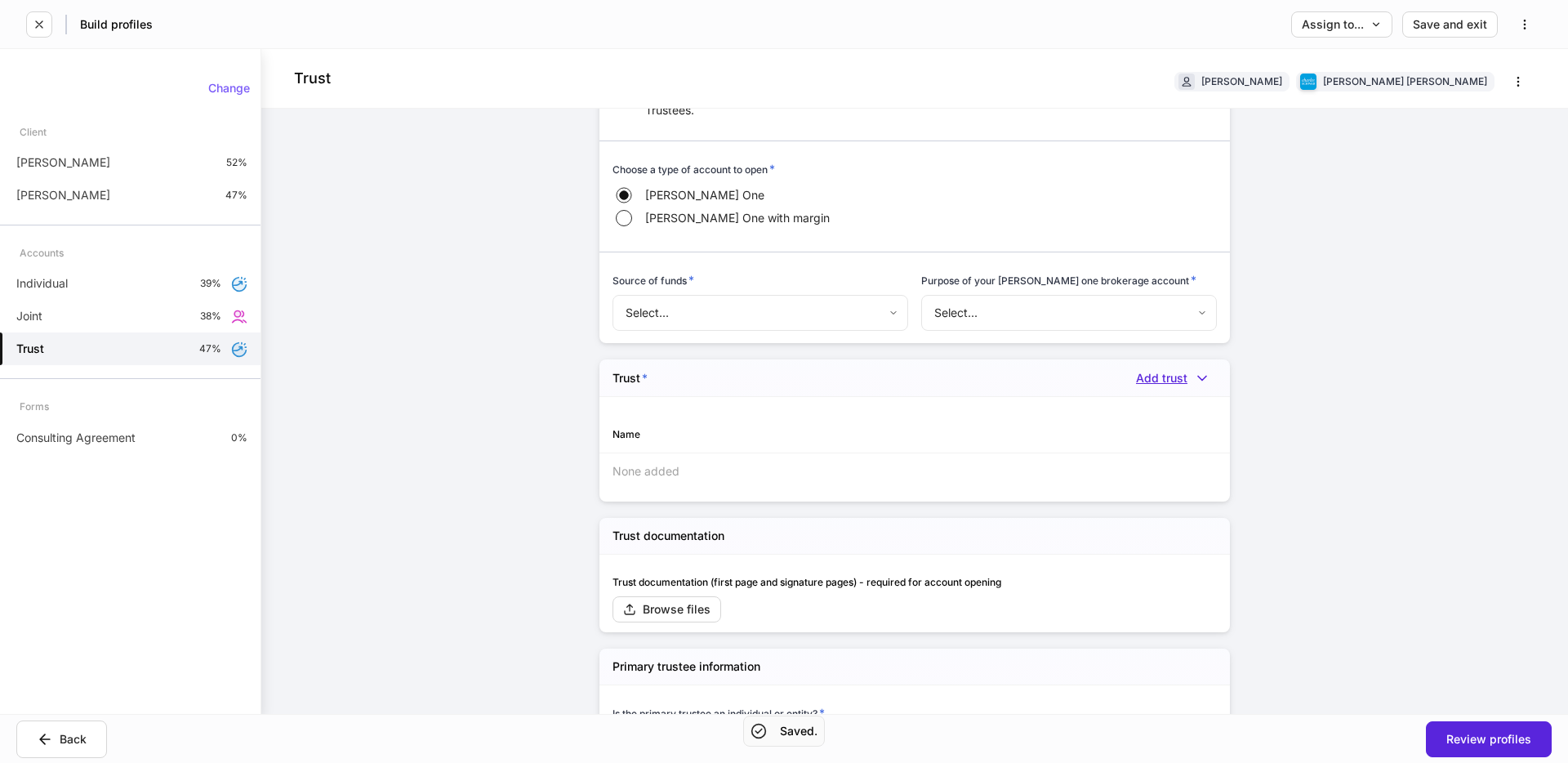
click at [1178, 370] on div "Add trust" at bounding box center [1177, 377] width 81 height 16
click at [1140, 387] on li "[PERSON_NAME]" at bounding box center [1152, 380] width 120 height 26
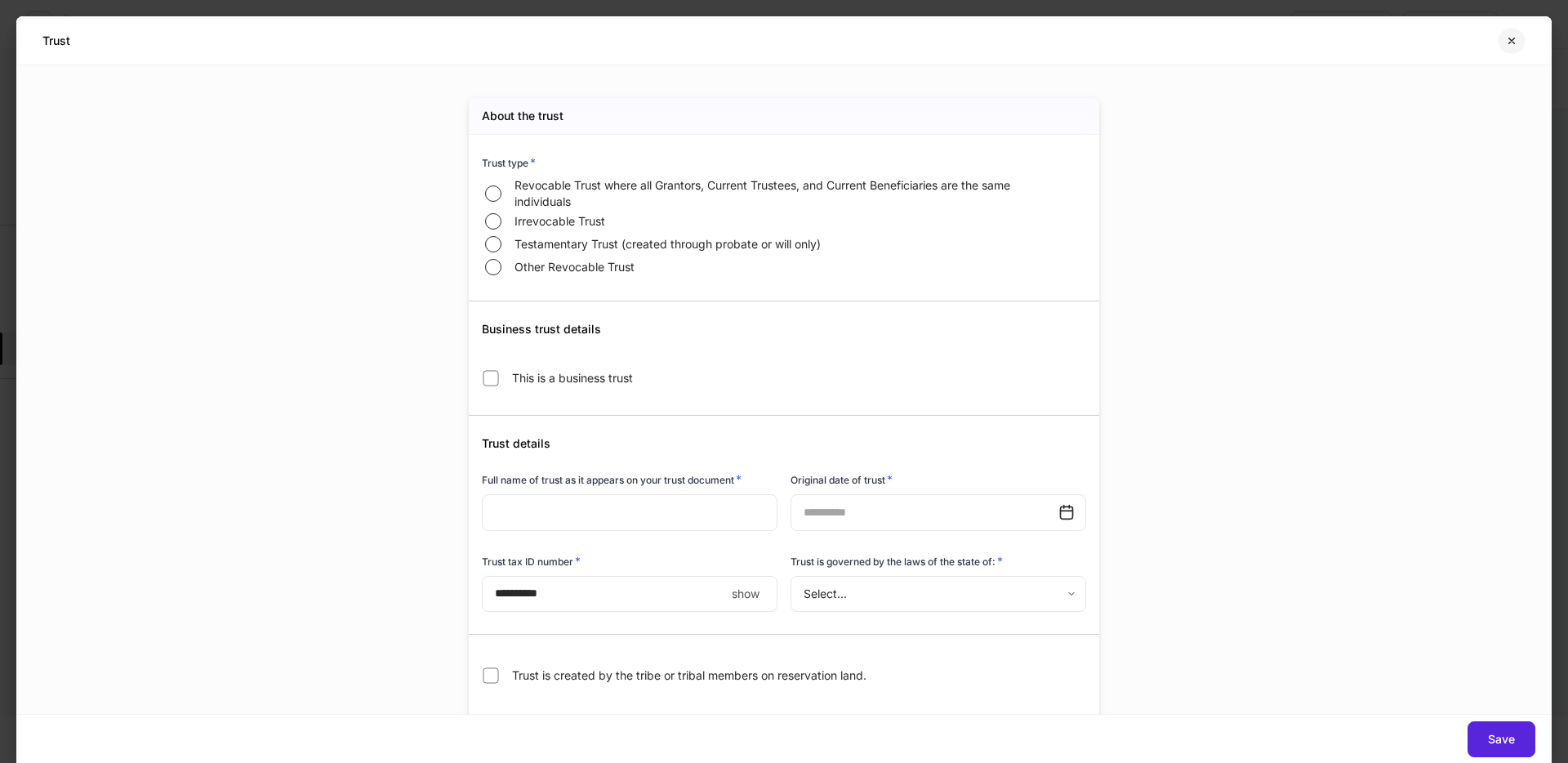
drag, startPoint x: 1511, startPoint y: 38, endPoint x: 1358, endPoint y: 321, distance: 321.7
click at [1511, 38] on icon "button" at bounding box center [1512, 40] width 13 height 13
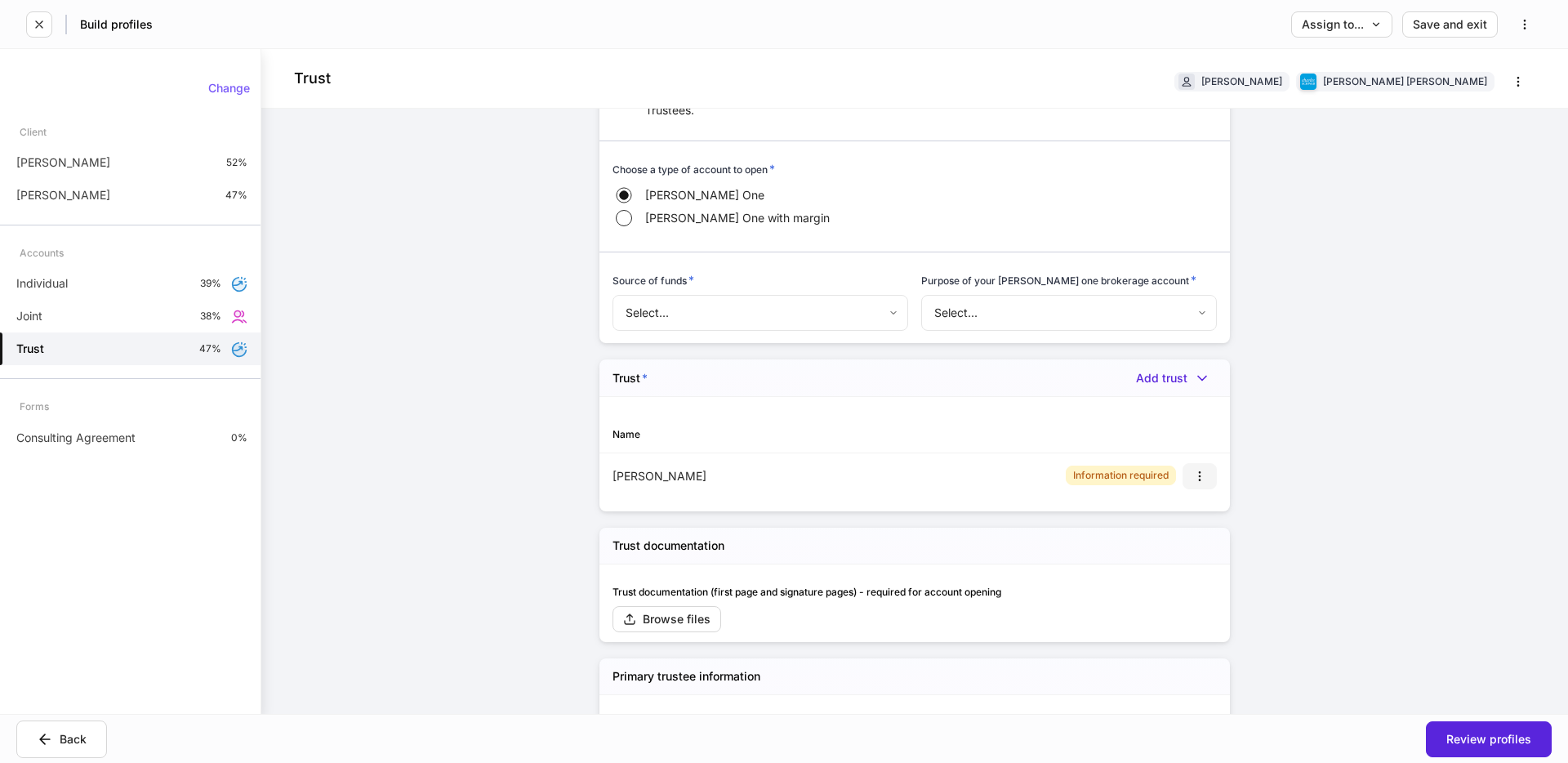
click at [1197, 469] on icon "button" at bounding box center [1199, 476] width 13 height 13
click at [1187, 512] on li "Delete" at bounding box center [1186, 509] width 60 height 26
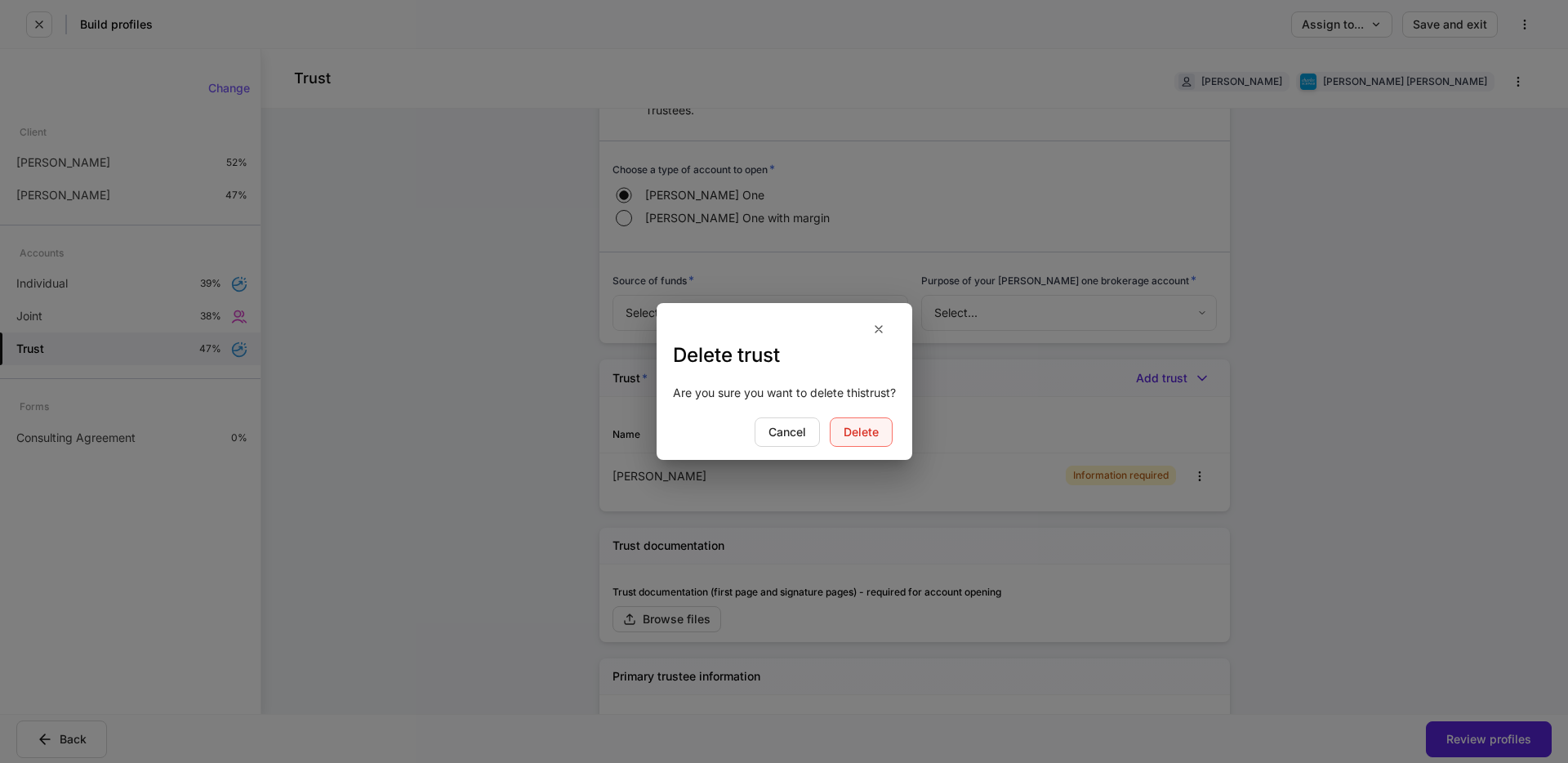
click at [853, 436] on div "Delete" at bounding box center [861, 432] width 35 height 11
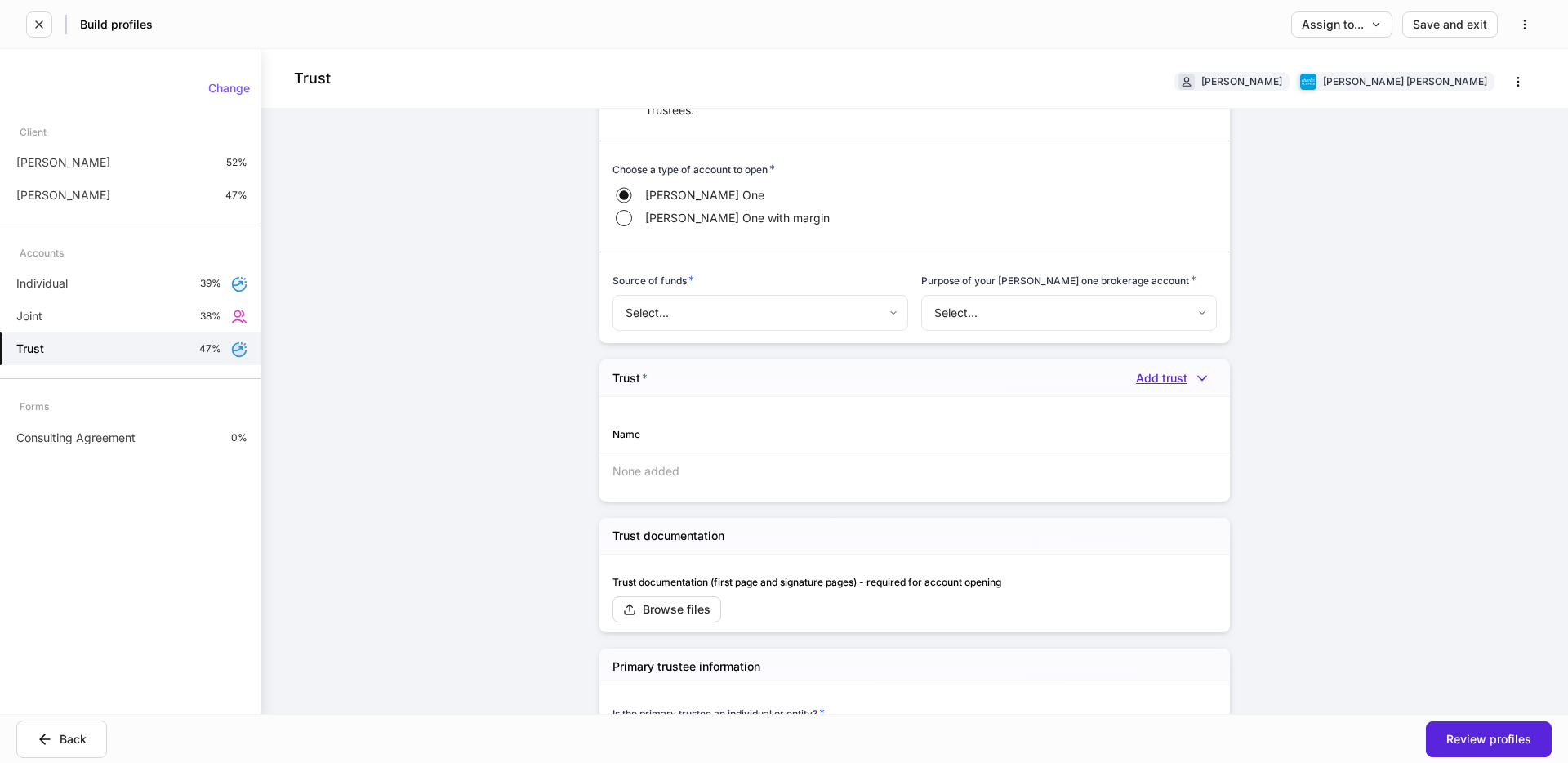
click at [1164, 370] on div "Add trust" at bounding box center [1177, 377] width 81 height 16
click at [1107, 424] on li "Add new trust" at bounding box center [1152, 420] width 120 height 26
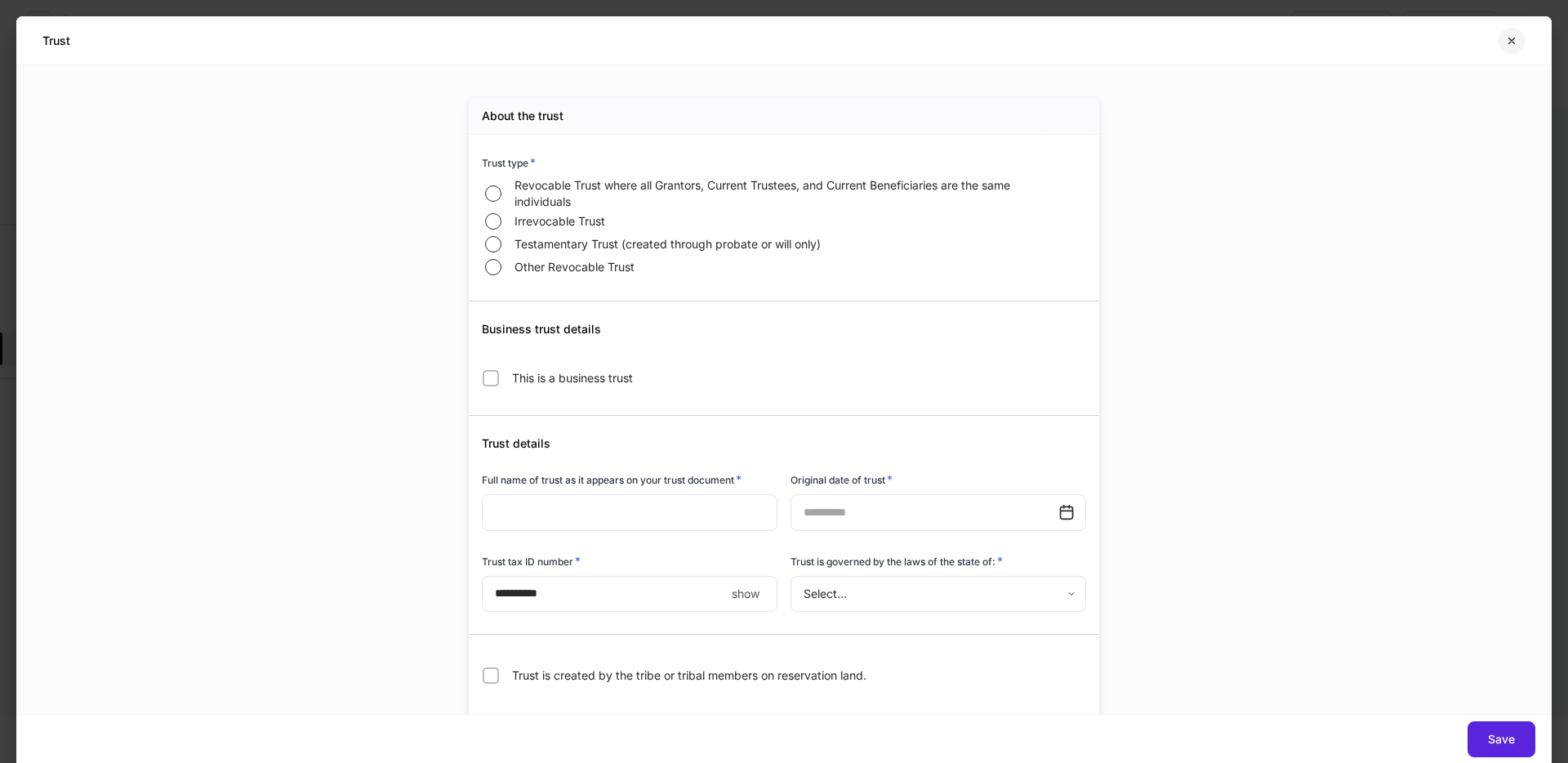
click at [1516, 41] on icon "button" at bounding box center [1512, 40] width 13 height 13
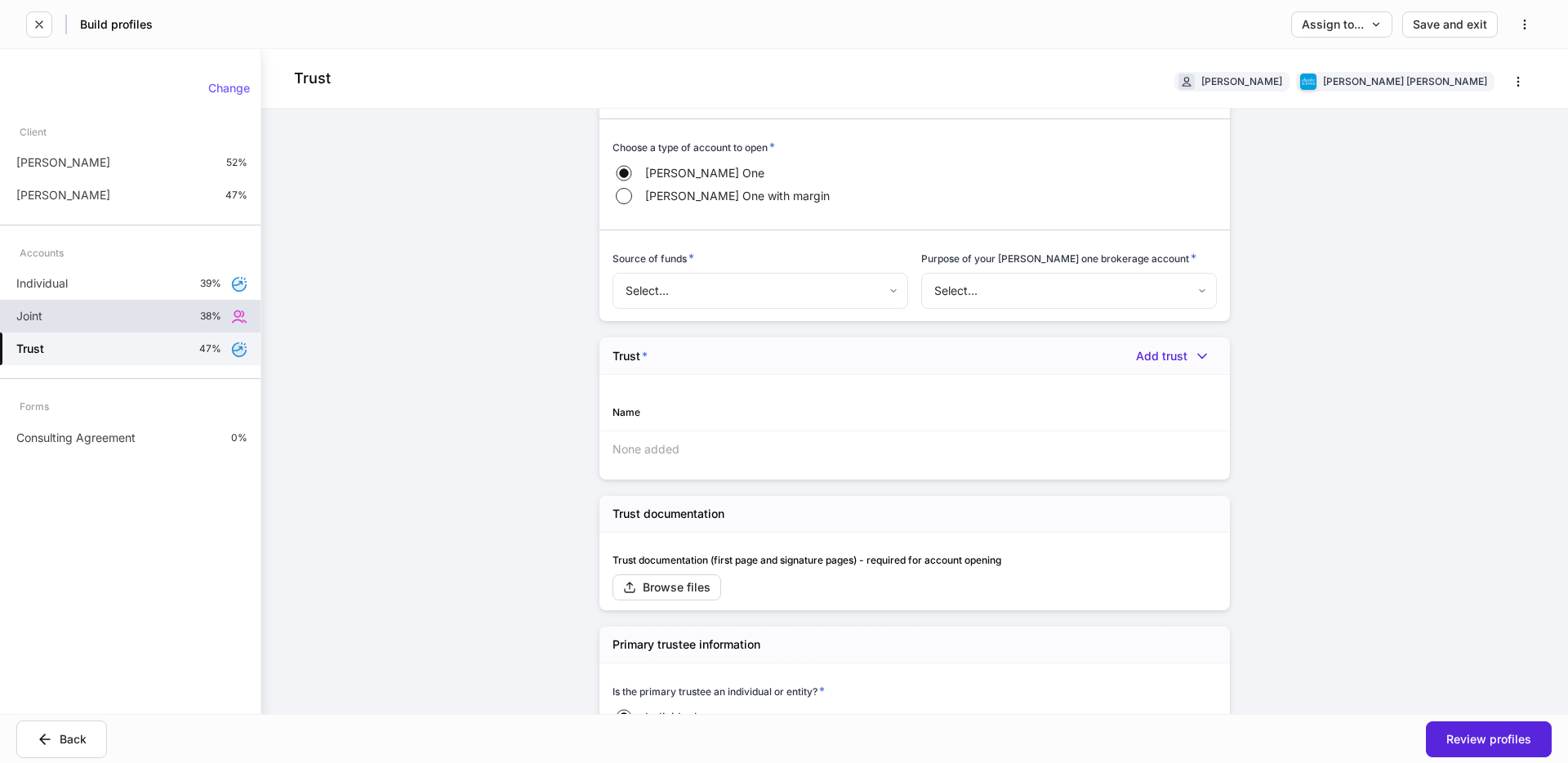
scroll to position [635, 0]
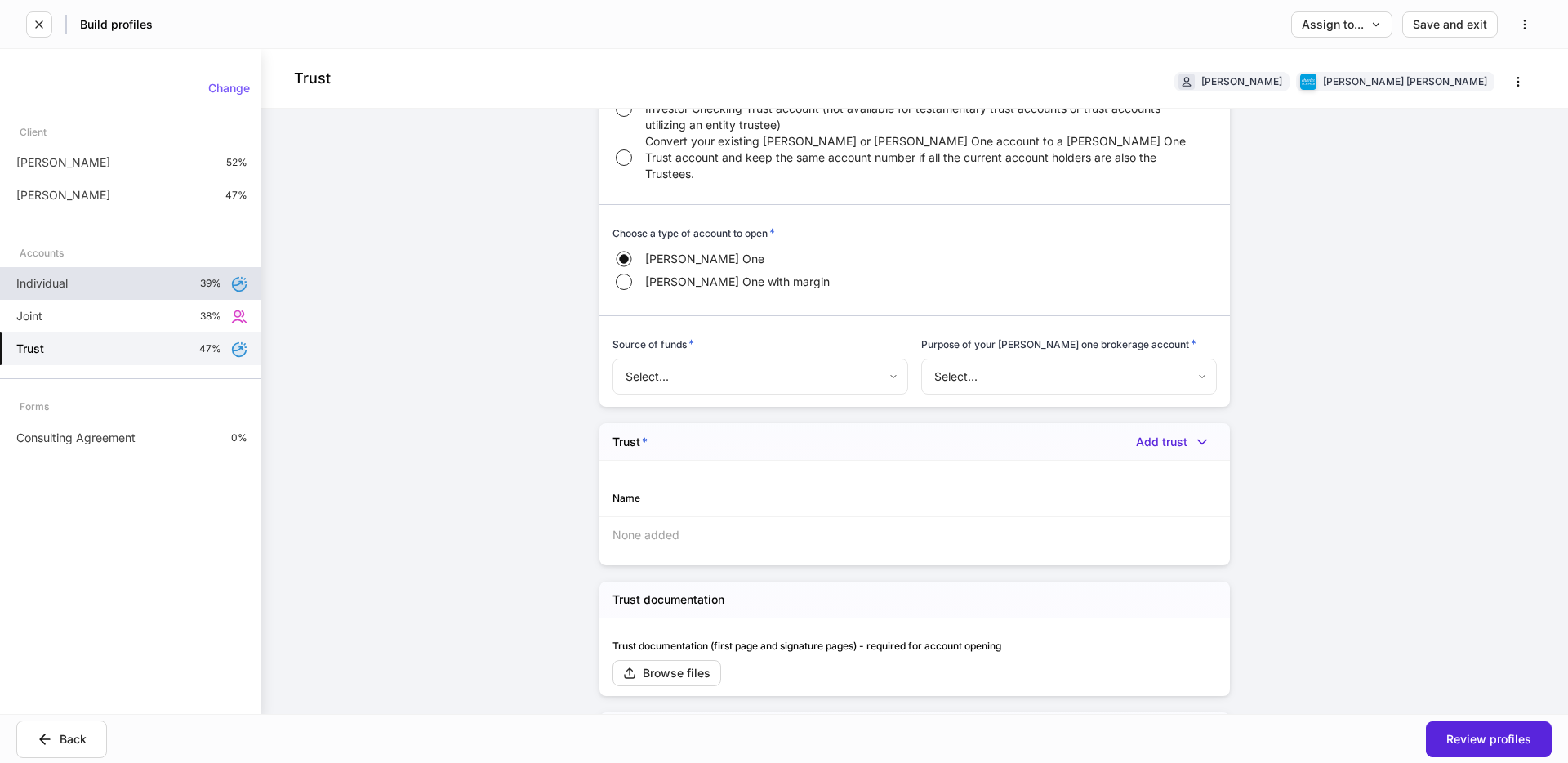
click at [161, 297] on div "Individual 39%" at bounding box center [130, 283] width 261 height 33
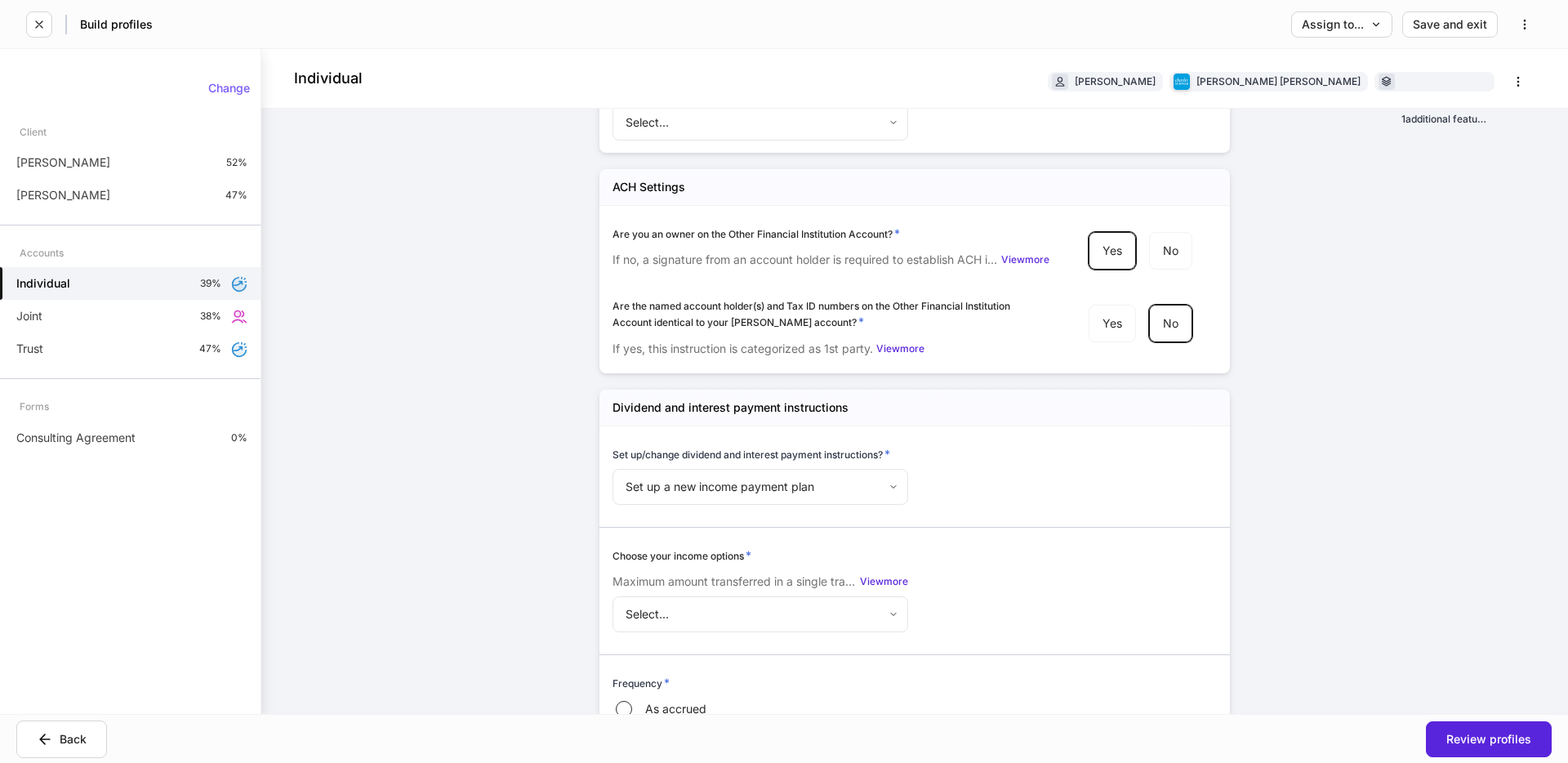
scroll to position [2677, 0]
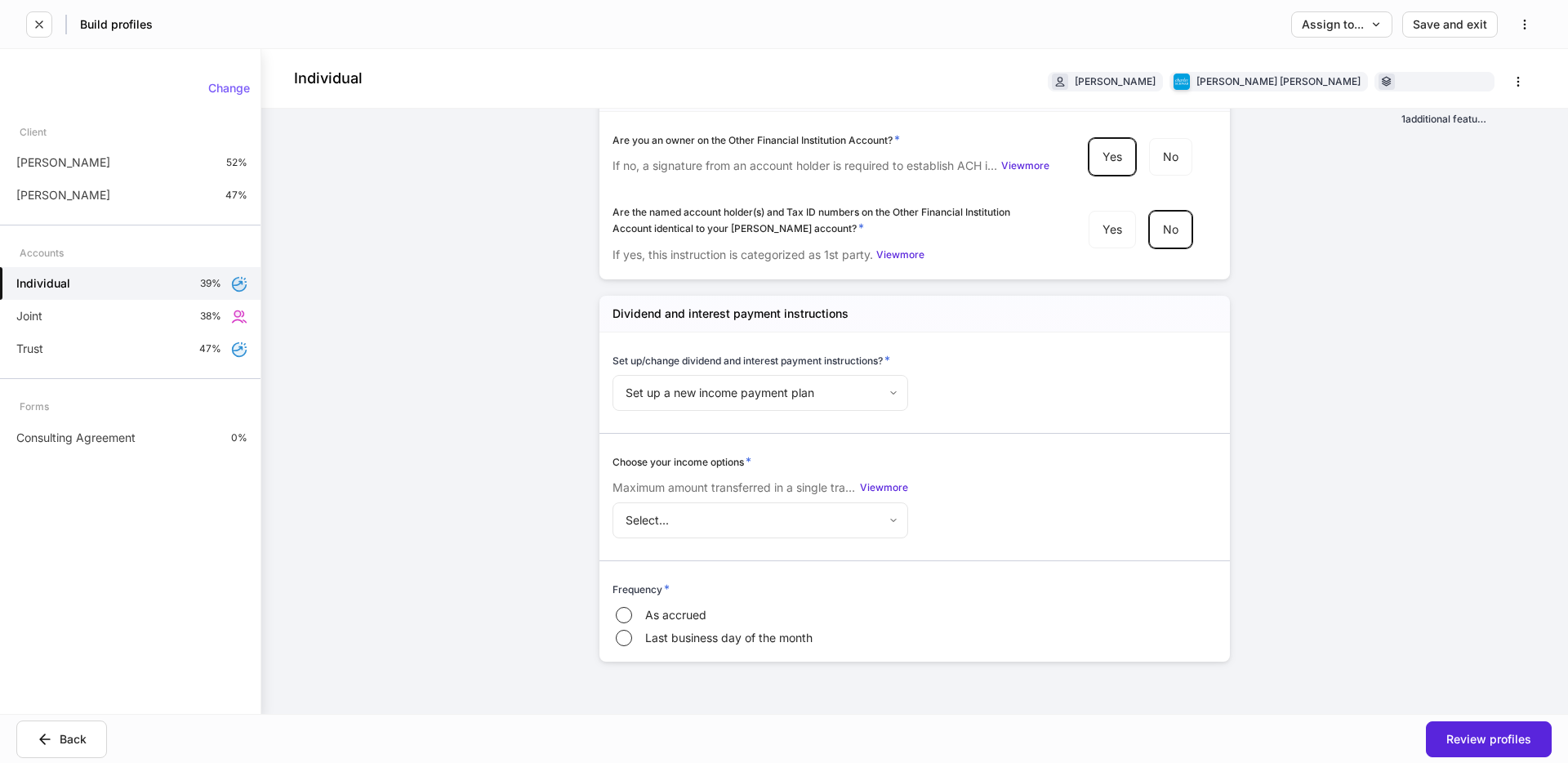
click at [730, 386] on body "Build profiles Assign to... Save and exit Individual [PERSON_NAME] [PERSON_NAME…" at bounding box center [784, 381] width 1568 height 763
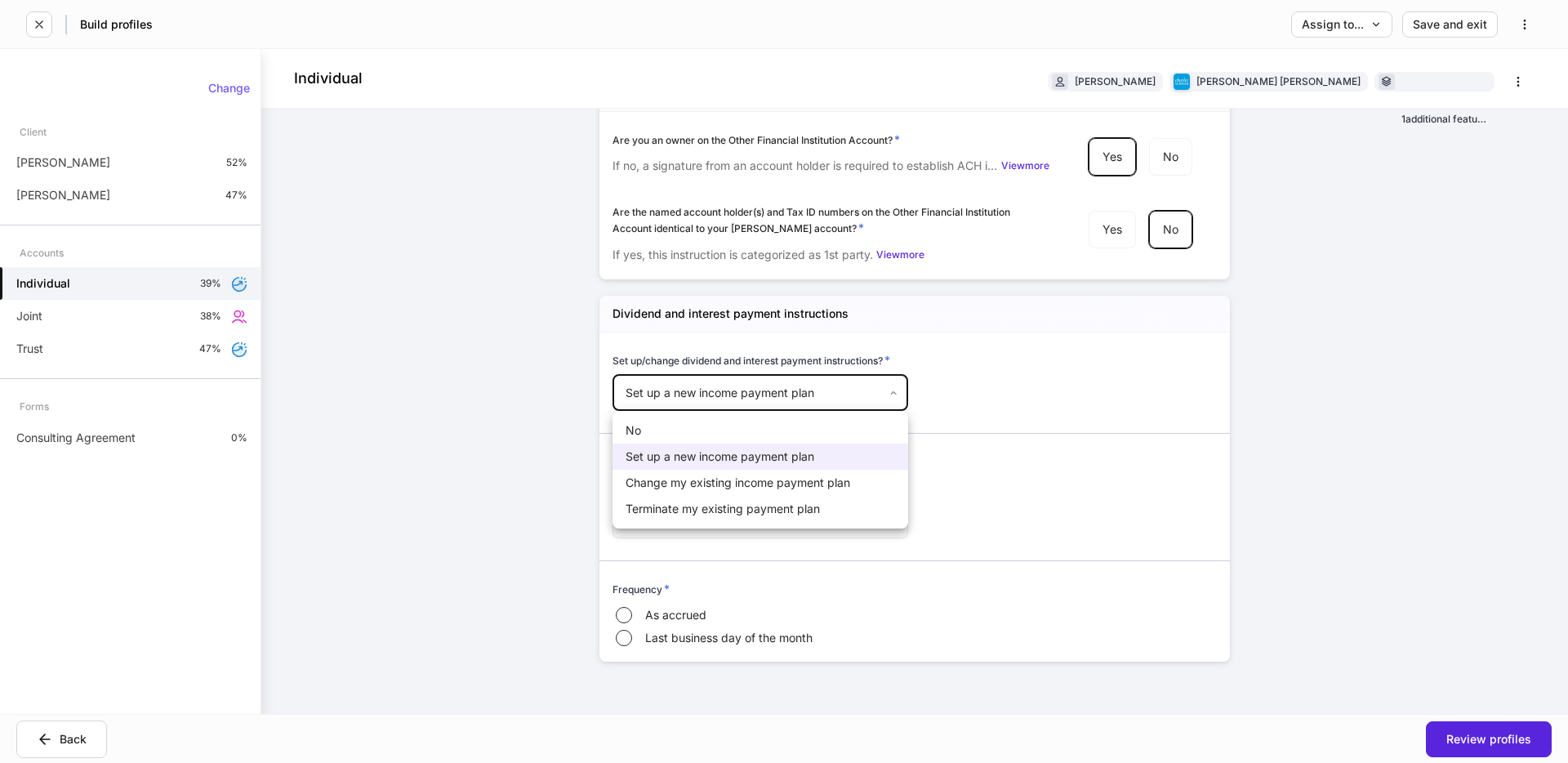
drag, startPoint x: 1073, startPoint y: 466, endPoint x: 917, endPoint y: 493, distance: 158.3
click at [1003, 477] on div at bounding box center [784, 381] width 1568 height 763
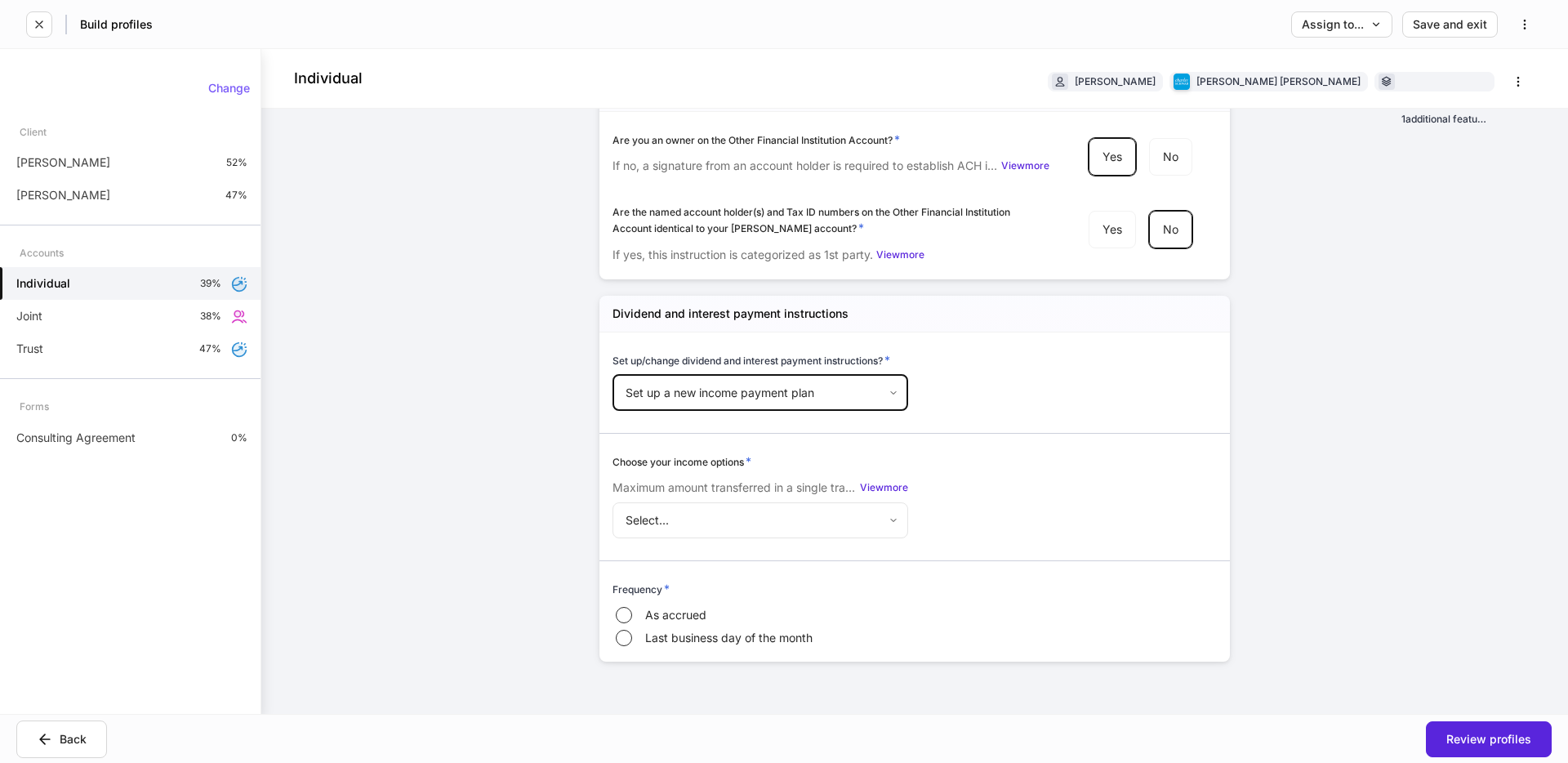
click at [696, 516] on body "Build profiles Assign to... Save and exit Individual [PERSON_NAME] [PERSON_NAME…" at bounding box center [784, 381] width 1568 height 763
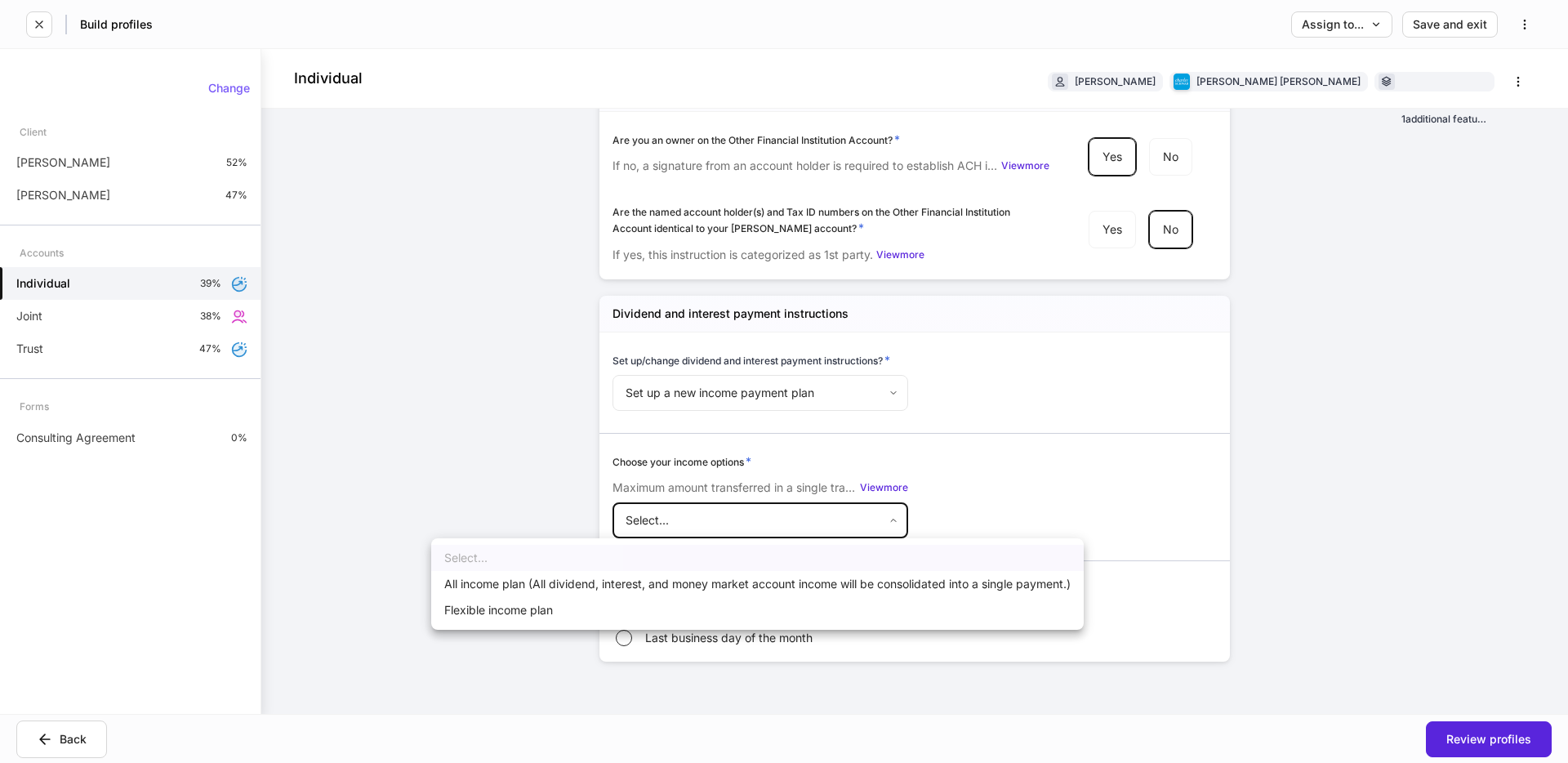
drag, startPoint x: 728, startPoint y: 583, endPoint x: 1132, endPoint y: 543, distance: 406.0
click at [728, 583] on li "All income plan (All dividend, interest, and money market account income will b…" at bounding box center [757, 584] width 653 height 26
type input "***"
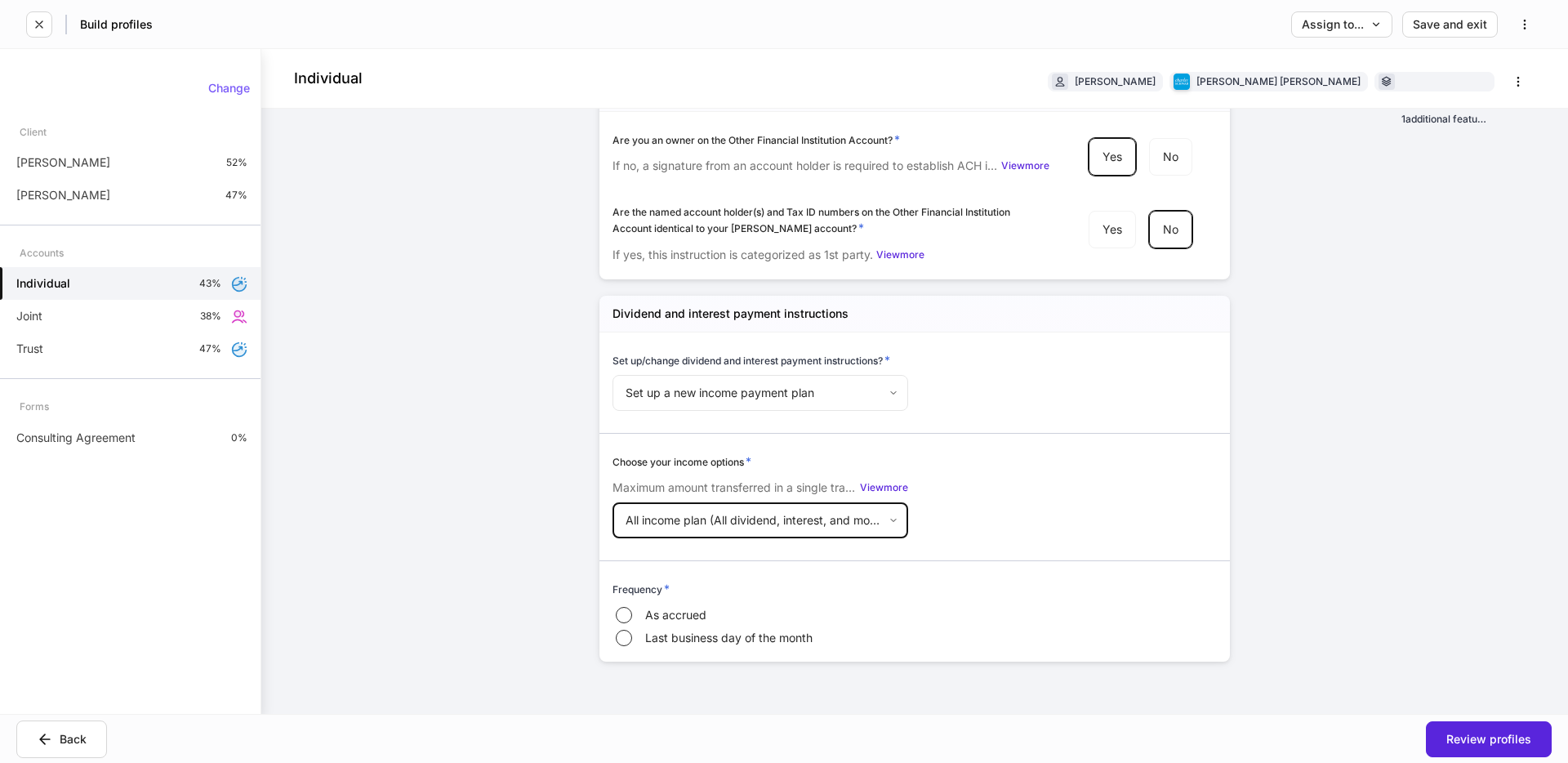
click at [751, 602] on div "Frequency *" at bounding box center [914, 592] width 604 height 23
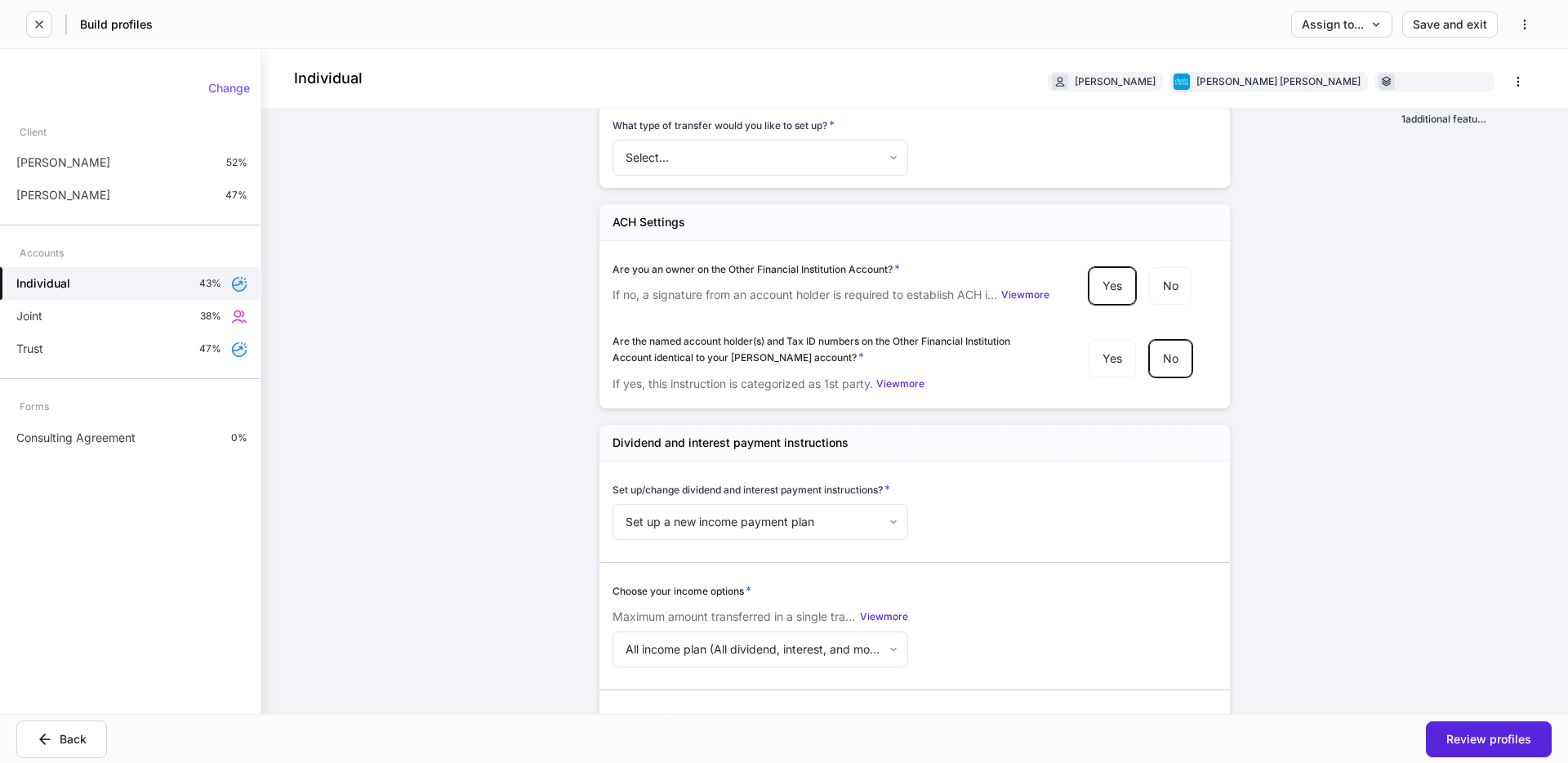
scroll to position [2434, 0]
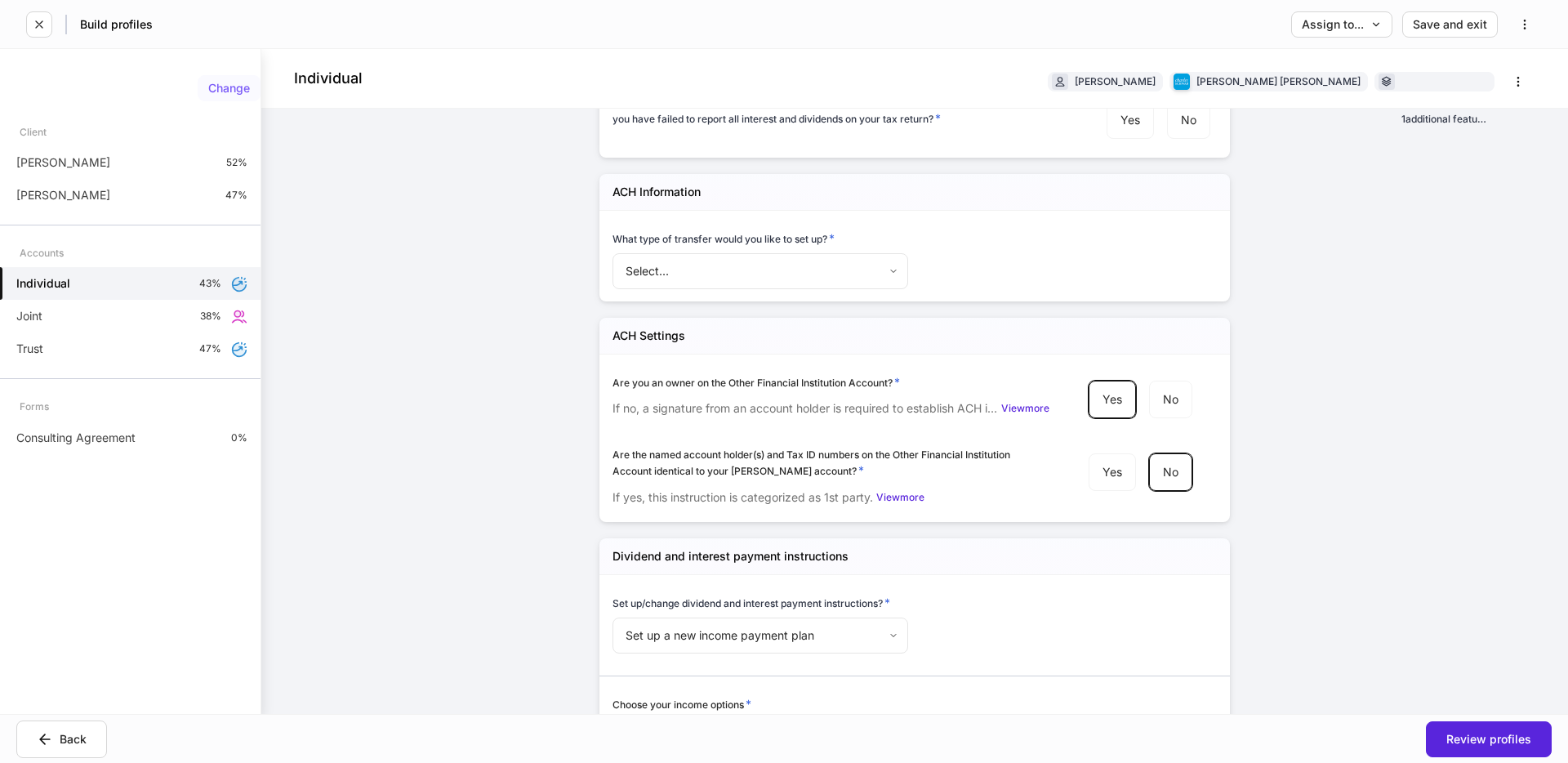
click at [242, 92] on div "Change" at bounding box center [229, 88] width 41 height 11
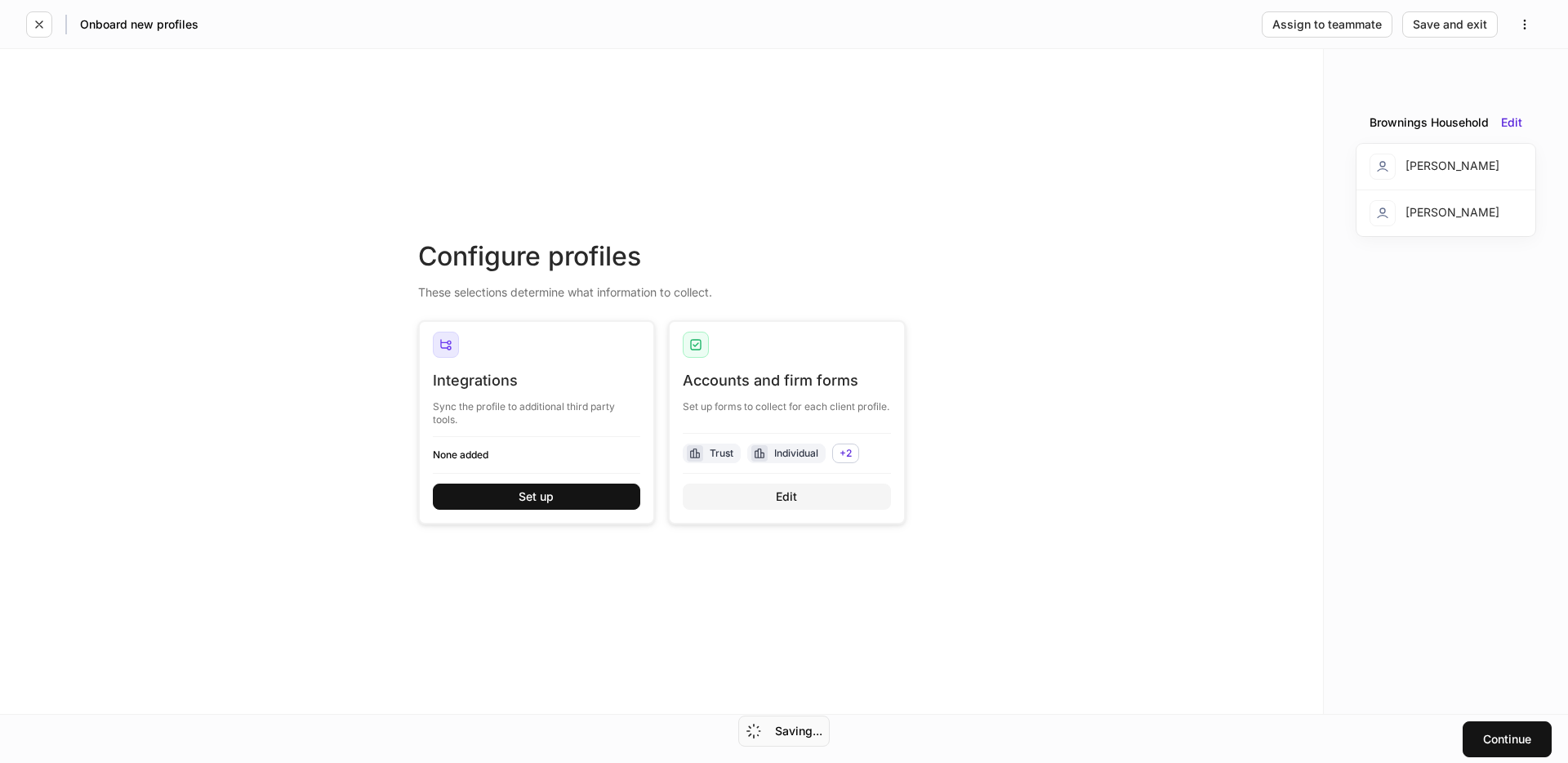
click at [797, 499] on div "Edit" at bounding box center [786, 497] width 22 height 11
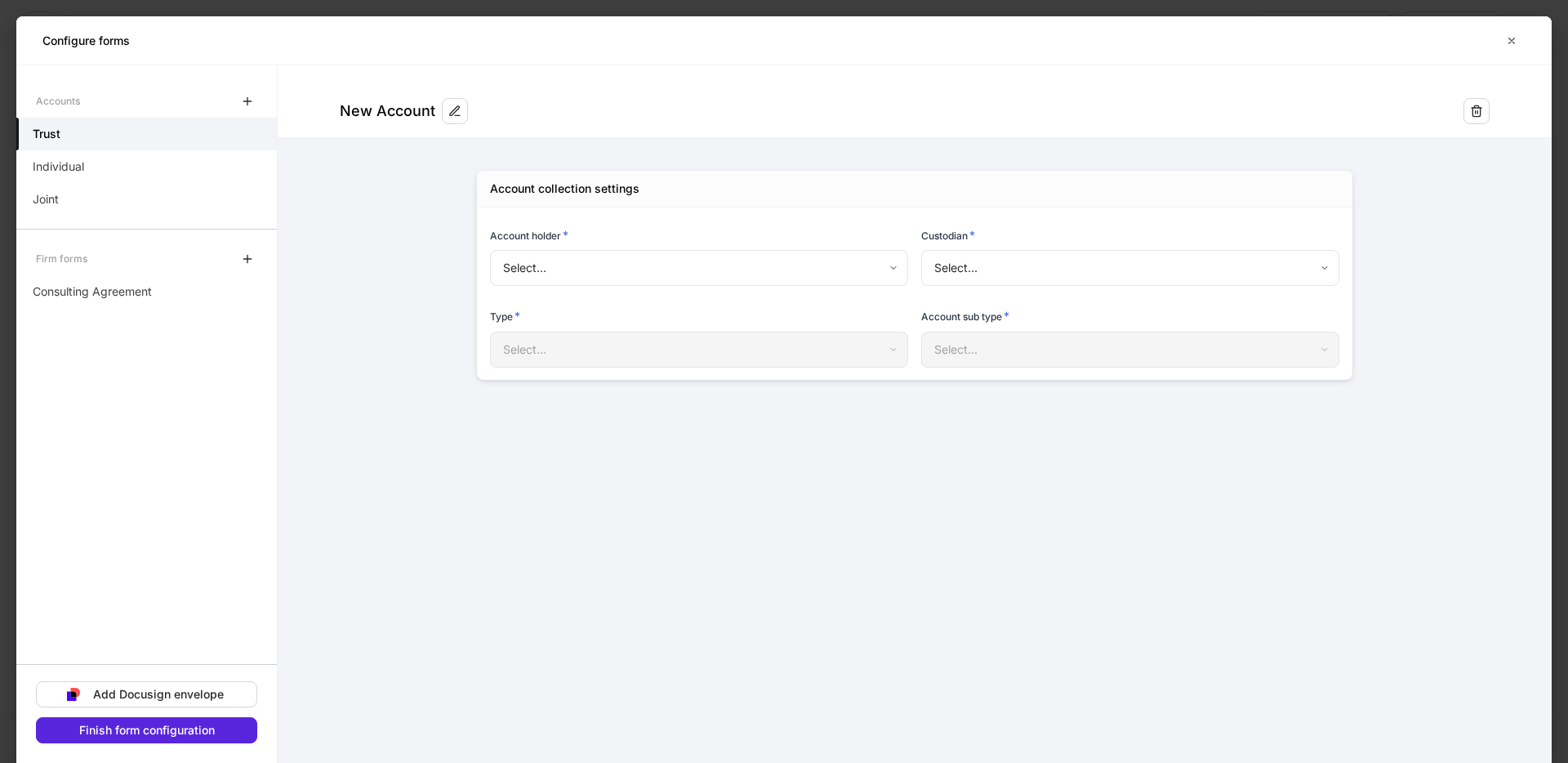
type input "**********"
type input "******"
type input "*****"
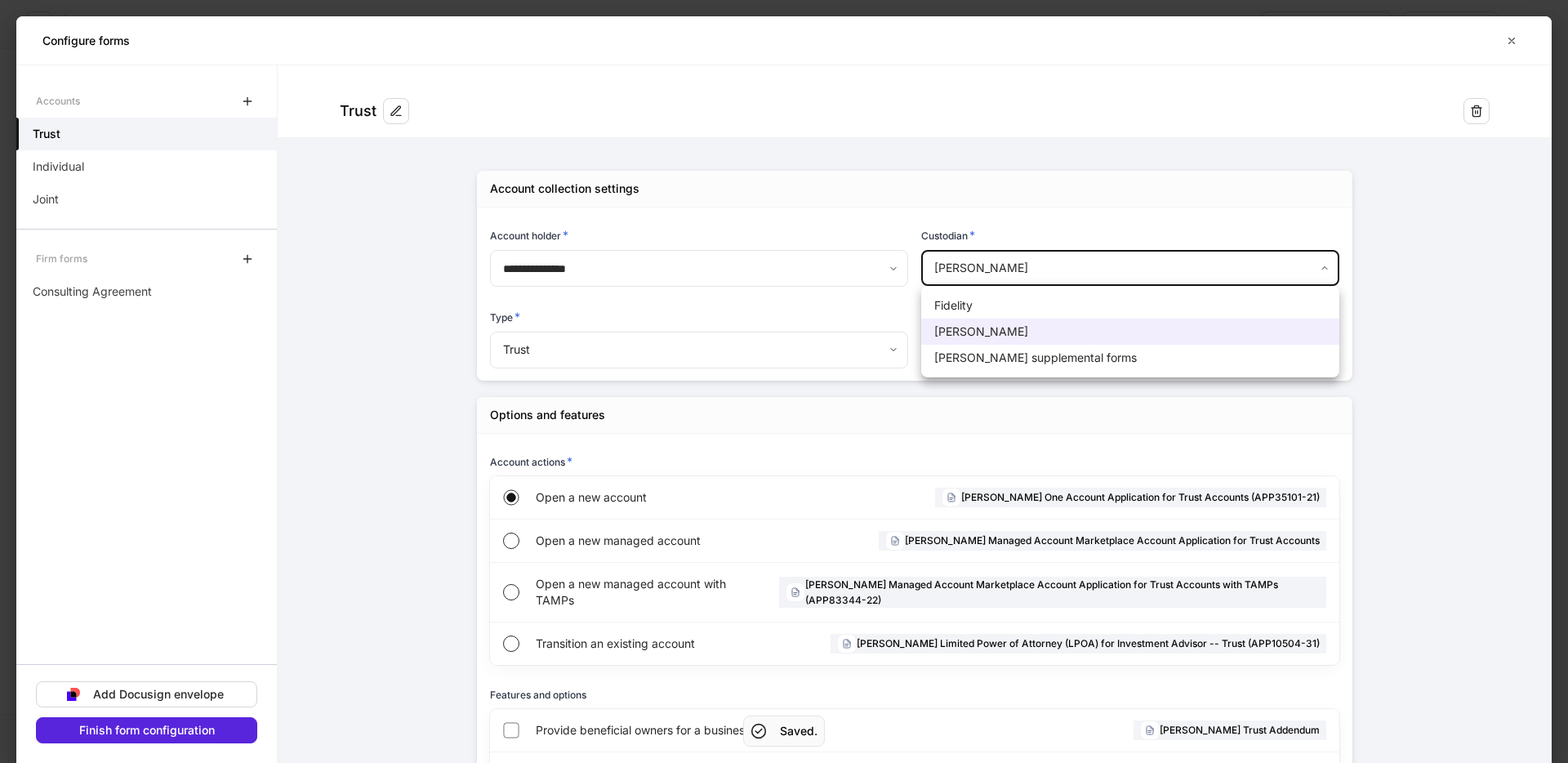
click at [1066, 261] on body "**********" at bounding box center [784, 381] width 1568 height 763
drag, startPoint x: 1014, startPoint y: 309, endPoint x: 830, endPoint y: 345, distance: 187.5
click at [1013, 309] on li "Fidelity" at bounding box center [1130, 306] width 418 height 26
type input "********"
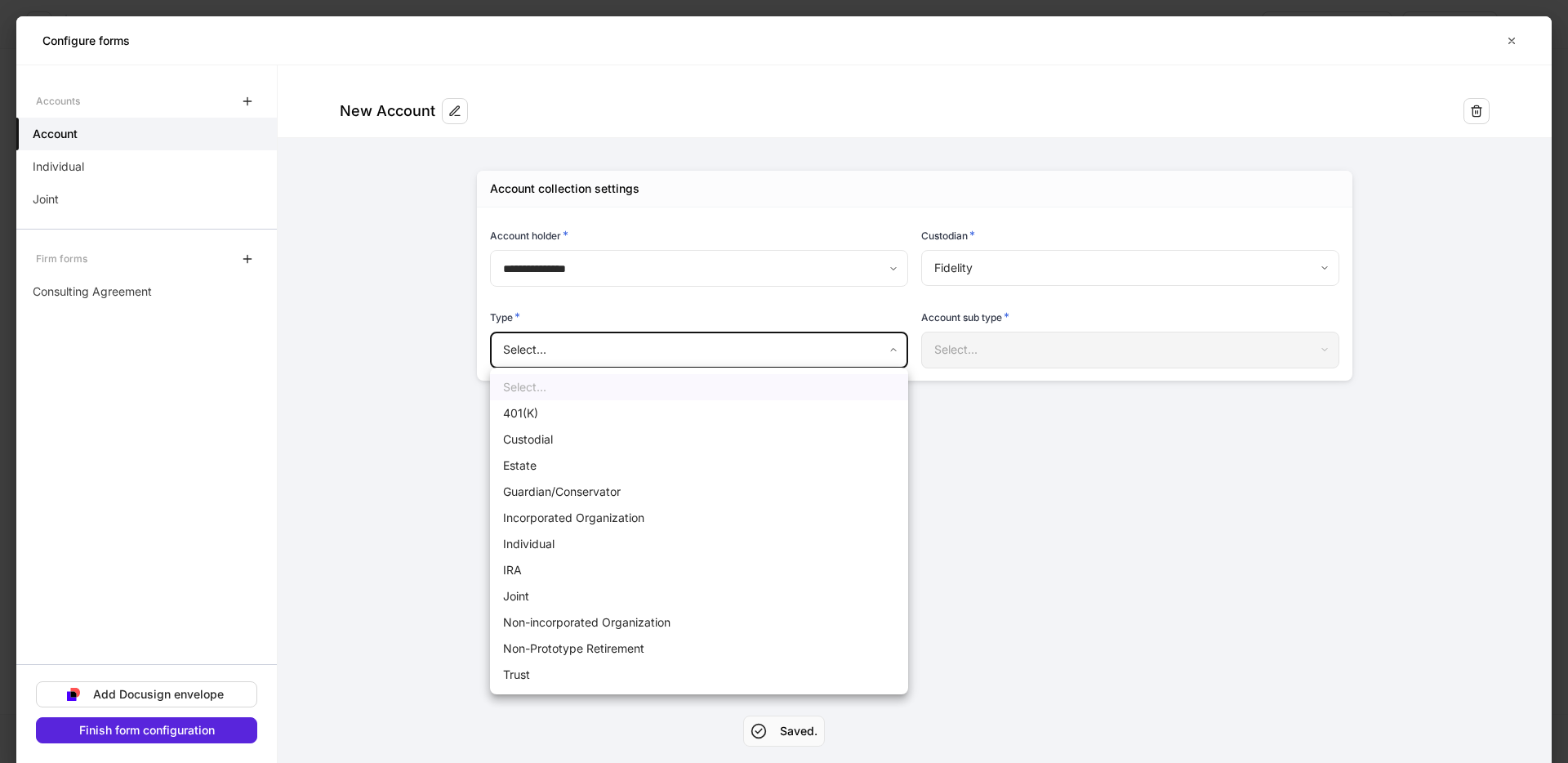
click at [727, 362] on body "**********" at bounding box center [784, 381] width 1568 height 763
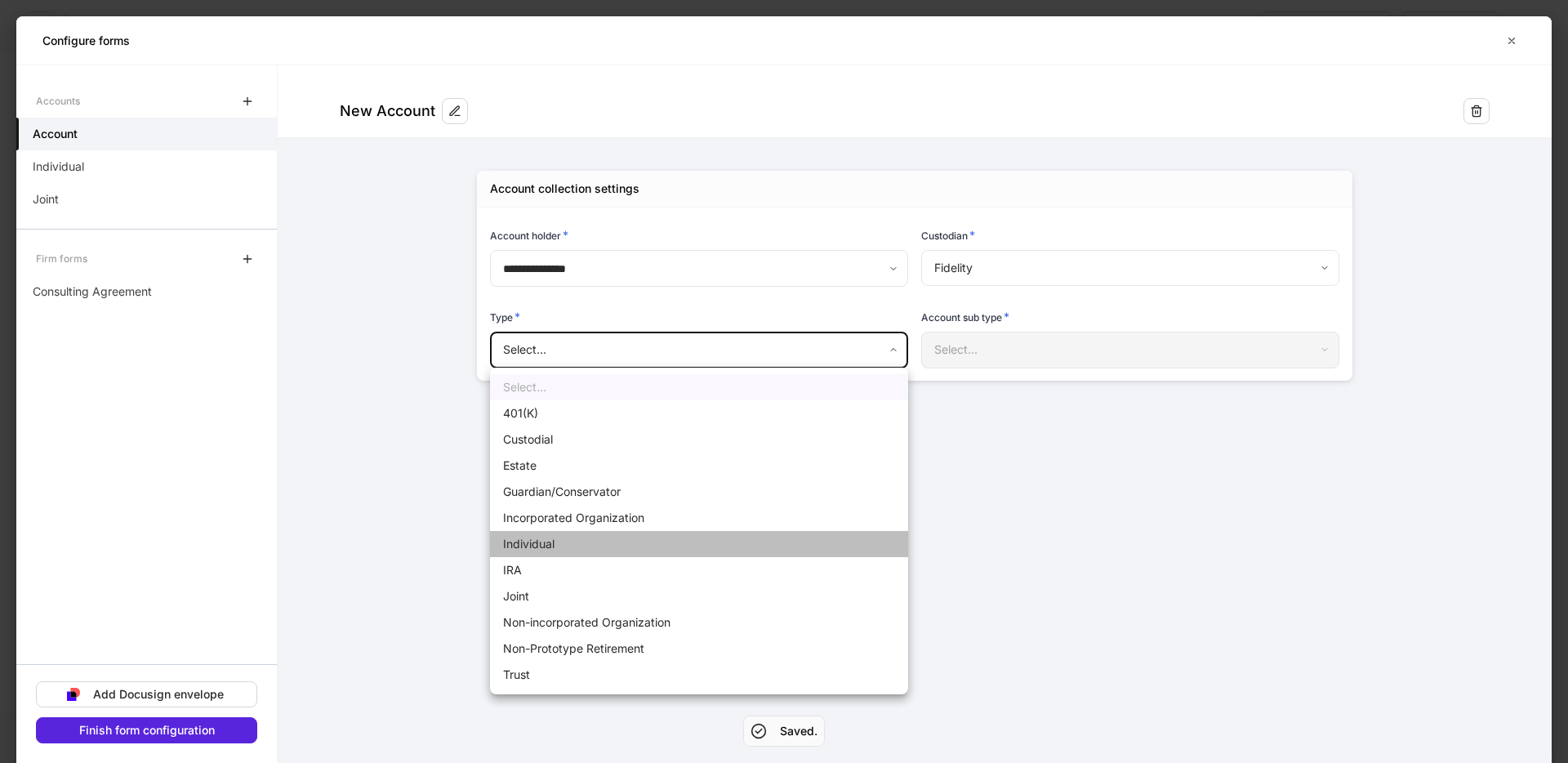
click at [578, 546] on li "Individual" at bounding box center [699, 544] width 418 height 26
type input "**********"
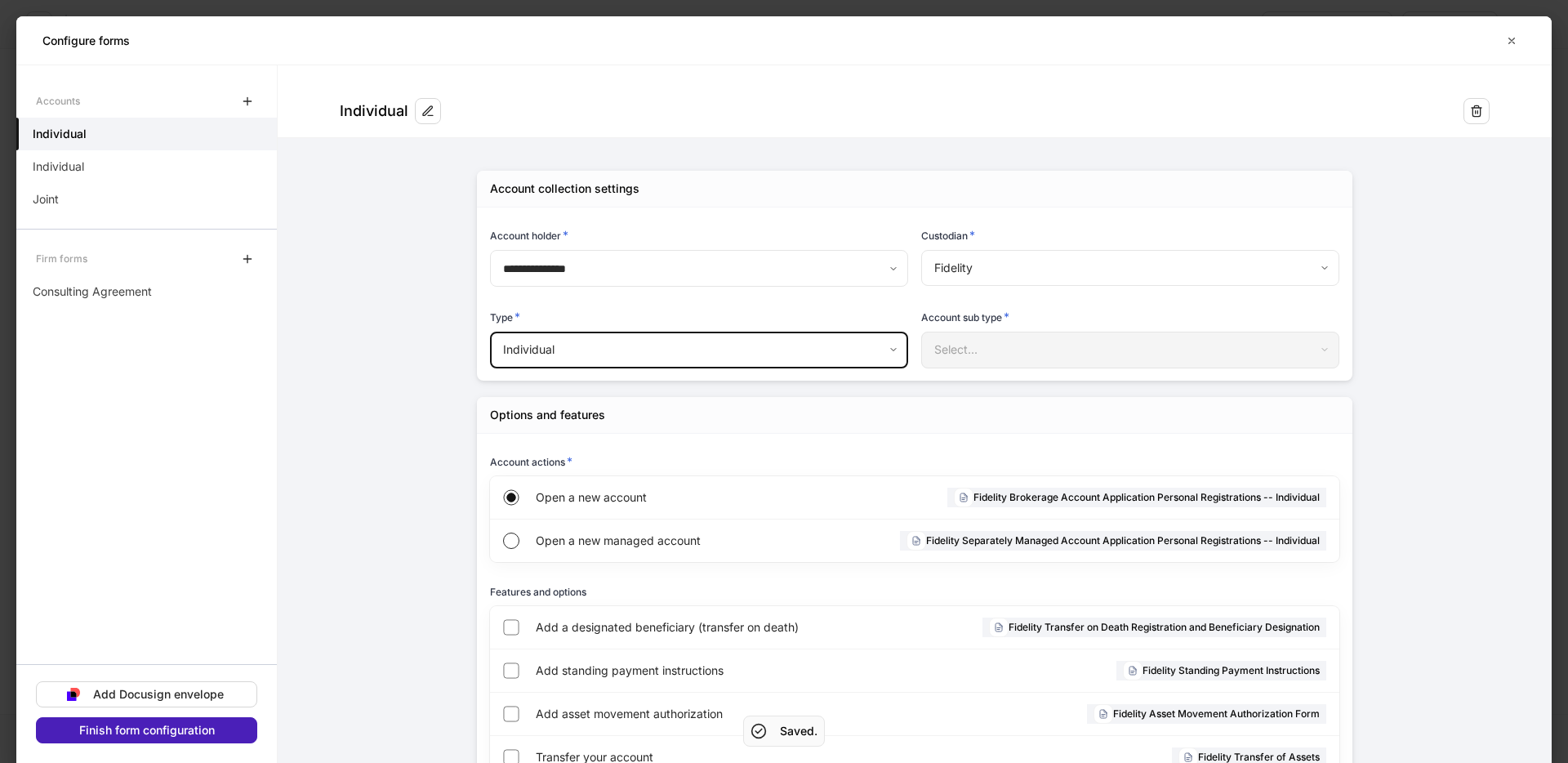
click at [191, 734] on div "Finish form configuration" at bounding box center [147, 730] width 135 height 11
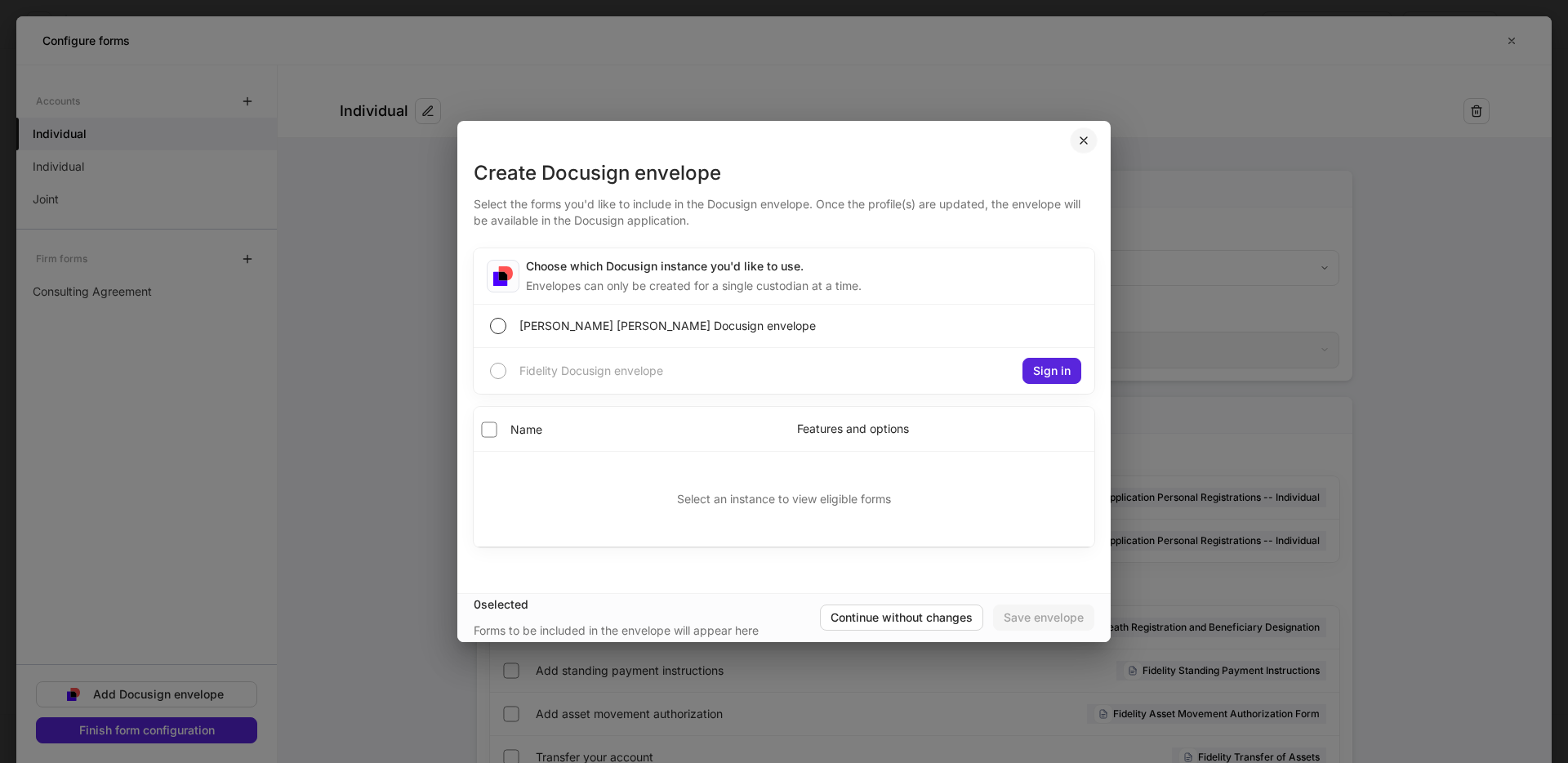
drag, startPoint x: 1086, startPoint y: 139, endPoint x: 816, endPoint y: 466, distance: 424.1
click at [1085, 139] on icon "button" at bounding box center [1084, 140] width 13 height 13
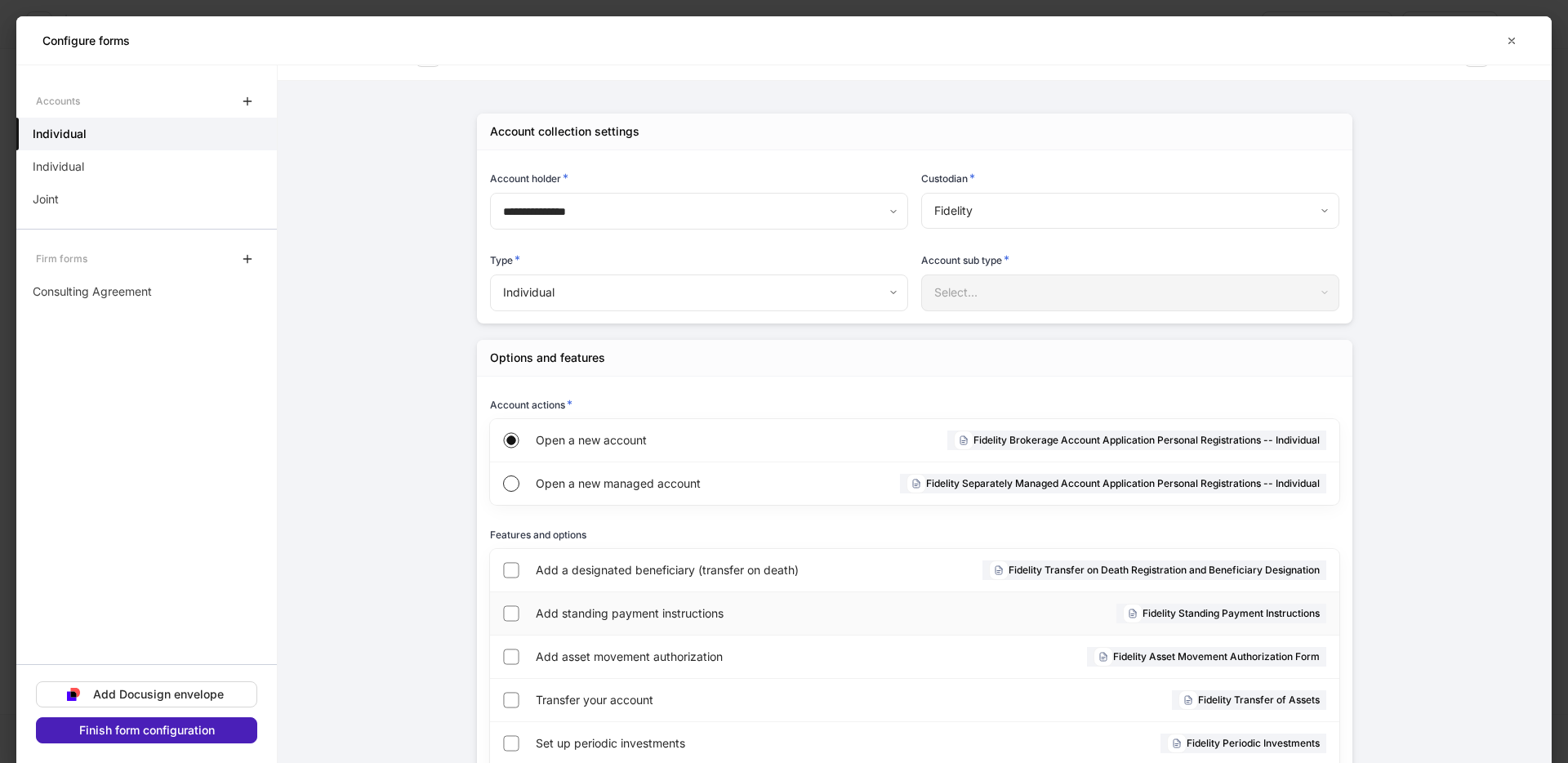
scroll to position [66, 0]
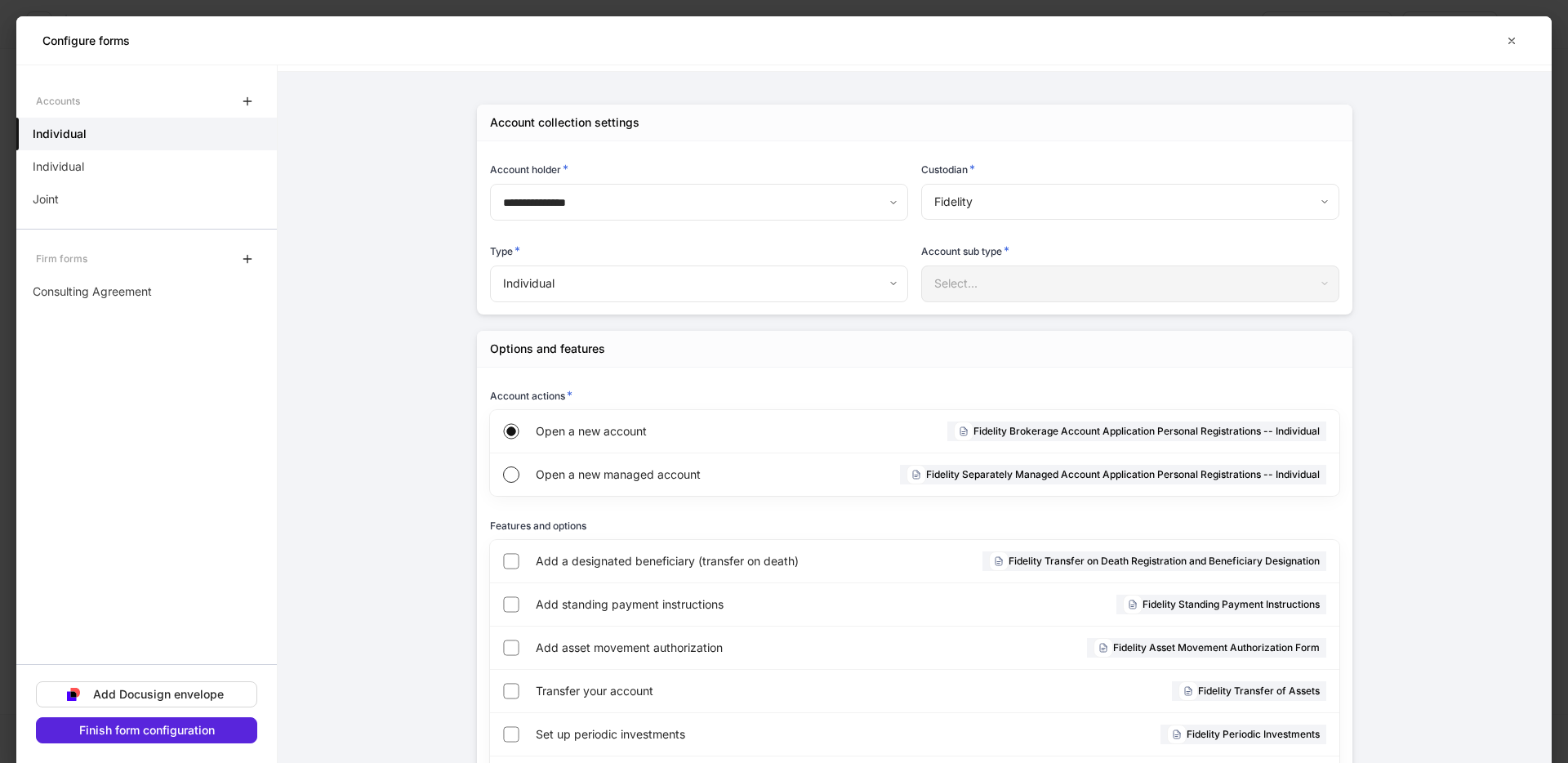
drag, startPoint x: 633, startPoint y: 605, endPoint x: 488, endPoint y: 691, distance: 168.6
click at [627, 610] on span "Add standing payment instructions" at bounding box center [721, 604] width 372 height 16
click at [238, 732] on button "Finish form configuration" at bounding box center [146, 730] width 221 height 26
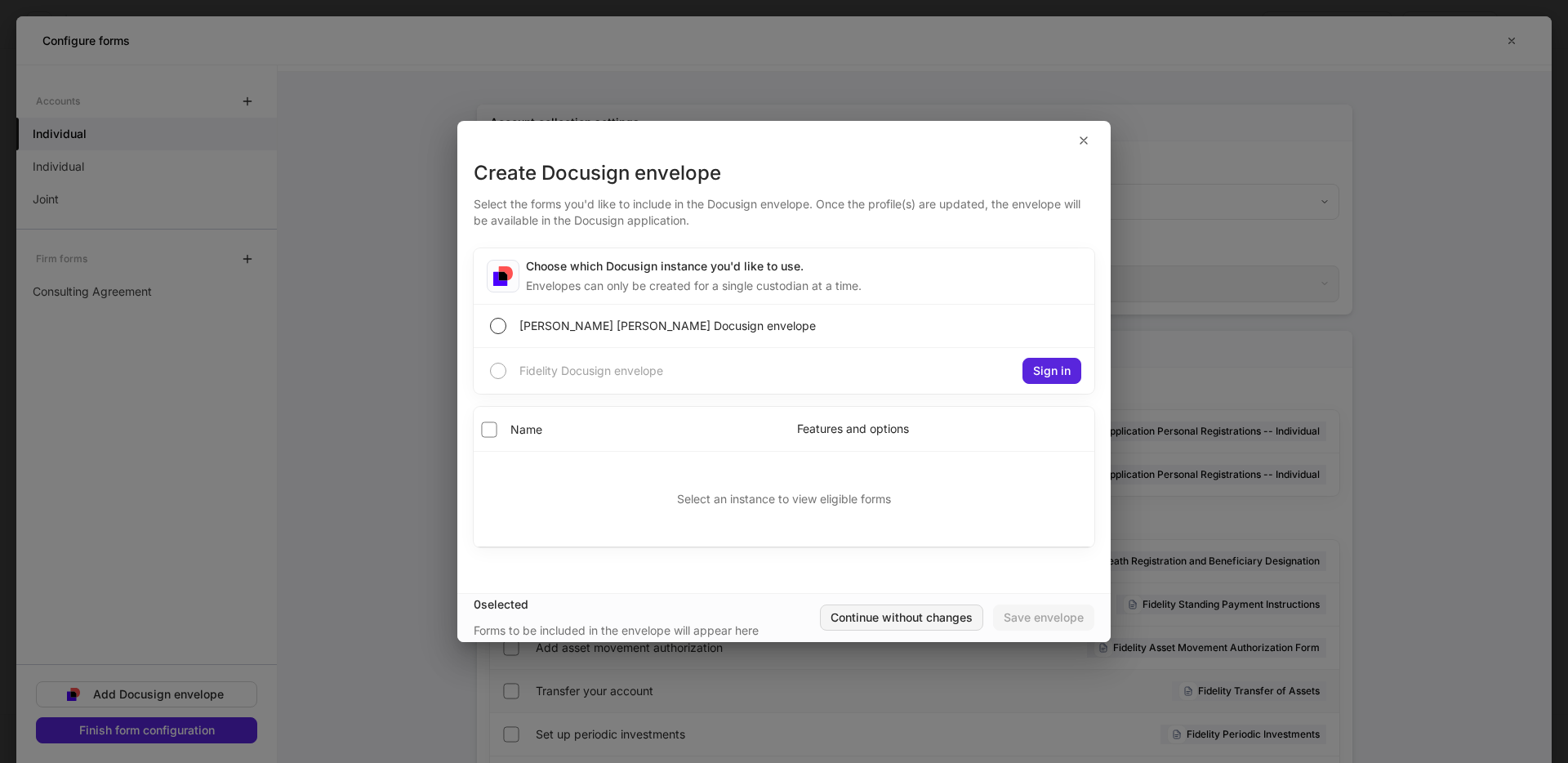
drag, startPoint x: 917, startPoint y: 617, endPoint x: 1195, endPoint y: 664, distance: 281.9
click at [931, 621] on div "Continue without changes" at bounding box center [901, 617] width 142 height 11
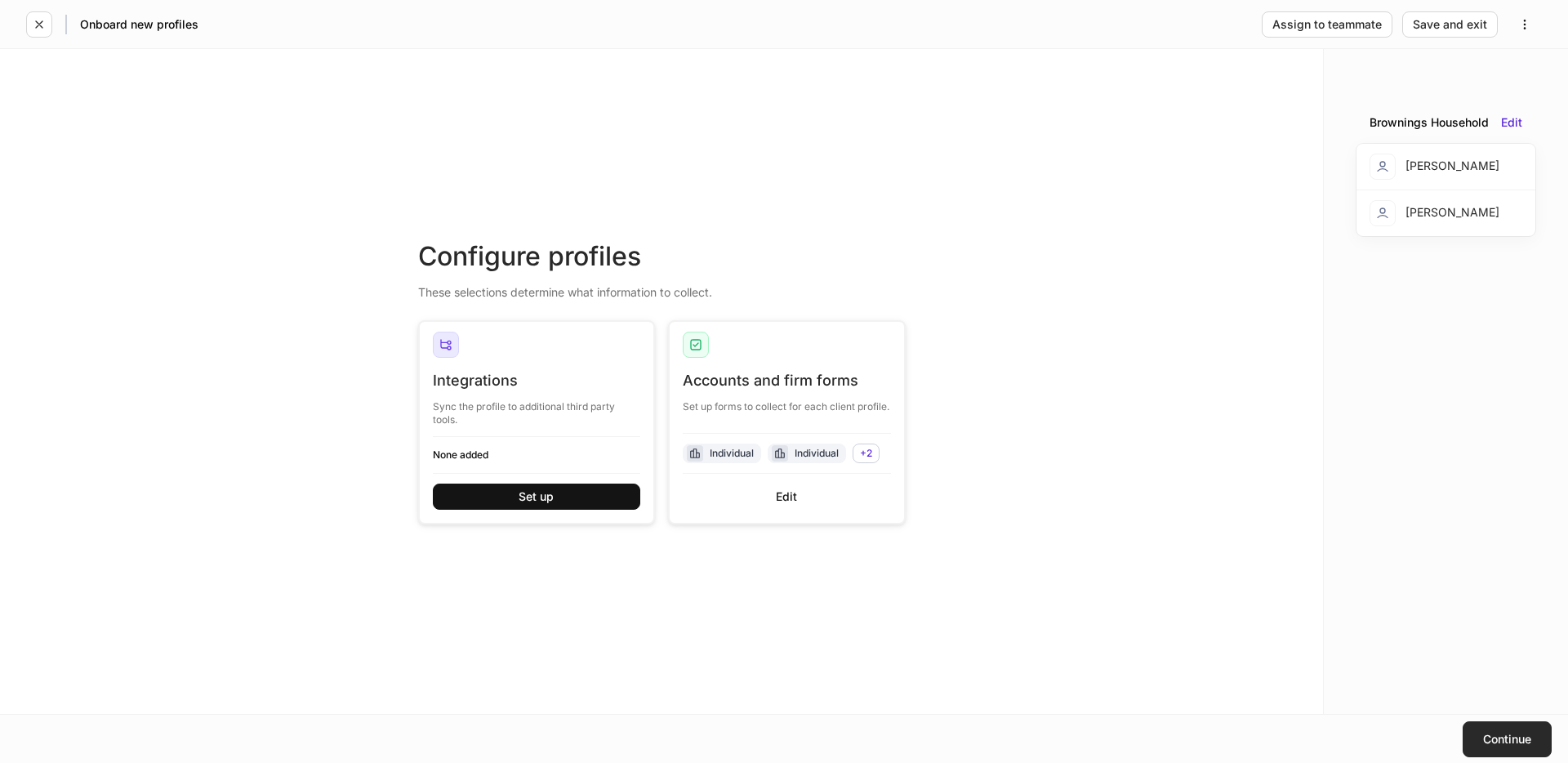
drag, startPoint x: 1485, startPoint y: 733, endPoint x: 1472, endPoint y: 733, distance: 13.0
click at [1472, 733] on button "Continue" at bounding box center [1507, 739] width 89 height 36
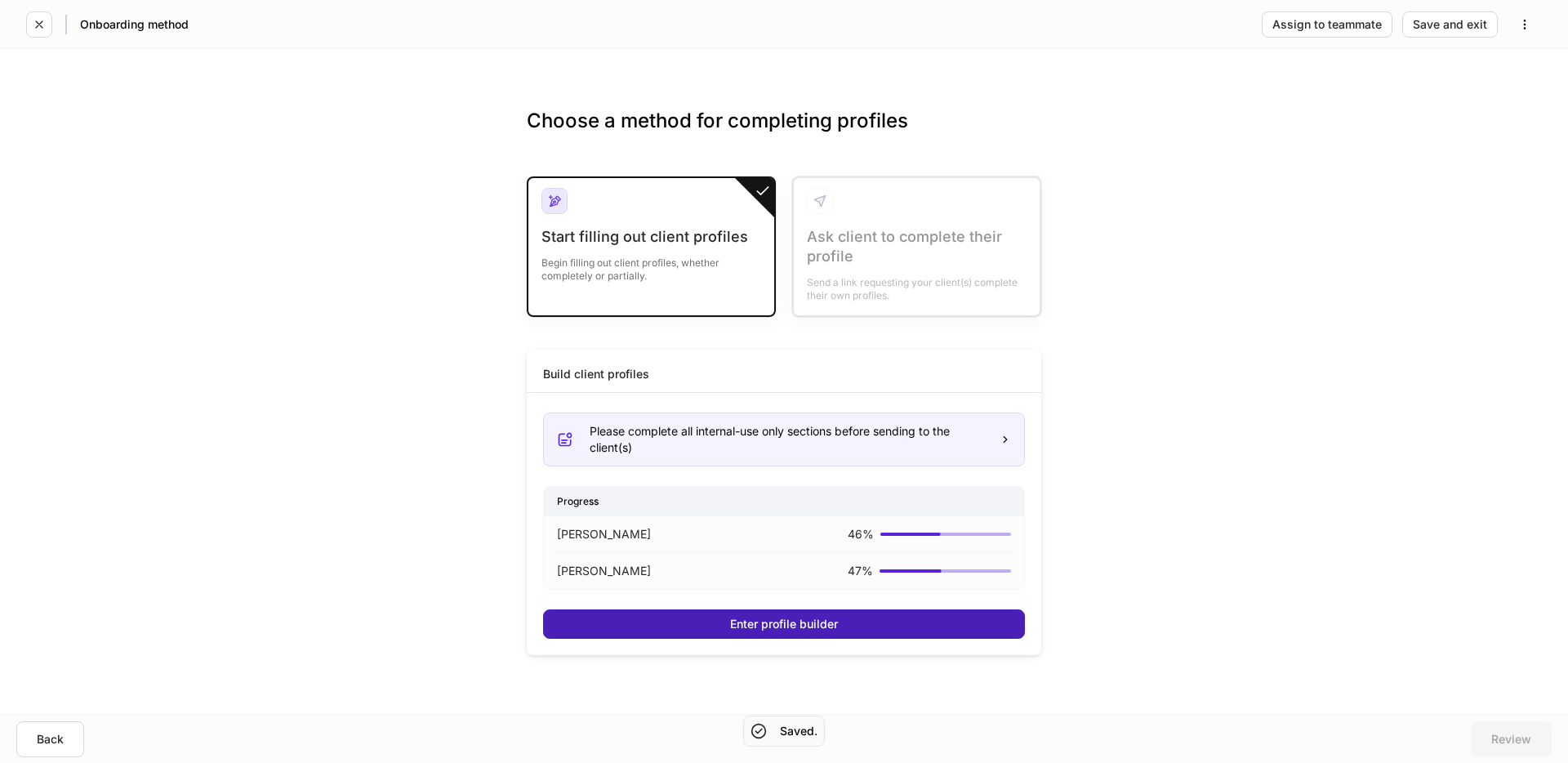
click at [788, 618] on div "Enter profile builder" at bounding box center [784, 624] width 108 height 11
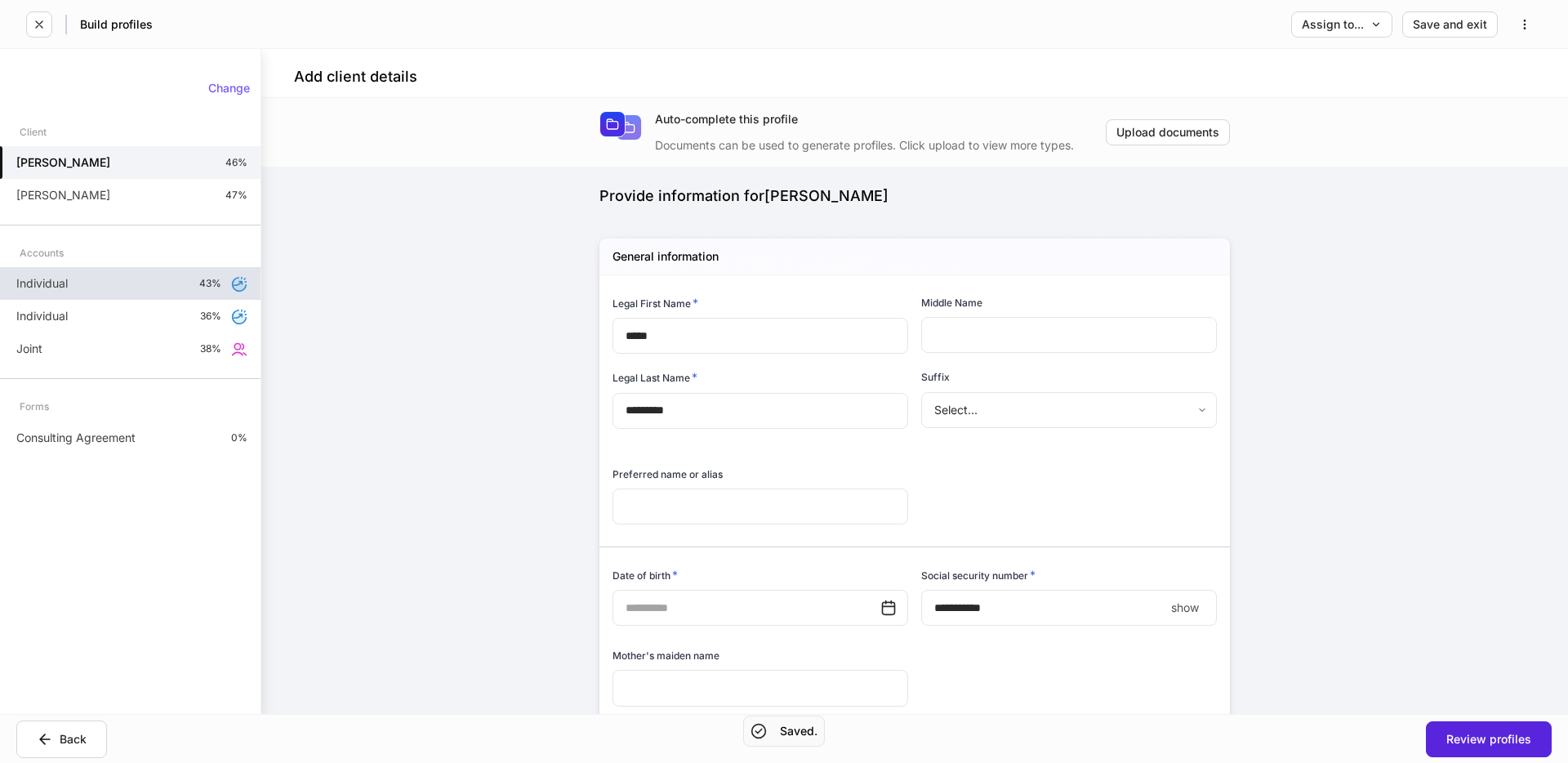
click at [190, 284] on div "Individual 43%" at bounding box center [130, 283] width 261 height 33
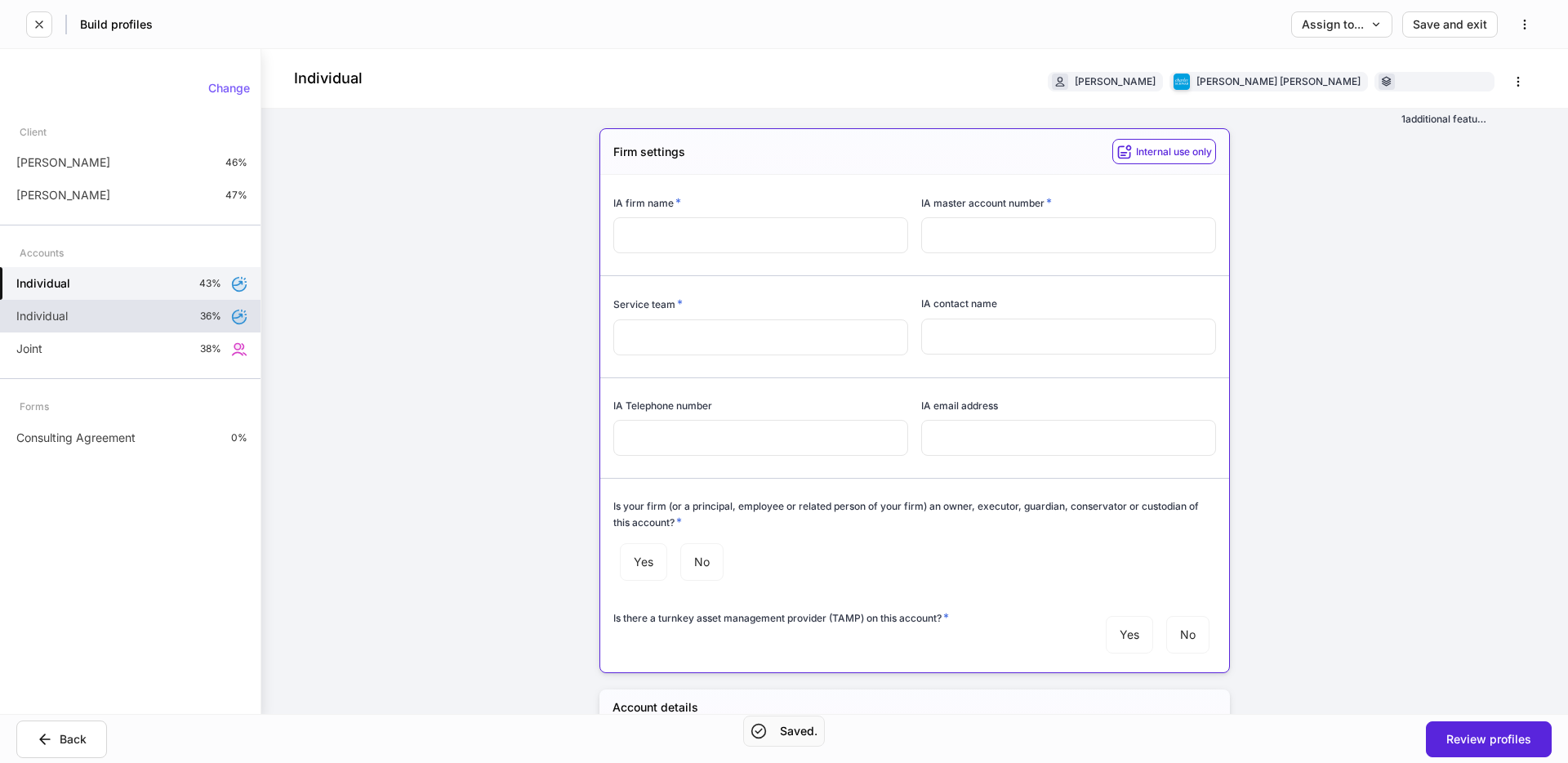
click at [138, 314] on div "Individual 36%" at bounding box center [130, 316] width 261 height 33
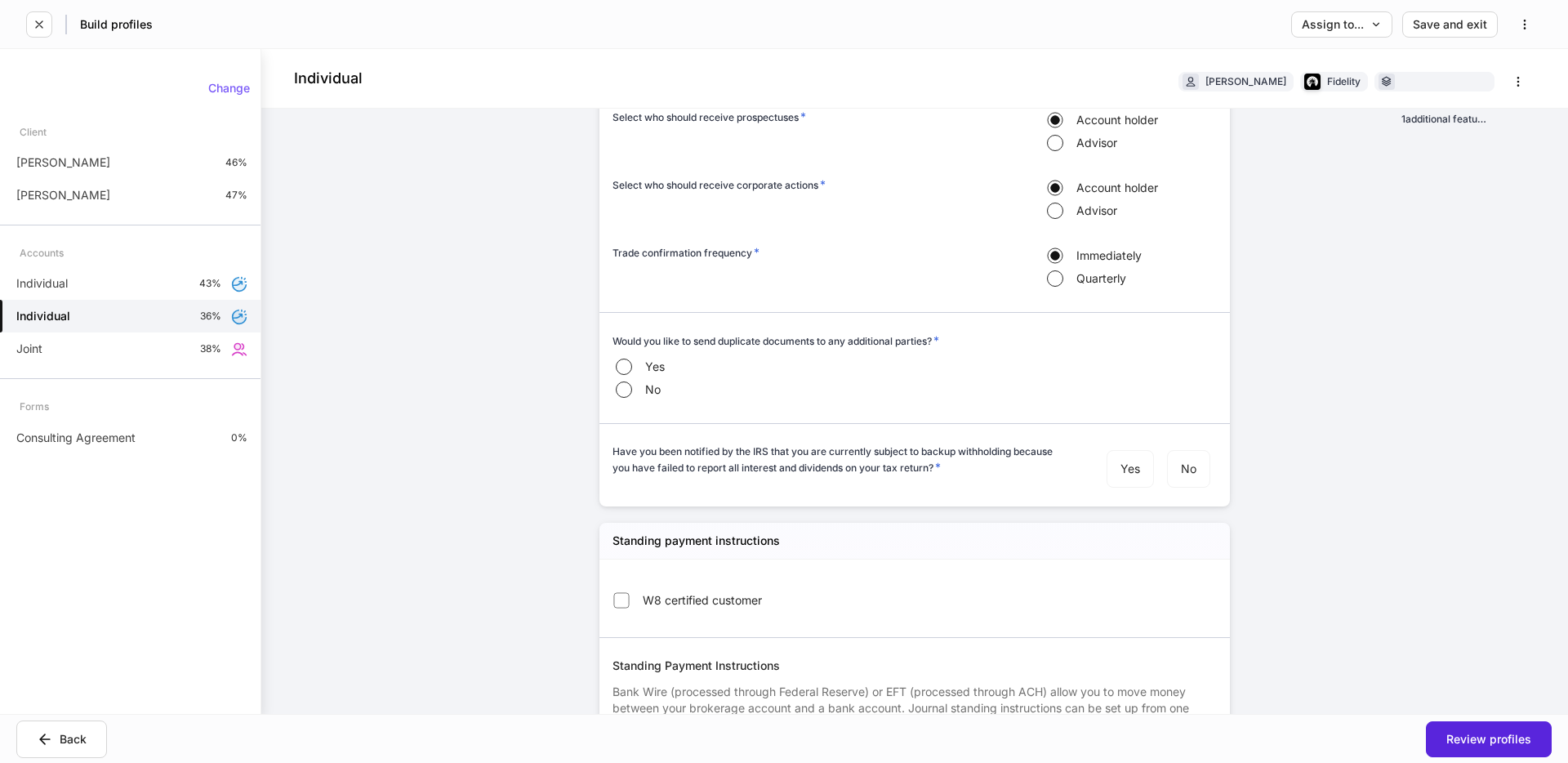
scroll to position [1773, 0]
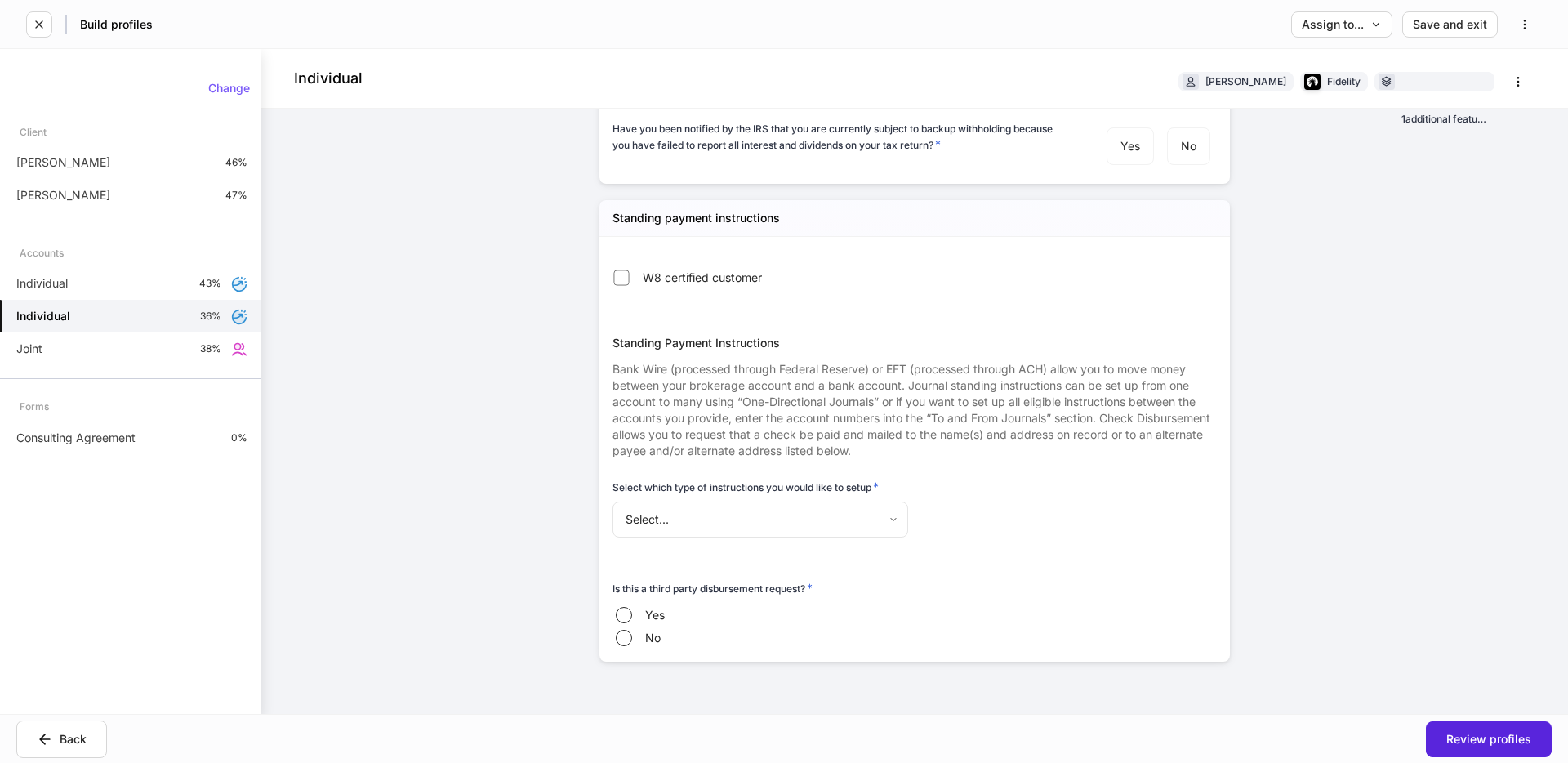
click at [711, 527] on body "Build profiles Assign to... Save and exit Individual [PERSON_NAME] Fidelity 1 a…" at bounding box center [784, 381] width 1568 height 763
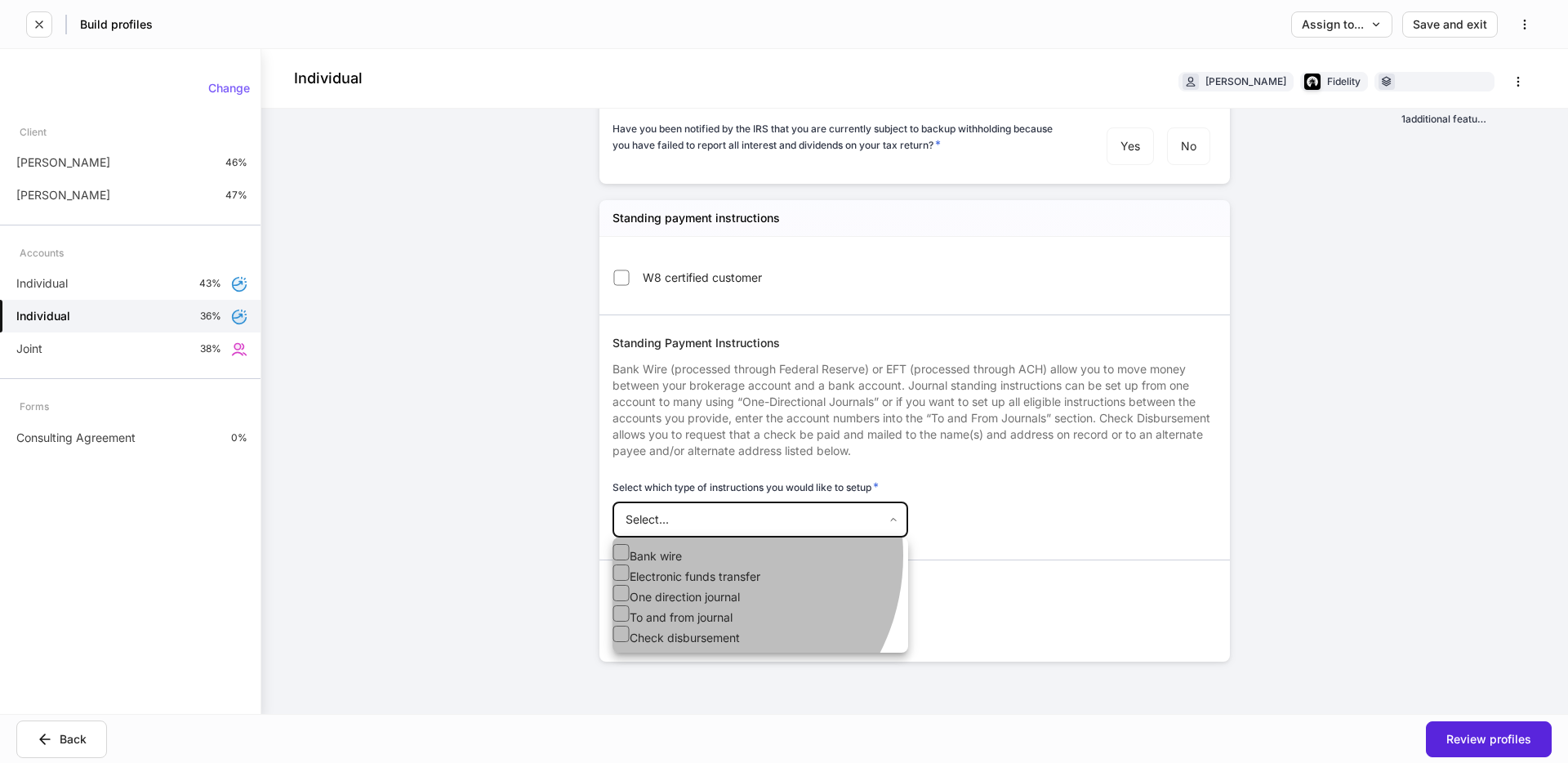
click at [690, 564] on li "Bank wire" at bounding box center [760, 554] width 295 height 21
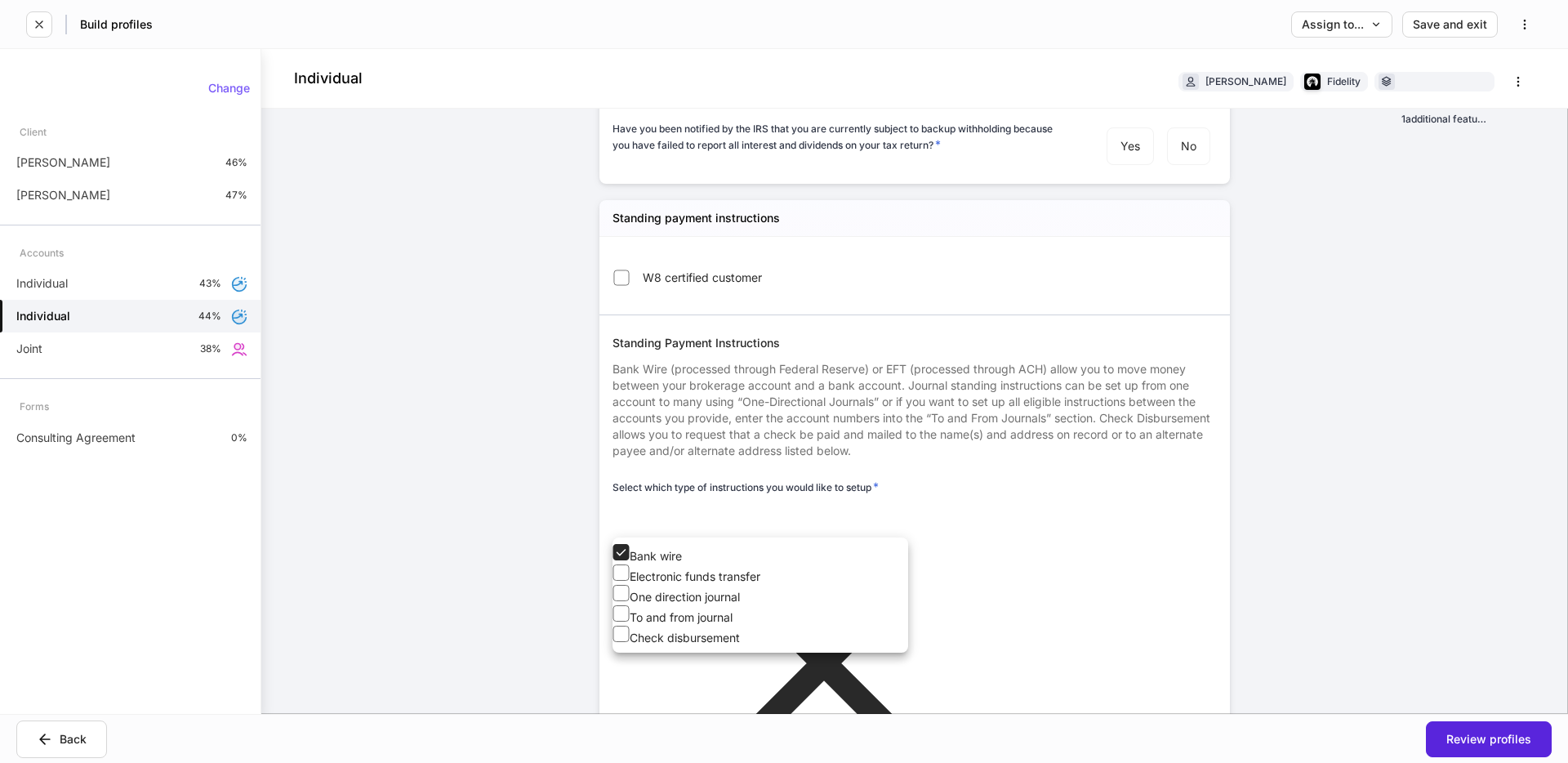
click at [1224, 499] on div at bounding box center [784, 381] width 1568 height 763
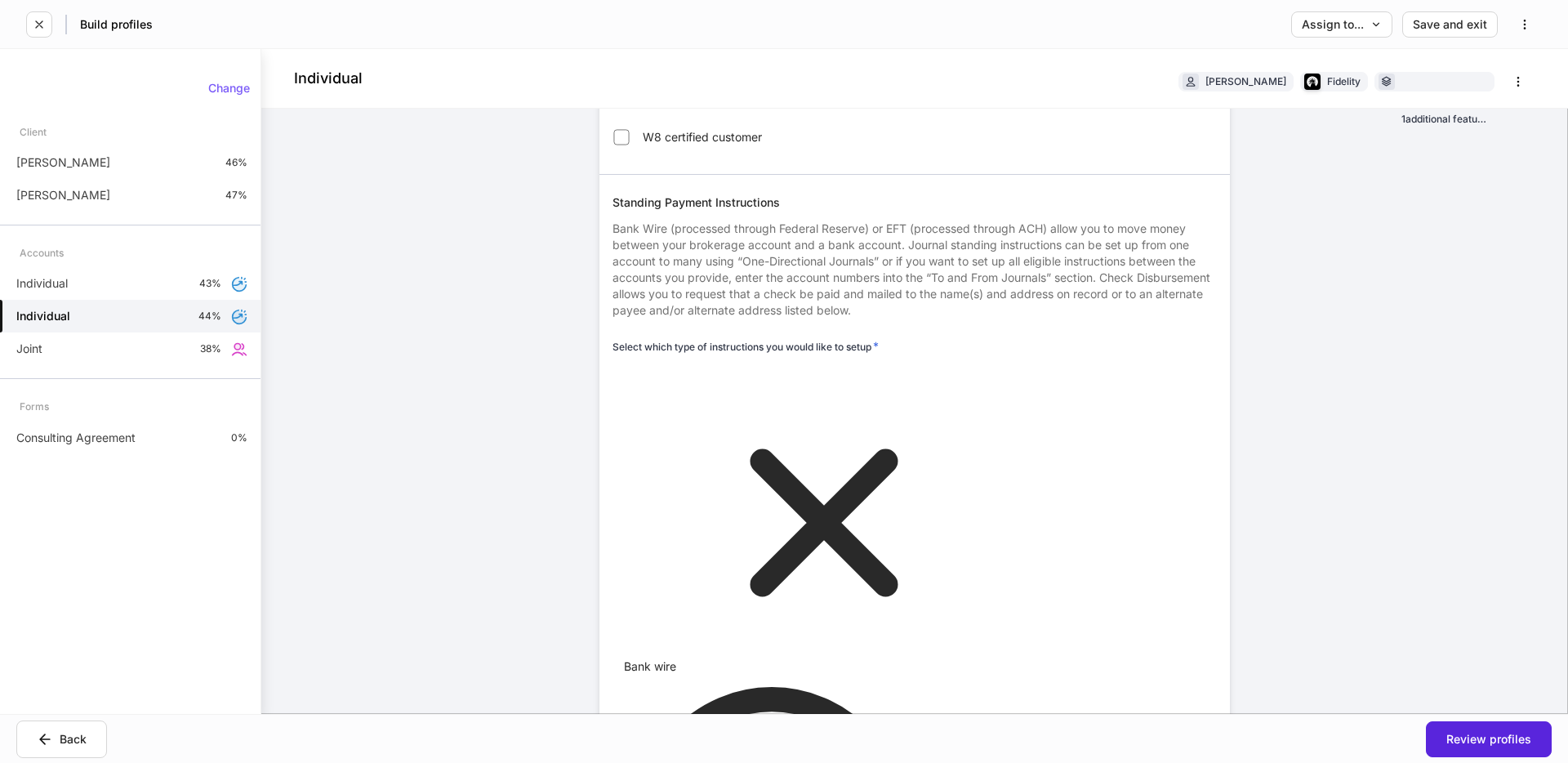
scroll to position [1931, 0]
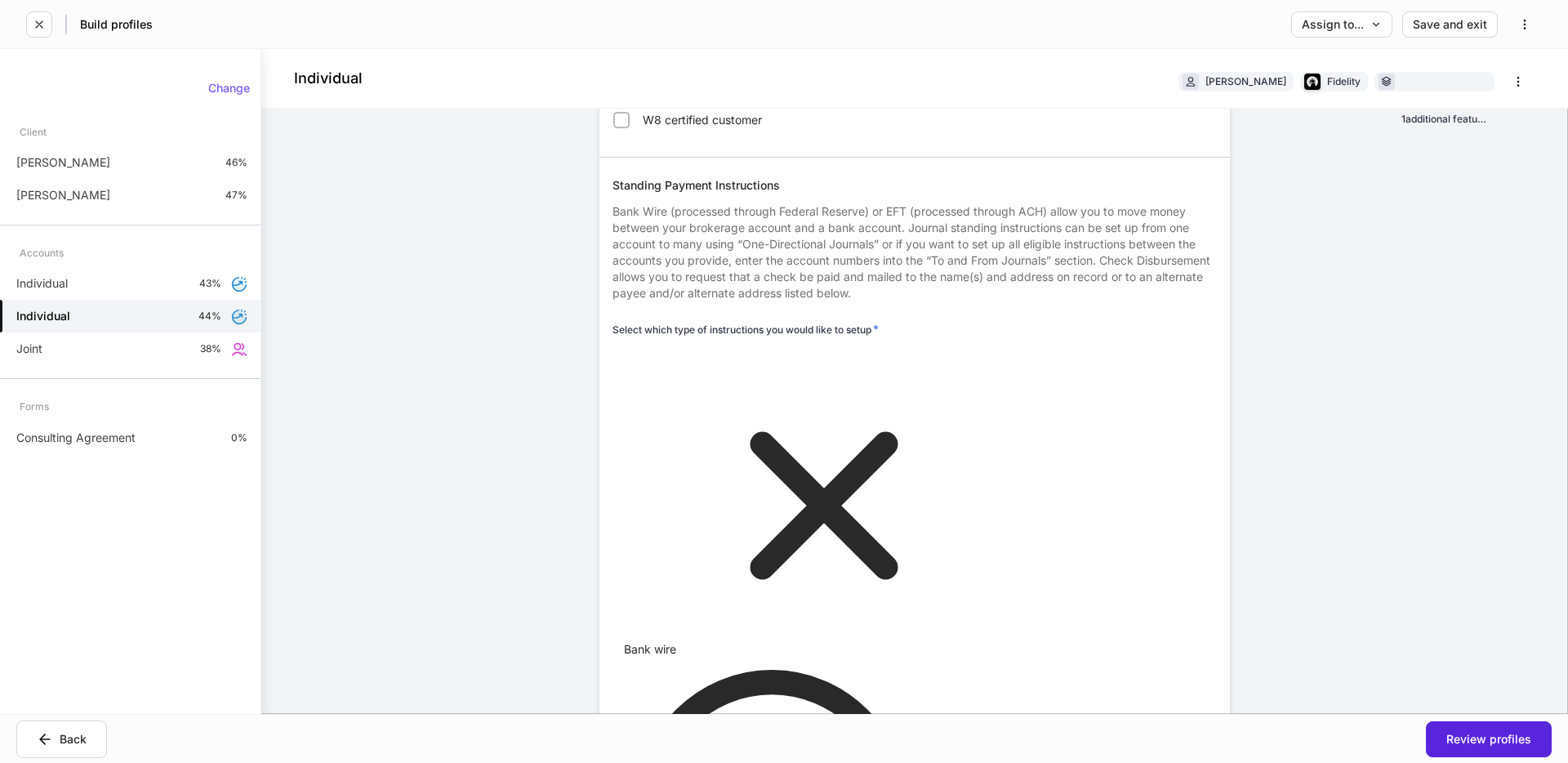
click at [743, 372] on body "Build profiles Assign to... Save and exit Individual [PERSON_NAME] Fidelity 1 a…" at bounding box center [784, 381] width 1568 height 763
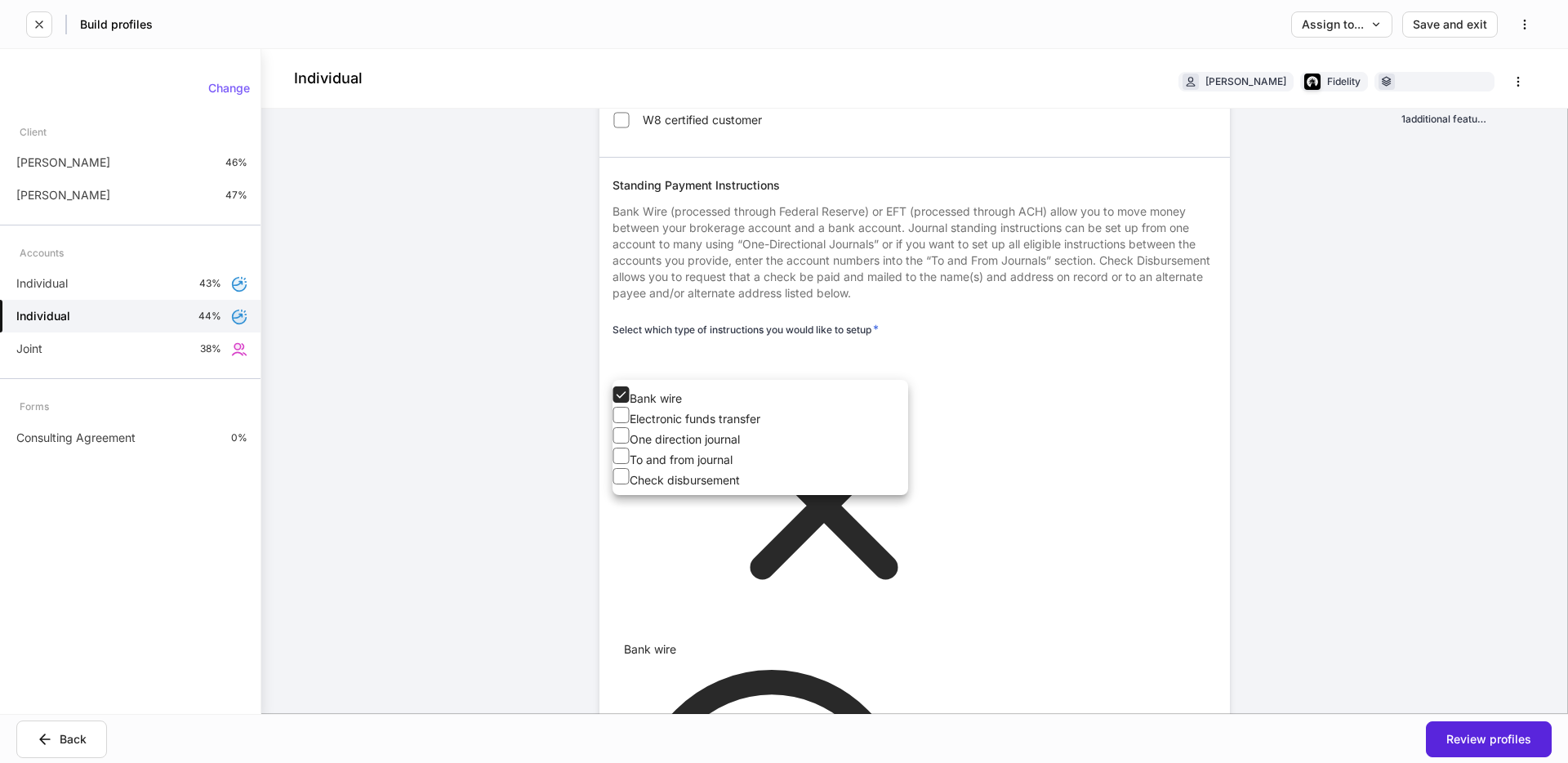
click at [699, 444] on ul "Bank wire Electronic funds transfer One direction journal To and from journal C…" at bounding box center [760, 437] width 295 height 115
click at [708, 427] on li "Electronic funds transfer" at bounding box center [760, 417] width 295 height 21
click at [858, 359] on div at bounding box center [784, 381] width 1568 height 763
click at [838, 369] on body "Build profiles Assign to... Save and exit Individual [PERSON_NAME] Fidelity 1 a…" at bounding box center [784, 381] width 1568 height 763
click at [758, 448] on li "One direction journal" at bounding box center [760, 437] width 295 height 21
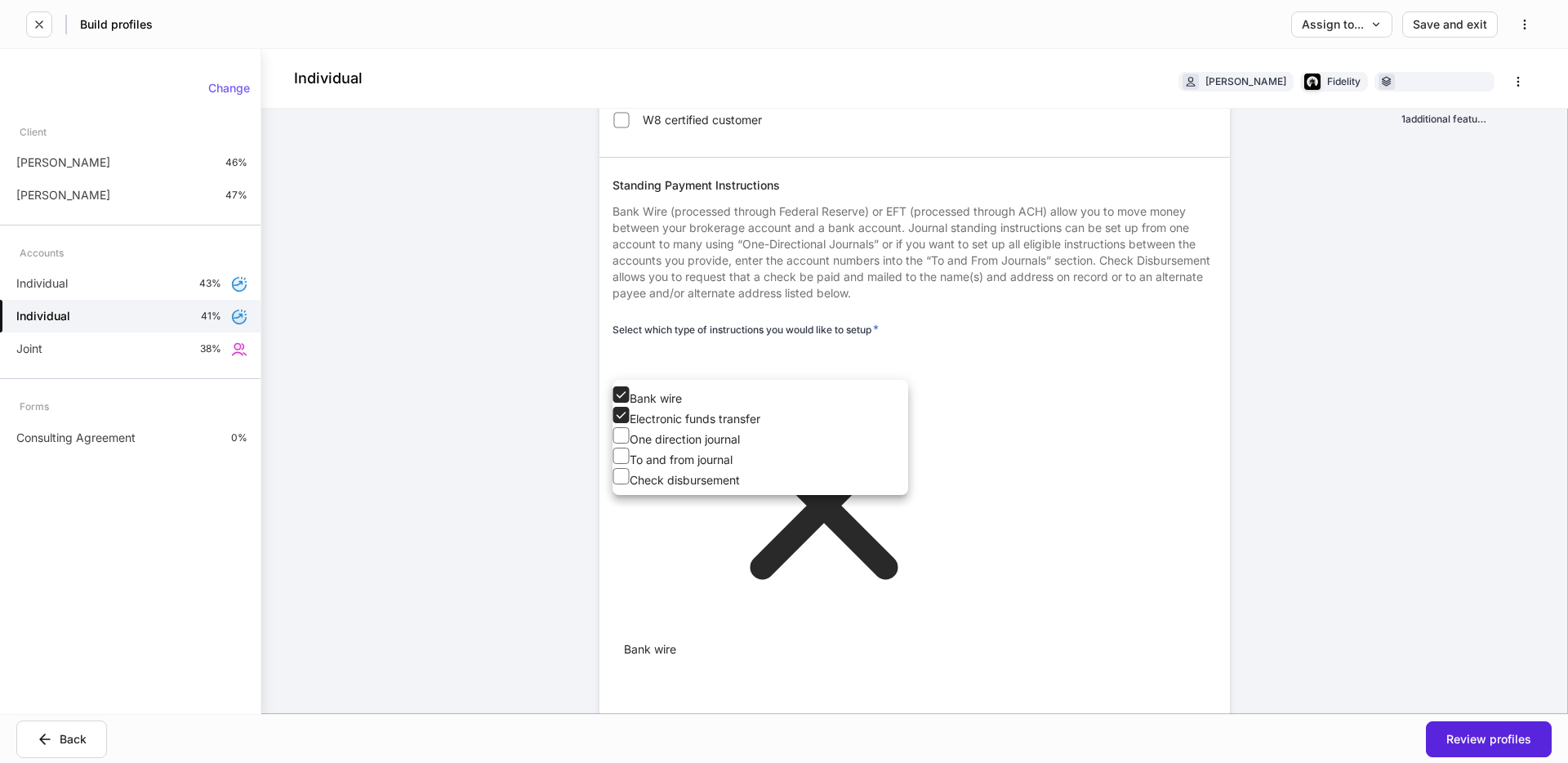
type input "**********"
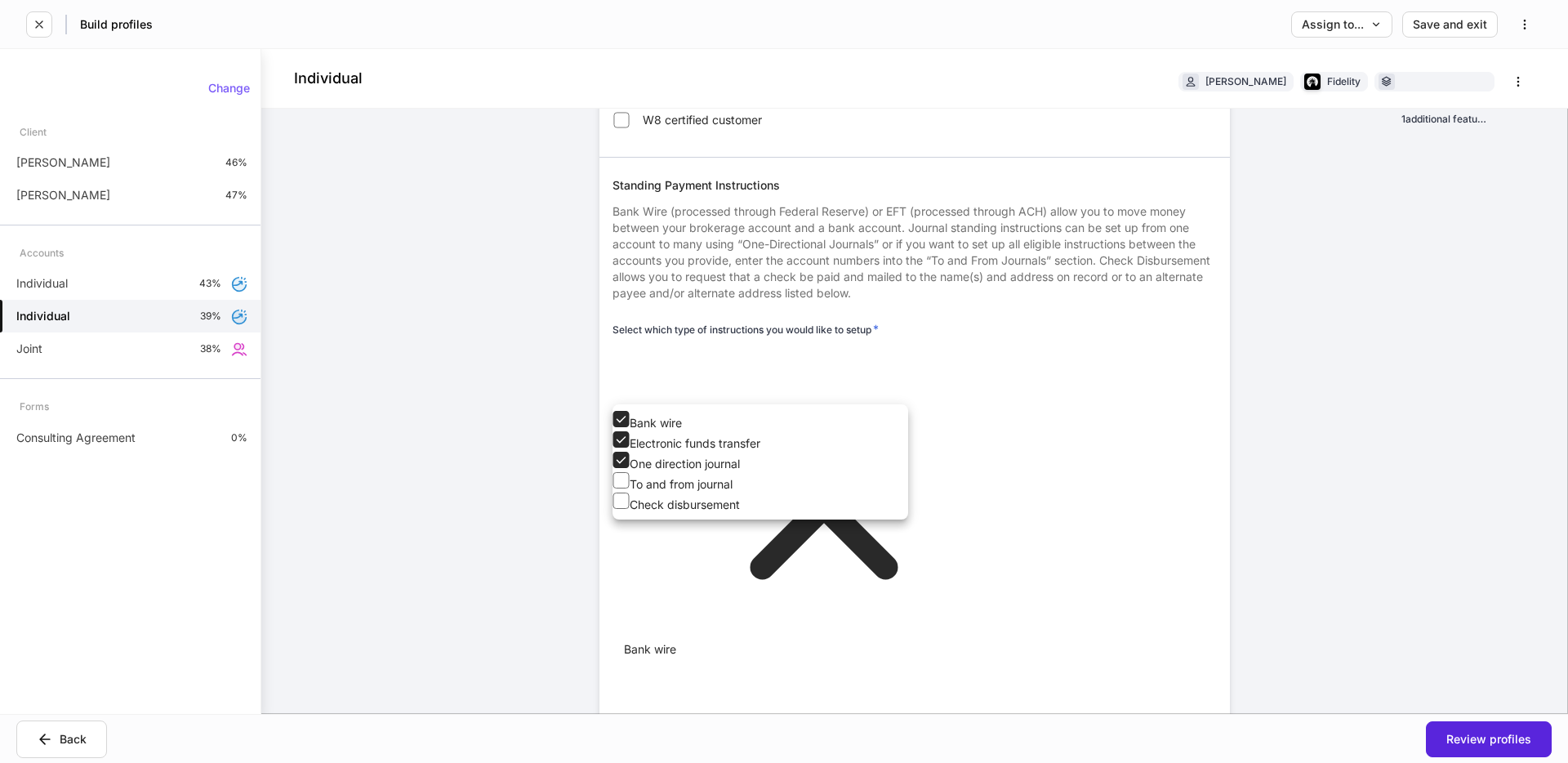
drag, startPoint x: 1365, startPoint y: 610, endPoint x: 1260, endPoint y: 613, distance: 105.0
click at [1365, 610] on div at bounding box center [784, 381] width 1568 height 763
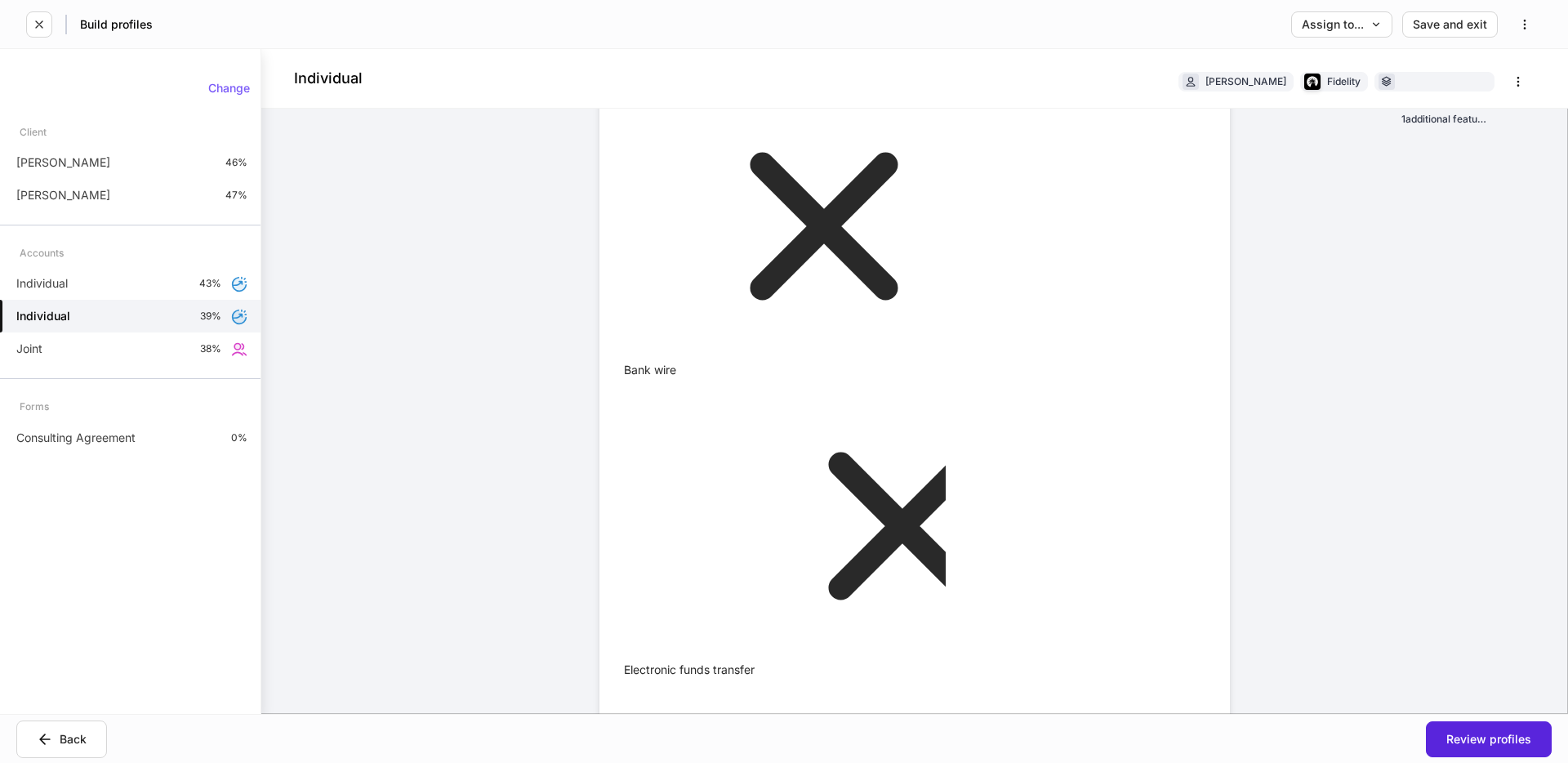
scroll to position [2272, 0]
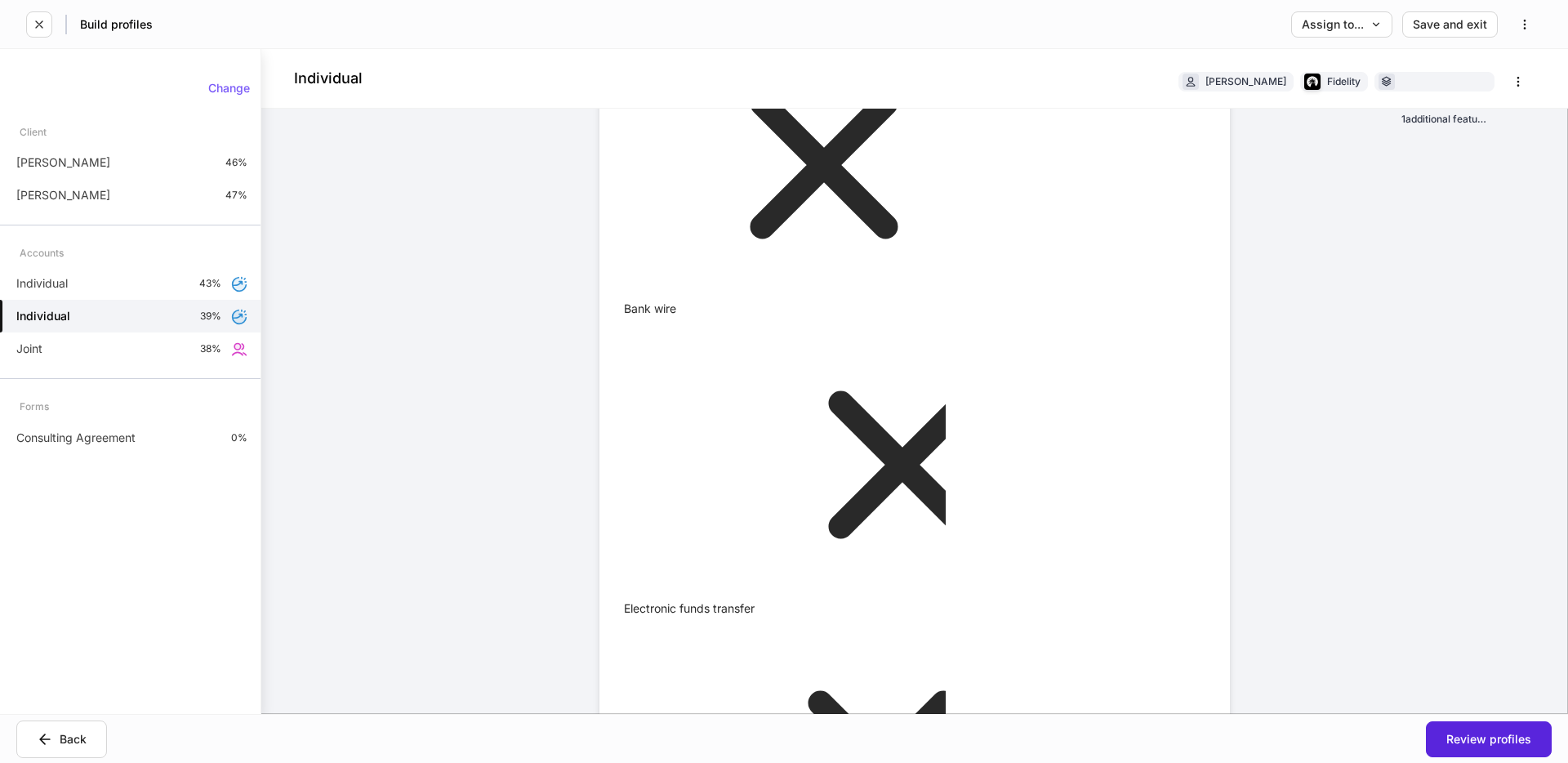
click at [1165, 273] on ul "Add new Bank wire" at bounding box center [1151, 258] width 130 height 40
drag, startPoint x: 1162, startPoint y: 257, endPoint x: 765, endPoint y: 345, distance: 406.6
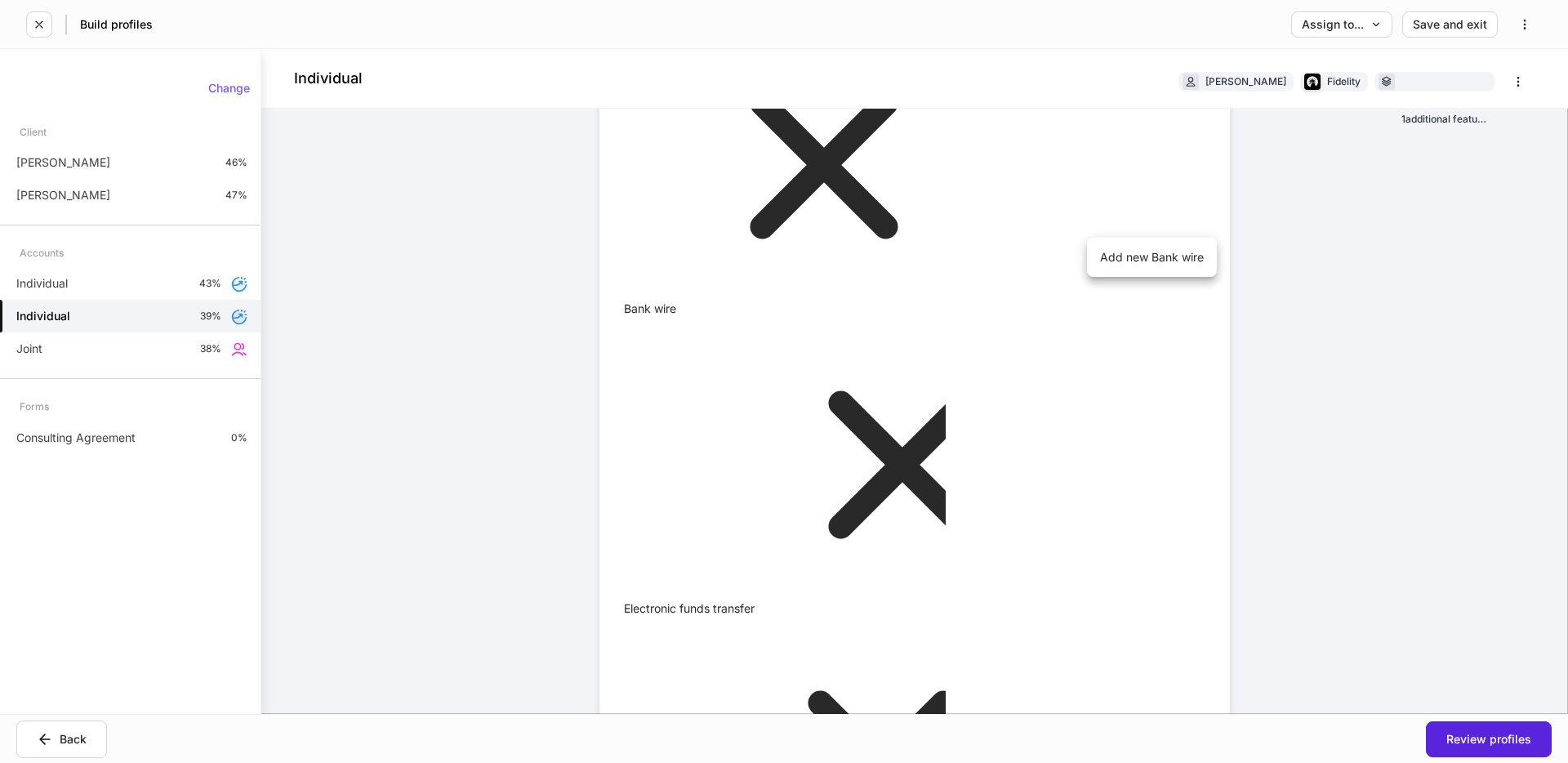
click at [1157, 259] on li "Add new Bank wire" at bounding box center [1151, 258] width 130 height 26
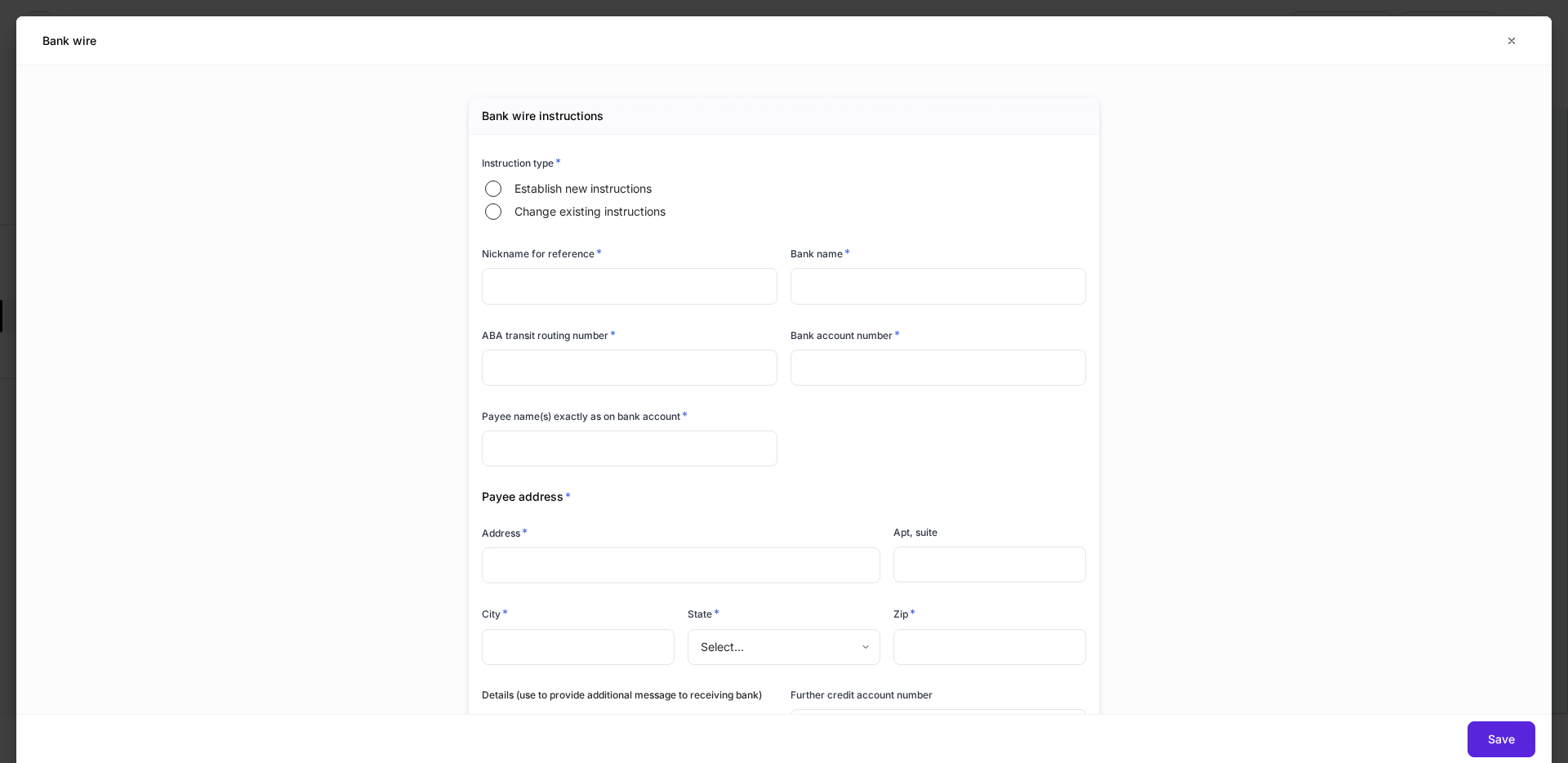
drag, startPoint x: 622, startPoint y: 195, endPoint x: 612, endPoint y: 226, distance: 32.6
click at [622, 195] on span "Establish new instructions" at bounding box center [583, 188] width 137 height 16
drag, startPoint x: 591, startPoint y: 276, endPoint x: 812, endPoint y: 278, distance: 221.0
click at [610, 274] on input "text" at bounding box center [629, 286] width 295 height 36
drag, startPoint x: 812, startPoint y: 278, endPoint x: 922, endPoint y: 296, distance: 111.5
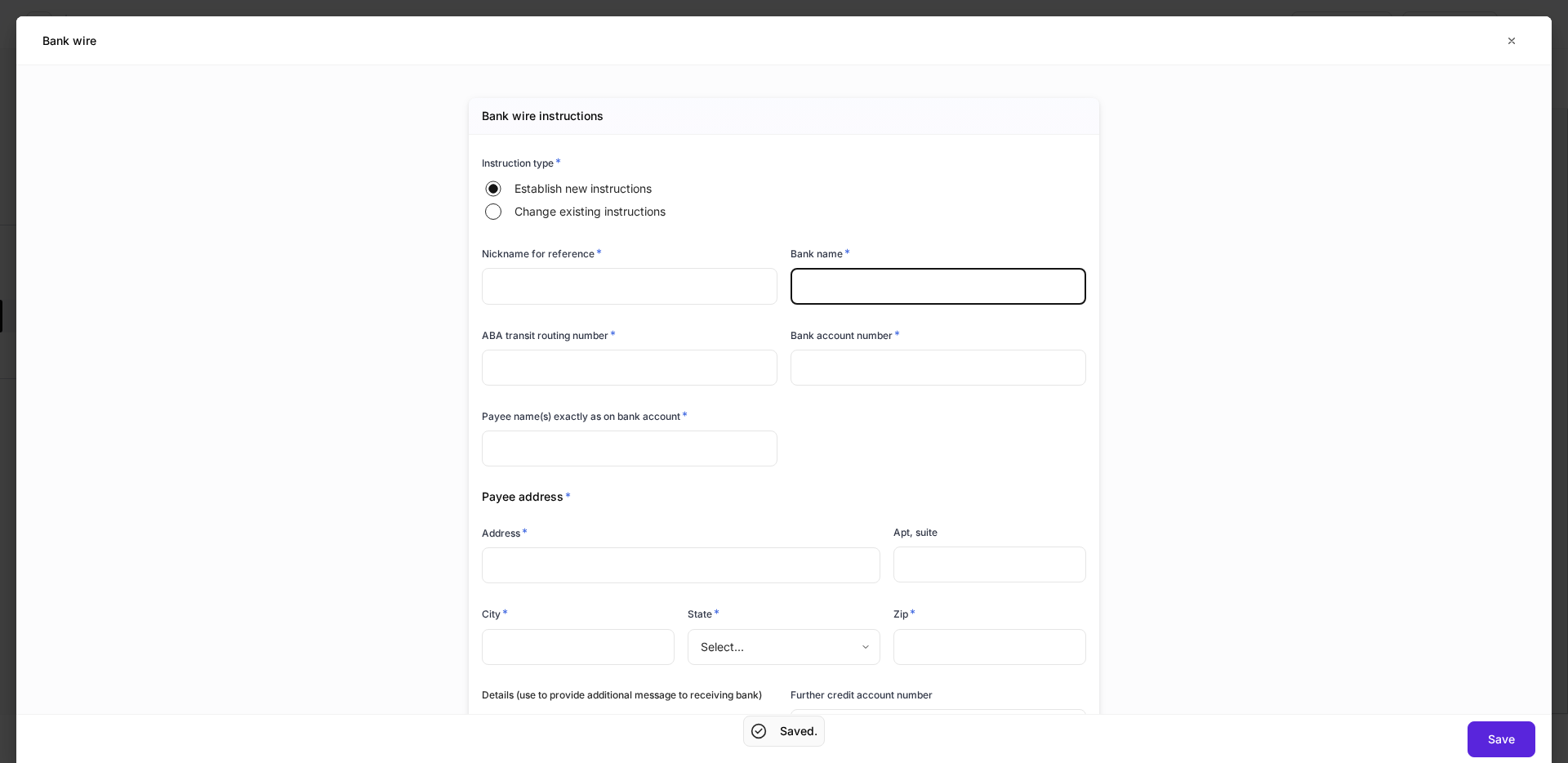
click at [814, 278] on input "text" at bounding box center [938, 286] width 295 height 36
type input "*****"
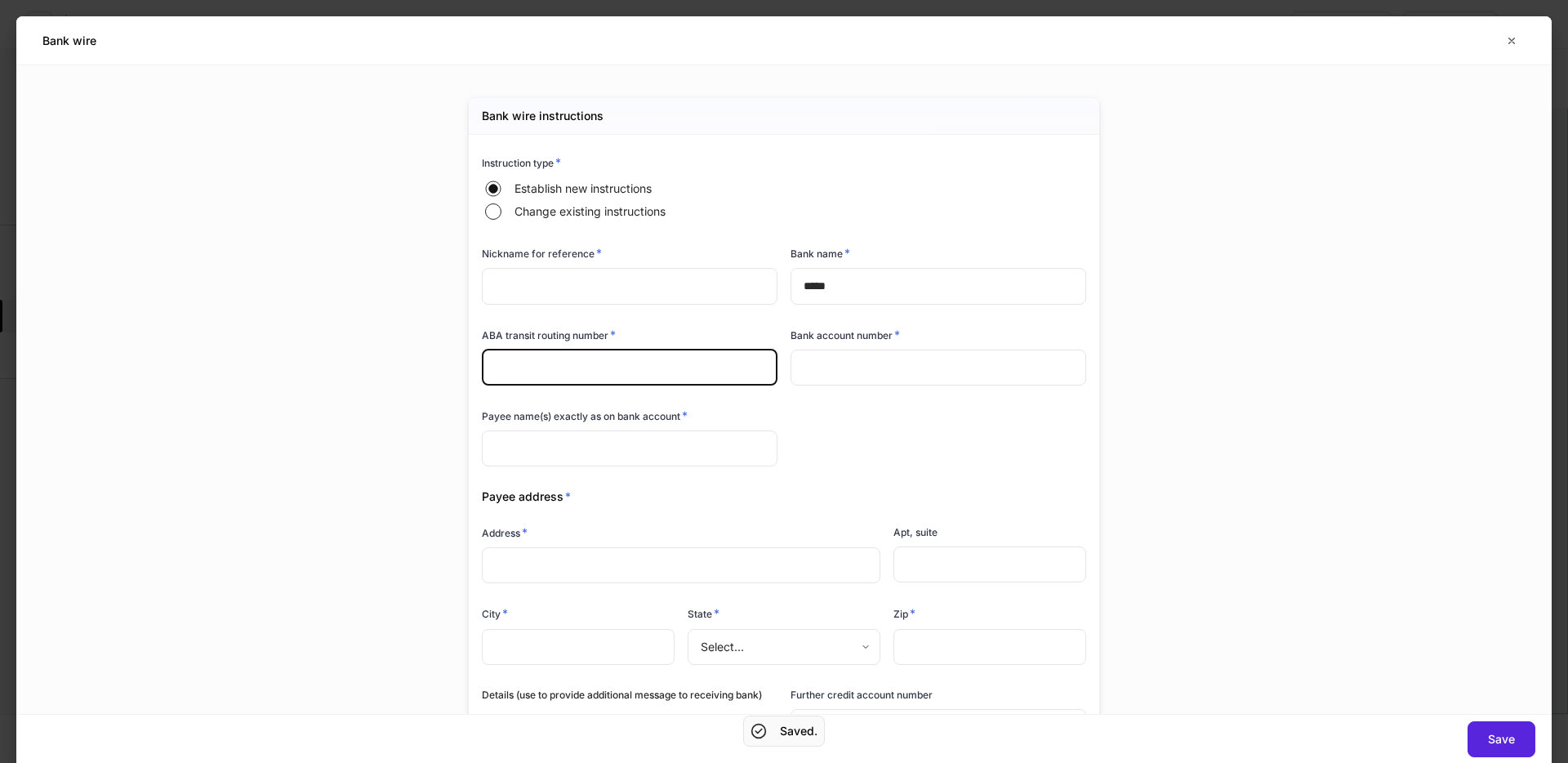
click at [616, 361] on input "text" at bounding box center [629, 368] width 295 height 36
type input "*******"
click at [858, 358] on input "text" at bounding box center [938, 367] width 295 height 36
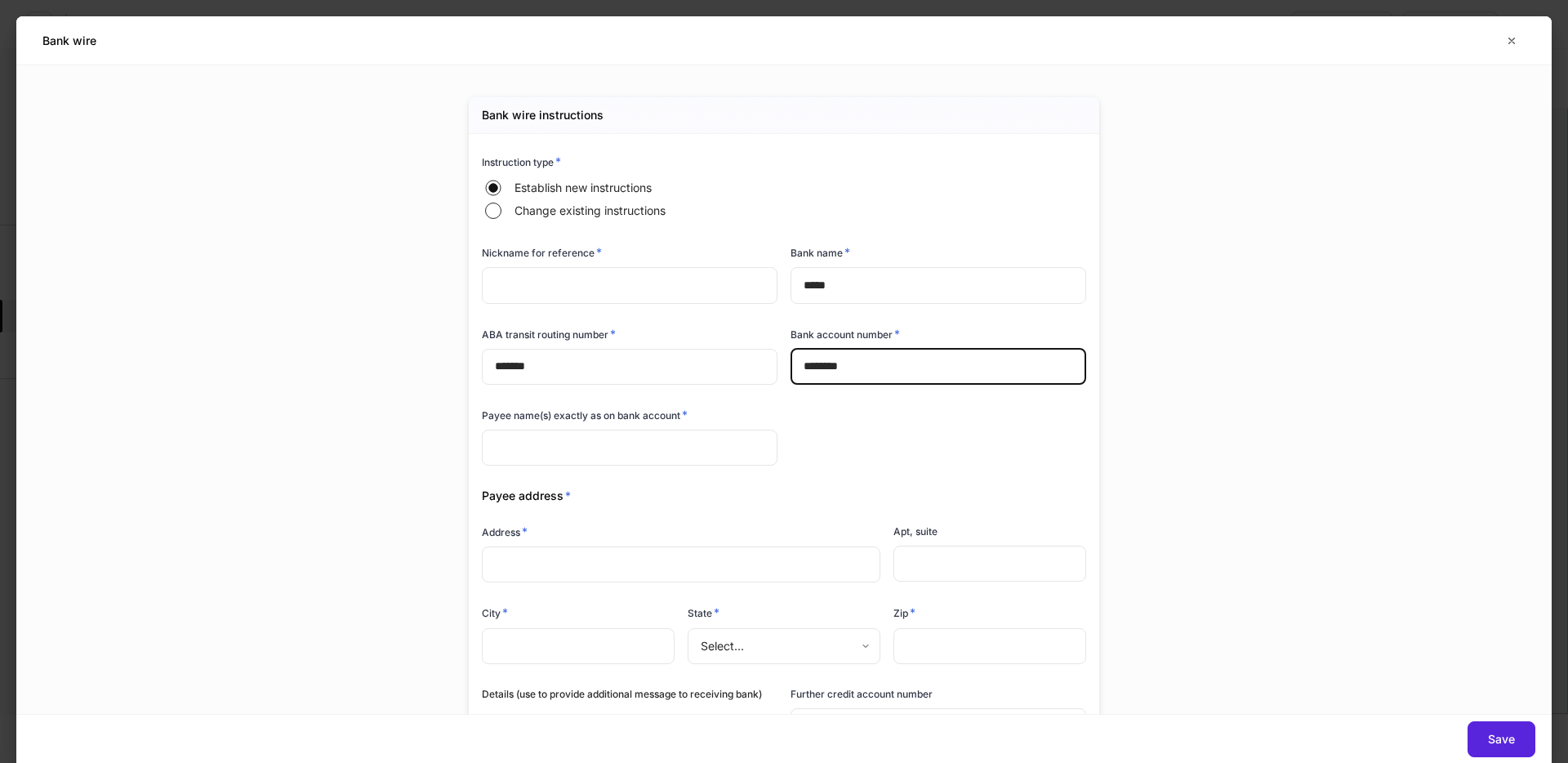
type input "********"
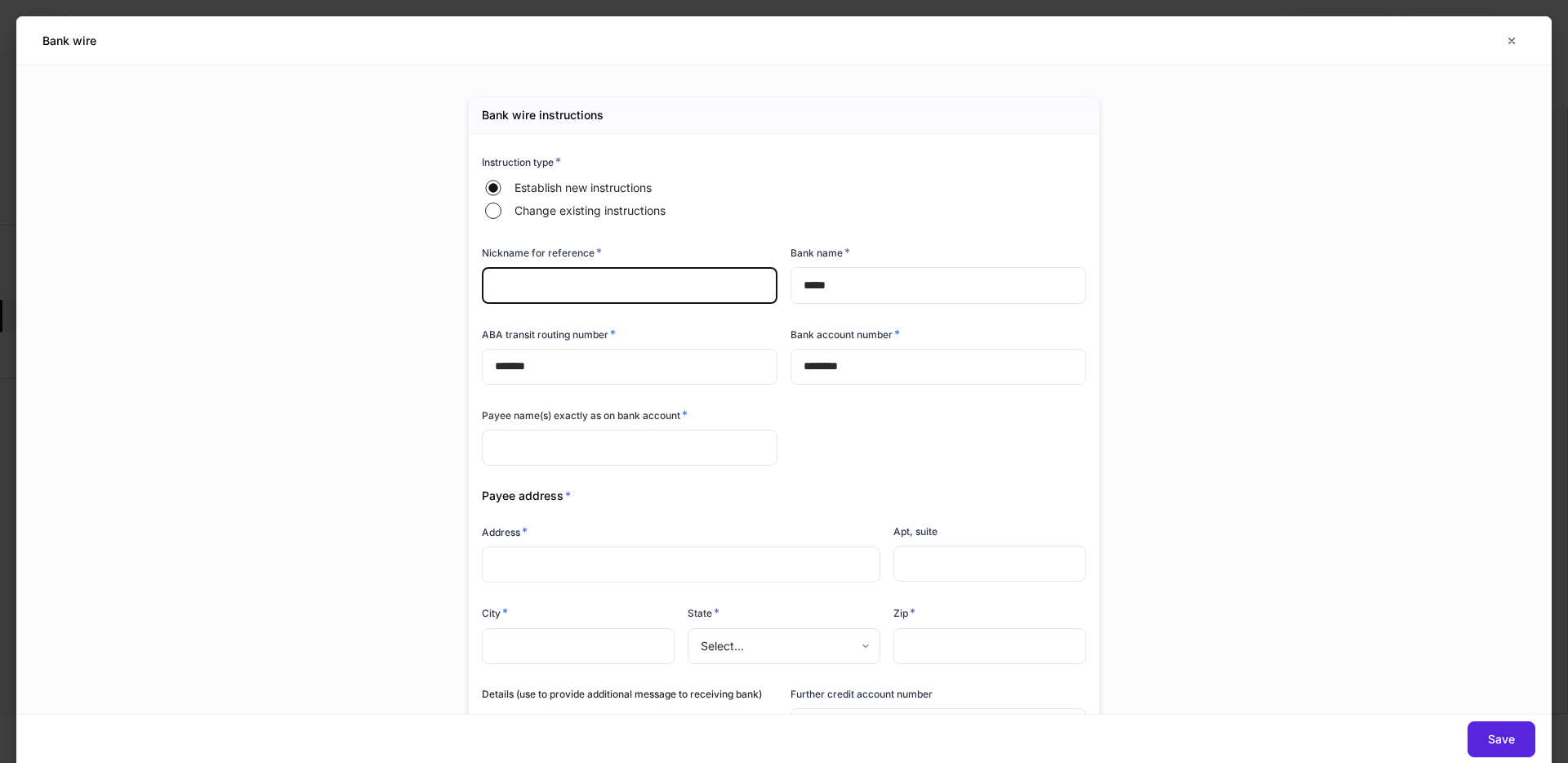
drag, startPoint x: 629, startPoint y: 281, endPoint x: 687, endPoint y: 310, distance: 64.8
click at [630, 282] on input "text" at bounding box center [629, 285] width 295 height 36
click at [758, 585] on div "State * Select... ​" at bounding box center [777, 626] width 206 height 81
click at [752, 567] on input "text" at bounding box center [681, 564] width 372 height 16
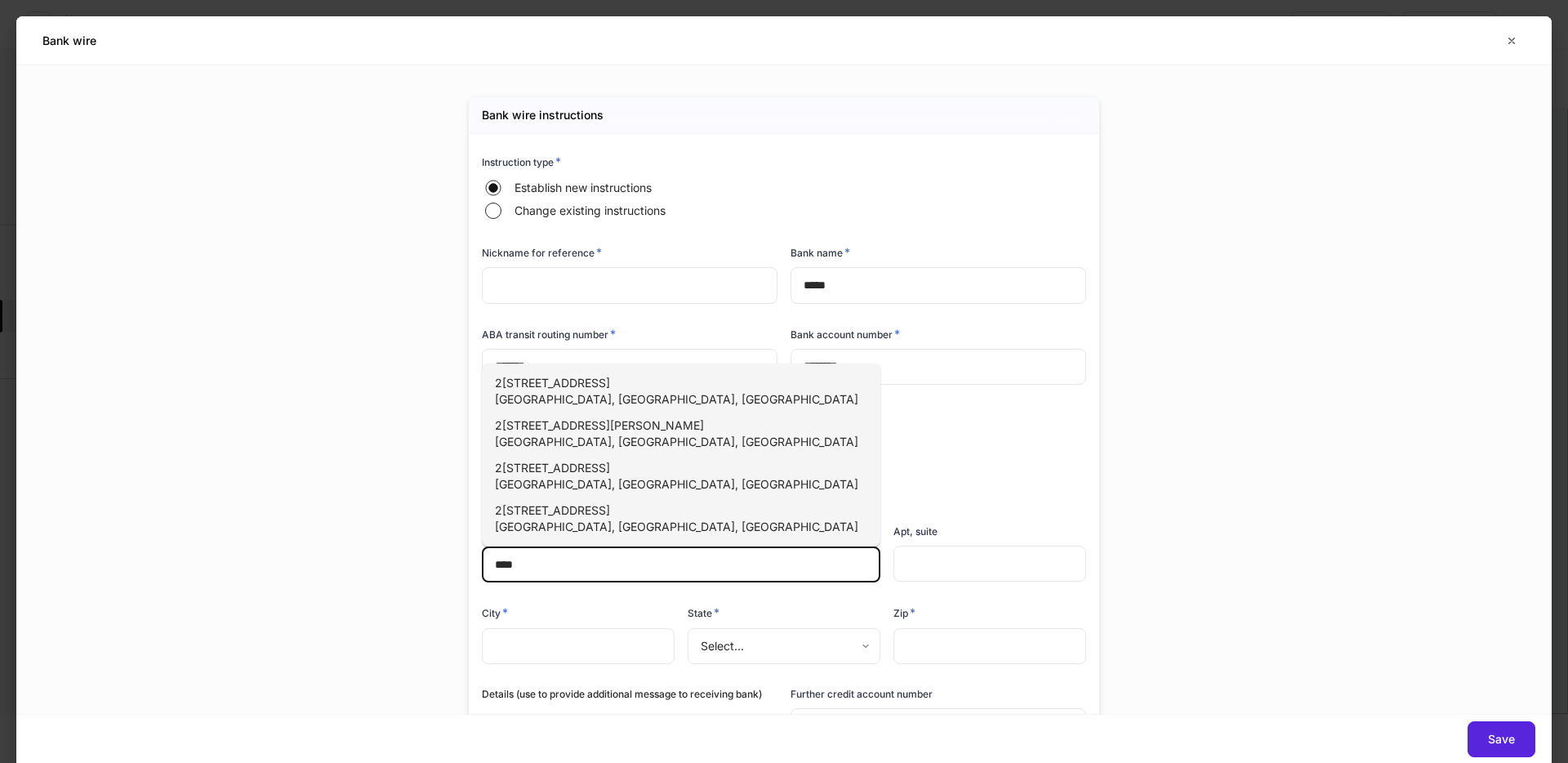
click at [634, 507] on div "[STREET_ADDRESS]" at bounding box center [676, 518] width 363 height 33
type input "**********"
type input "**"
type input "*****"
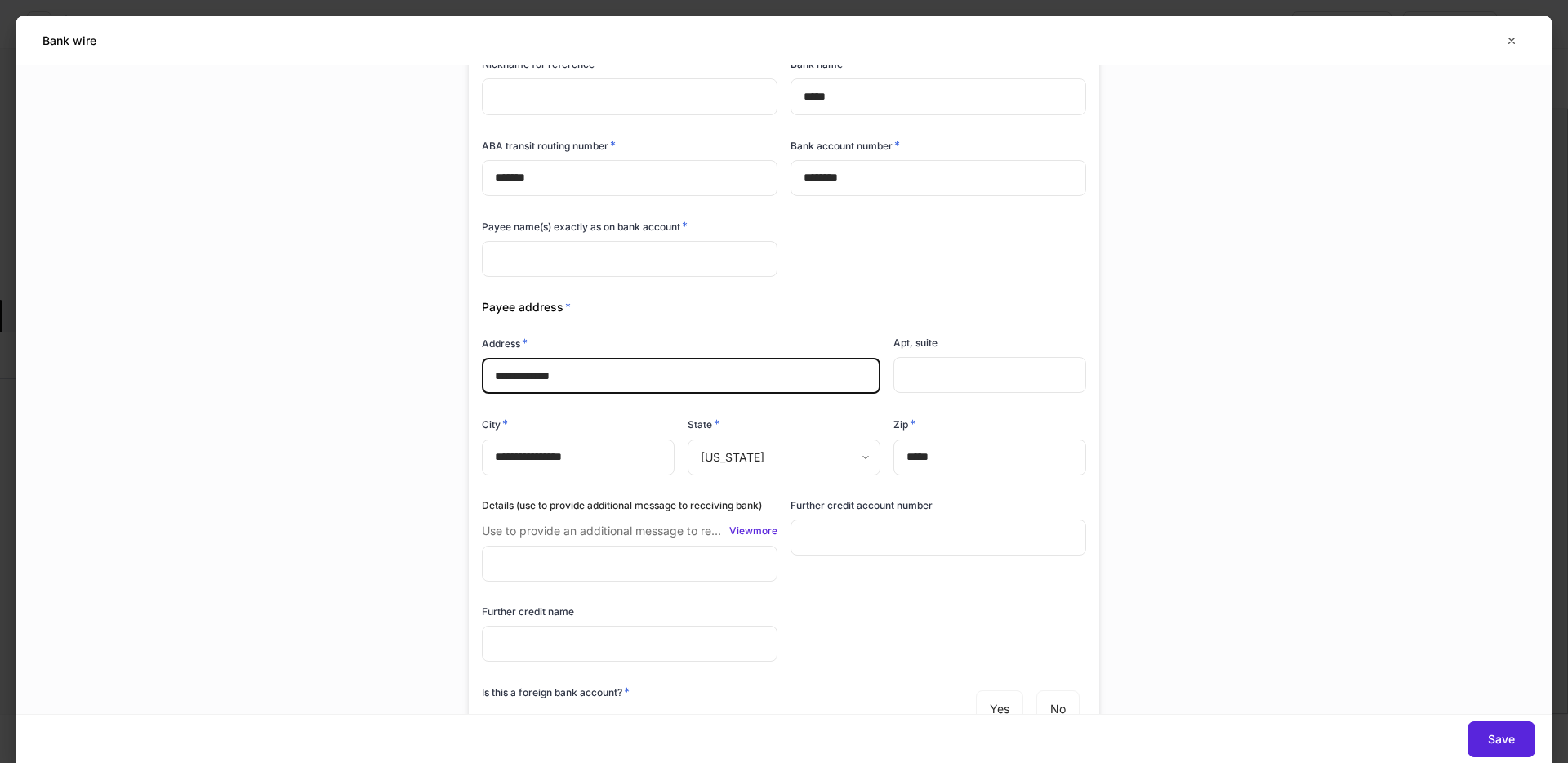
scroll to position [288, 0]
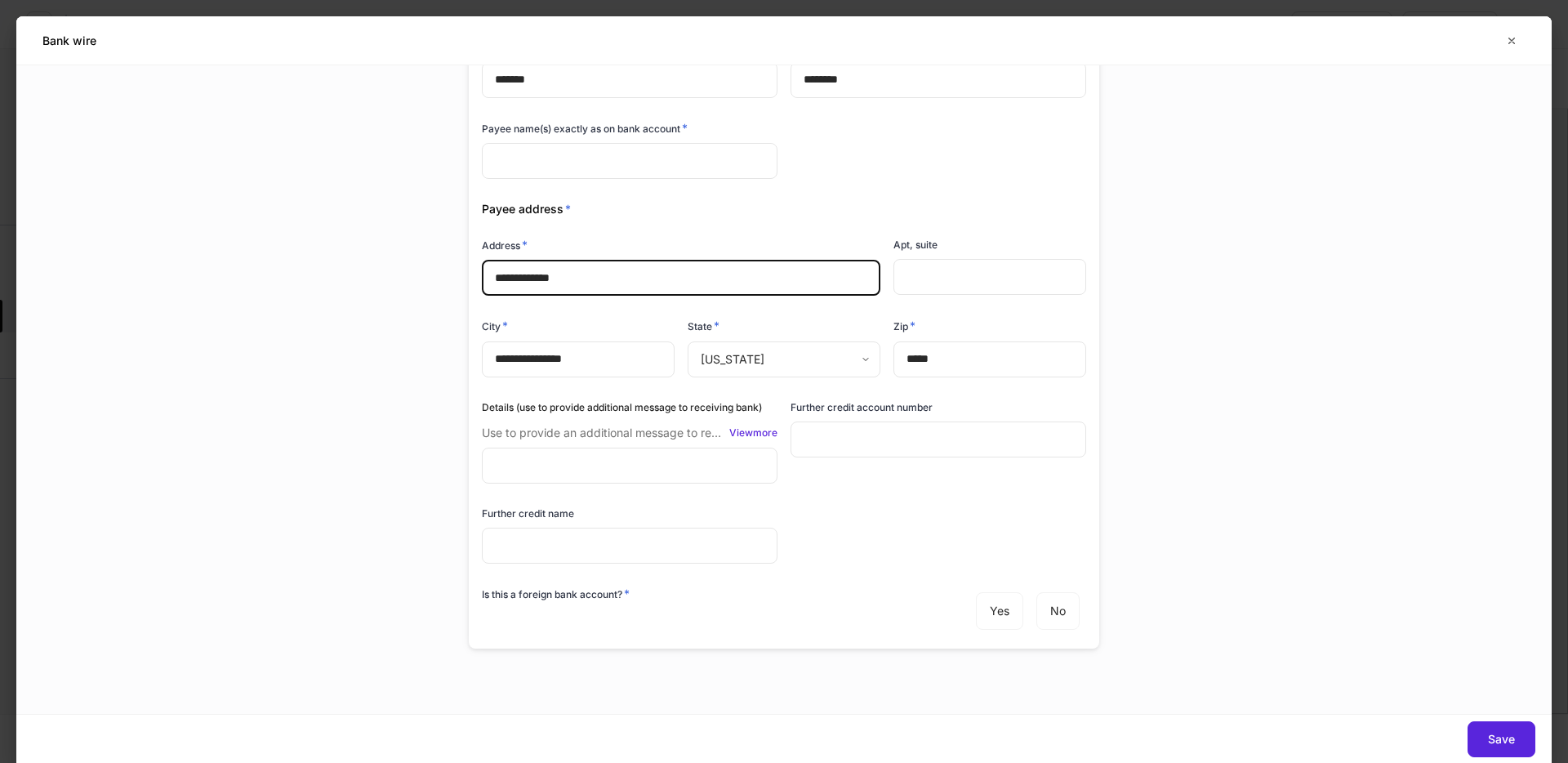
type input "**********"
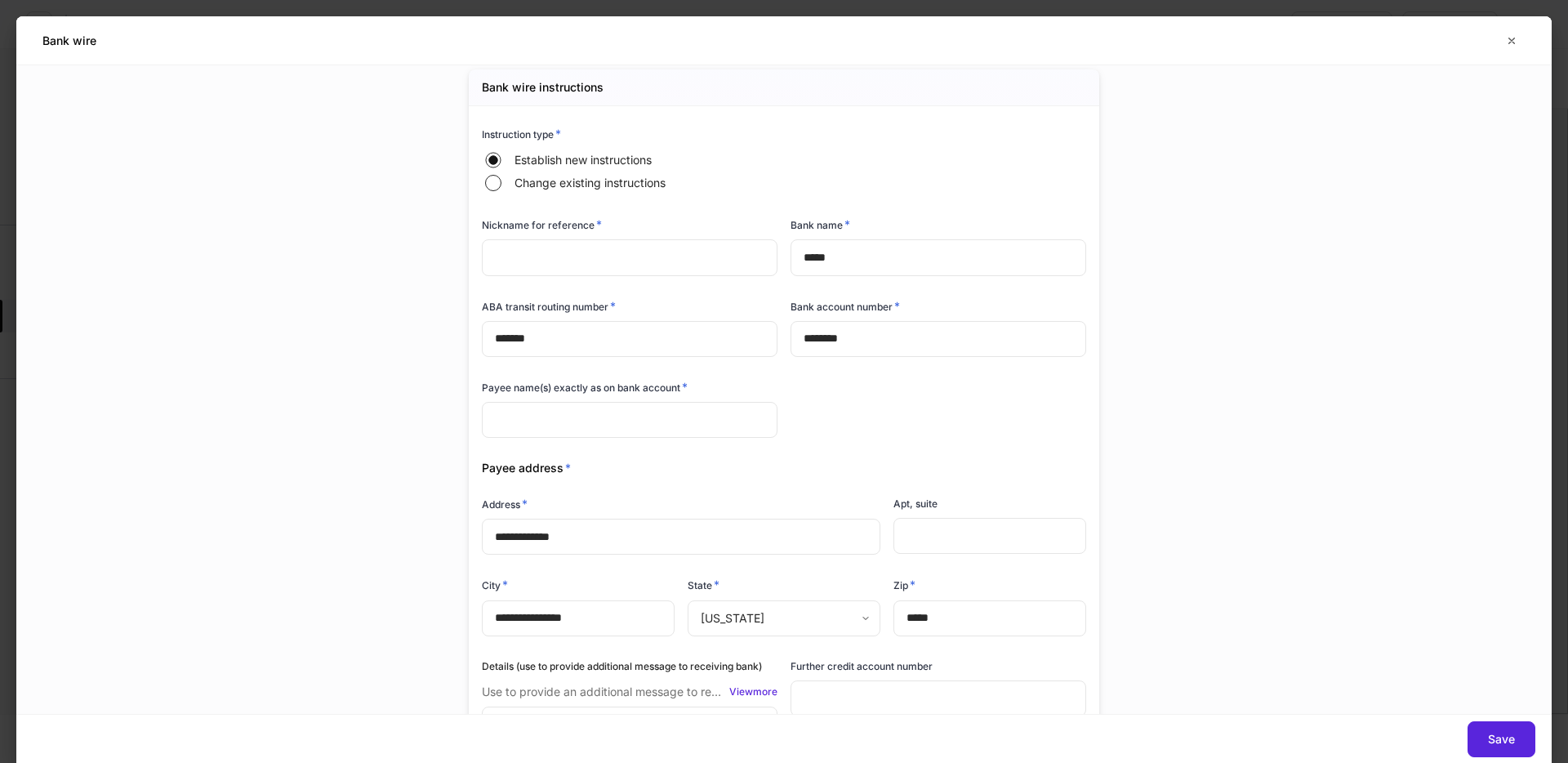
scroll to position [0, 0]
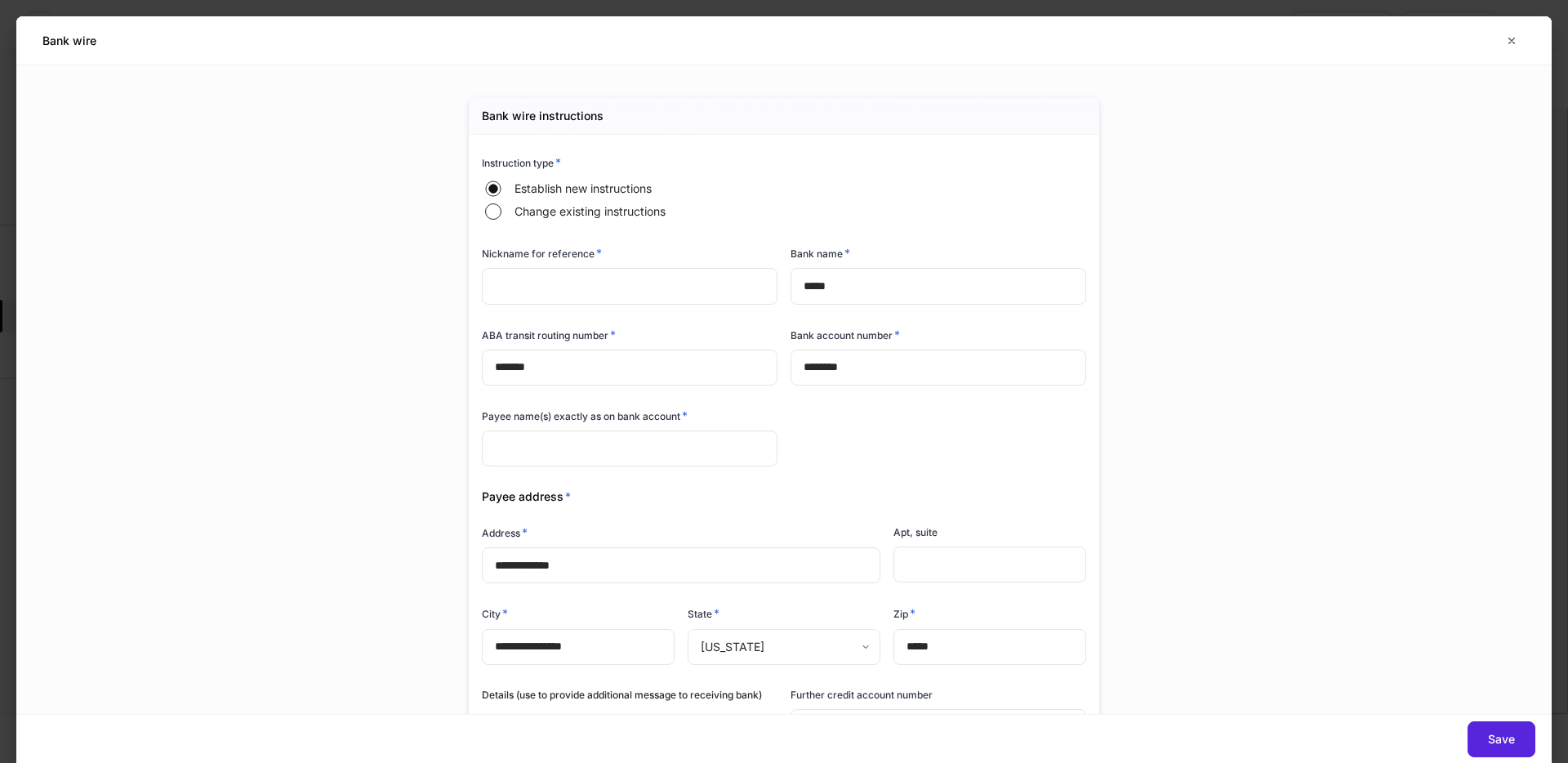
click at [662, 282] on input "text" at bounding box center [629, 286] width 295 height 36
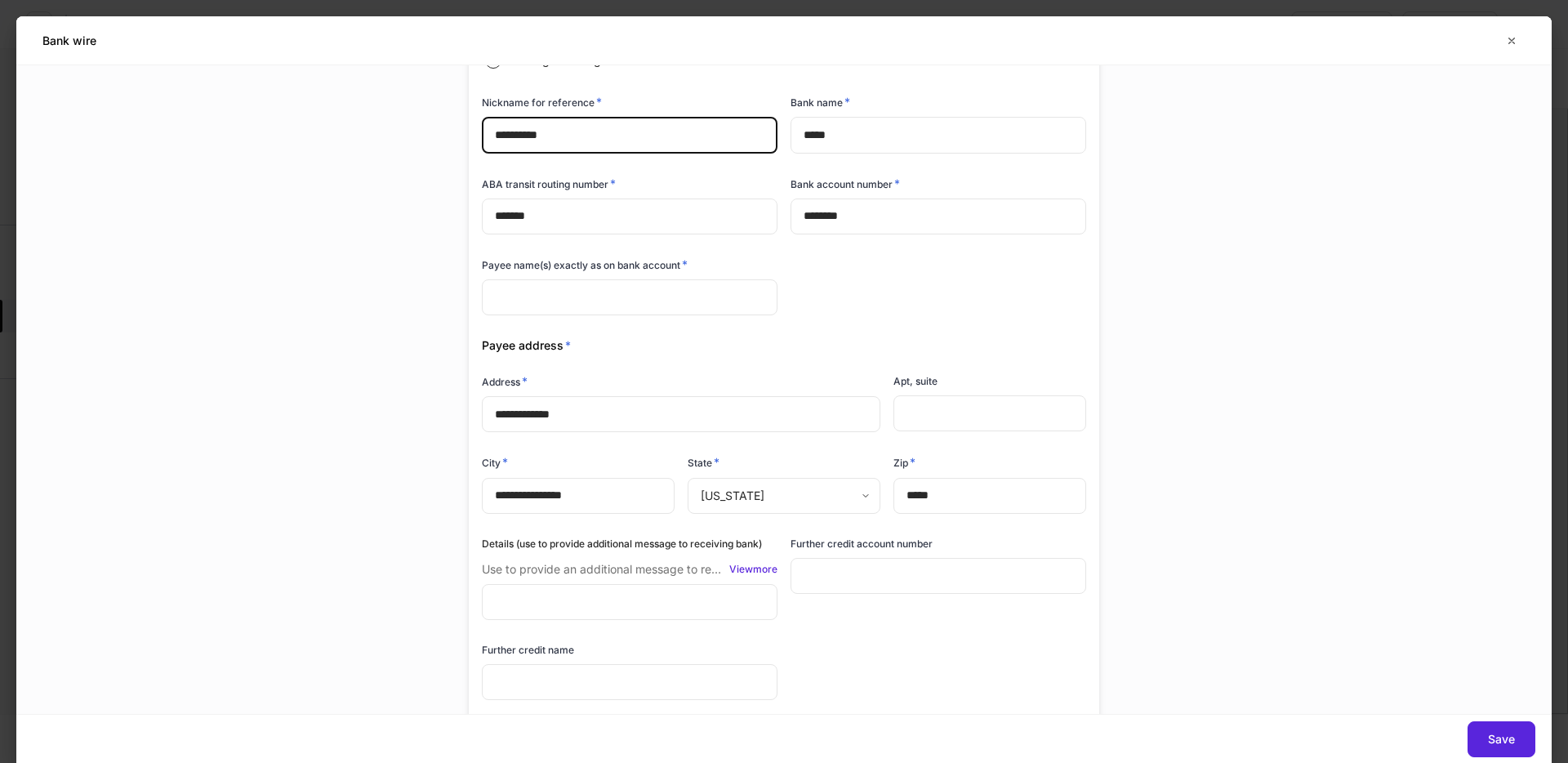
type input "**********"
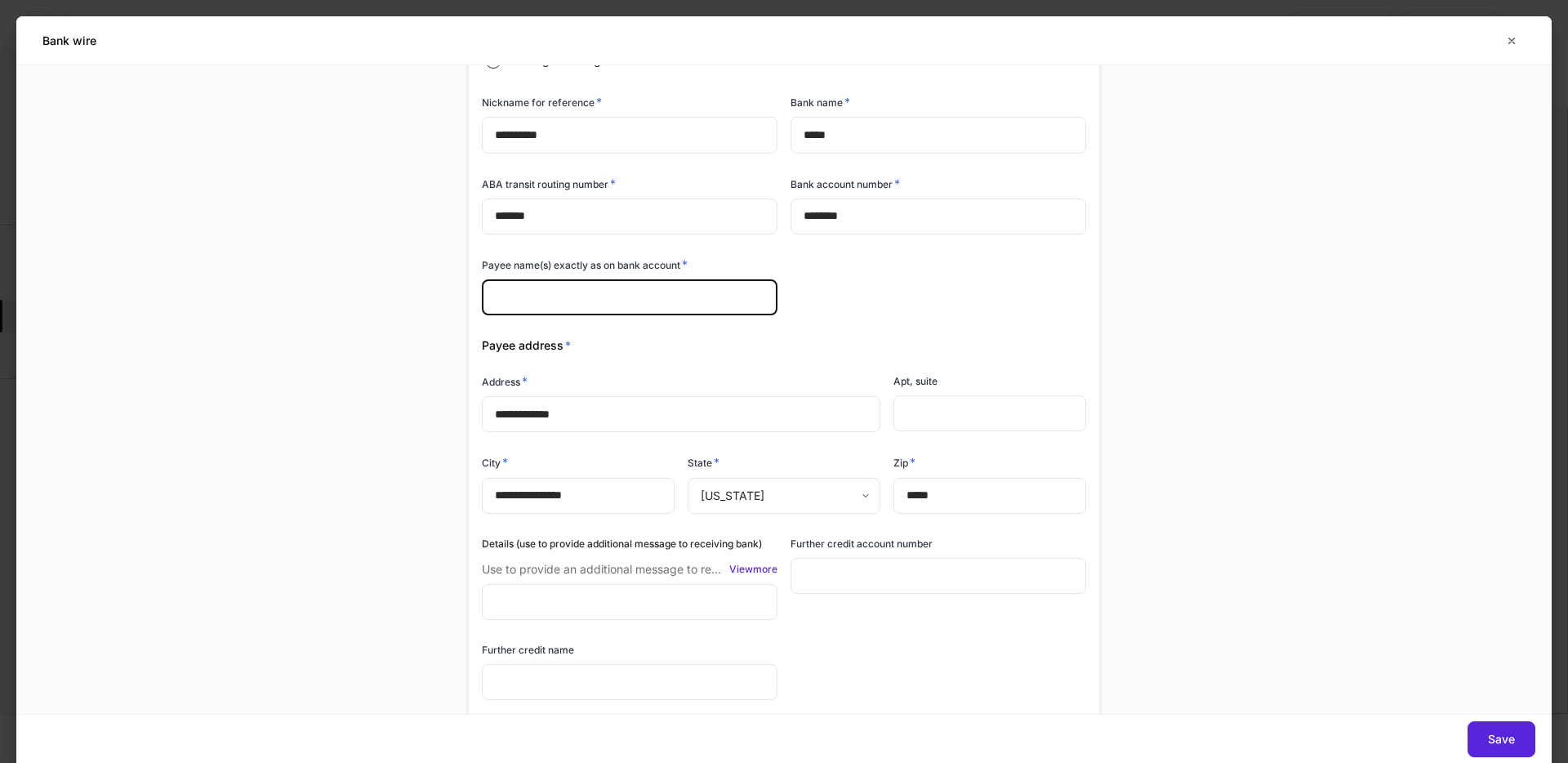
click at [673, 295] on input "text" at bounding box center [629, 297] width 295 height 36
type input "*"
type input "**********"
click at [1526, 741] on button "Save" at bounding box center [1501, 739] width 68 height 36
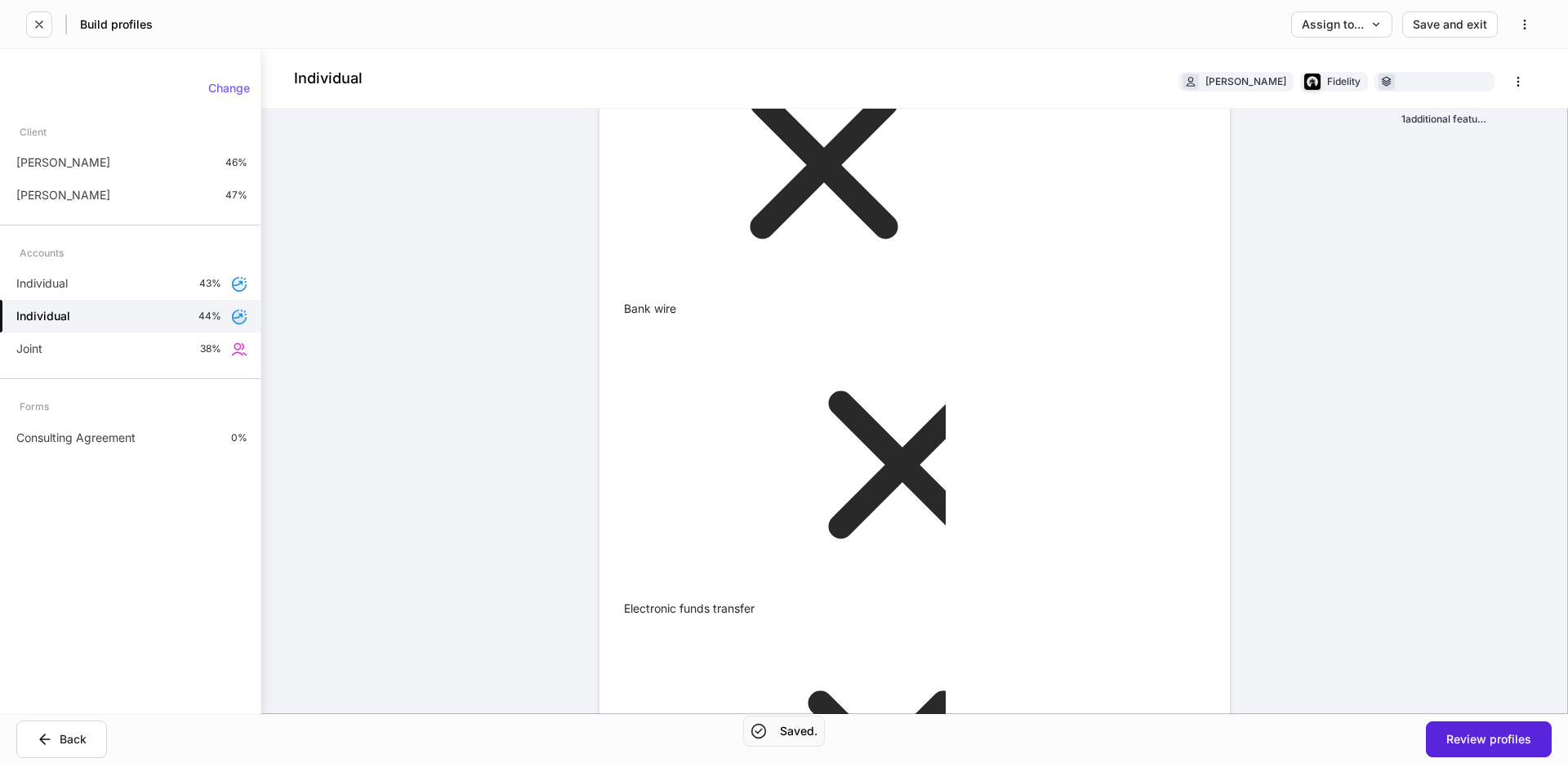
drag, startPoint x: 616, startPoint y: 316, endPoint x: 681, endPoint y: 317, distance: 65.0
click at [1174, 395] on div at bounding box center [784, 381] width 1568 height 763
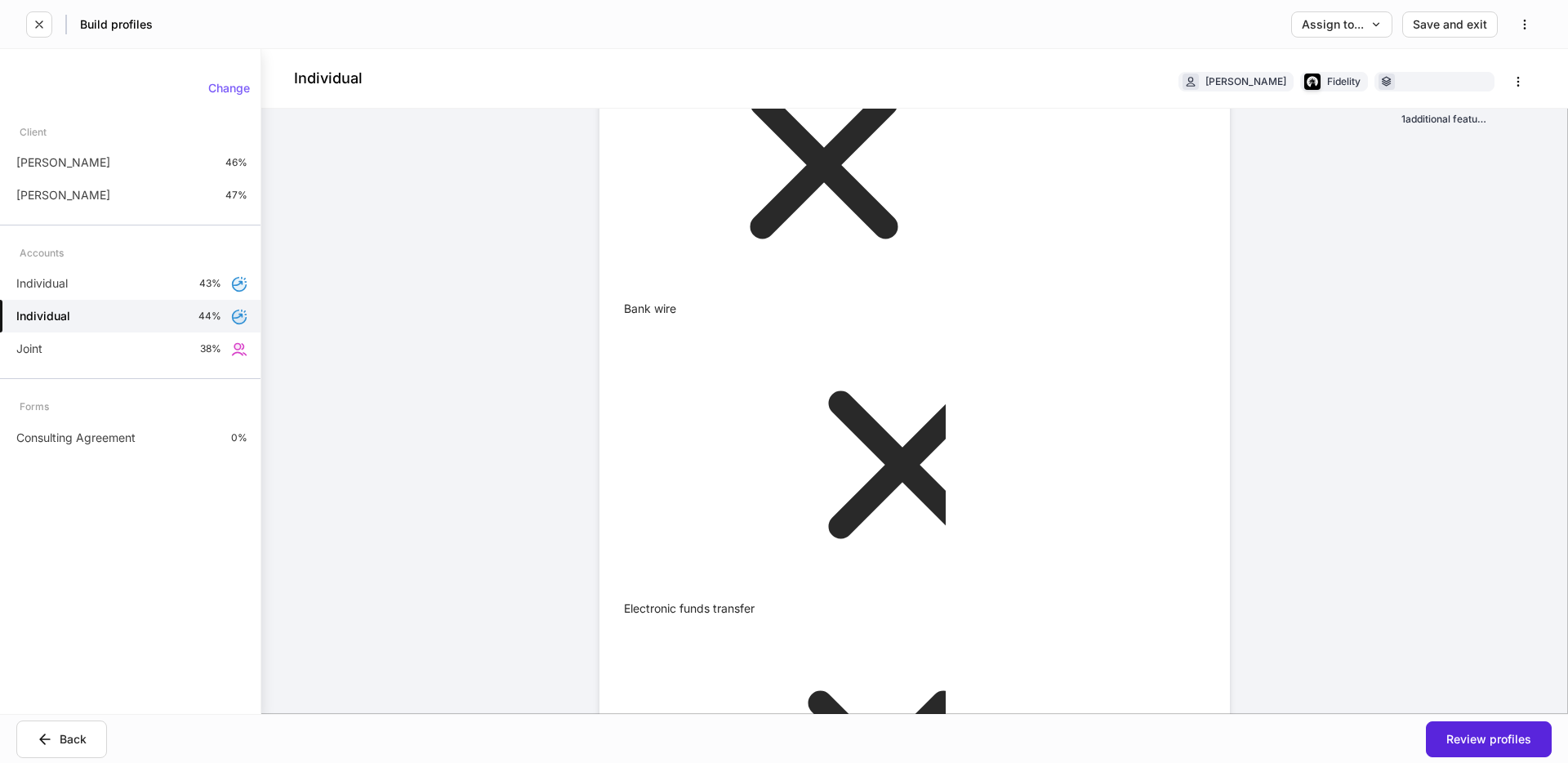
click at [1177, 366] on li "Edit" at bounding box center [1186, 359] width 60 height 26
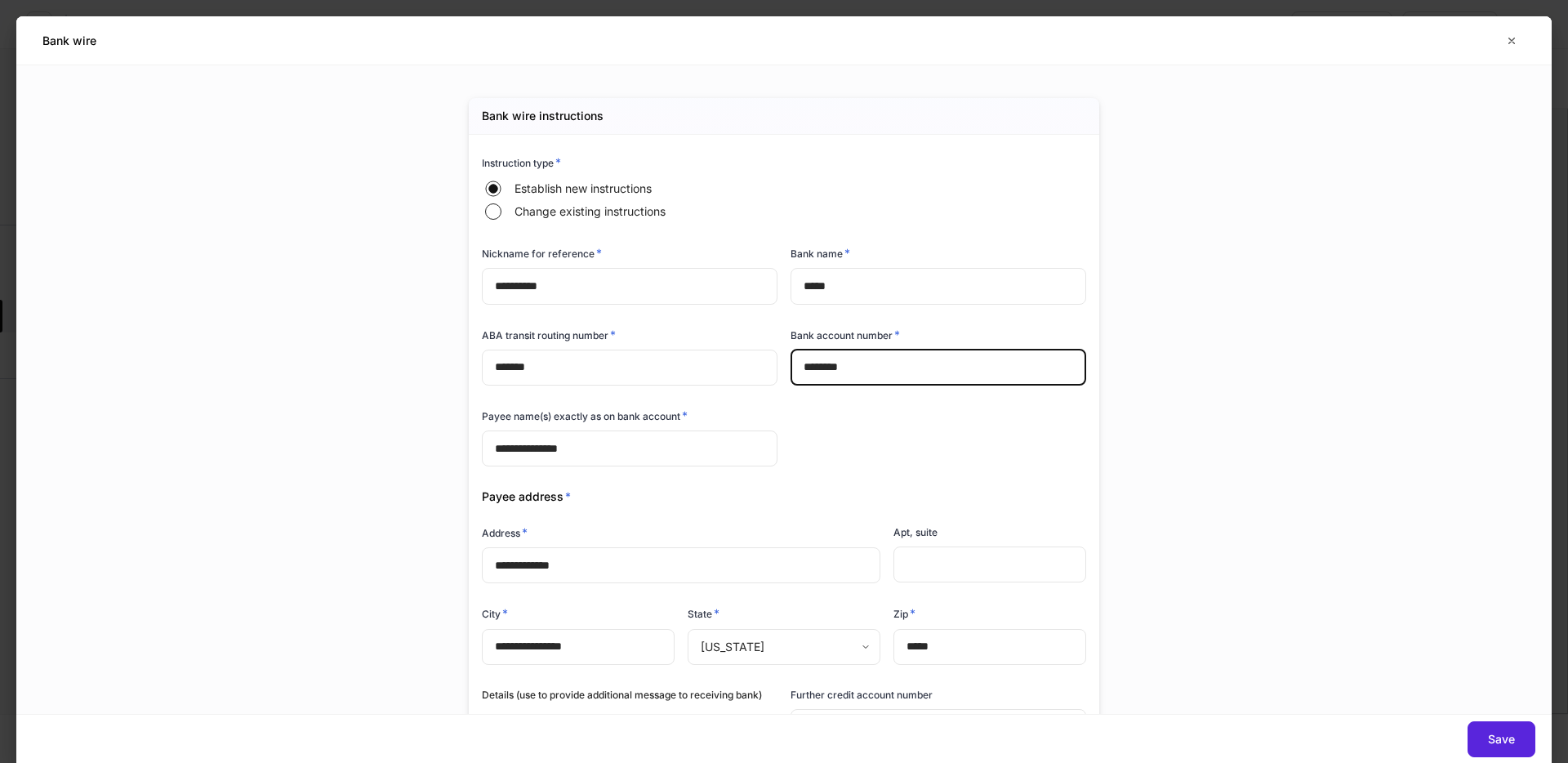
drag, startPoint x: 901, startPoint y: 370, endPoint x: 771, endPoint y: 370, distance: 130.0
click at [771, 370] on div "**********" at bounding box center [777, 530] width 617 height 791
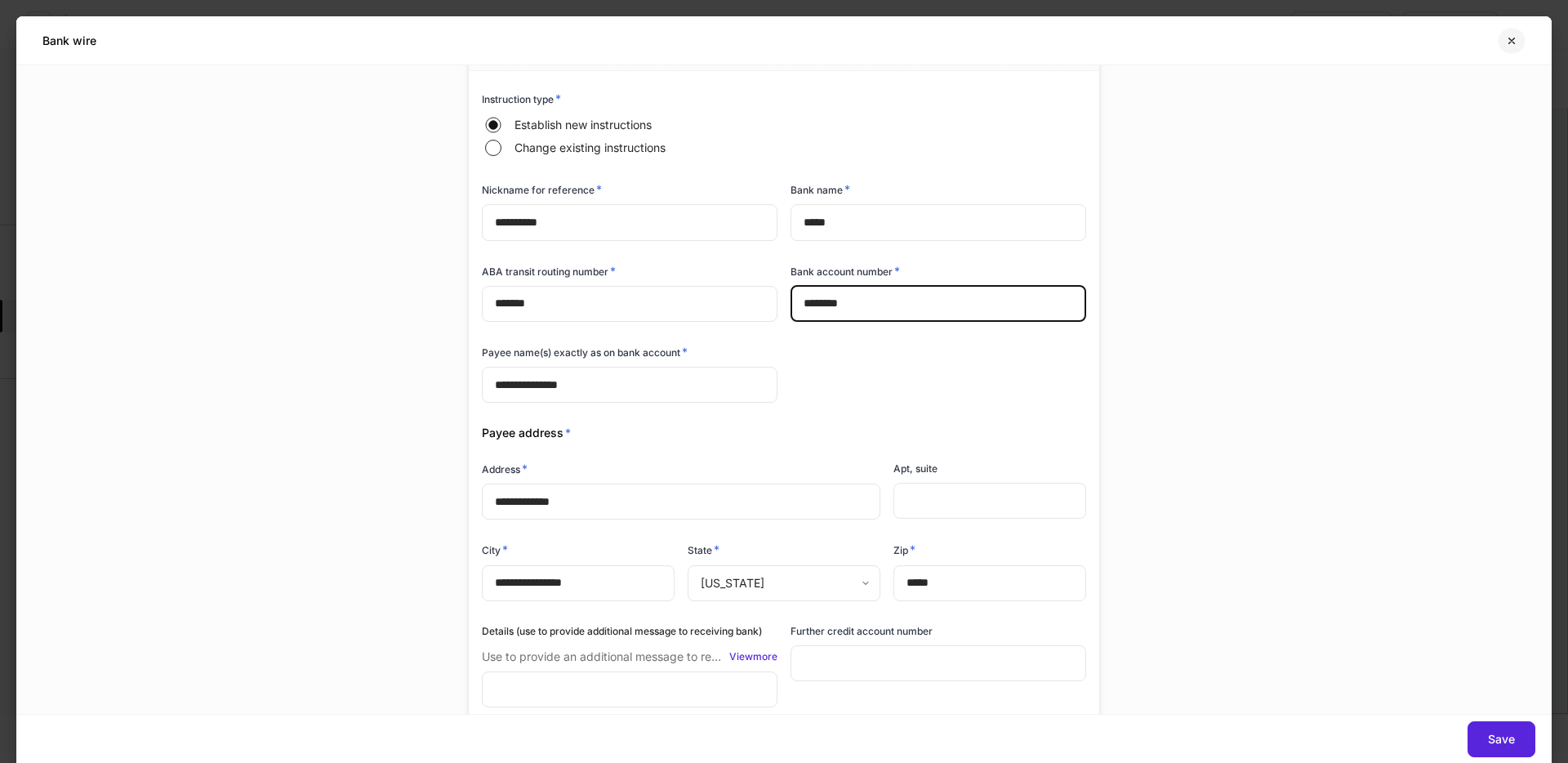
click at [1513, 43] on icon "button" at bounding box center [1512, 40] width 6 height 6
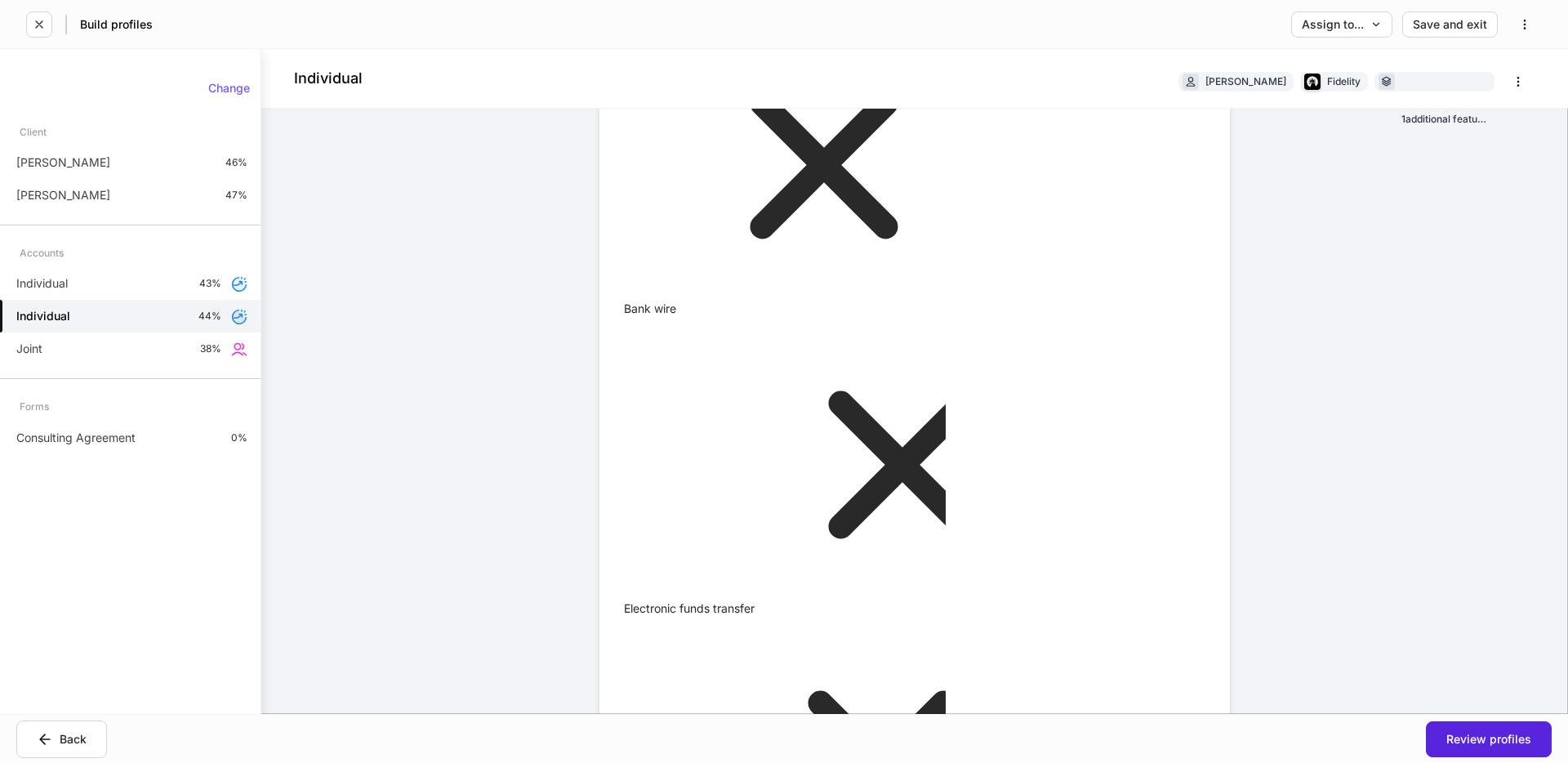
click at [481, 434] on div "Individual [PERSON_NAME] Fidelity 1 additional feature Firm settings Internal u…" at bounding box center [914, 381] width 1307 height 665
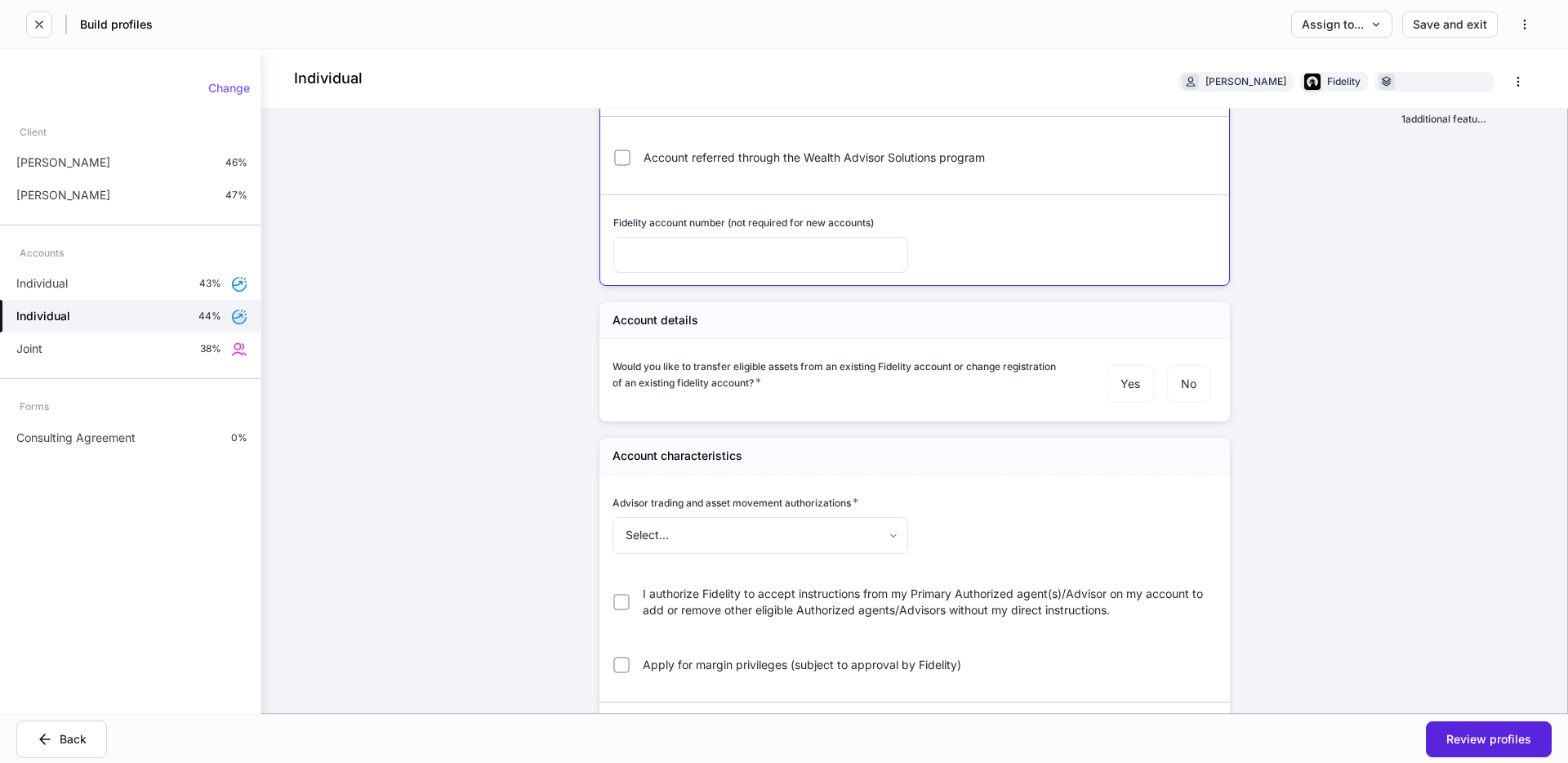
scroll to position [327, 0]
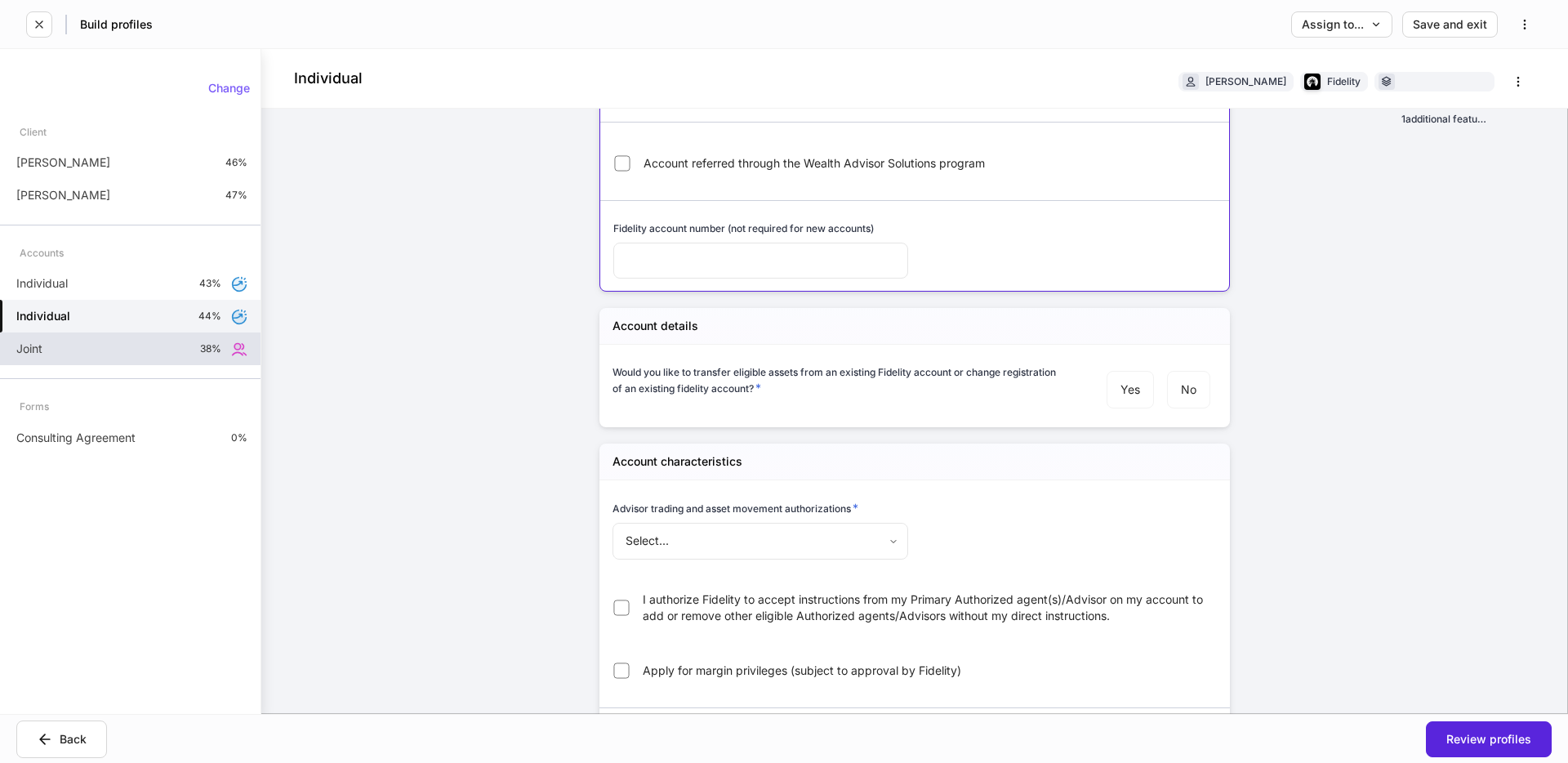
click at [154, 348] on div "Joint 38%" at bounding box center [130, 348] width 261 height 33
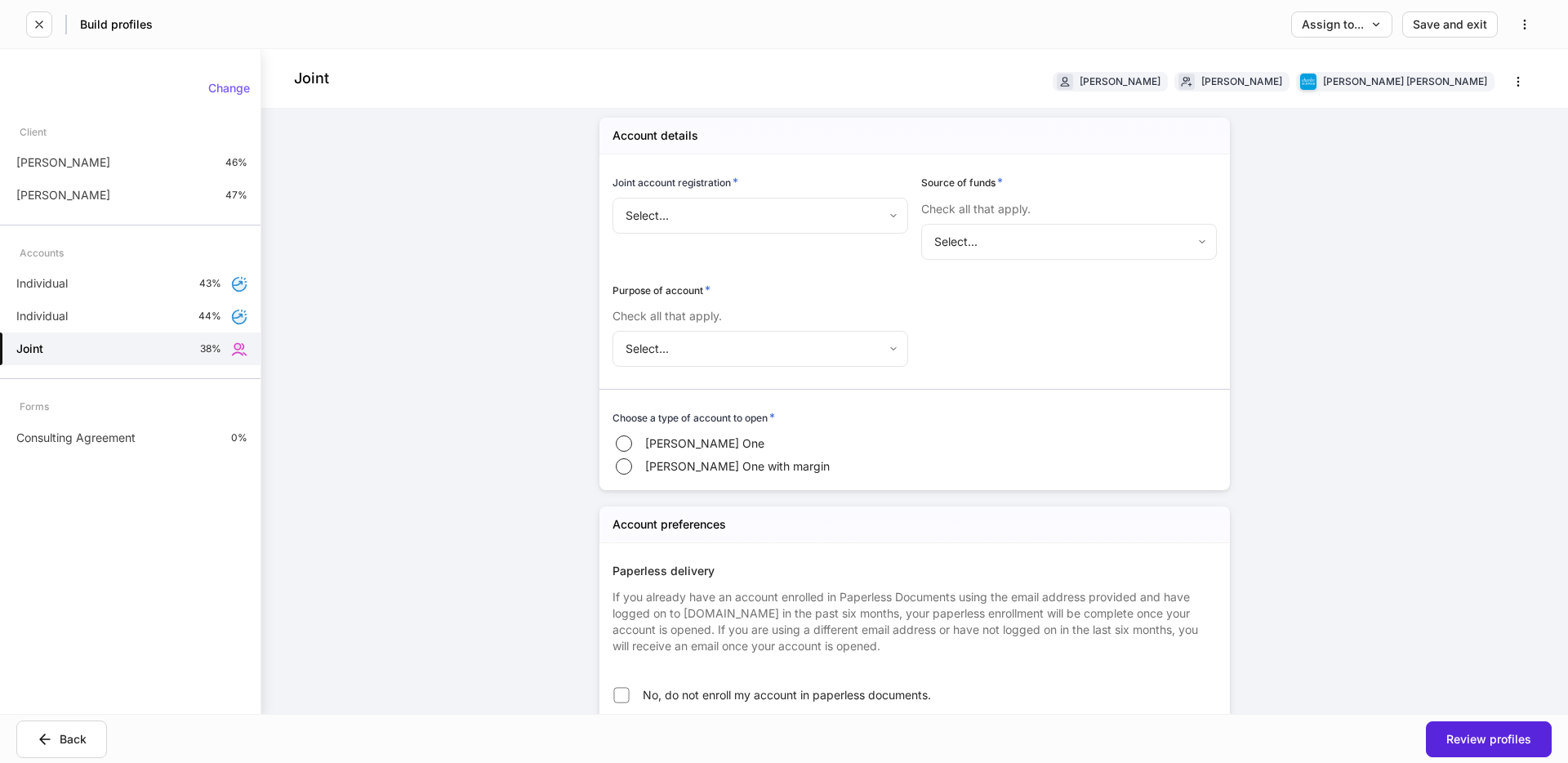
scroll to position [437, 0]
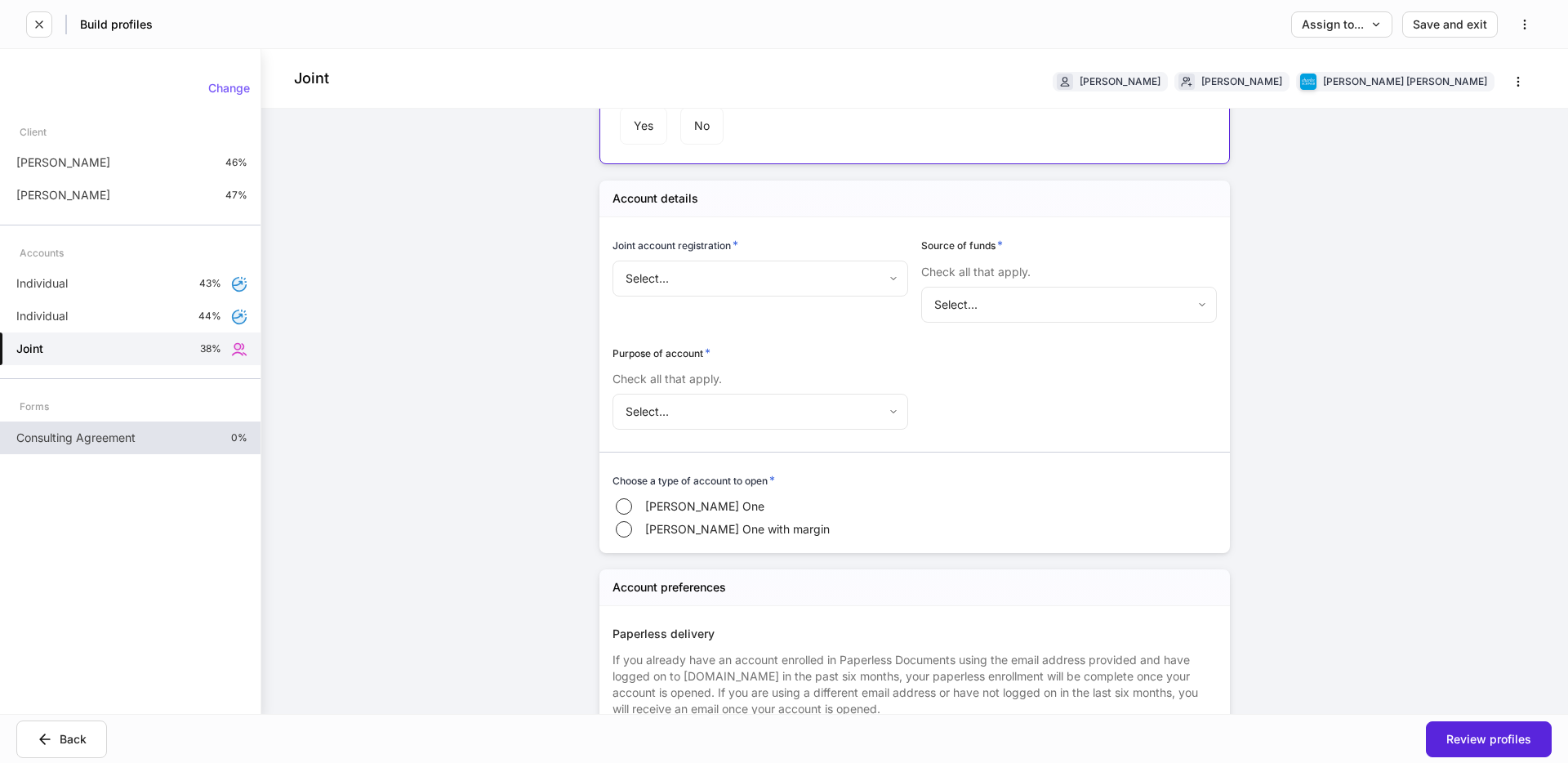
click at [164, 449] on div "Consulting Agreement 0%" at bounding box center [130, 437] width 261 height 33
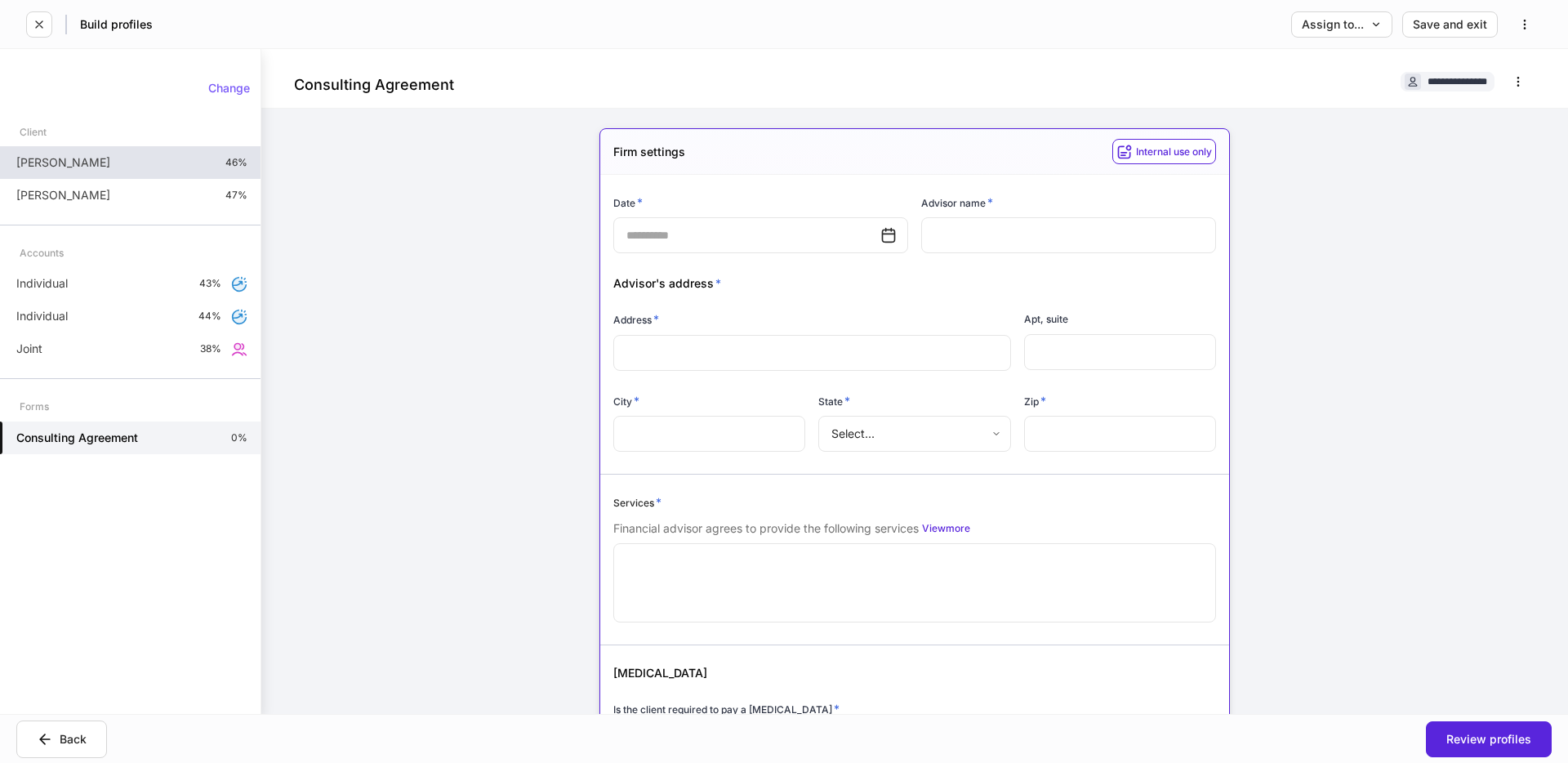
click at [177, 158] on div "[PERSON_NAME] 46%" at bounding box center [130, 162] width 261 height 33
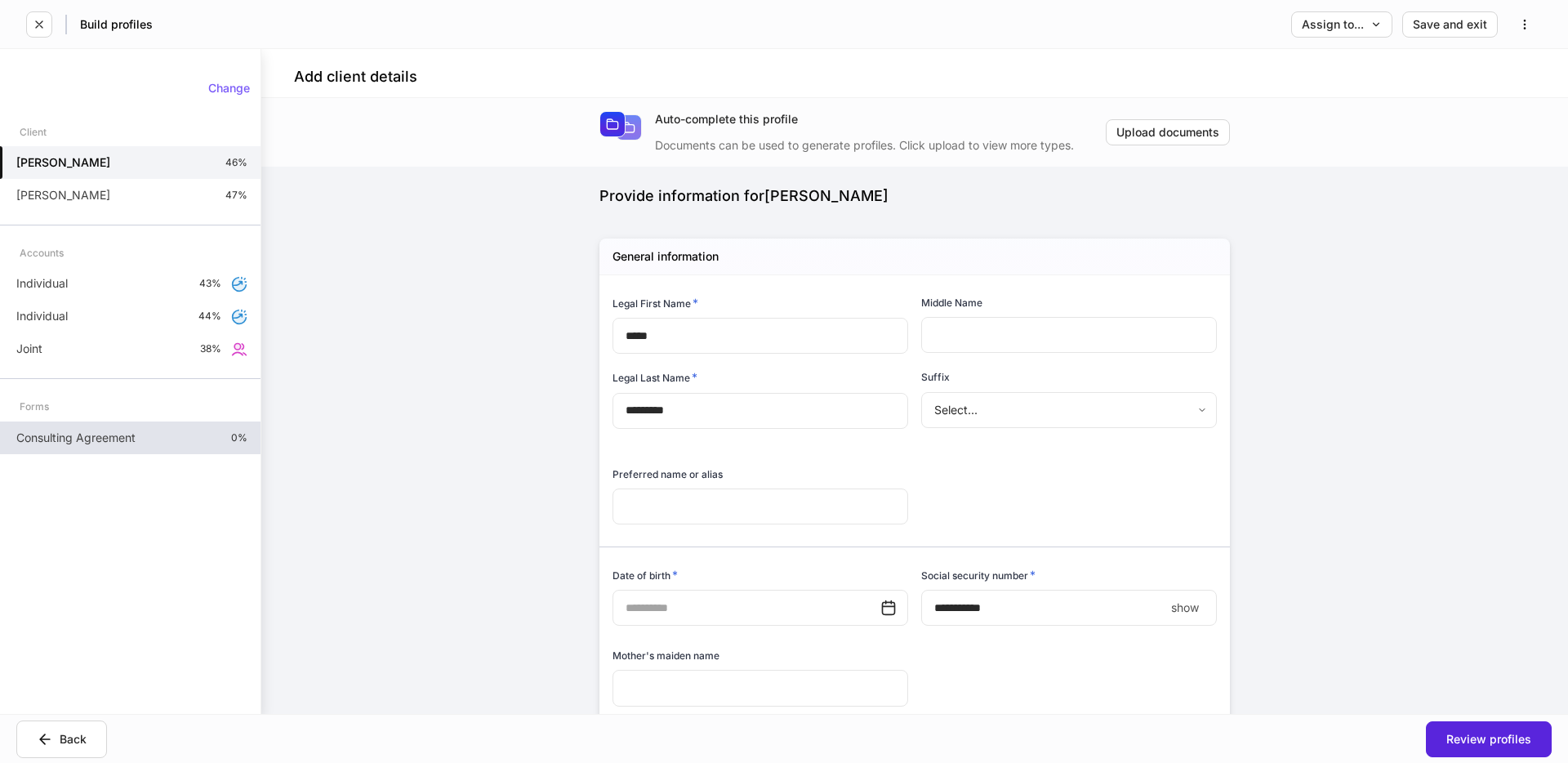
click at [114, 433] on p "Consulting Agreement" at bounding box center [75, 437] width 119 height 16
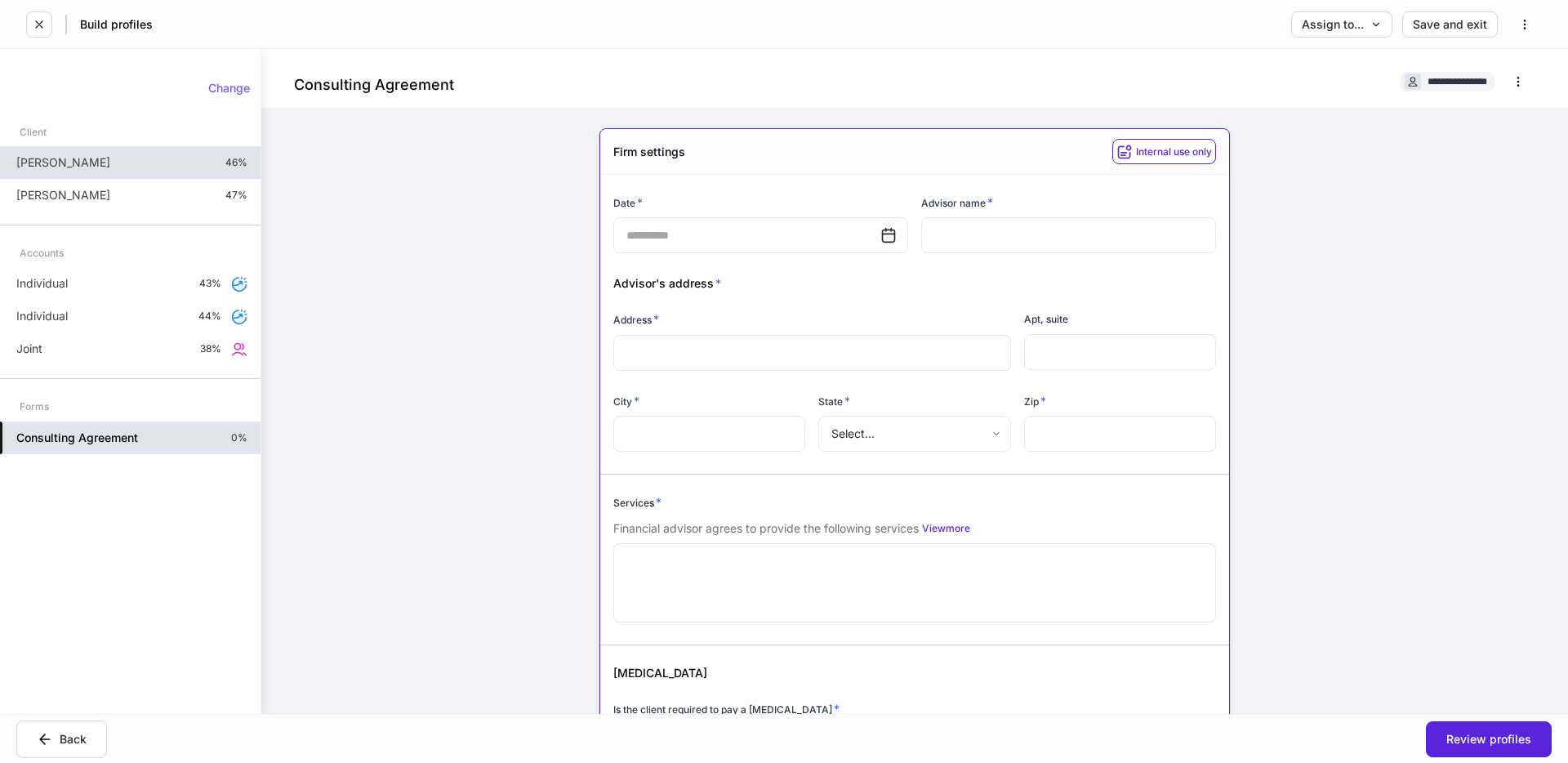
click at [164, 155] on div "[PERSON_NAME] 46%" at bounding box center [130, 162] width 261 height 33
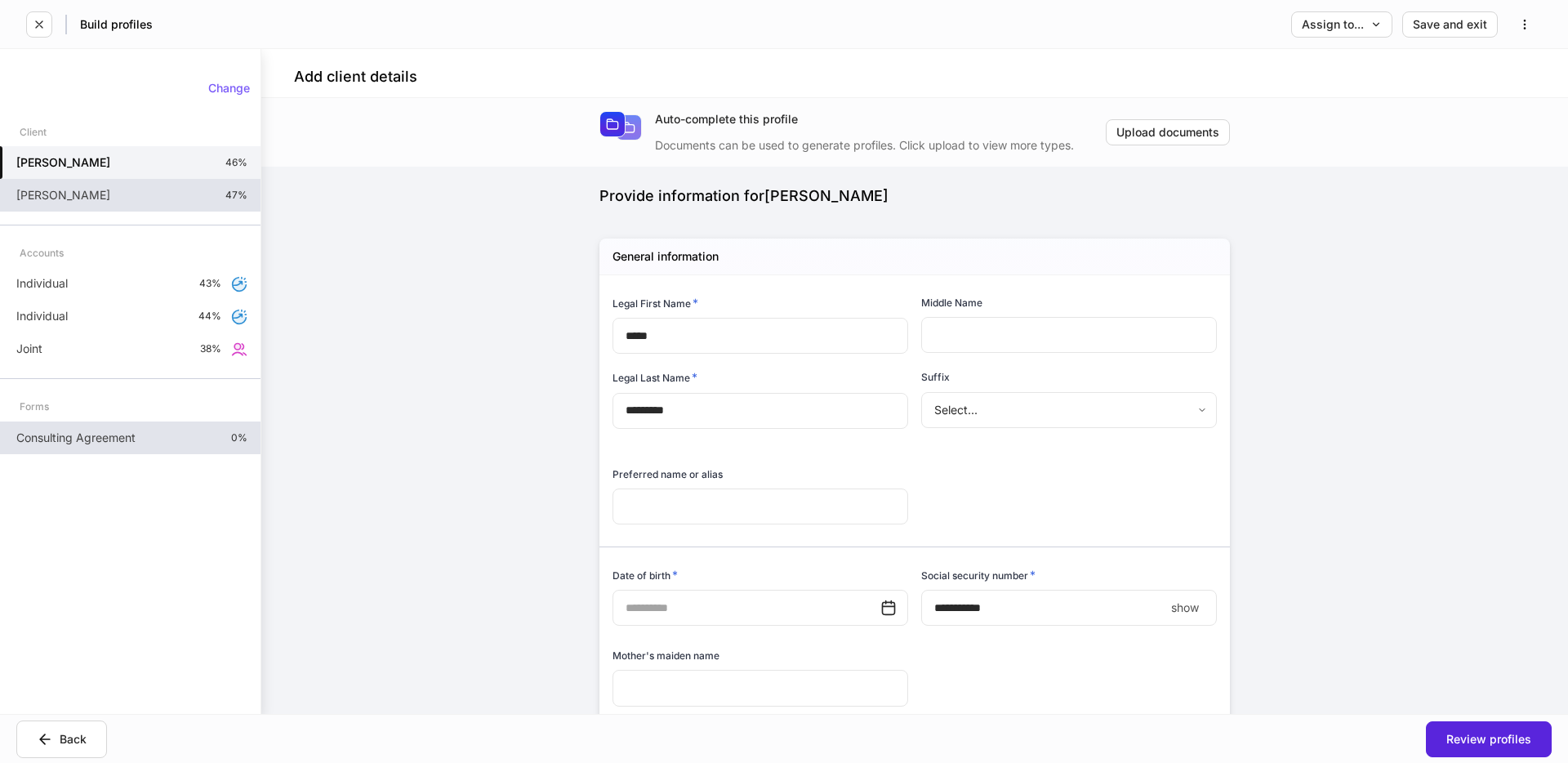
click at [140, 194] on div "[PERSON_NAME] 47%" at bounding box center [130, 195] width 261 height 33
click at [57, 190] on h5 "[PERSON_NAME]" at bounding box center [63, 195] width 94 height 16
click at [166, 437] on div "Consulting Agreement 0%" at bounding box center [130, 437] width 261 height 33
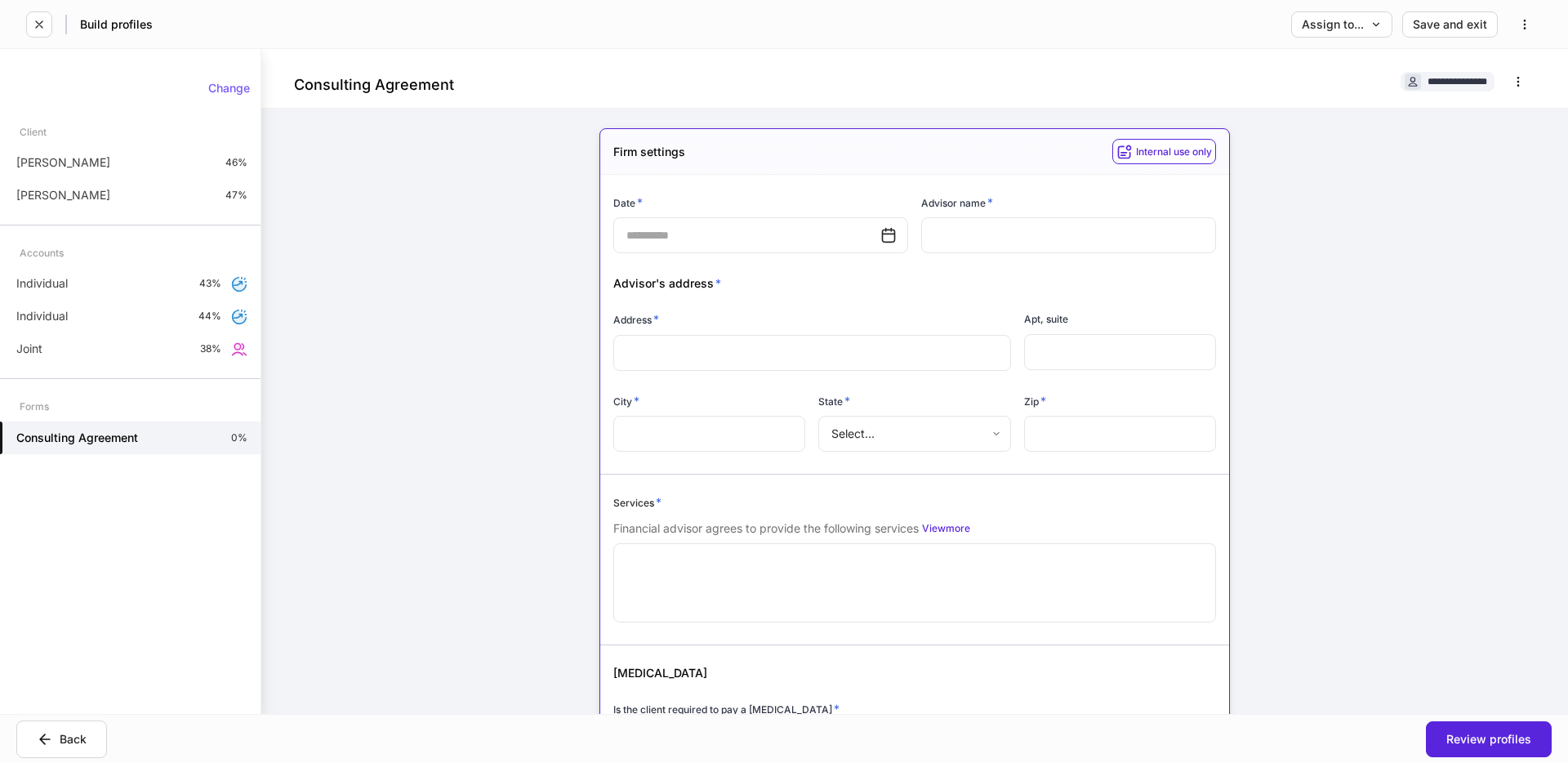
drag, startPoint x: 689, startPoint y: 238, endPoint x: 639, endPoint y: 194, distance: 66.6
click at [688, 238] on input "text" at bounding box center [747, 235] width 267 height 36
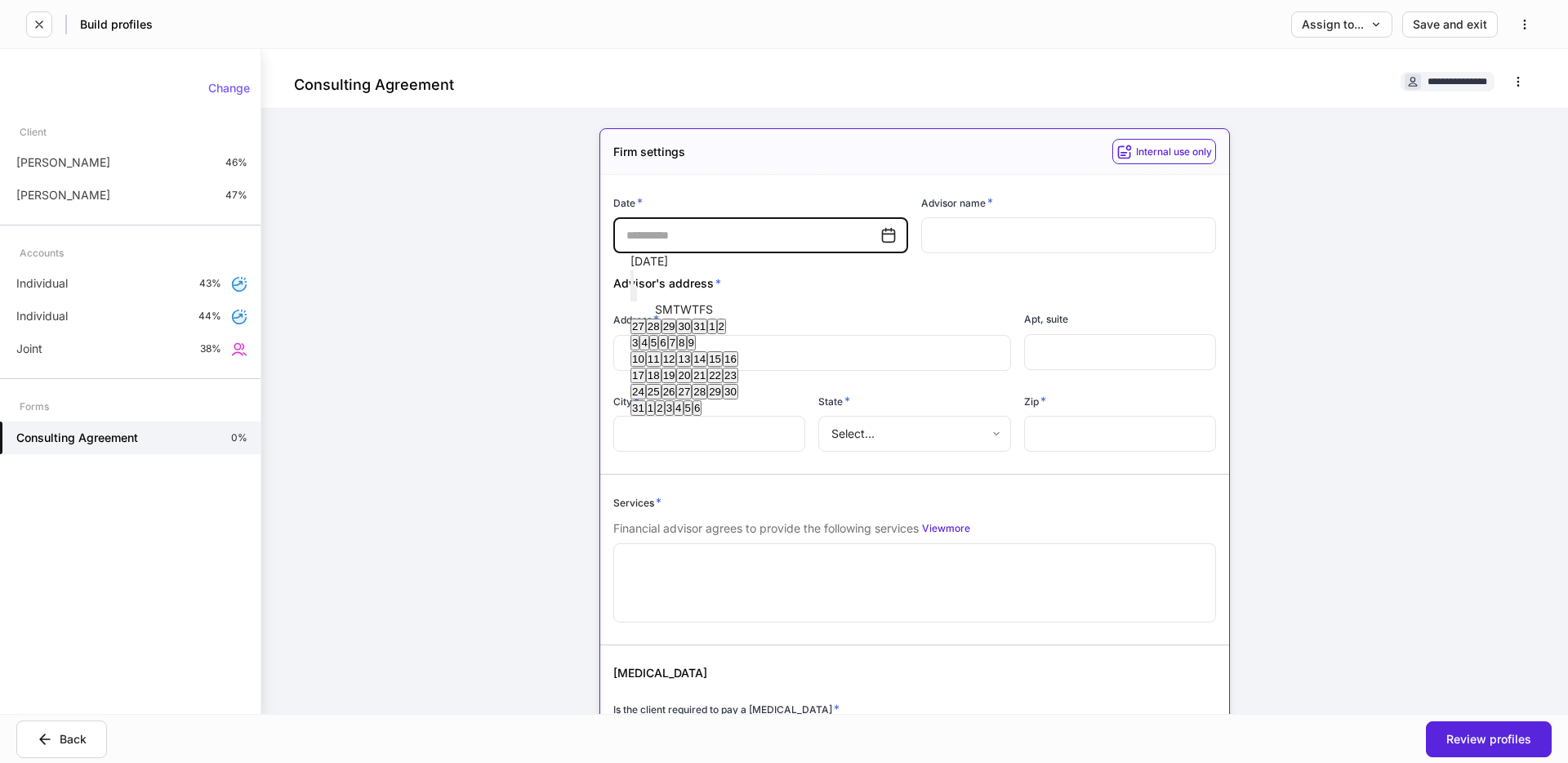
drag, startPoint x: 665, startPoint y: 218, endPoint x: 642, endPoint y: 233, distance: 27.5
click at [665, 219] on input "text" at bounding box center [747, 235] width 267 height 36
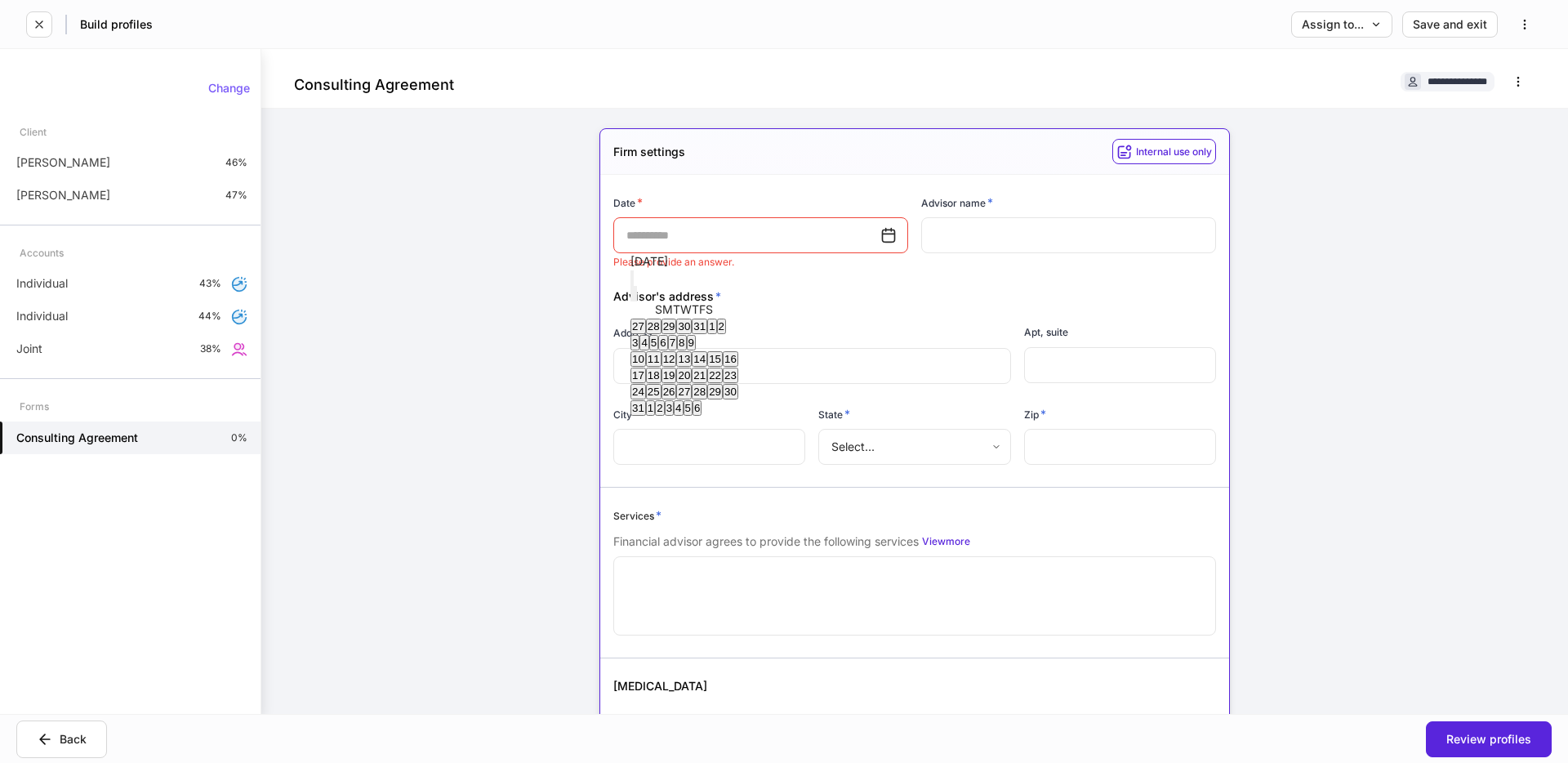
click at [646, 198] on div "Date *" at bounding box center [760, 206] width 294 height 23
drag, startPoint x: 634, startPoint y: 205, endPoint x: 600, endPoint y: 206, distance: 34.0
click at [600, 206] on div "Date * ​ Please provide an answer." at bounding box center [753, 222] width 308 height 94
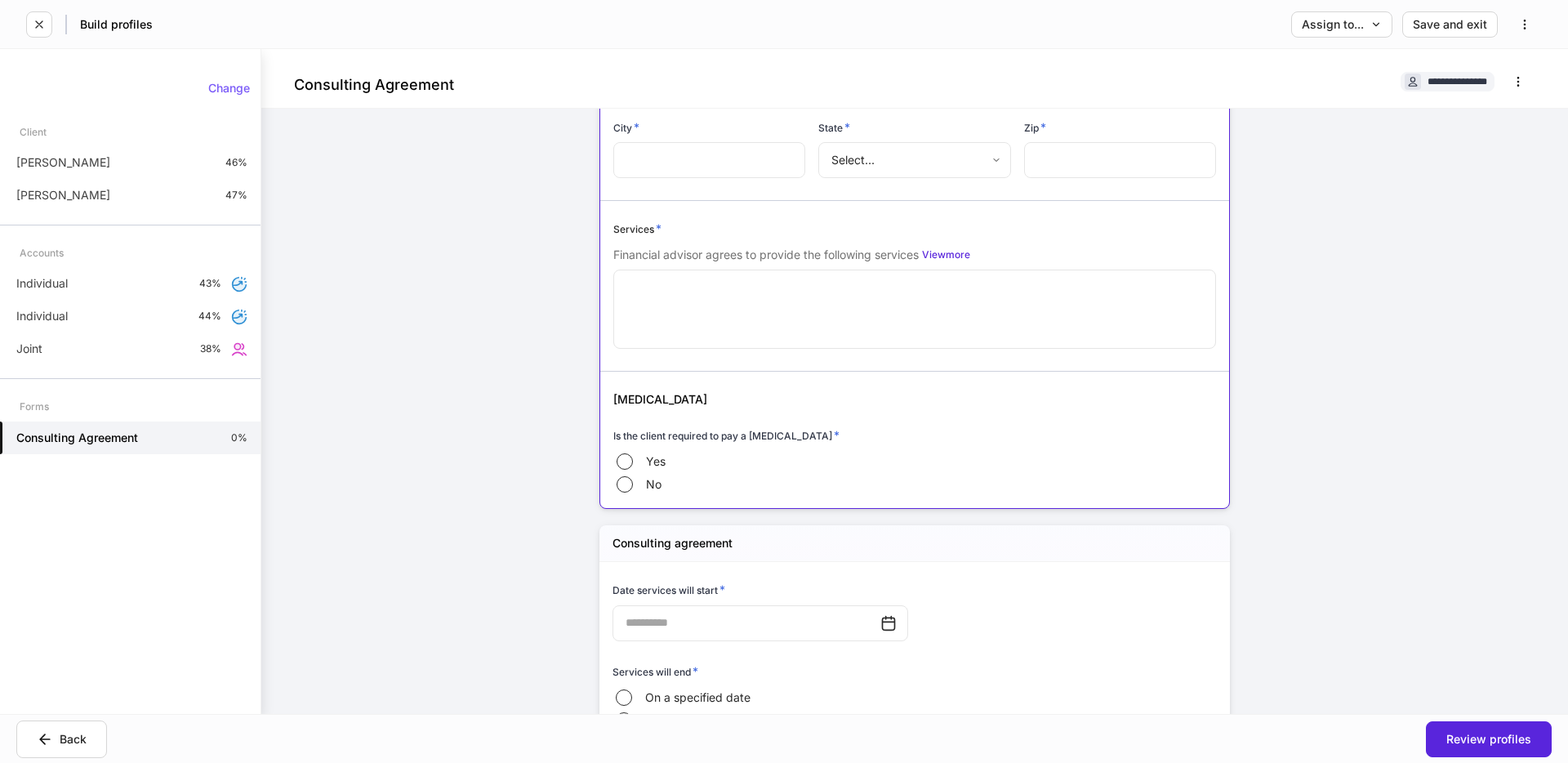
scroll to position [294, 0]
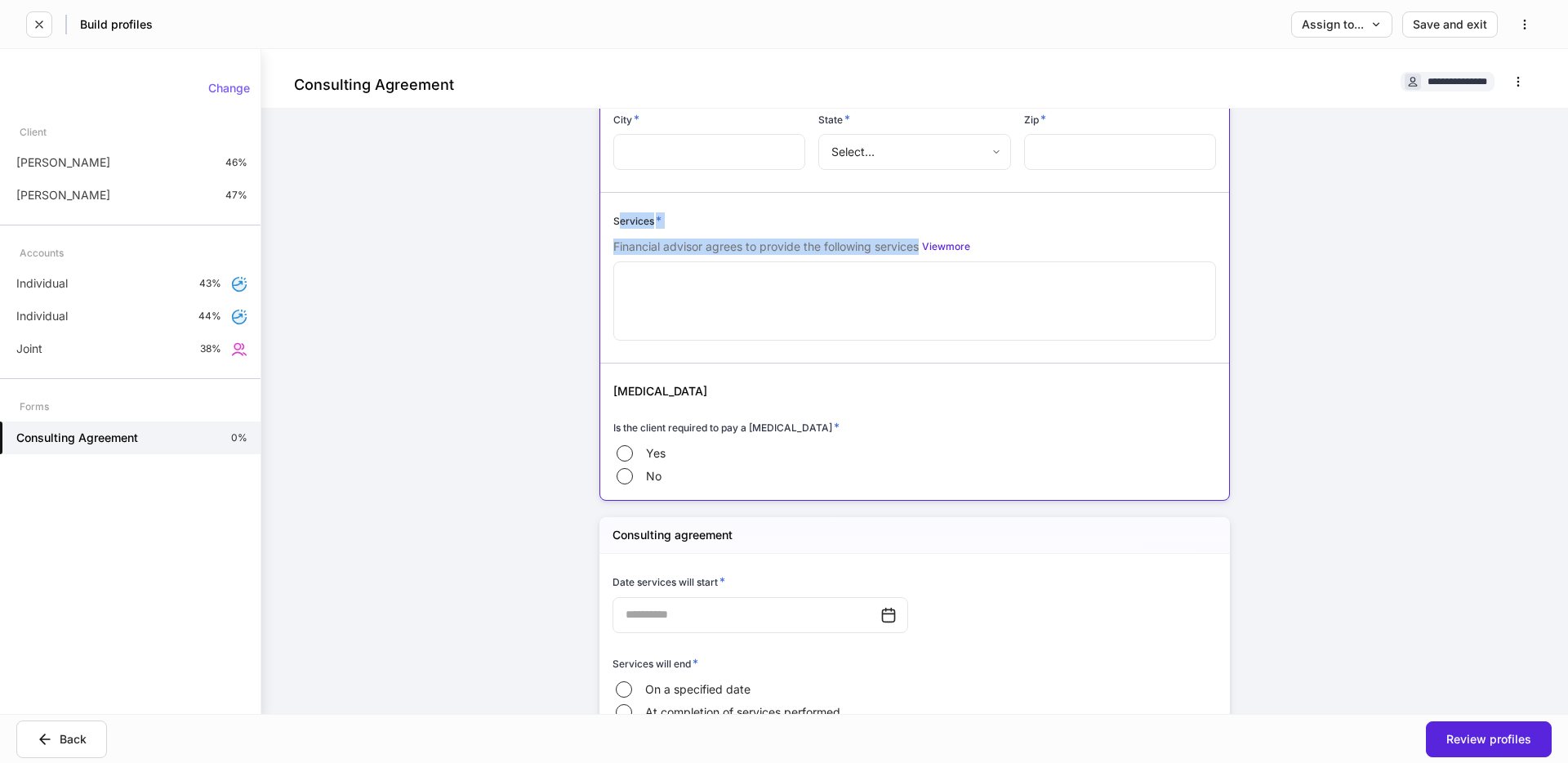
drag, startPoint x: 618, startPoint y: 222, endPoint x: 1070, endPoint y: 270, distance: 454.5
click at [1070, 270] on div "Services * Financial advisor agrees to provide the following services View more…" at bounding box center [914, 278] width 603 height 131
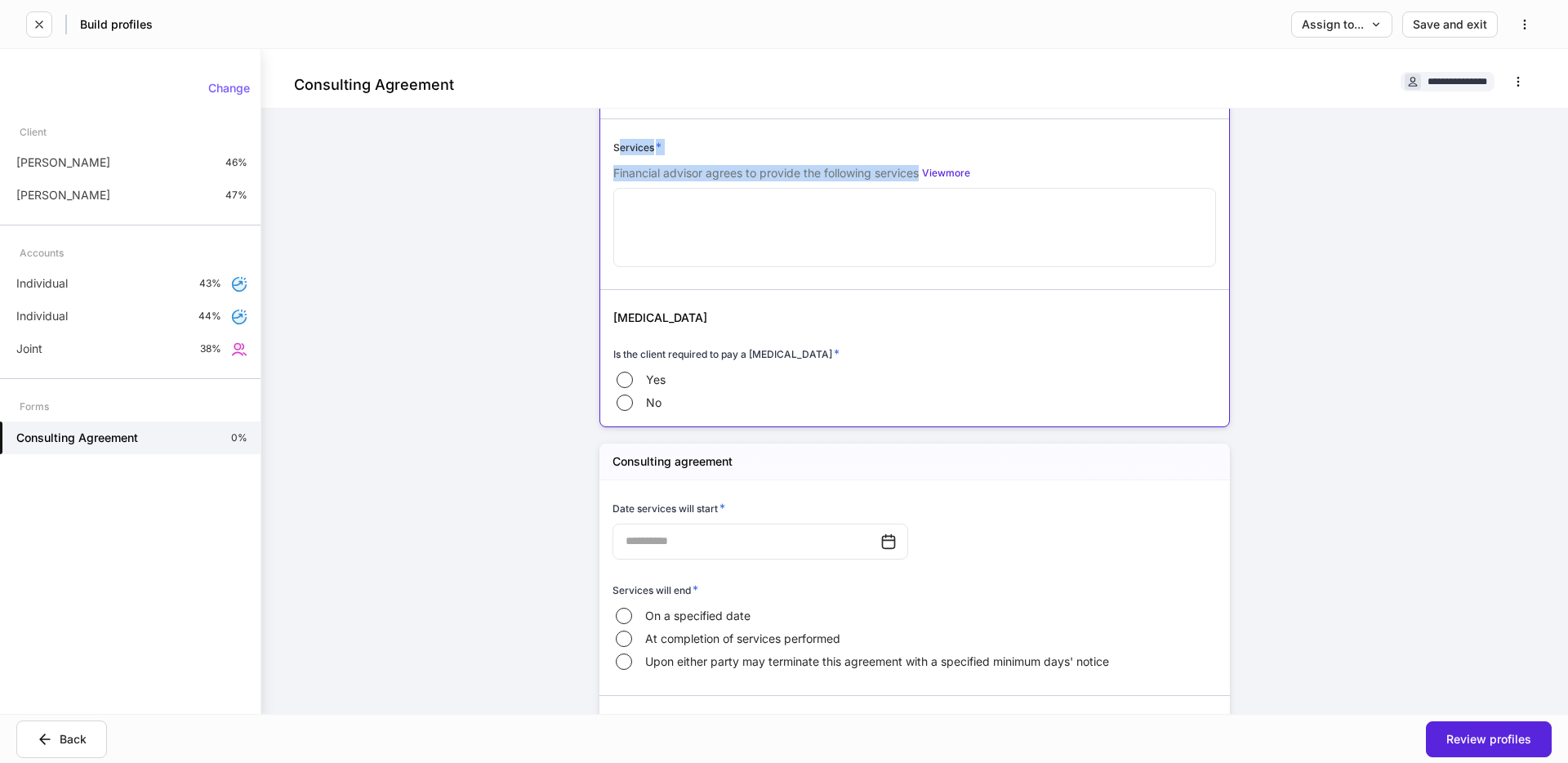
scroll to position [281, 0]
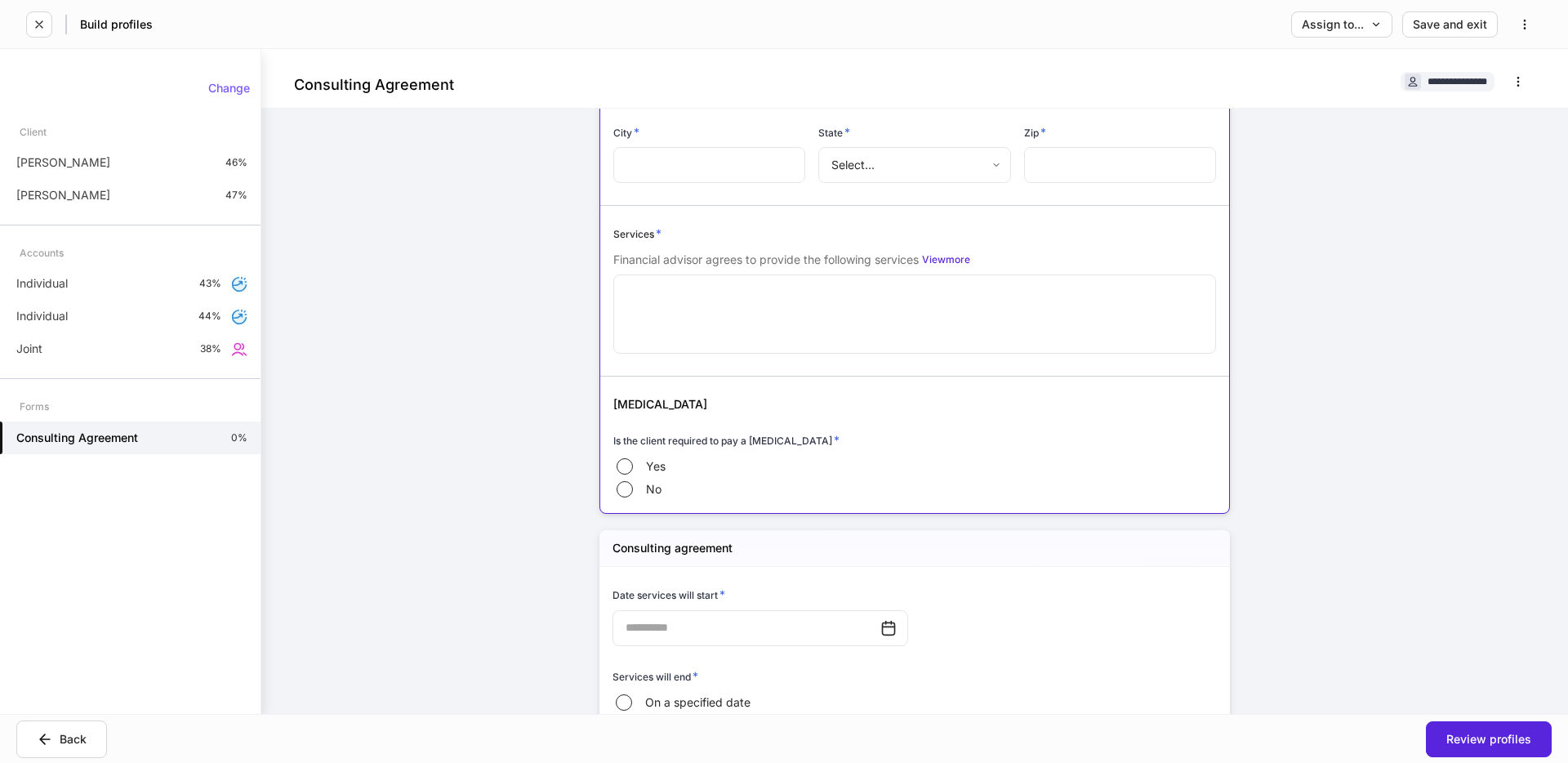
click at [895, 257] on p "Financial advisor agrees to provide the following services" at bounding box center [766, 259] width 306 height 16
drag, startPoint x: 785, startPoint y: 262, endPoint x: 610, endPoint y: 264, distance: 175.0
click at [610, 264] on div "Services * Financial advisor agrees to provide the following services View more…" at bounding box center [908, 281] width 616 height 151
drag, startPoint x: 641, startPoint y: 258, endPoint x: 878, endPoint y: 263, distance: 237.1
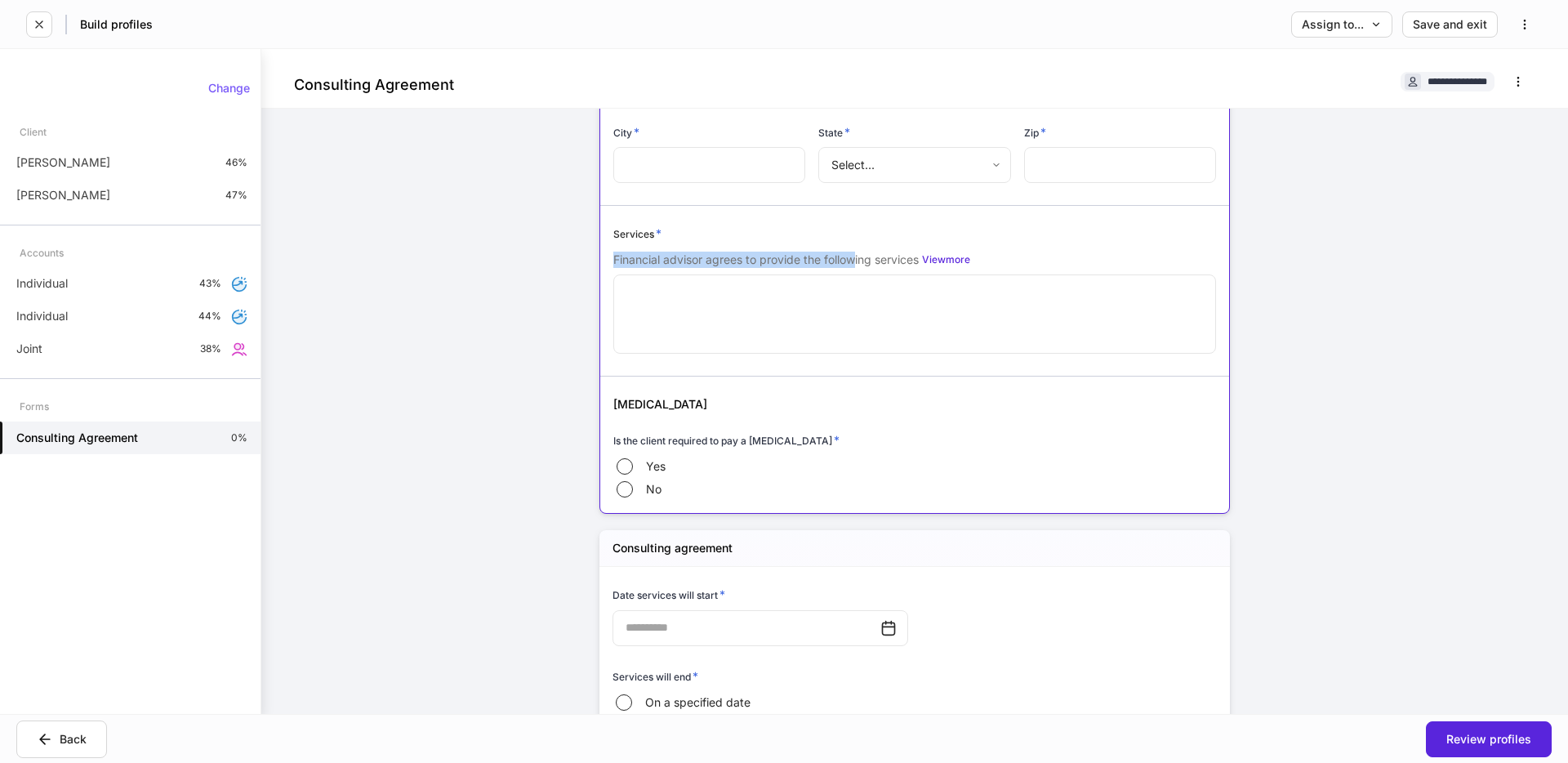
click at [853, 266] on p "Financial advisor agrees to provide the following services" at bounding box center [766, 259] width 306 height 16
click at [879, 263] on p "Financial advisor agrees to provide the following services" at bounding box center [766, 259] width 306 height 16
drag, startPoint x: 705, startPoint y: 226, endPoint x: 744, endPoint y: 287, distance: 72.4
click at [744, 287] on div "Services * Financial advisor agrees to provide the following services View more…" at bounding box center [914, 291] width 603 height 131
click at [811, 263] on p "Financial advisor agrees to provide the following services" at bounding box center [766, 259] width 306 height 16
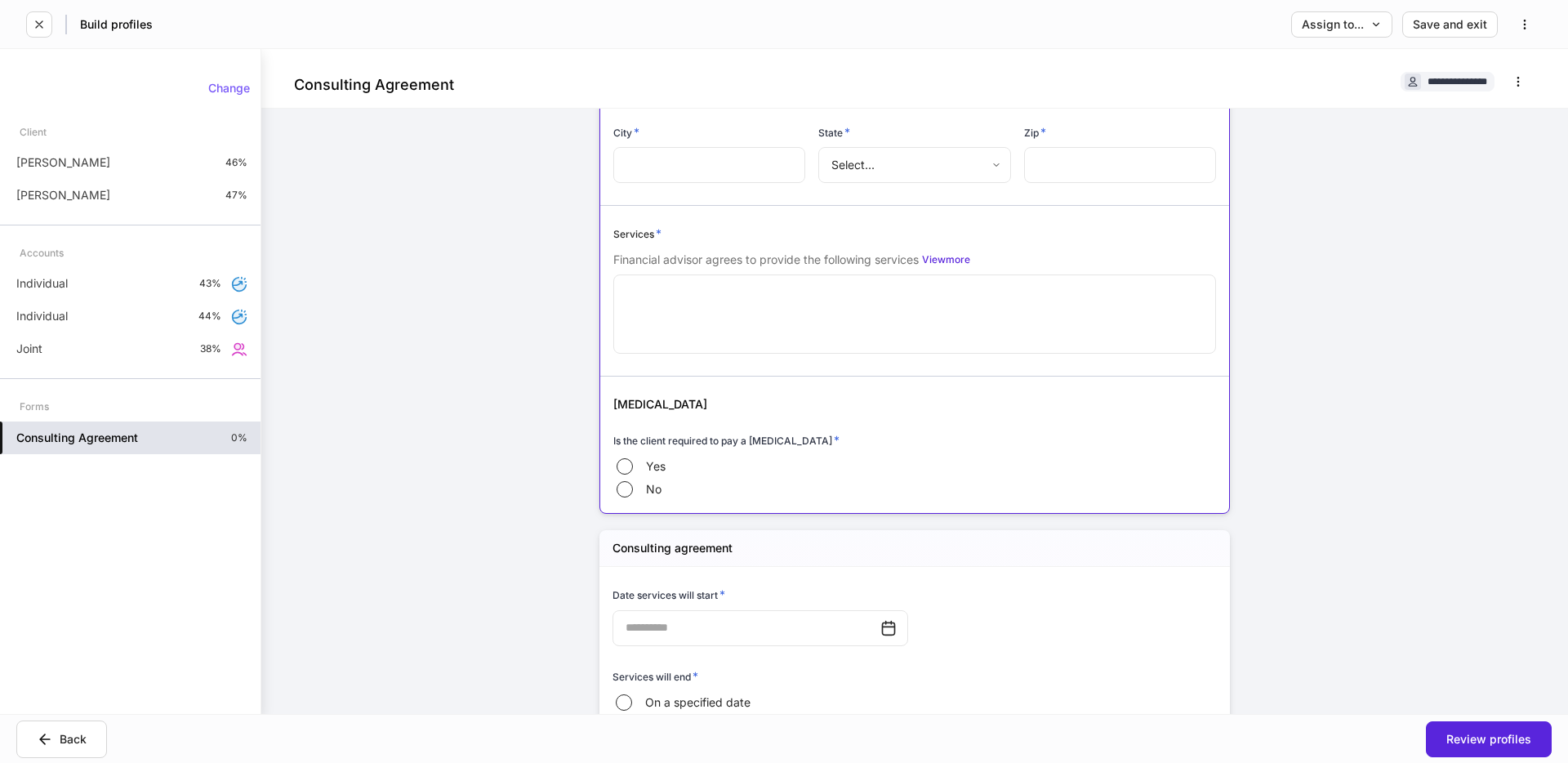
click at [133, 435] on h5 "Consulting Agreement" at bounding box center [76, 437] width 121 height 16
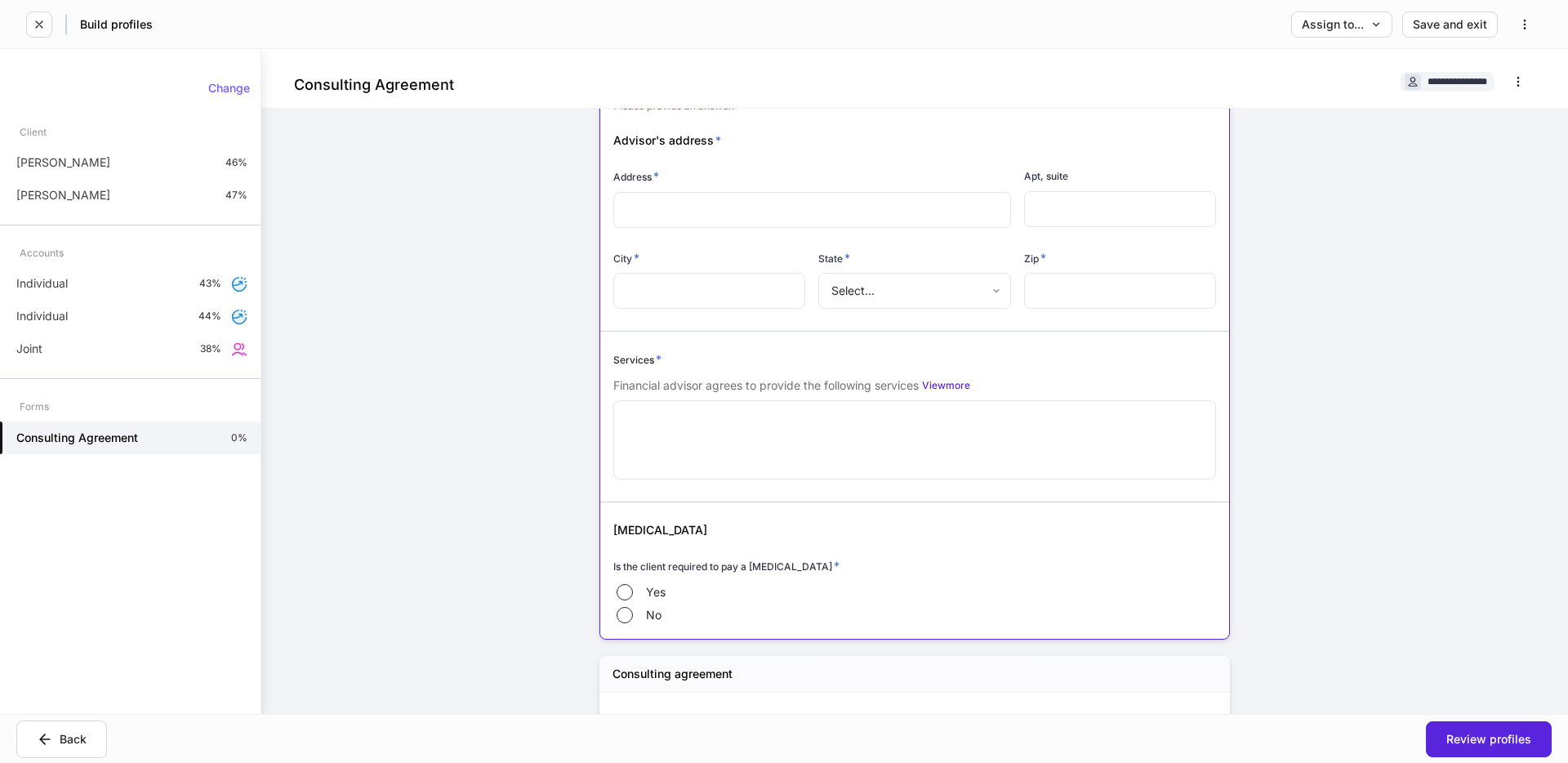
scroll to position [0, 0]
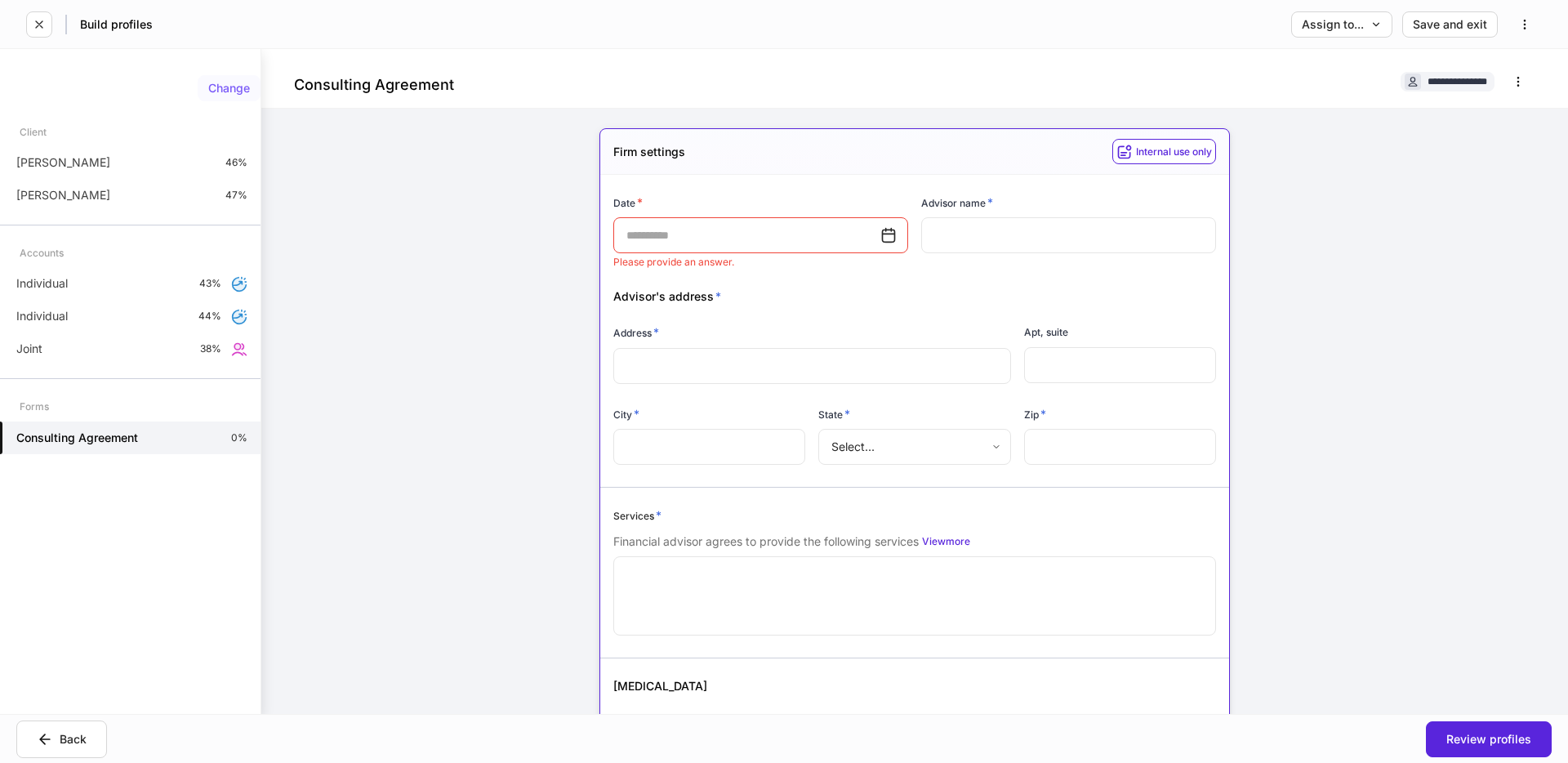
click at [240, 91] on div "Change" at bounding box center [229, 88] width 41 height 11
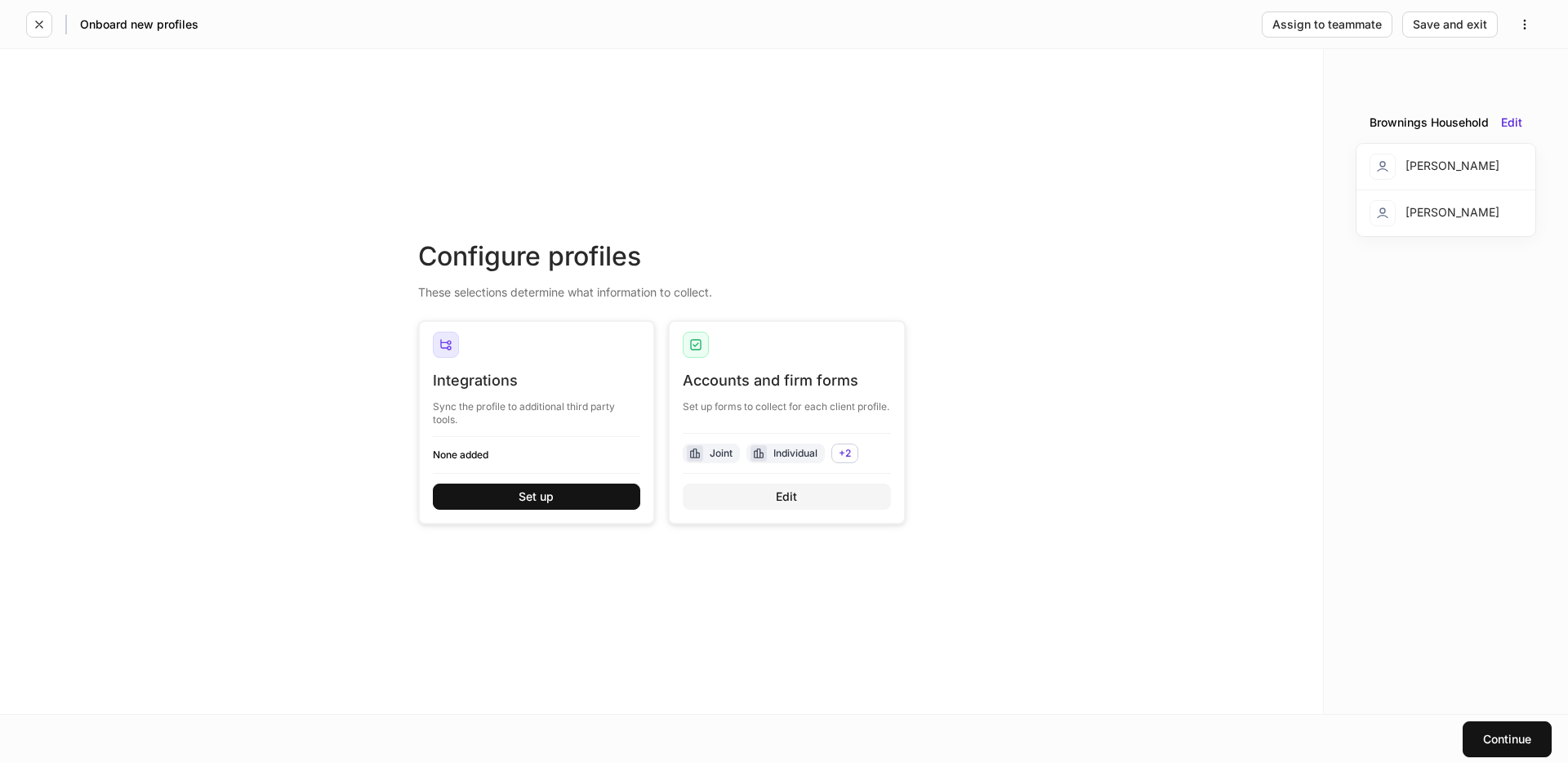
click at [847, 486] on button "Edit" at bounding box center [786, 497] width 208 height 26
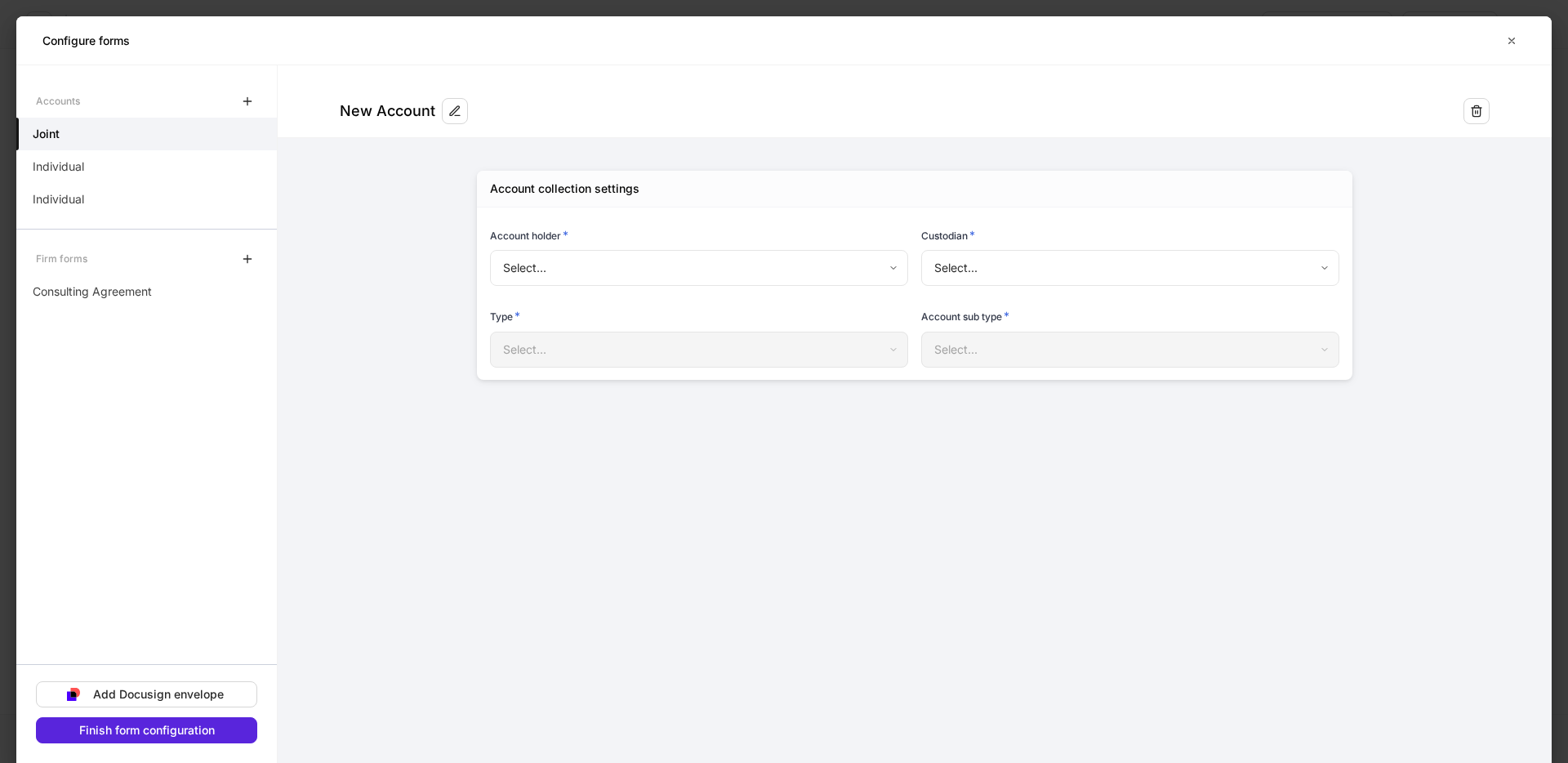
type input "**********"
type input "******"
type input "*****"
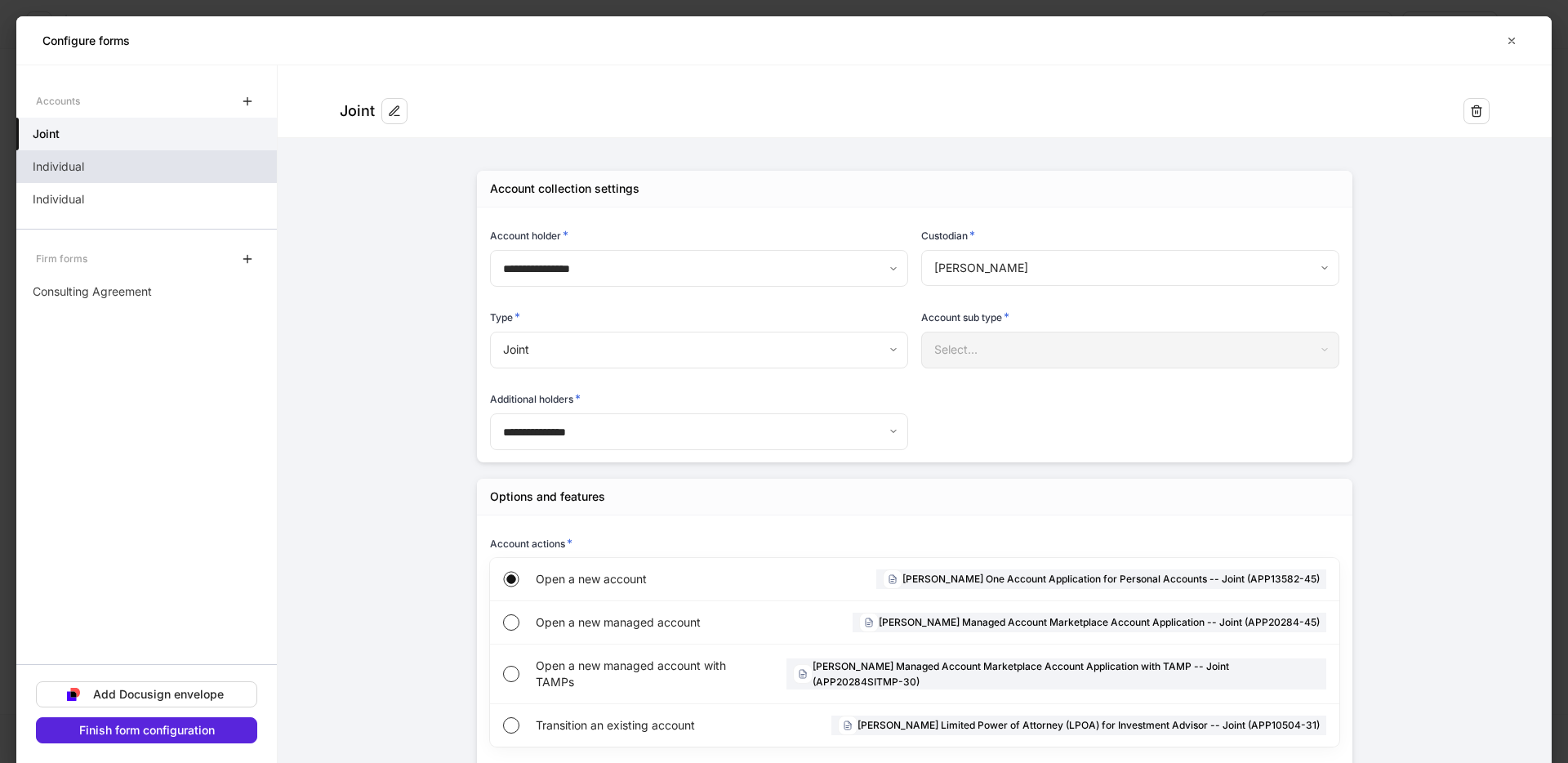
click at [99, 159] on div "Individual" at bounding box center [146, 167] width 261 height 33
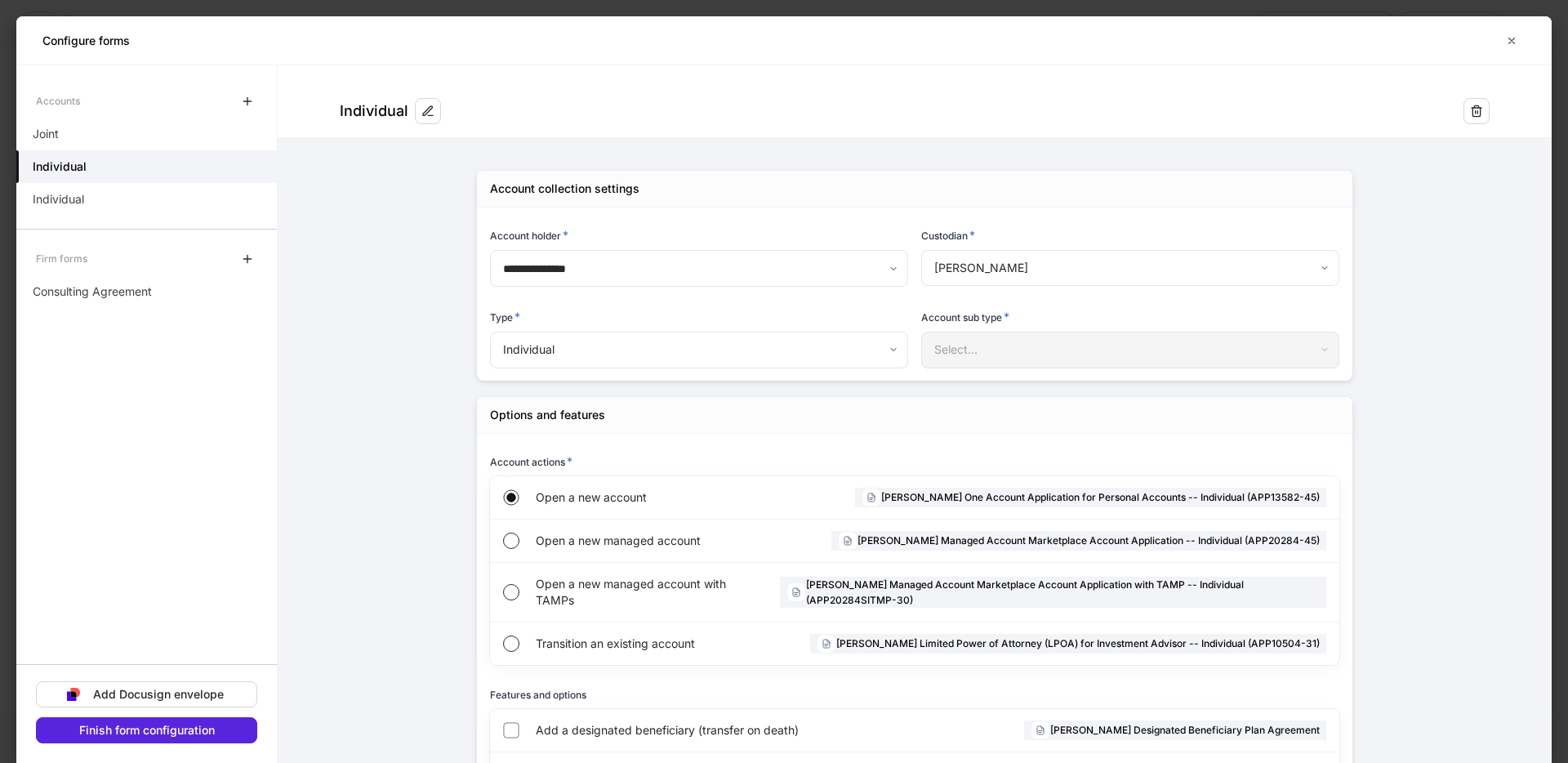
click at [713, 353] on body "**********" at bounding box center [784, 381] width 1568 height 763
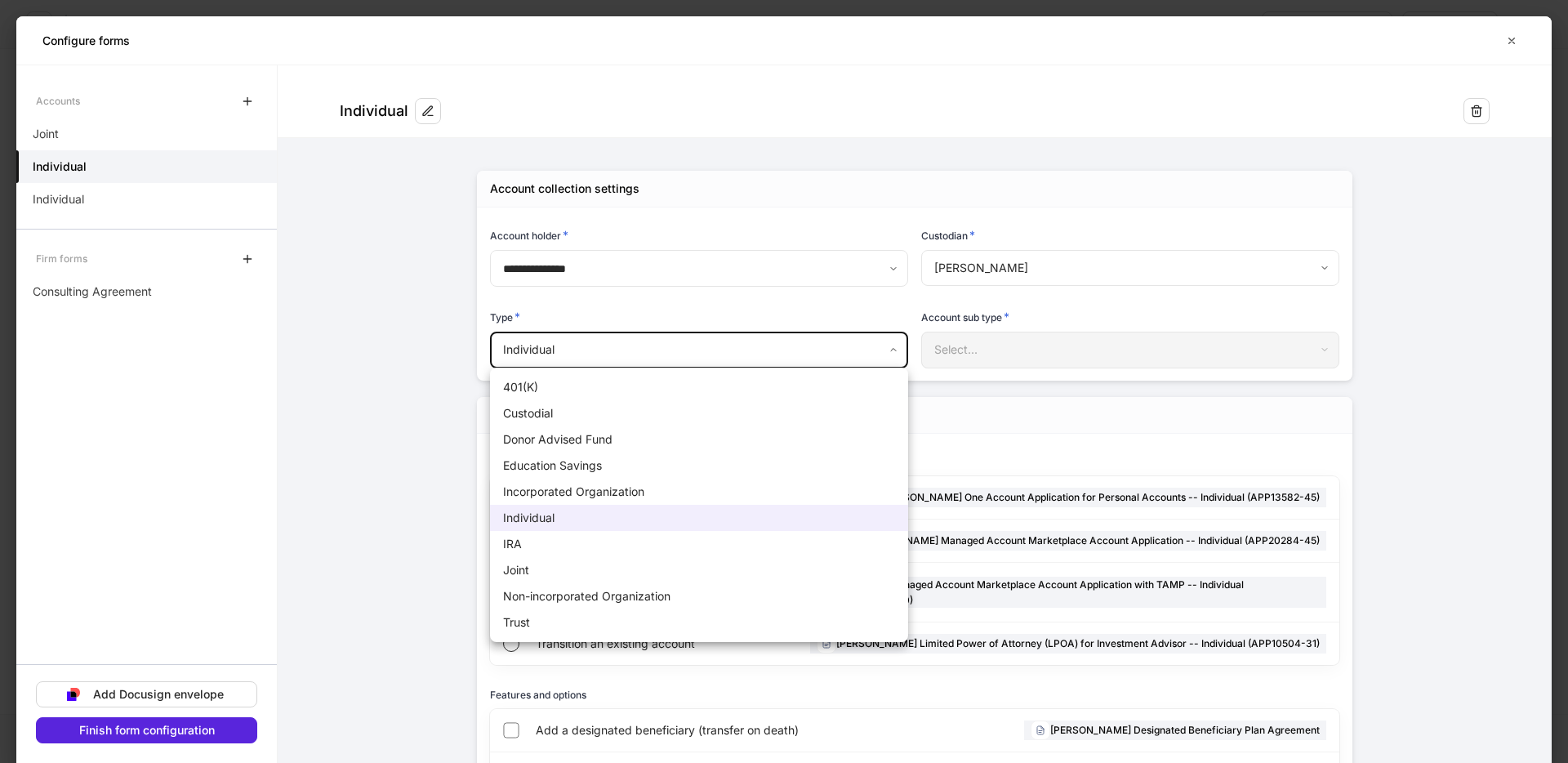
click at [772, 354] on div at bounding box center [784, 381] width 1568 height 763
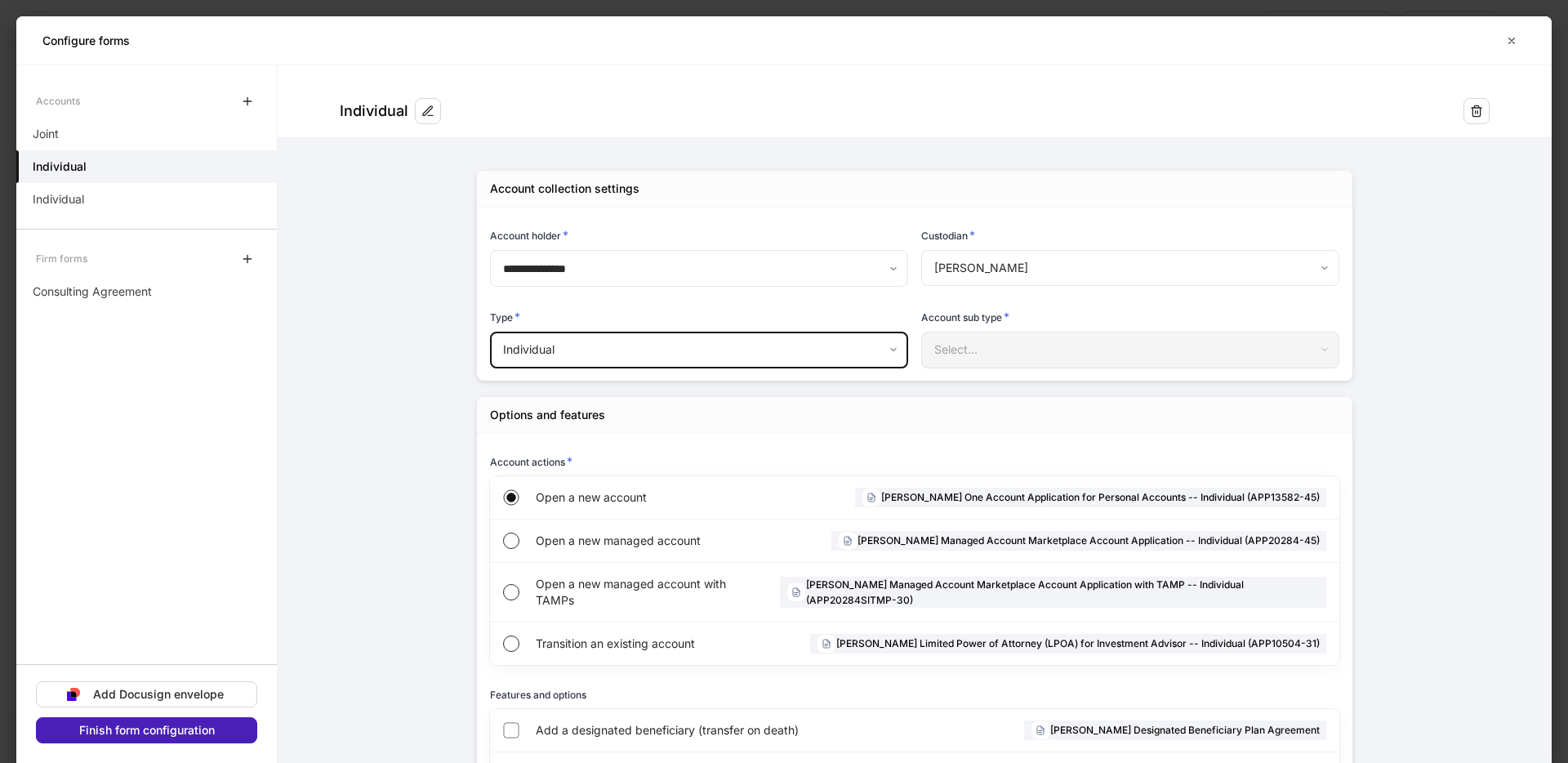
click at [178, 733] on div "Finish form configuration" at bounding box center [147, 730] width 135 height 11
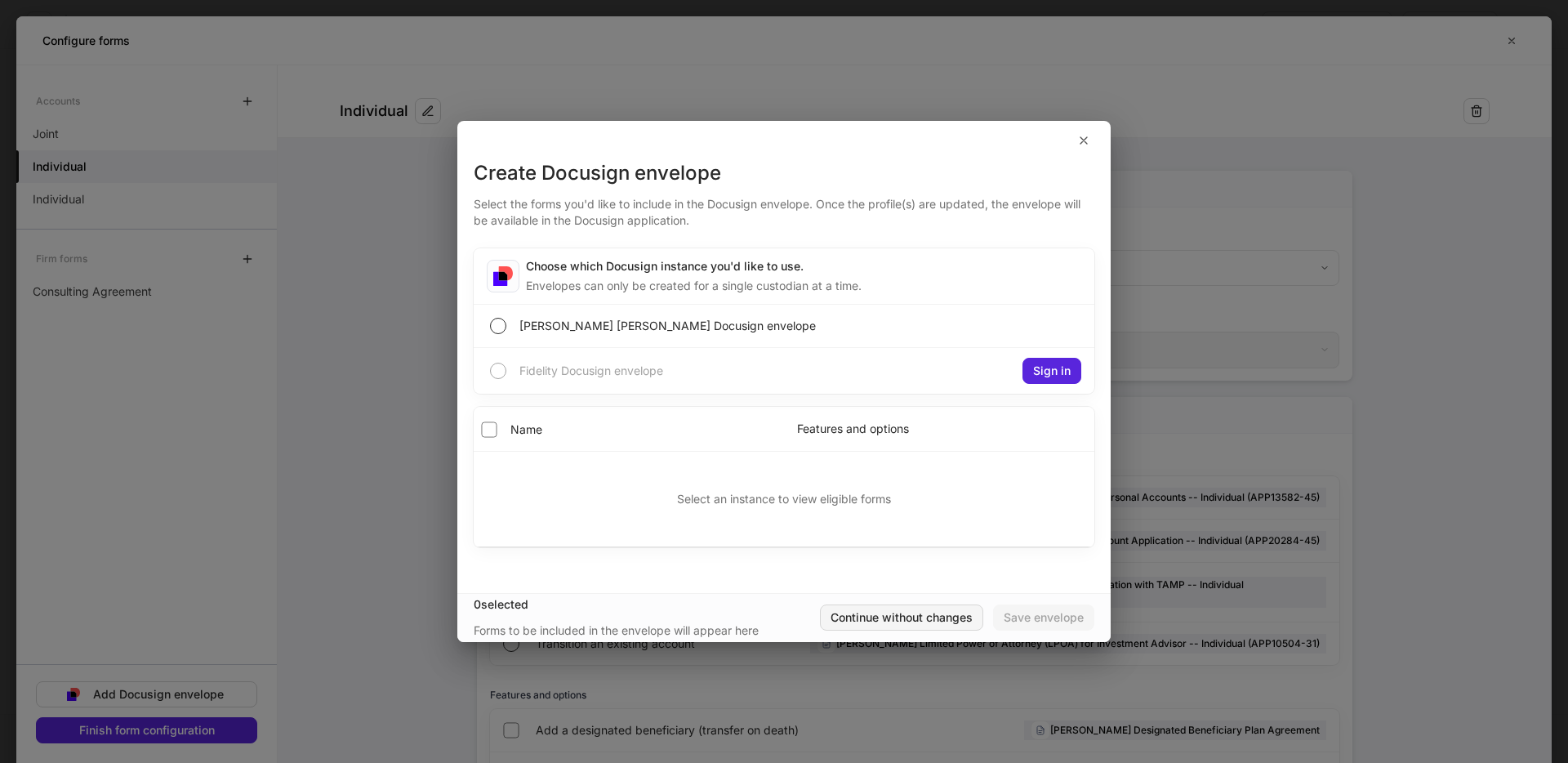
drag, startPoint x: 895, startPoint y: 614, endPoint x: 1164, endPoint y: 647, distance: 271.0
click at [921, 620] on div "Continue without changes" at bounding box center [901, 617] width 142 height 11
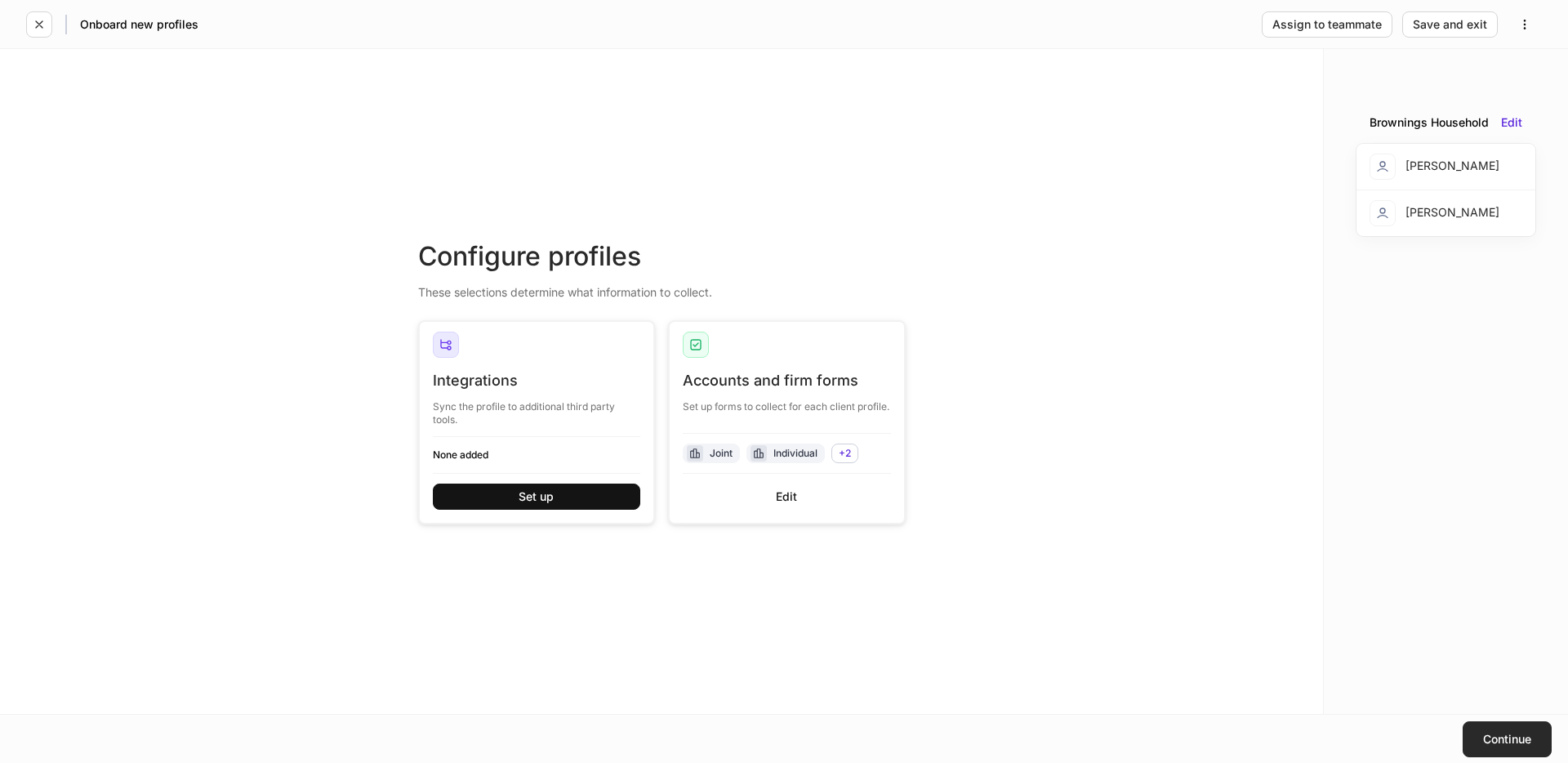
drag, startPoint x: 1510, startPoint y: 739, endPoint x: 1386, endPoint y: 711, distance: 127.1
click at [1507, 739] on div "Continue" at bounding box center [1506, 739] width 48 height 11
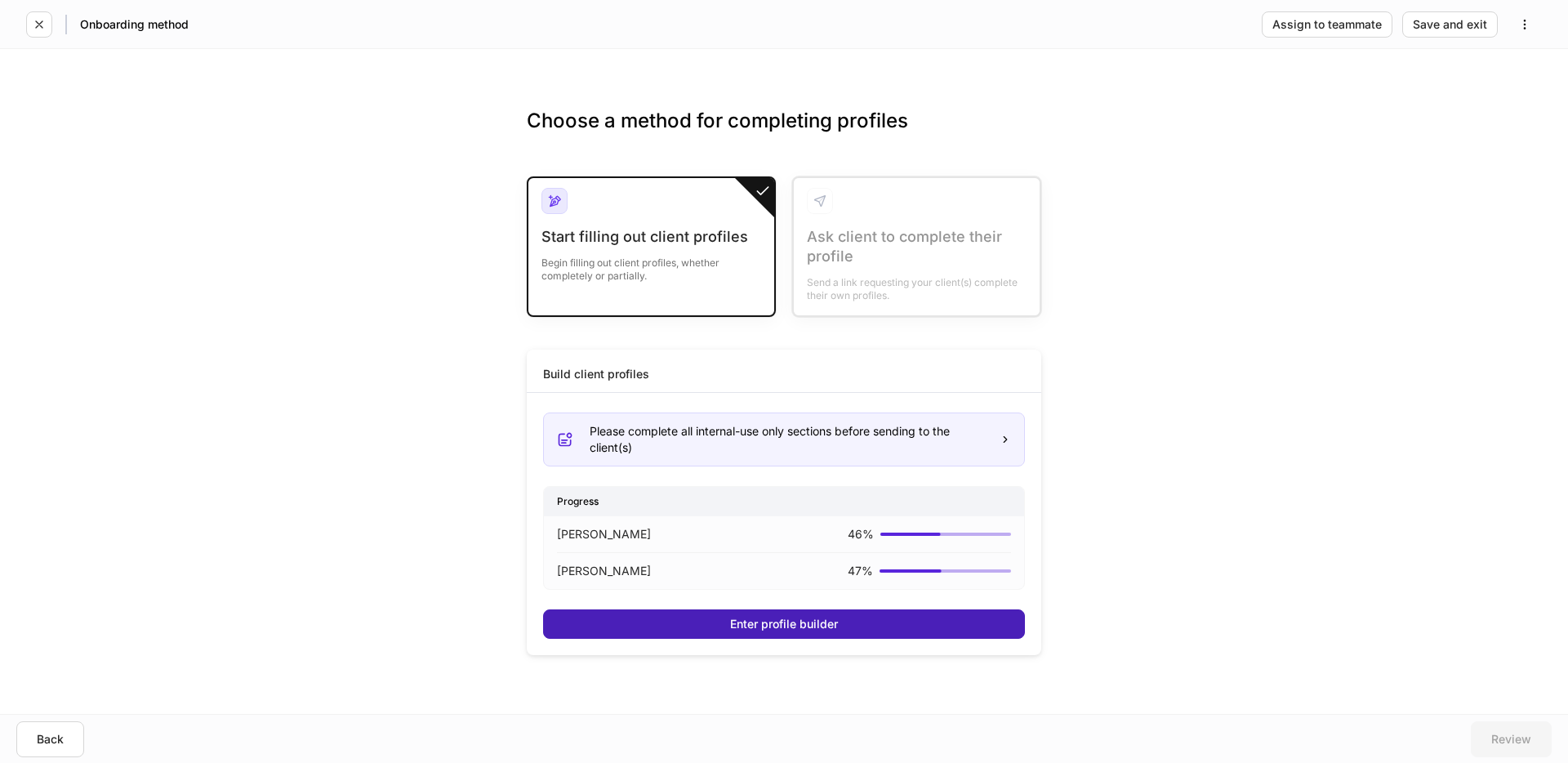
click at [831, 622] on div "Enter profile builder" at bounding box center [784, 624] width 108 height 11
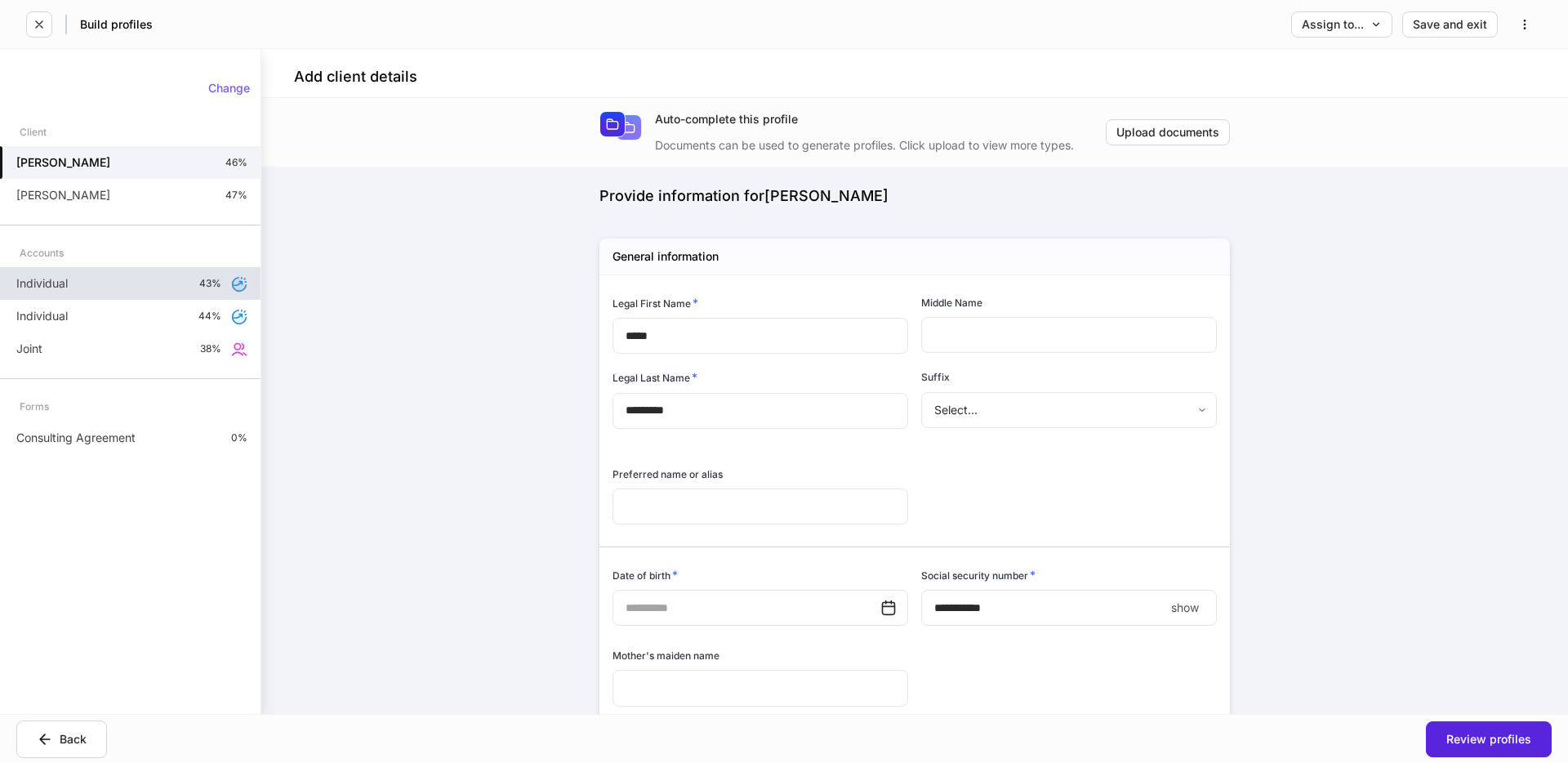
drag, startPoint x: 150, startPoint y: 281, endPoint x: 255, endPoint y: 287, distance: 105.2
click at [150, 281] on div "Individual 43%" at bounding box center [130, 283] width 261 height 33
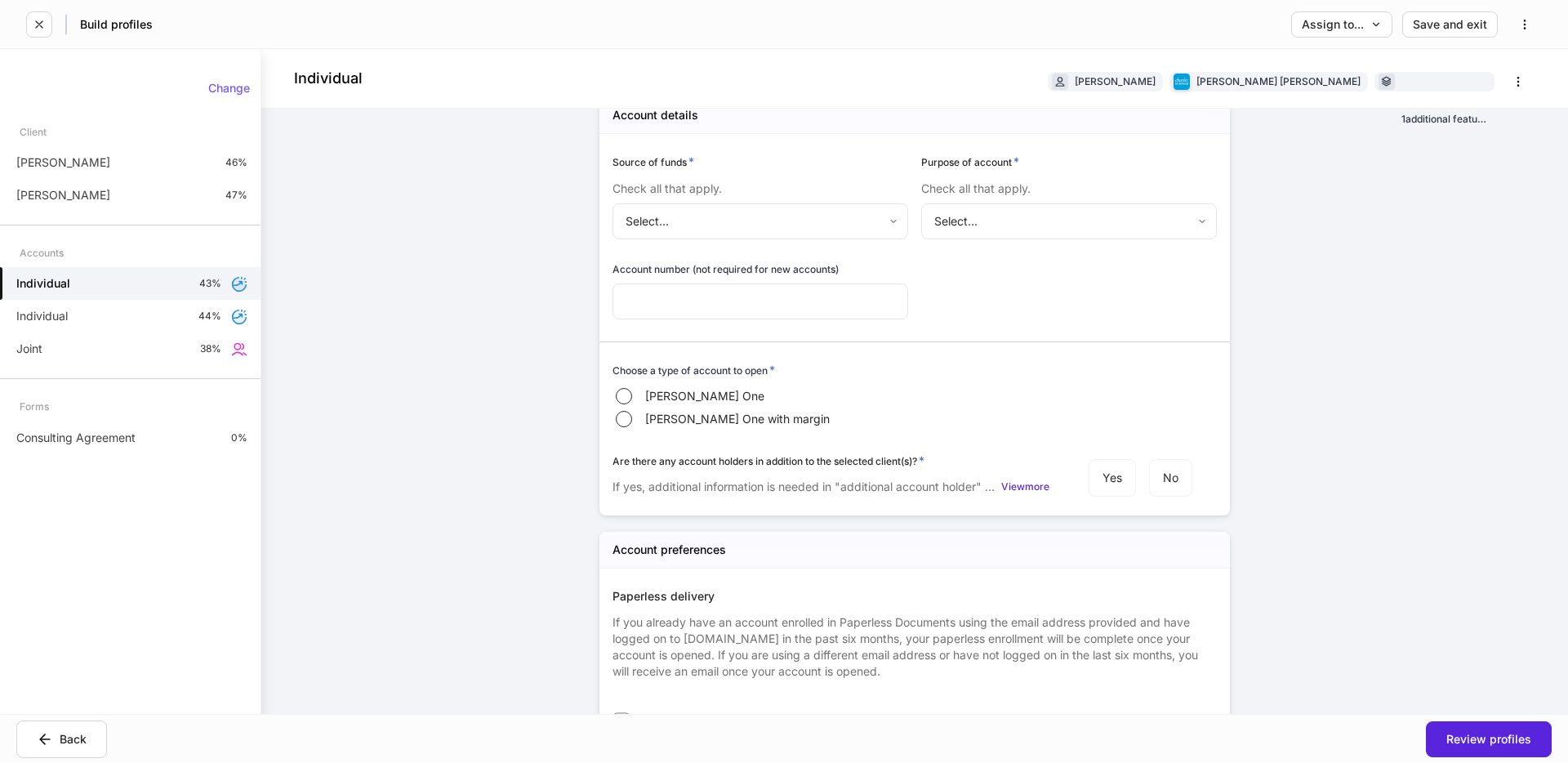
scroll to position [699, 0]
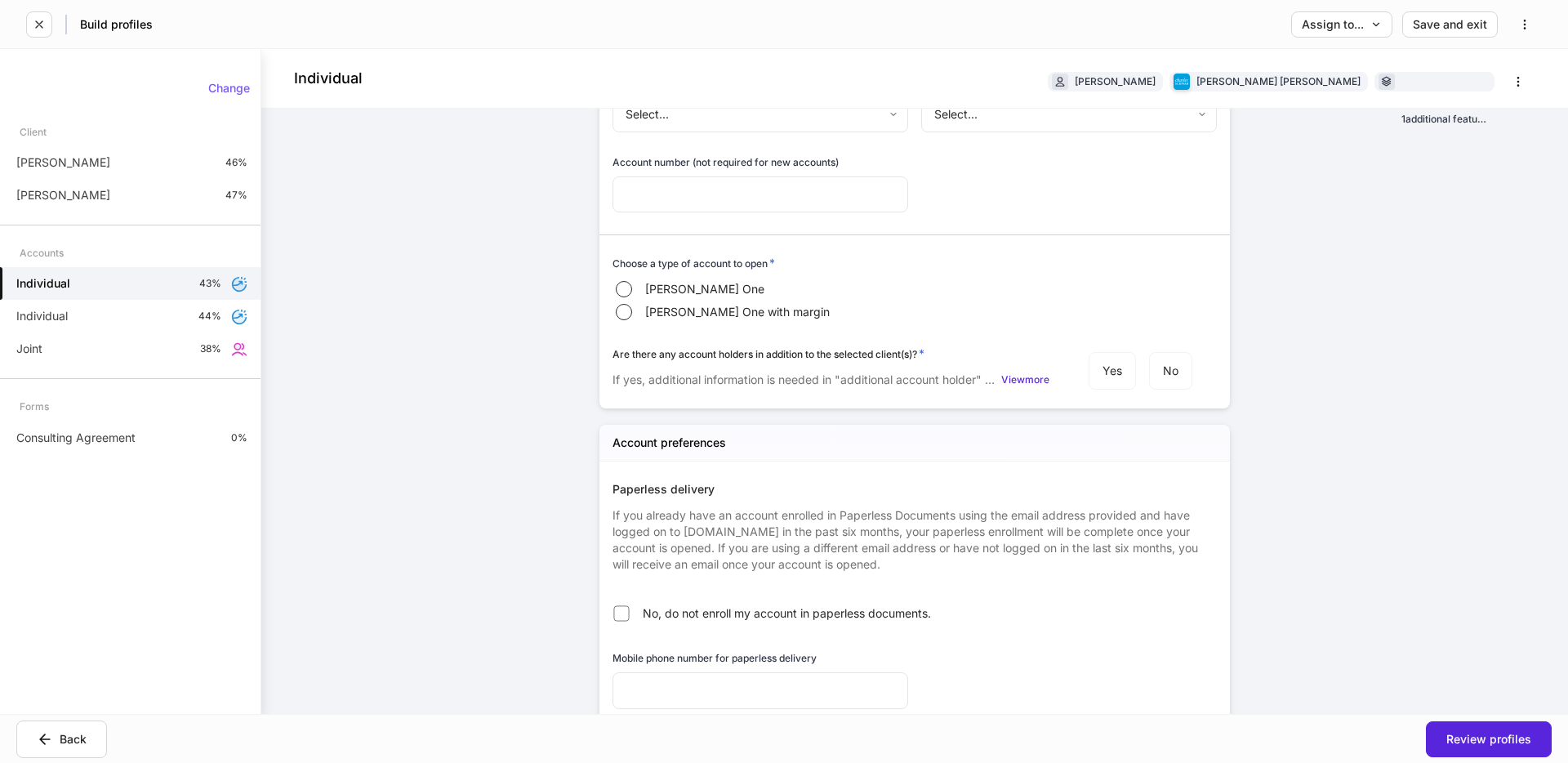
click at [648, 288] on span "[PERSON_NAME] One" at bounding box center [705, 289] width 119 height 16
click at [248, 96] on button "Change" at bounding box center [229, 88] width 63 height 26
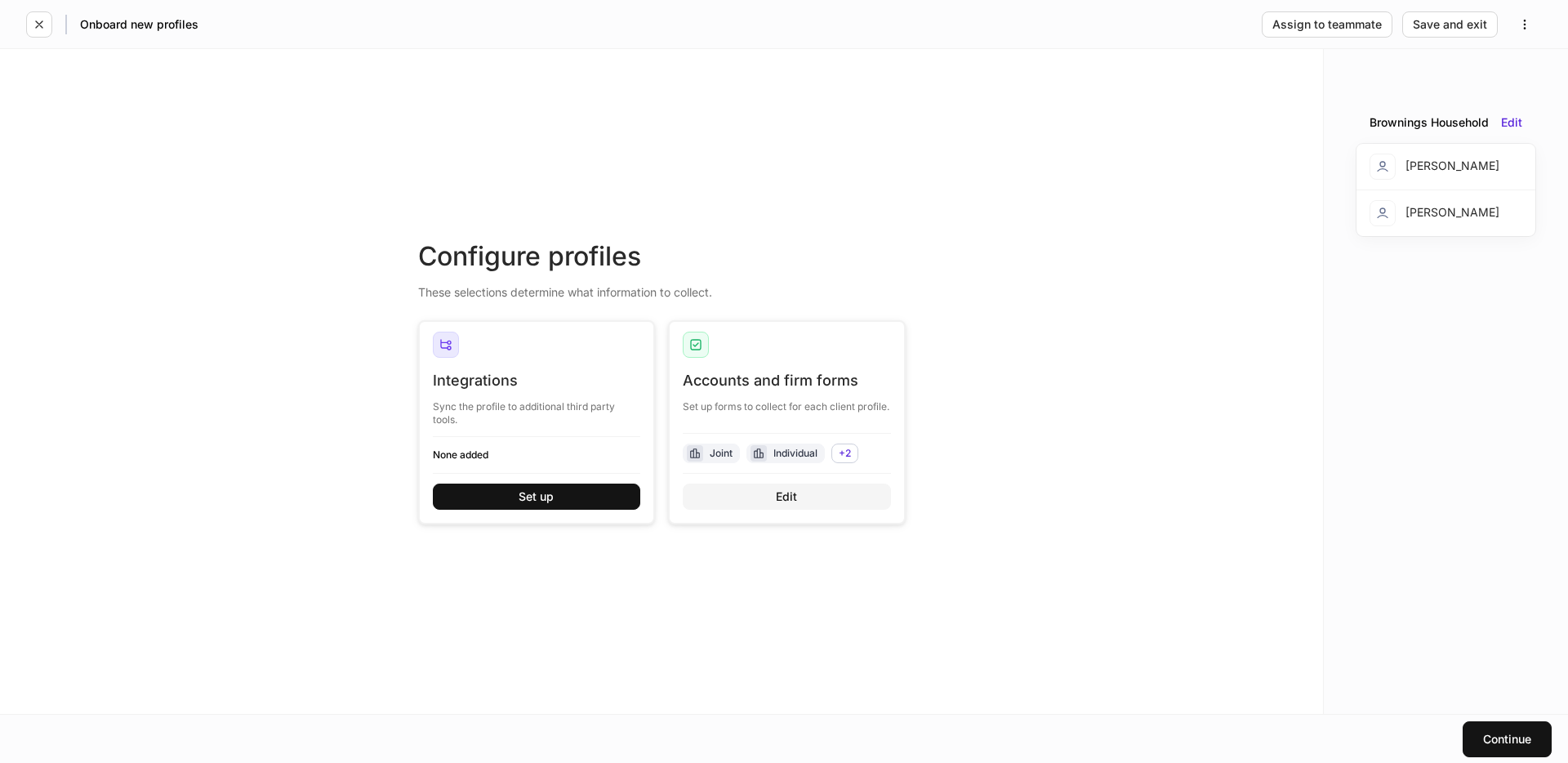
click at [785, 495] on div "Edit" at bounding box center [786, 497] width 22 height 11
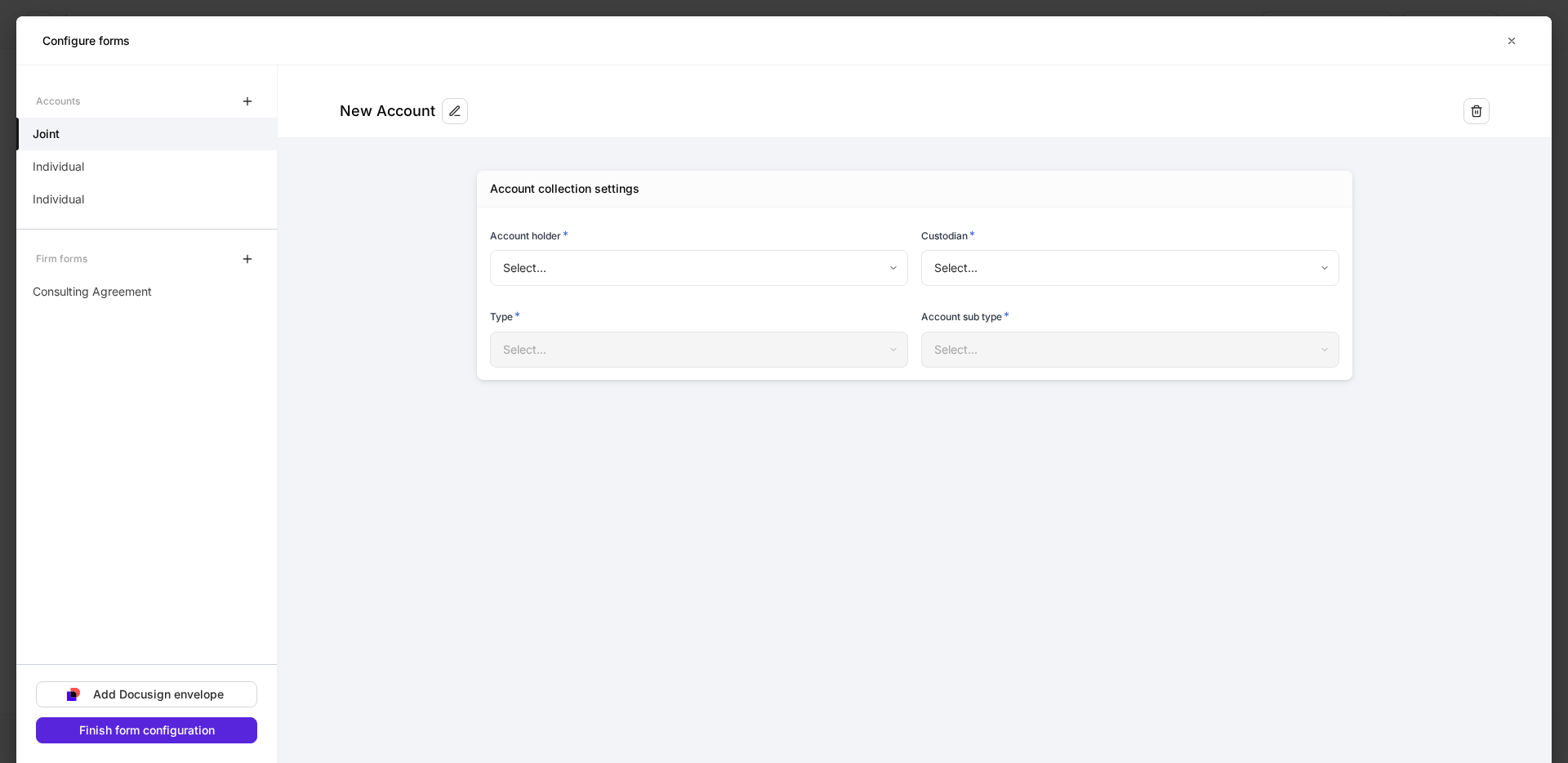
type input "**********"
type input "******"
type input "*****"
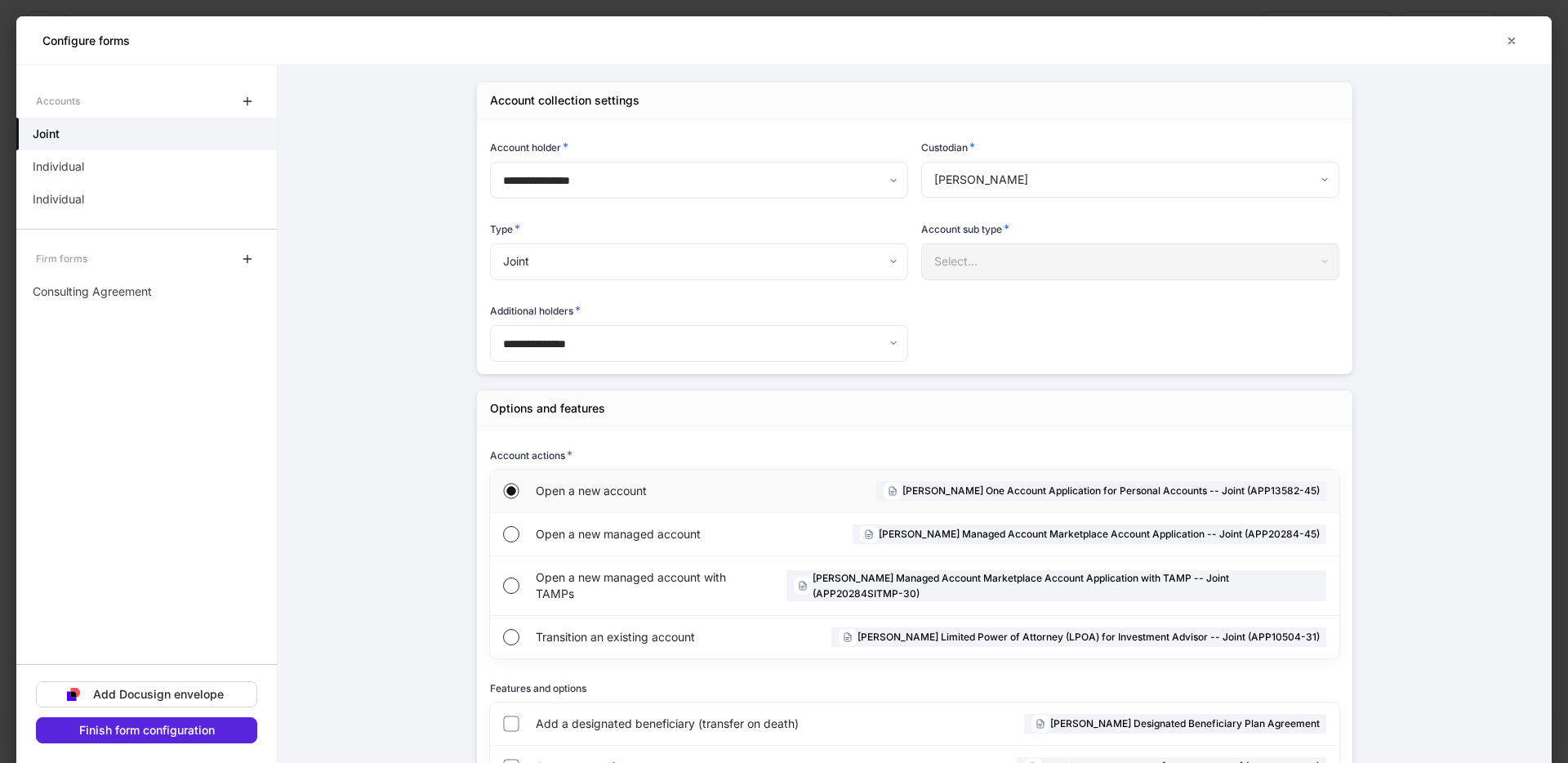
scroll to position [158, 0]
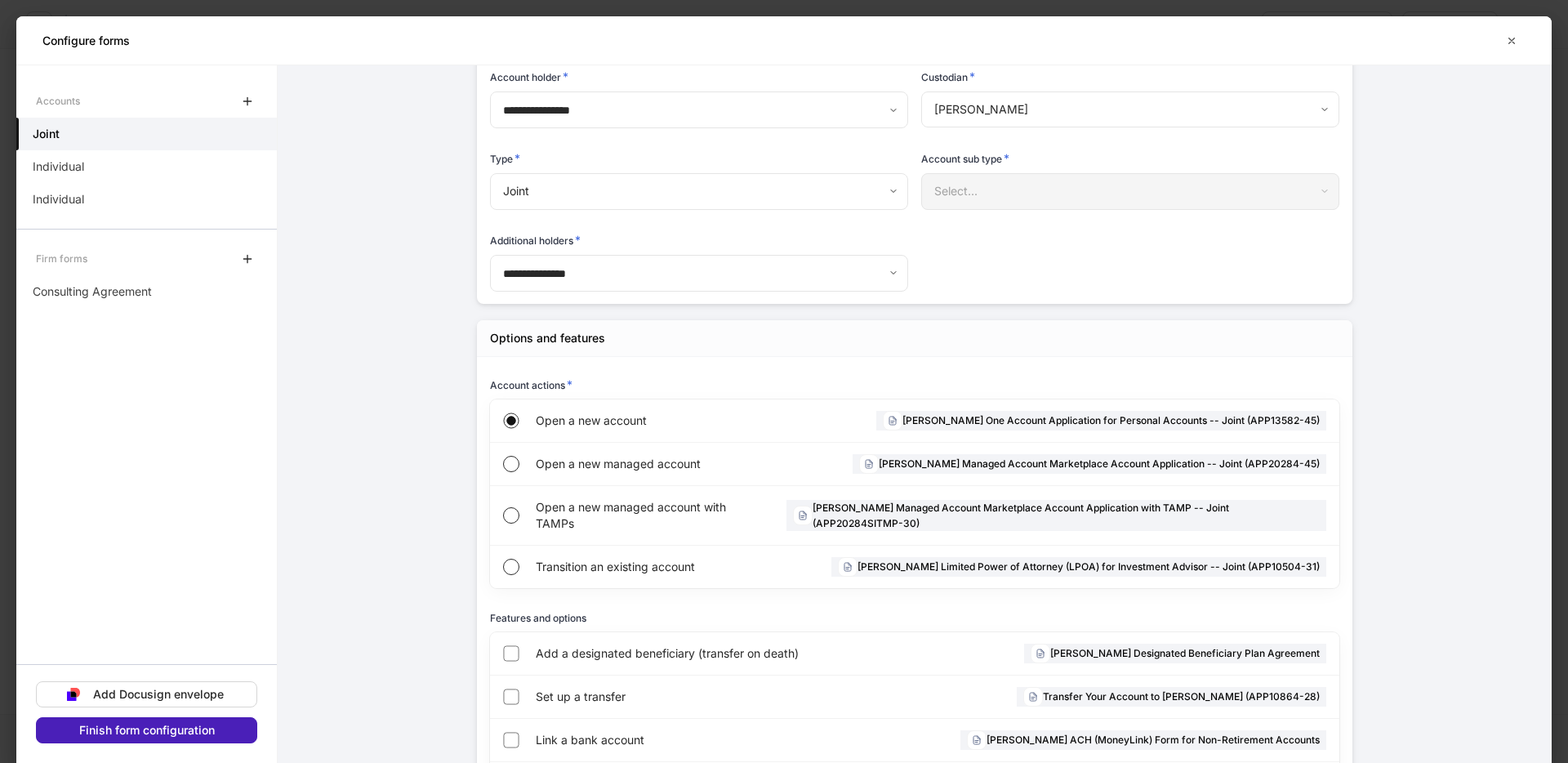
click at [177, 729] on div "Finish form configuration" at bounding box center [147, 730] width 135 height 11
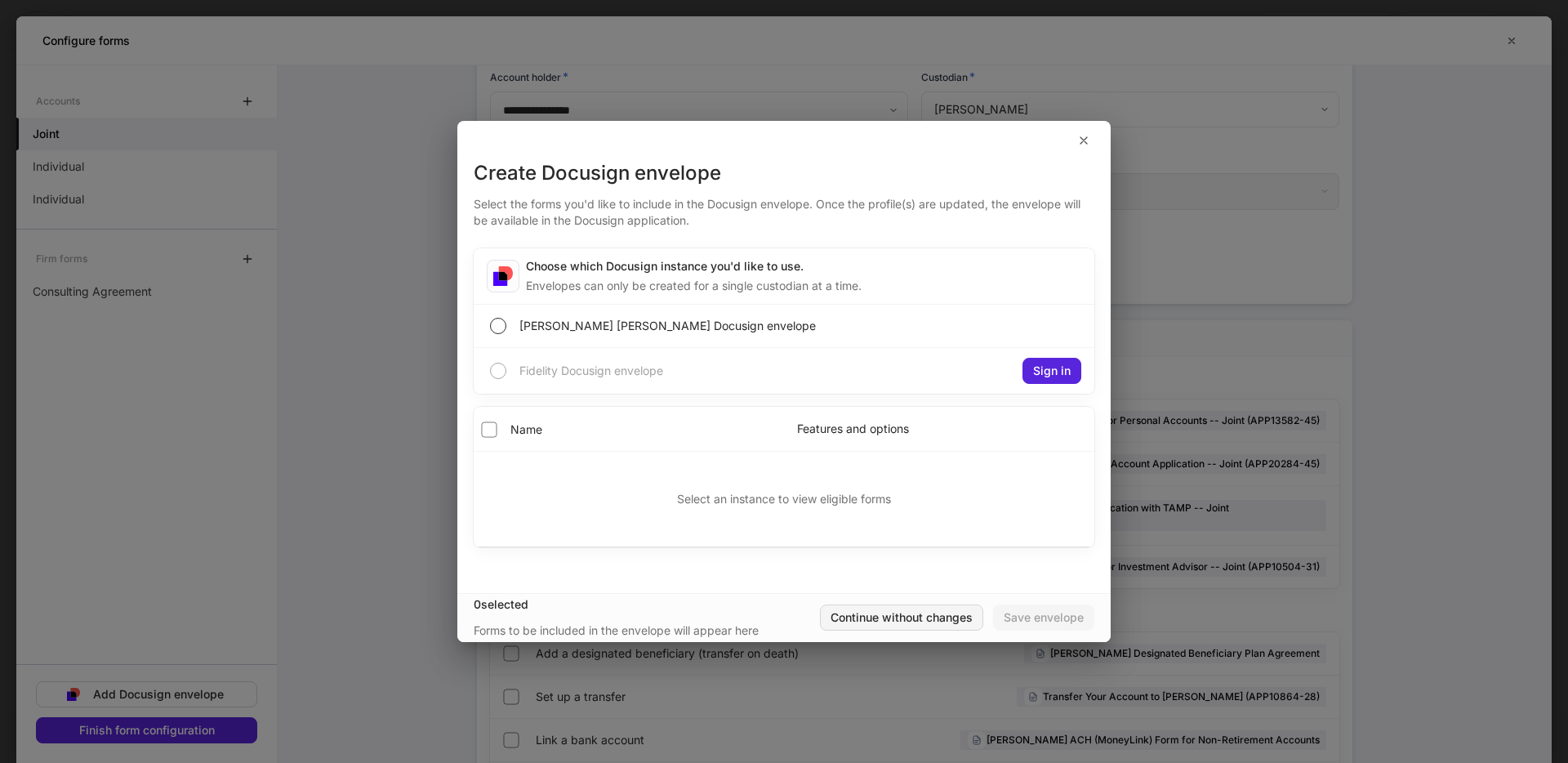
click at [863, 612] on div "Continue without changes" at bounding box center [901, 617] width 142 height 11
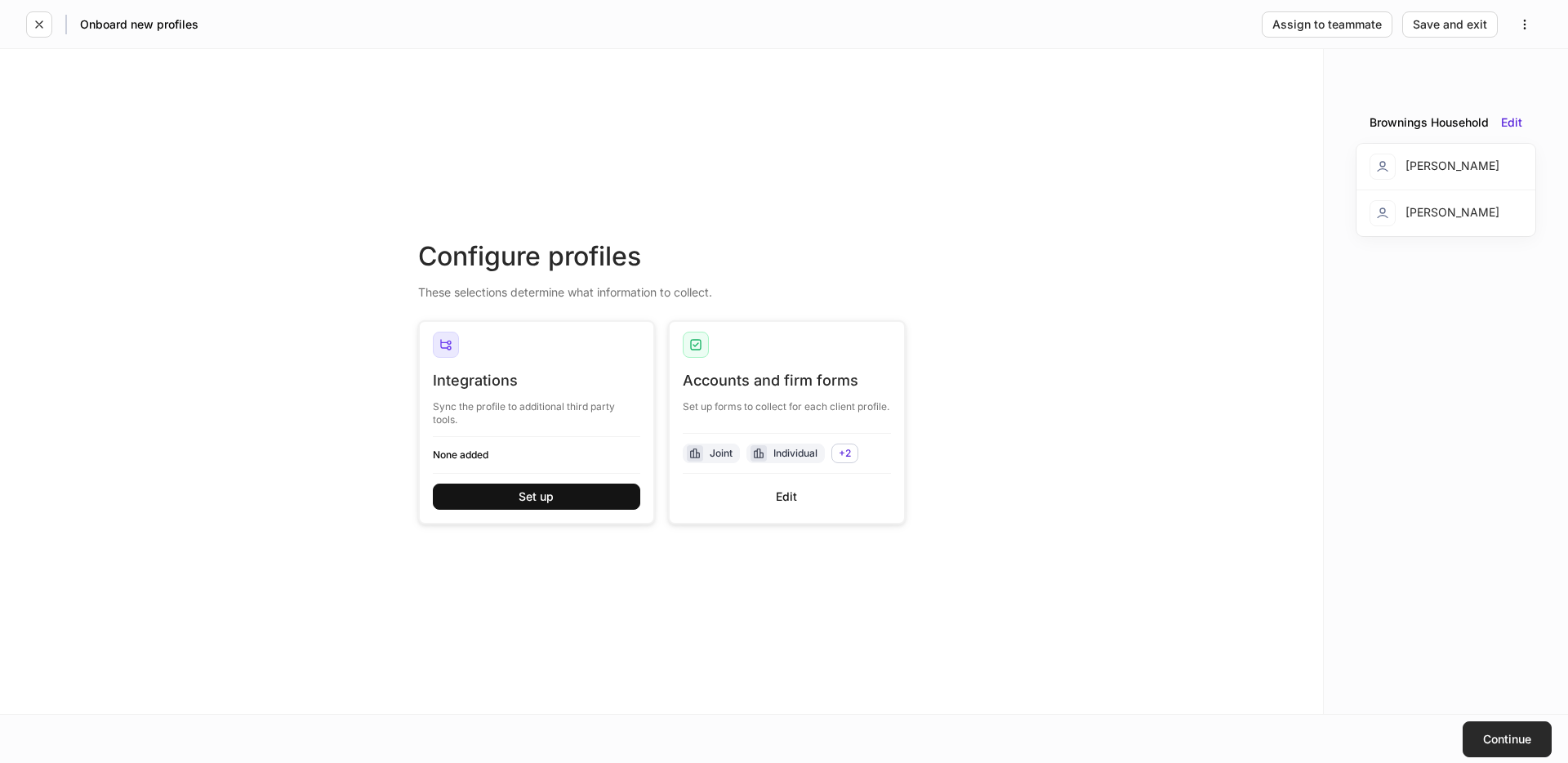
click at [1501, 753] on button "Continue" at bounding box center [1507, 739] width 89 height 36
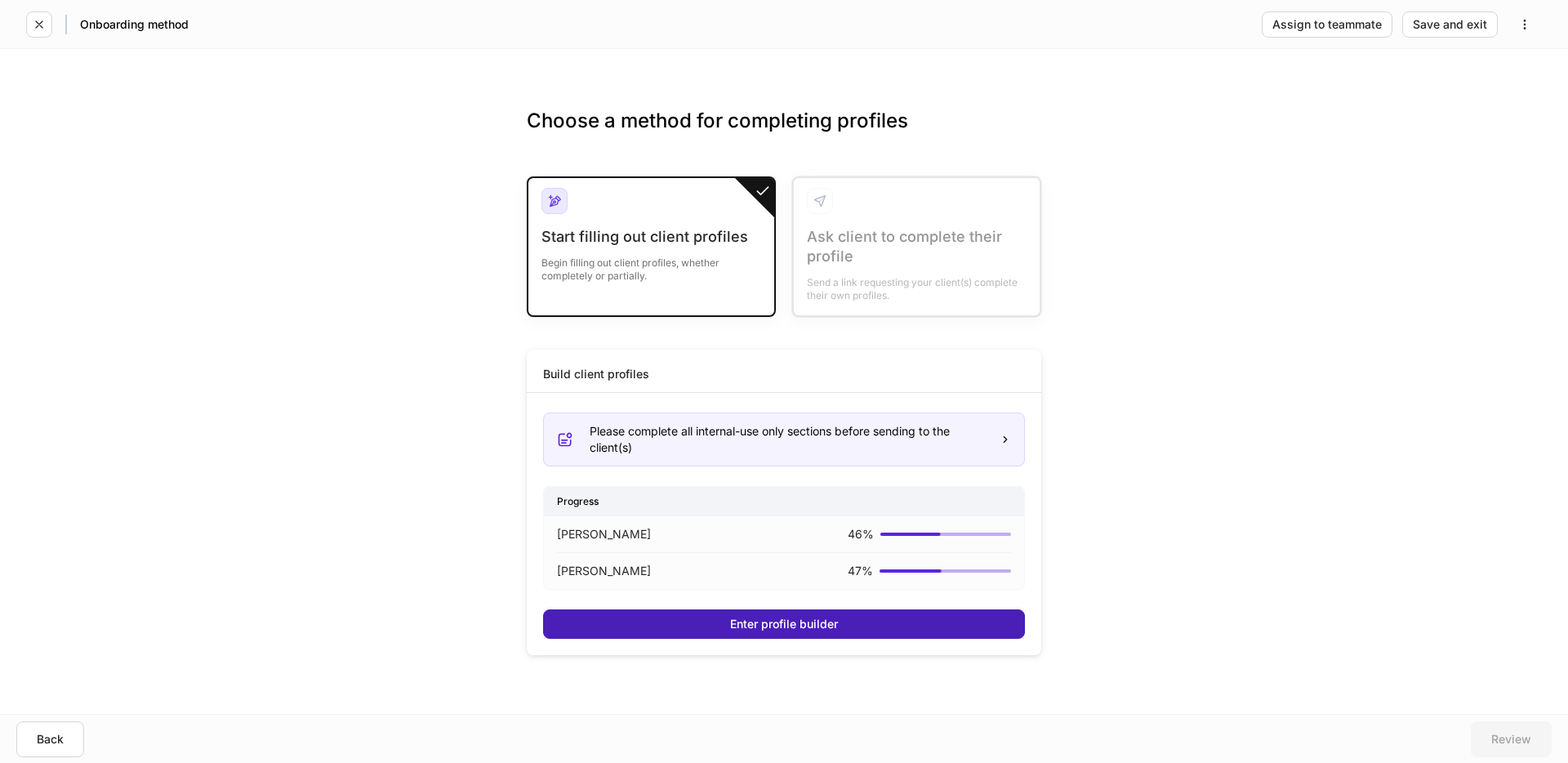
click at [978, 625] on button "Enter profile builder" at bounding box center [784, 624] width 482 height 29
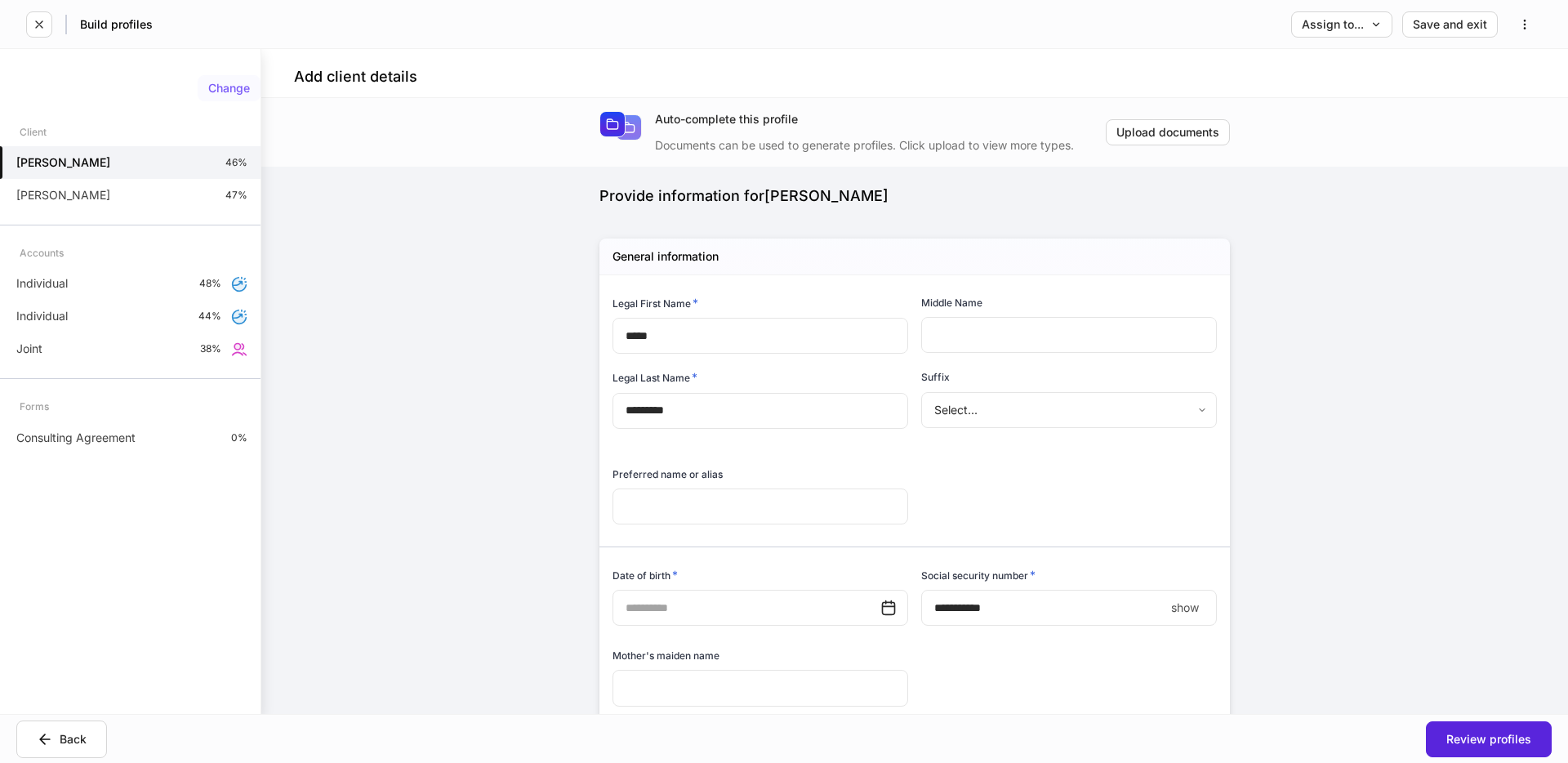
click at [219, 86] on div "Change" at bounding box center [229, 88] width 41 height 11
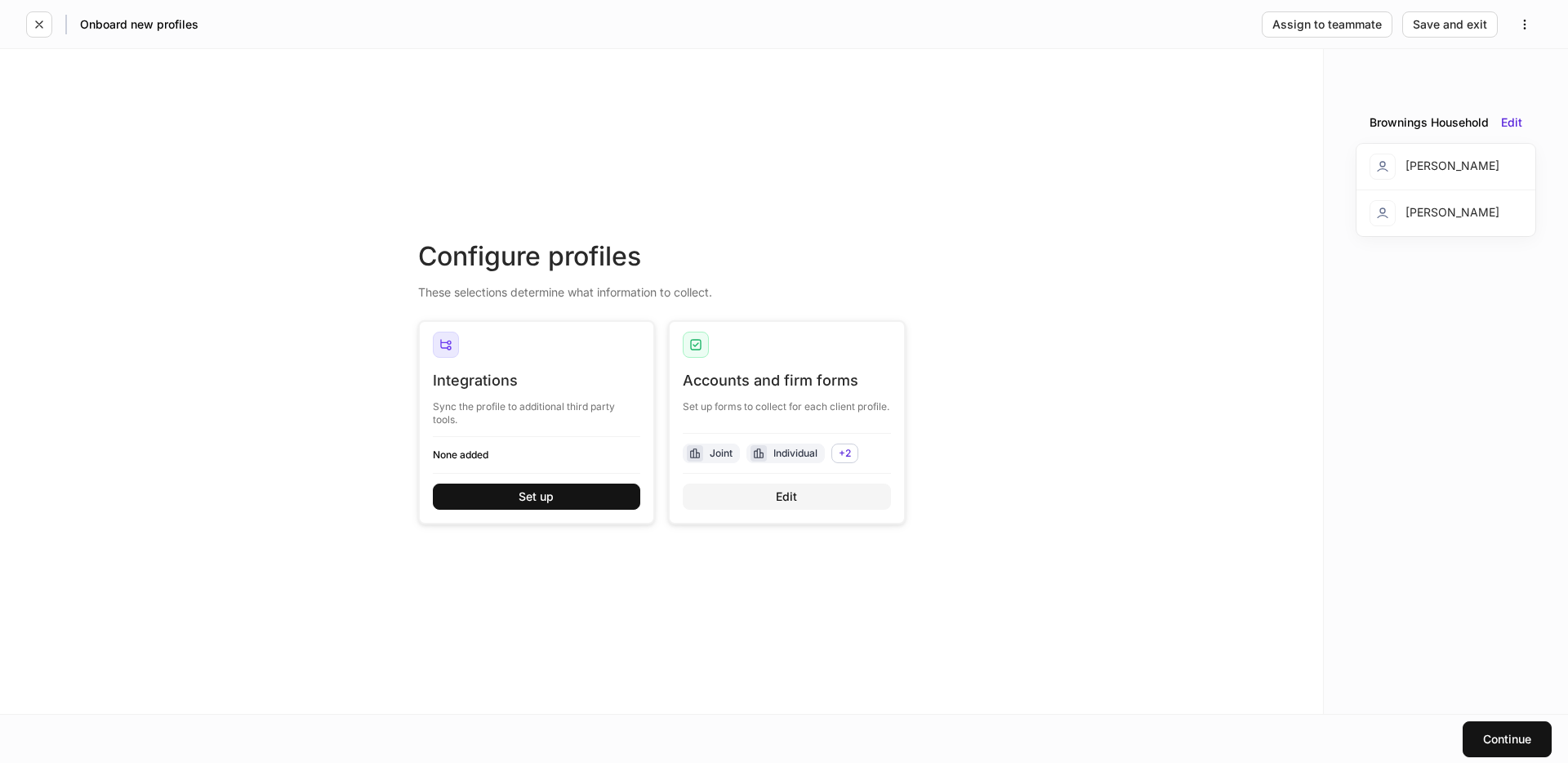
click at [806, 498] on button "Edit" at bounding box center [786, 497] width 208 height 26
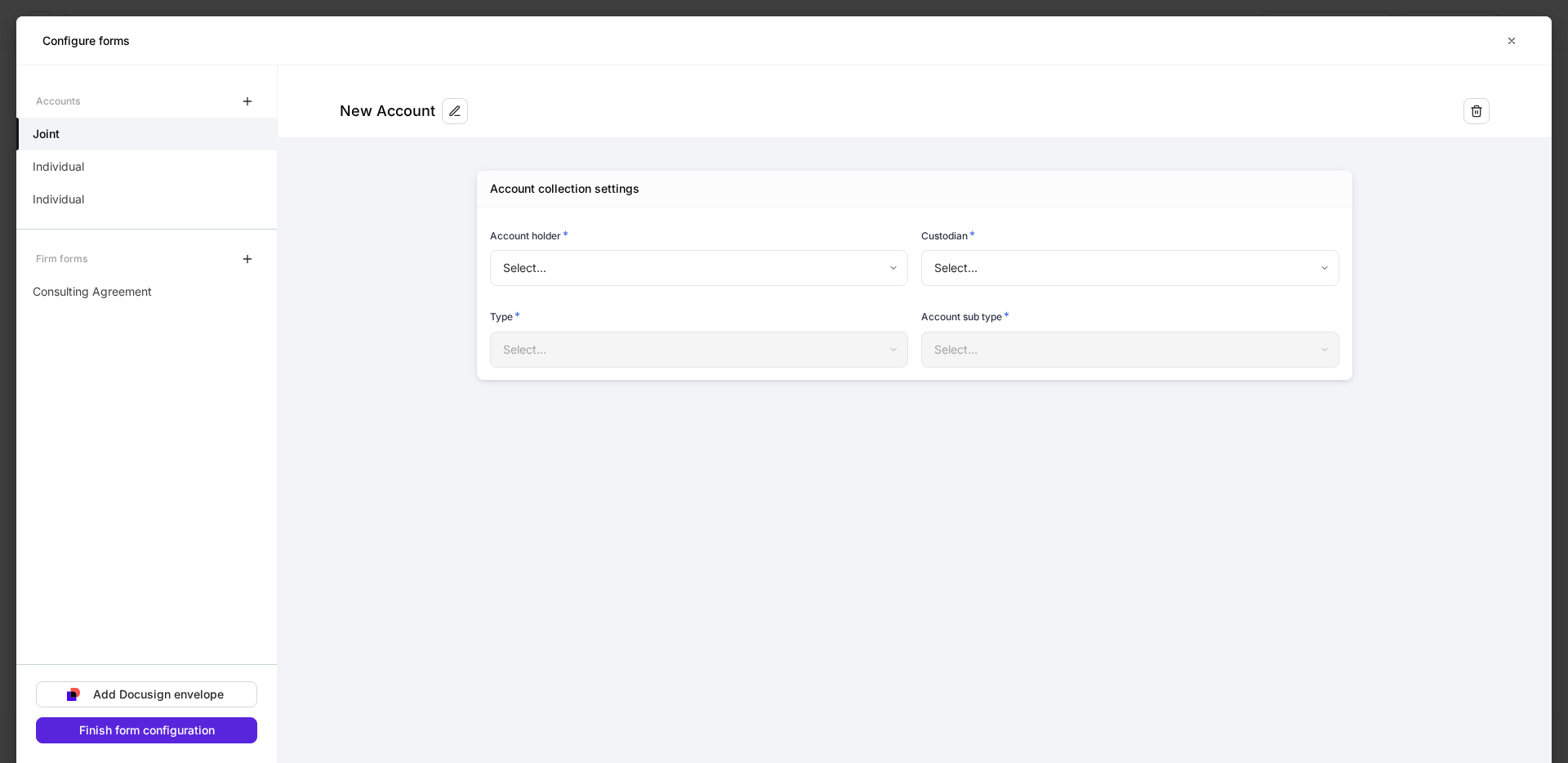
type input "**********"
type input "******"
type input "*****"
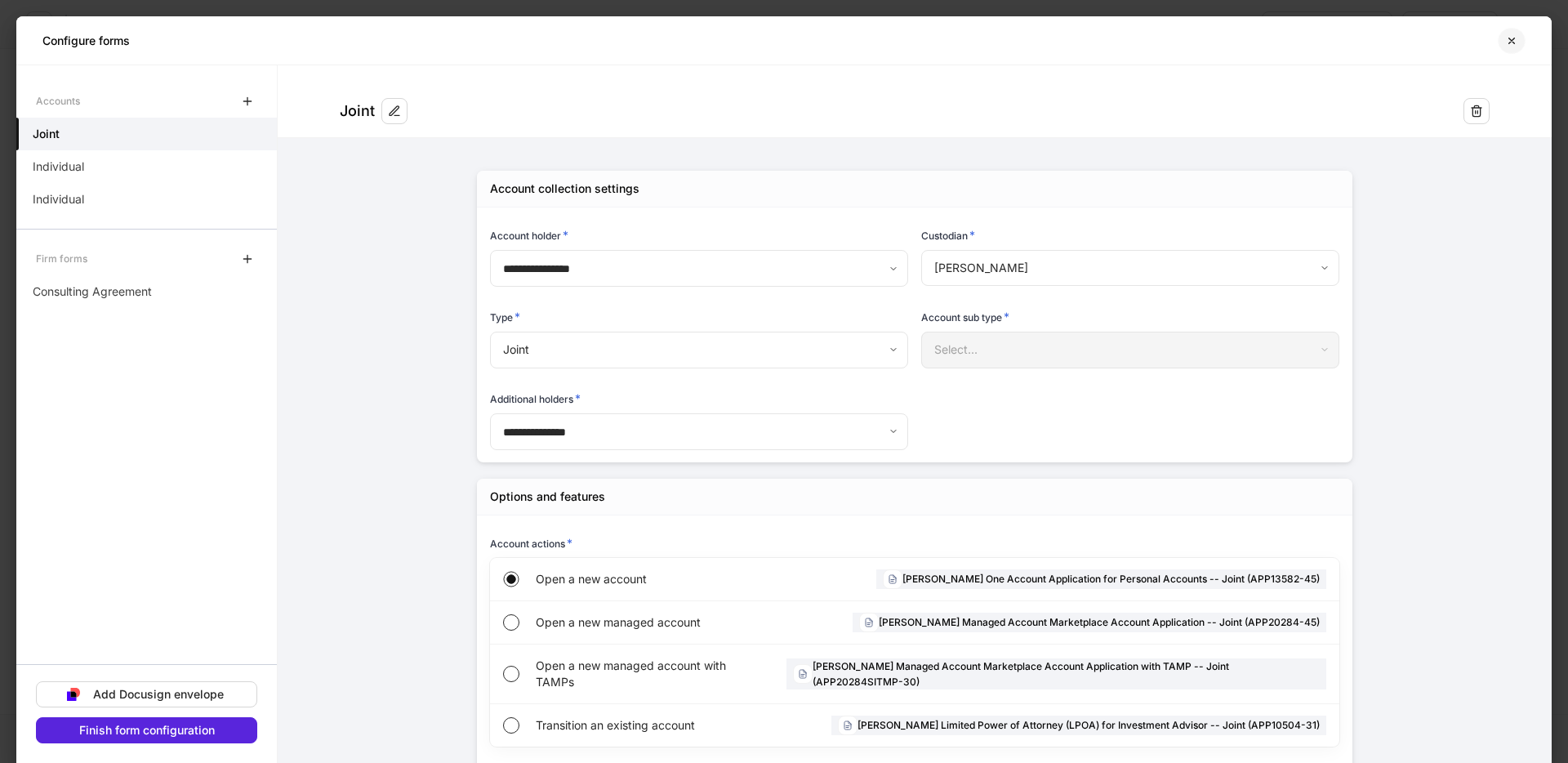
click at [1508, 41] on icon "button" at bounding box center [1512, 40] width 13 height 13
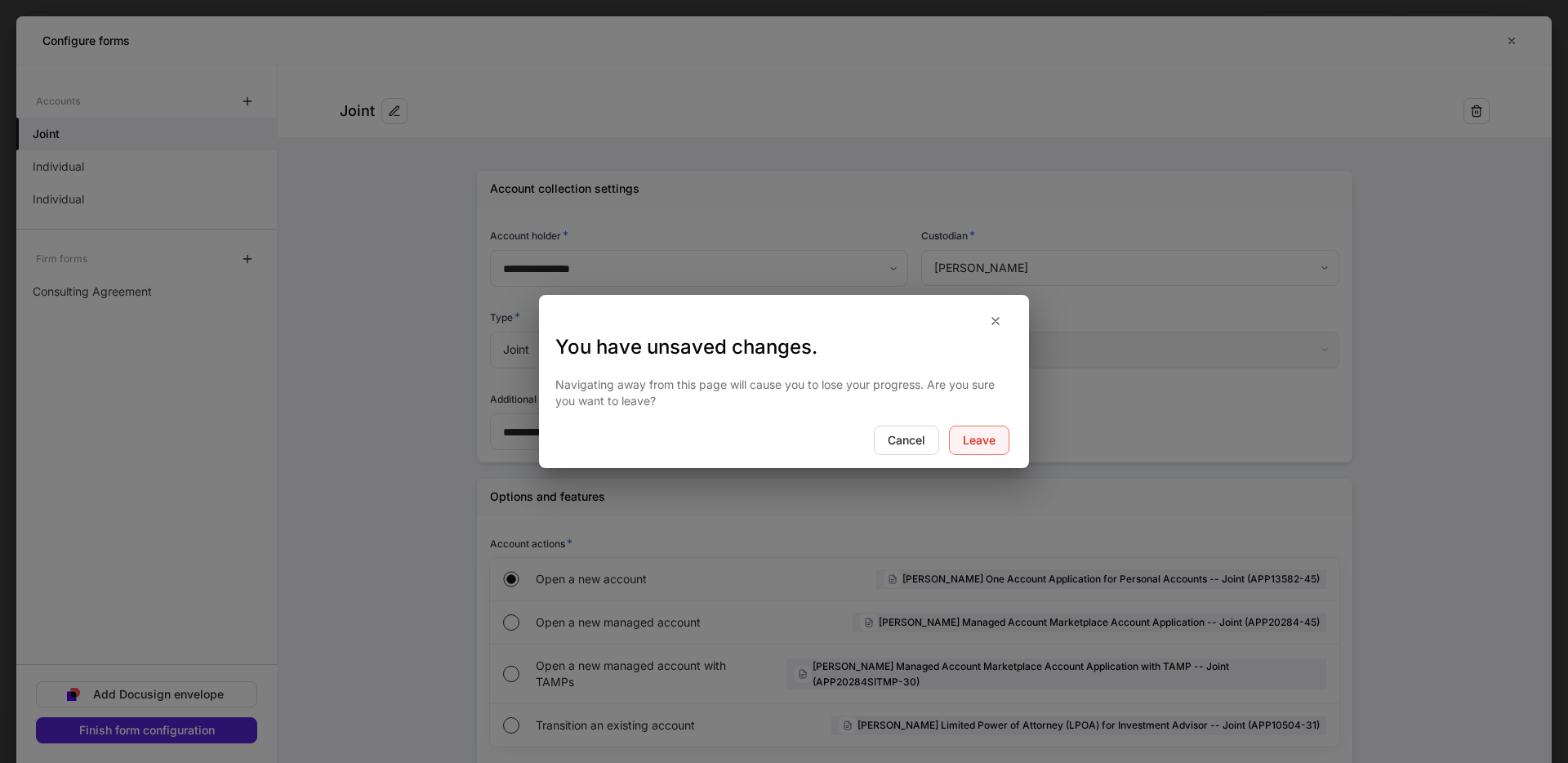
click at [1004, 436] on button "Leave" at bounding box center [979, 439] width 60 height 29
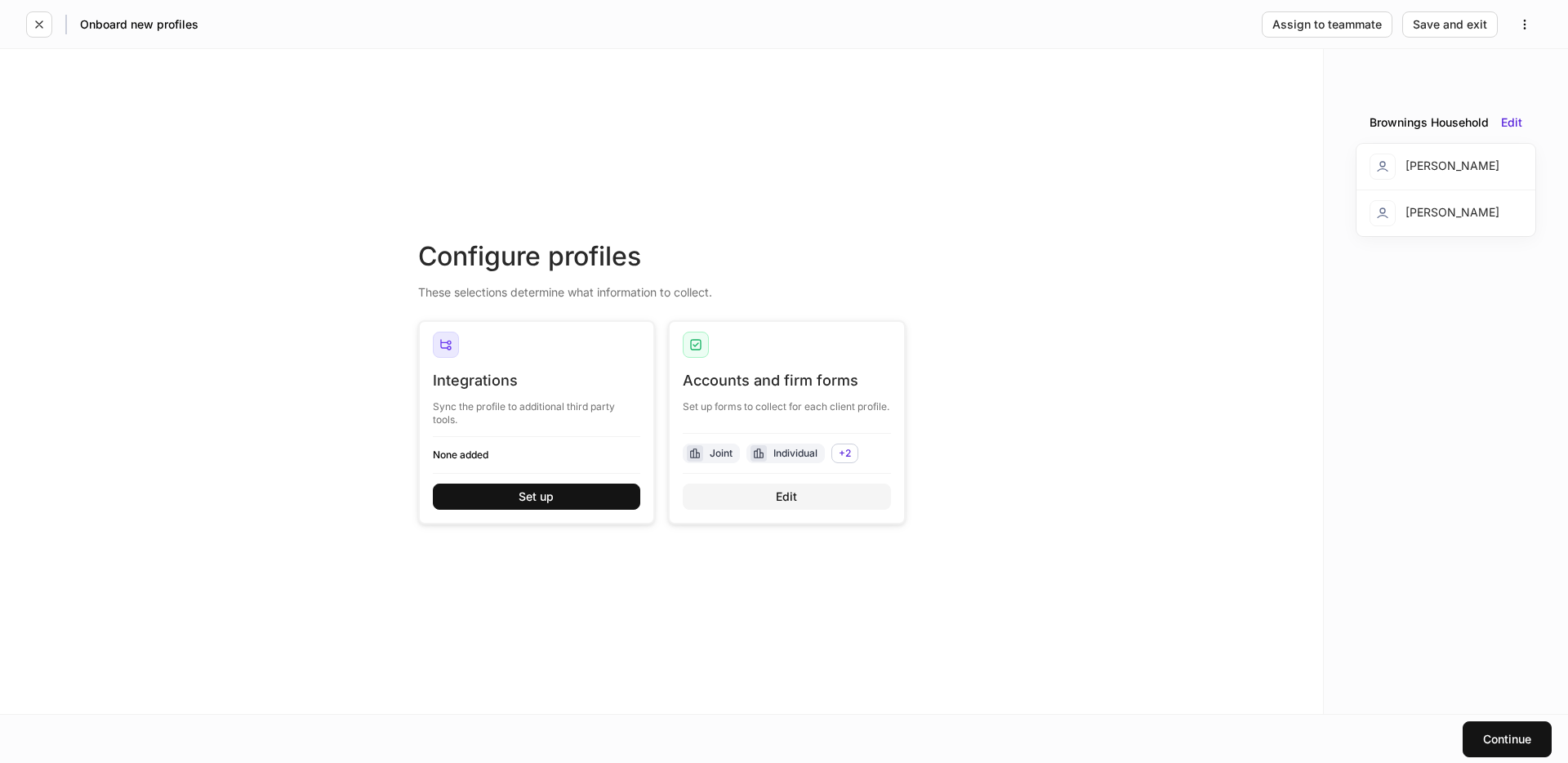
click at [777, 501] on div "Edit" at bounding box center [786, 497] width 22 height 11
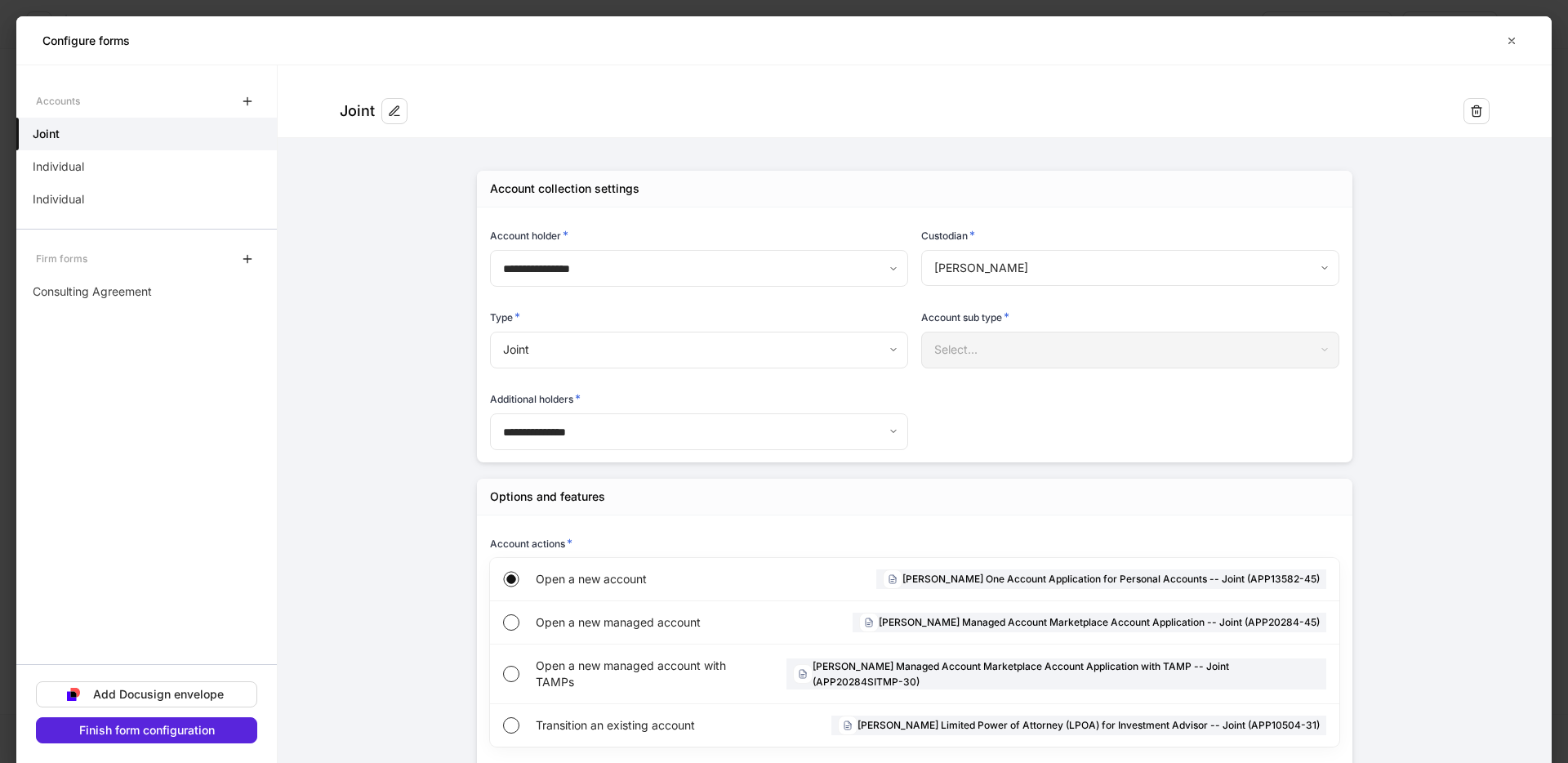
click at [387, 271] on form "**********" at bounding box center [914, 580] width 1274 height 1029
click at [1512, 42] on icon "button" at bounding box center [1512, 40] width 13 height 13
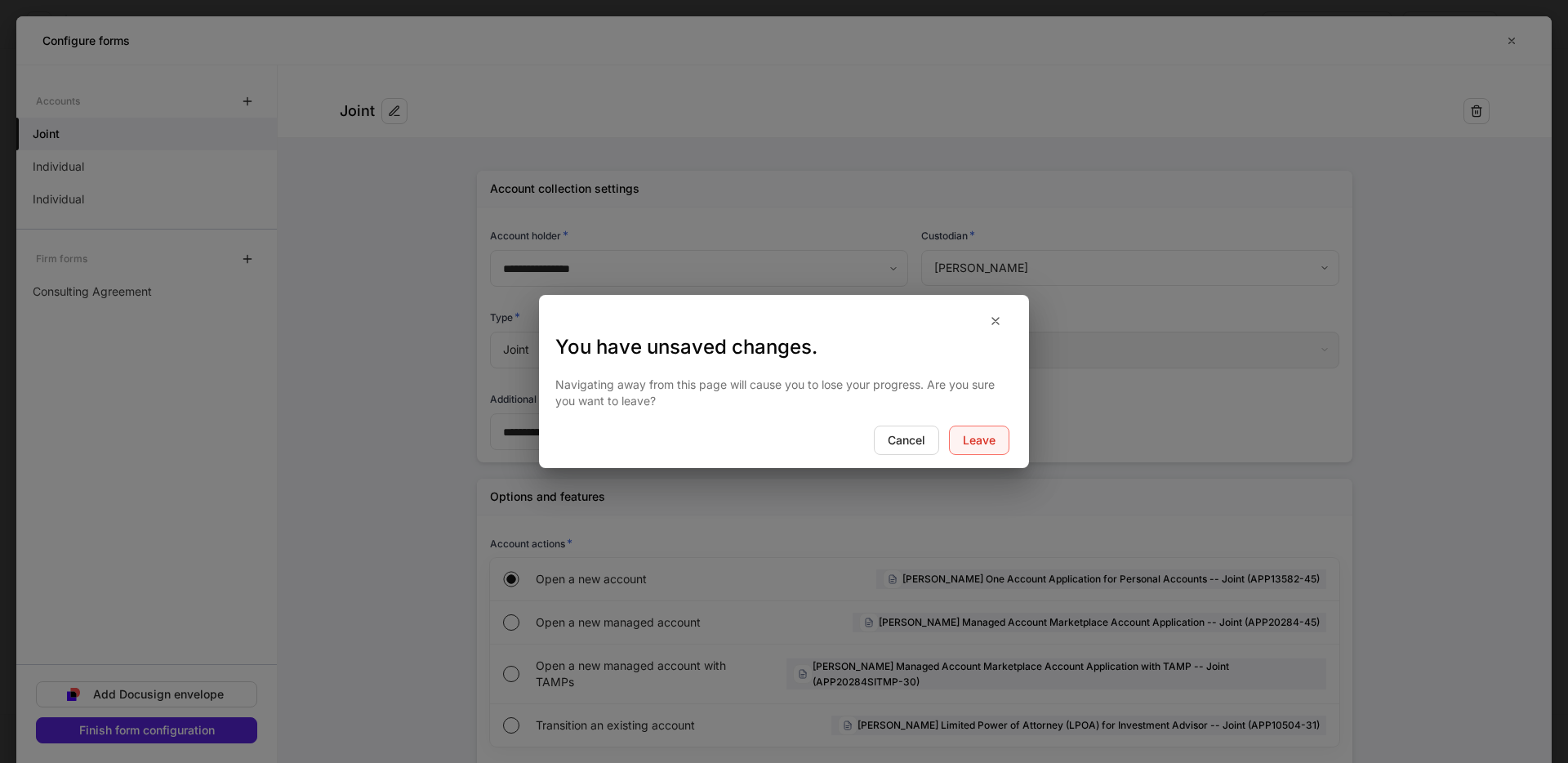
drag, startPoint x: 981, startPoint y: 429, endPoint x: 989, endPoint y: 427, distance: 8.2
click at [980, 429] on button "Leave" at bounding box center [979, 439] width 60 height 29
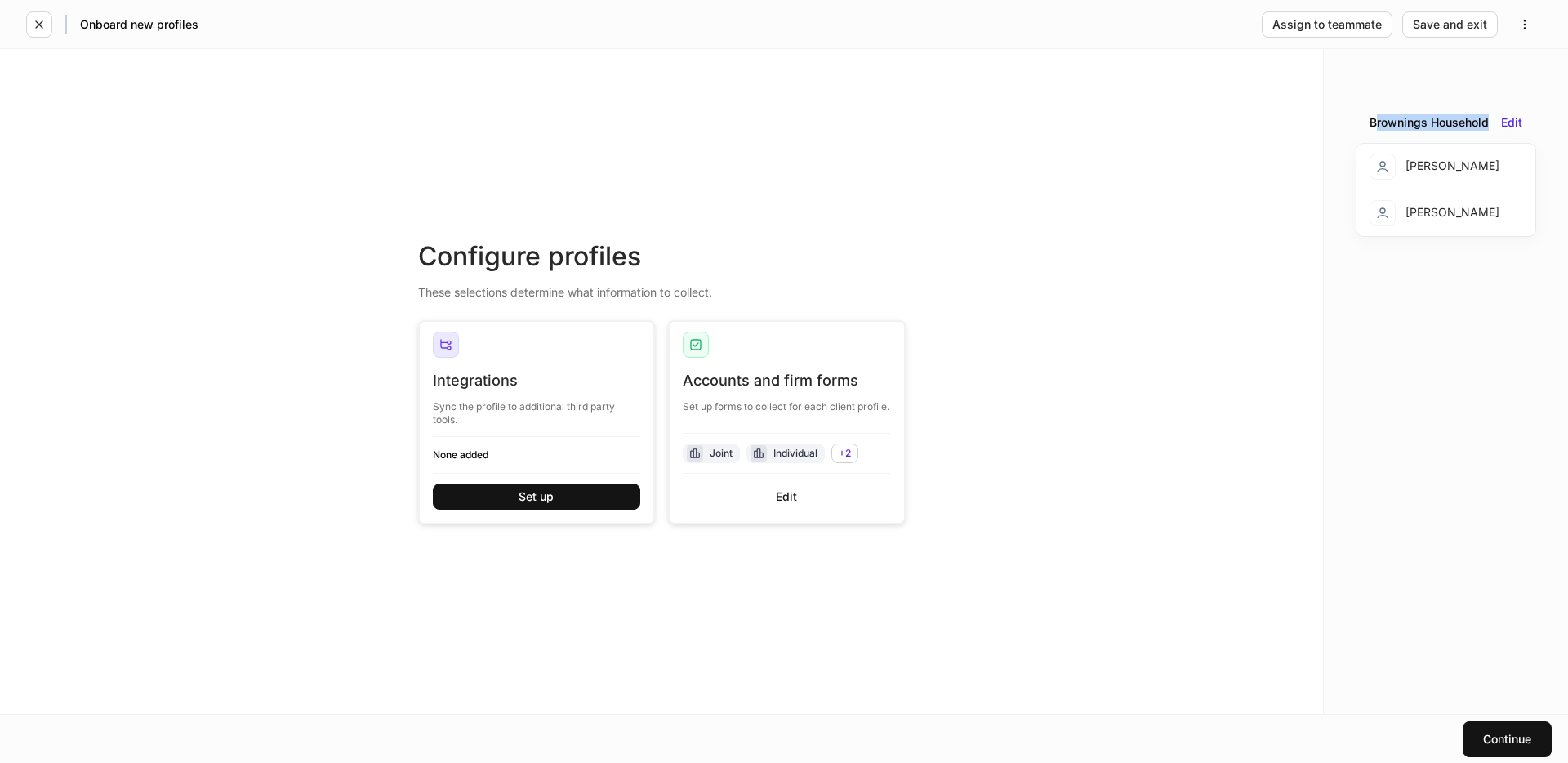
drag, startPoint x: 1374, startPoint y: 123, endPoint x: 1486, endPoint y: 120, distance: 112.0
click at [1486, 120] on div "Brownings Household" at bounding box center [1429, 122] width 119 height 16
click at [833, 495] on button "Edit" at bounding box center [786, 497] width 208 height 26
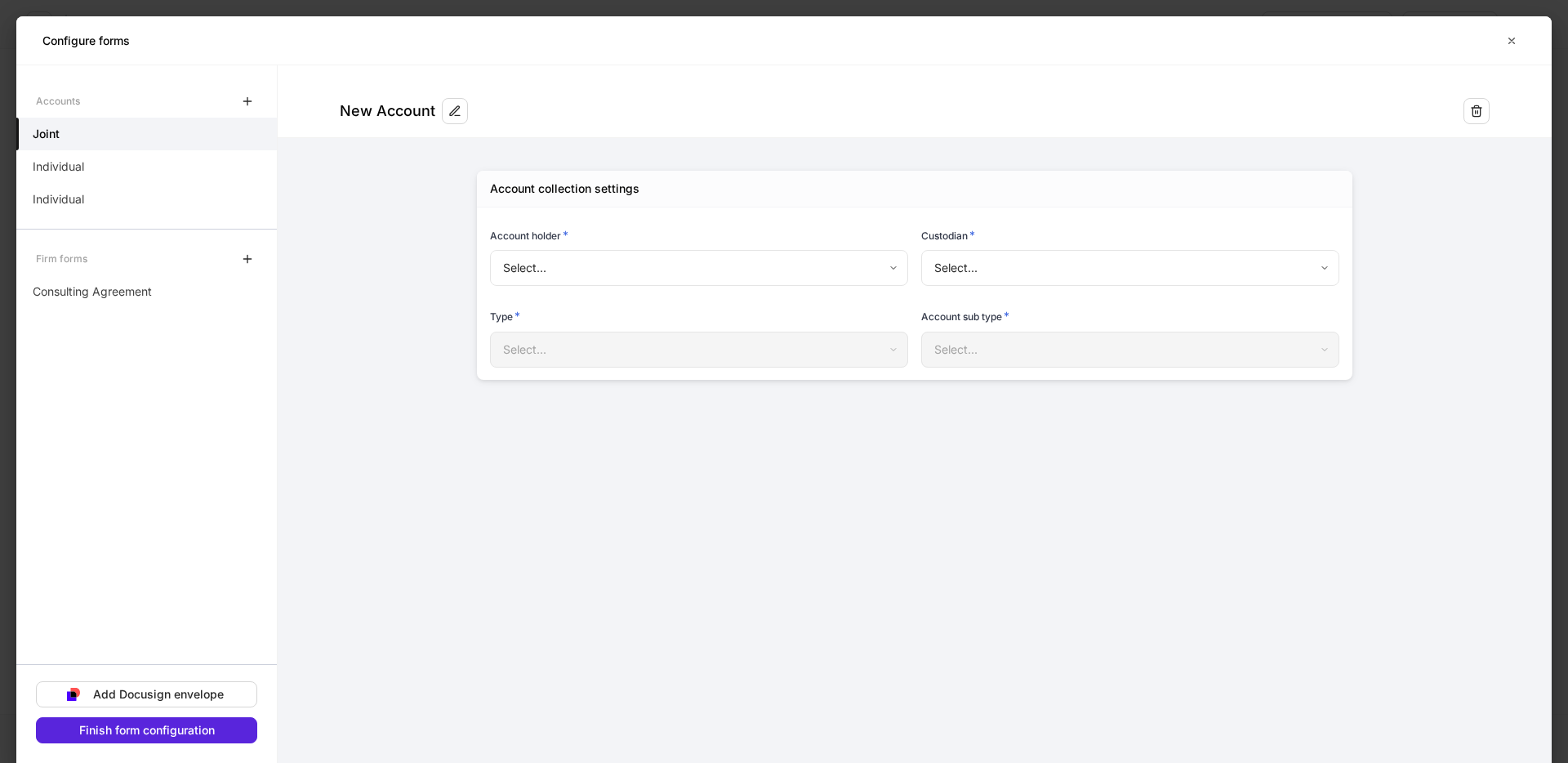
type input "**********"
type input "******"
type input "*****"
